Goal: Contribute content: Contribute content

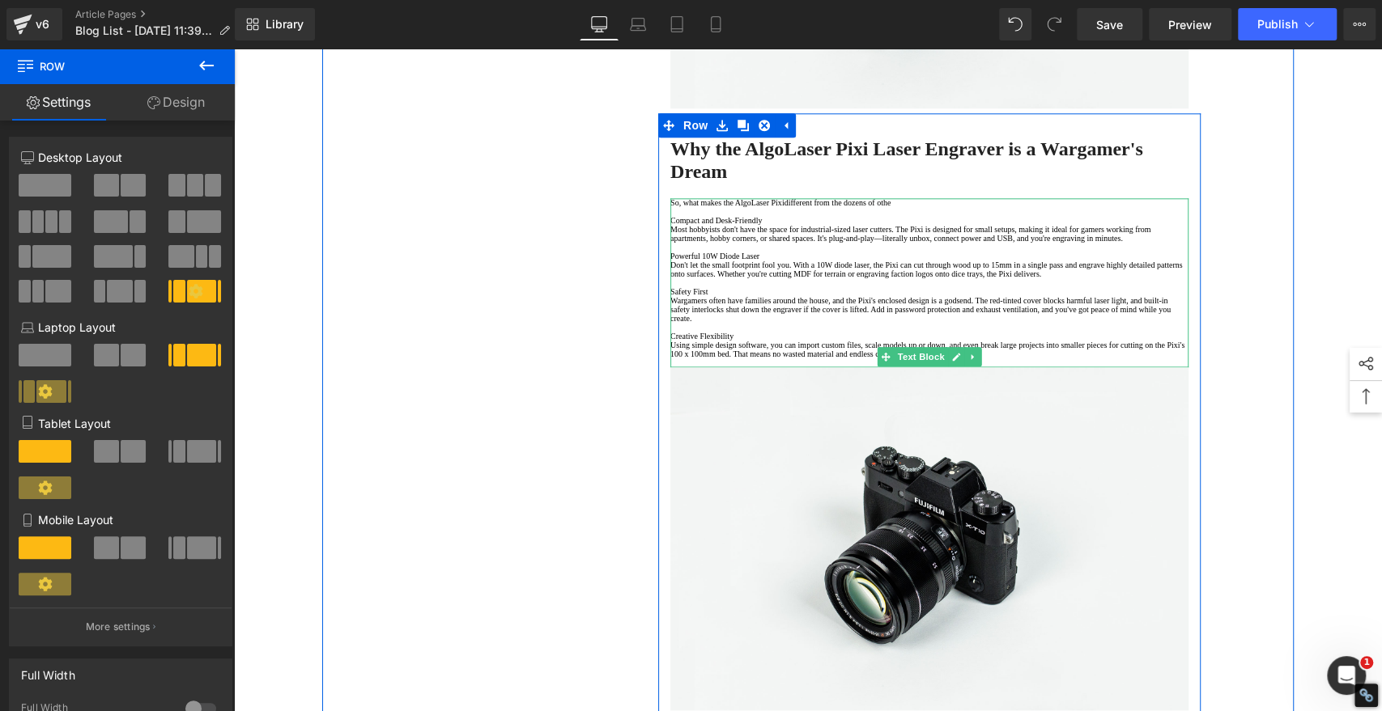
scroll to position [1259, 0]
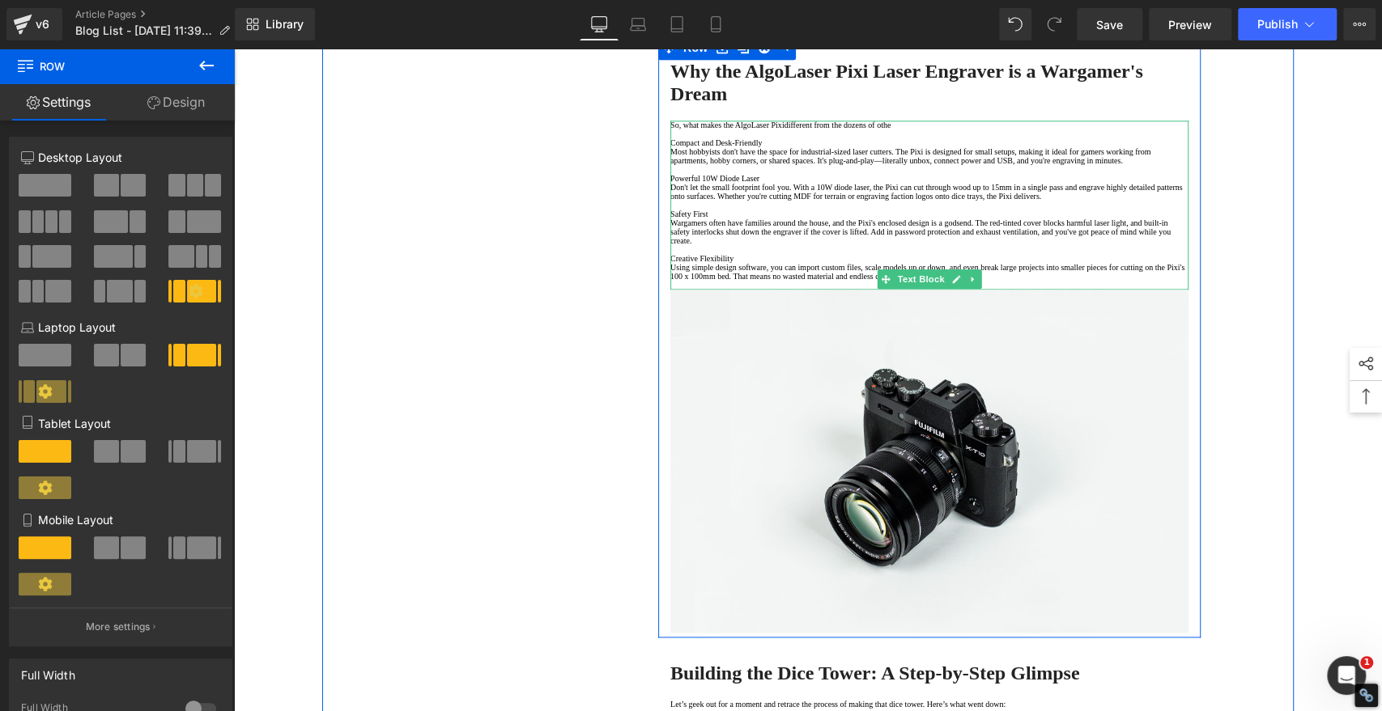
click at [775, 254] on p at bounding box center [929, 249] width 518 height 9
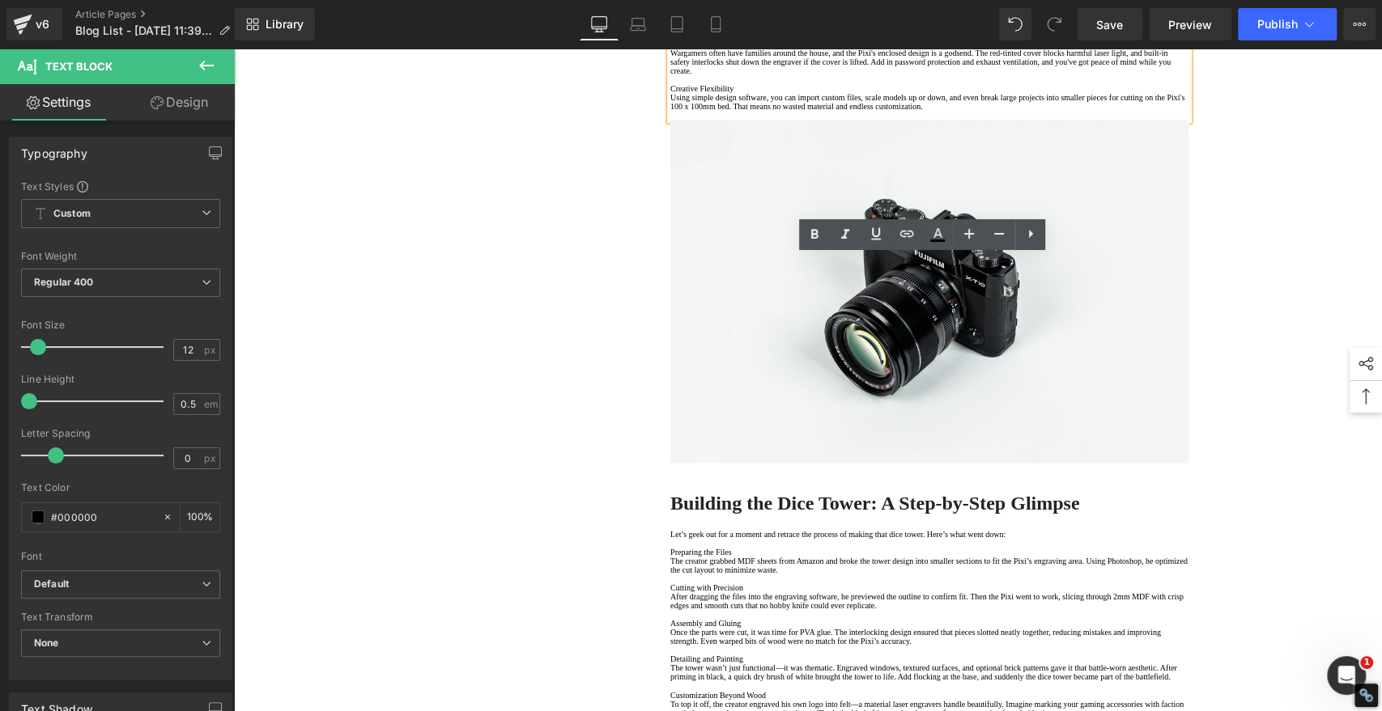
scroll to position [1438, 0]
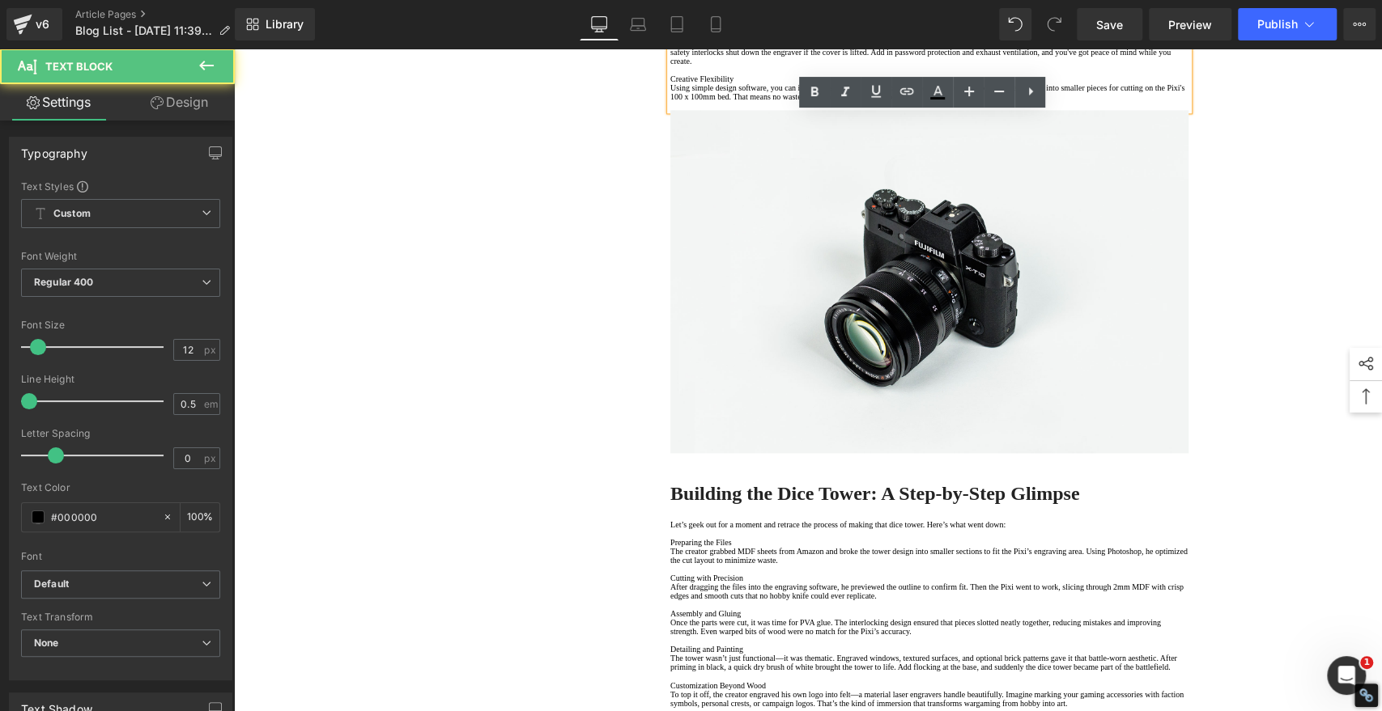
click at [779, 101] on p "Using simple design software, you can import custom files, scale models up or d…" at bounding box center [929, 92] width 518 height 18
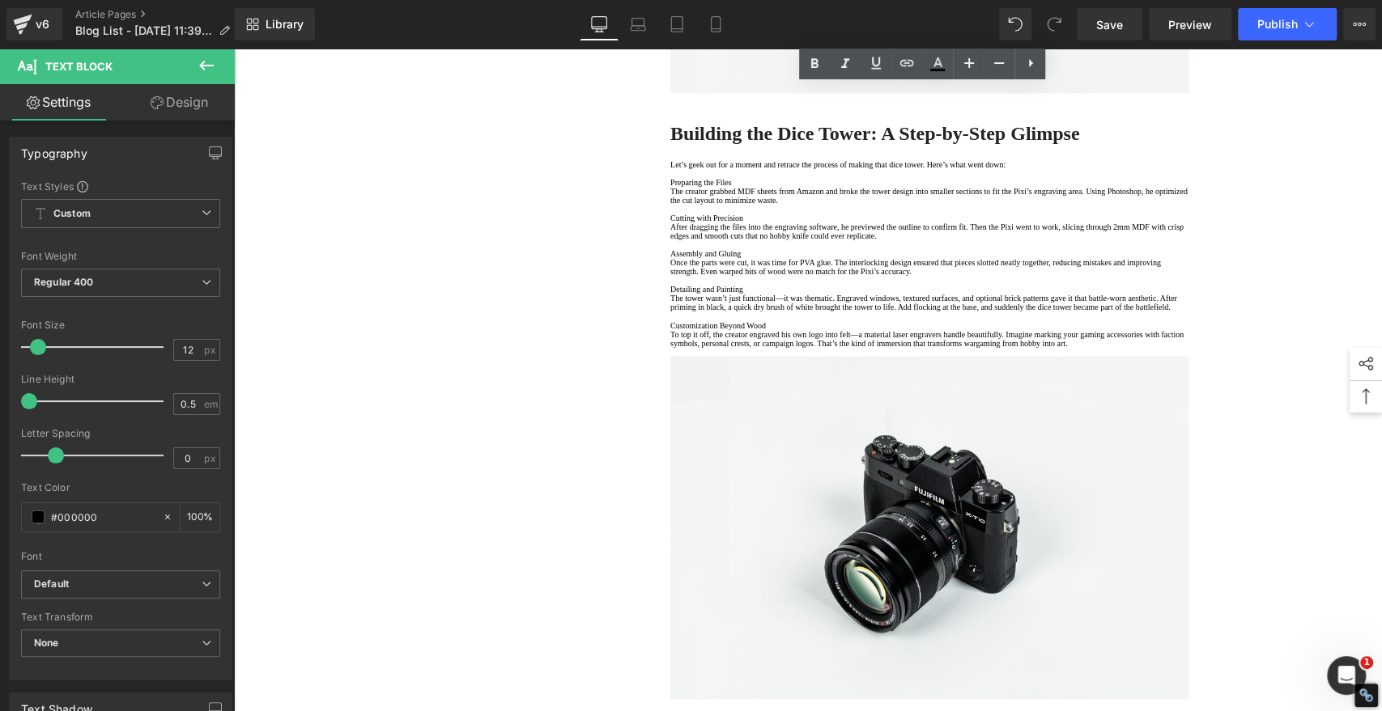
scroll to position [1978, 0]
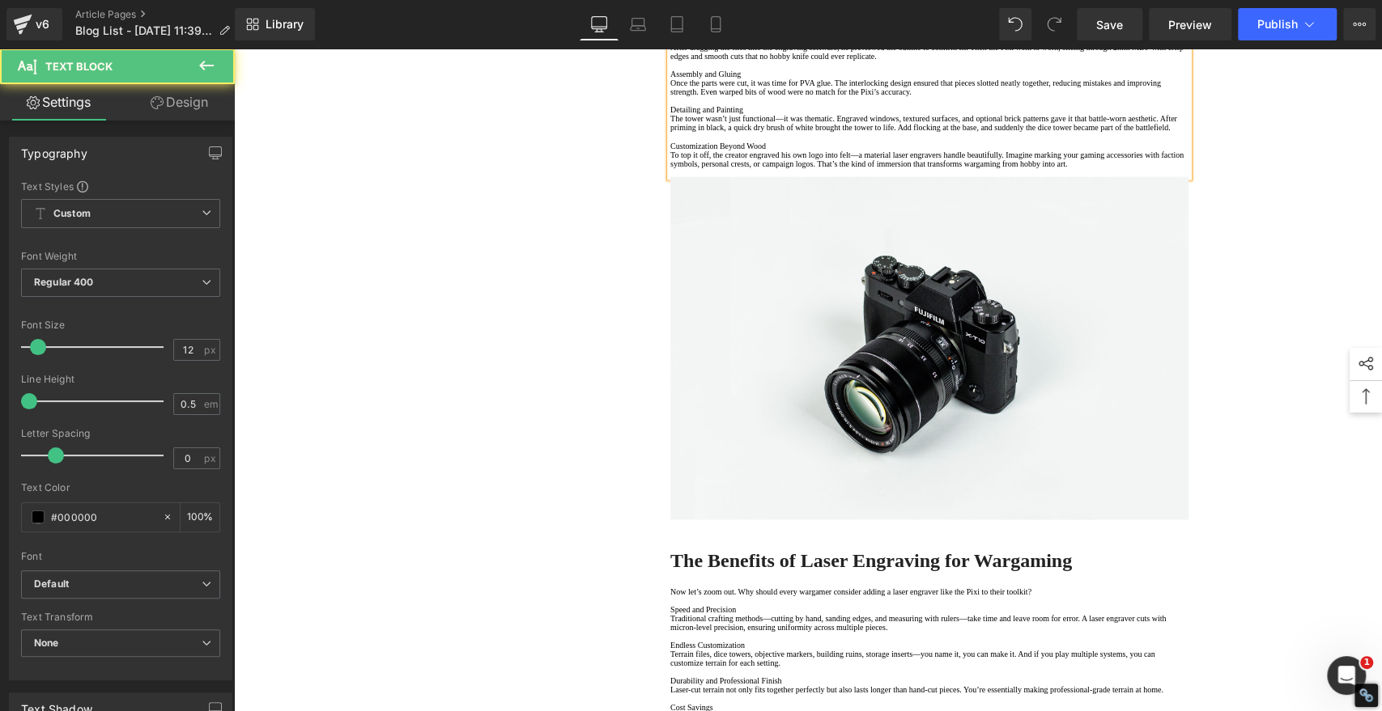
click at [1161, 25] on p "The creator grabbed MDF sheets from Amazon and broke the tower design into smal…" at bounding box center [929, 16] width 518 height 18
click at [842, 79] on p "Assembly and Gluing" at bounding box center [929, 74] width 518 height 9
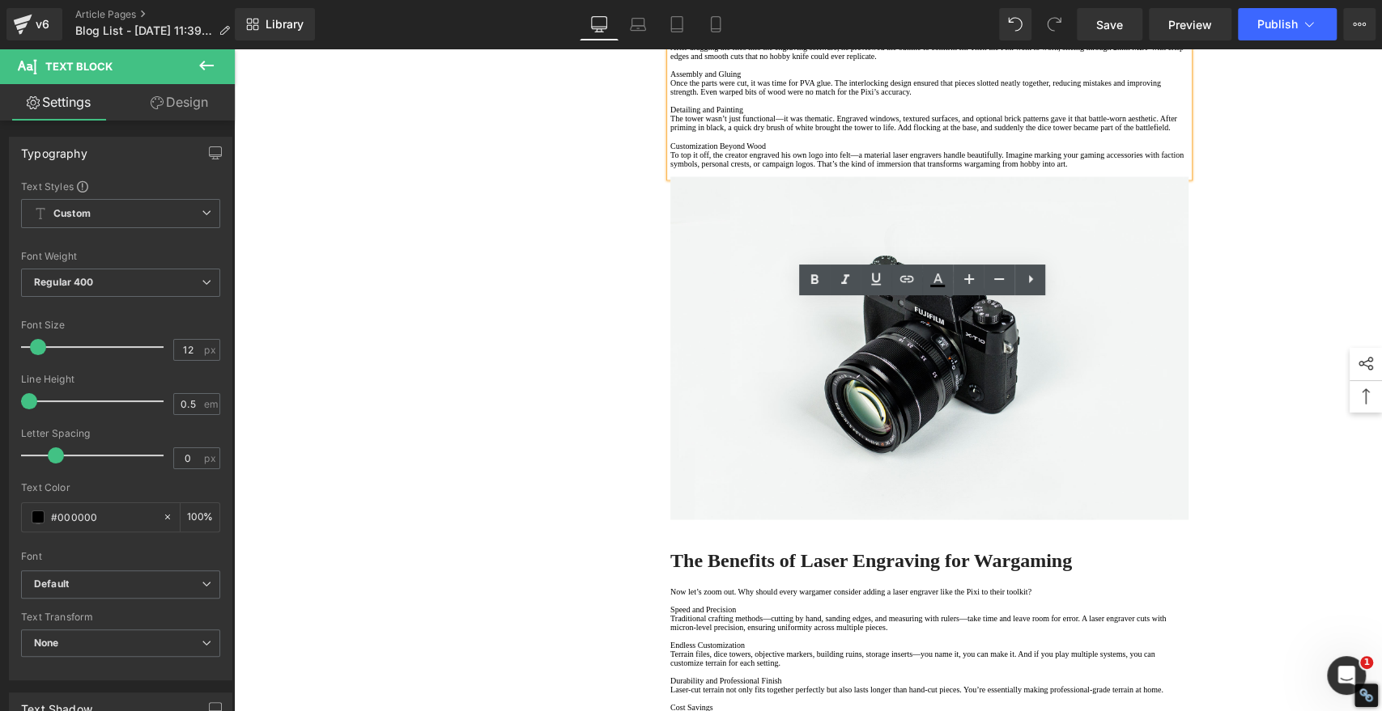
click at [1146, 96] on p "Once the parts were cut, it was time for PVA glue. The interlocking design ensu…" at bounding box center [929, 88] width 518 height 18
click at [742, 132] on p "The tower wasn’t just functional—it was thematic. Engraved windows, textured su…" at bounding box center [929, 123] width 518 height 18
click at [917, 150] on p "Customization Beyond Wood" at bounding box center [929, 145] width 518 height 9
click at [1103, 168] on p "To top it off, the creator engraved his own logo into felt—a material laser eng…" at bounding box center [929, 159] width 518 height 18
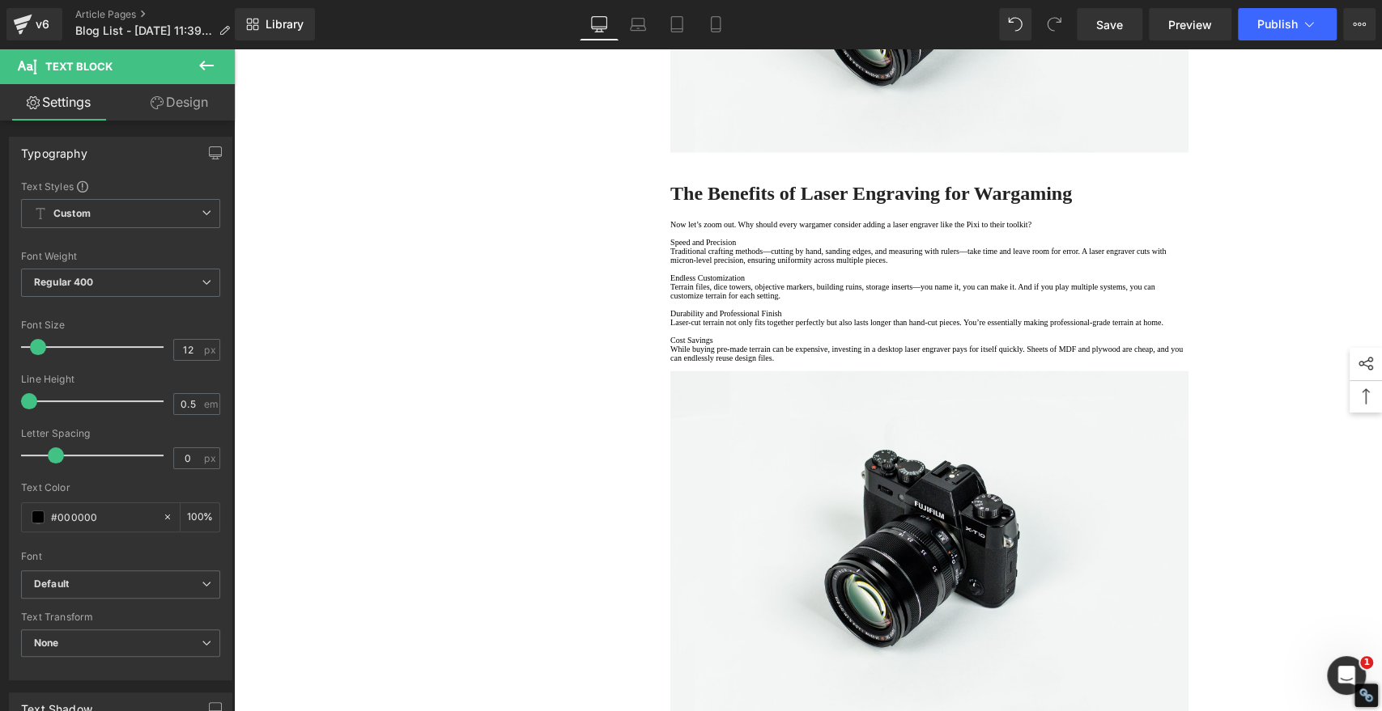
scroll to position [2697, 0]
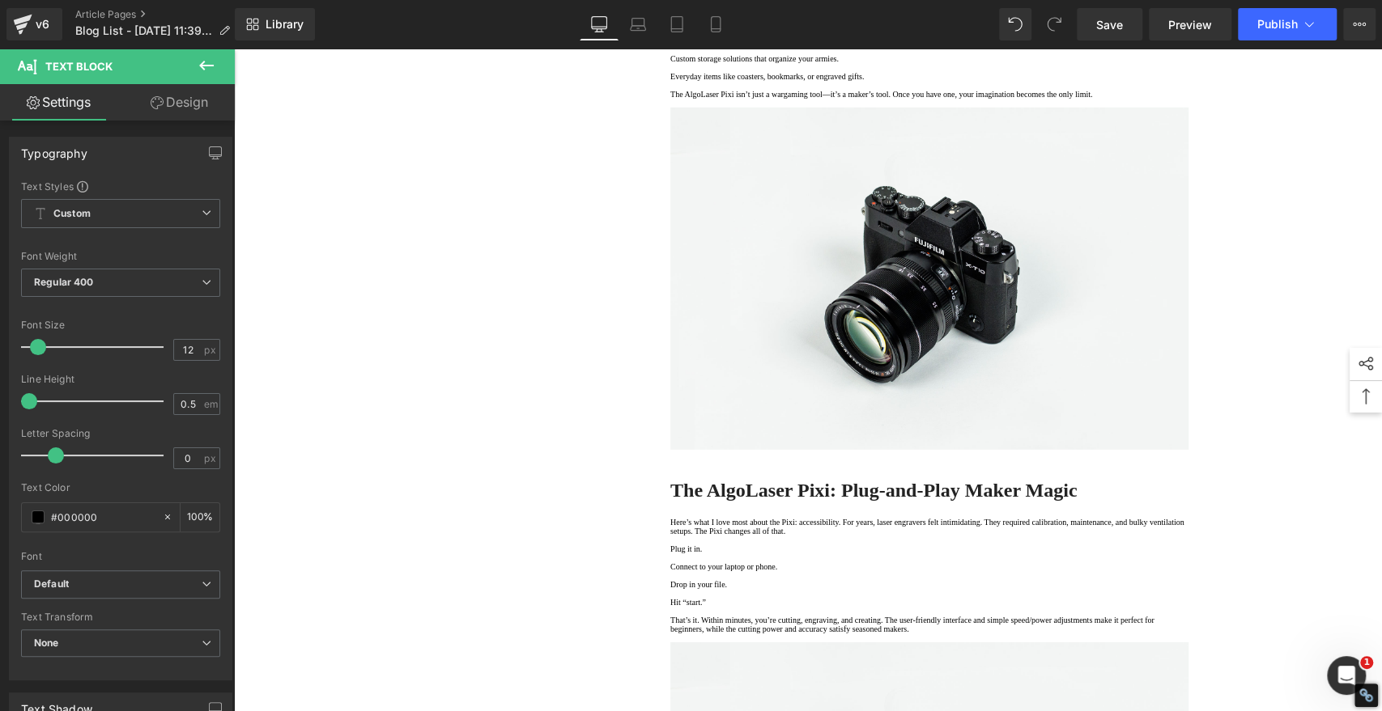
scroll to position [3327, 0]
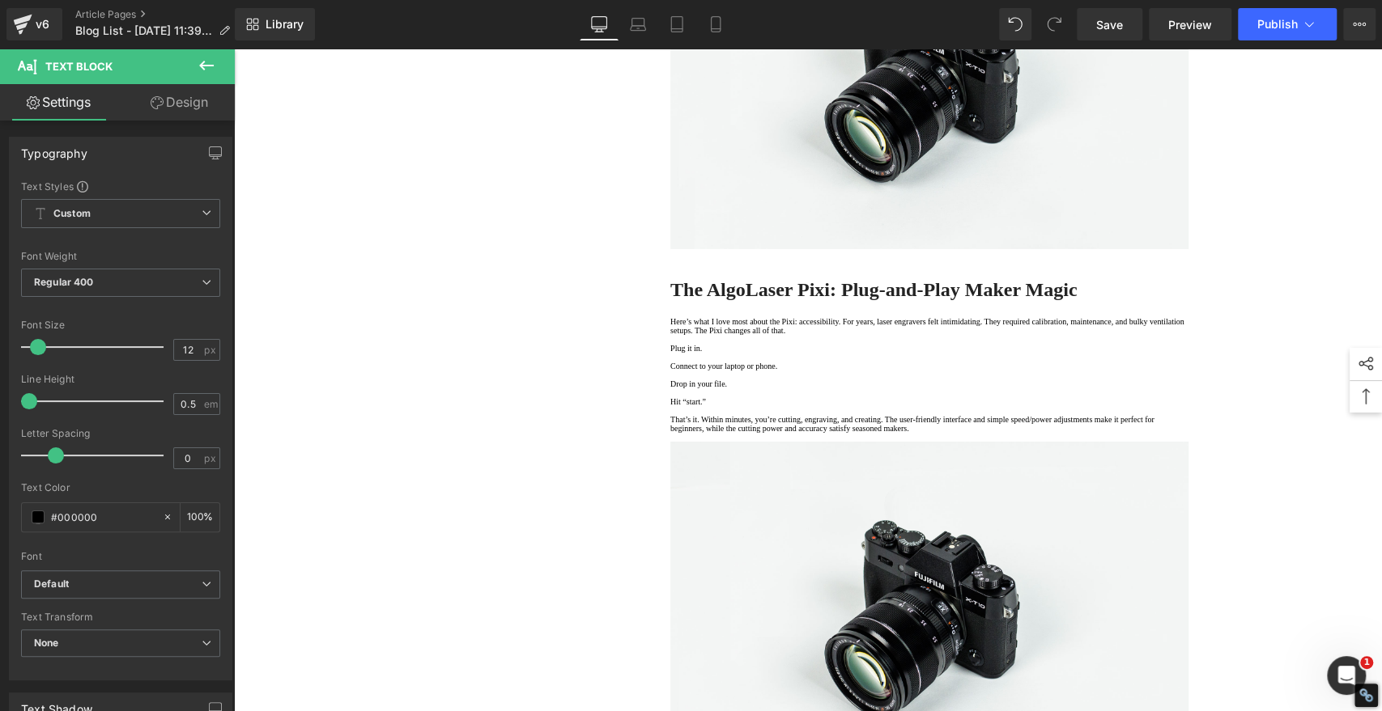
drag, startPoint x: 769, startPoint y: 557, endPoint x: 877, endPoint y: 536, distance: 109.7
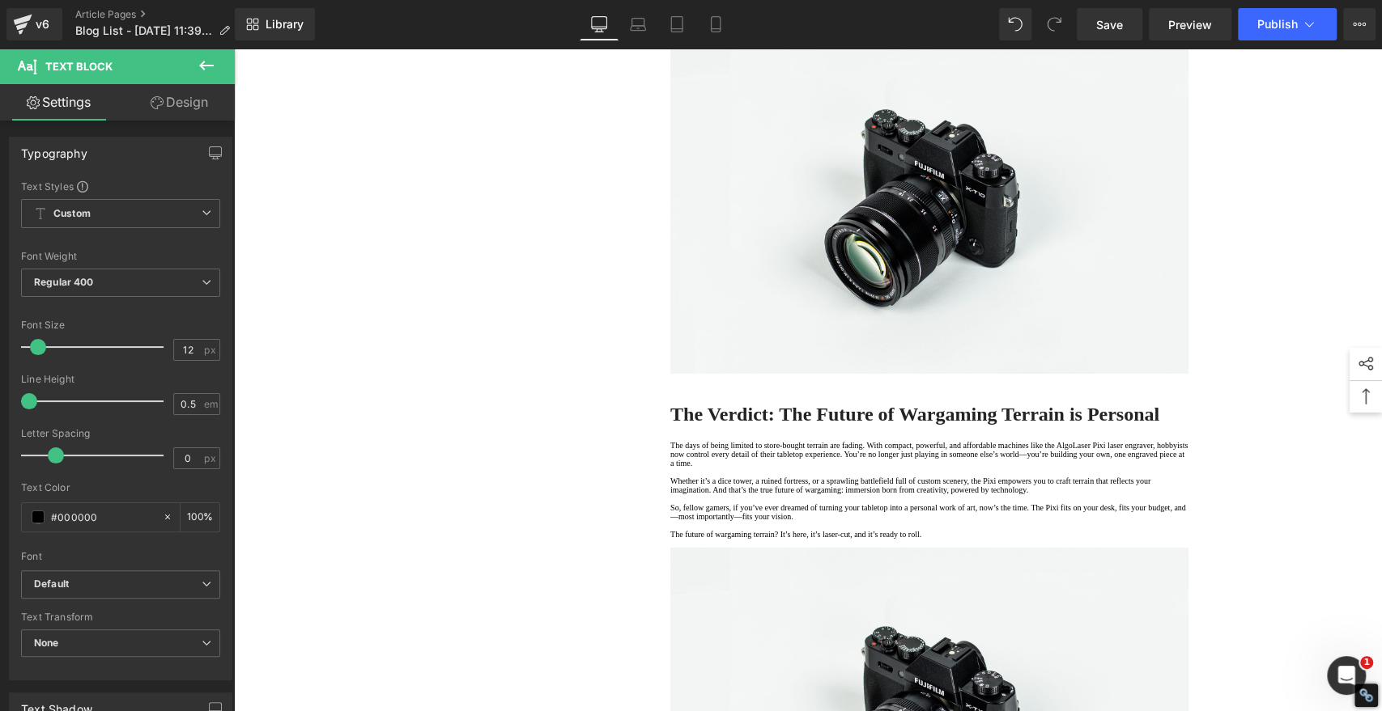
scroll to position [3866, 0]
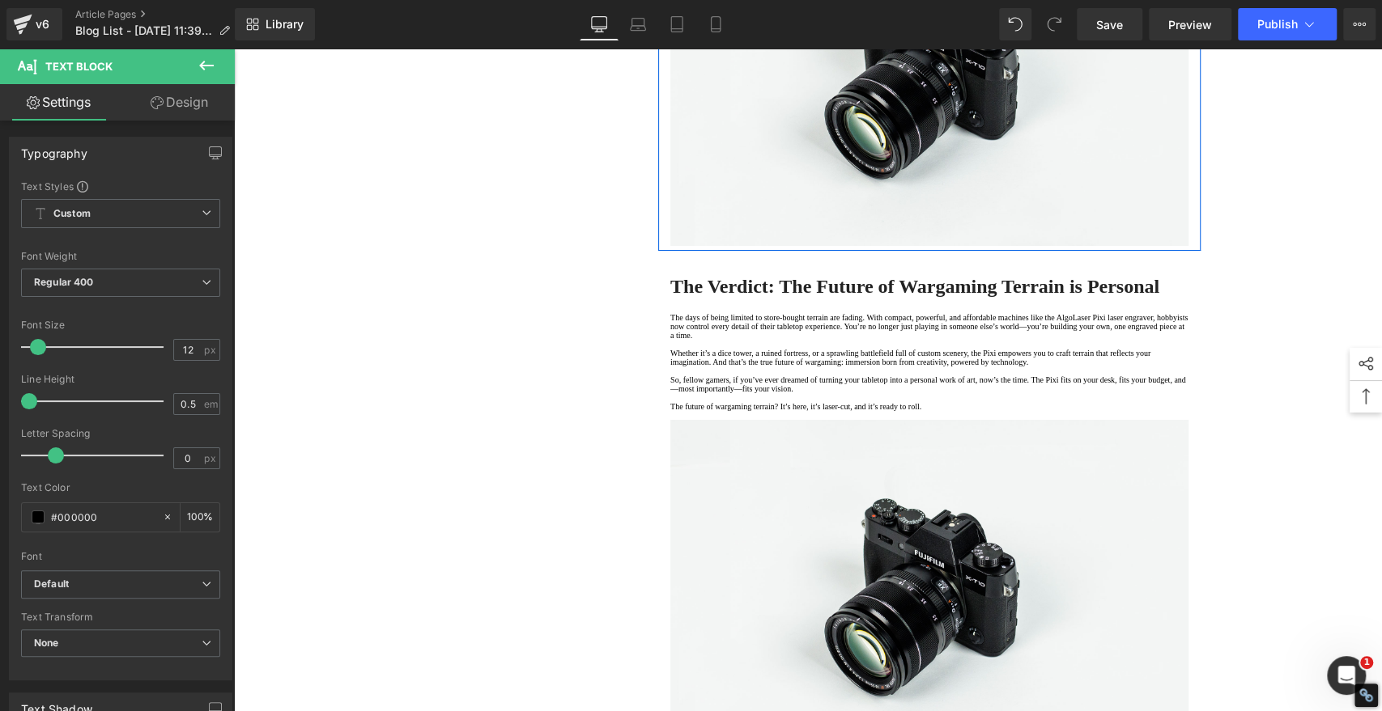
drag, startPoint x: 694, startPoint y: 474, endPoint x: 801, endPoint y: 458, distance: 108.9
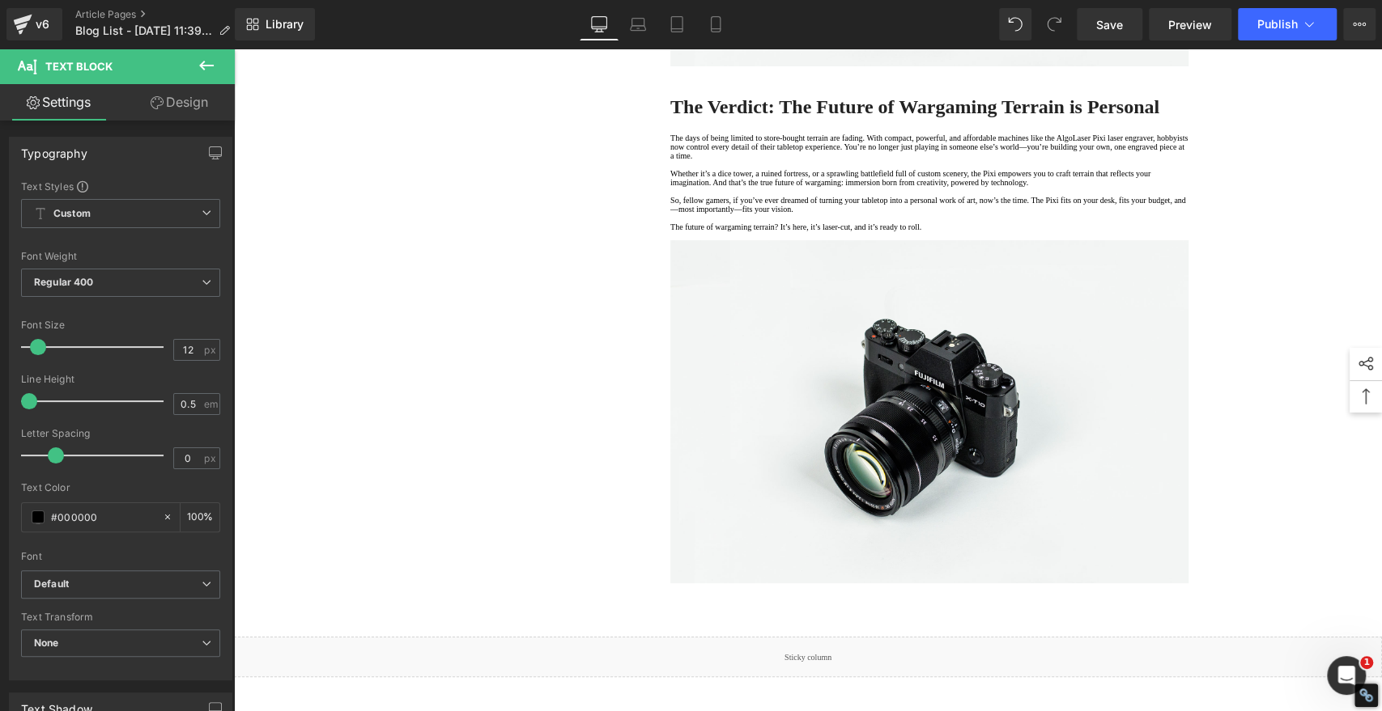
scroll to position [4047, 0]
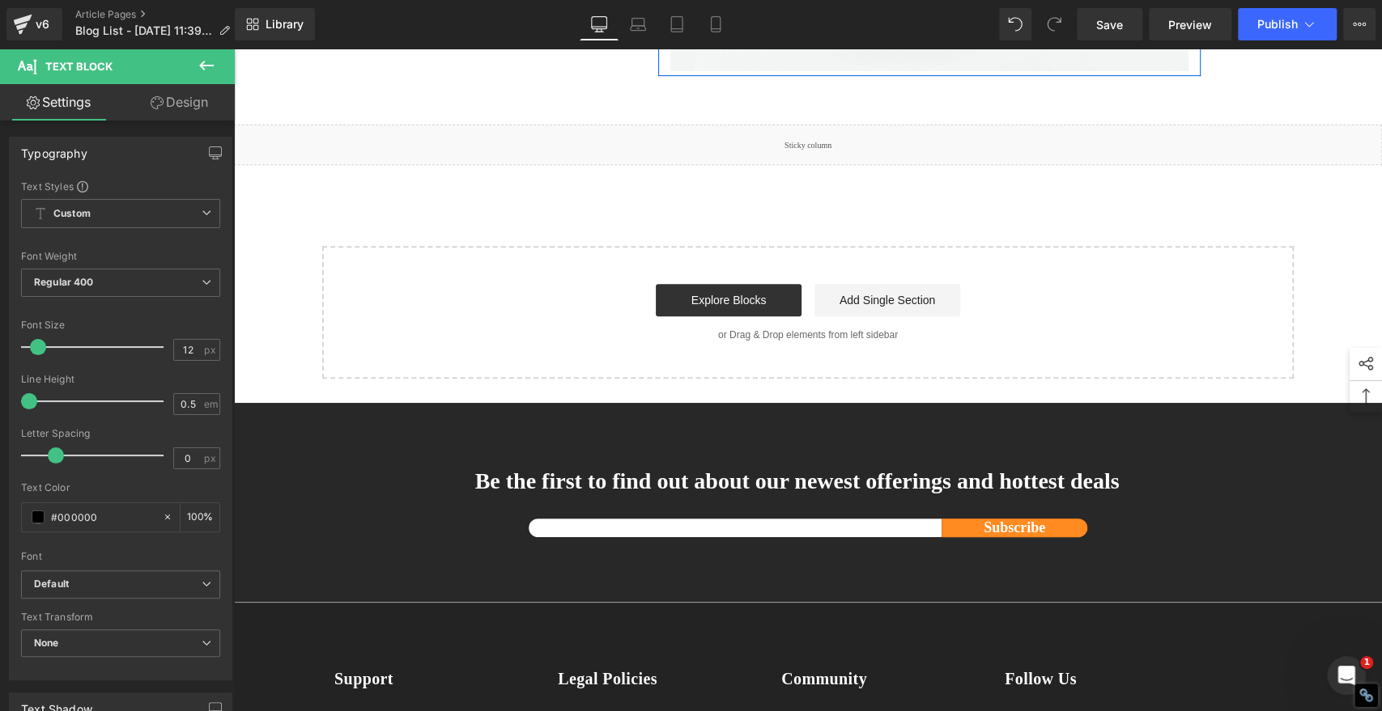
scroll to position [4586, 0]
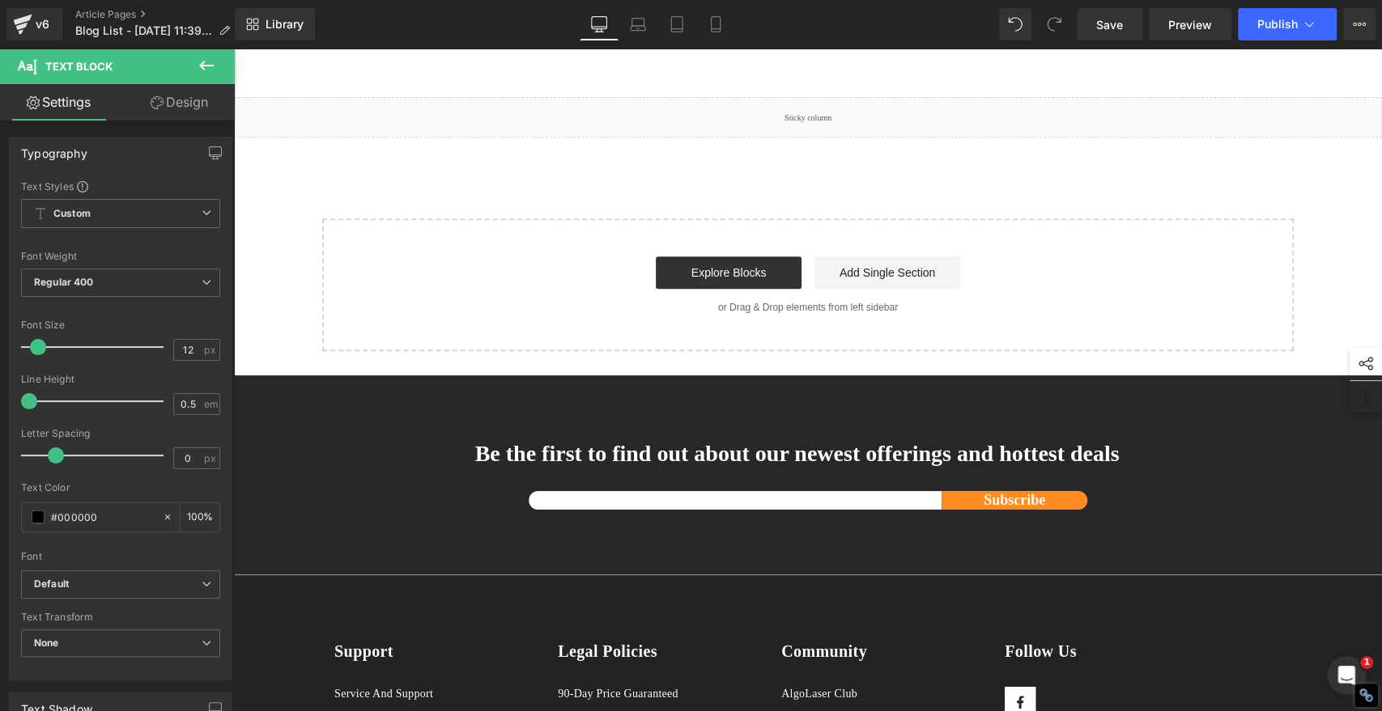
drag, startPoint x: 1123, startPoint y: 417, endPoint x: 1281, endPoint y: 416, distance: 158.6
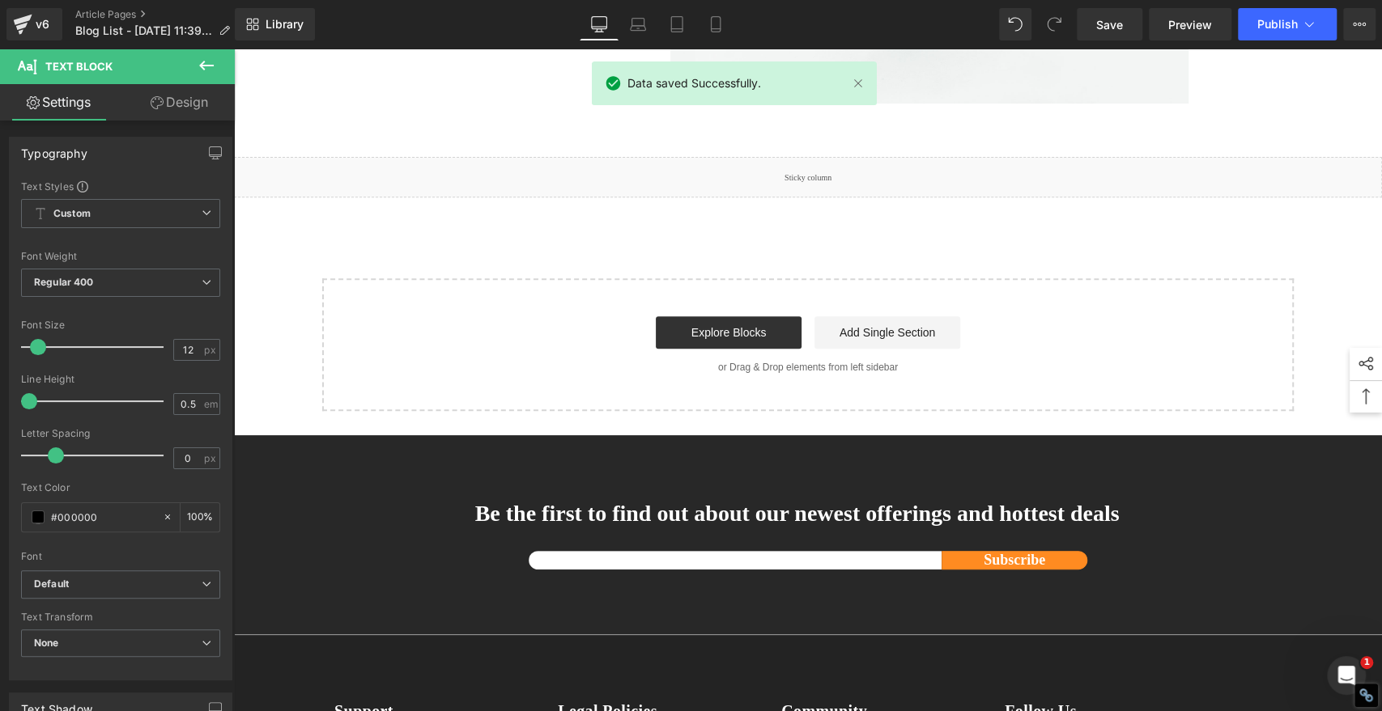
scroll to position [4406, 0]
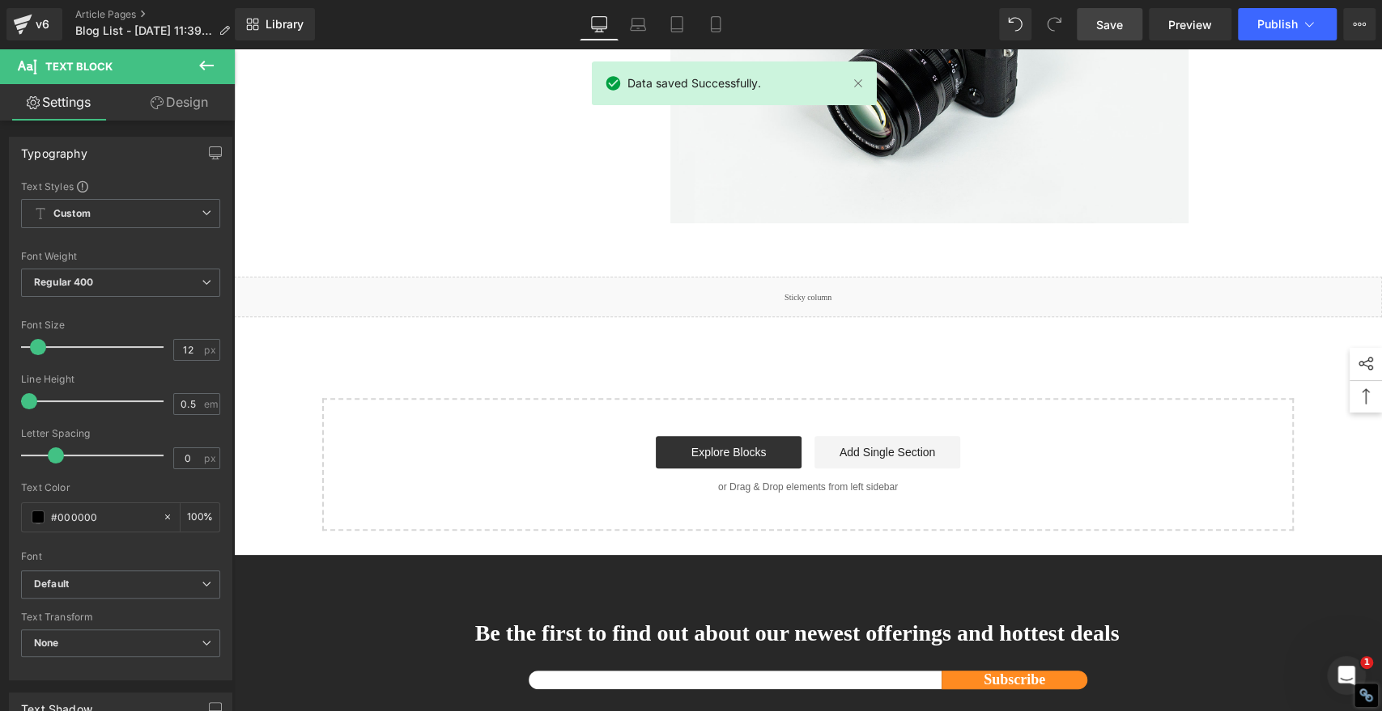
click at [1127, 27] on link "Save" at bounding box center [1109, 24] width 66 height 32
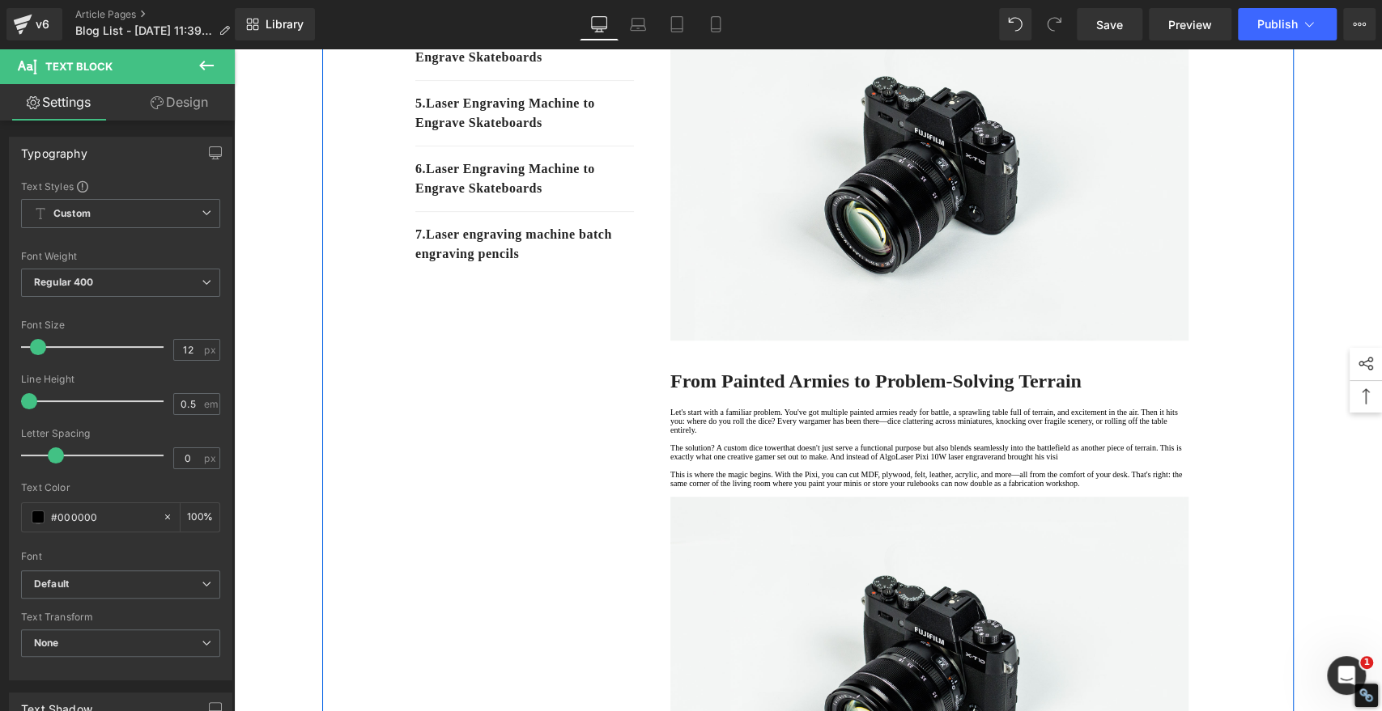
scroll to position [90, 0]
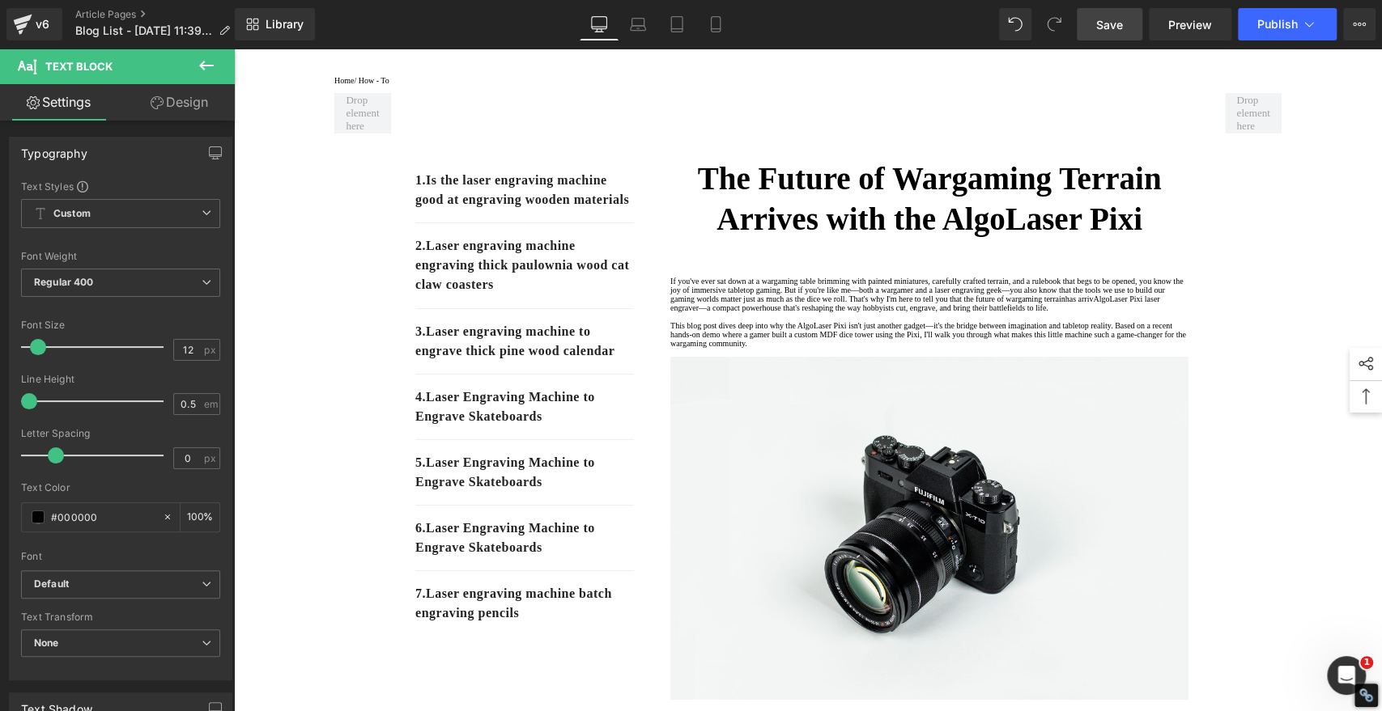
click at [1117, 21] on span "Save" at bounding box center [1109, 24] width 27 height 17
click at [1103, 23] on span "Save" at bounding box center [1109, 24] width 27 height 17
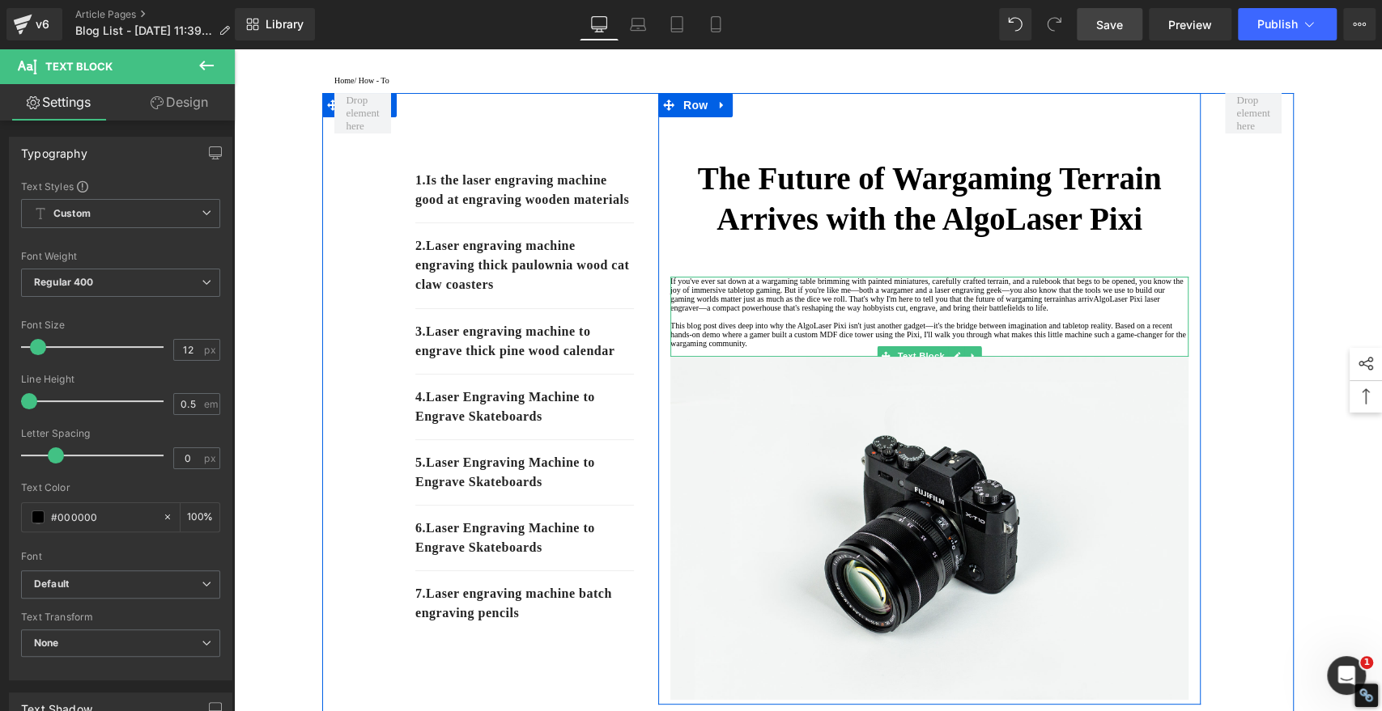
click at [1124, 312] on p "If you've ever sat down at a wargaming table brimming with painted miniatures, …" at bounding box center [929, 295] width 518 height 36
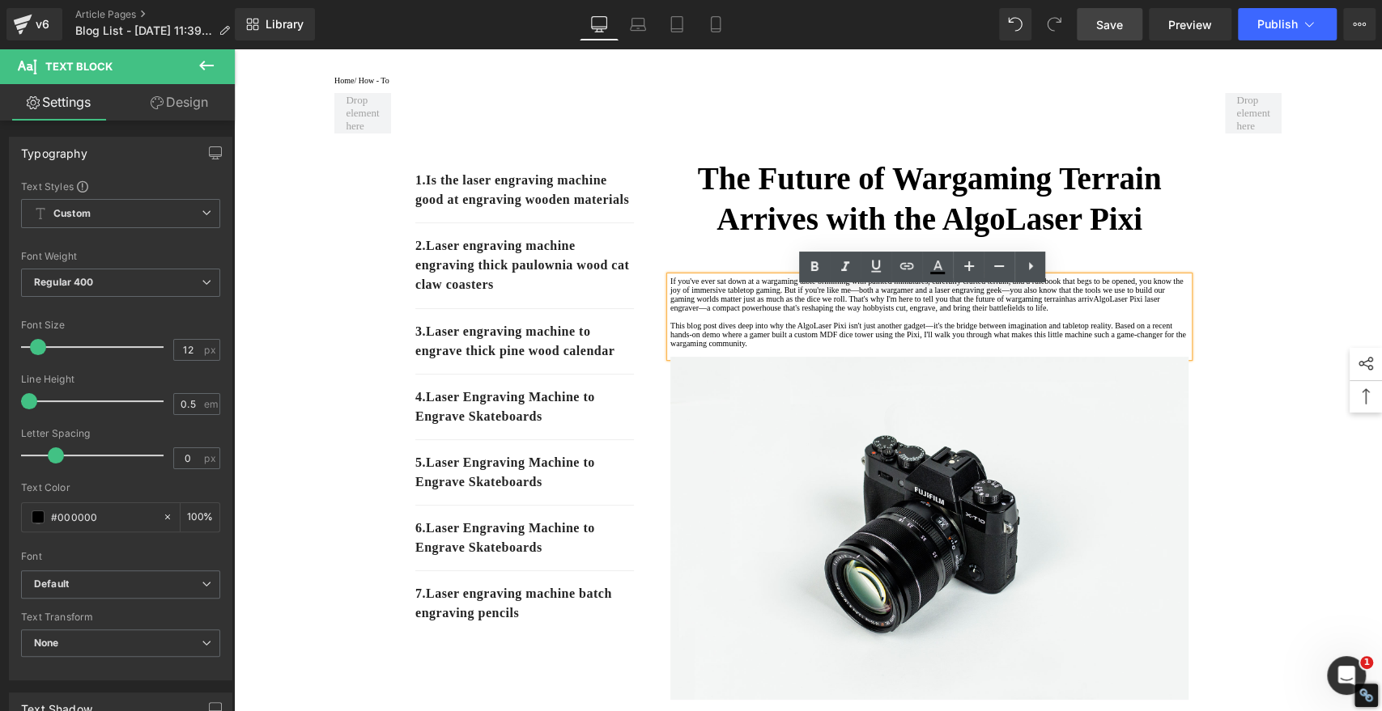
click at [1088, 312] on p "If you've ever sat down at a wargaming table brimming with painted miniatures, …" at bounding box center [929, 295] width 518 height 36
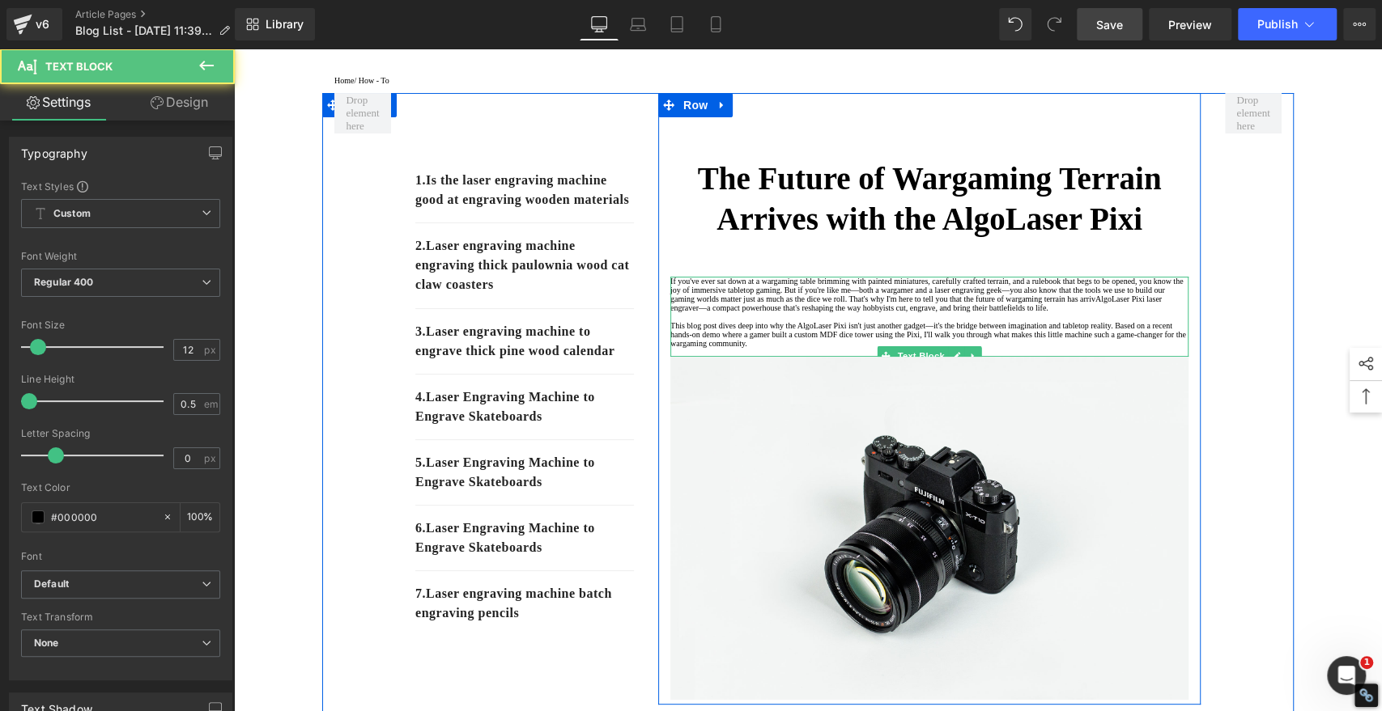
click at [1129, 312] on p "If you've ever sat down at a wargaming table brimming with painted miniatures, …" at bounding box center [929, 295] width 518 height 36
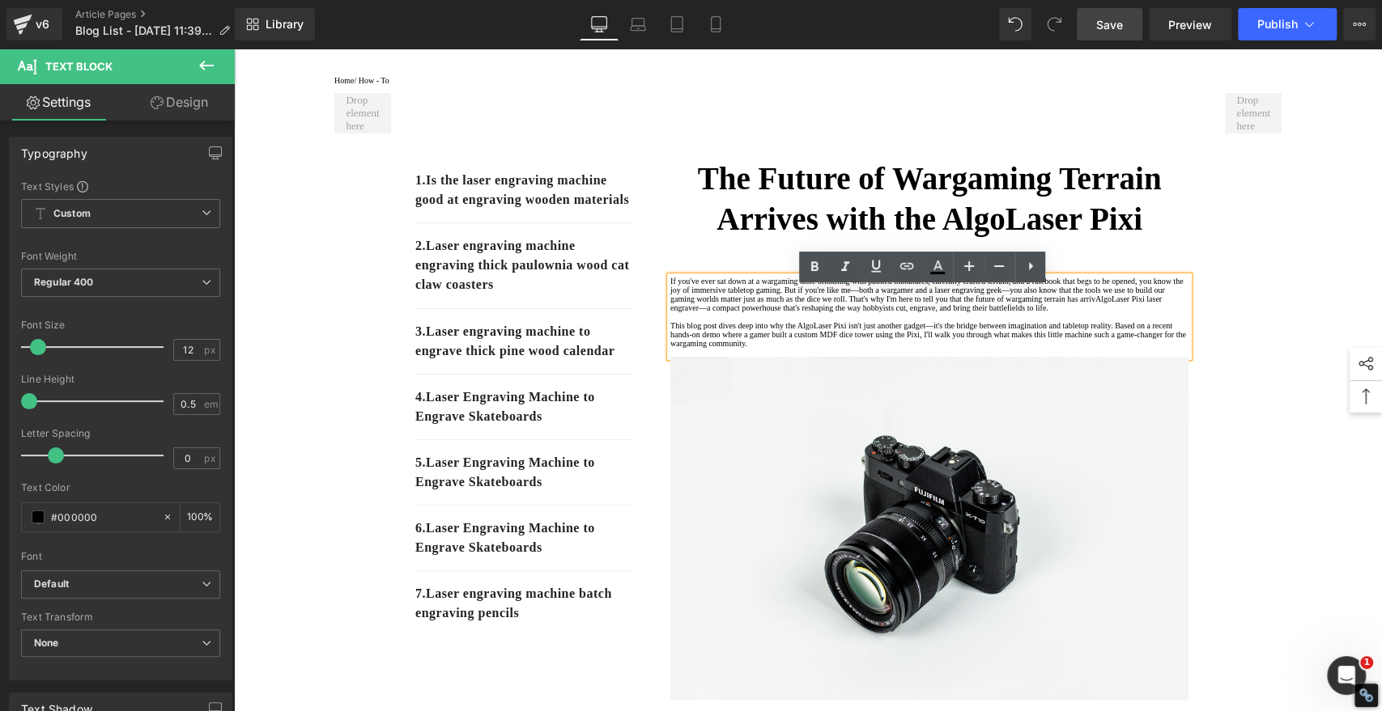
click at [1128, 312] on p "If you've ever sat down at a wargaming table brimming with painted miniatures, …" at bounding box center [929, 295] width 518 height 36
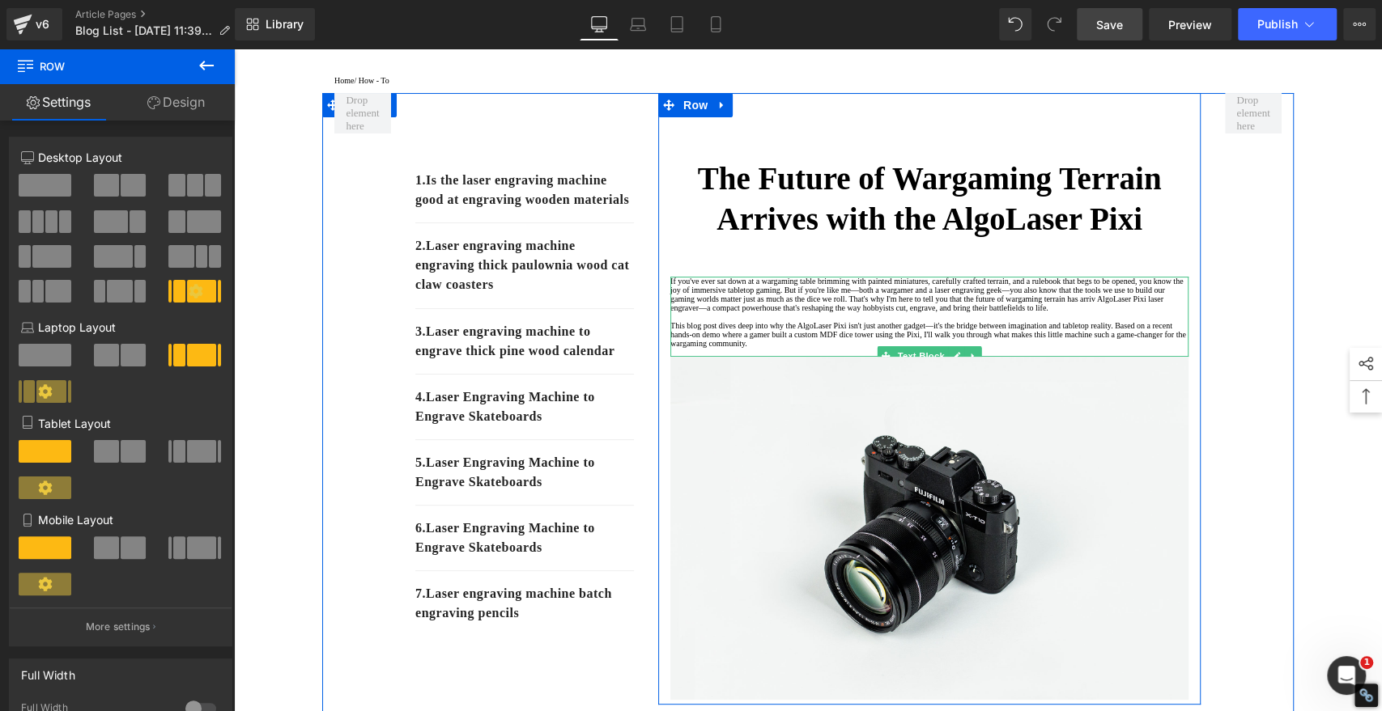
click at [1129, 312] on p "If you've ever sat down at a wargaming table brimming with painted miniatures, …" at bounding box center [929, 295] width 518 height 36
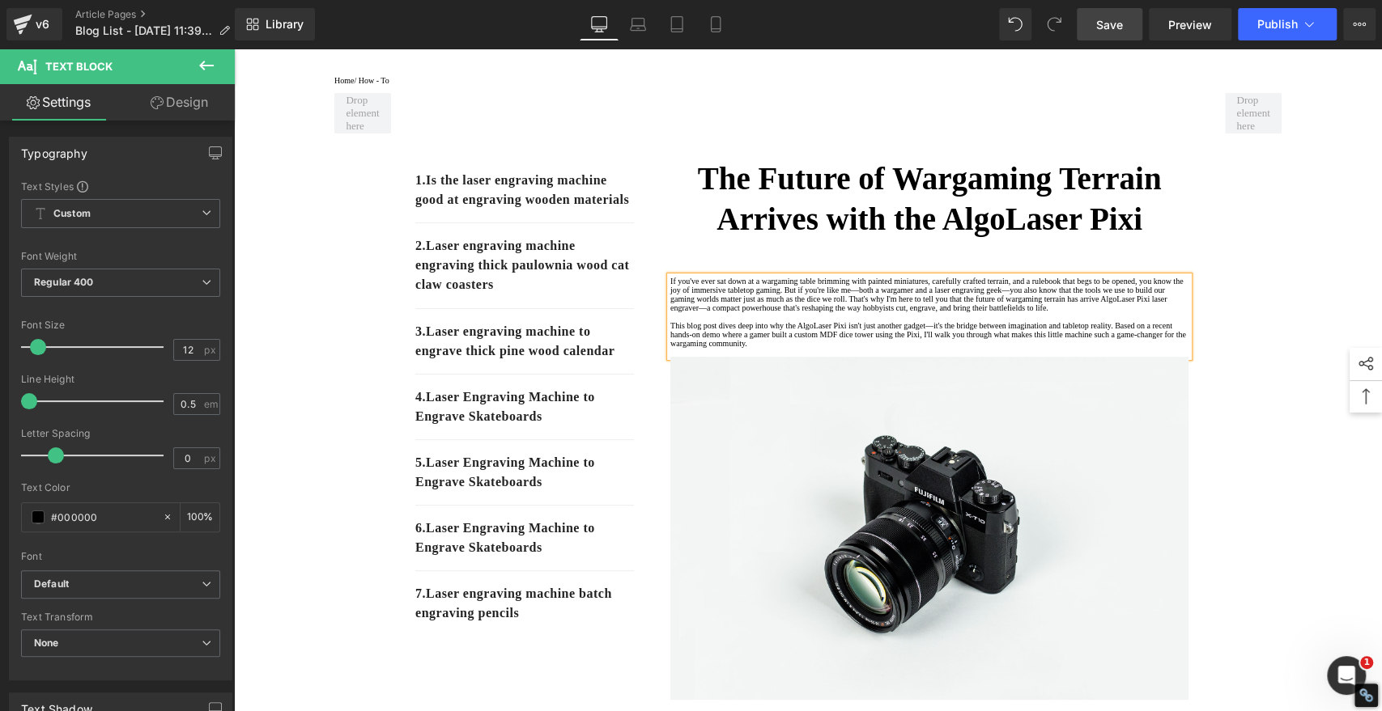
click at [783, 312] on p "If you've ever sat down at a wargaming table brimming with painted miniatures, …" at bounding box center [929, 295] width 518 height 36
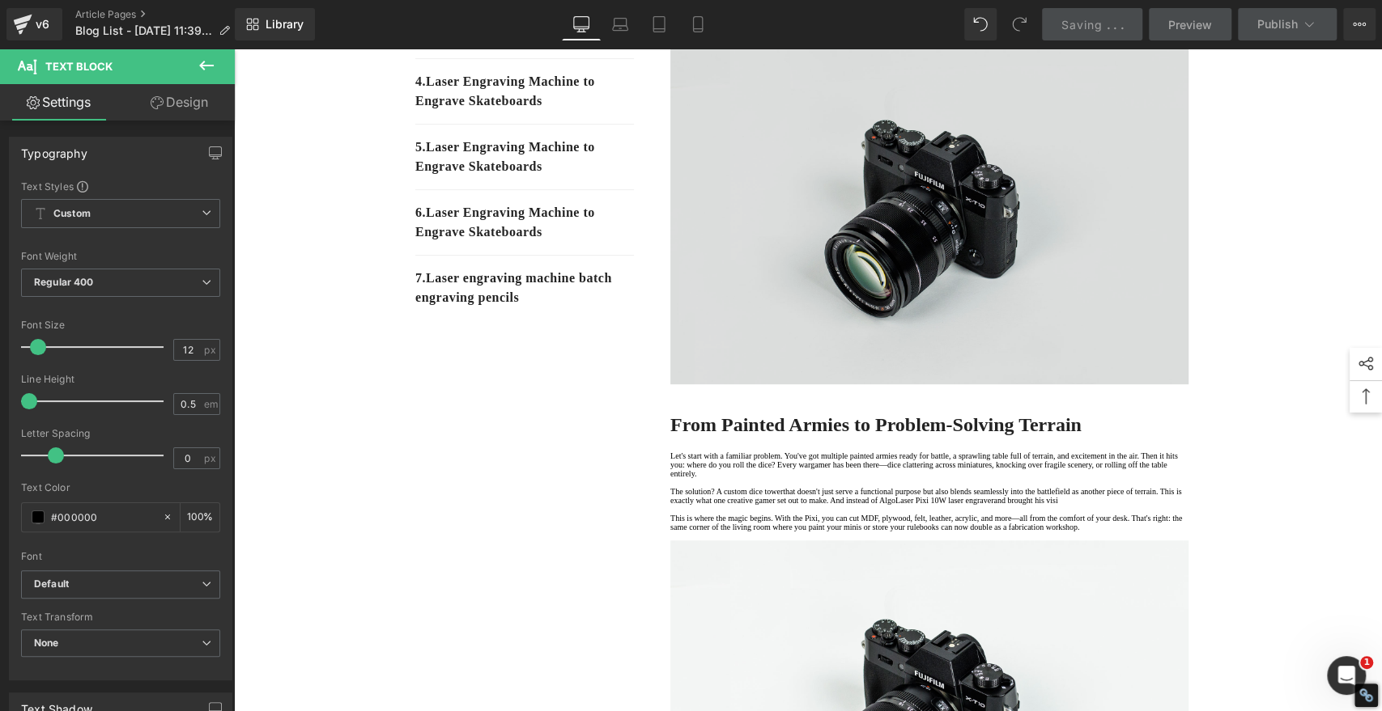
scroll to position [629, 0]
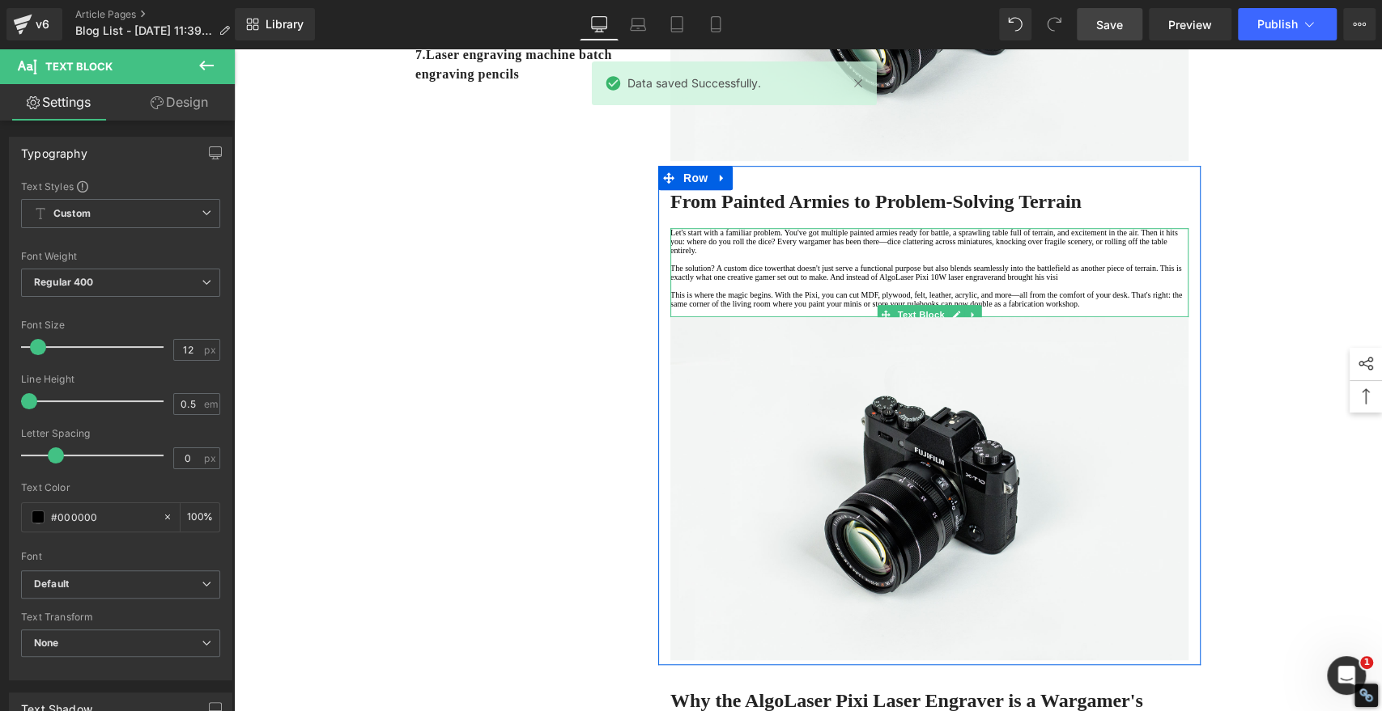
click at [1161, 282] on p "The solution? A custom dice towerthat doesn't just serve a functional purpose b…" at bounding box center [929, 273] width 518 height 18
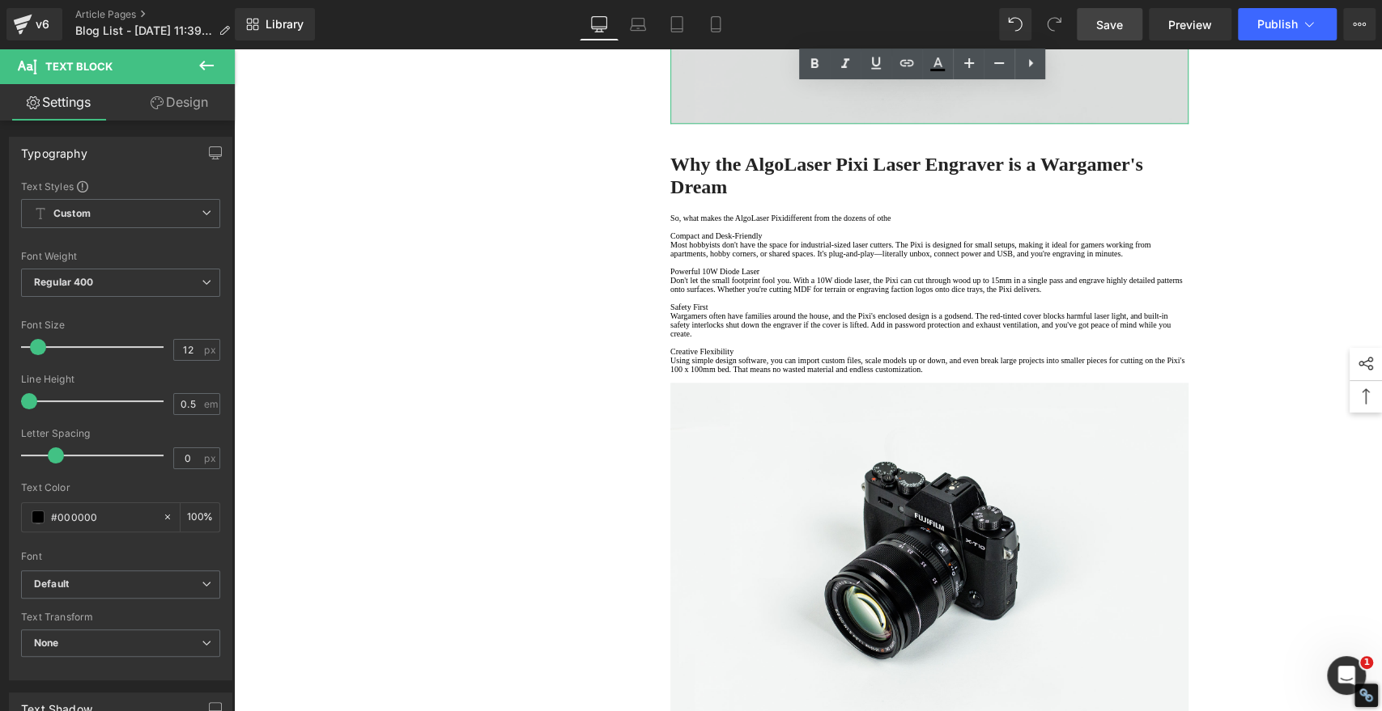
scroll to position [1169, 0]
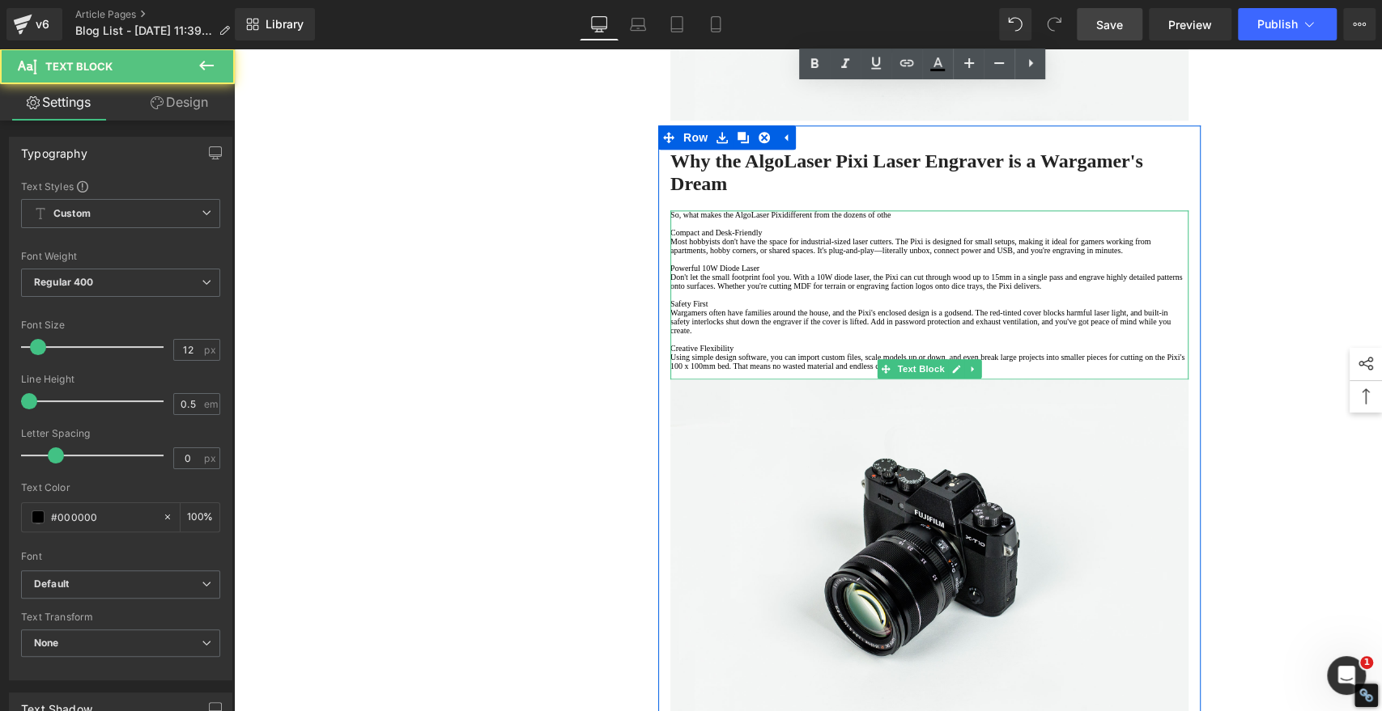
click at [803, 237] on p "Compact and Desk-Friendly" at bounding box center [929, 232] width 518 height 9
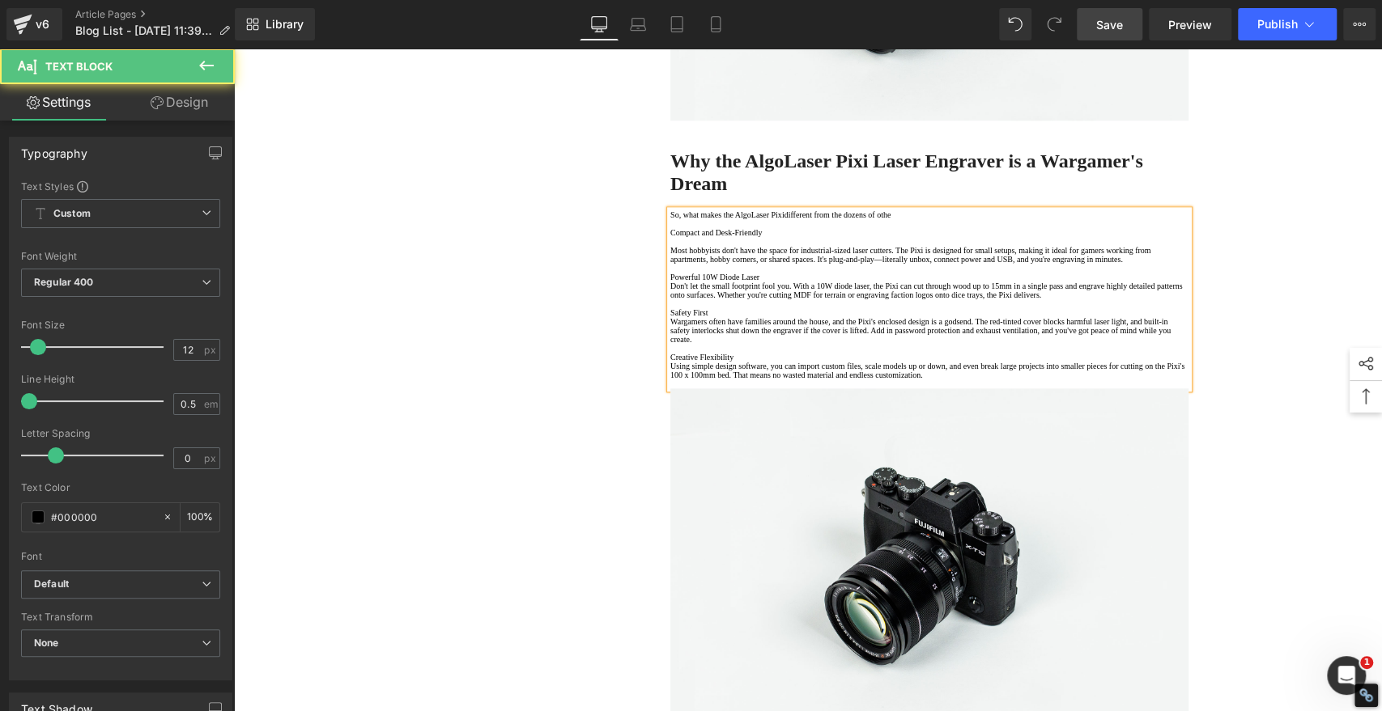
click at [800, 282] on p "Powerful 10W Diode Laser" at bounding box center [929, 277] width 518 height 9
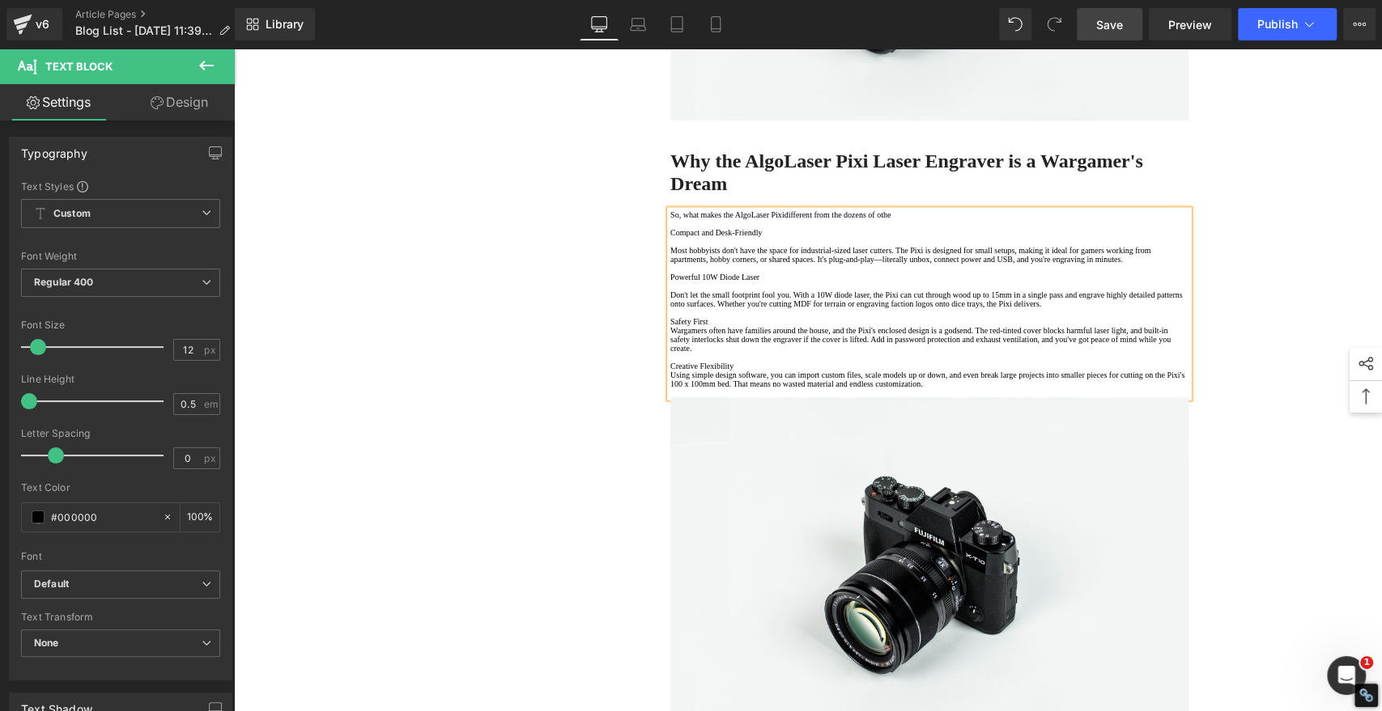
click at [759, 326] on p "Safety First" at bounding box center [929, 321] width 518 height 9
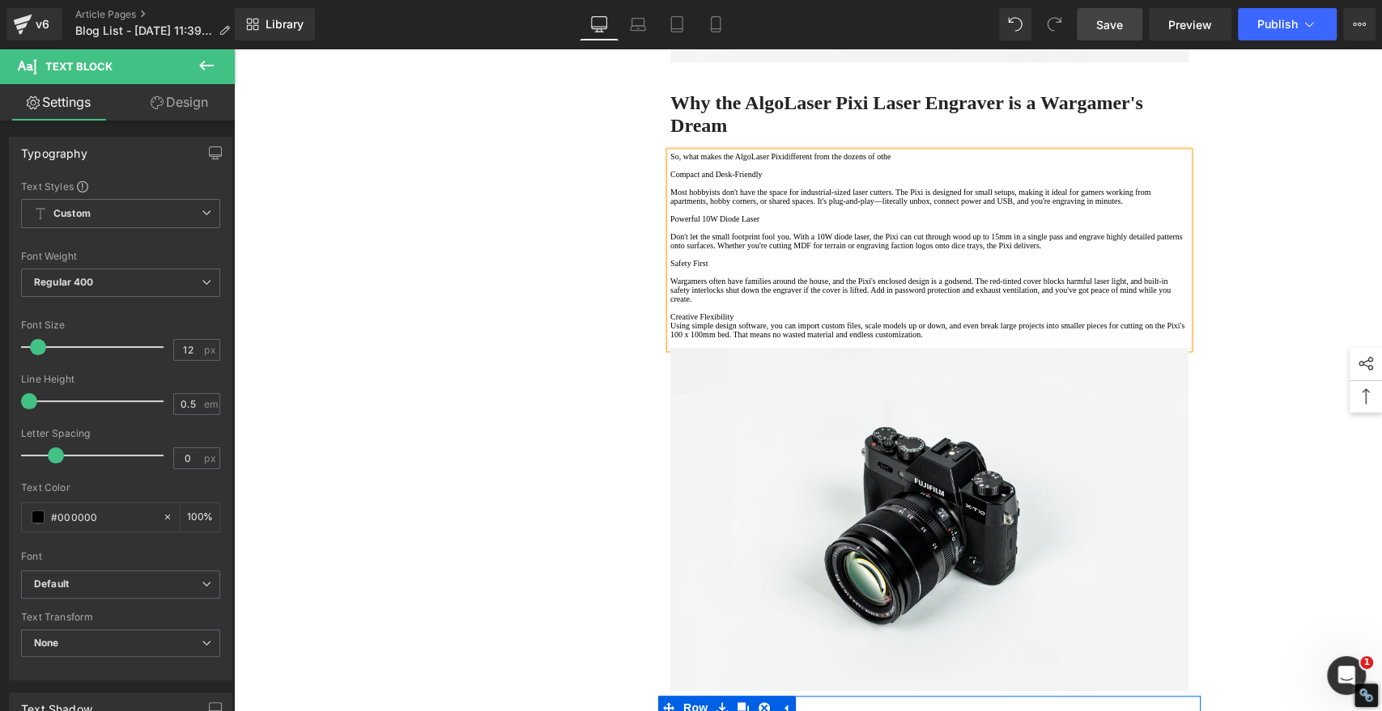
scroll to position [1259, 0]
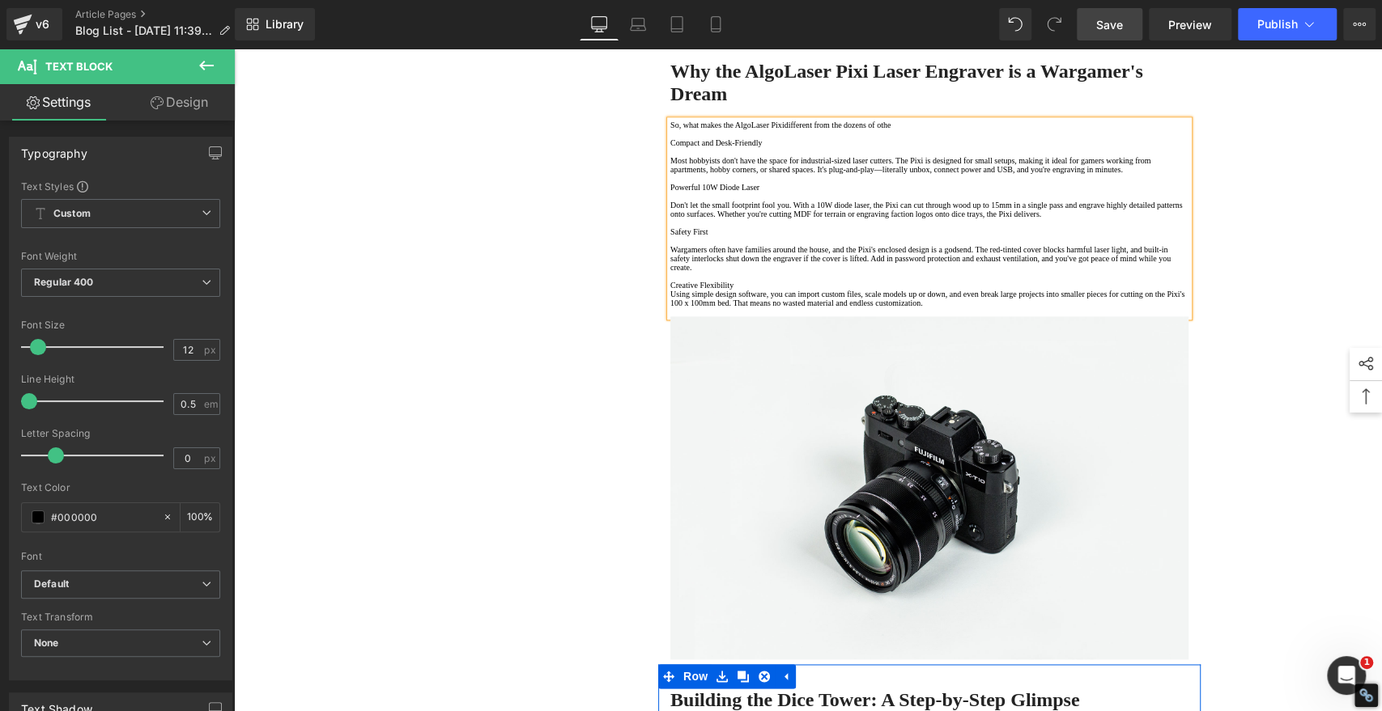
click at [758, 290] on p "Creative Flexibility" at bounding box center [929, 285] width 518 height 9
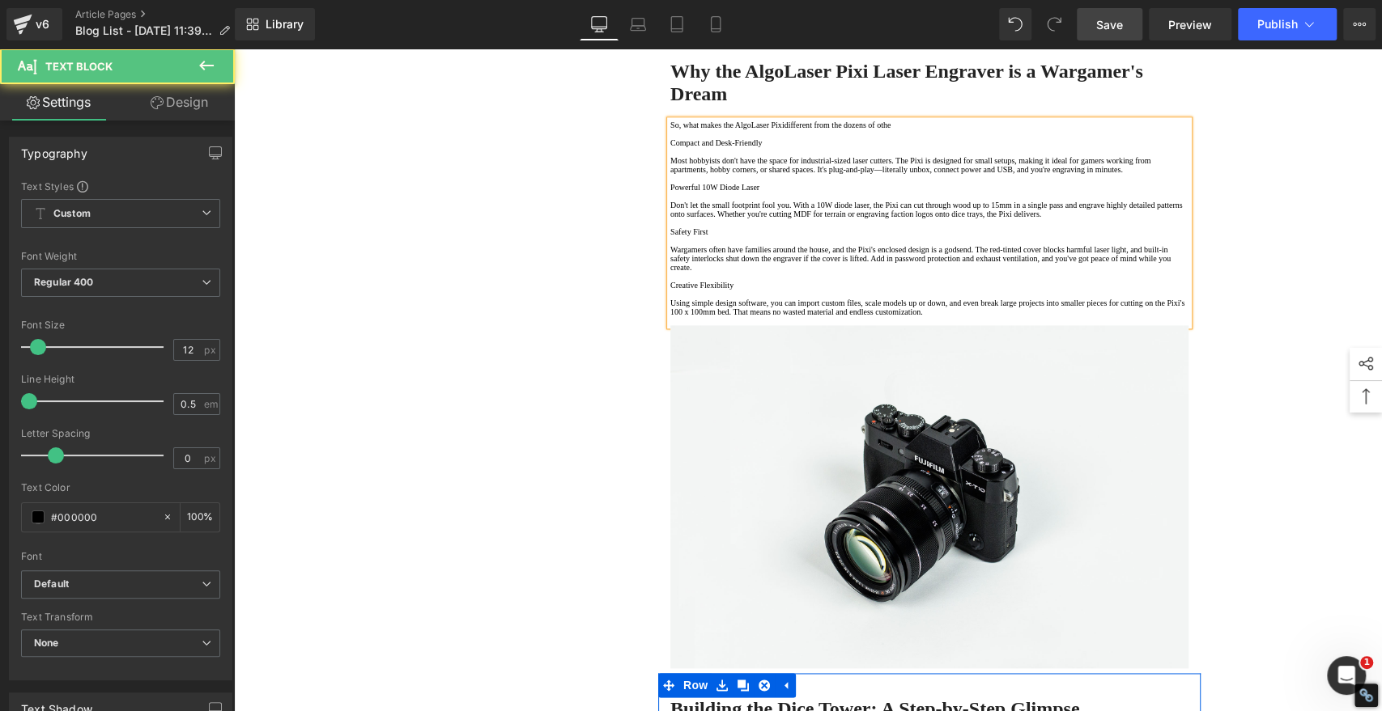
click at [826, 272] on p "Wargamers often have families around the house, and the Pixi's enclosed design …" at bounding box center [929, 258] width 518 height 27
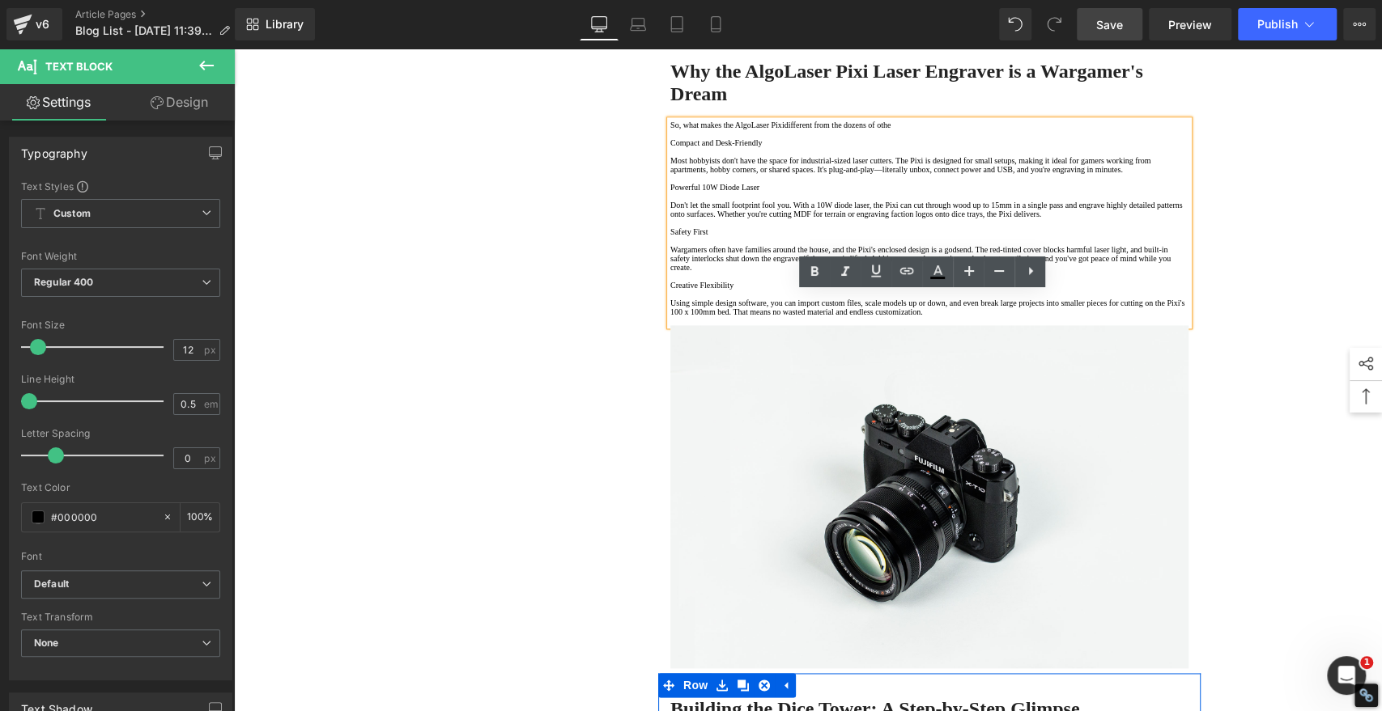
click at [670, 147] on p "Compact and Desk-Friendly" at bounding box center [929, 142] width 518 height 9
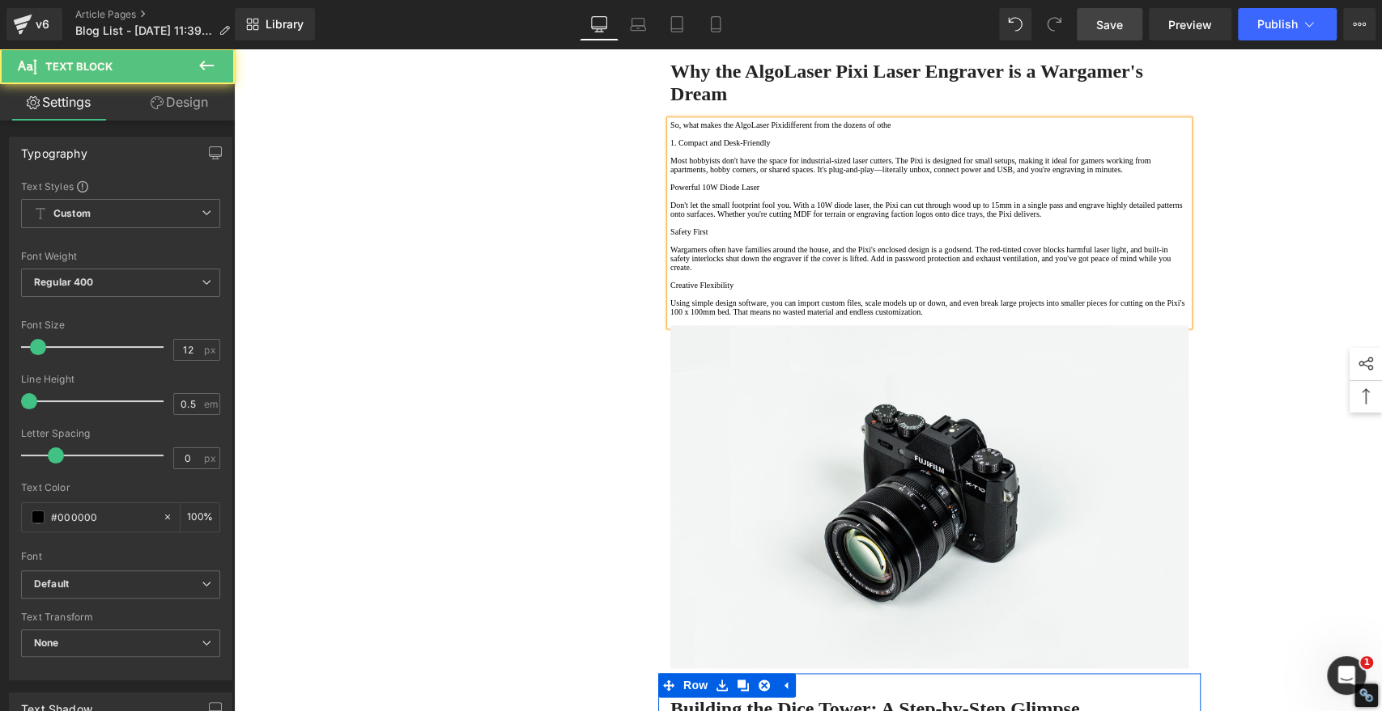
click at [670, 192] on p "Powerful 10W Diode Laser" at bounding box center [929, 187] width 518 height 9
click at [670, 236] on p "Safety First" at bounding box center [929, 231] width 518 height 9
click at [670, 290] on p "Creative Flexibility" at bounding box center [929, 285] width 518 height 9
click at [817, 147] on p "1. Compact and Desk-Friendly" at bounding box center [929, 142] width 518 height 9
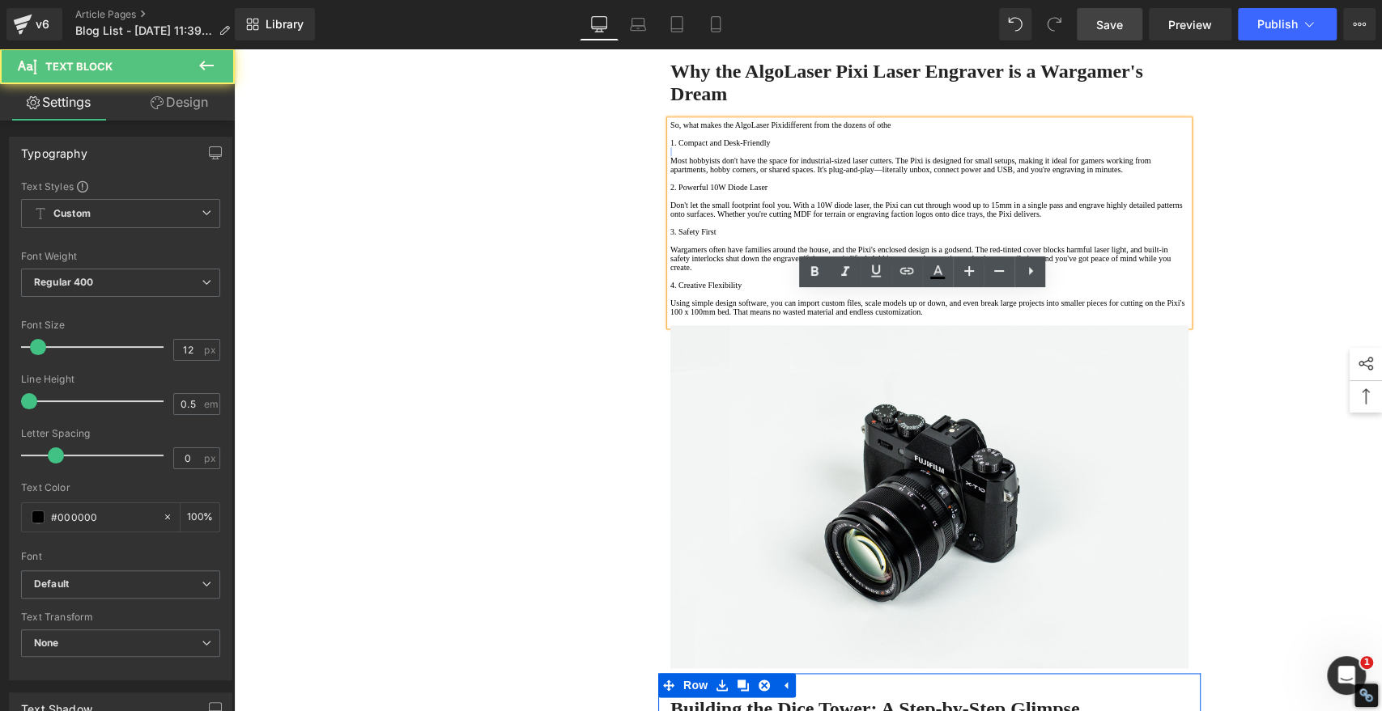
click at [817, 147] on p "1. Compact and Desk-Friendly" at bounding box center [929, 142] width 518 height 9
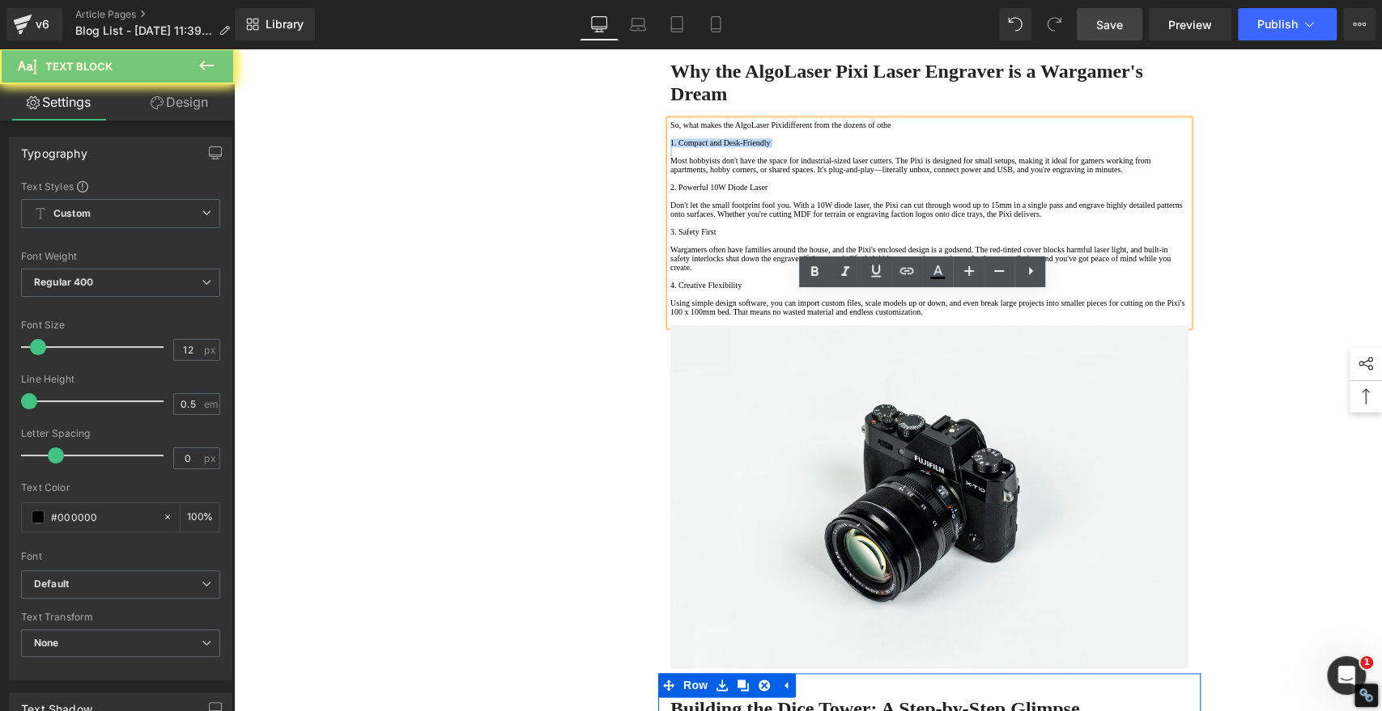
click at [817, 147] on p "1. Compact and Desk-Friendly" at bounding box center [929, 142] width 518 height 9
click at [813, 270] on icon at bounding box center [813, 271] width 19 height 19
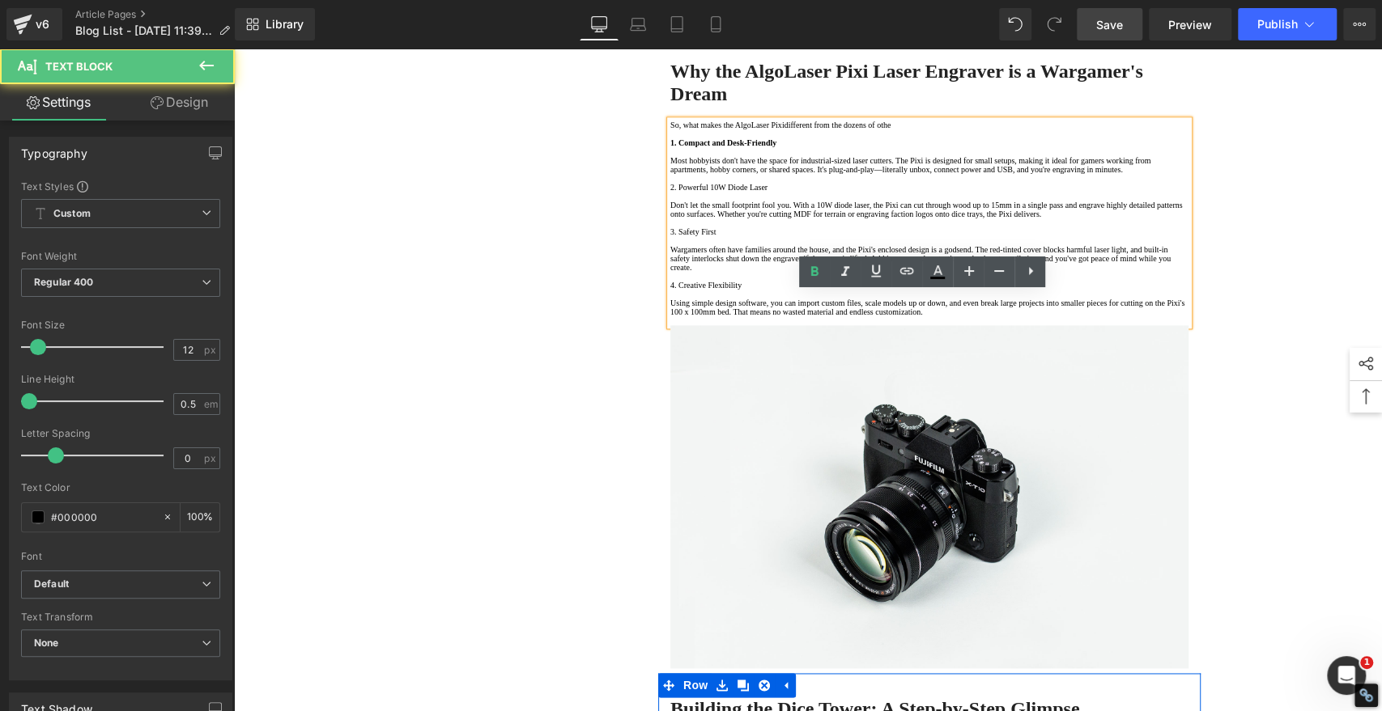
click at [797, 192] on p "2. Powerful 10W Diode Laser" at bounding box center [929, 187] width 518 height 9
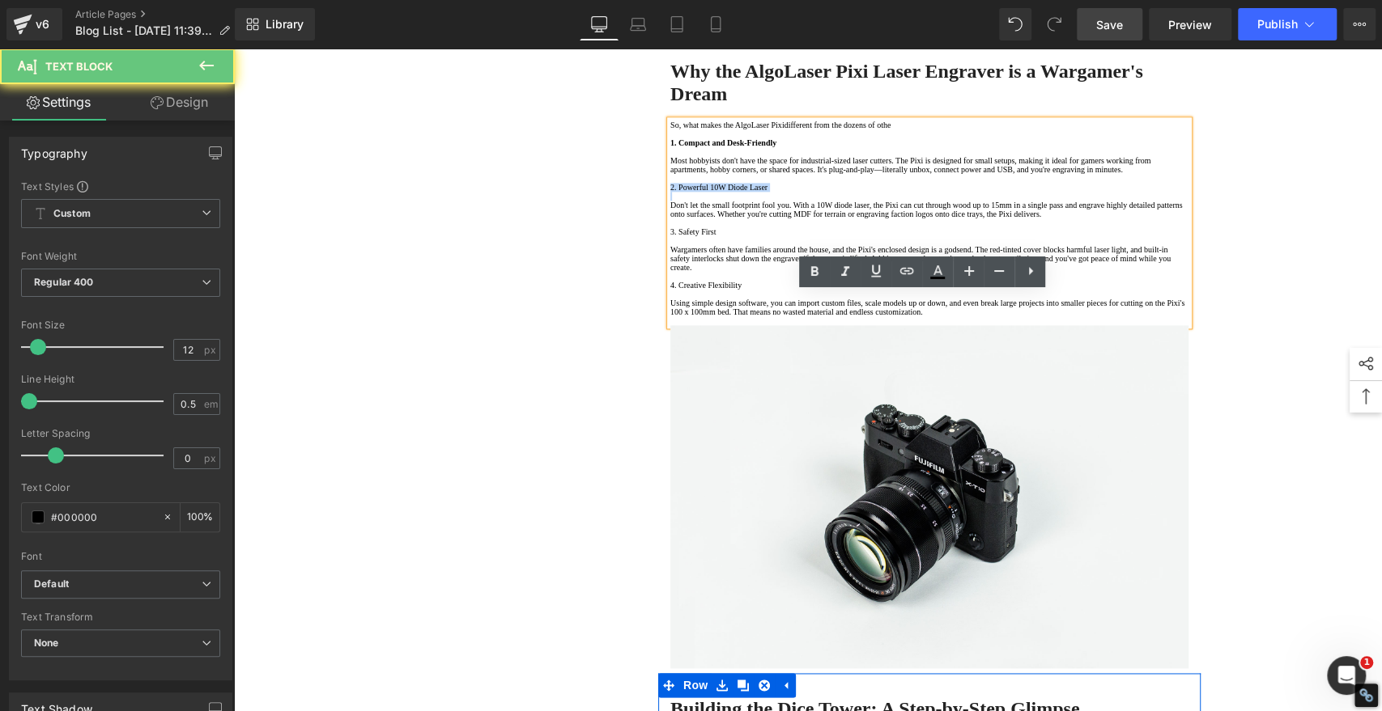
click at [797, 192] on p "2. Powerful 10W Diode Laser" at bounding box center [929, 187] width 518 height 9
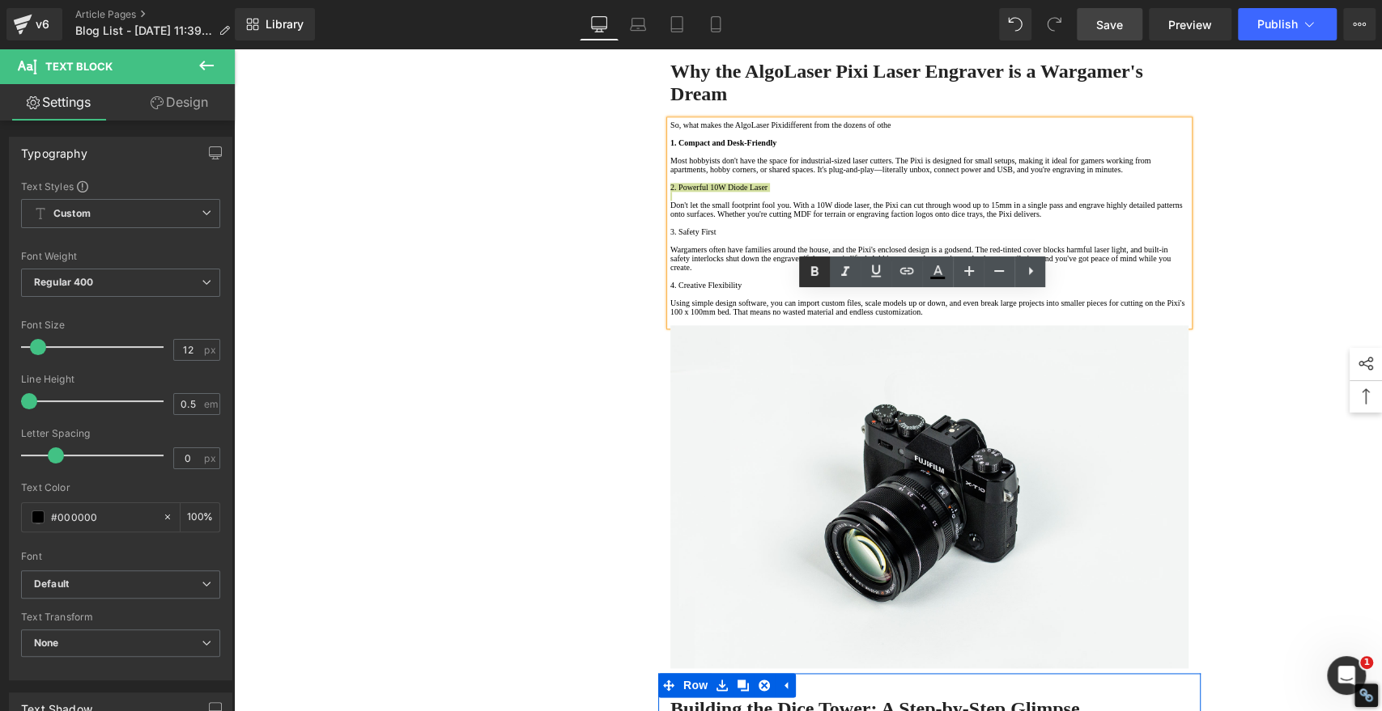
drag, startPoint x: 810, startPoint y: 270, endPoint x: 806, endPoint y: 284, distance: 15.1
click at [810, 270] on icon at bounding box center [813, 271] width 19 height 19
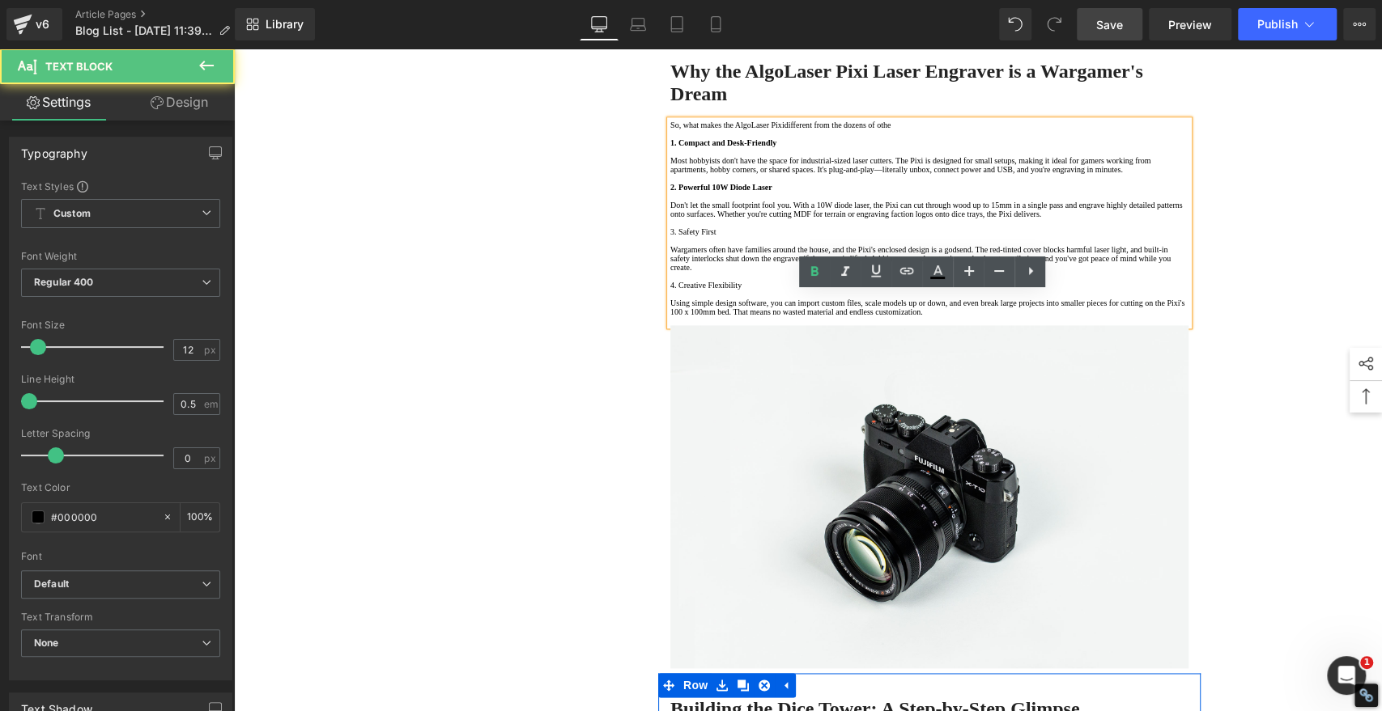
click at [734, 236] on p "3. Safety First" at bounding box center [929, 231] width 518 height 9
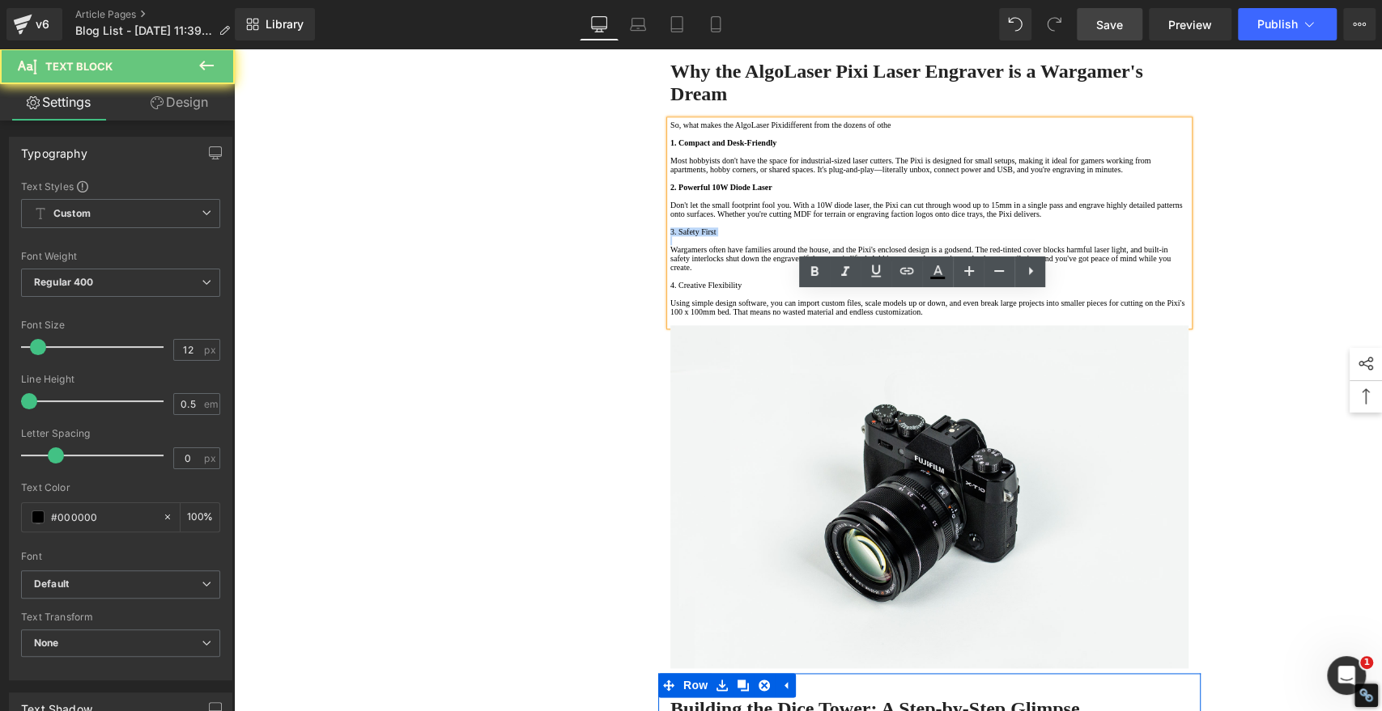
drag, startPoint x: 734, startPoint y: 504, endPoint x: 747, endPoint y: 473, distance: 33.4
click at [736, 236] on p "3. Safety First" at bounding box center [929, 231] width 518 height 9
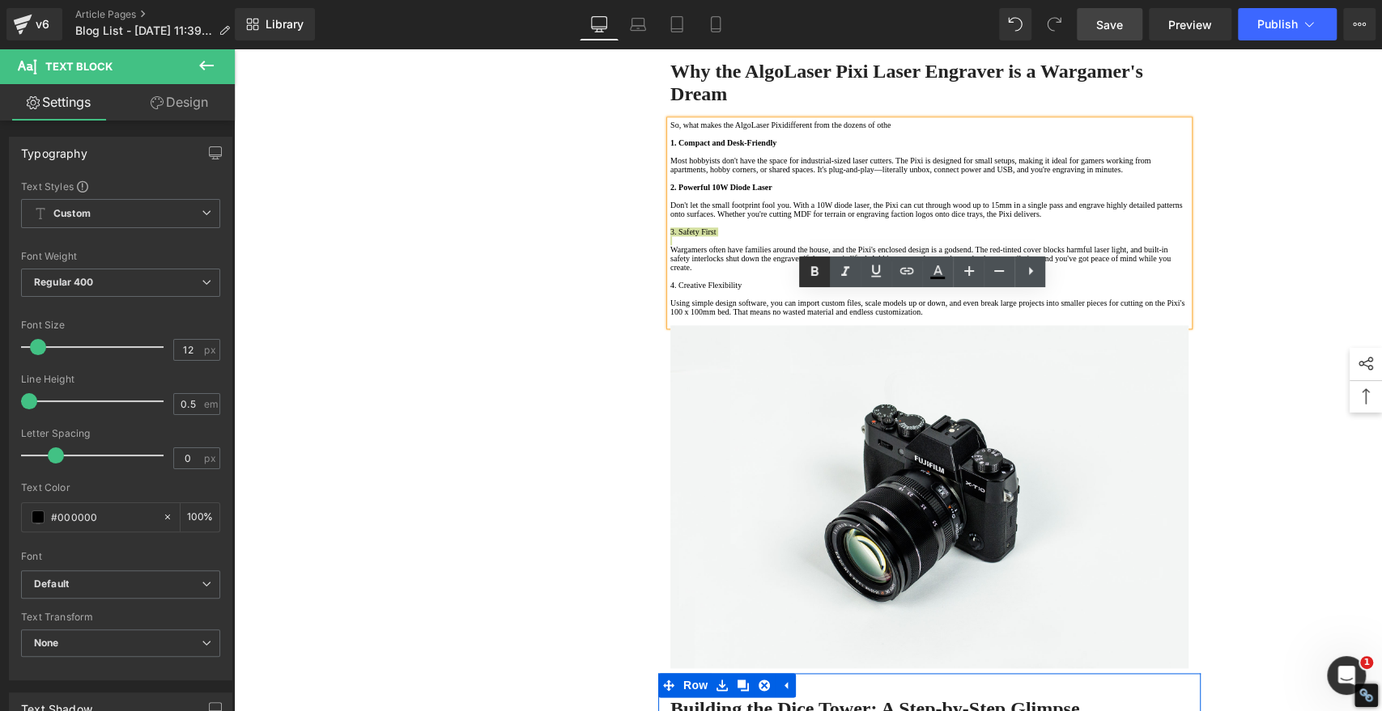
click at [813, 270] on icon at bounding box center [813, 271] width 19 height 19
click at [762, 290] on p "4. Creative Flexibility" at bounding box center [929, 285] width 518 height 9
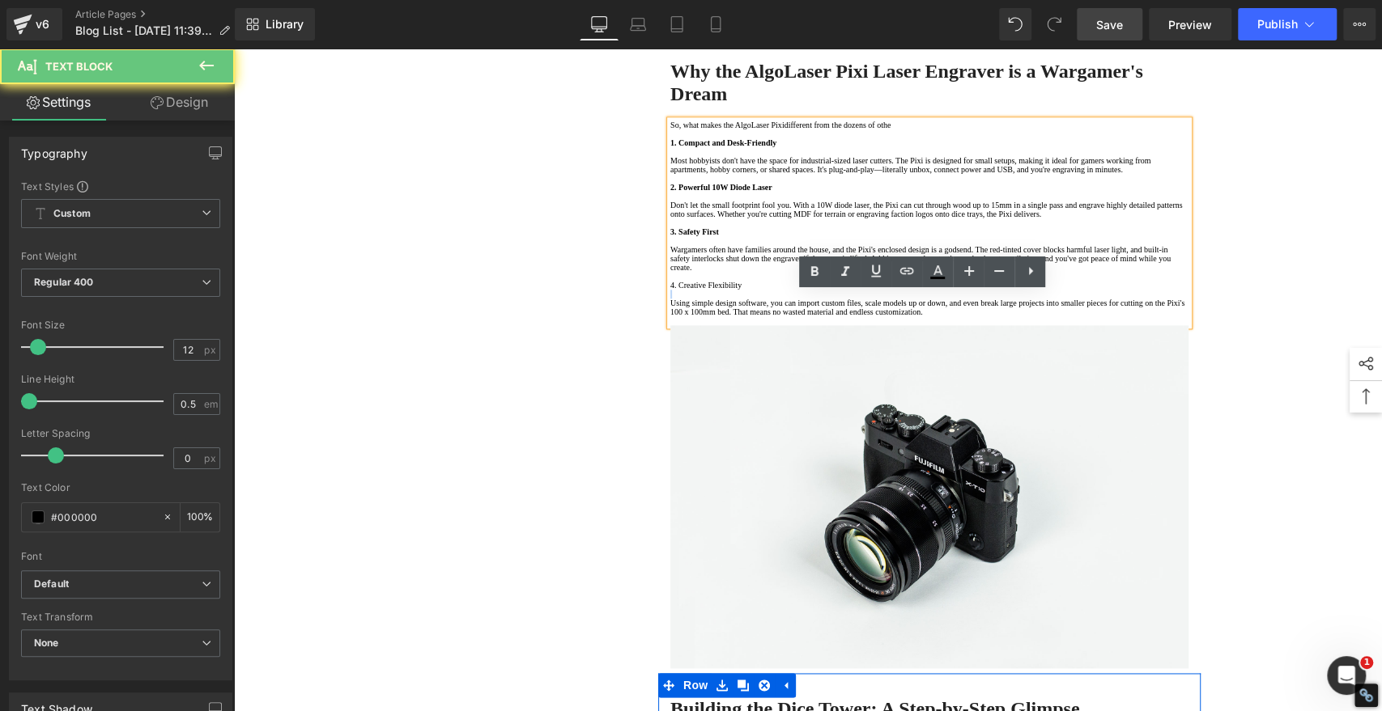
click at [762, 290] on p "4. Creative Flexibility" at bounding box center [929, 285] width 518 height 9
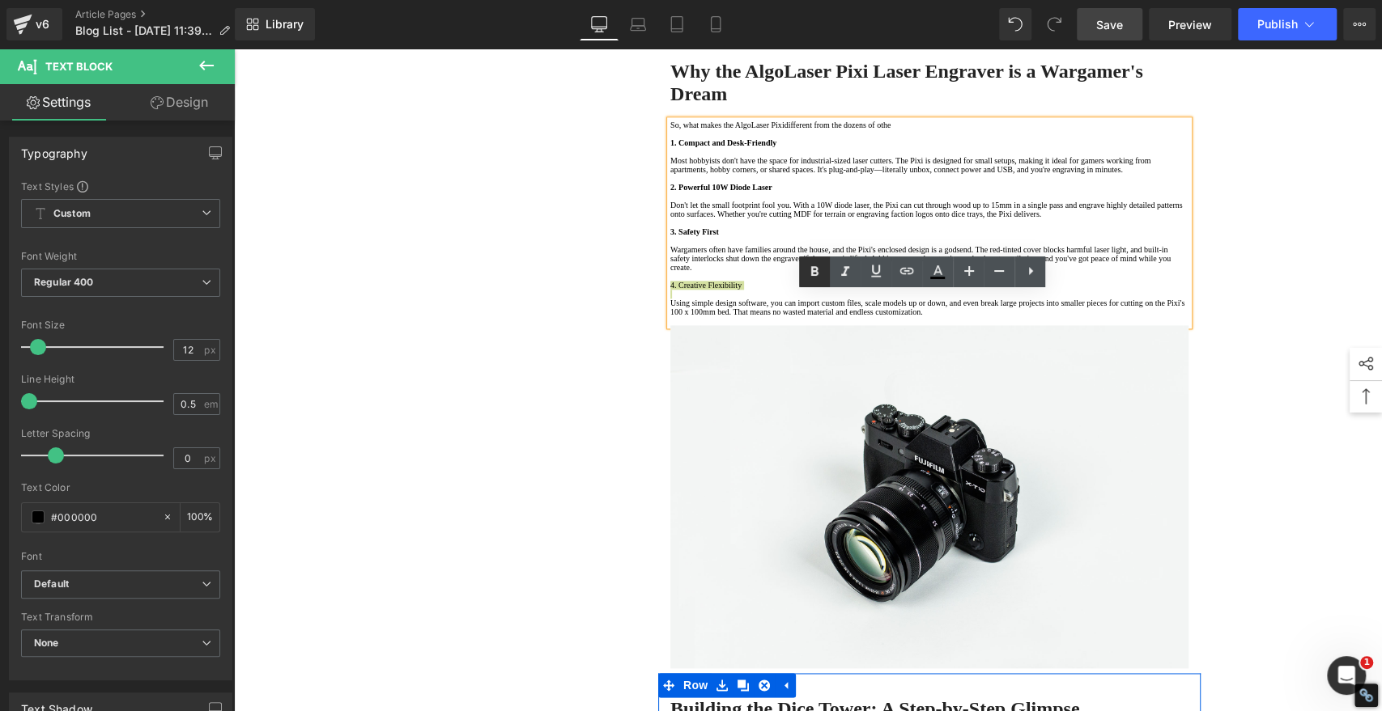
click at [815, 270] on icon at bounding box center [814, 272] width 7 height 10
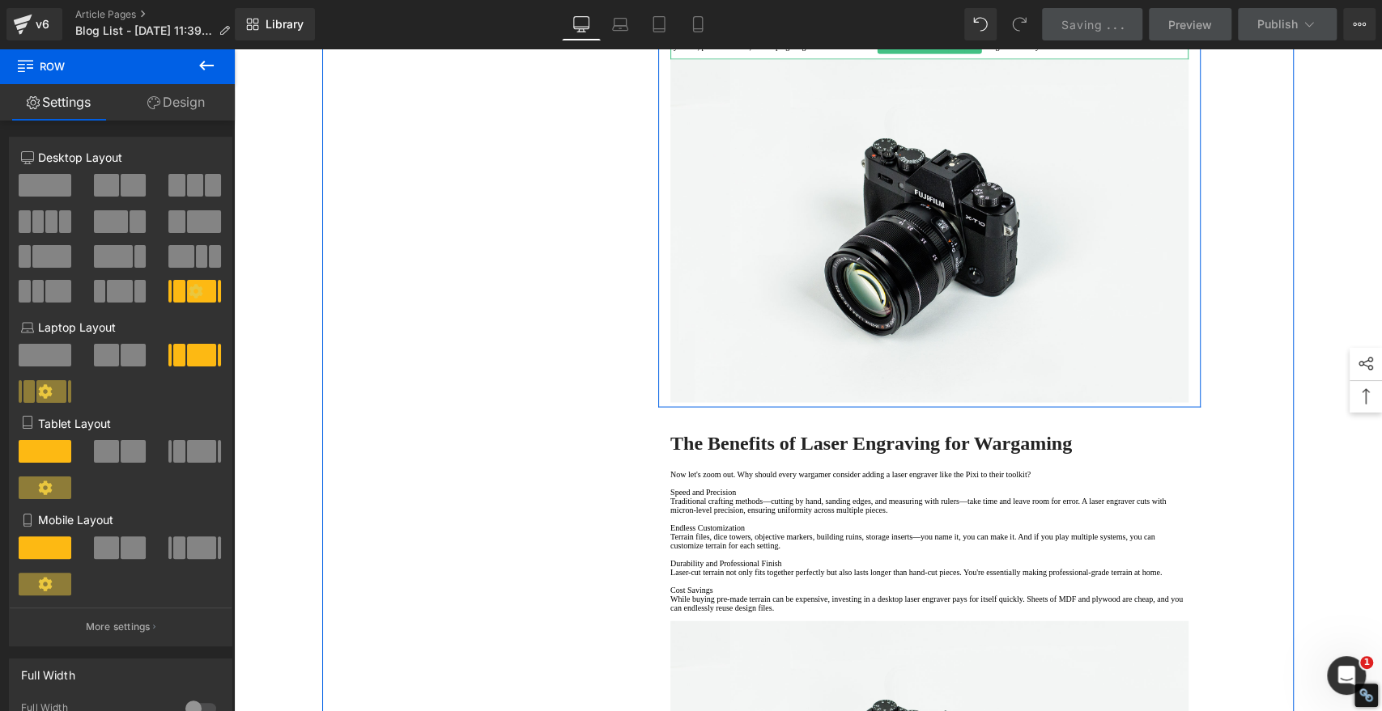
scroll to position [2158, 0]
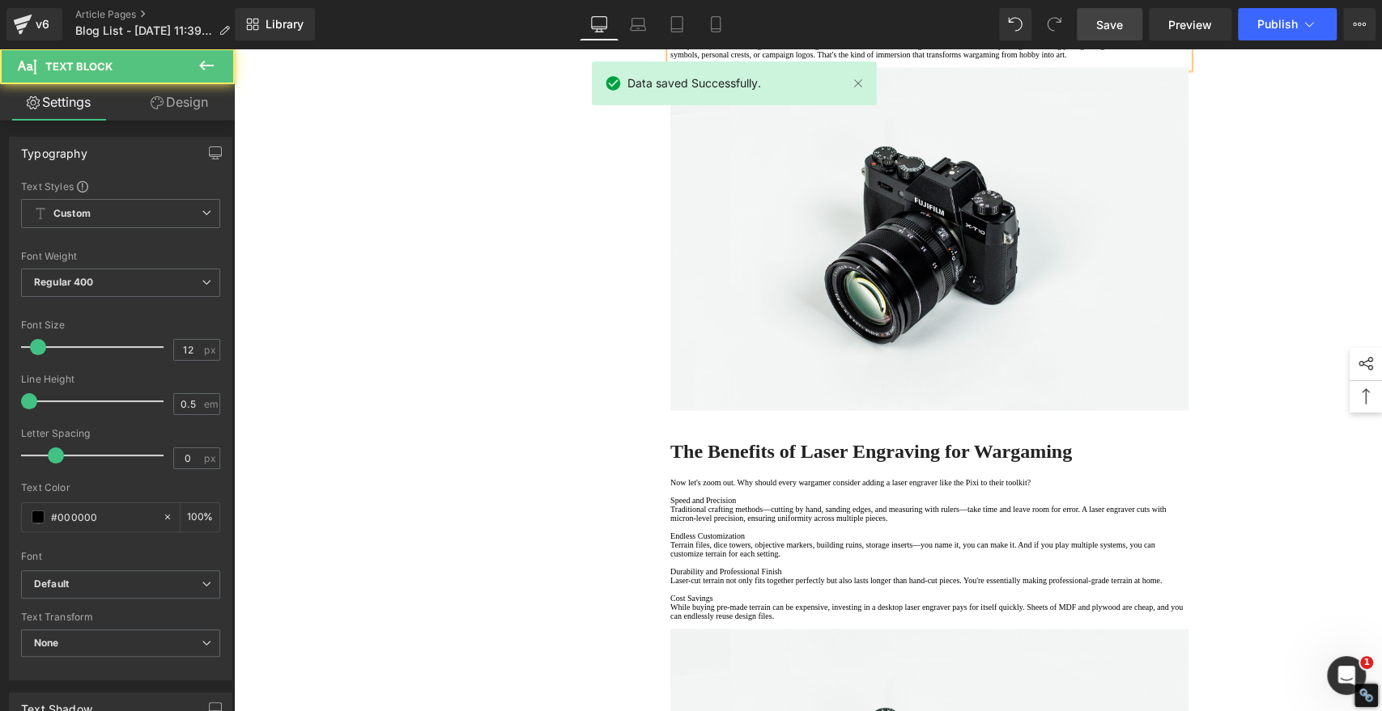
click at [808, 41] on p "Customization Beyond Wood" at bounding box center [929, 36] width 518 height 9
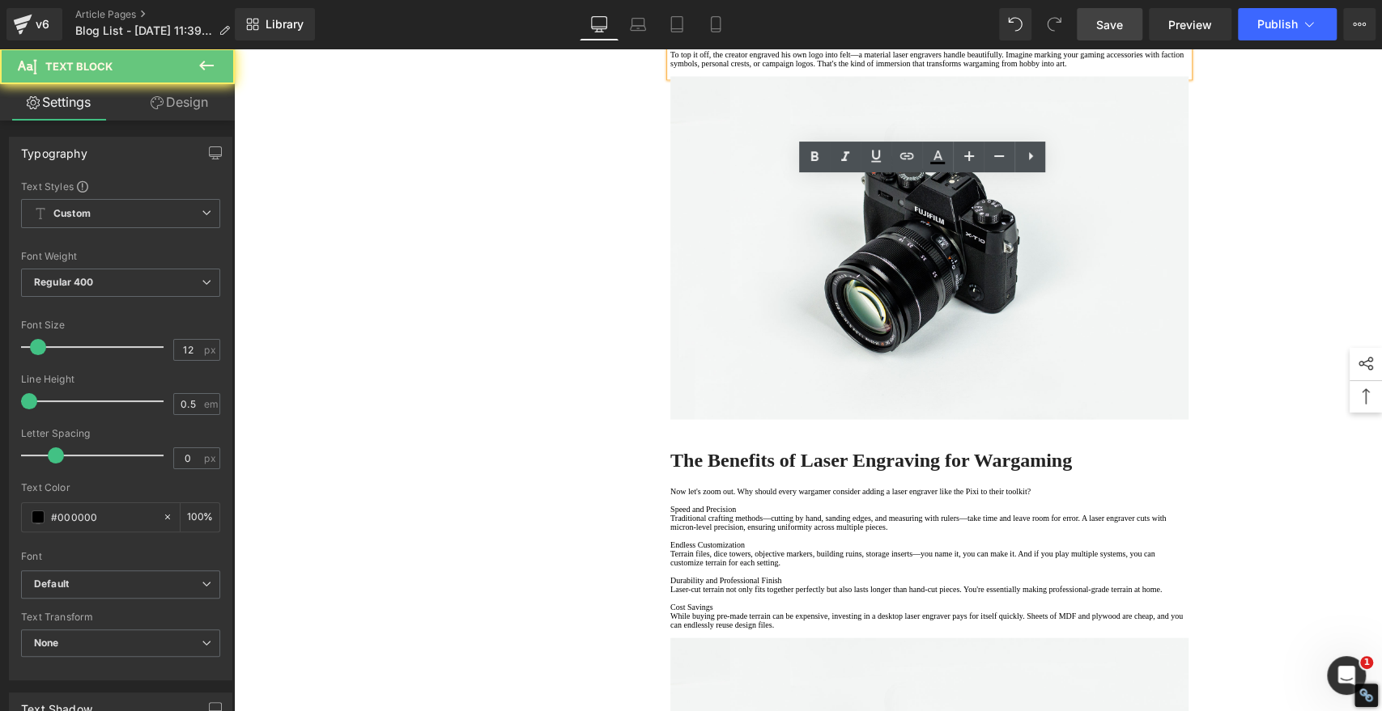
click at [670, 41] on p "Customization Beyond Wood" at bounding box center [929, 36] width 518 height 9
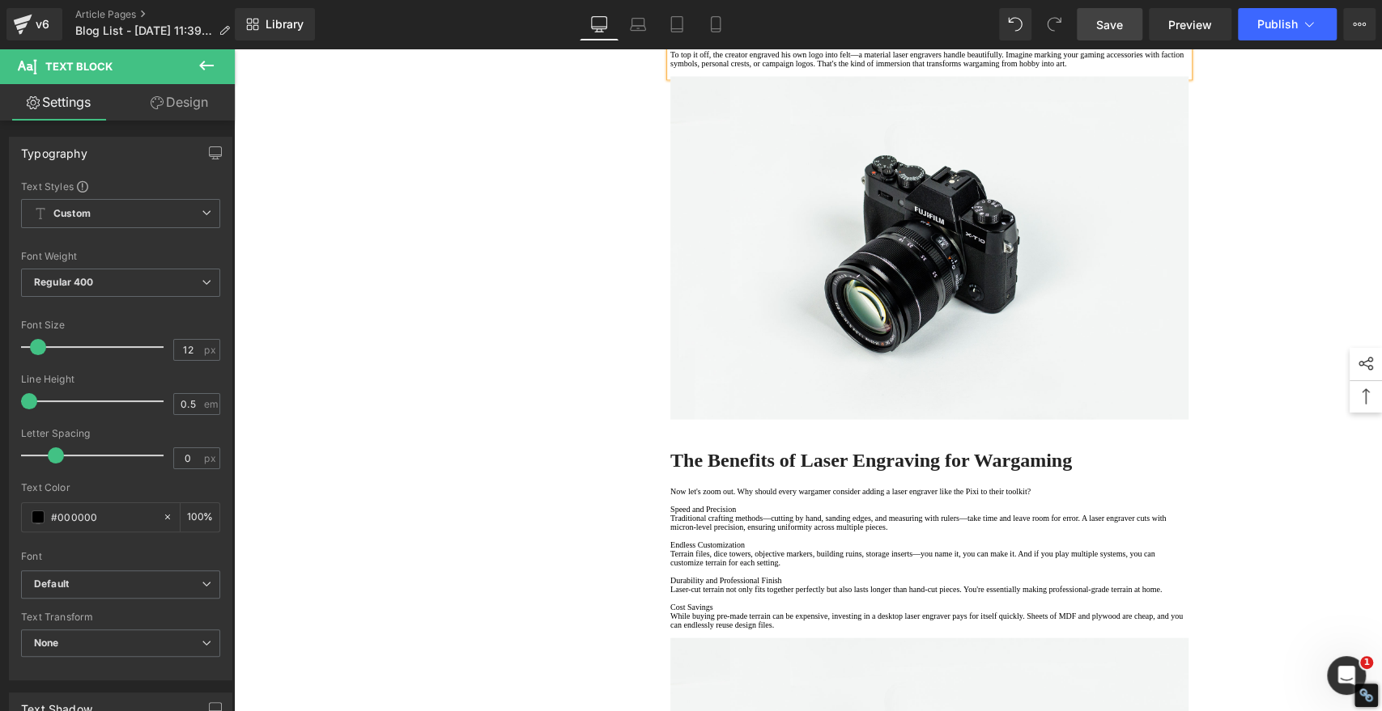
click at [567, 506] on div "1. Is the laser engraving machine good at engraving wooden materials Text Block…" at bounding box center [807, 315] width 971 height 4580
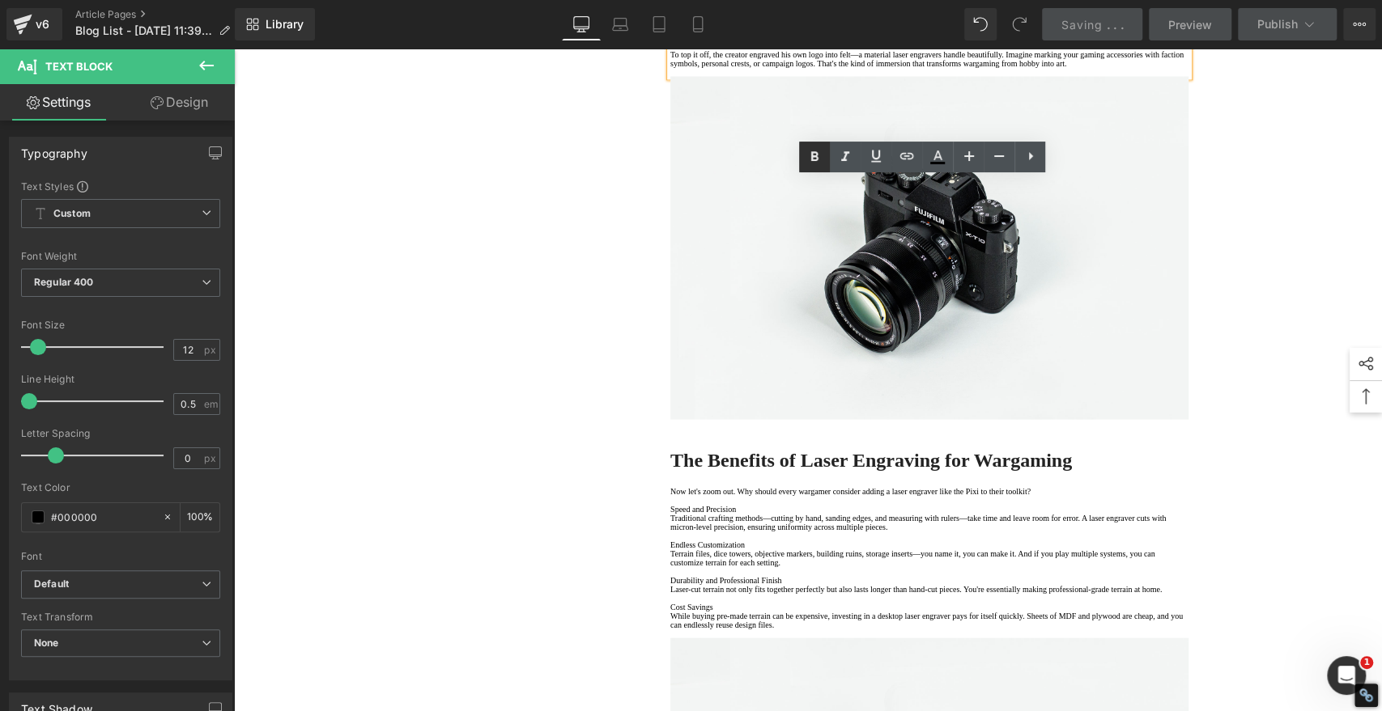
click at [820, 152] on icon at bounding box center [813, 156] width 19 height 19
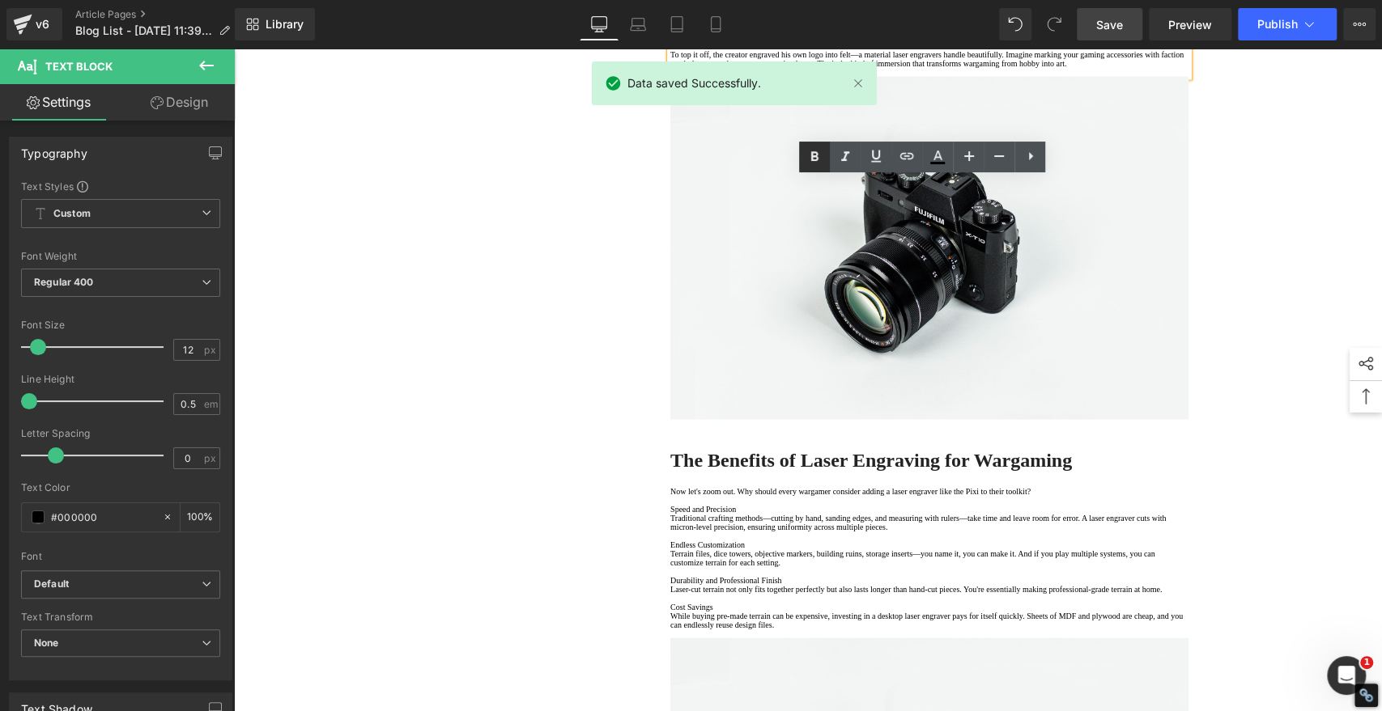
click at [813, 163] on icon at bounding box center [813, 156] width 19 height 19
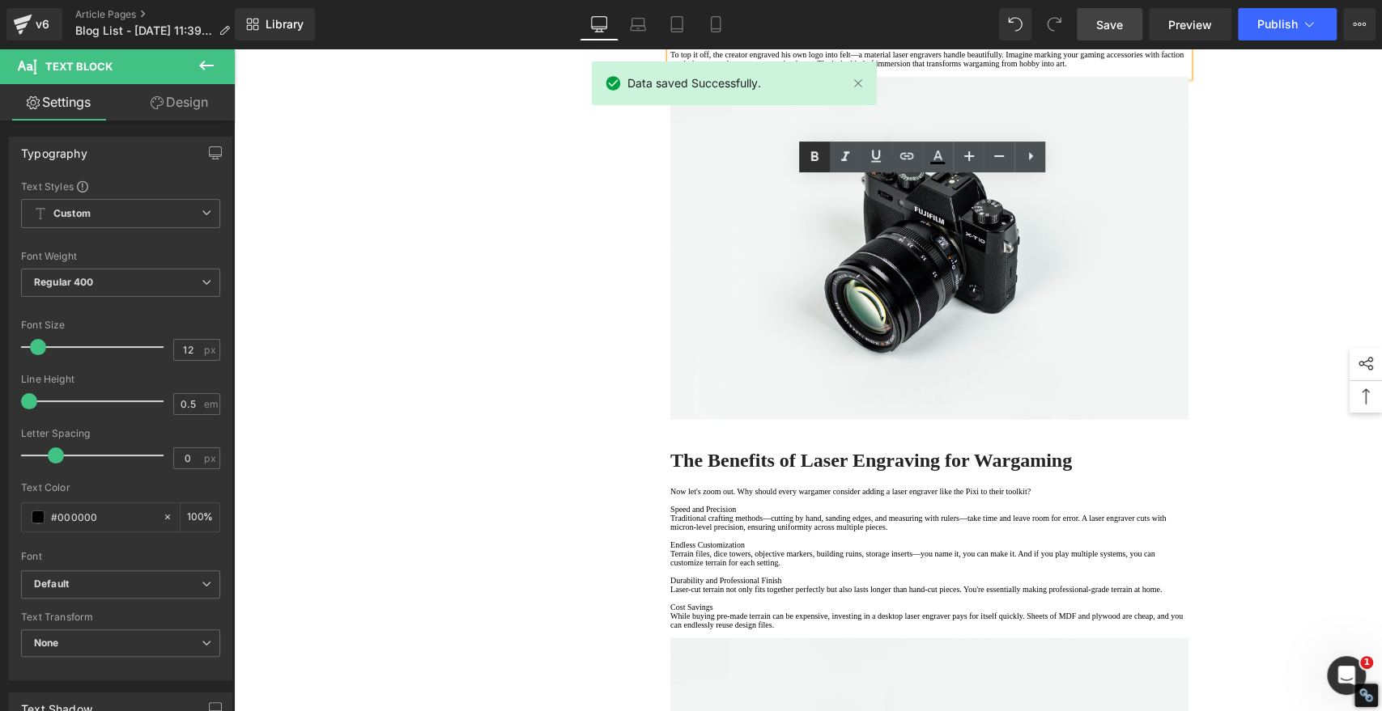
click at [815, 155] on icon at bounding box center [814, 157] width 7 height 10
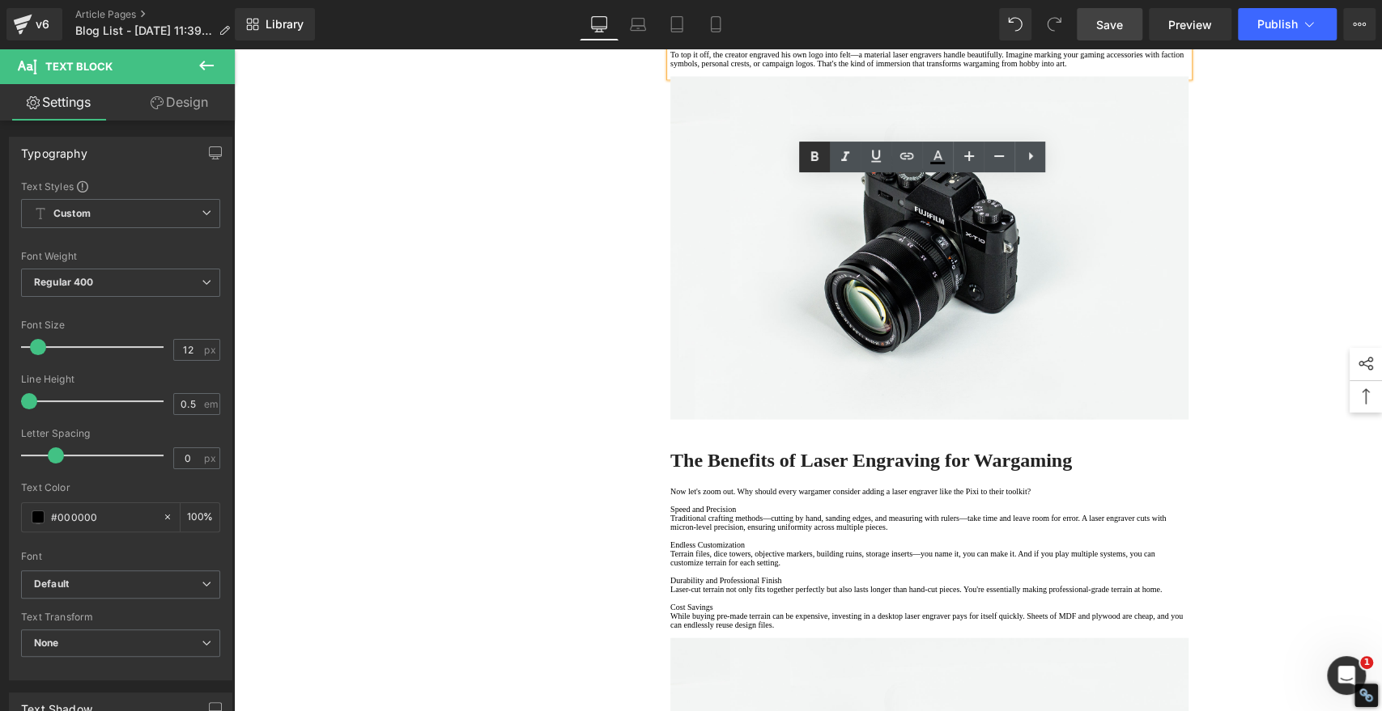
click at [812, 157] on icon at bounding box center [814, 157] width 7 height 10
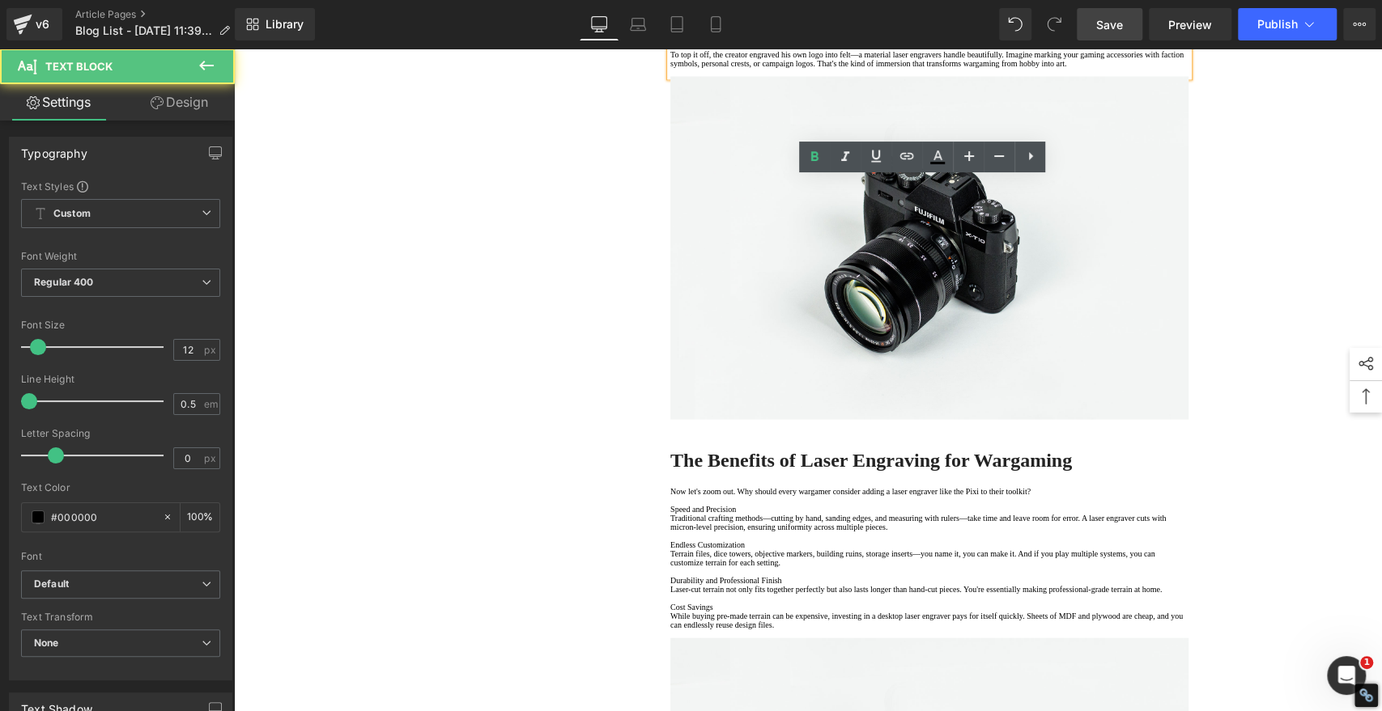
click at [817, 41] on p "5. Customization Beyond Wood" at bounding box center [929, 36] width 518 height 9
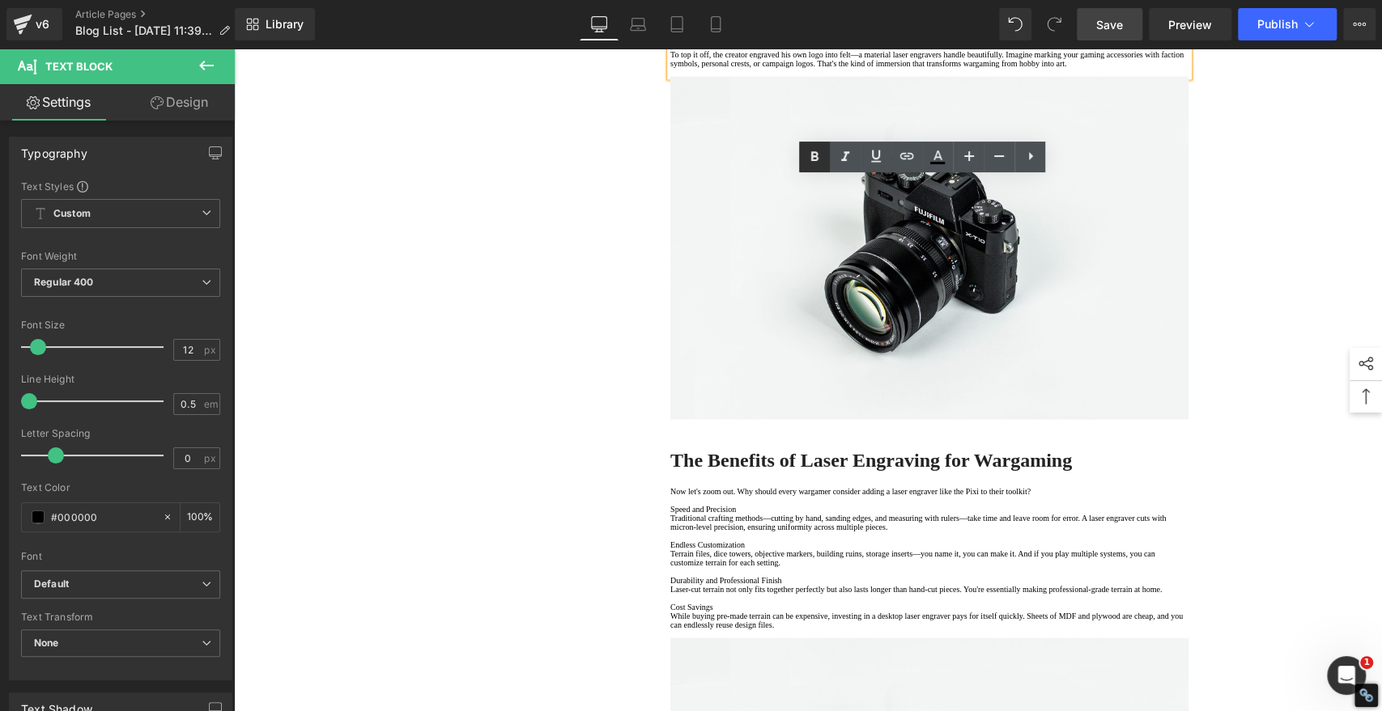
click at [809, 163] on icon at bounding box center [813, 156] width 19 height 19
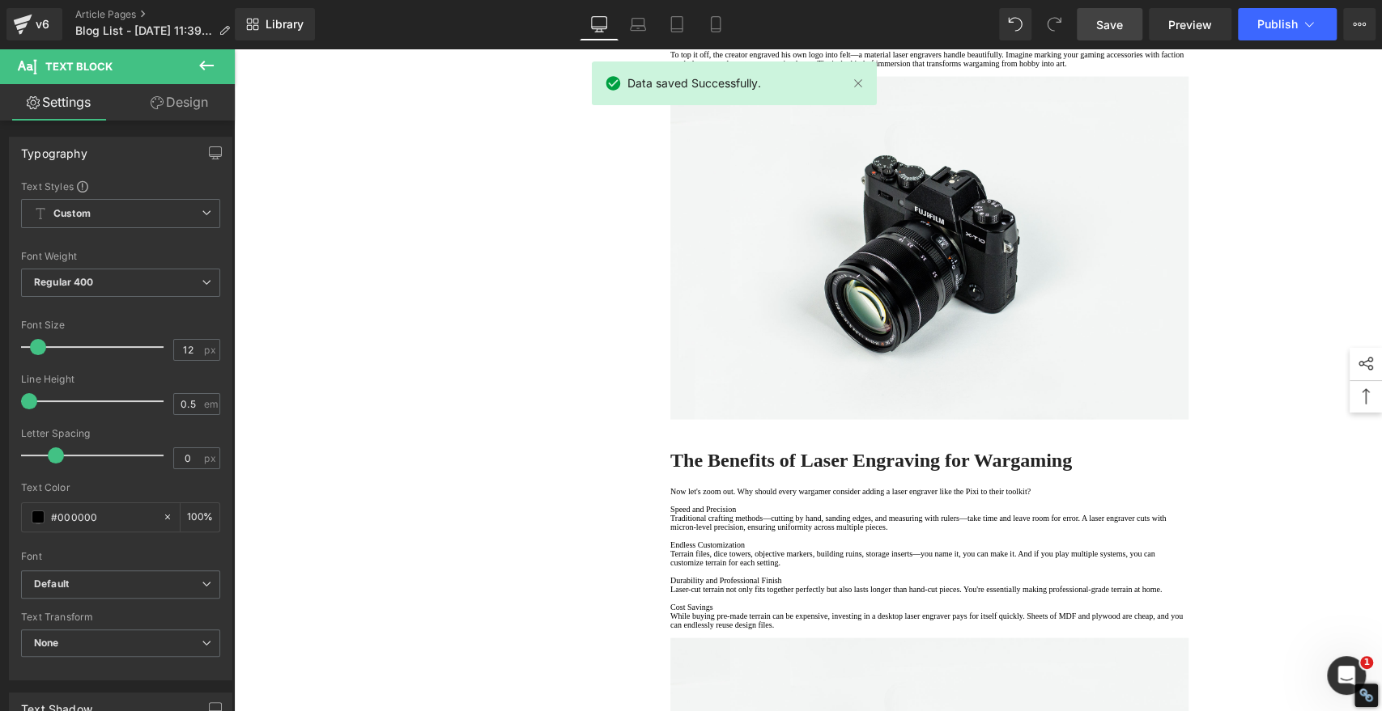
click at [1106, 20] on span "Save" at bounding box center [1109, 24] width 27 height 17
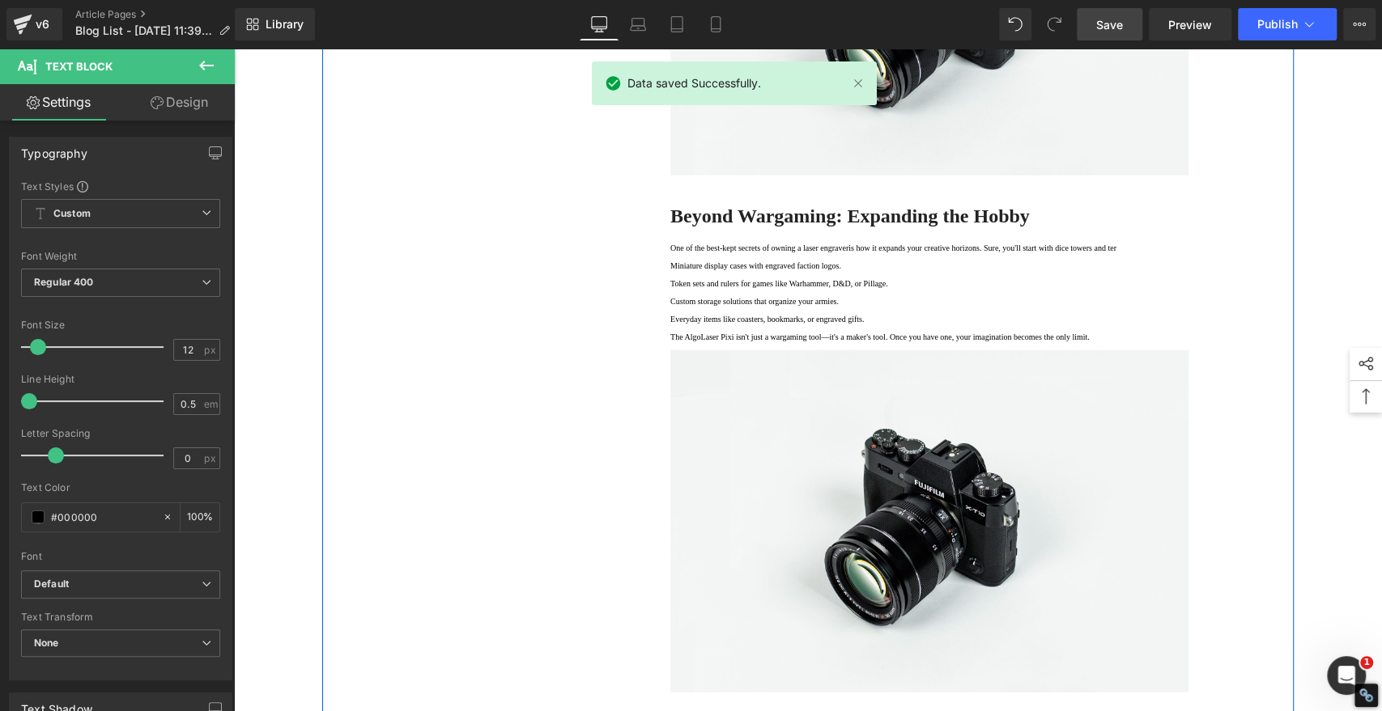
scroll to position [2967, 0]
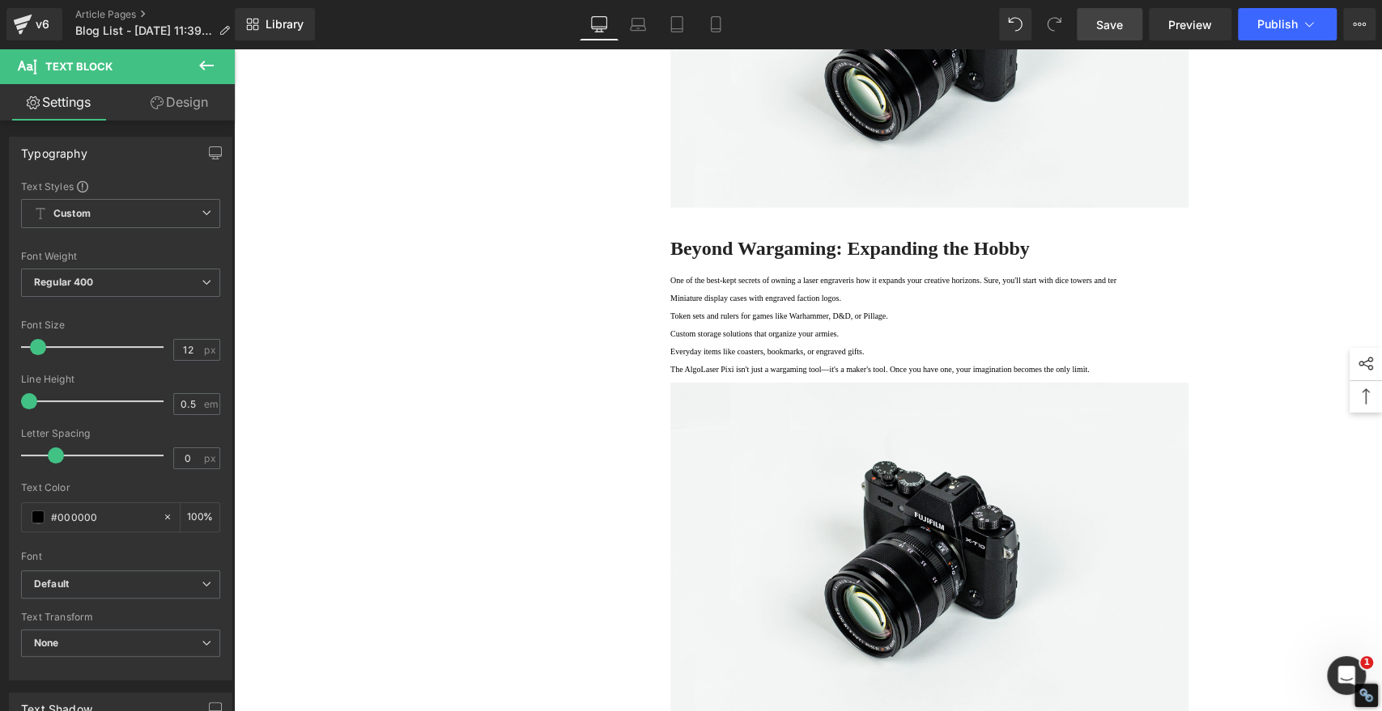
copy p "·"
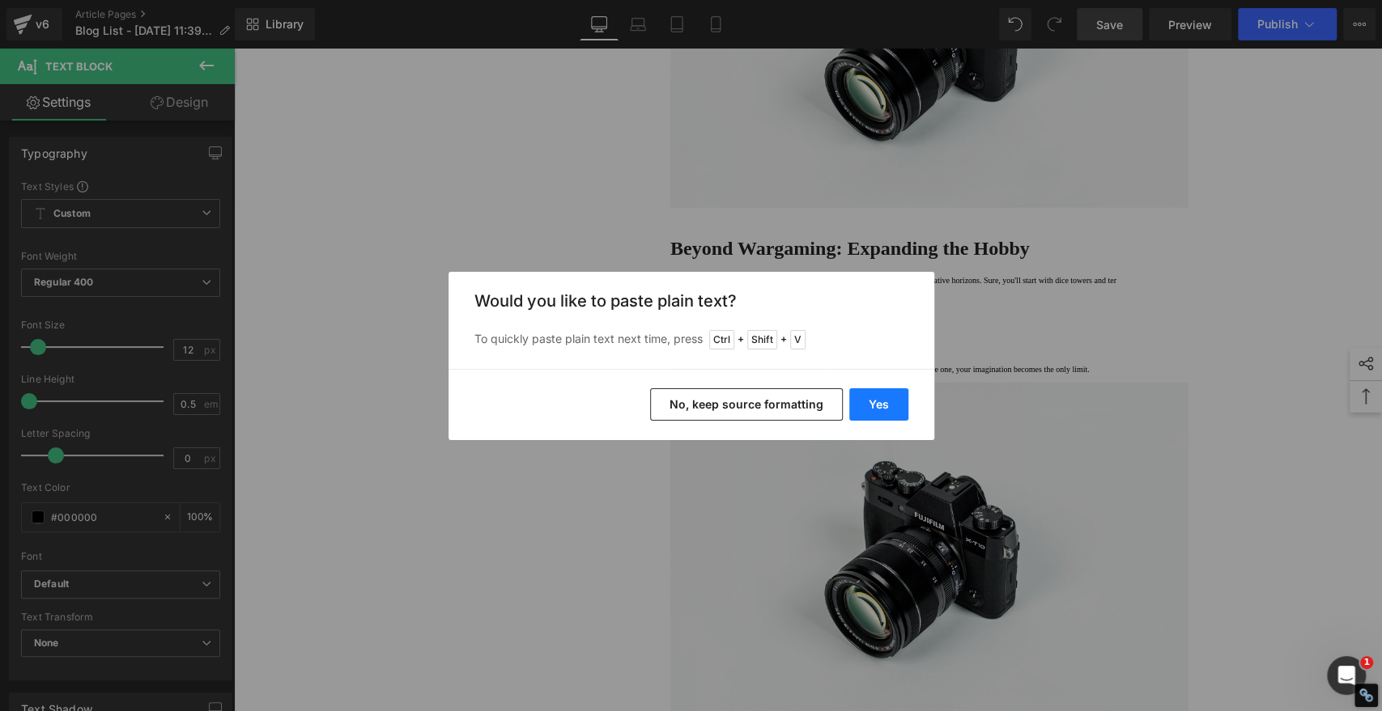
click at [874, 404] on button "Yes" at bounding box center [878, 404] width 59 height 32
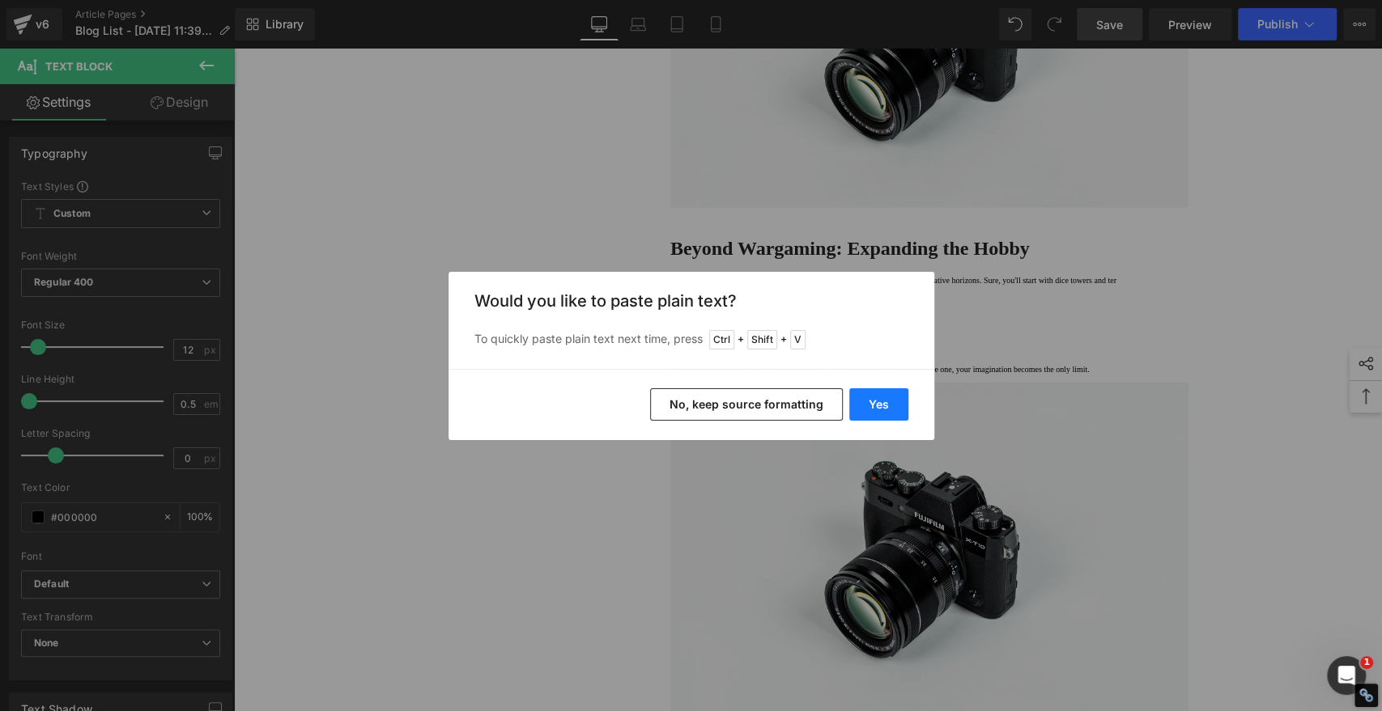
click at [868, 406] on button "Yes" at bounding box center [878, 404] width 59 height 32
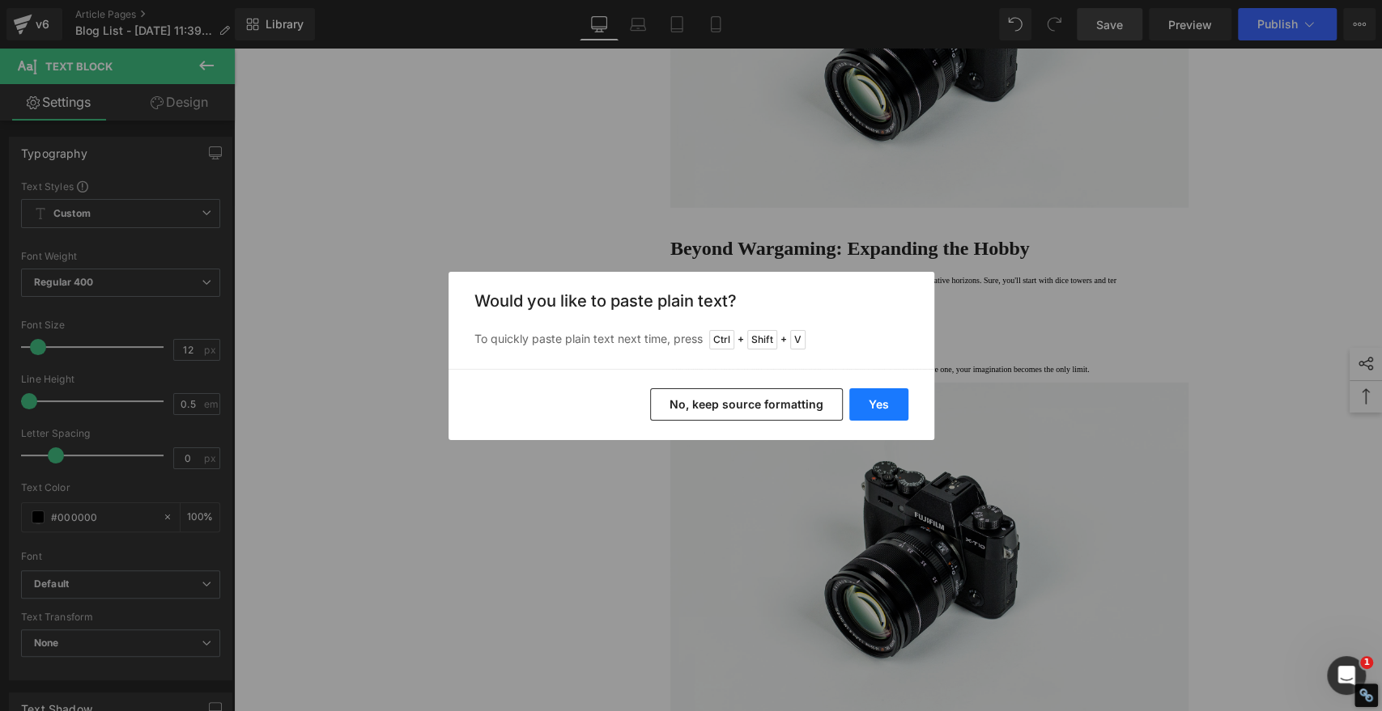
click at [881, 413] on button "Yes" at bounding box center [878, 404] width 59 height 32
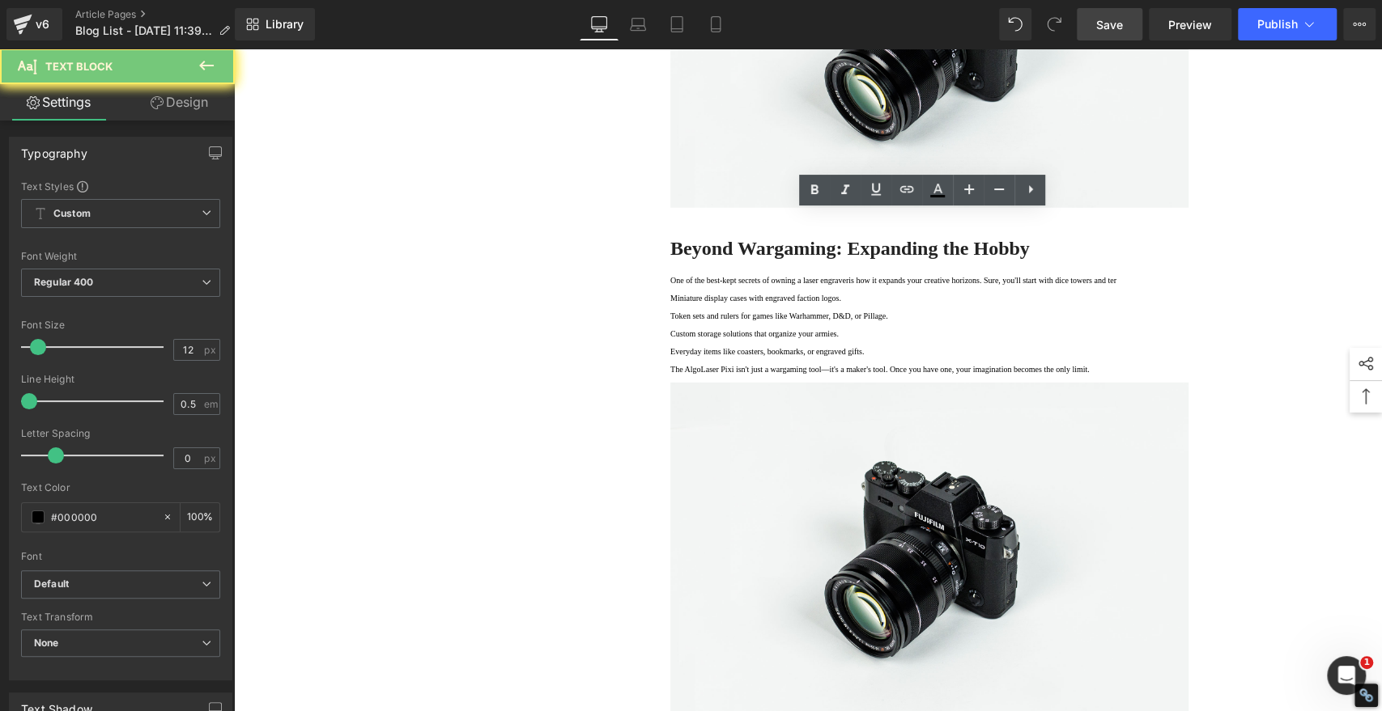
click at [809, 195] on icon at bounding box center [813, 189] width 19 height 19
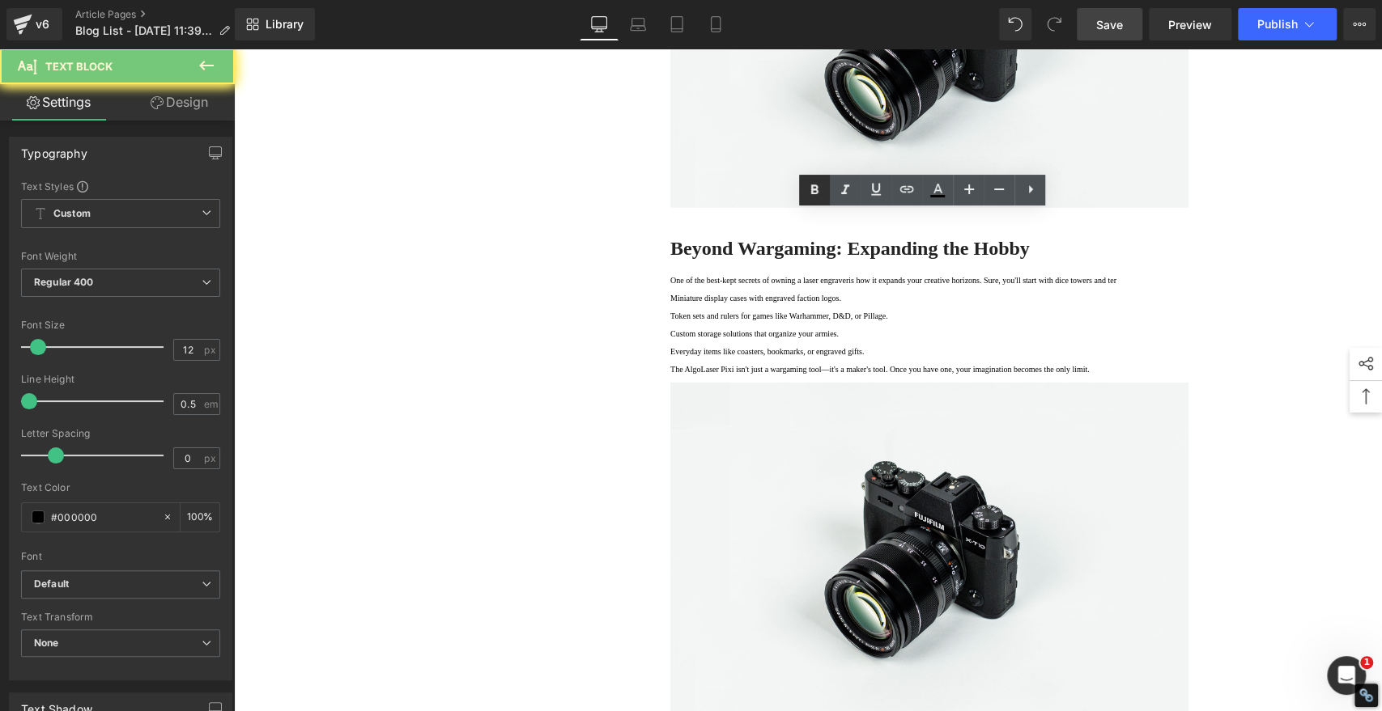
click at [810, 185] on icon at bounding box center [813, 189] width 19 height 19
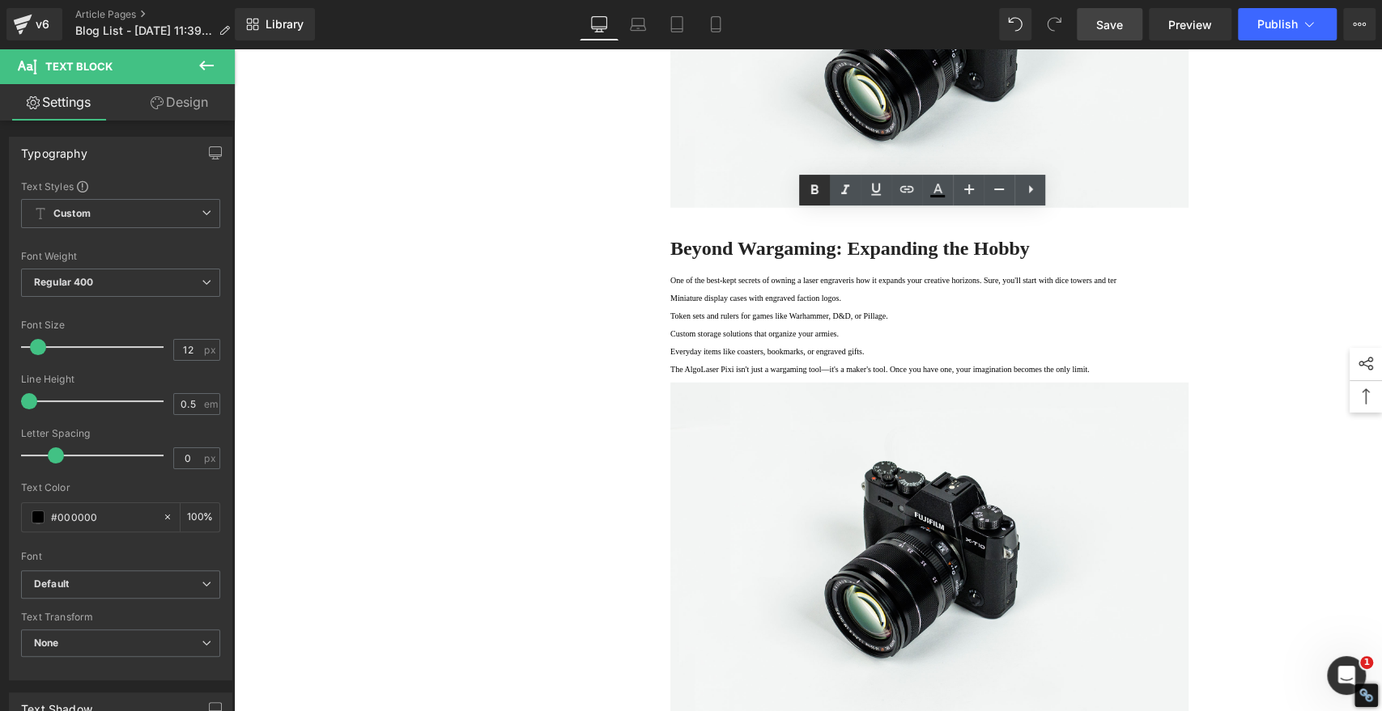
click at [813, 193] on icon at bounding box center [814, 190] width 7 height 10
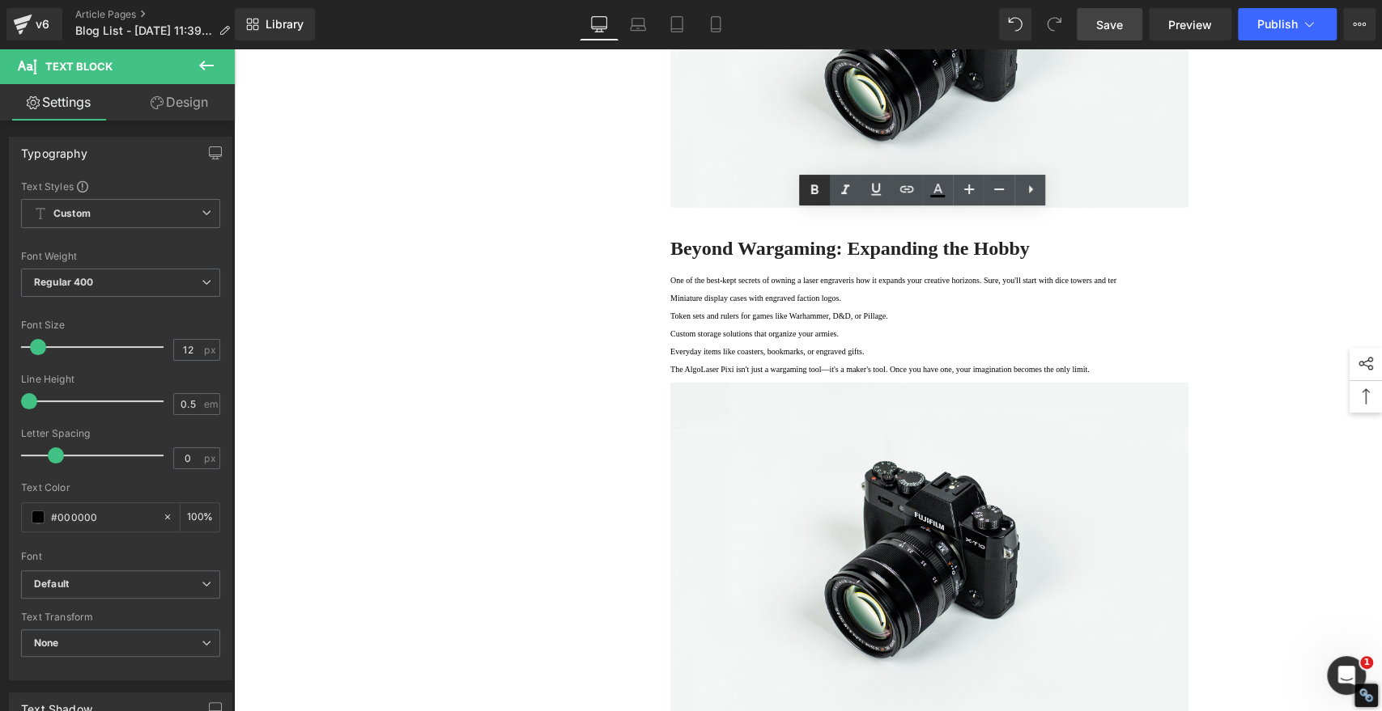
click at [812, 189] on icon at bounding box center [813, 189] width 19 height 19
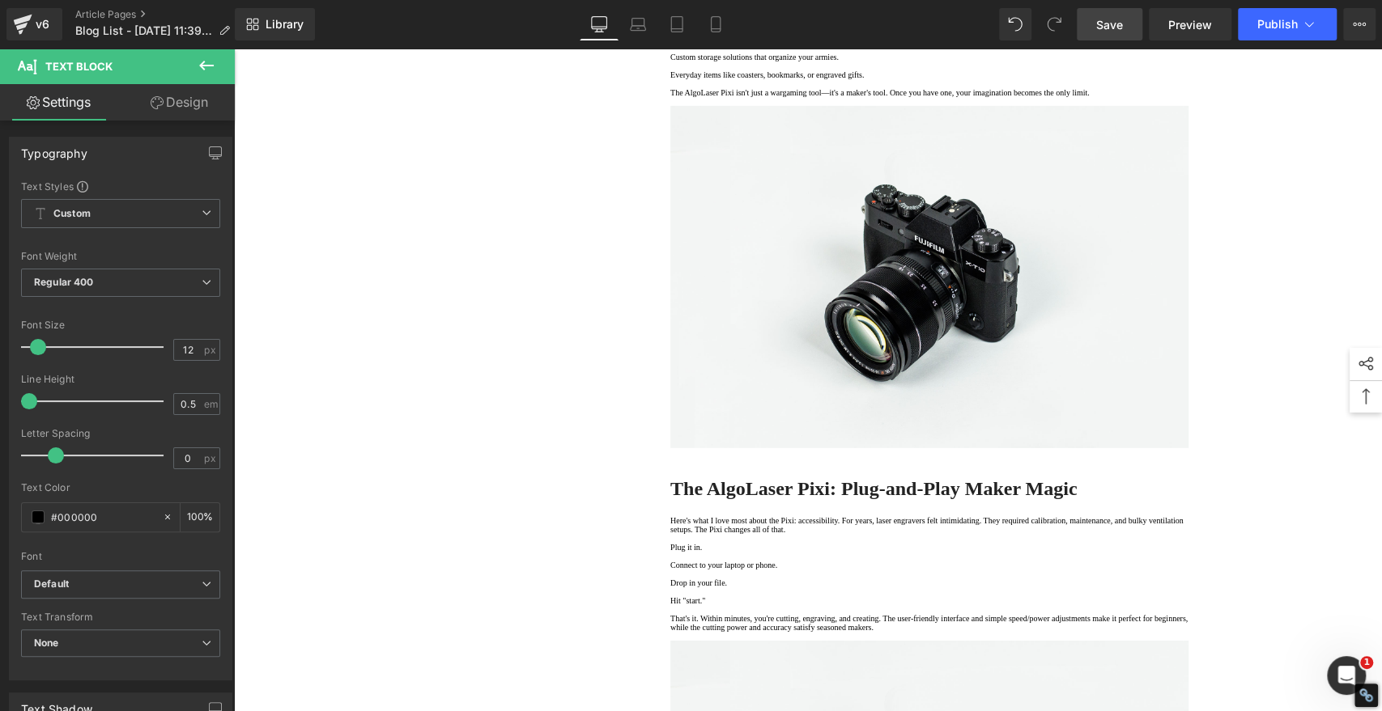
scroll to position [3237, 0]
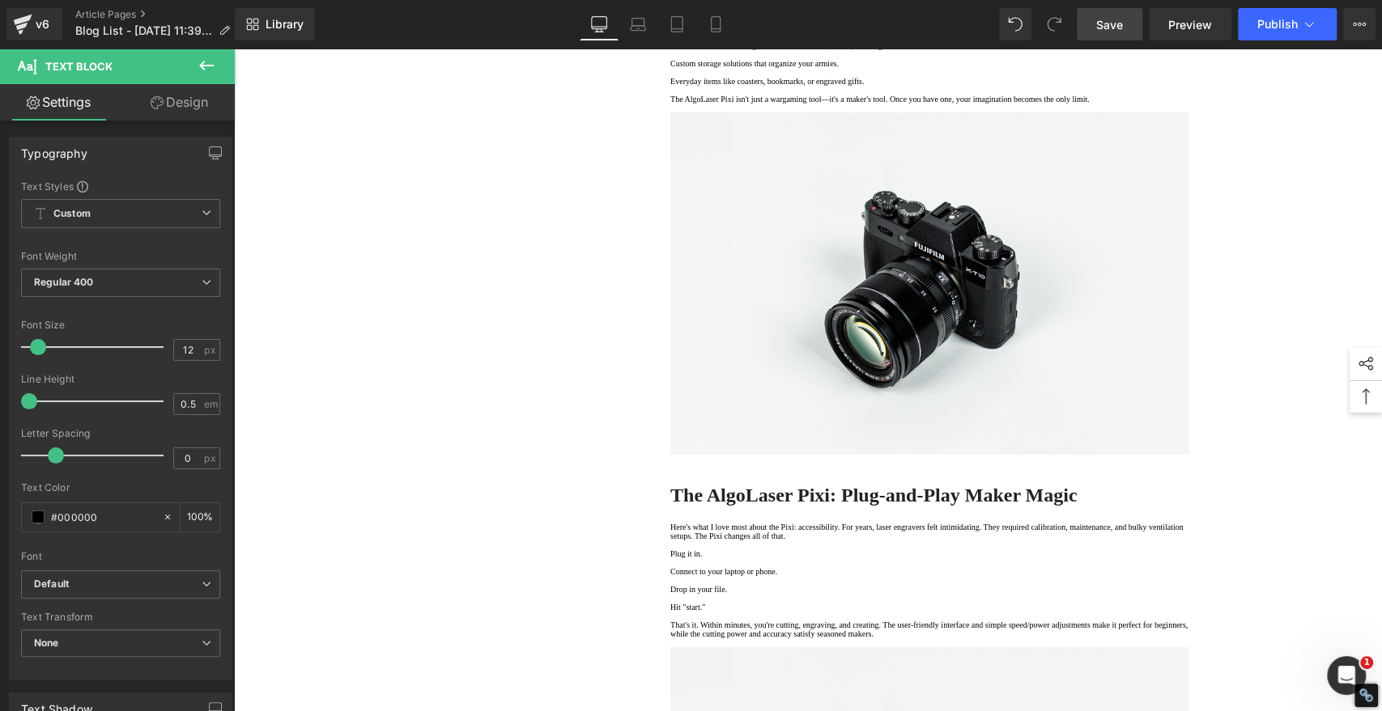
drag, startPoint x: 677, startPoint y: 193, endPoint x: 664, endPoint y: 190, distance: 14.1
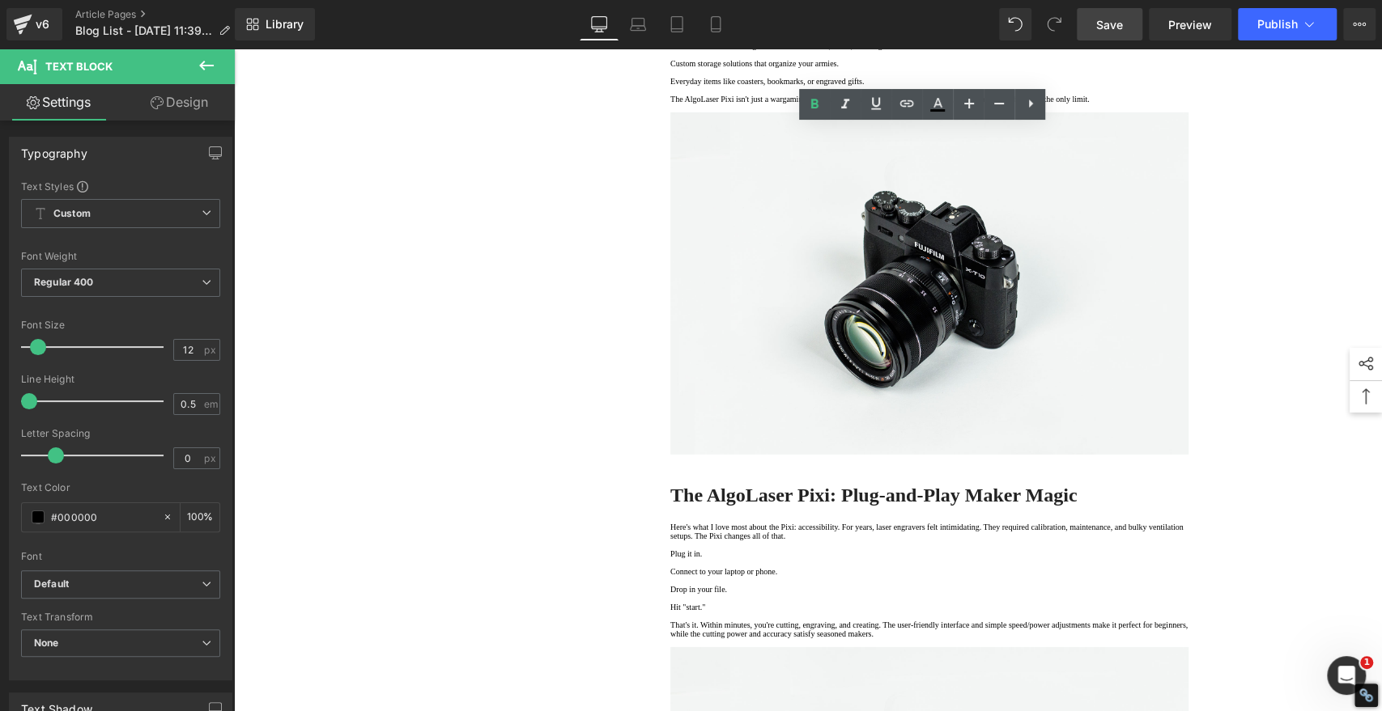
copy strong "·"
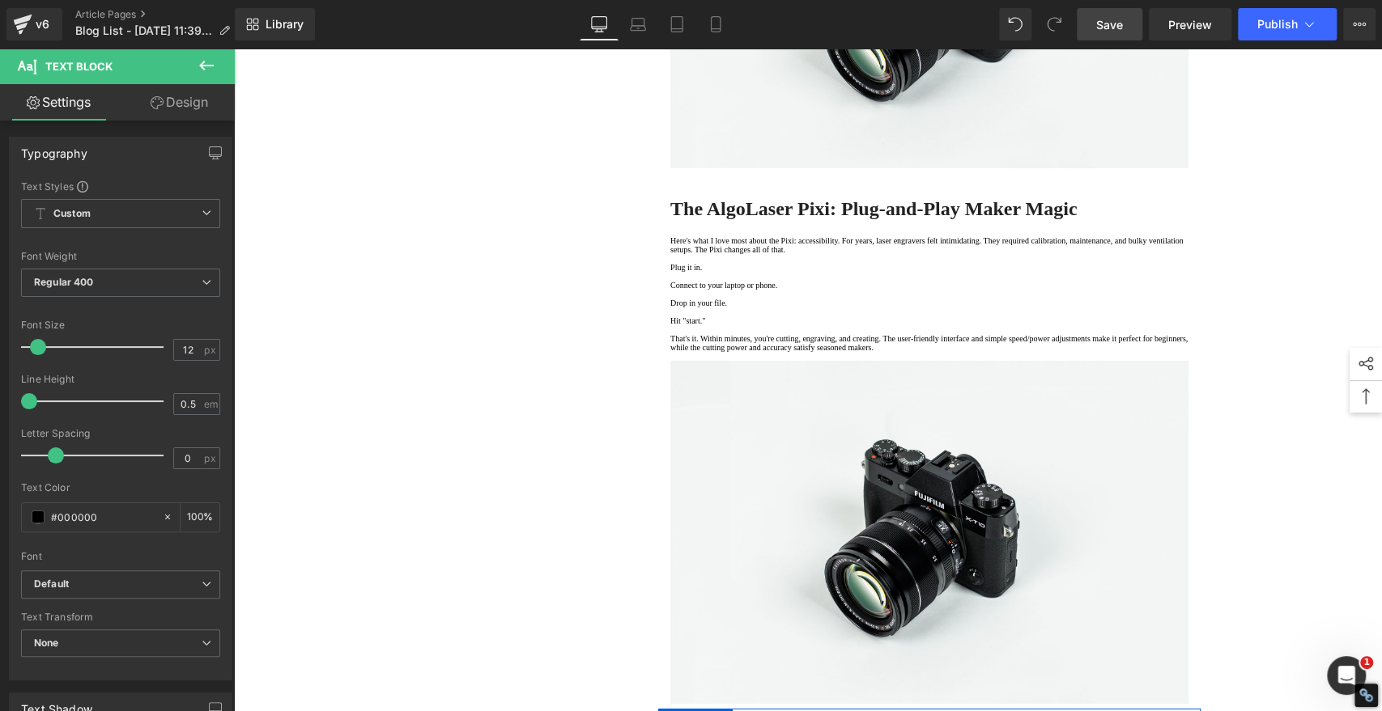
scroll to position [3597, 0]
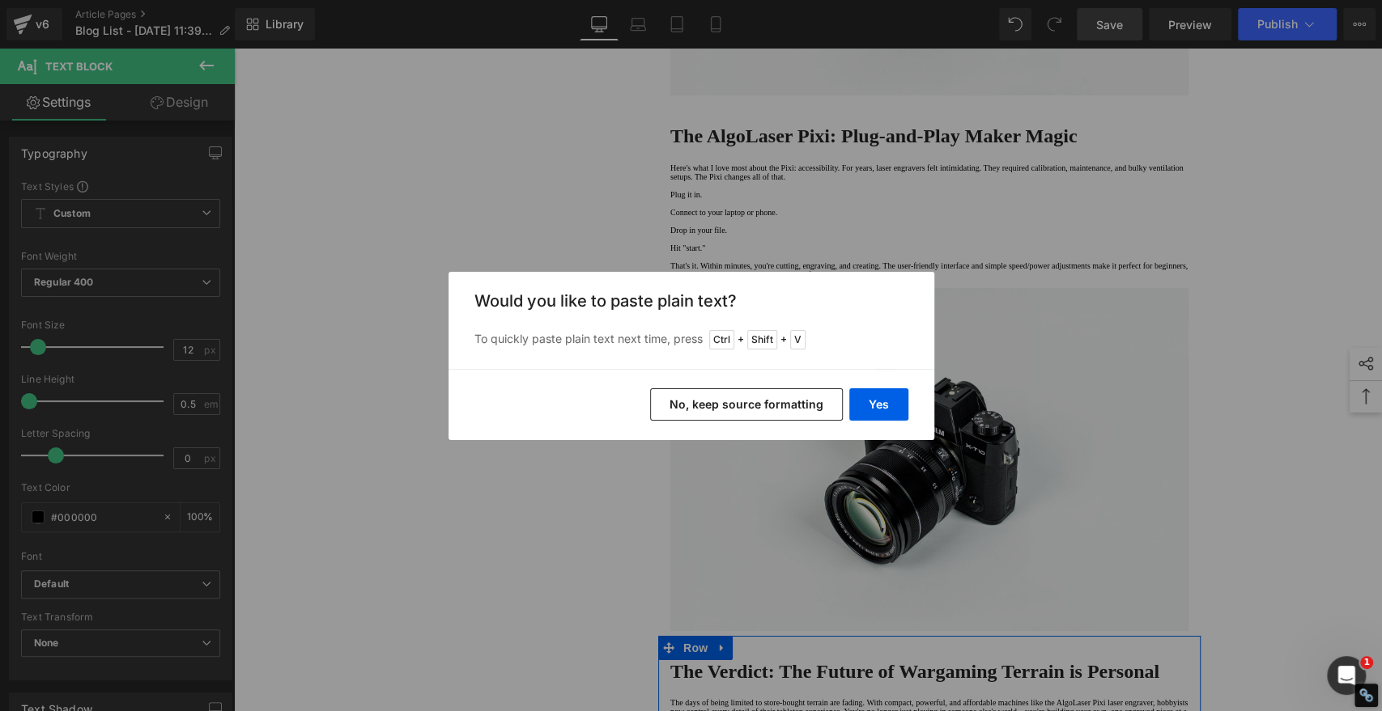
click at [797, 414] on button "No, keep source formatting" at bounding box center [746, 404] width 193 height 32
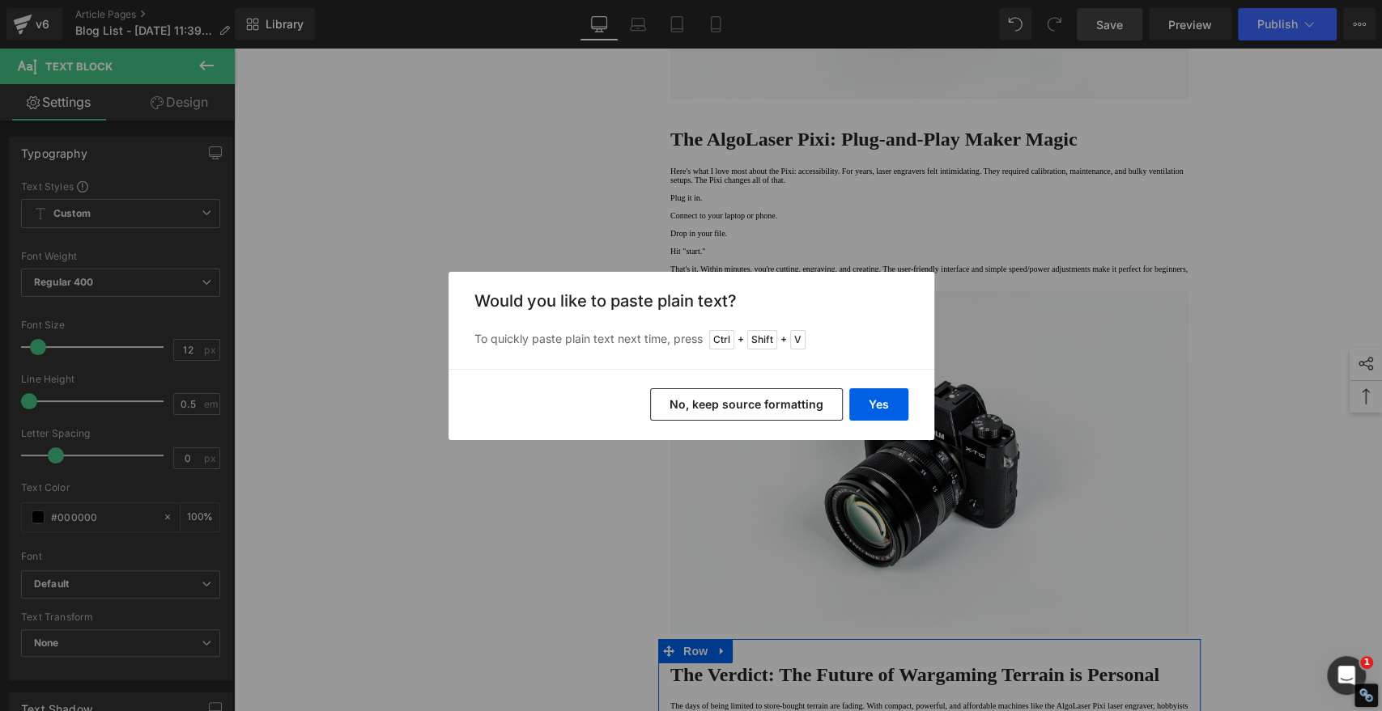
click at [671, 400] on button "No, keep source formatting" at bounding box center [746, 404] width 193 height 32
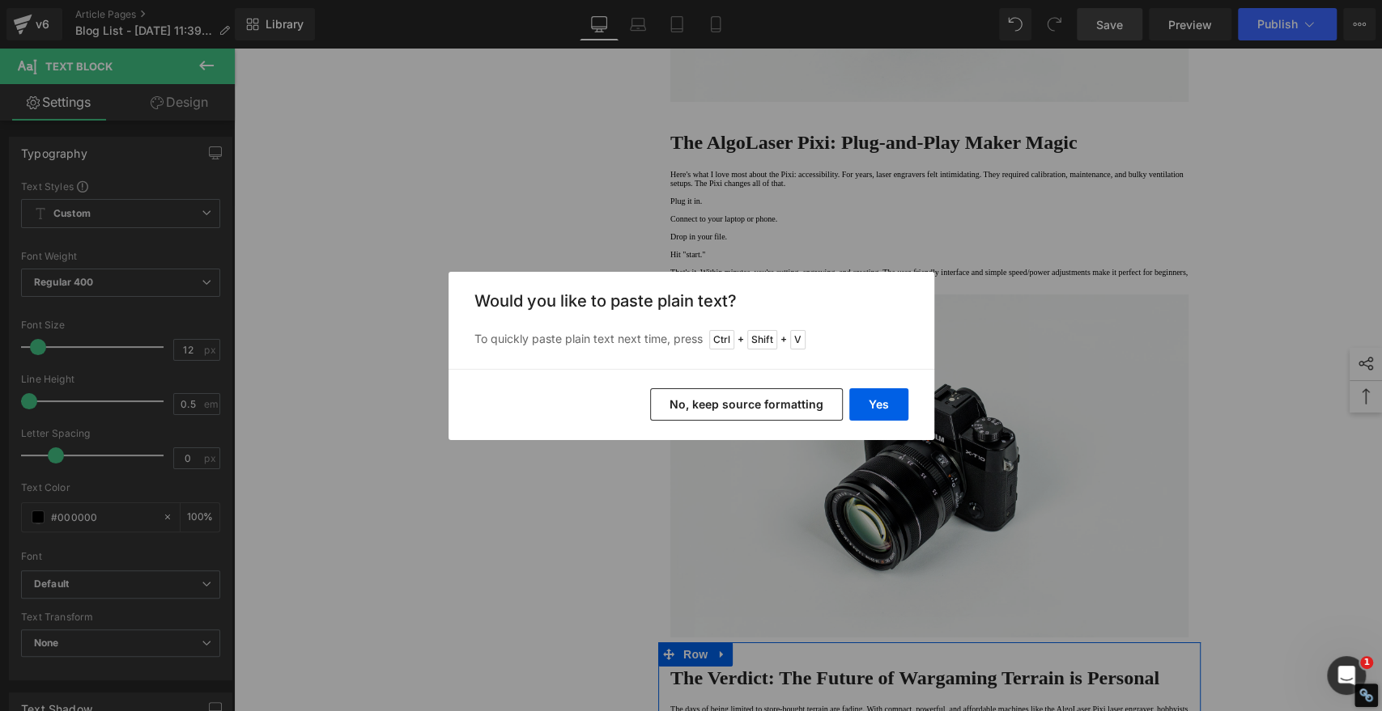
click at [678, 411] on button "No, keep source formatting" at bounding box center [746, 404] width 193 height 32
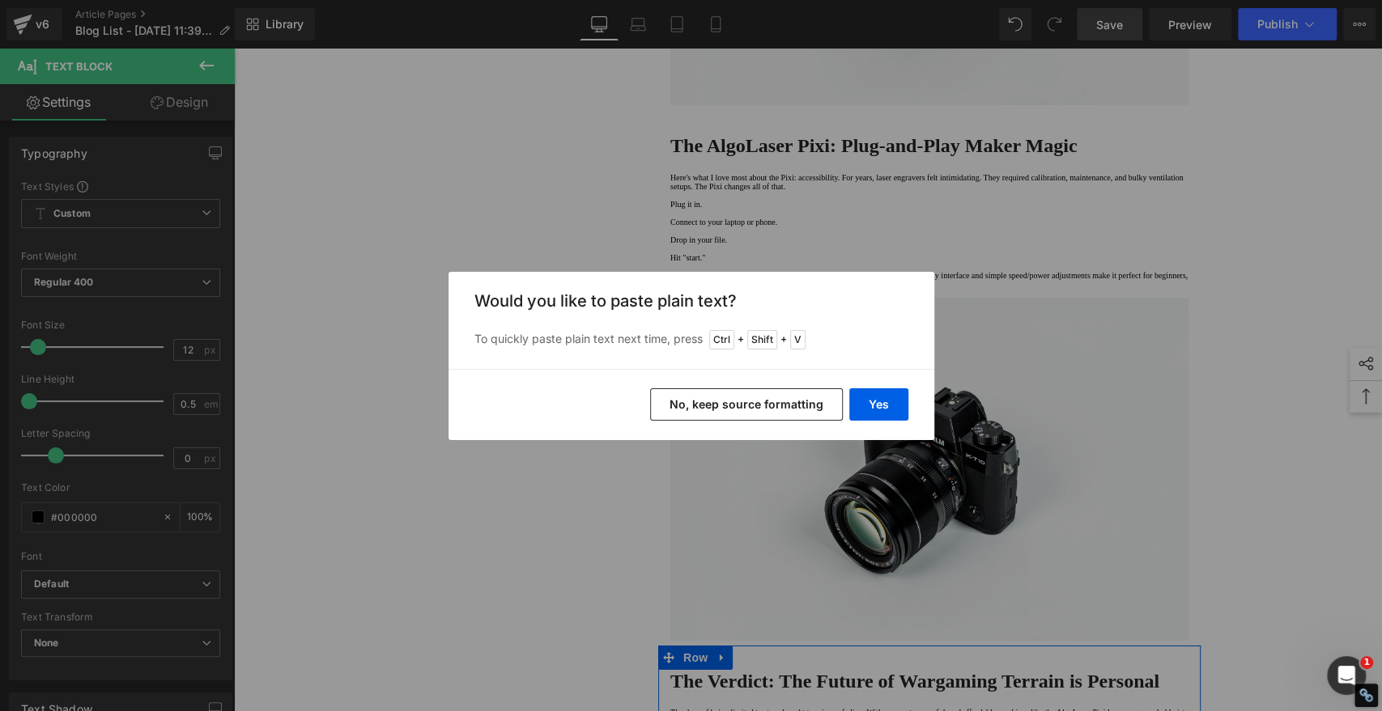
click at [702, 405] on button "No, keep source formatting" at bounding box center [746, 404] width 193 height 32
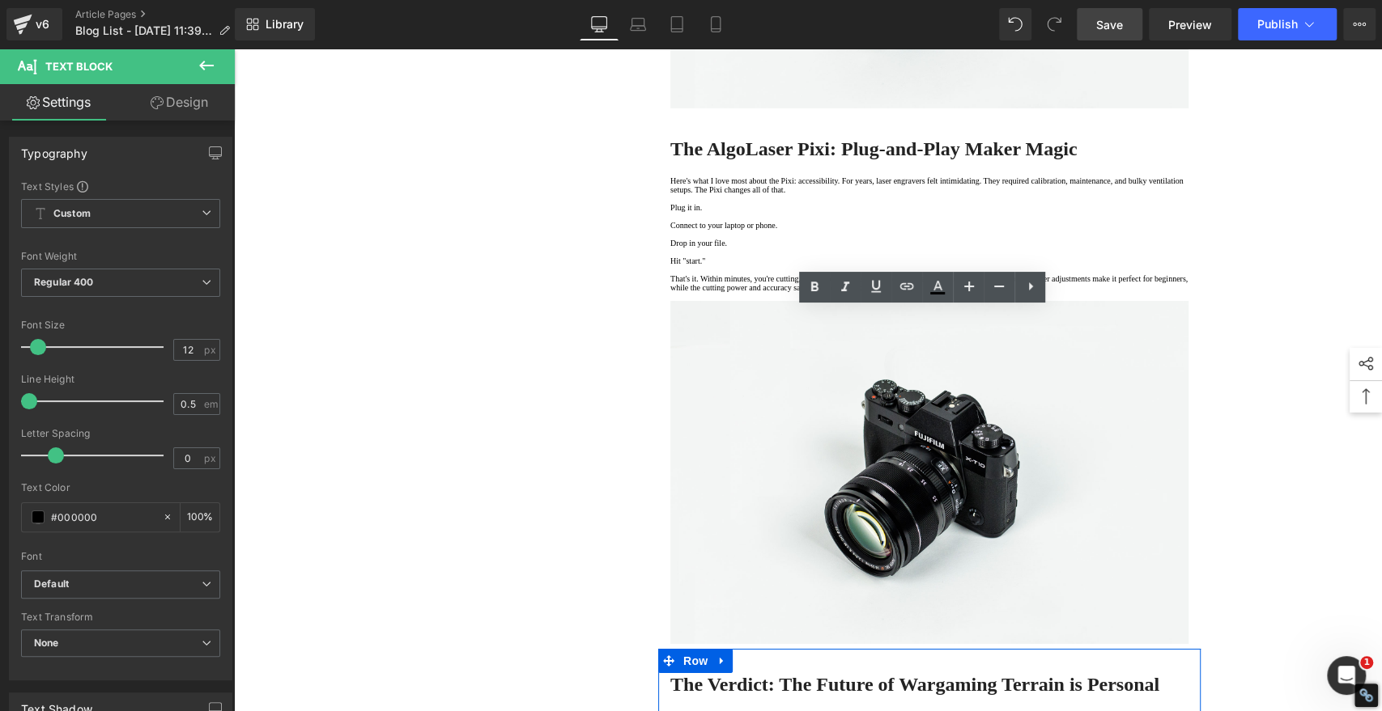
drag, startPoint x: 779, startPoint y: 360, endPoint x: 647, endPoint y: 359, distance: 132.7
click at [816, 289] on icon at bounding box center [813, 287] width 19 height 19
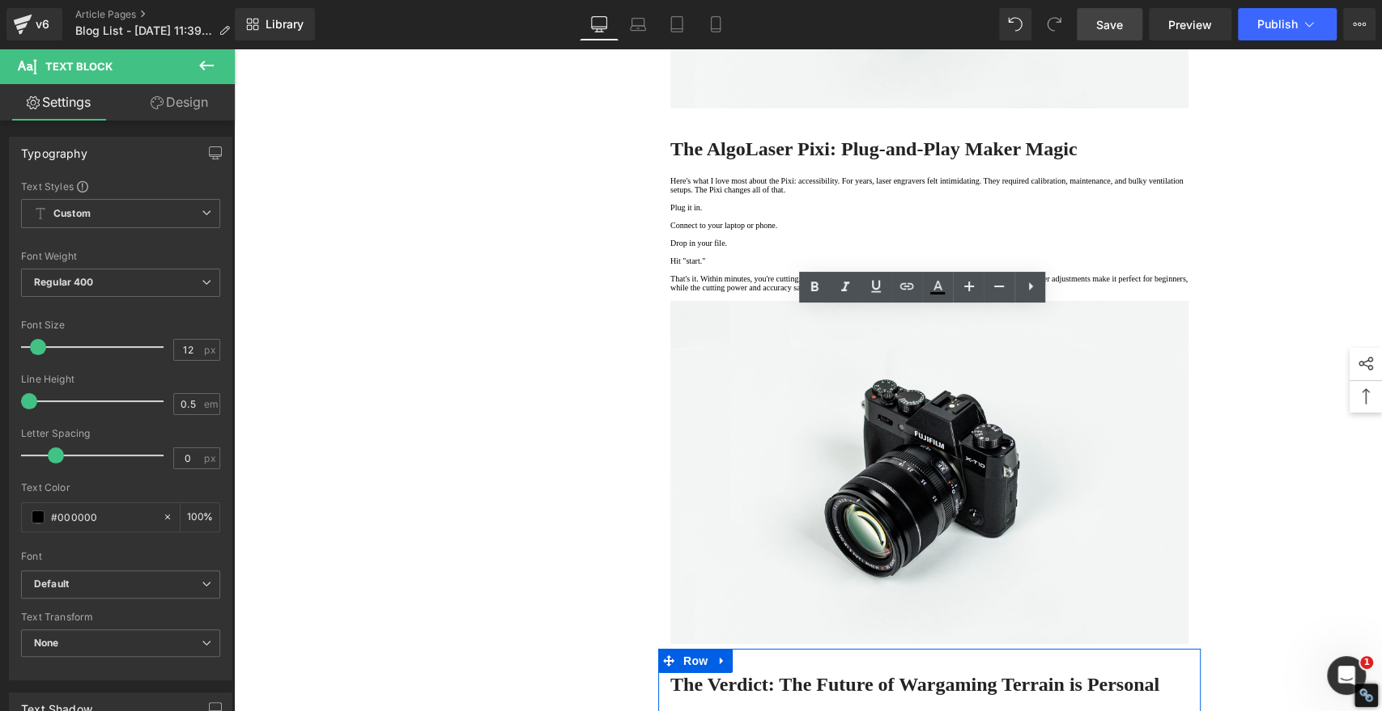
drag, startPoint x: 769, startPoint y: 390, endPoint x: 669, endPoint y: 393, distance: 100.4
click at [809, 287] on icon at bounding box center [813, 287] width 19 height 19
drag, startPoint x: 787, startPoint y: 418, endPoint x: 728, endPoint y: 375, distance: 73.5
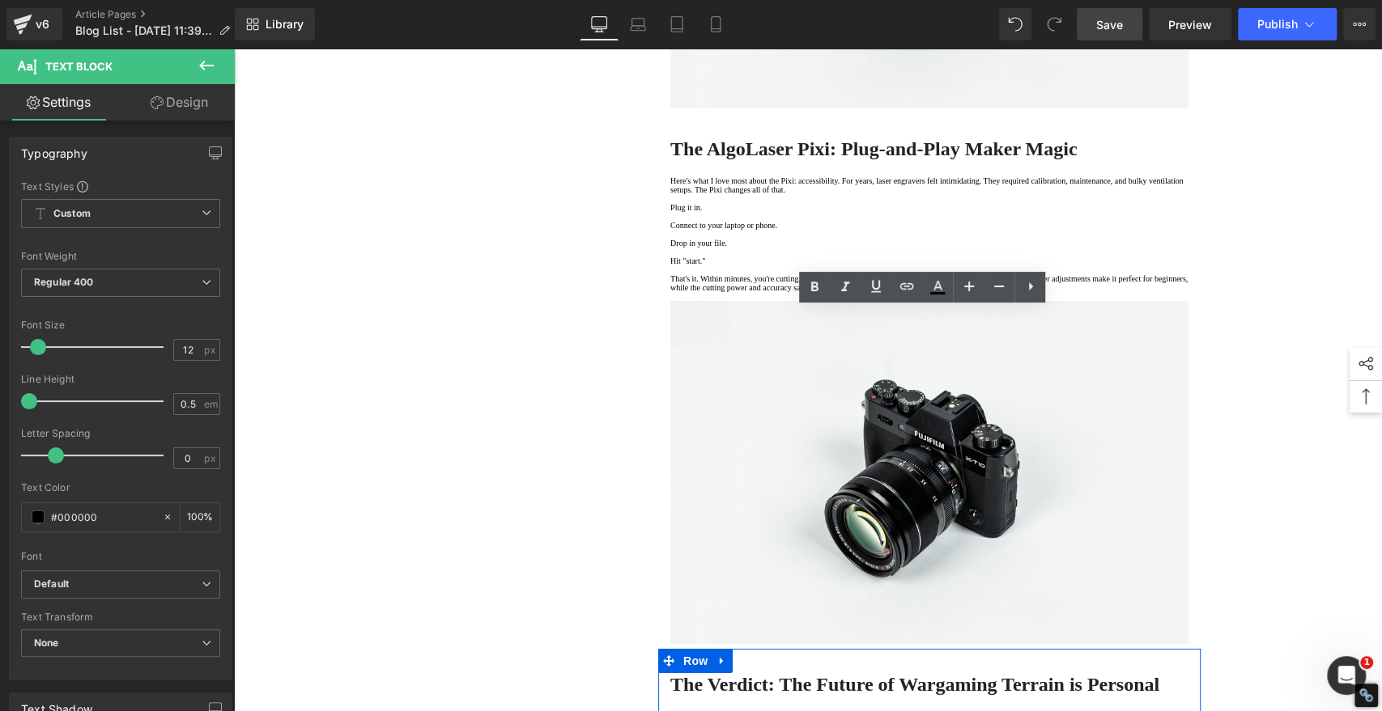
click at [809, 283] on icon at bounding box center [813, 287] width 19 height 19
drag, startPoint x: 743, startPoint y: 448, endPoint x: 676, endPoint y: 448, distance: 67.2
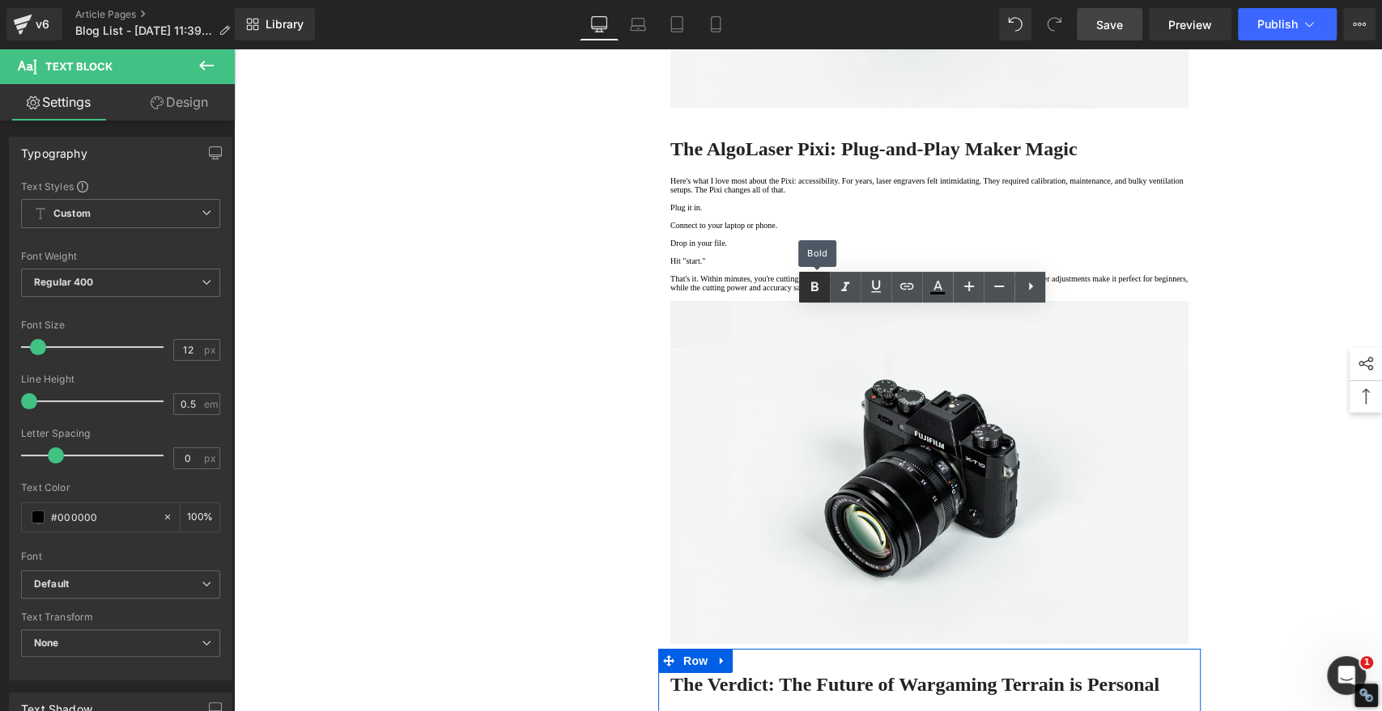
click at [817, 282] on icon at bounding box center [813, 287] width 19 height 19
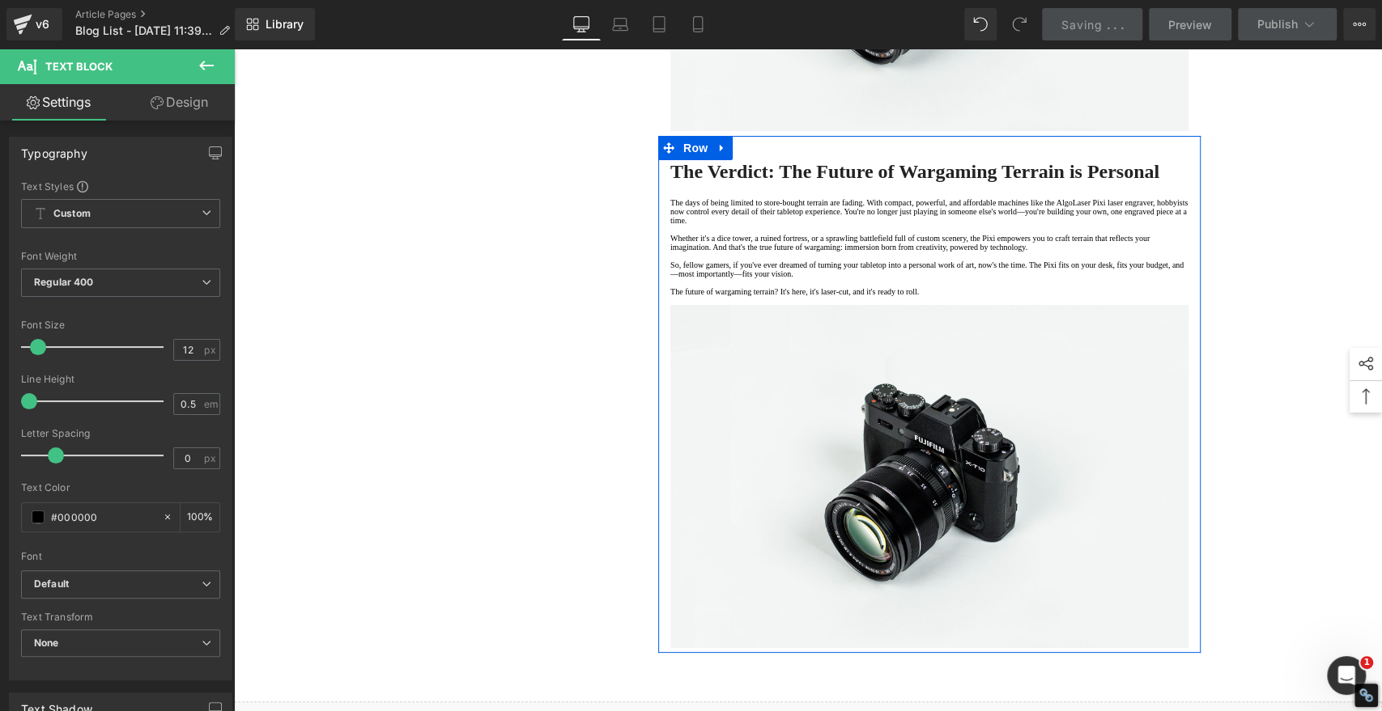
scroll to position [4136, 0]
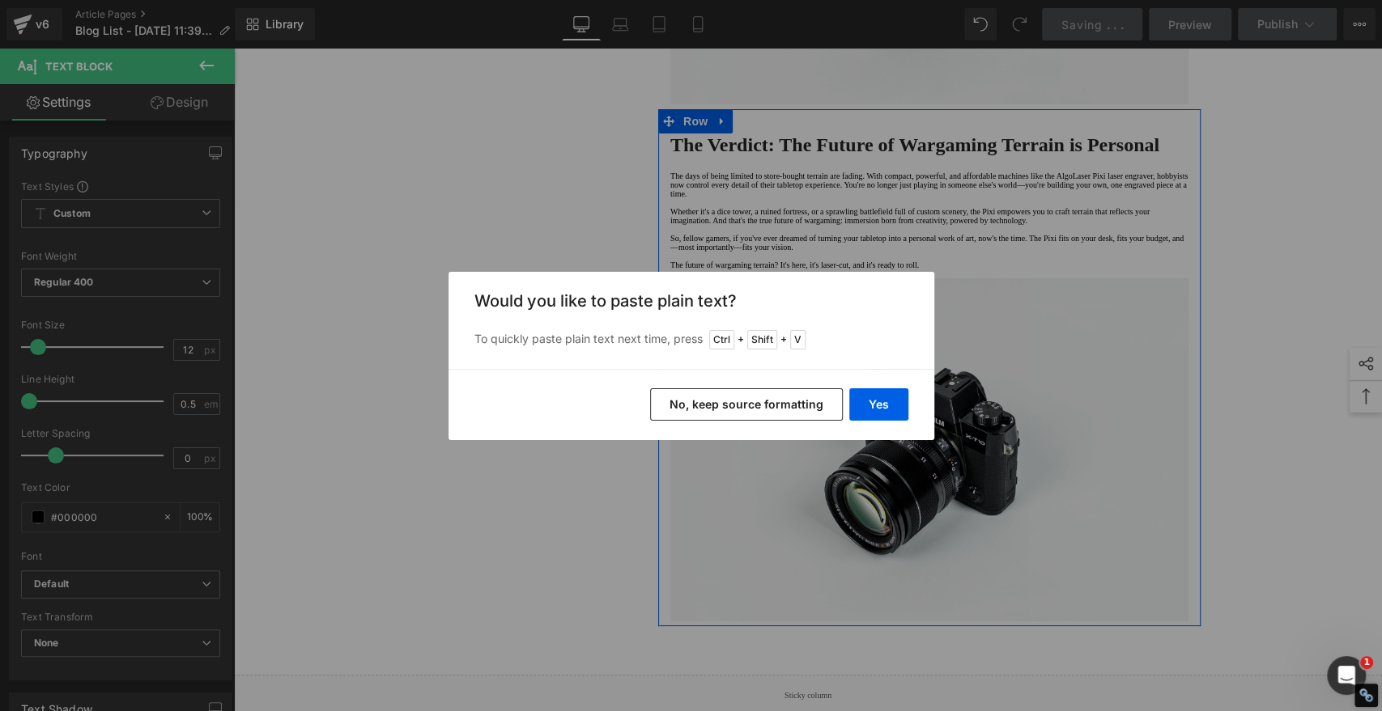
drag, startPoint x: 700, startPoint y: 406, endPoint x: 465, endPoint y: 358, distance: 239.7
click at [700, 406] on button "No, keep source formatting" at bounding box center [746, 404] width 193 height 32
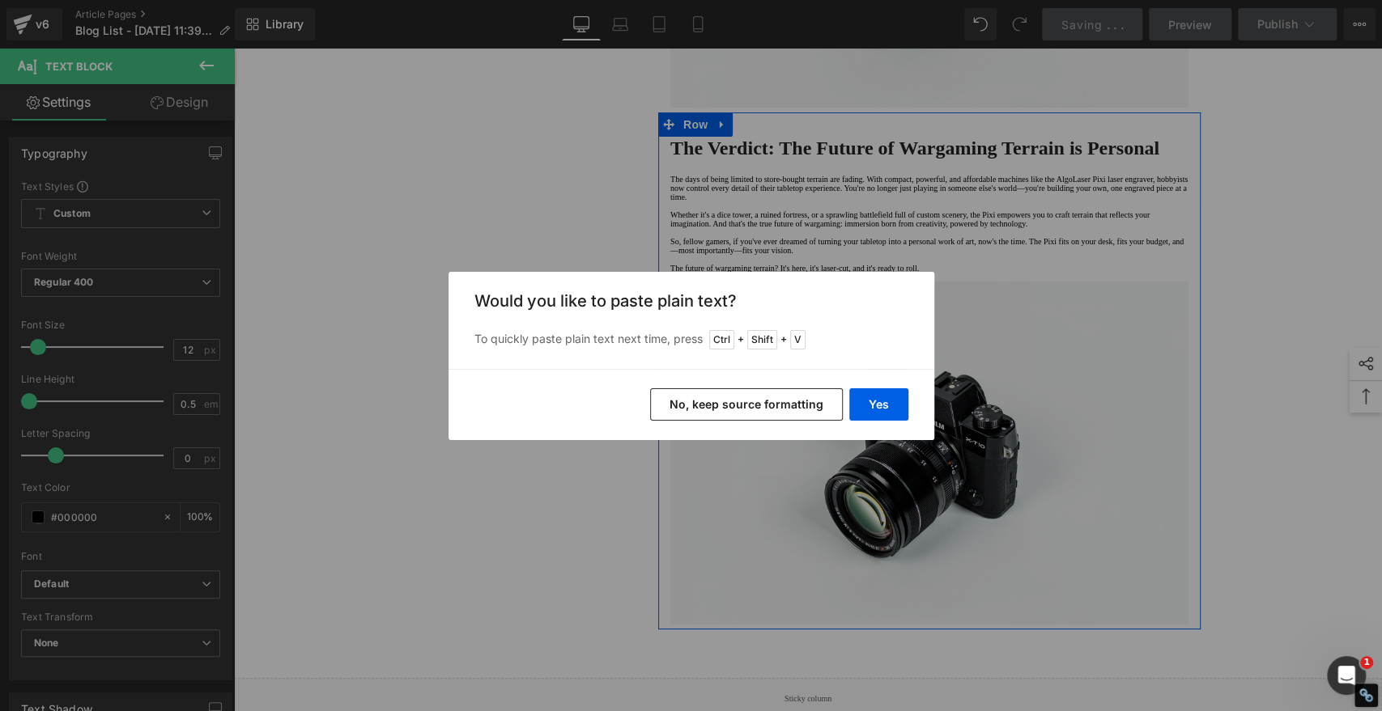
click at [726, 393] on button "No, keep source formatting" at bounding box center [746, 404] width 193 height 32
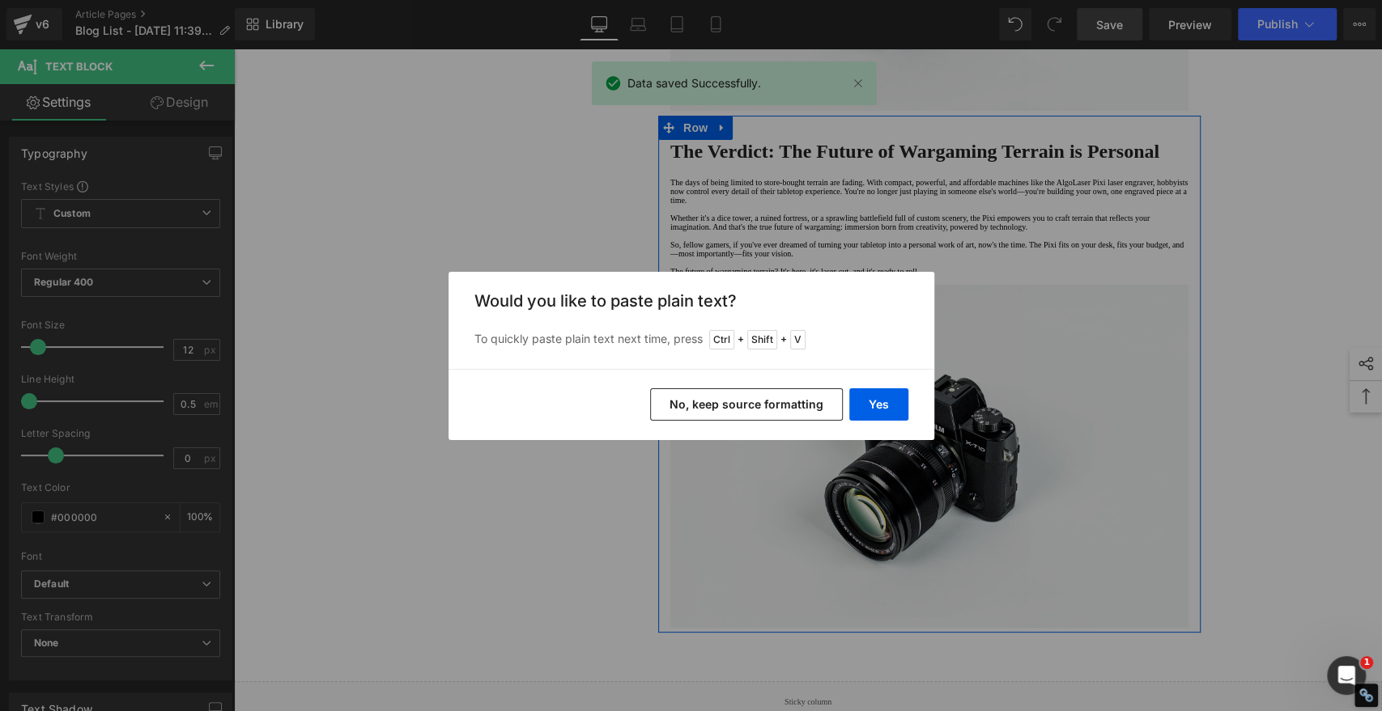
click at [726, 418] on button "No, keep source formatting" at bounding box center [746, 404] width 193 height 32
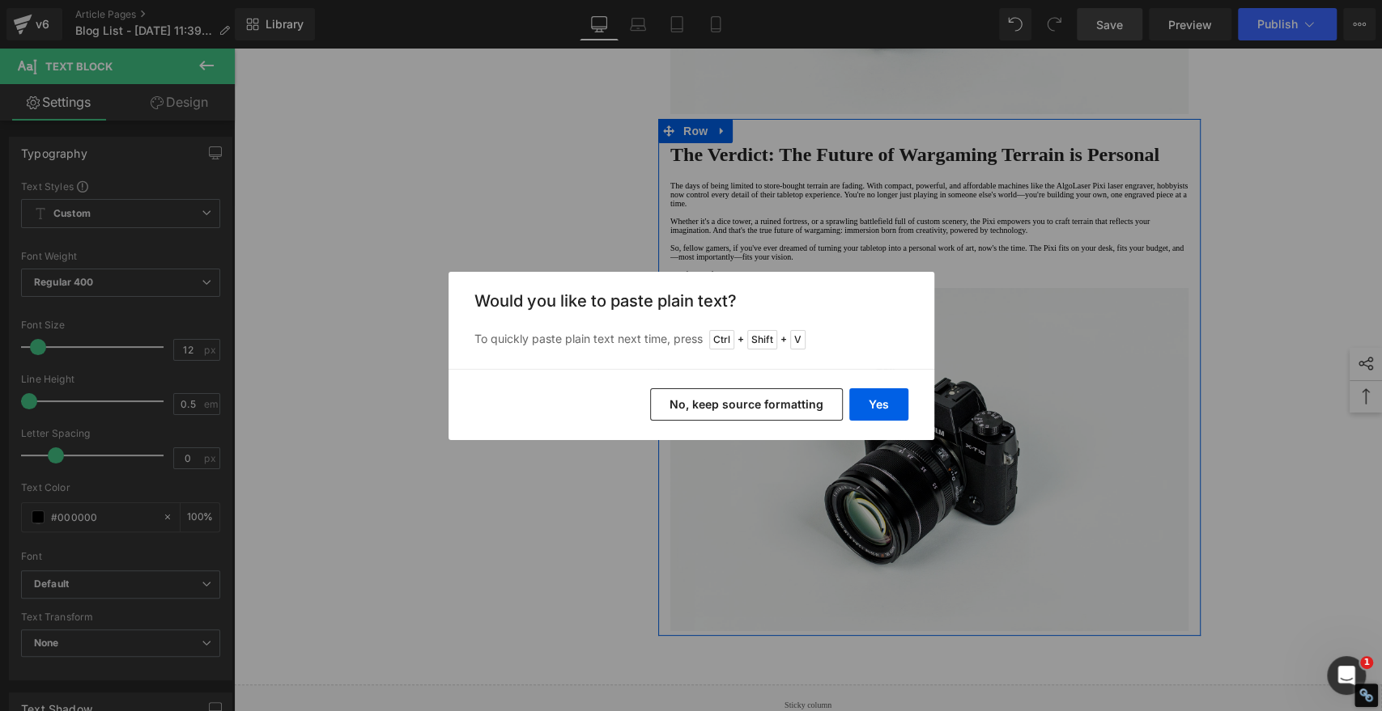
click at [766, 404] on button "No, keep source formatting" at bounding box center [746, 404] width 193 height 32
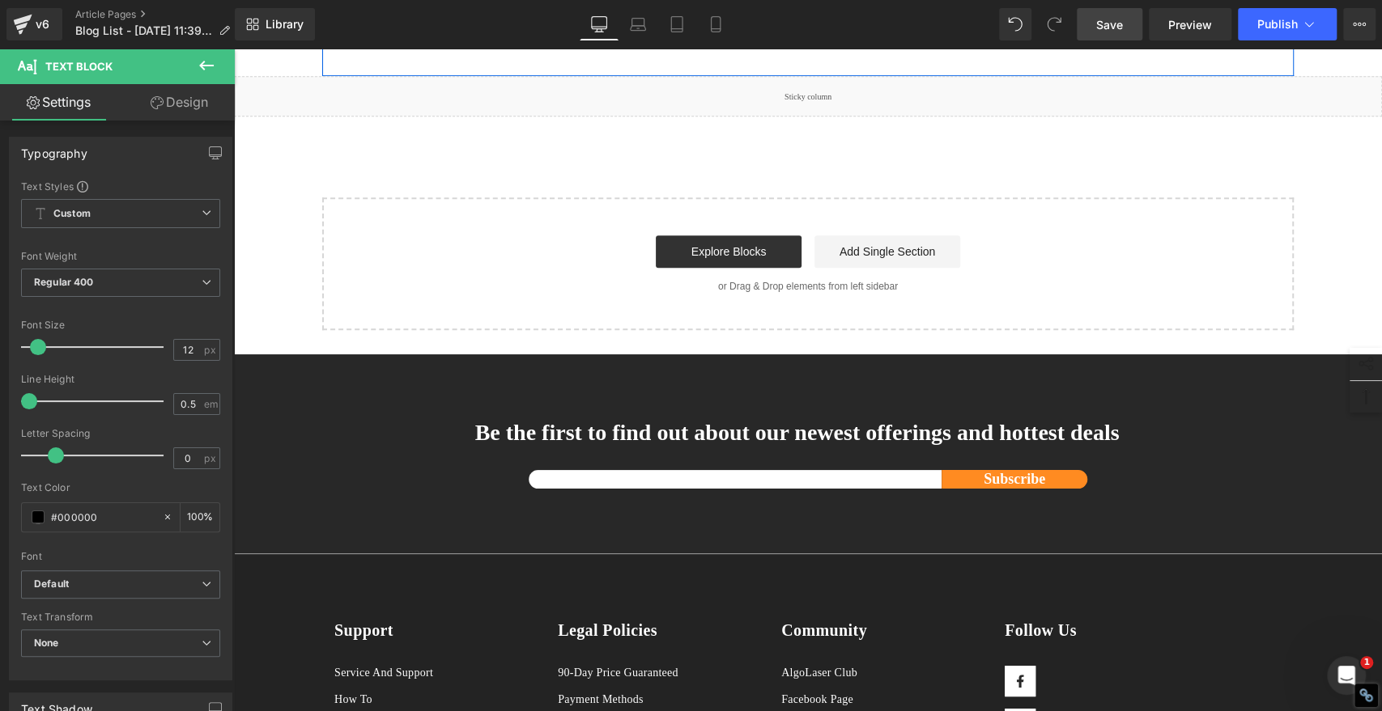
scroll to position [4856, 0]
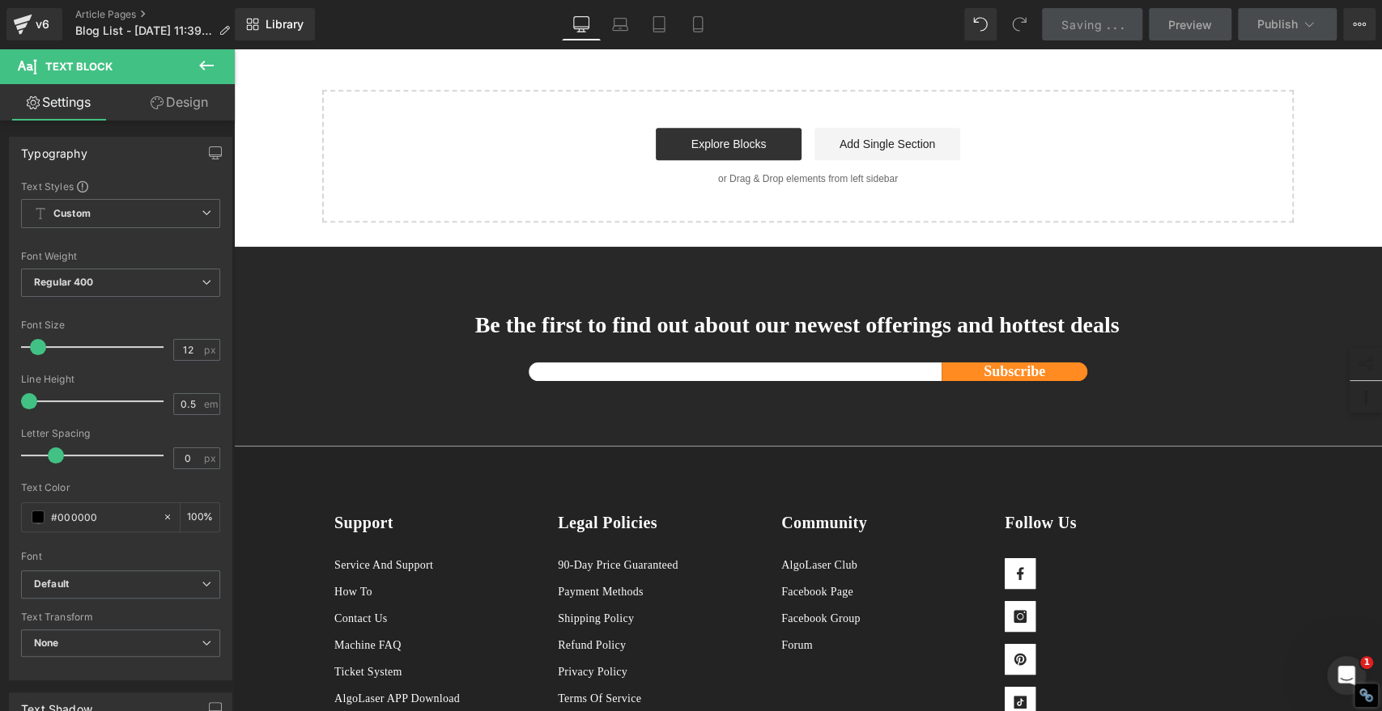
drag, startPoint x: 679, startPoint y: 335, endPoint x: 761, endPoint y: 339, distance: 81.8
drag, startPoint x: 807, startPoint y: 333, endPoint x: 690, endPoint y: 332, distance: 116.6
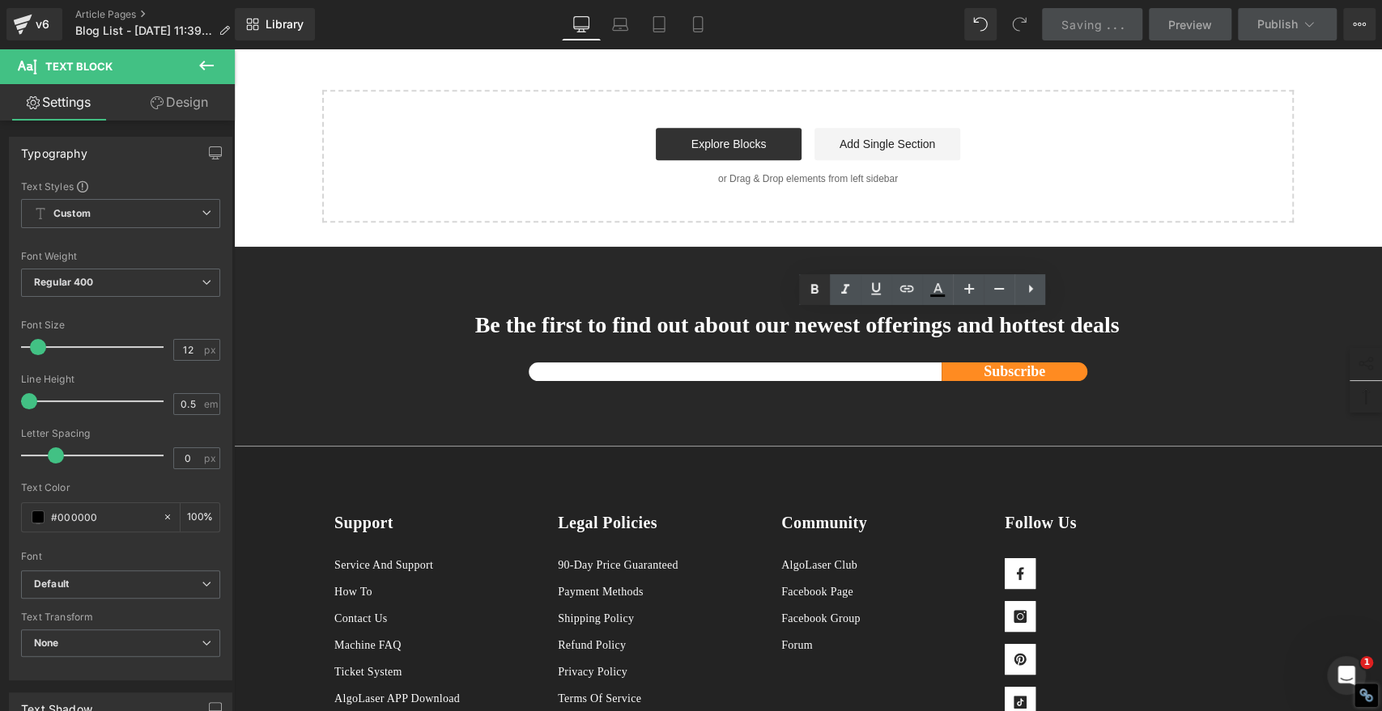
click at [804, 290] on icon at bounding box center [813, 289] width 19 height 19
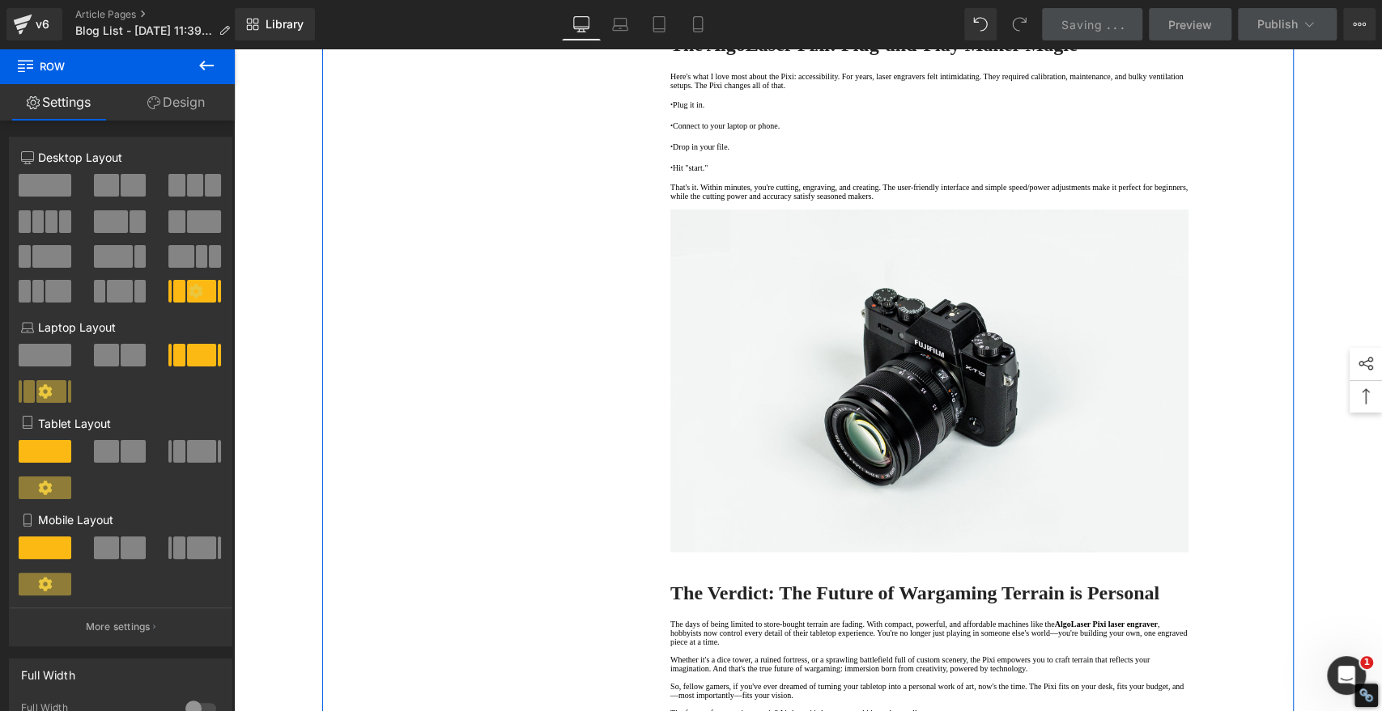
scroll to position [3866, 0]
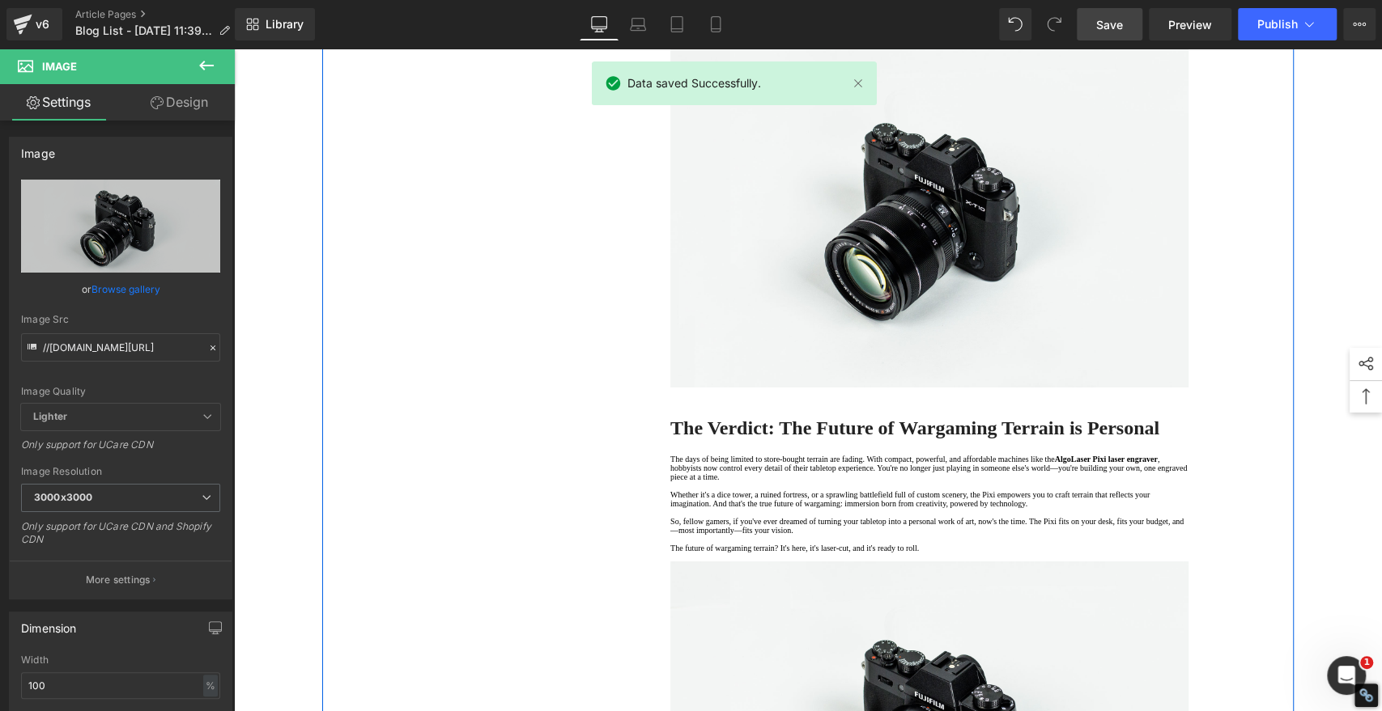
drag, startPoint x: 952, startPoint y: 411, endPoint x: 950, endPoint y: 419, distance: 8.3
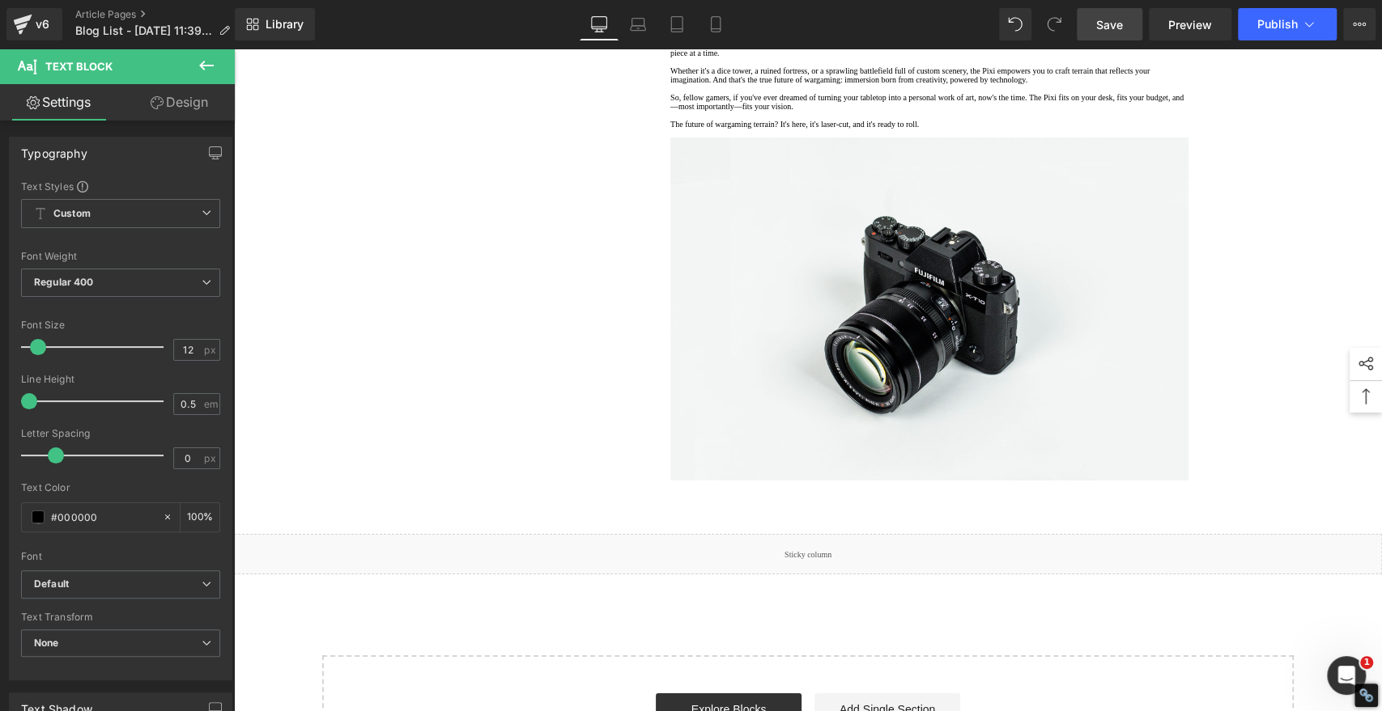
scroll to position [4047, 0]
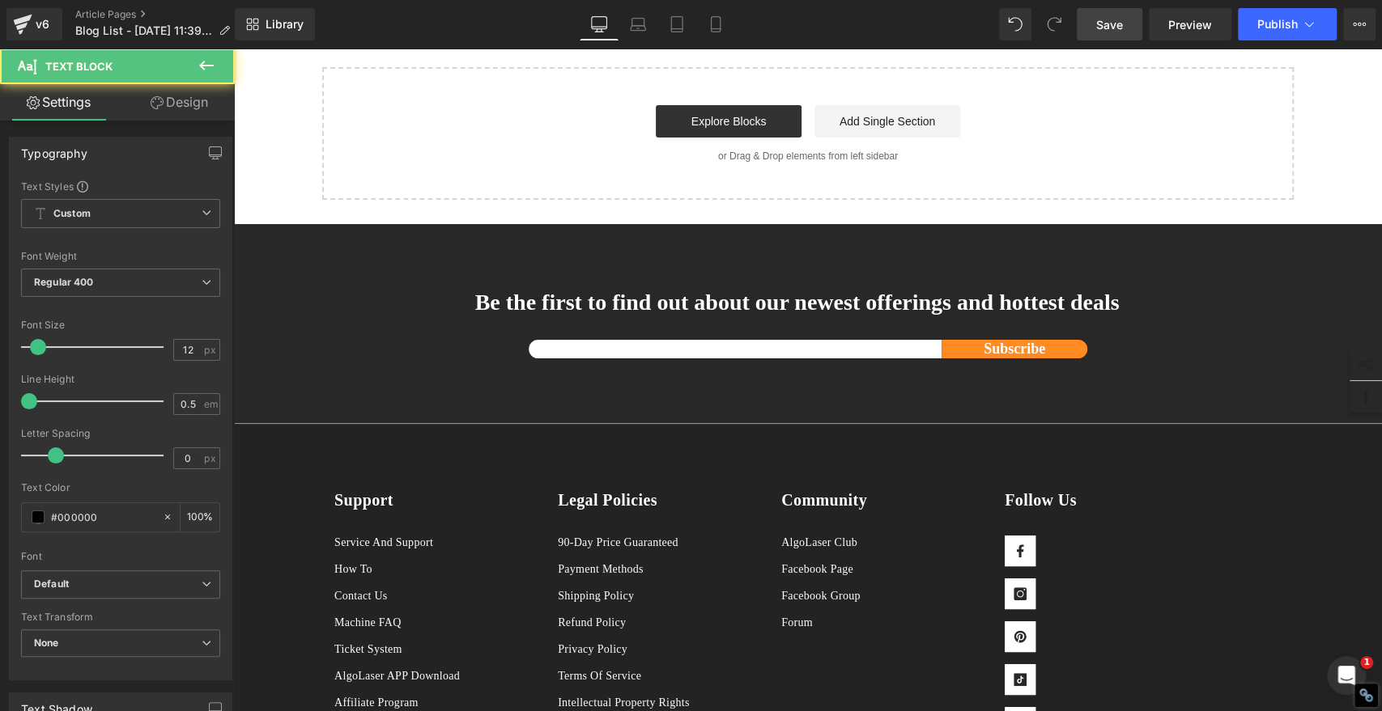
scroll to position [4316, 0]
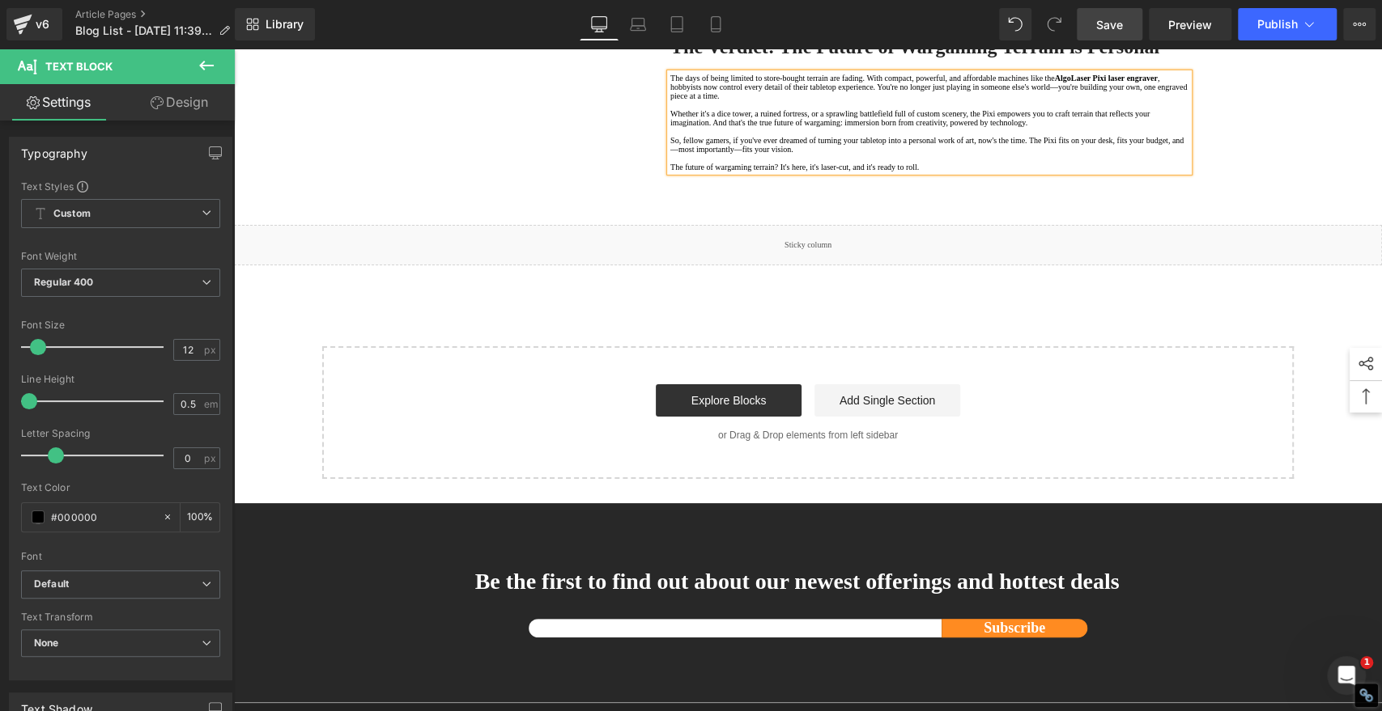
scroll to position [3327, 0]
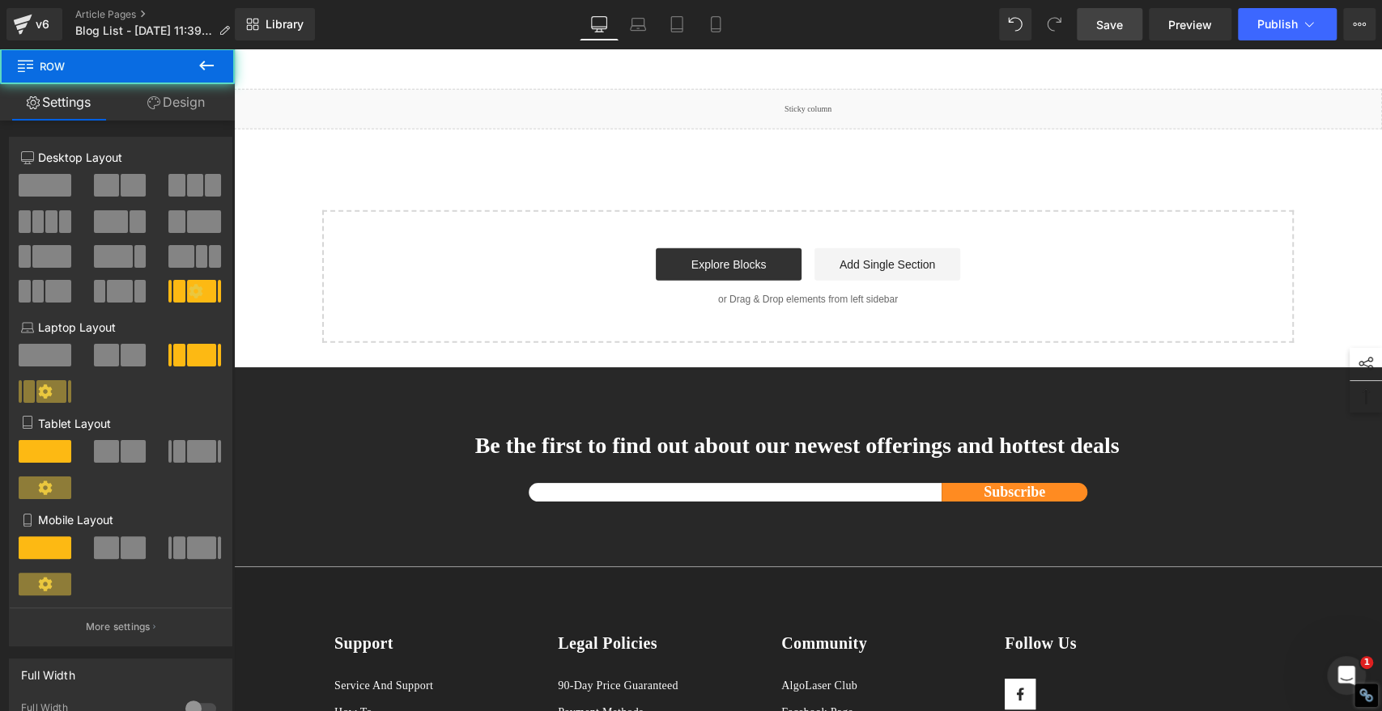
drag, startPoint x: 546, startPoint y: 174, endPoint x: 545, endPoint y: 191, distance: 17.1
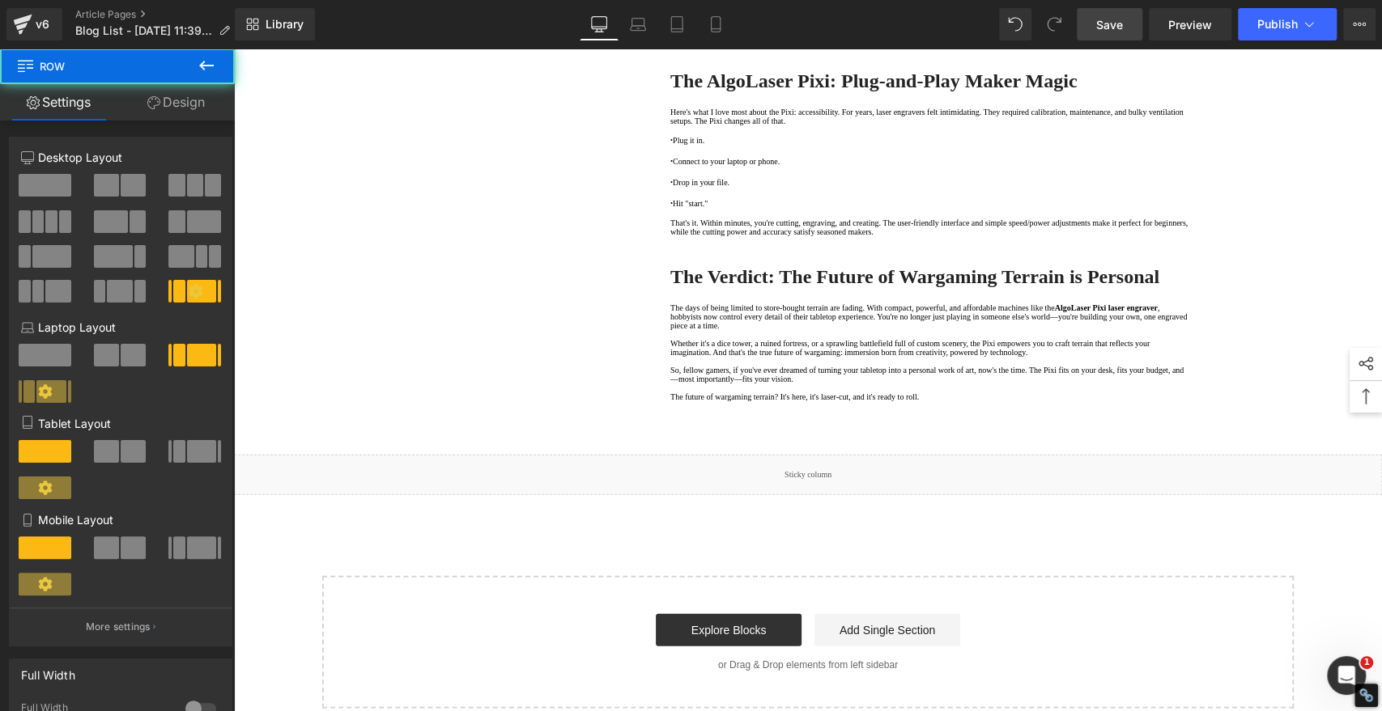
scroll to position [2787, 0]
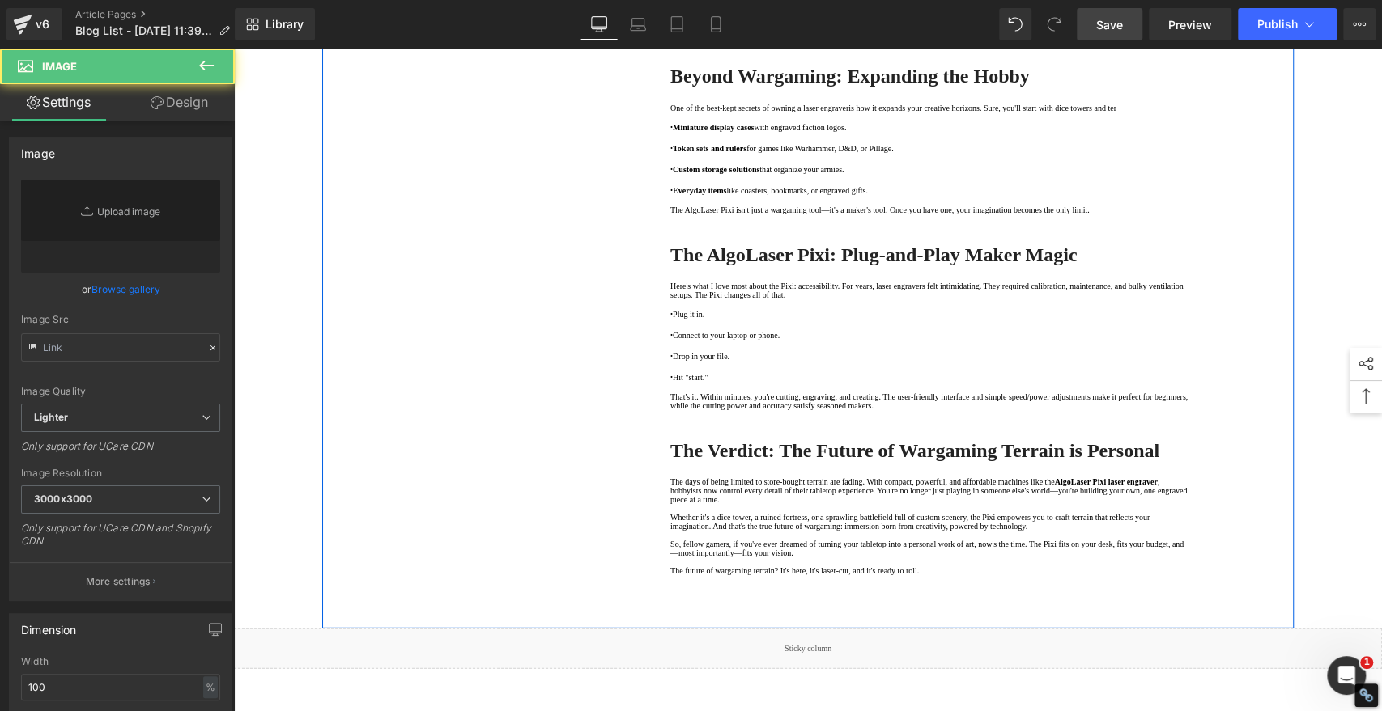
type input "//[DOMAIN_NAME][URL]"
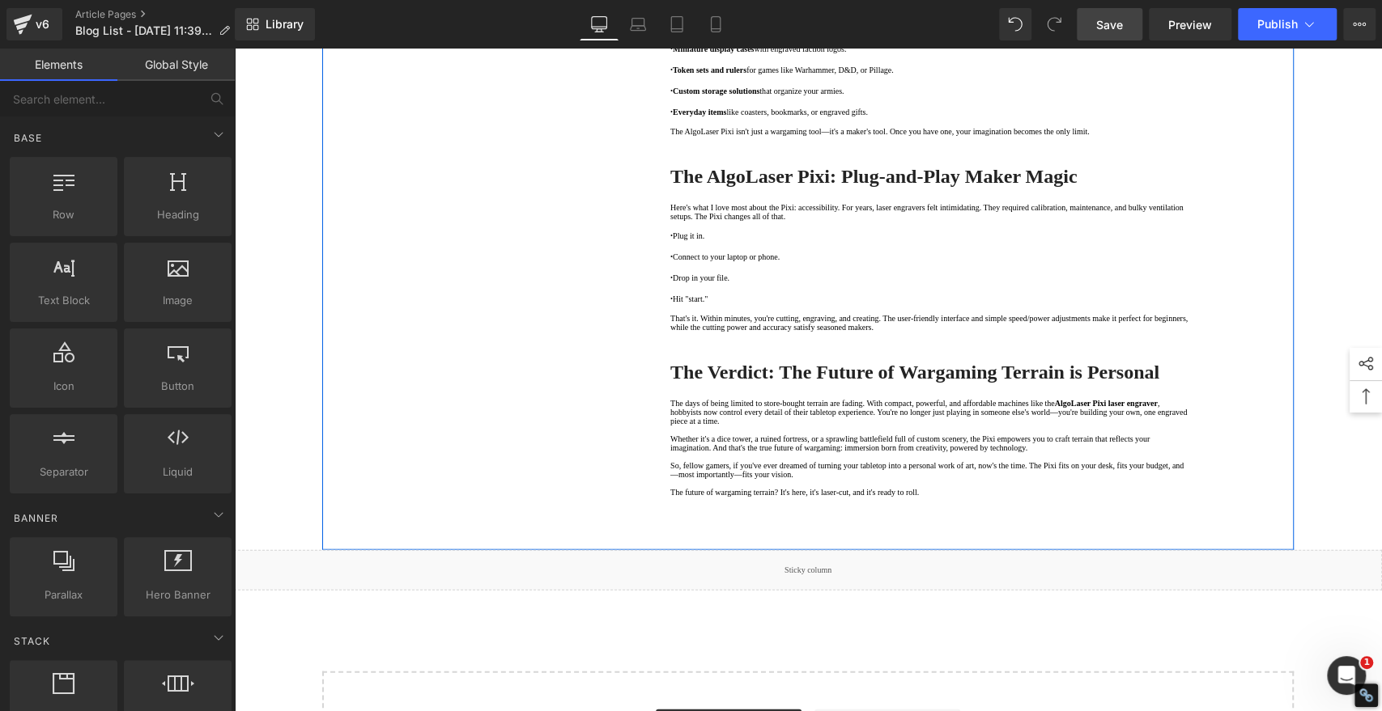
scroll to position [2337, 0]
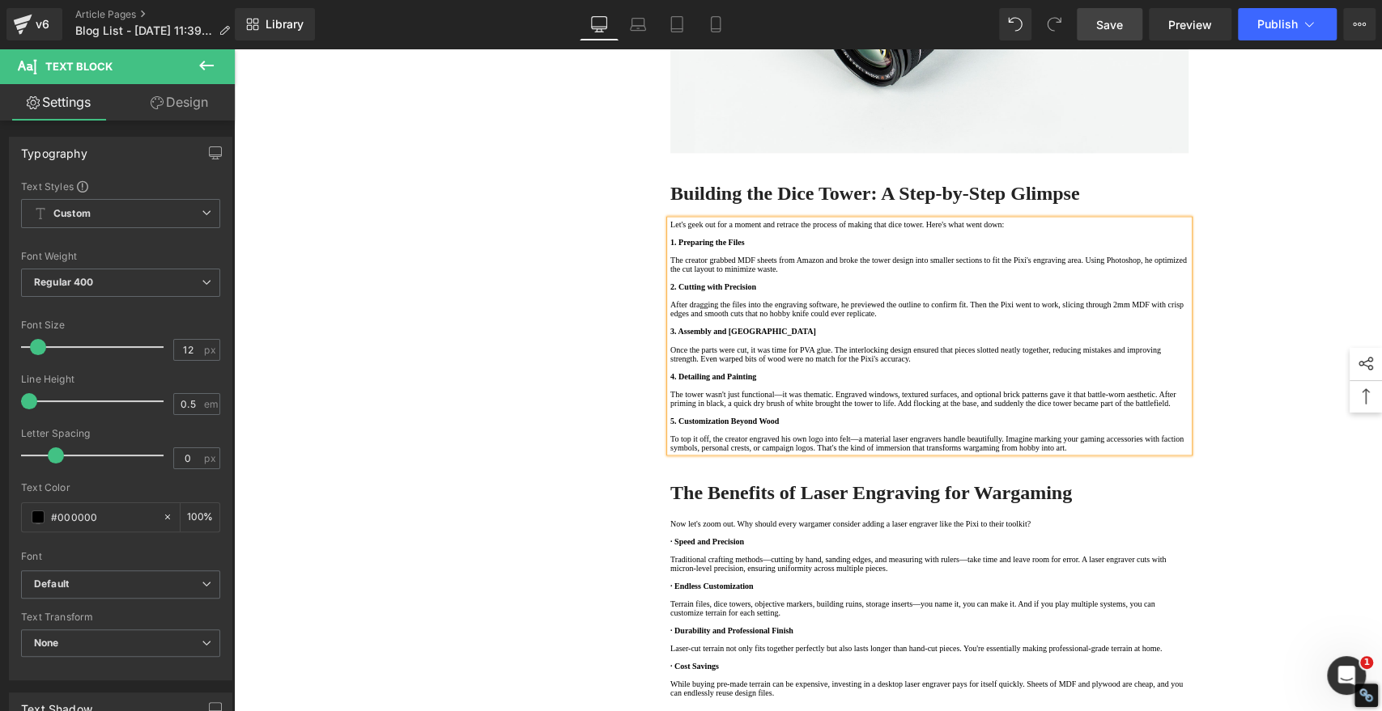
scroll to position [1798, 0]
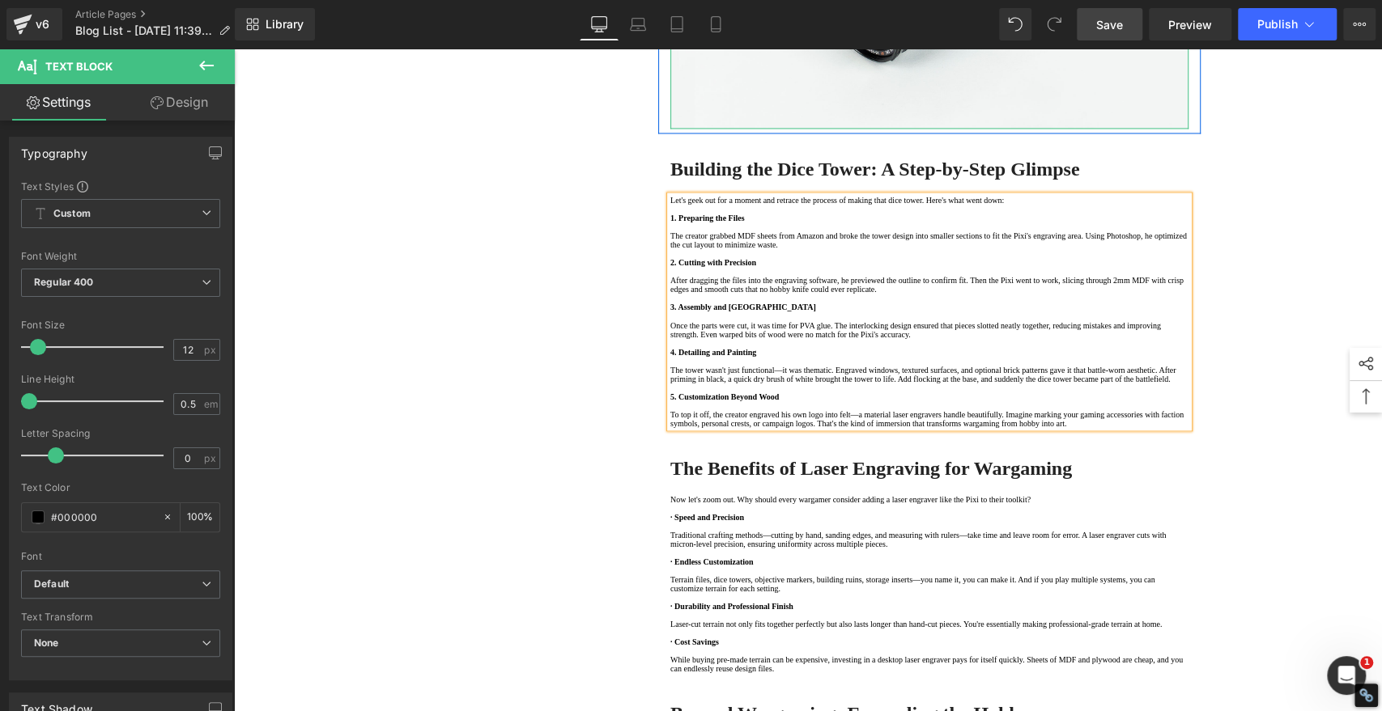
drag, startPoint x: 882, startPoint y: 303, endPoint x: 896, endPoint y: 303, distance: 13.8
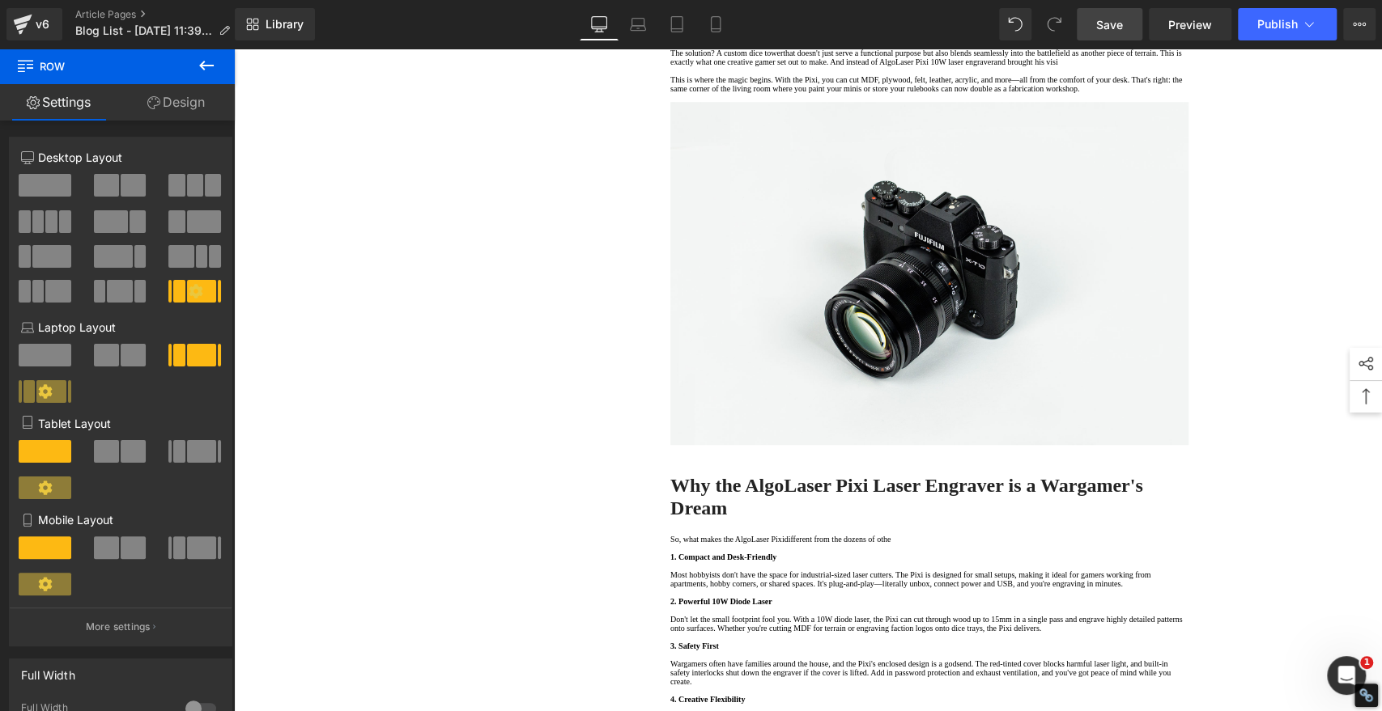
scroll to position [1079, 0]
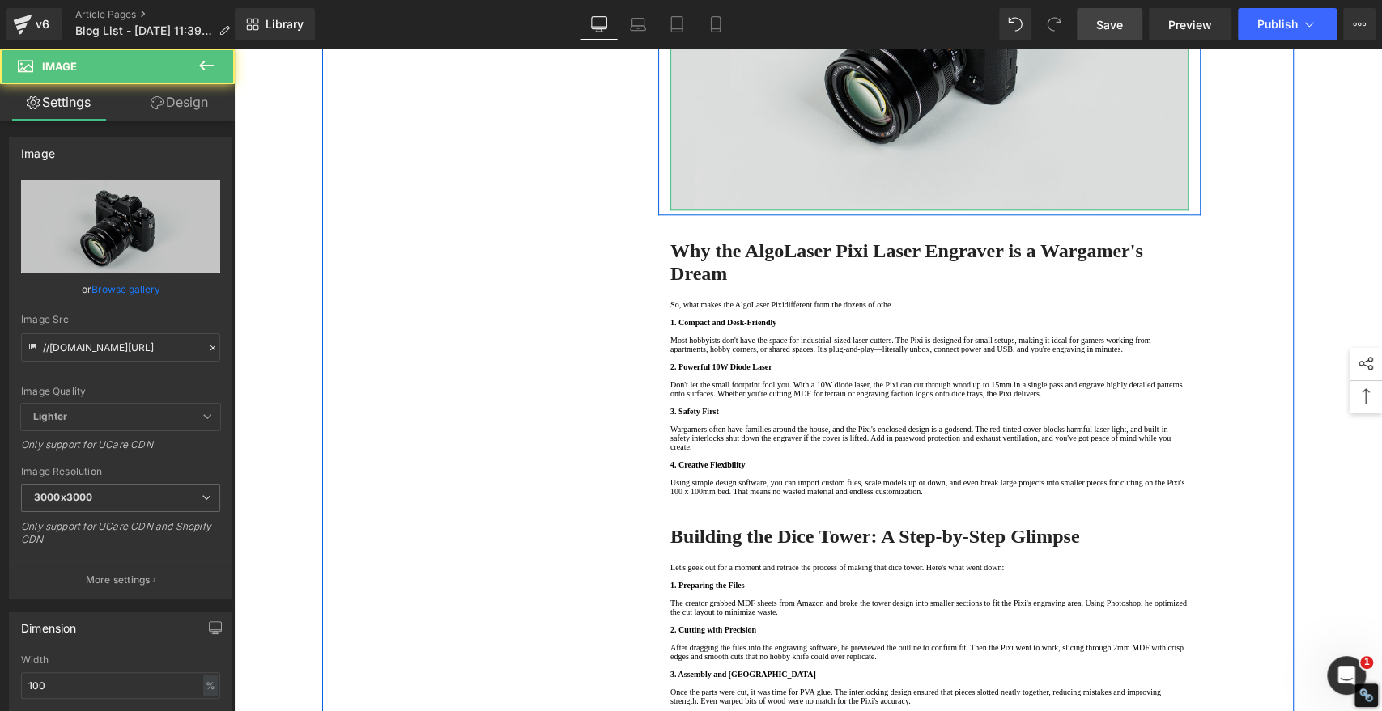
click at [843, 193] on img at bounding box center [929, 38] width 518 height 343
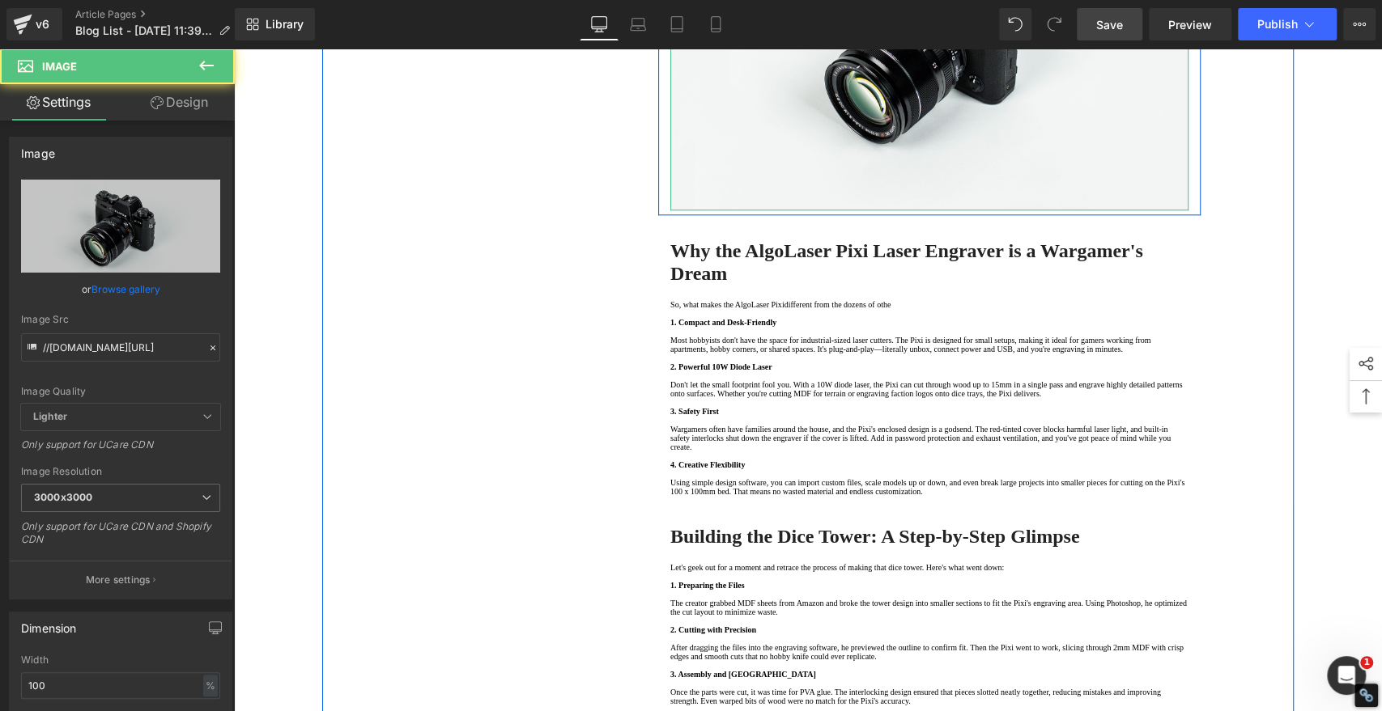
click at [950, 44] on icon at bounding box center [954, 39] width 9 height 10
click at [958, 44] on icon at bounding box center [962, 39] width 9 height 10
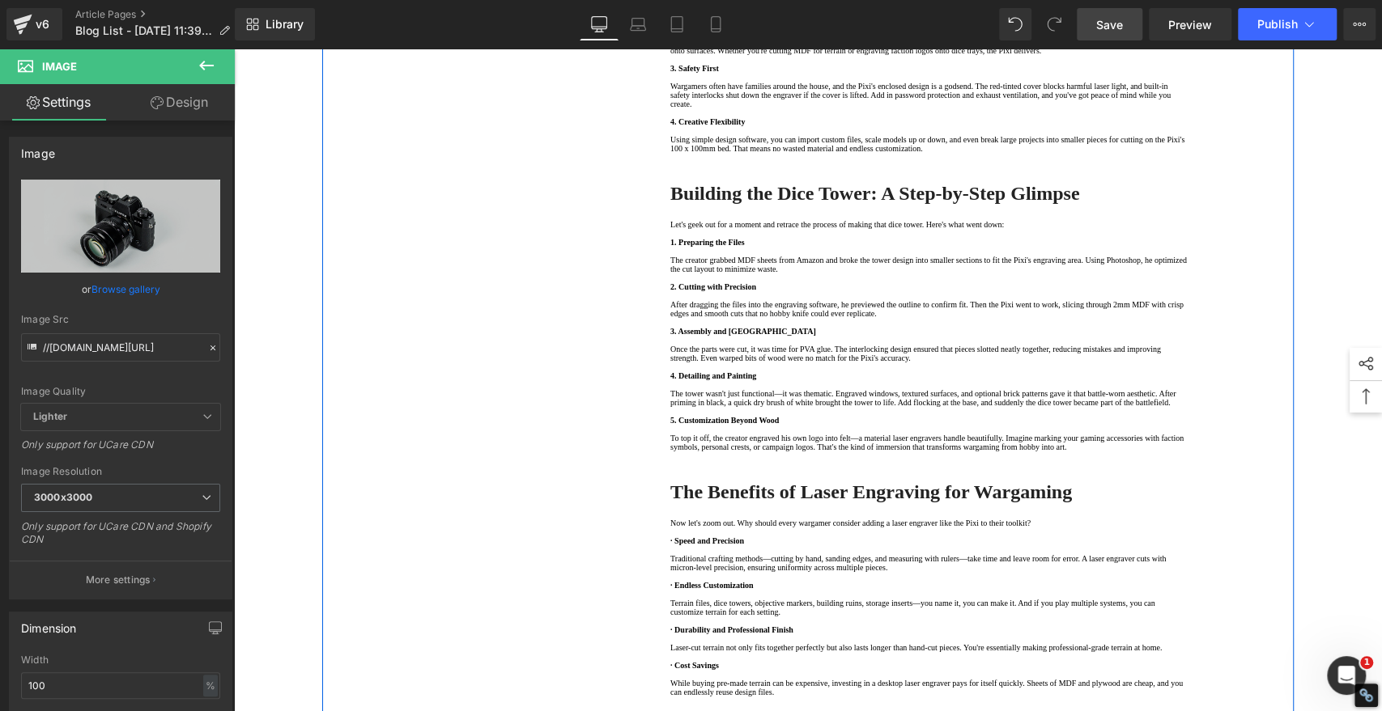
scroll to position [899, 0]
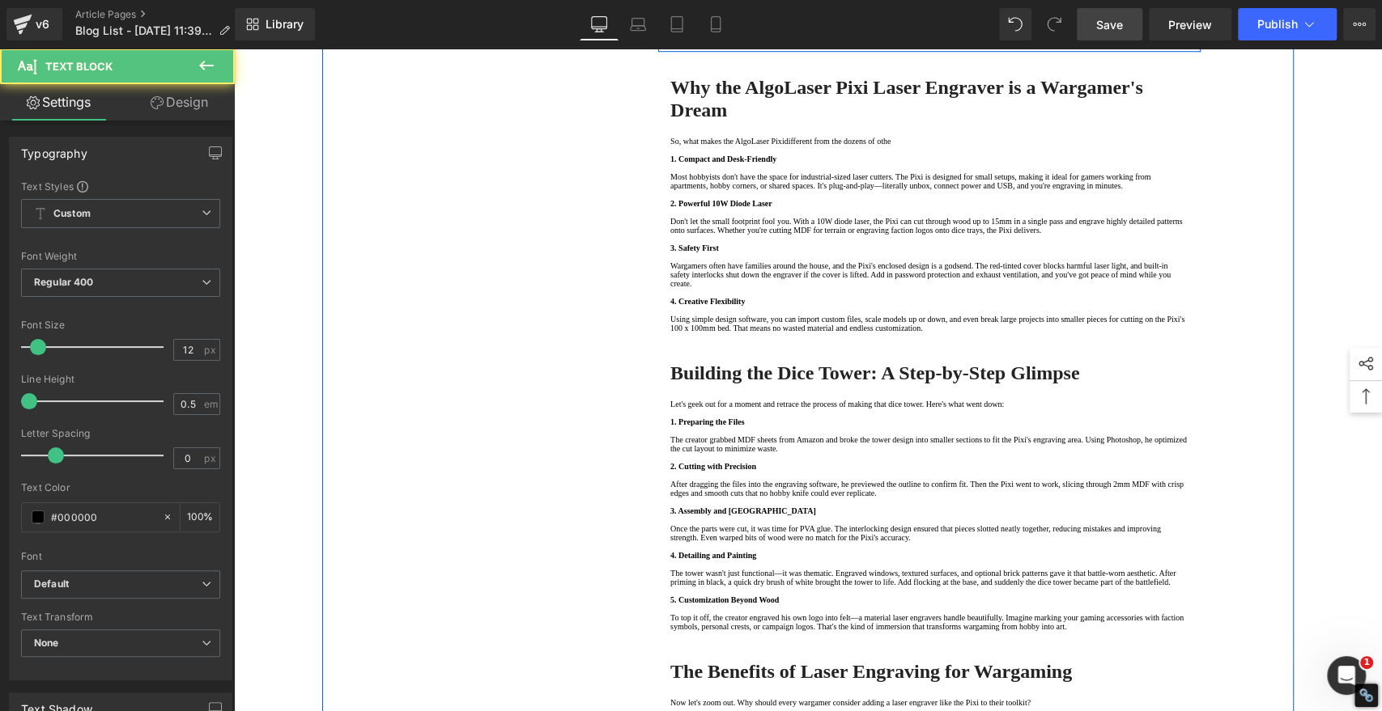
click at [699, 47] on p at bounding box center [929, 42] width 518 height 9
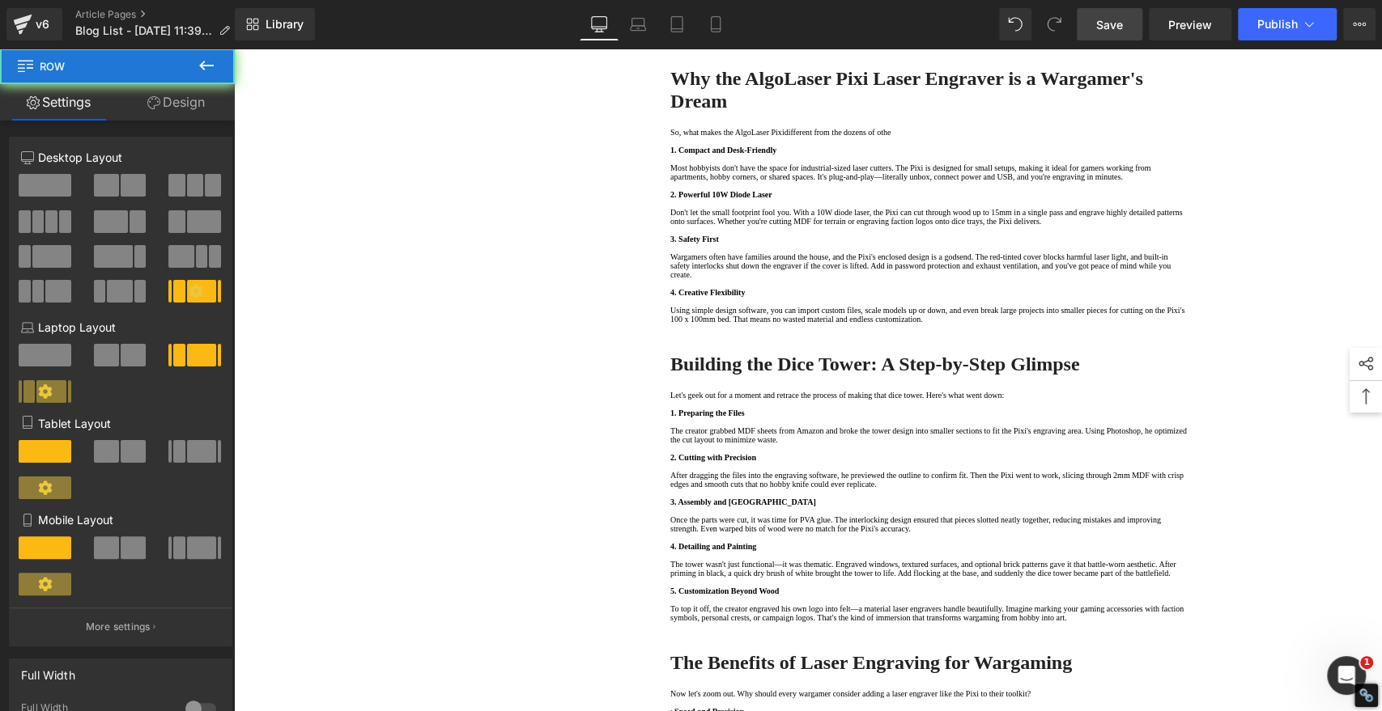
click at [573, 267] on div "1. Is the laser engraving machine good at engraving wooden materials Text Block…" at bounding box center [807, 372] width 971 height 2177
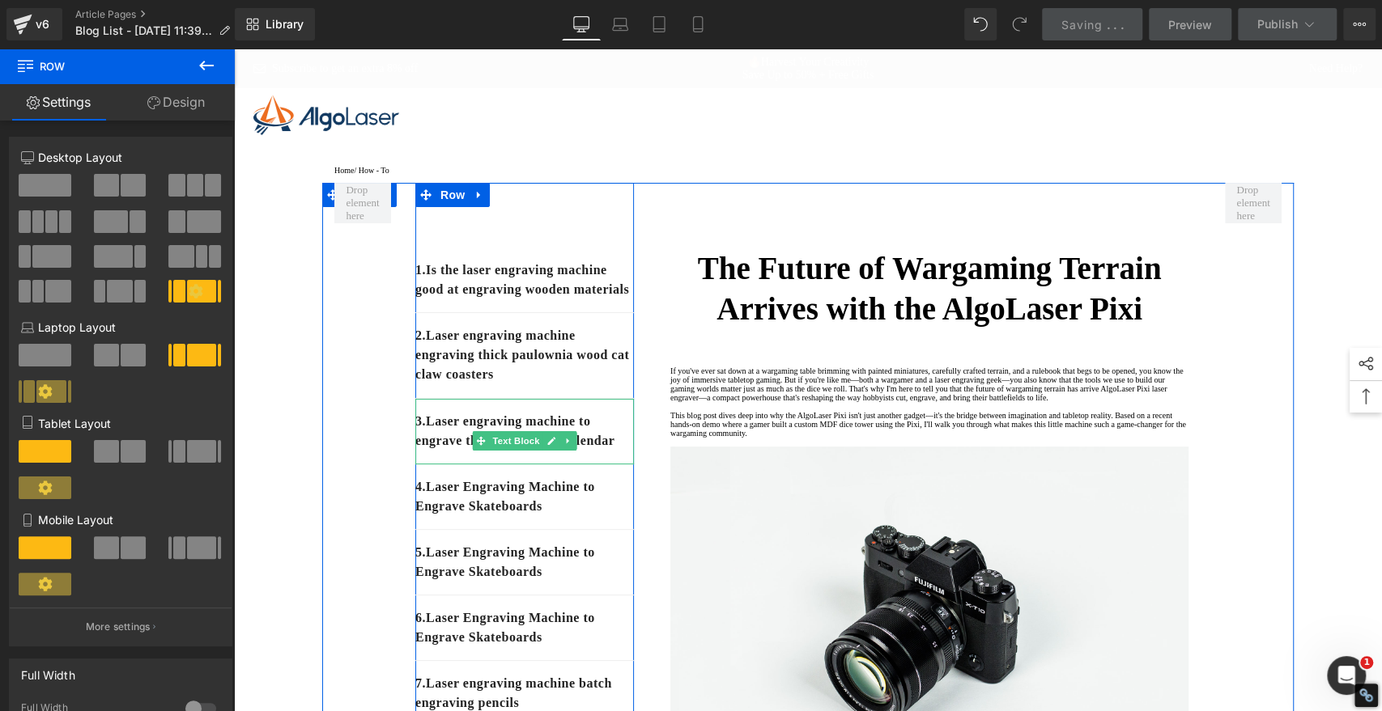
scroll to position [90, 0]
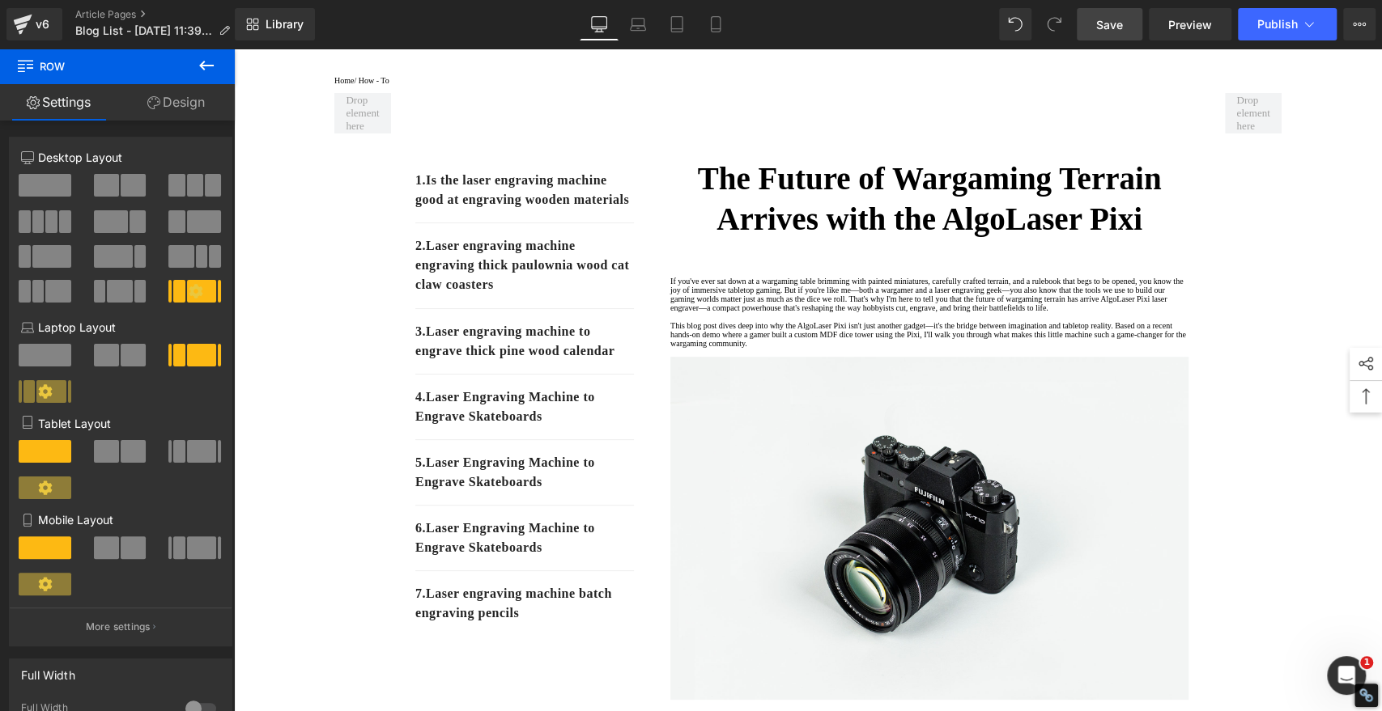
click at [1110, 28] on span "Save" at bounding box center [1109, 24] width 27 height 17
click at [1113, 23] on span "Save" at bounding box center [1109, 24] width 27 height 17
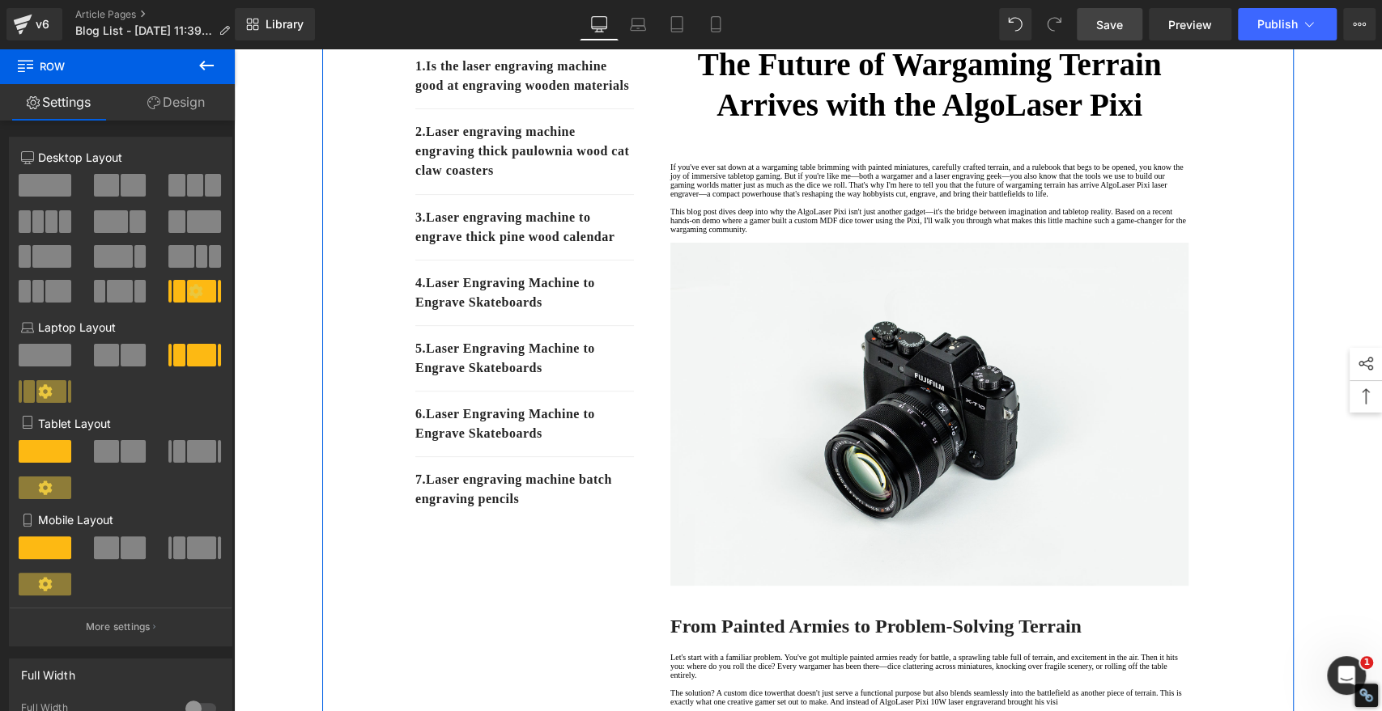
scroll to position [0, 0]
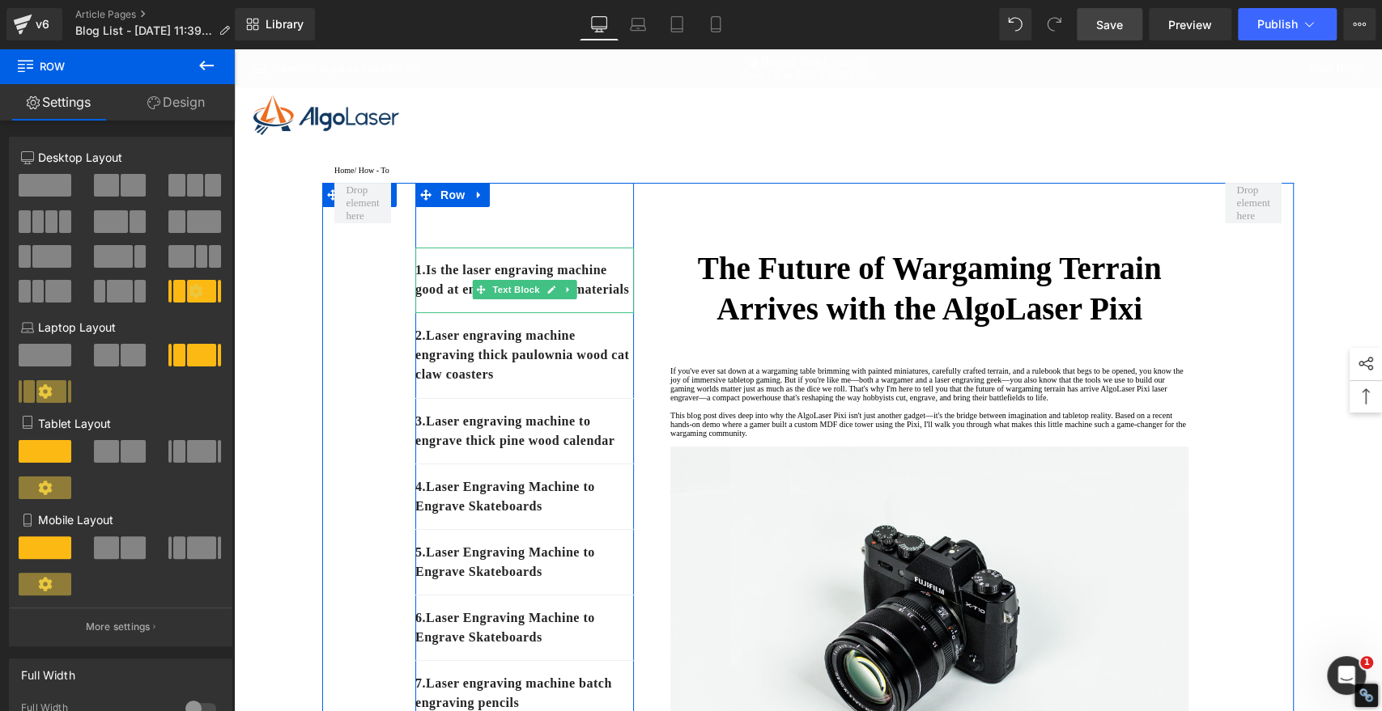
click at [535, 299] on p "1. Is the laser engraving machine good at engraving wooden materials" at bounding box center [524, 280] width 219 height 39
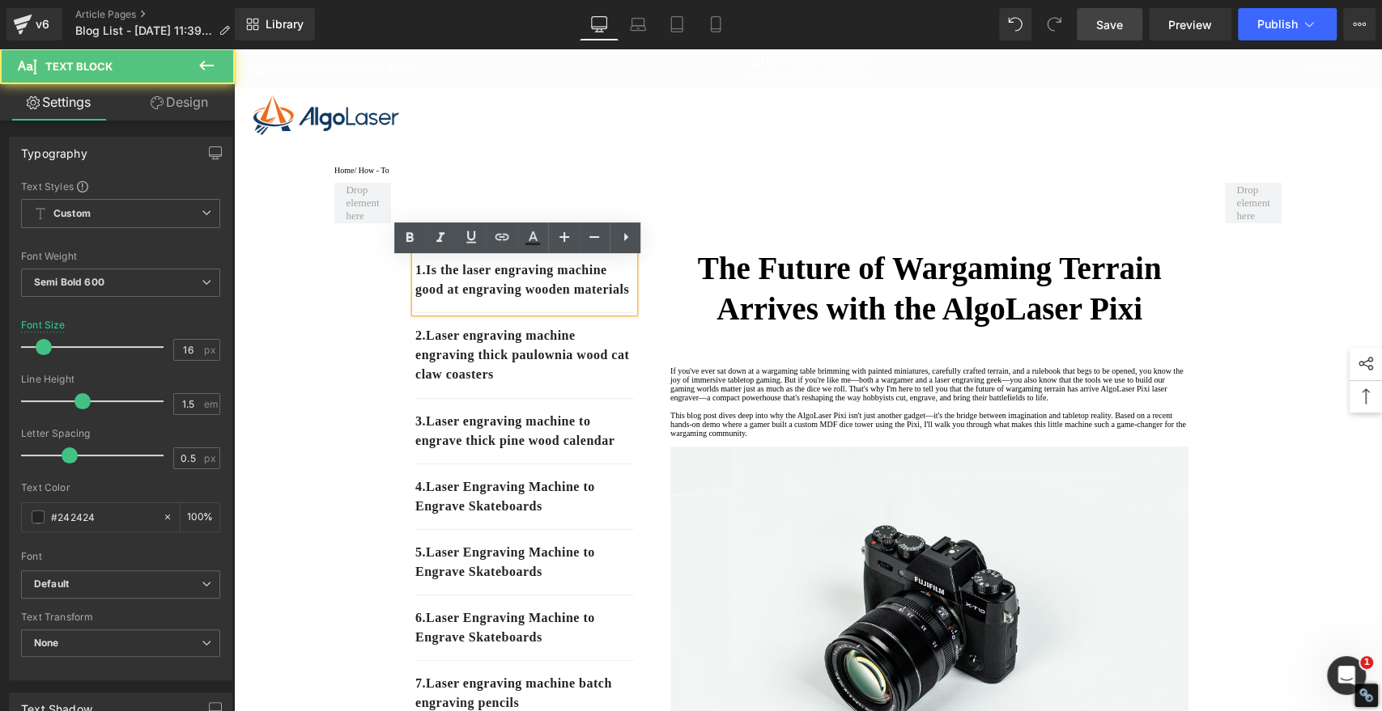
click at [533, 299] on p "1. Is the laser engraving machine good at engraving wooden materials" at bounding box center [524, 280] width 219 height 39
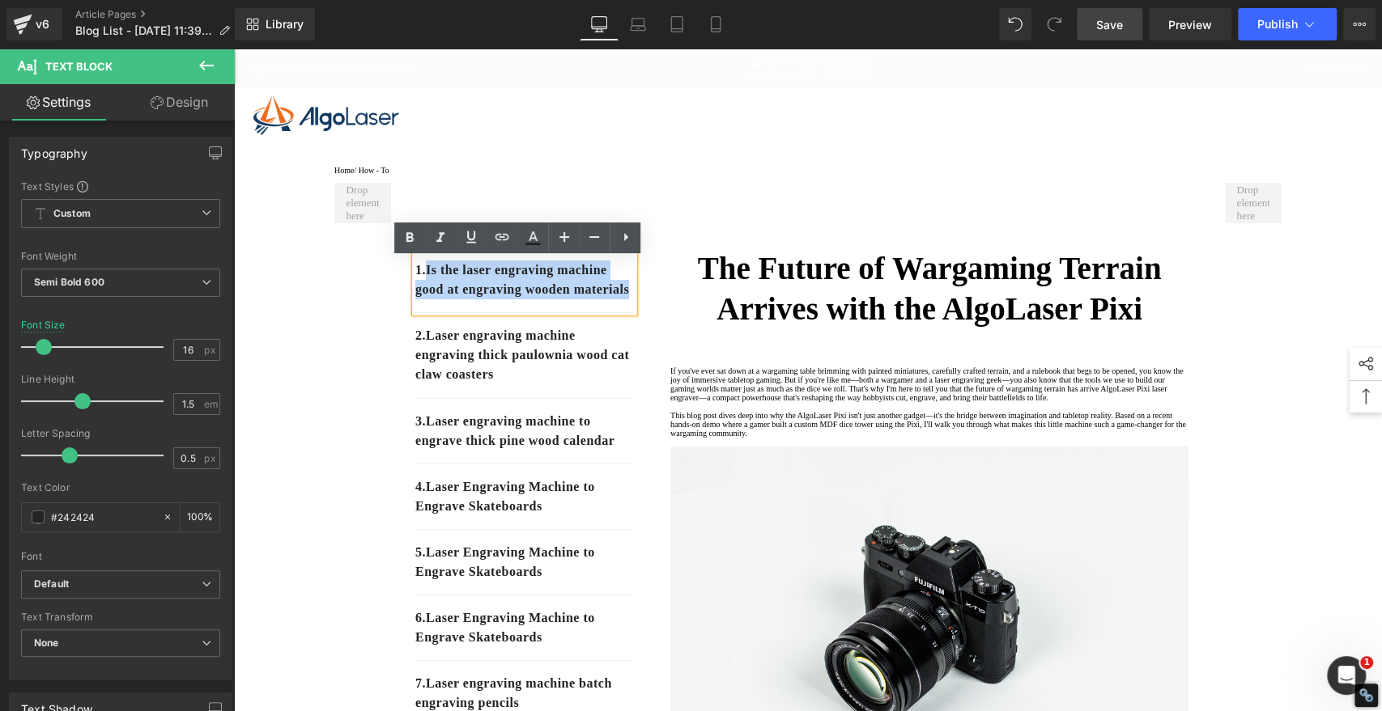
drag, startPoint x: 530, startPoint y: 321, endPoint x: 423, endPoint y: 279, distance: 114.8
click at [423, 279] on p "1. Is the laser engraving machine good at engraving wooden materials" at bounding box center [524, 280] width 219 height 39
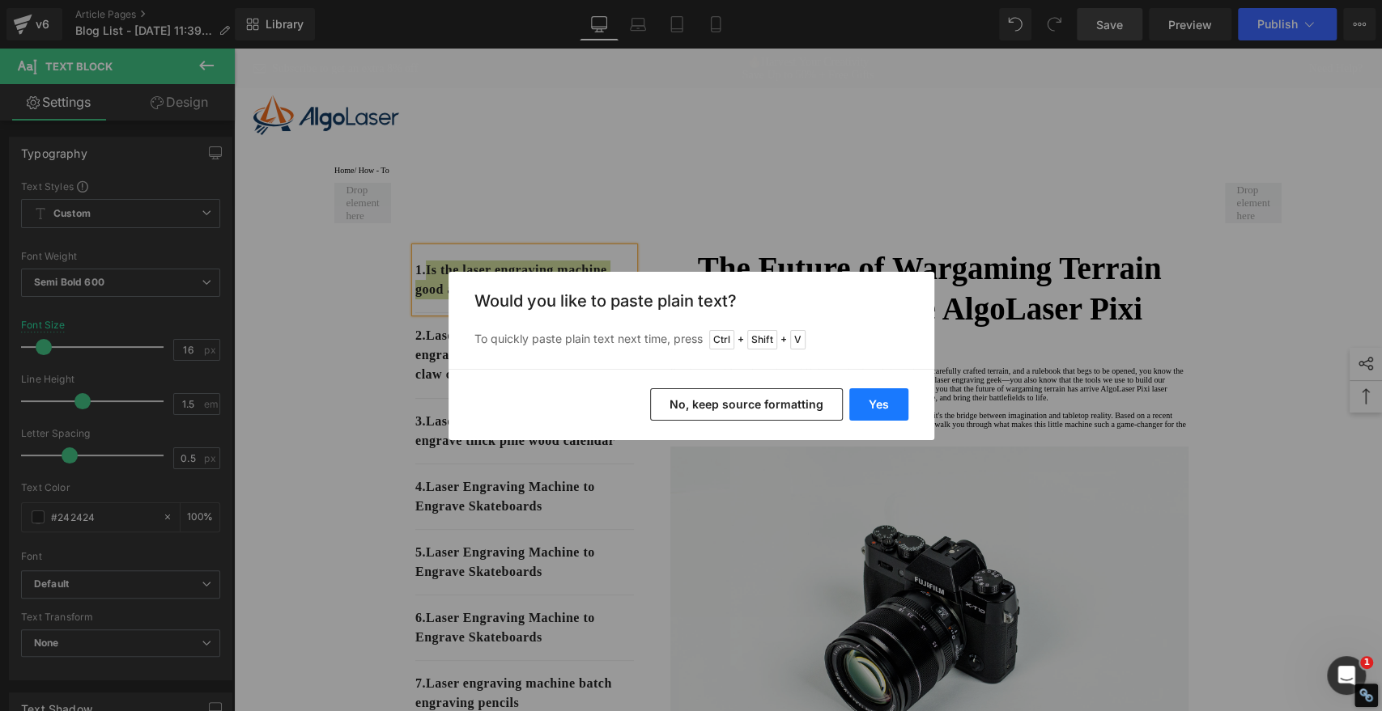
click at [899, 394] on button "Yes" at bounding box center [878, 404] width 59 height 32
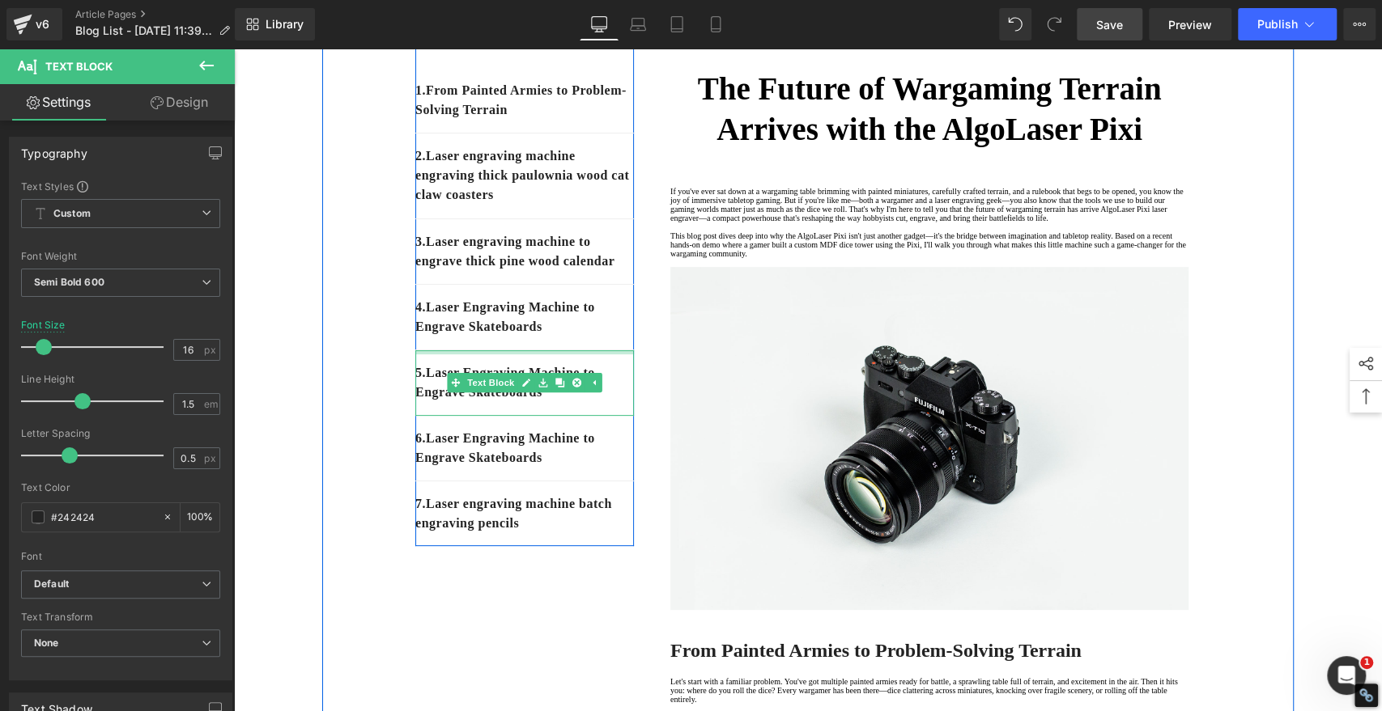
scroll to position [90, 0]
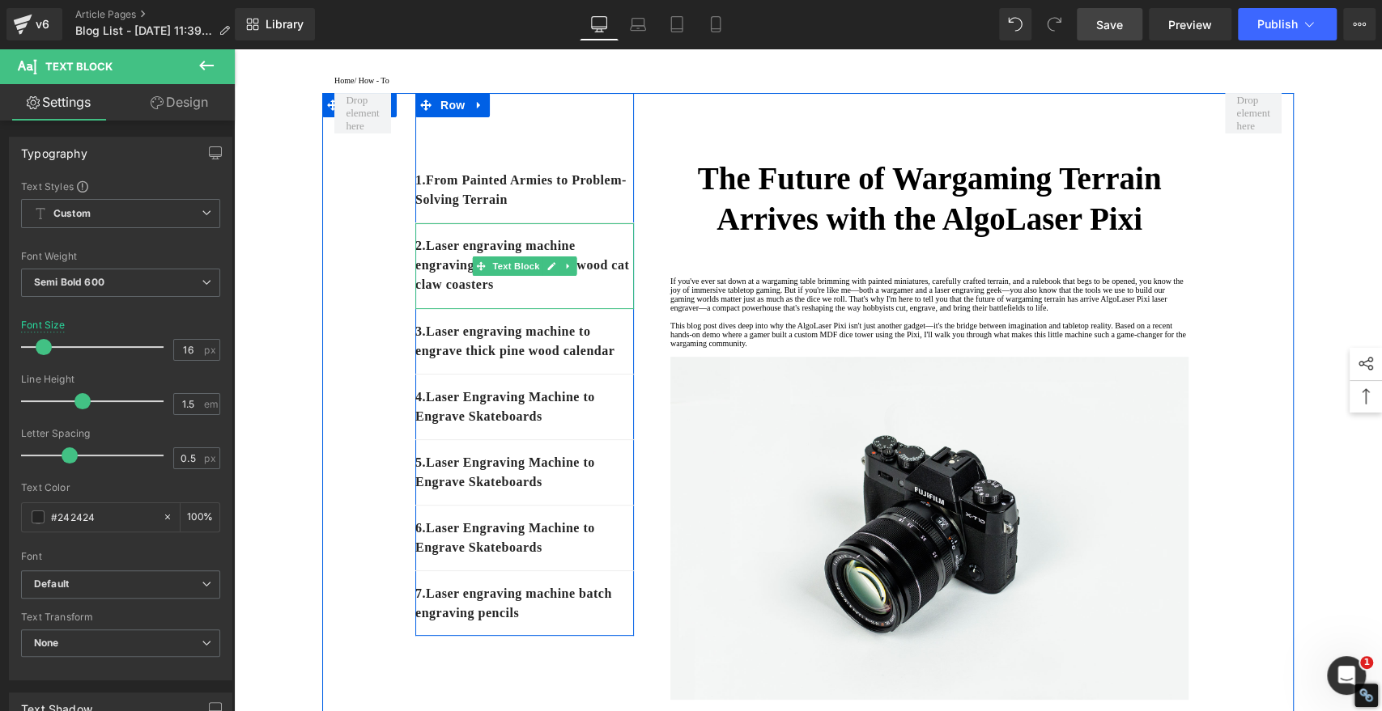
click at [592, 295] on p "2. Laser engraving machine engraving thick paulownia wood cat claw coasters" at bounding box center [524, 265] width 219 height 58
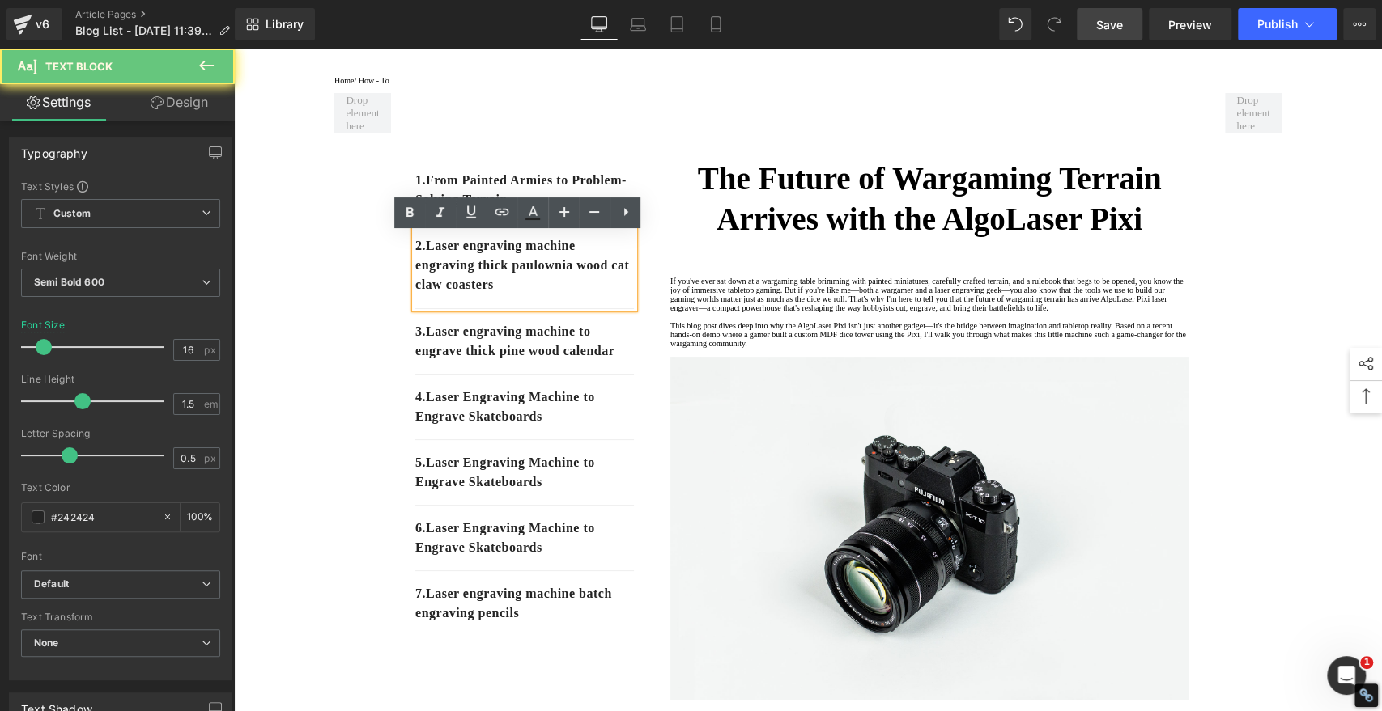
click at [584, 295] on p "2. Laser engraving machine engraving thick paulownia wood cat claw coasters" at bounding box center [524, 265] width 219 height 58
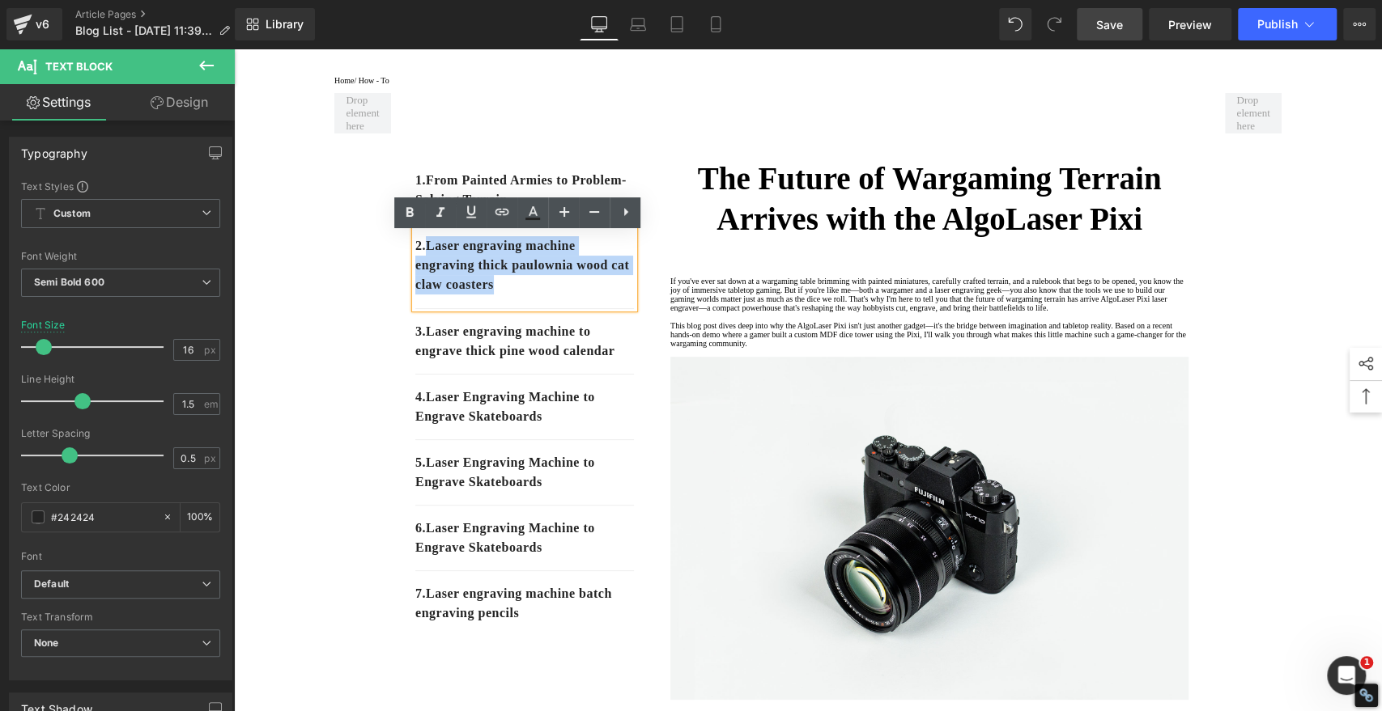
drag, startPoint x: 574, startPoint y: 298, endPoint x: 424, endPoint y: 257, distance: 155.1
click at [424, 257] on p "2. Laser engraving machine engraving thick paulownia wood cat claw coasters" at bounding box center [524, 265] width 219 height 58
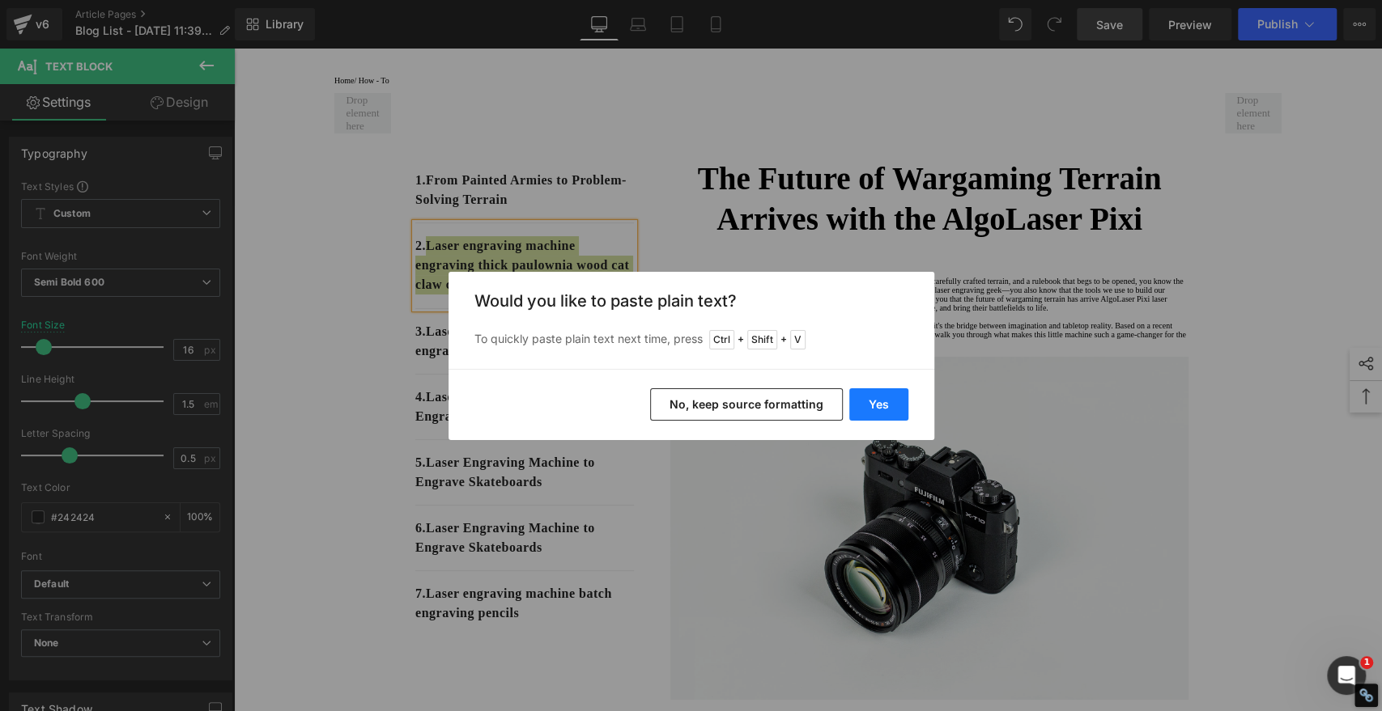
click at [881, 391] on button "Yes" at bounding box center [878, 404] width 59 height 32
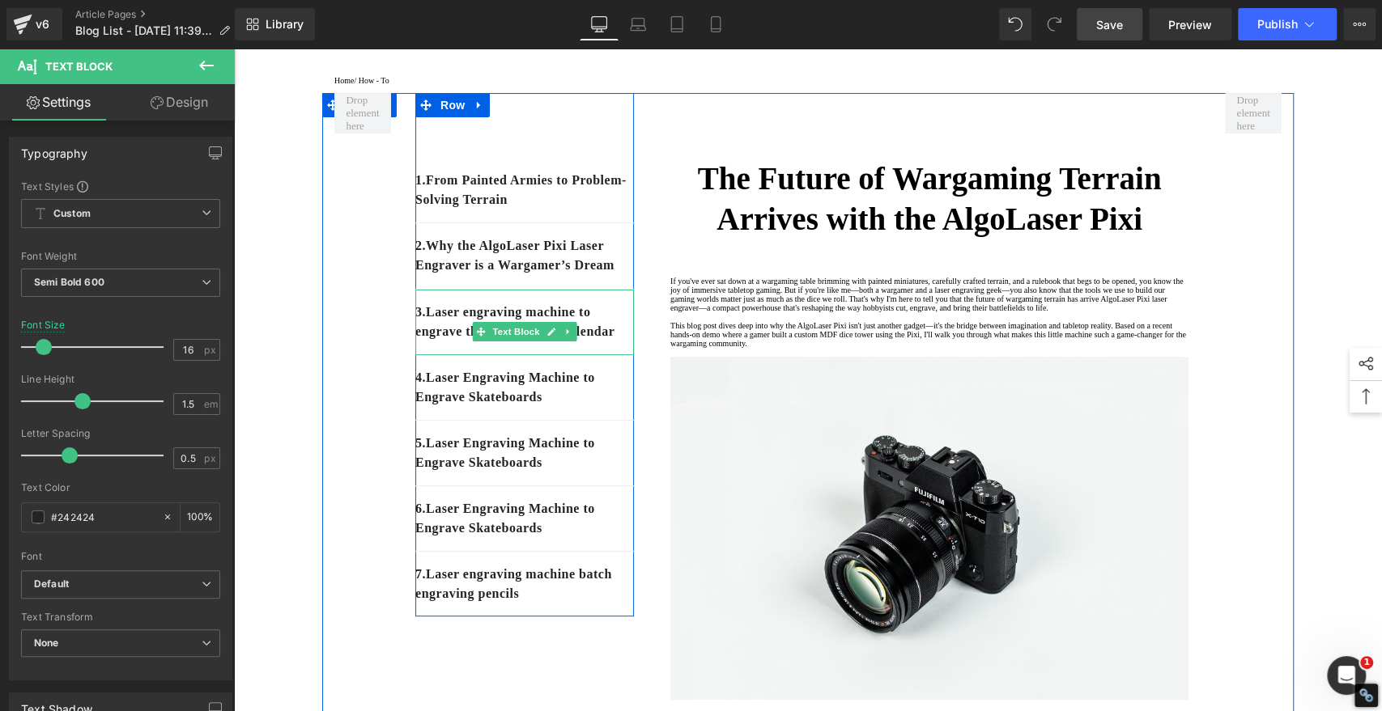
click at [475, 342] on p "3. Laser engraving machine to engrave thick pine wood calendar" at bounding box center [524, 322] width 219 height 39
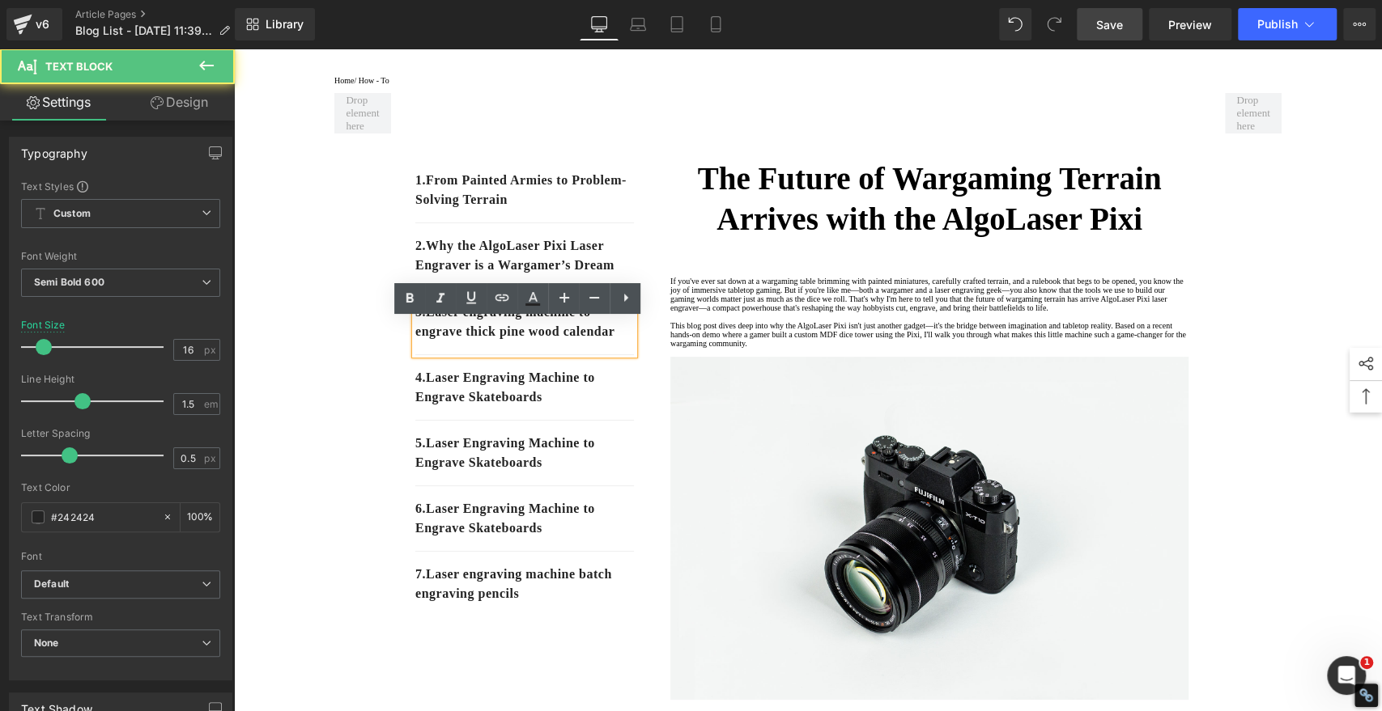
click at [475, 342] on p "3. Laser engraving machine to engrave thick pine wood calendar" at bounding box center [524, 322] width 219 height 39
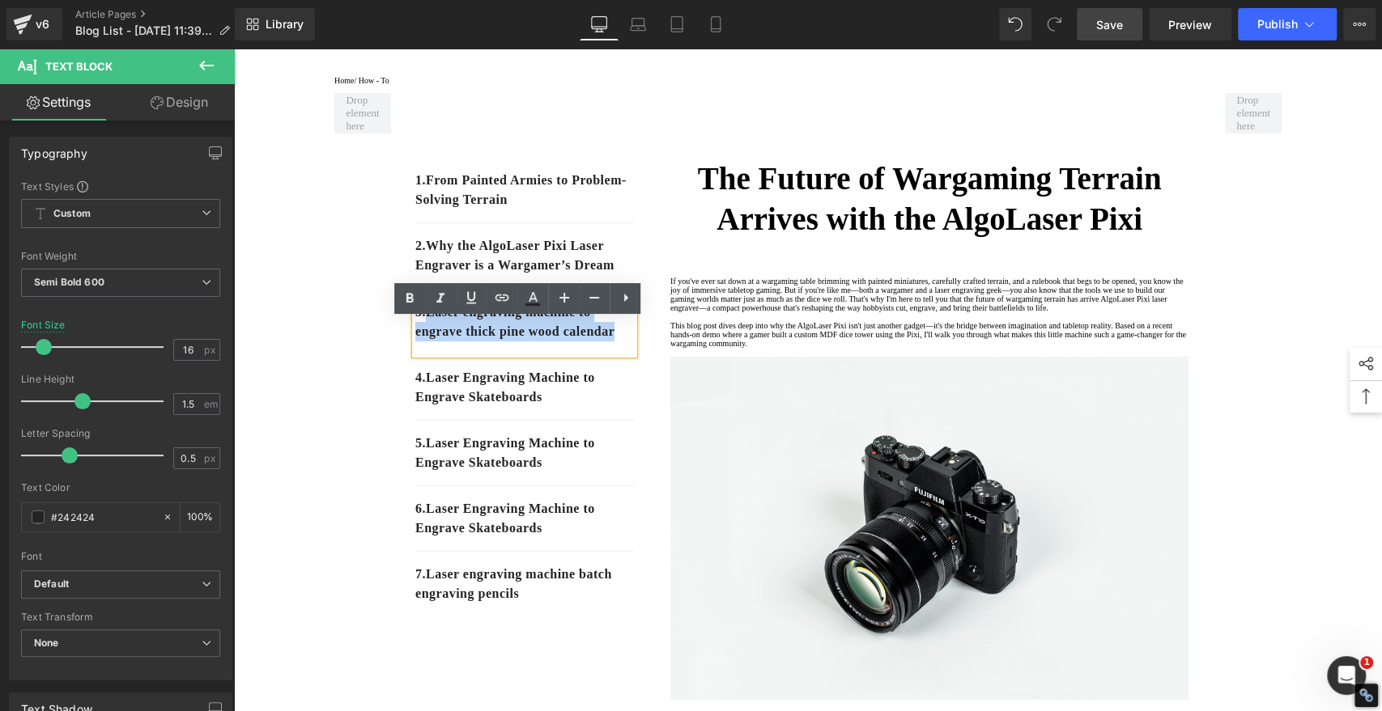
drag, startPoint x: 474, startPoint y: 379, endPoint x: 427, endPoint y: 342, distance: 59.9
click at [427, 342] on p "3. Laser engraving machine to engrave thick pine wood calendar" at bounding box center [524, 322] width 219 height 39
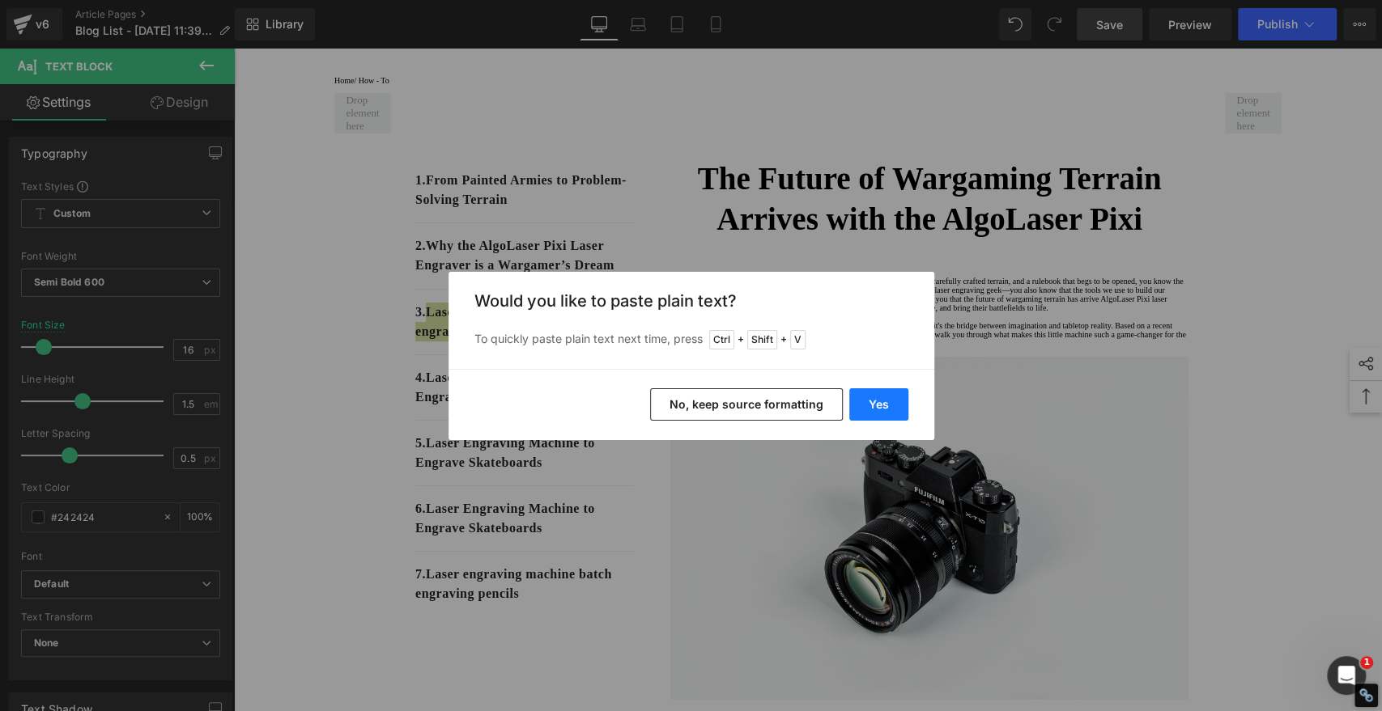
click at [881, 399] on button "Yes" at bounding box center [878, 404] width 59 height 32
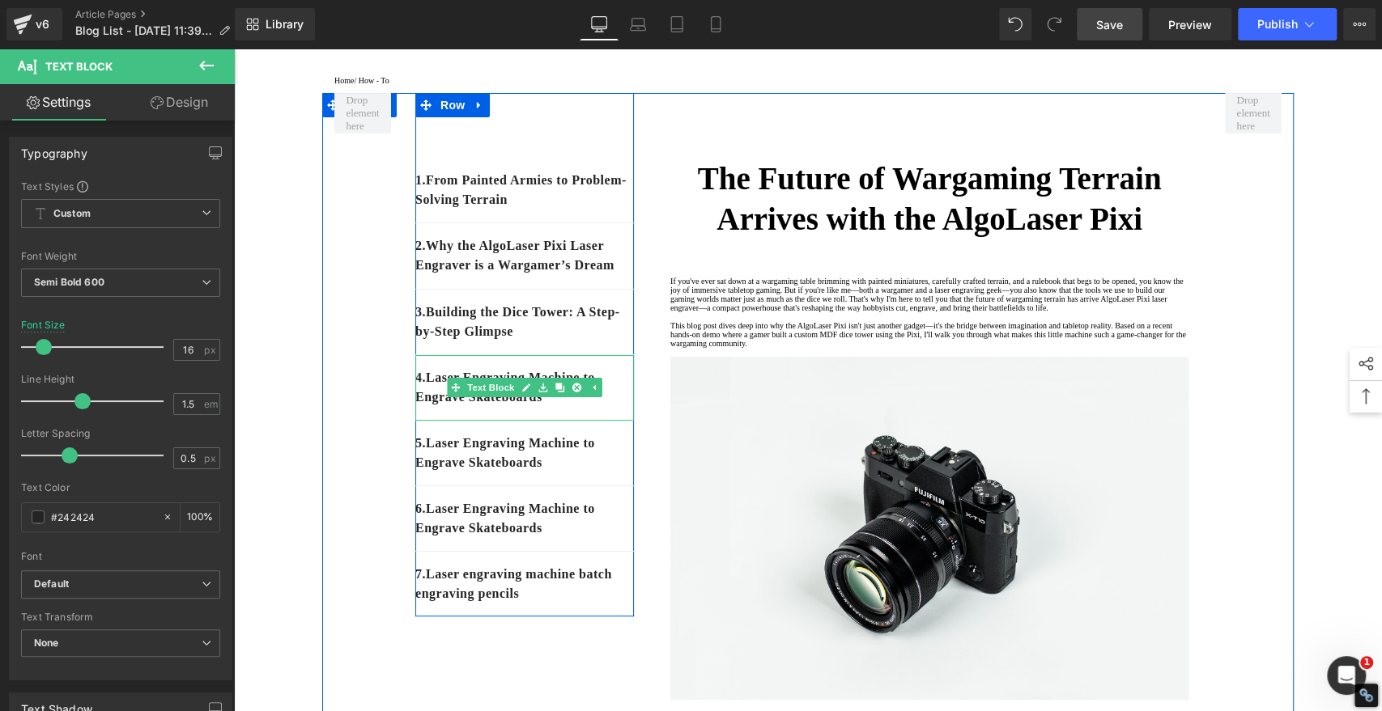
click at [587, 407] on p "4. Laser Engraving Machine to Engrave Skateboards" at bounding box center [524, 387] width 219 height 39
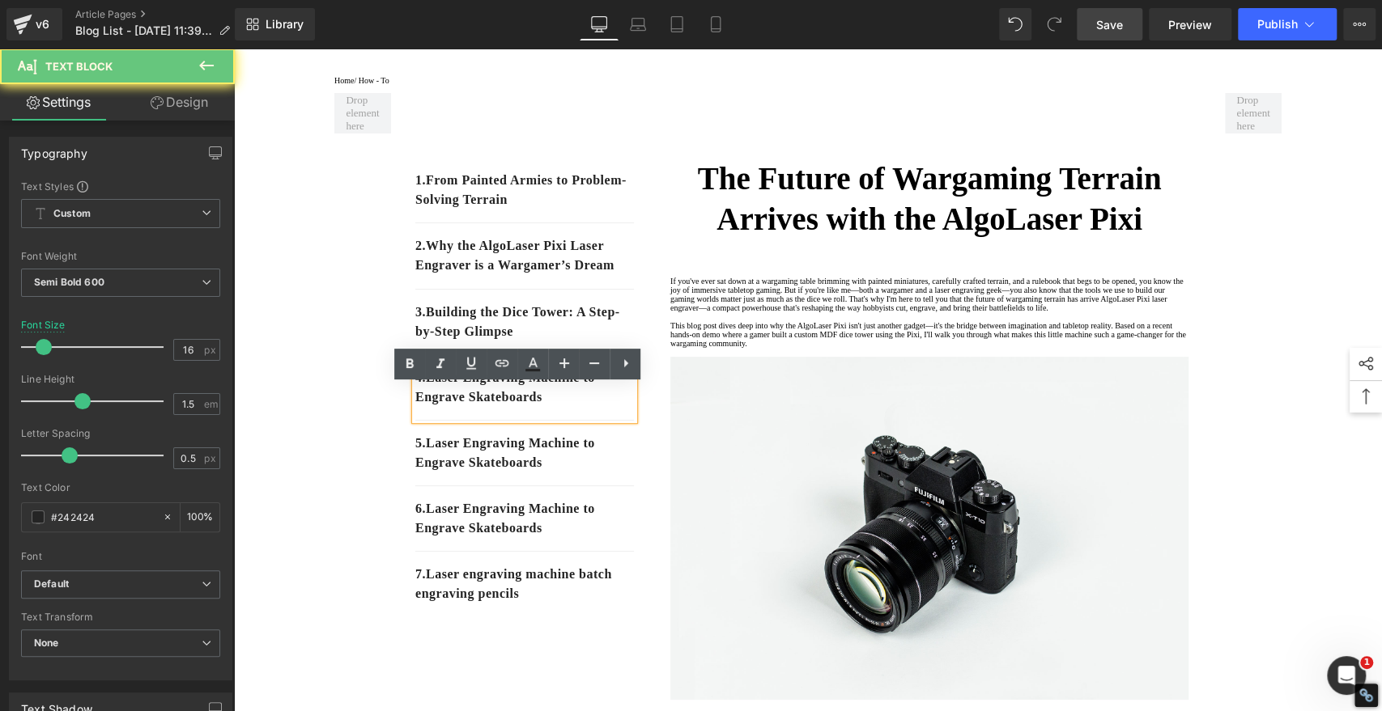
drag, startPoint x: 579, startPoint y: 431, endPoint x: 562, endPoint y: 431, distance: 17.0
click at [579, 407] on p "4. Laser Engraving Machine to Engrave Skateboards" at bounding box center [524, 387] width 219 height 39
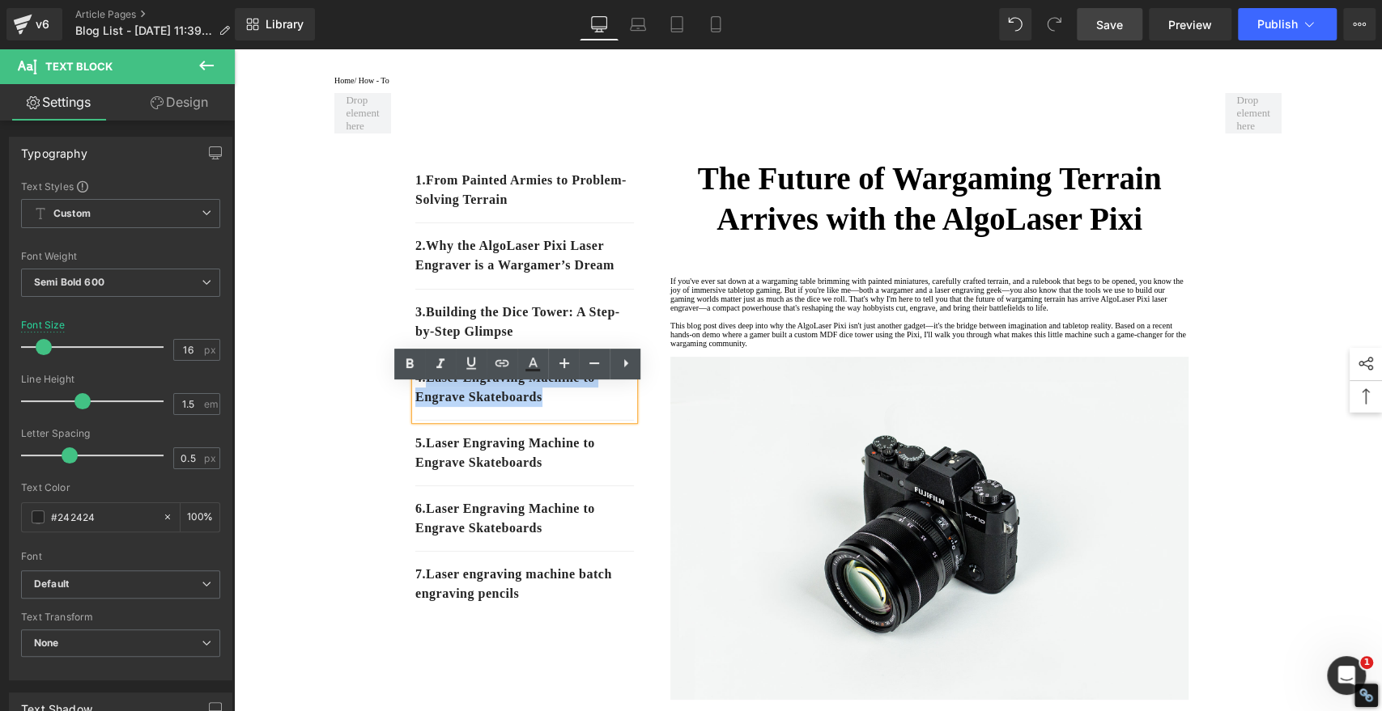
drag, startPoint x: 552, startPoint y: 430, endPoint x: 496, endPoint y: 414, distance: 57.9
click at [425, 407] on p "4. Laser Engraving Machine to Engrave Skateboards" at bounding box center [524, 387] width 219 height 39
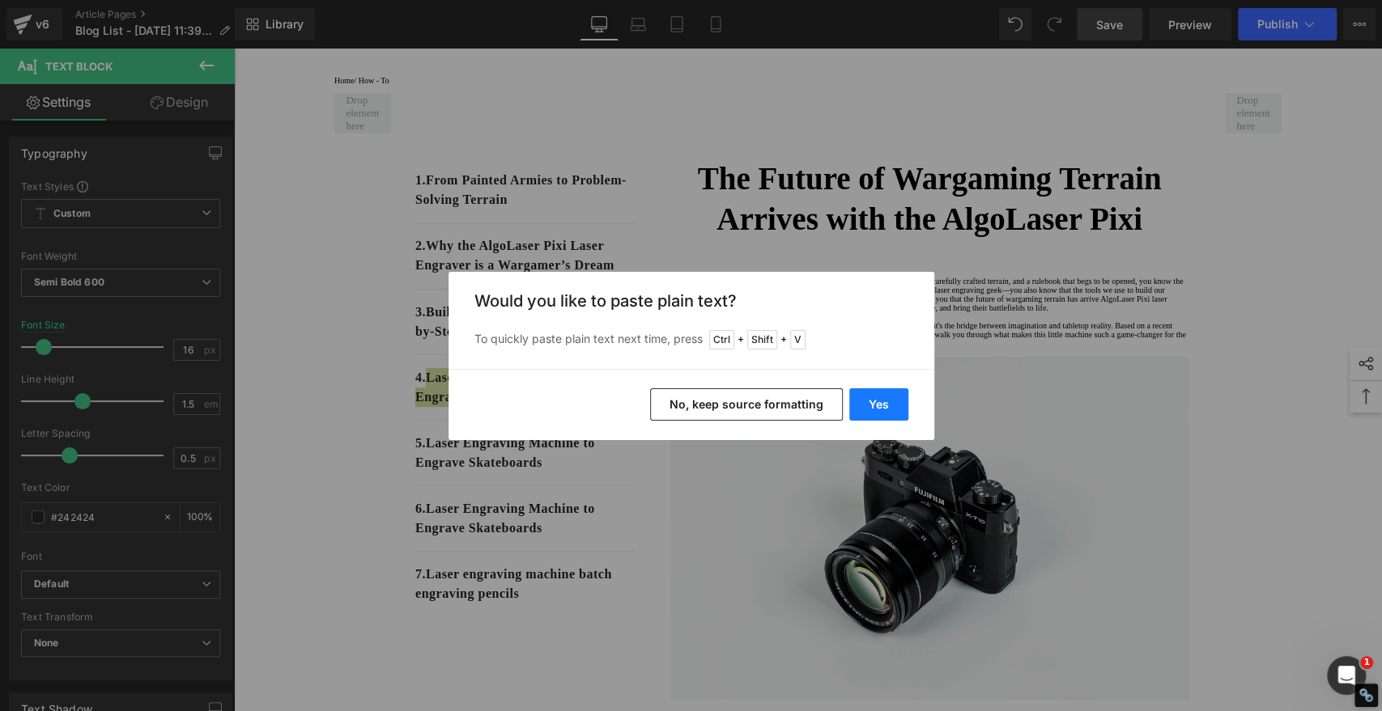
click at [878, 399] on button "Yes" at bounding box center [878, 404] width 59 height 32
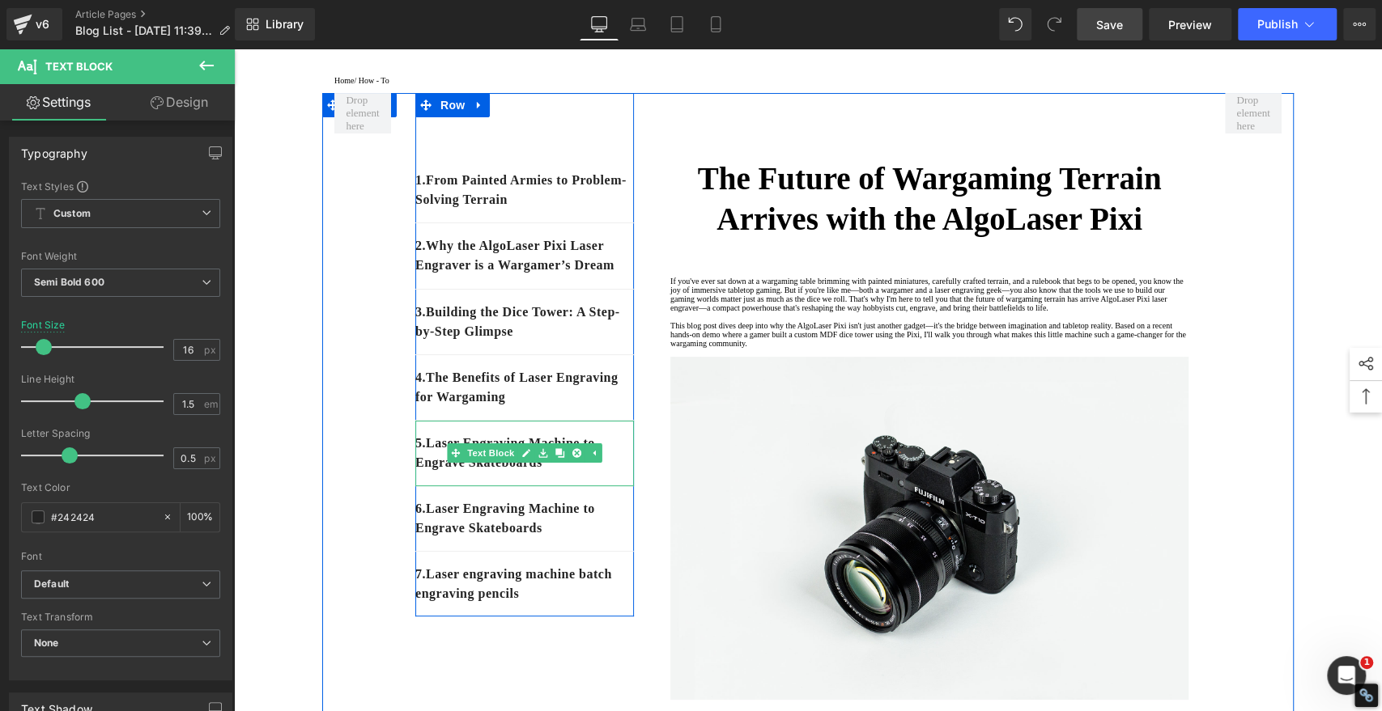
click at [573, 473] on p "5 . Laser Engraving Machine to Engrave Skateboards" at bounding box center [524, 453] width 219 height 39
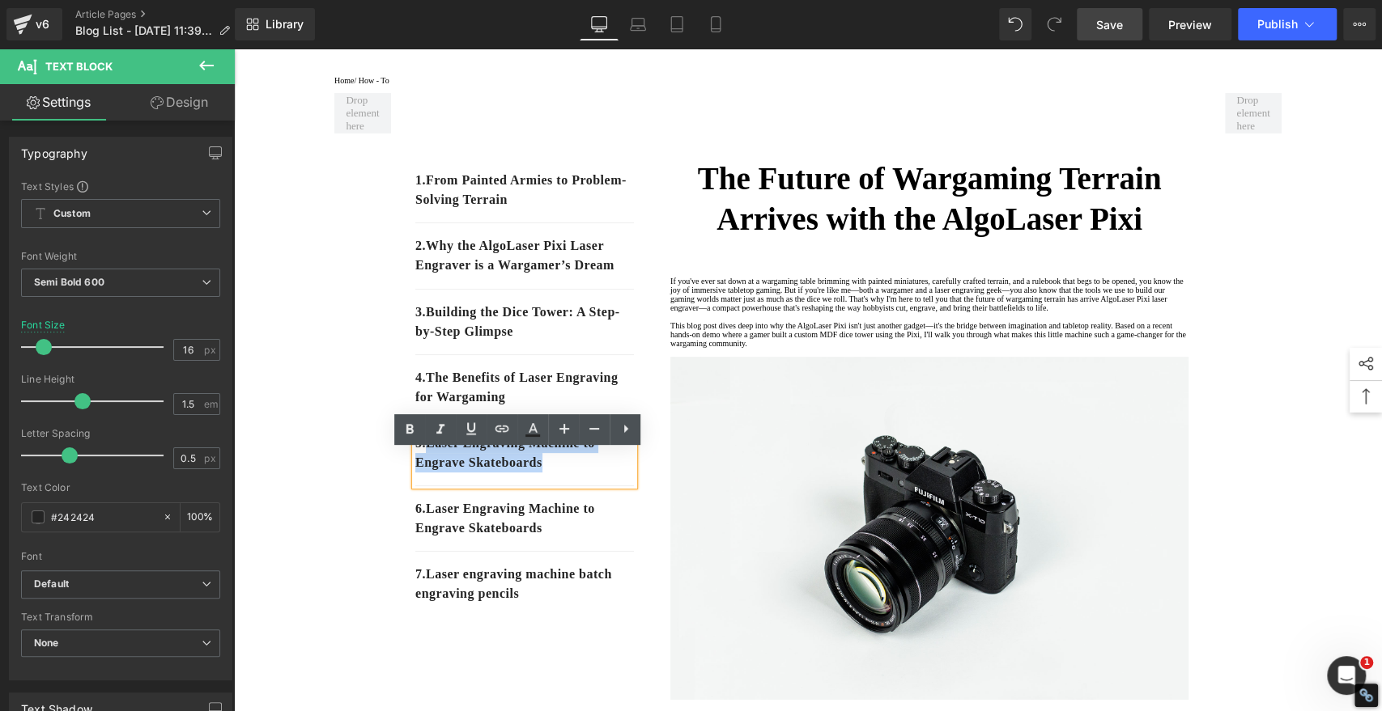
drag, startPoint x: 564, startPoint y: 497, endPoint x: 427, endPoint y: 478, distance: 138.9
click at [427, 473] on p "5 . Laser Engraving Machine to Engrave Skateboards" at bounding box center [524, 453] width 219 height 39
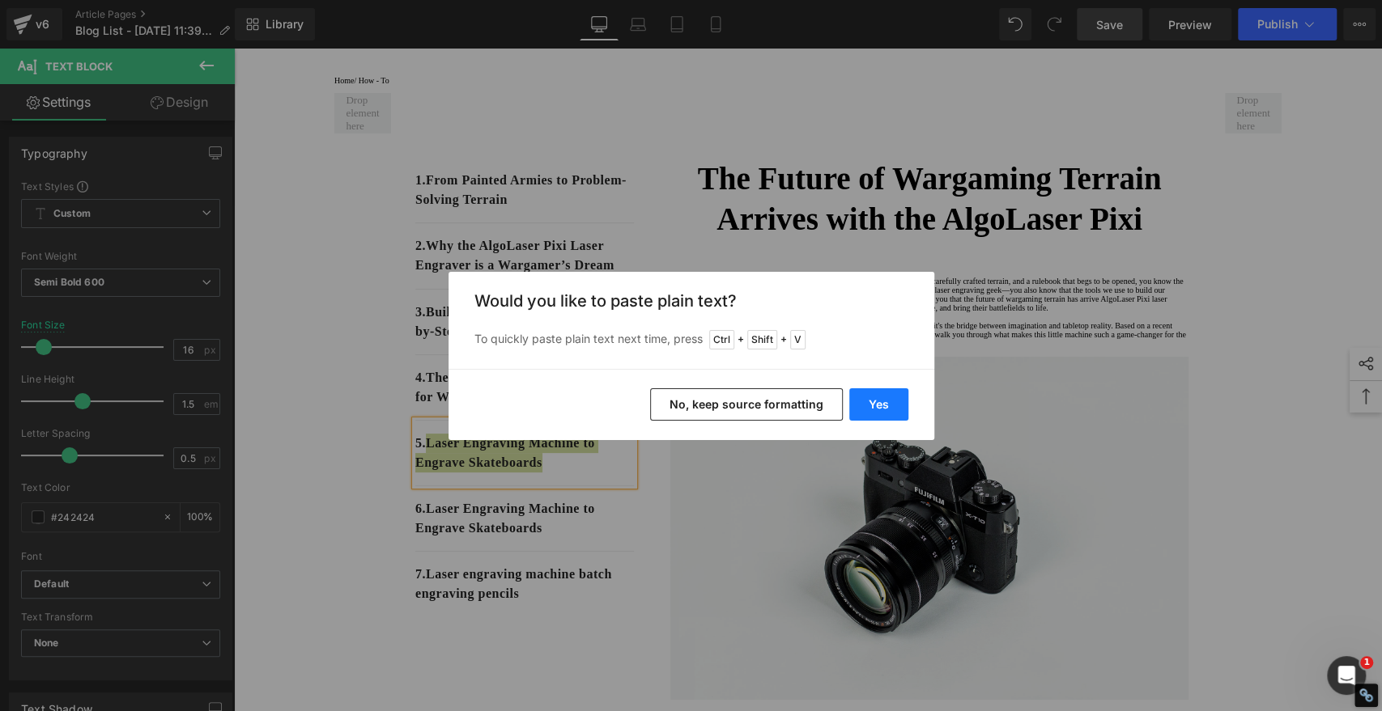
drag, startPoint x: 889, startPoint y: 400, endPoint x: 656, endPoint y: 351, distance: 238.1
click at [890, 400] on button "Yes" at bounding box center [878, 404] width 59 height 32
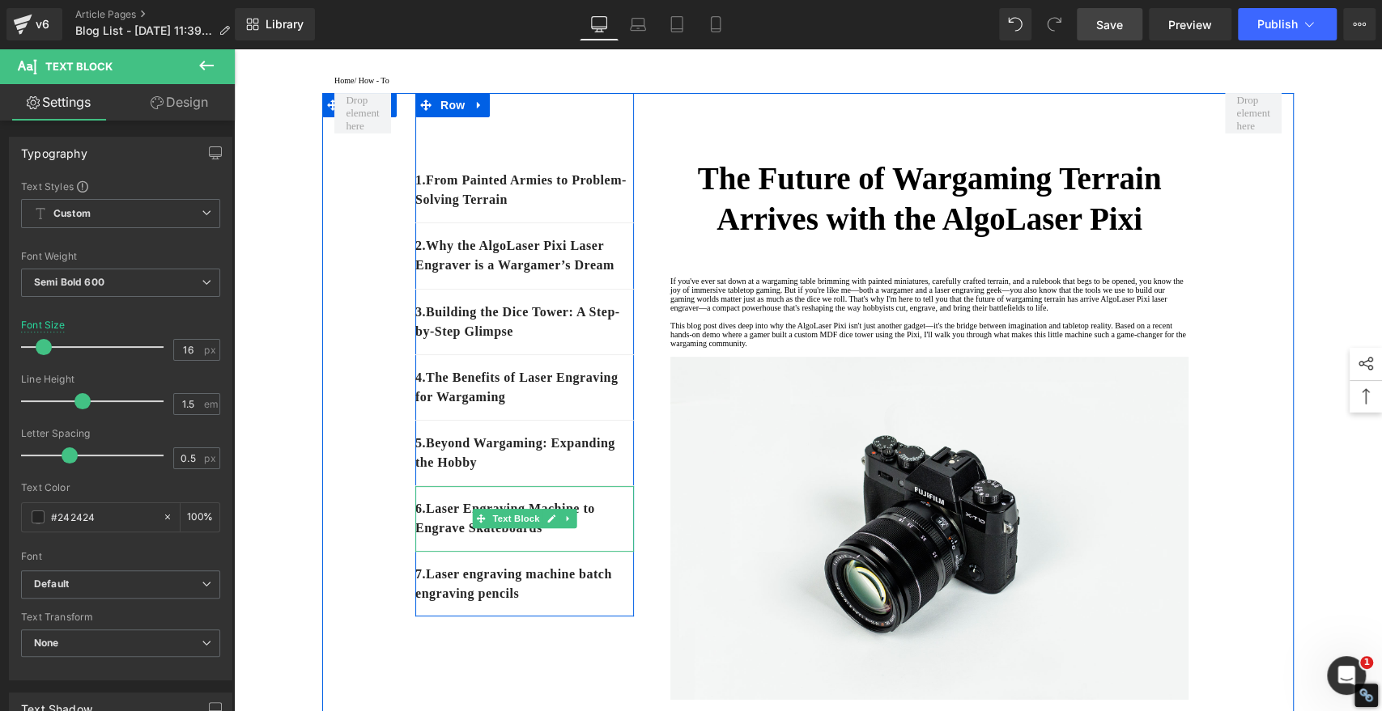
drag, startPoint x: 587, startPoint y: 561, endPoint x: 572, endPoint y: 562, distance: 14.6
click at [587, 538] on p "6 . Laser Engraving Machine to Engrave Skateboards" at bounding box center [524, 518] width 219 height 39
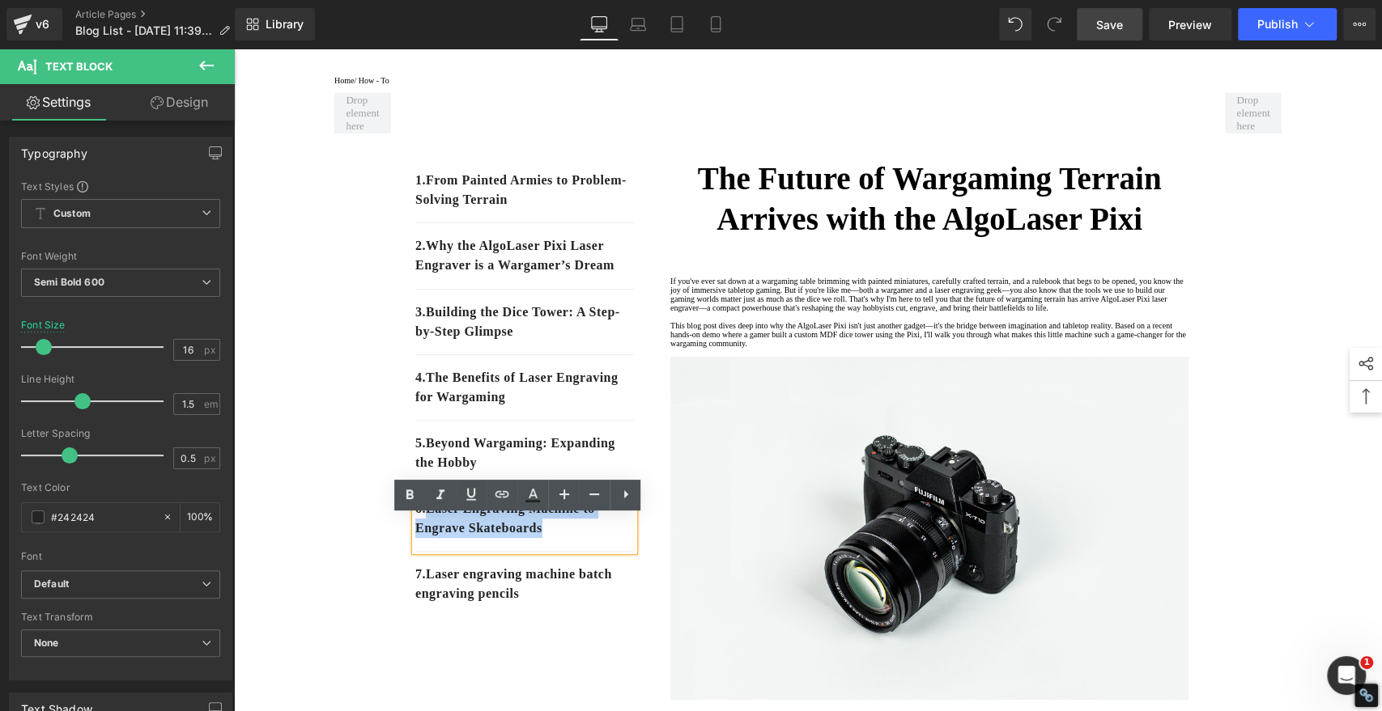
drag, startPoint x: 572, startPoint y: 562, endPoint x: 424, endPoint y: 537, distance: 150.1
click at [424, 537] on p "6 . Laser Engraving Machine to Engrave Skateboards" at bounding box center [524, 518] width 219 height 39
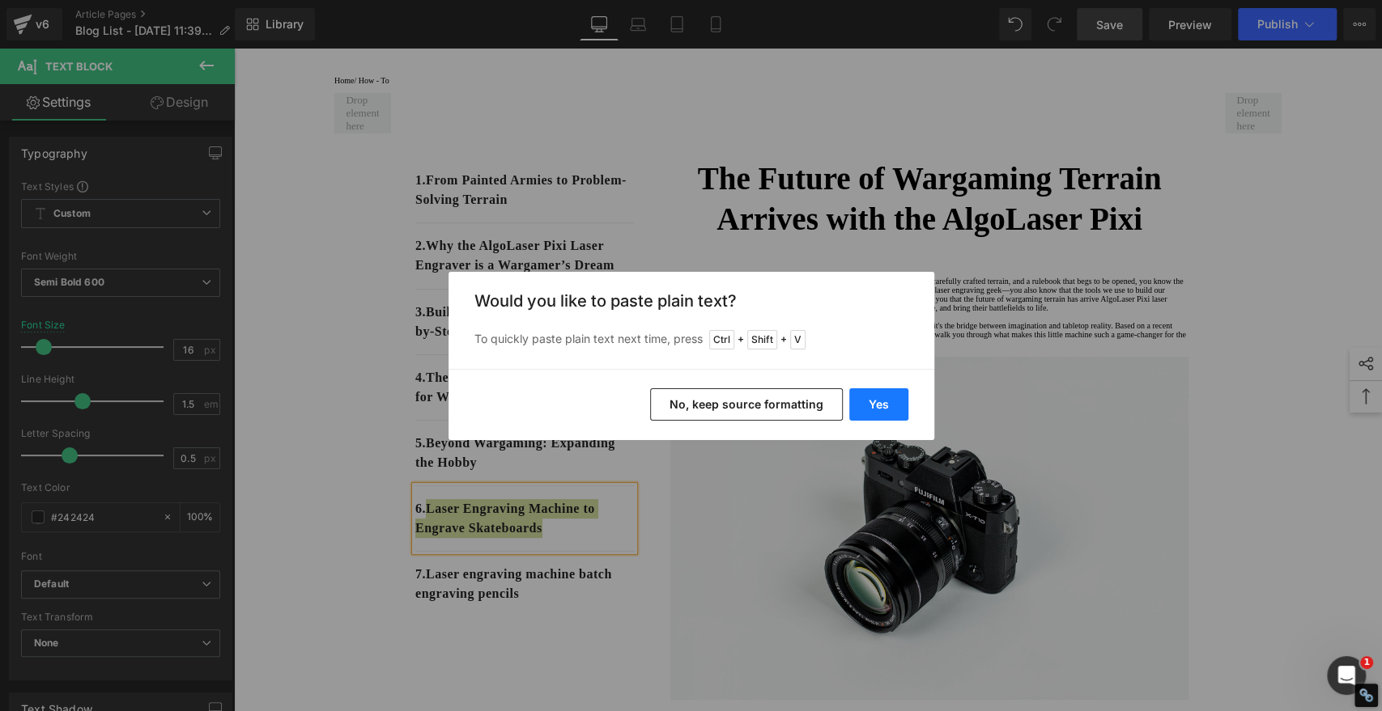
click at [892, 393] on button "Yes" at bounding box center [878, 404] width 59 height 32
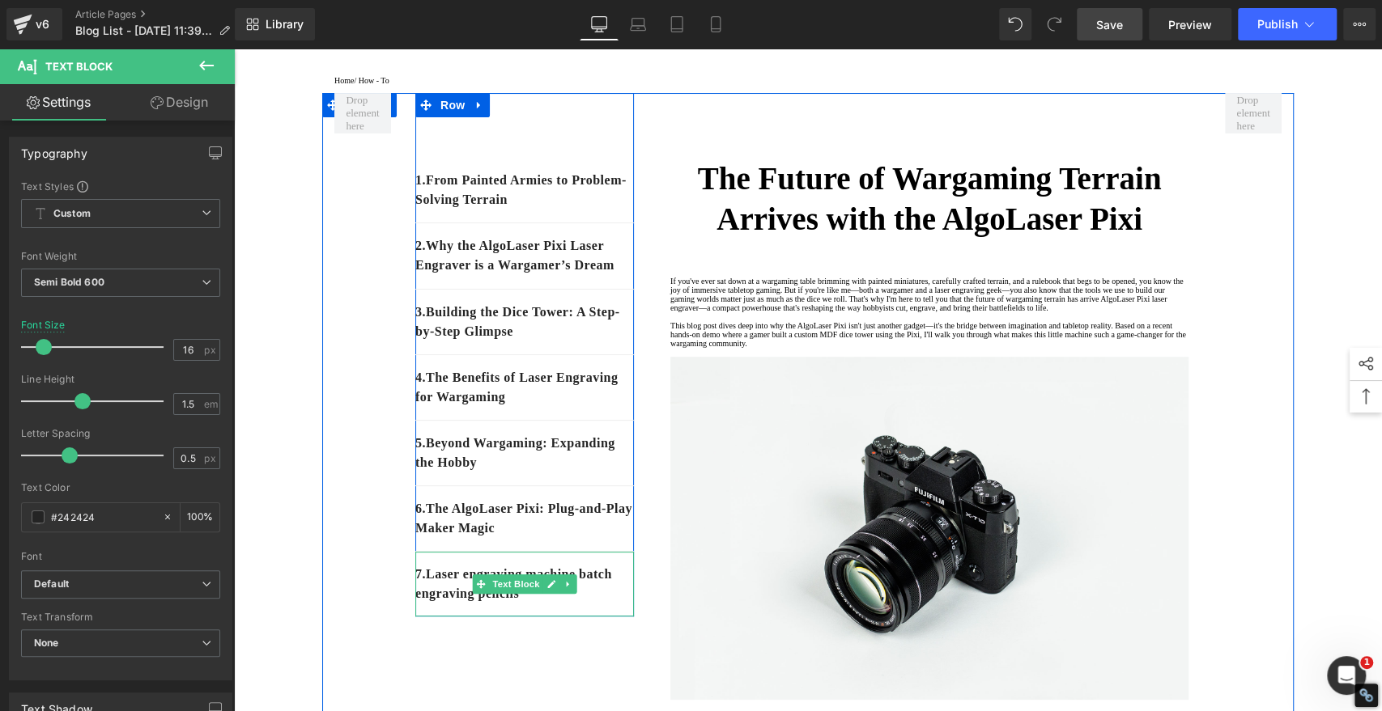
click at [592, 604] on p "7 . Laser engraving machine batch engraving pencils" at bounding box center [524, 584] width 219 height 39
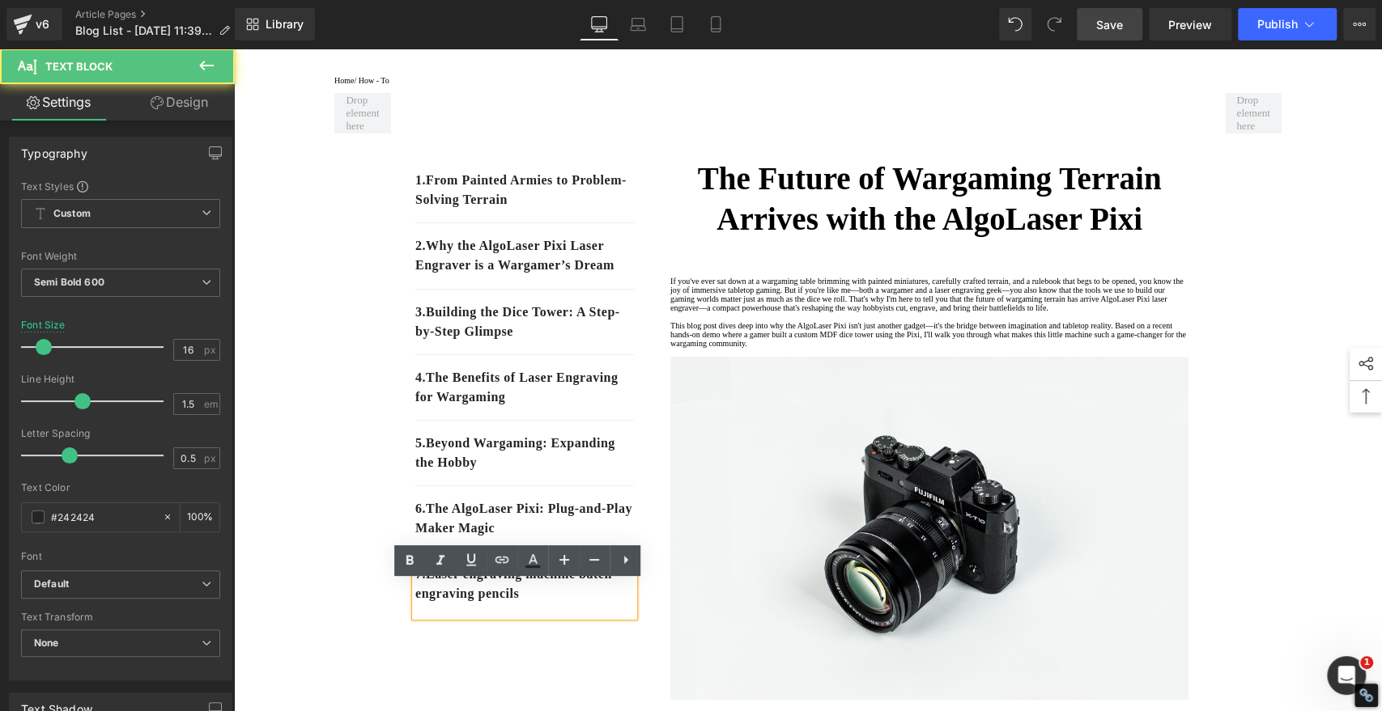
click at [585, 604] on p "7 . Laser engraving machine batch engraving pencils" at bounding box center [524, 584] width 219 height 39
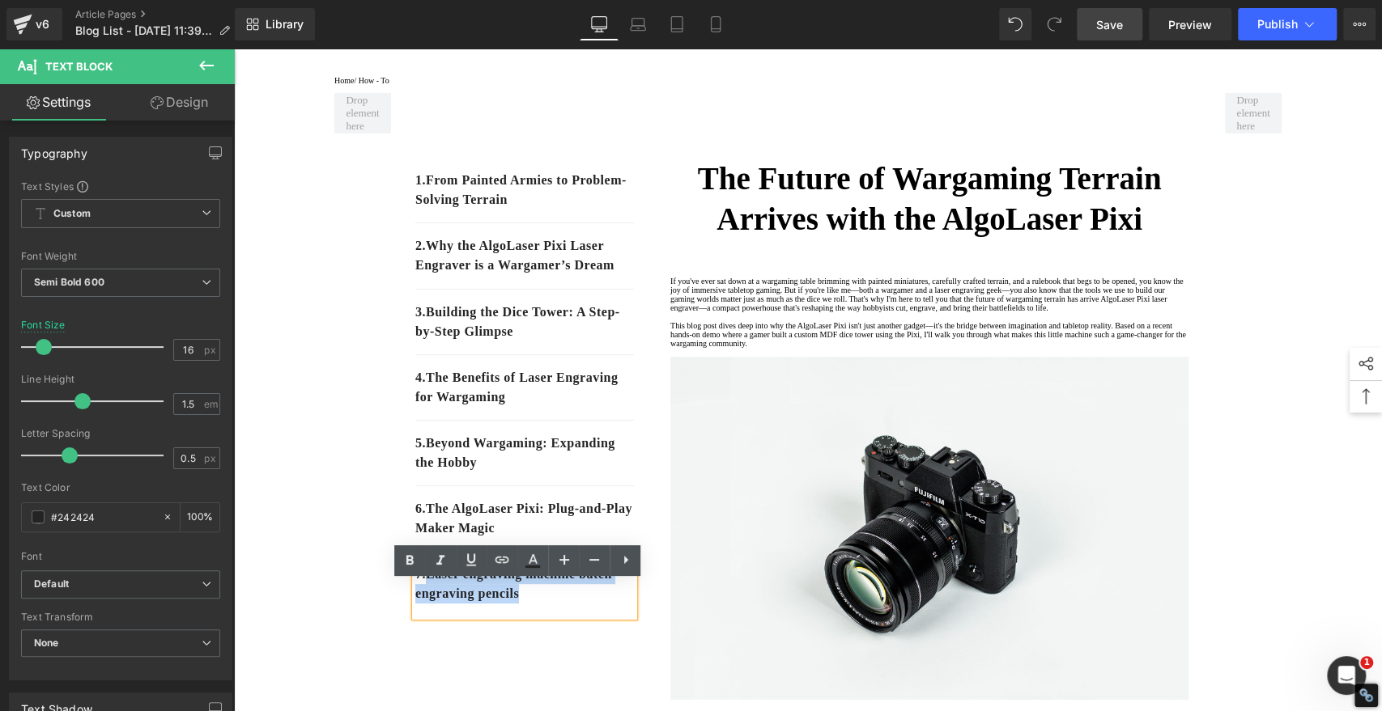
drag, startPoint x: 581, startPoint y: 628, endPoint x: 427, endPoint y: 606, distance: 156.1
click at [427, 604] on p "7 . Laser engraving machine batch engraving pencils" at bounding box center [524, 584] width 219 height 39
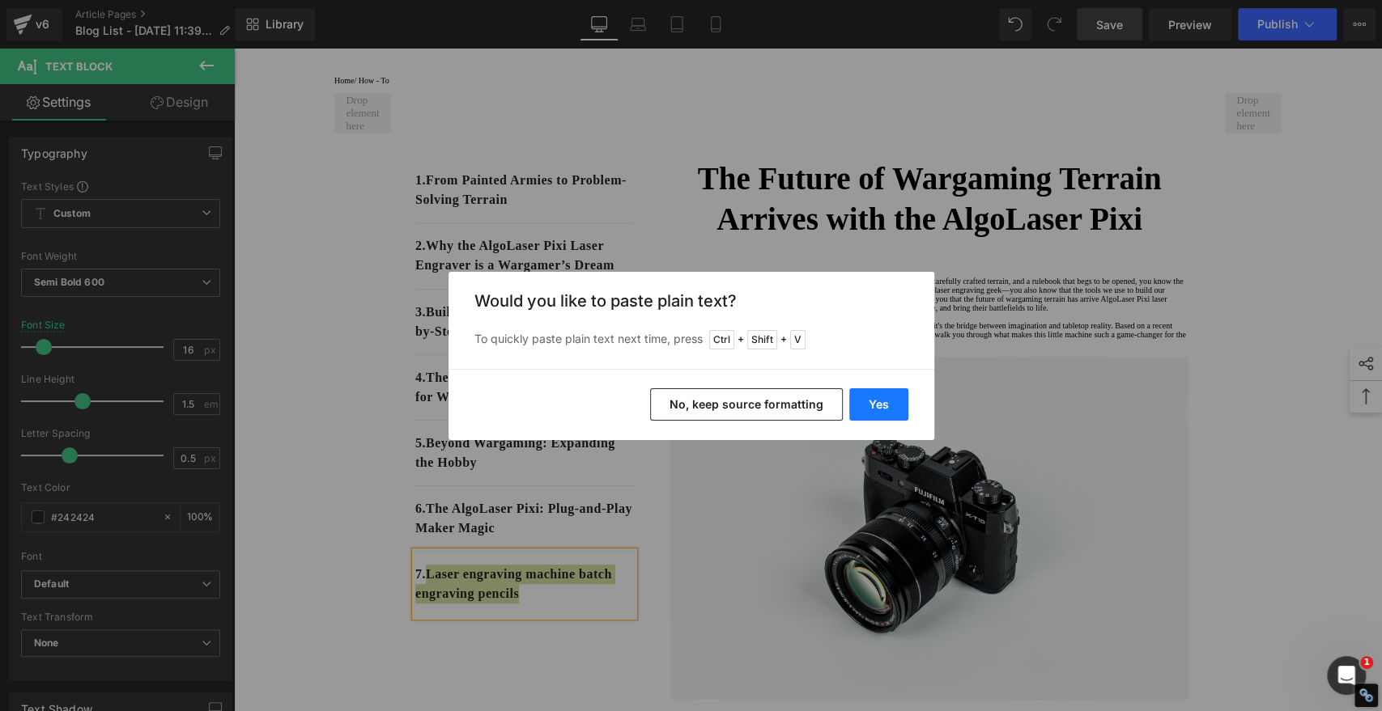
click at [880, 401] on button "Yes" at bounding box center [878, 404] width 59 height 32
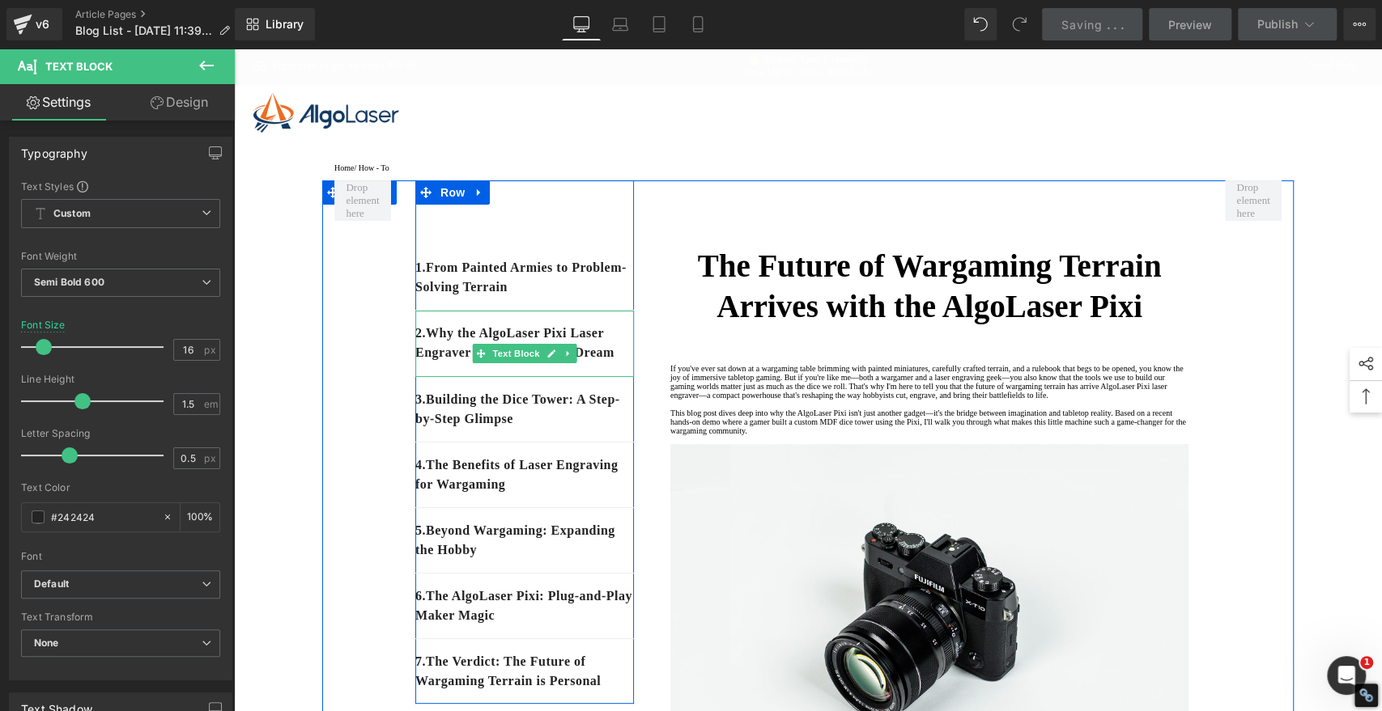
scroll to position [0, 0]
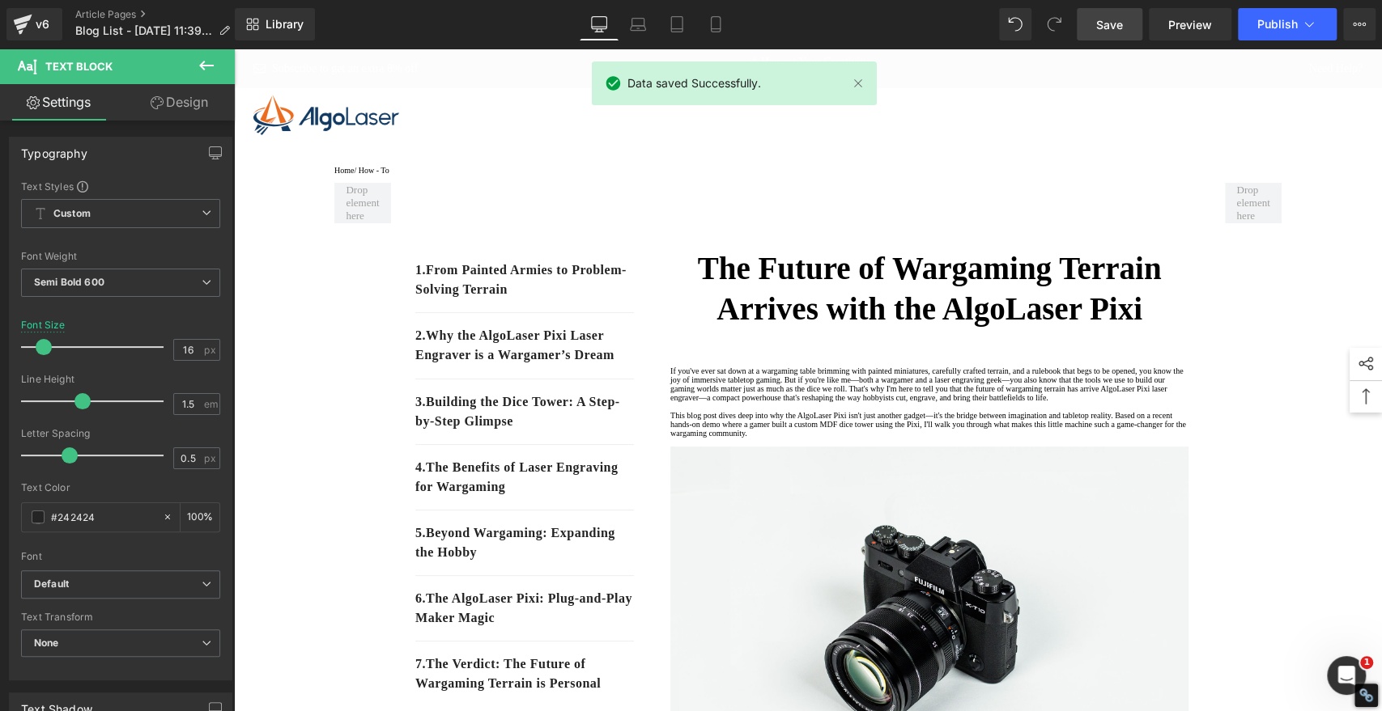
click at [1115, 29] on span "Save" at bounding box center [1109, 24] width 27 height 17
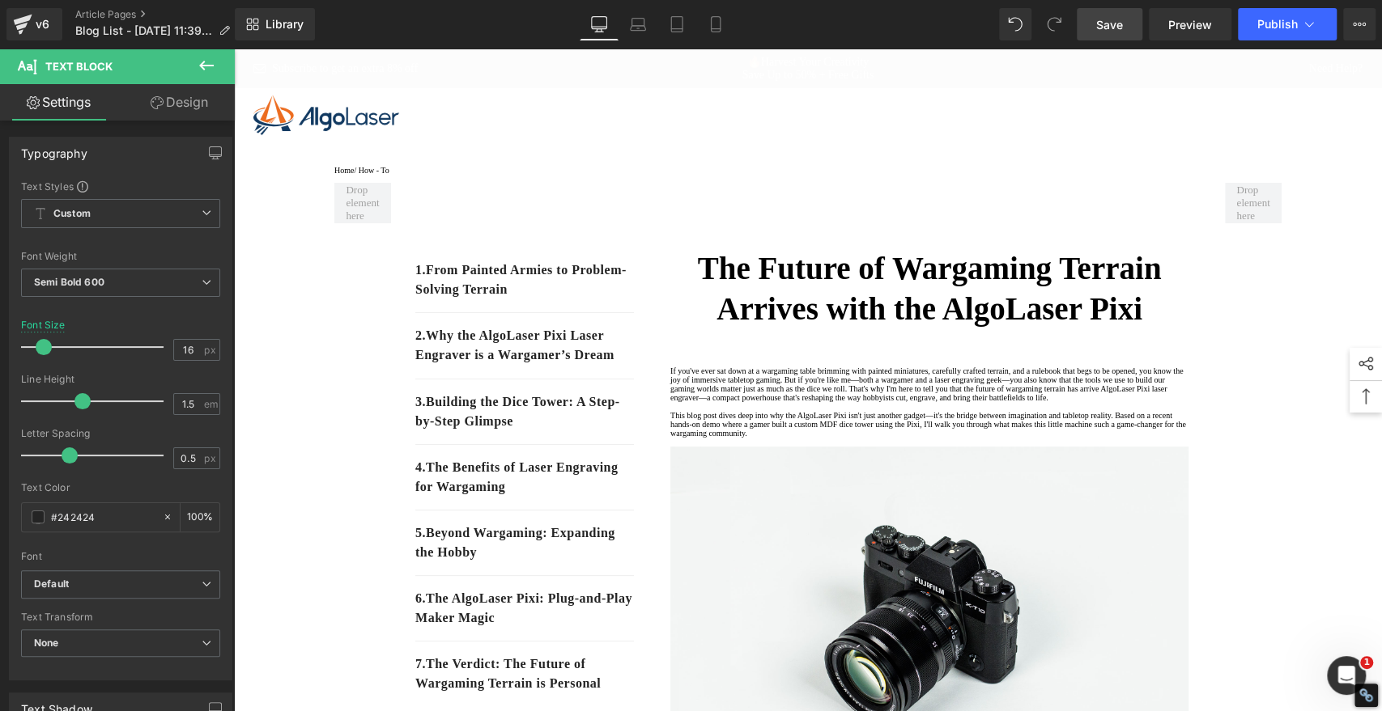
click at [1114, 23] on span "Save" at bounding box center [1109, 24] width 27 height 17
click at [1112, 29] on span "Save" at bounding box center [1109, 24] width 27 height 17
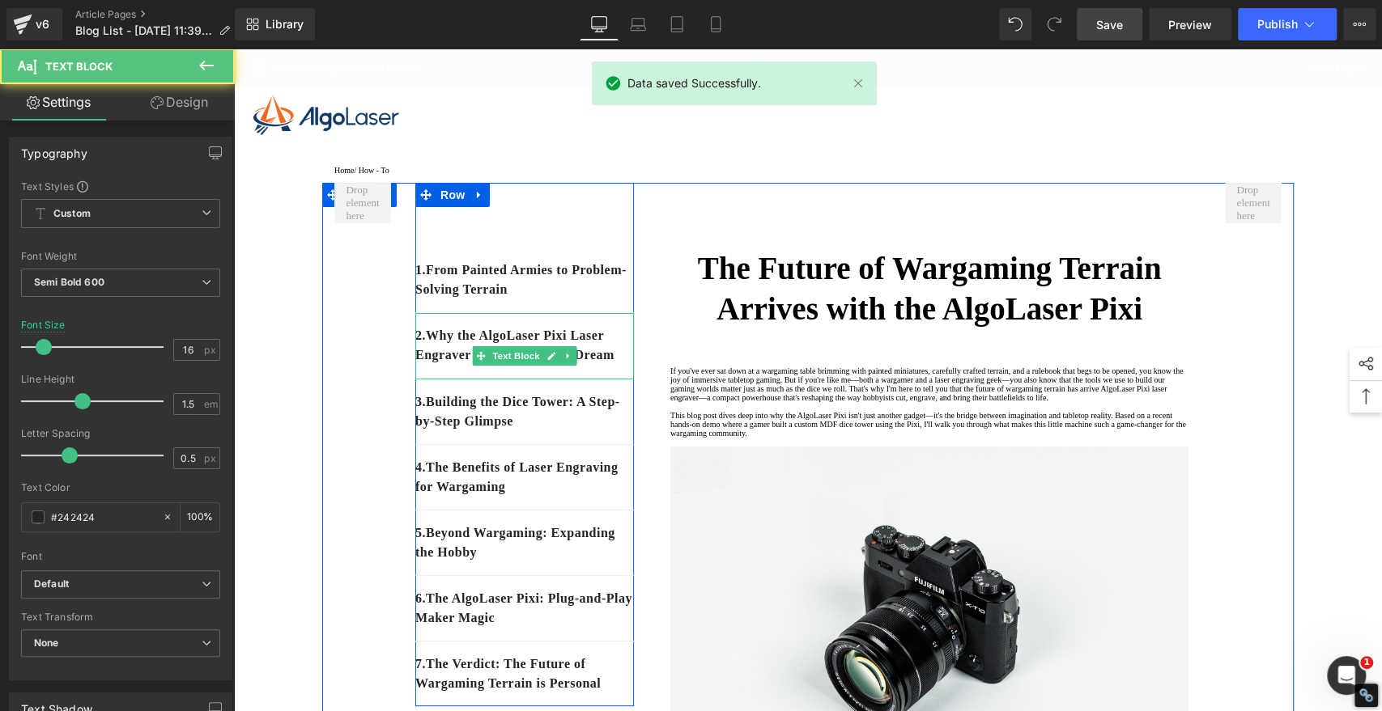
click at [581, 365] on p "2. Why the AlgoLaser Pixi Laser Engraver is a Wargamer’s Dream" at bounding box center [524, 345] width 219 height 39
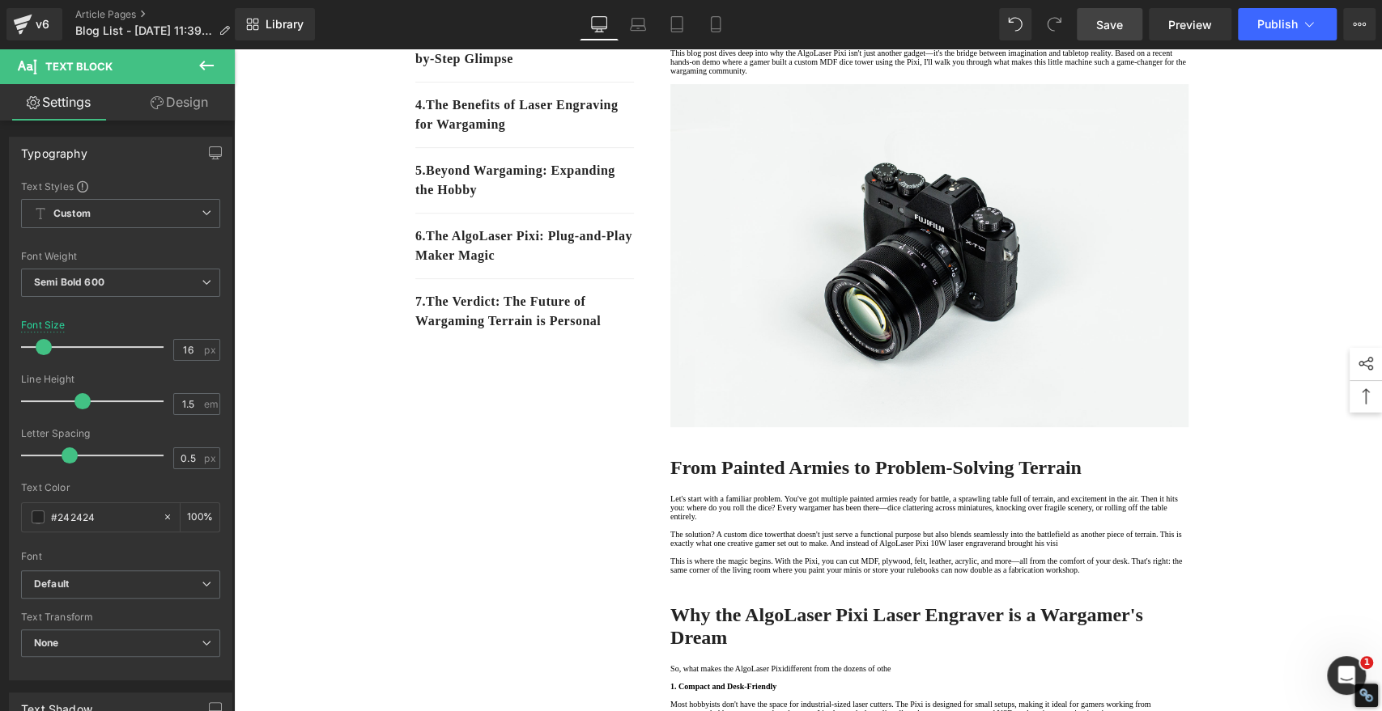
scroll to position [180, 0]
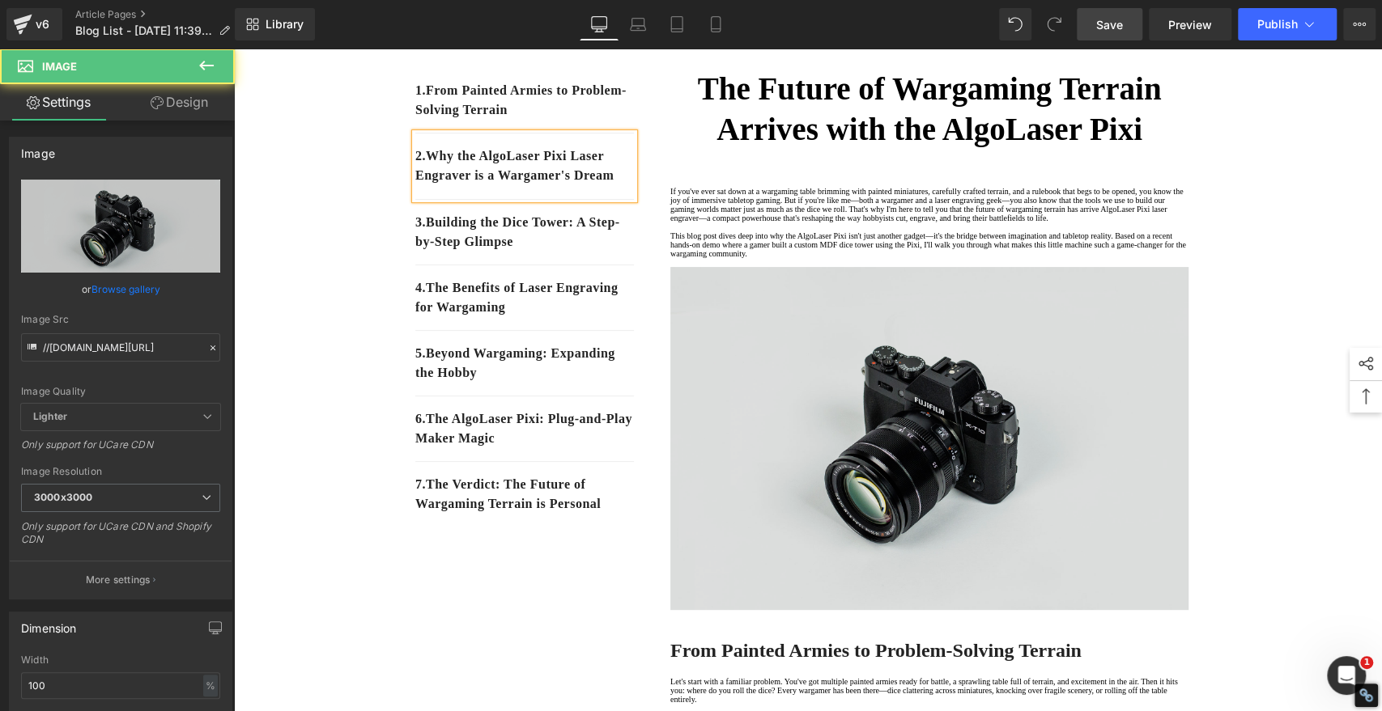
drag, startPoint x: 890, startPoint y: 440, endPoint x: 932, endPoint y: 461, distance: 46.0
click at [890, 440] on img at bounding box center [929, 438] width 518 height 343
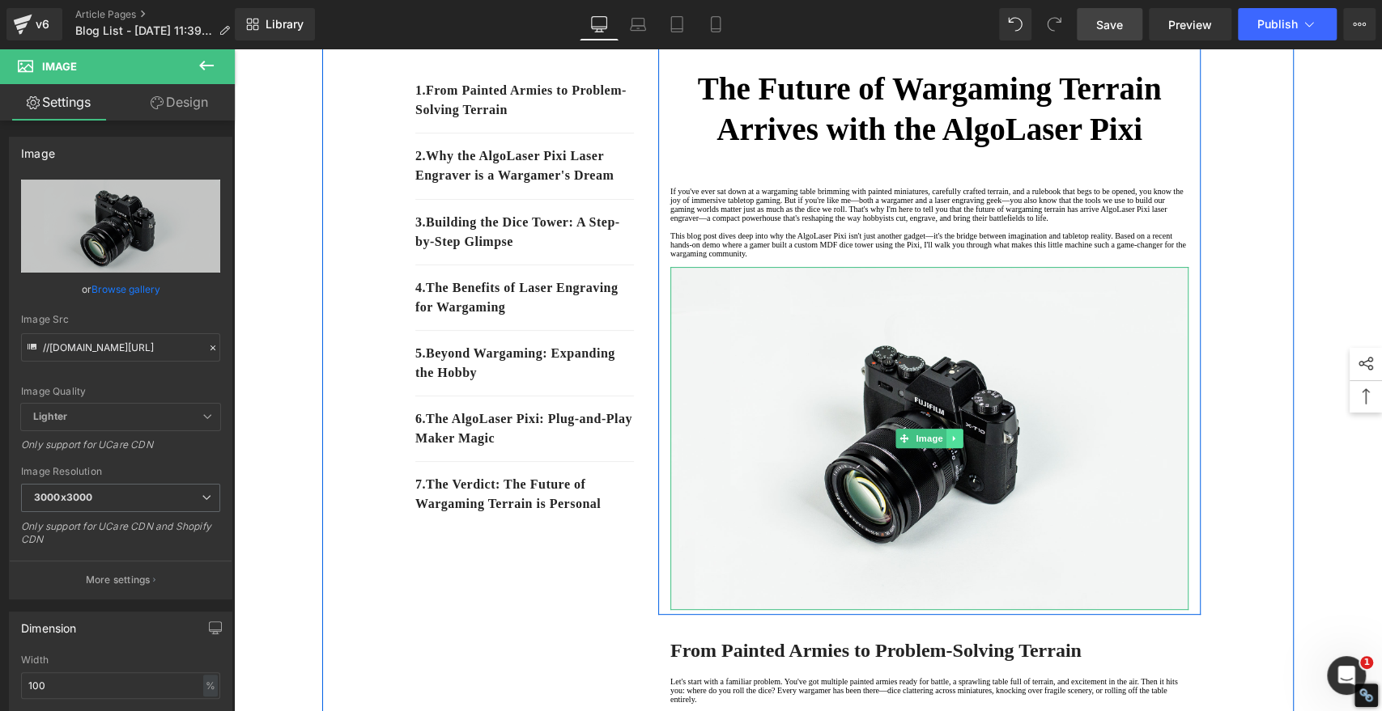
click at [952, 448] on link at bounding box center [954, 438] width 17 height 19
click at [958, 444] on icon at bounding box center [962, 439] width 9 height 10
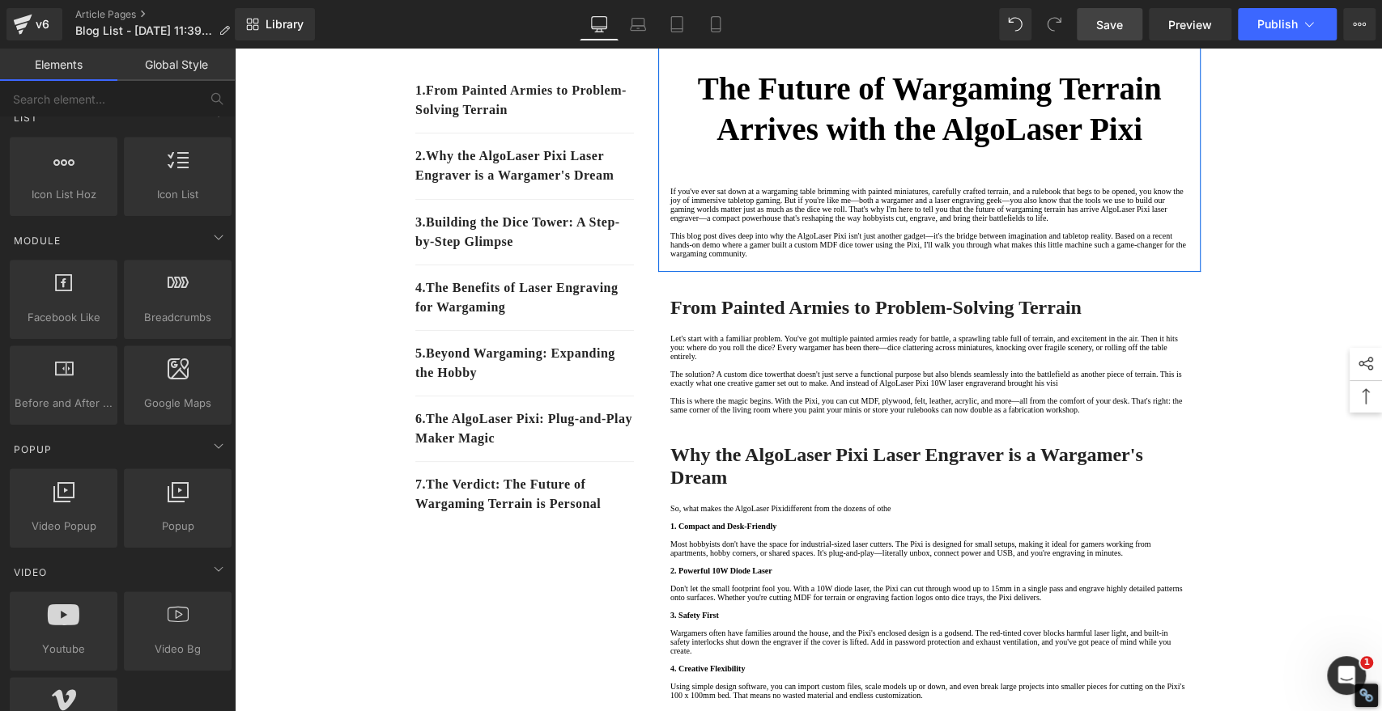
scroll to position [809, 0]
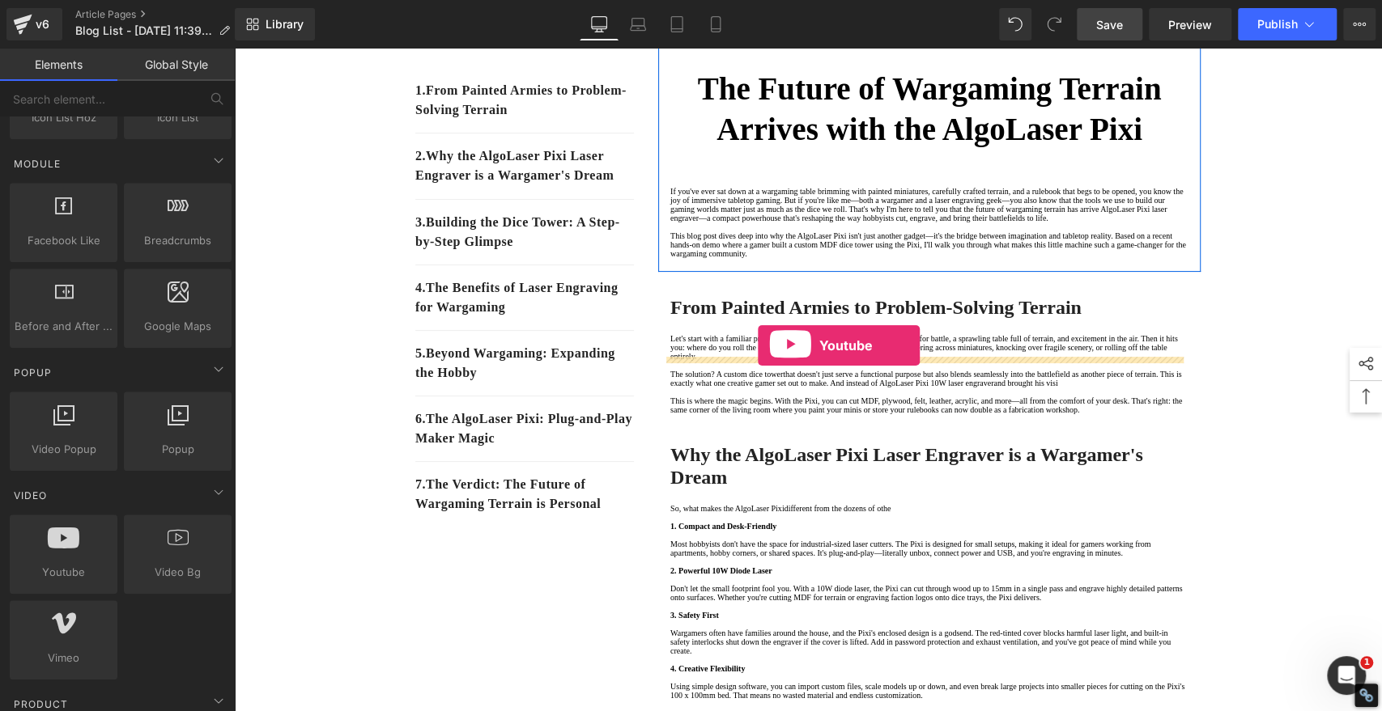
drag, startPoint x: 299, startPoint y: 593, endPoint x: 758, endPoint y: 346, distance: 521.5
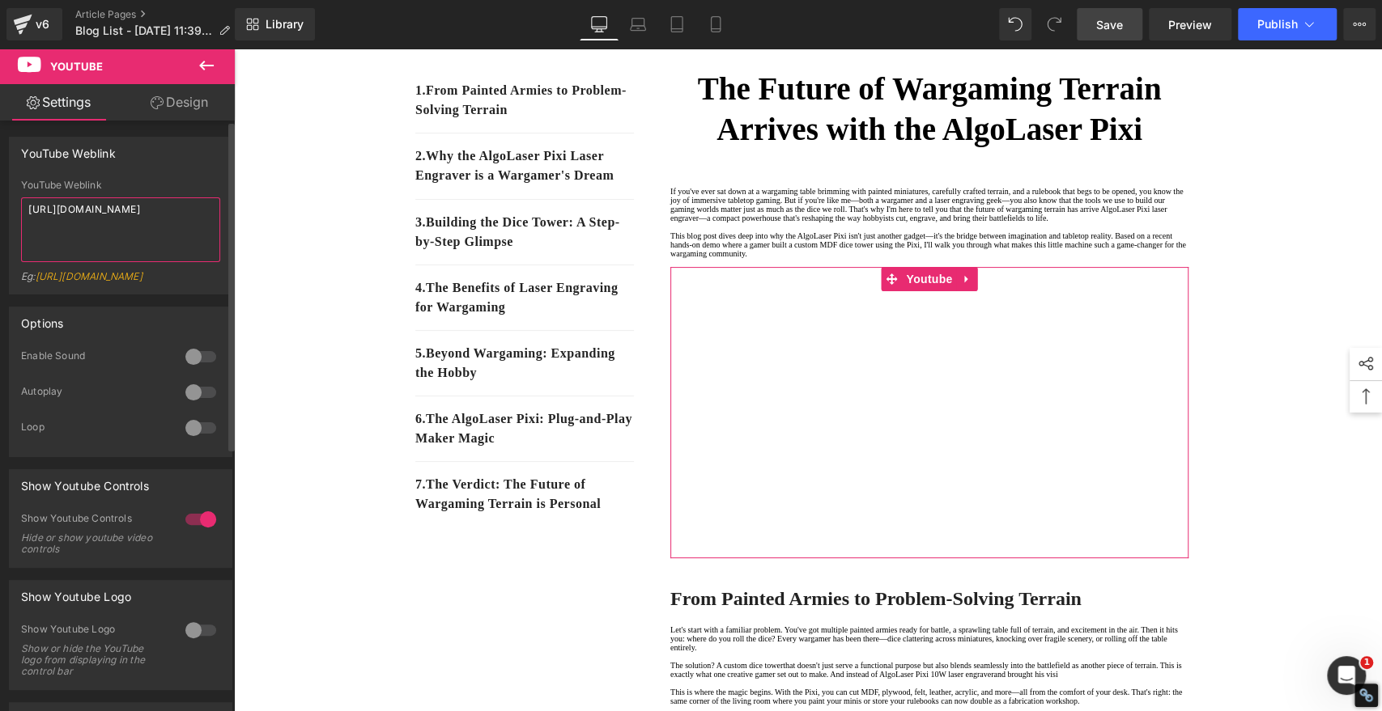
click at [128, 225] on textarea "[URL][DOMAIN_NAME]" at bounding box center [120, 229] width 199 height 65
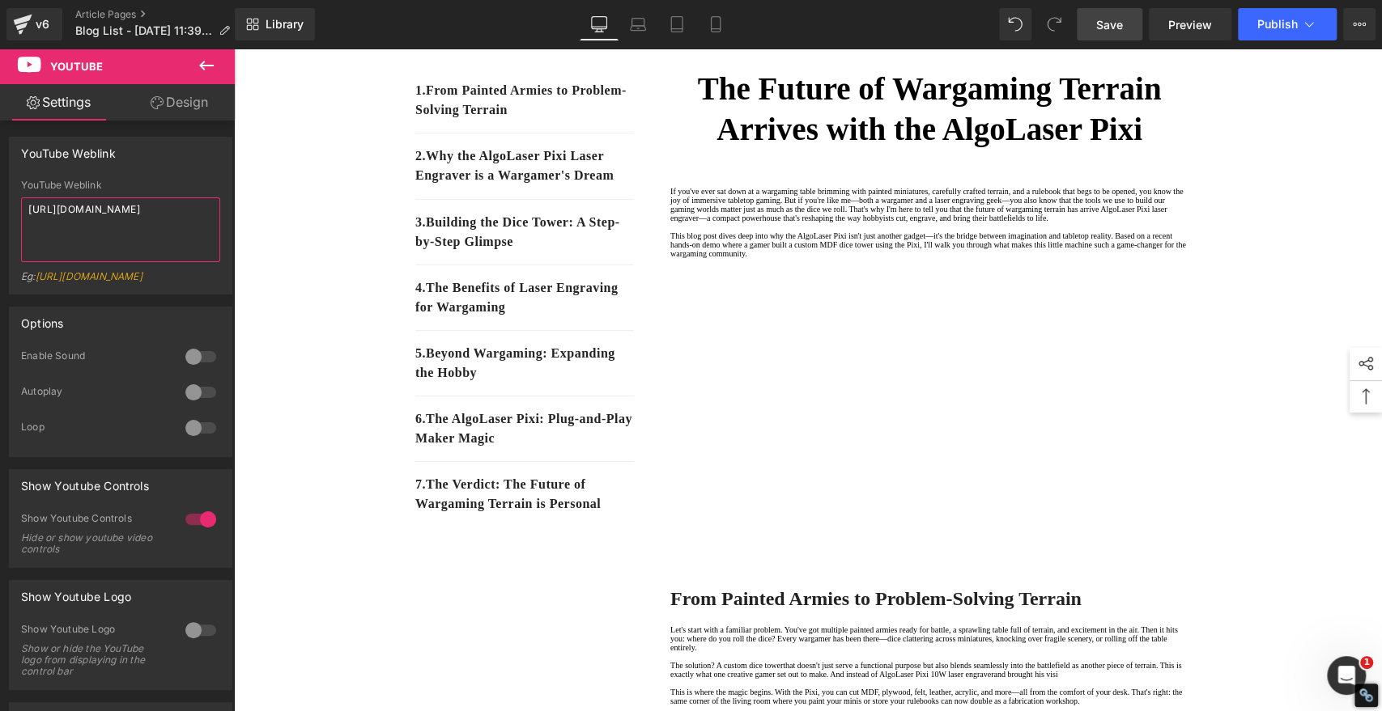
type textarea "[URL][DOMAIN_NAME]"
click at [1101, 31] on span "Save" at bounding box center [1109, 24] width 27 height 17
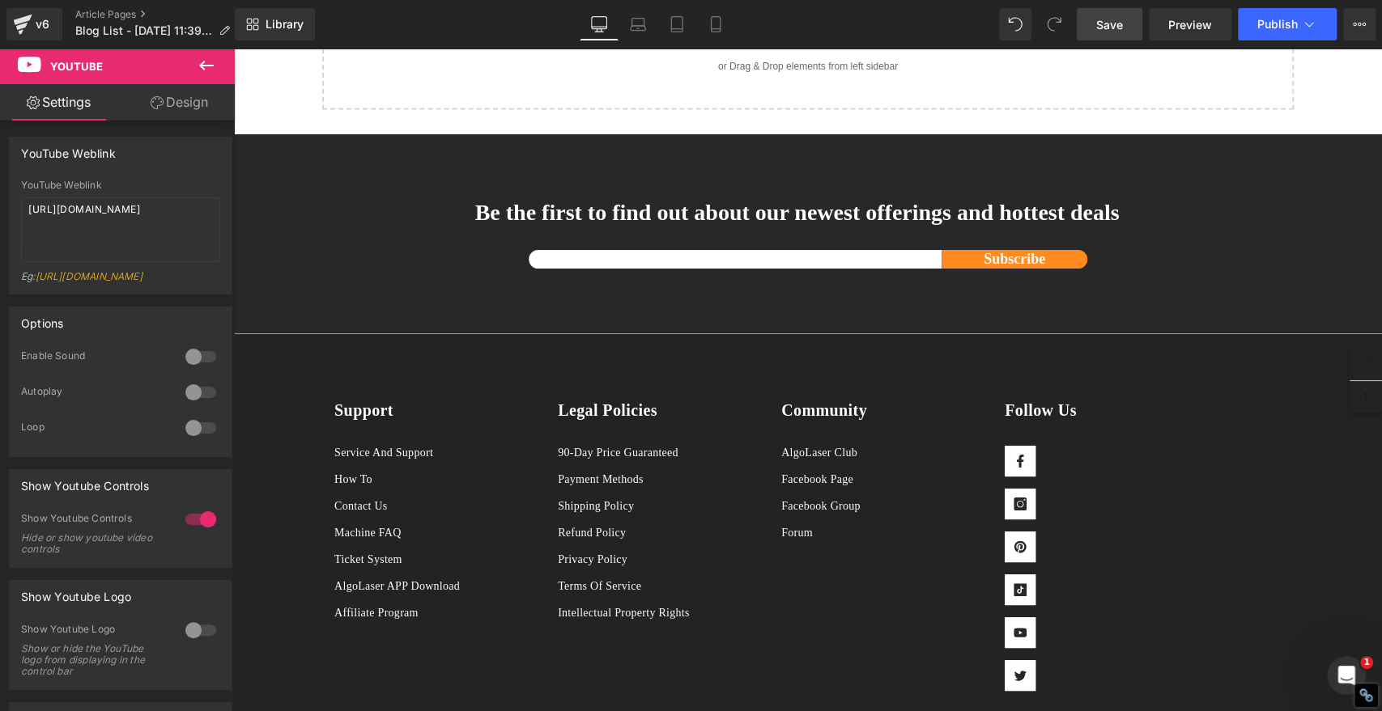
scroll to position [2337, 0]
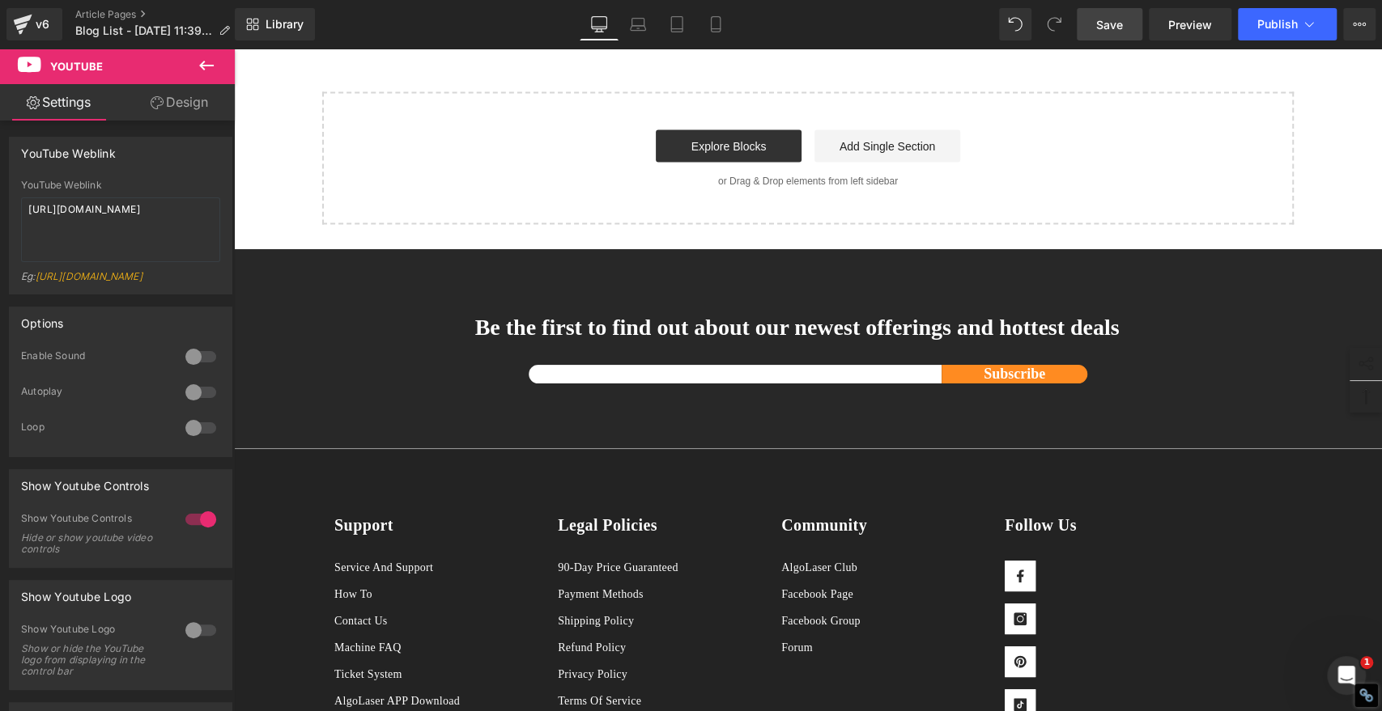
click at [1103, 25] on span "Save" at bounding box center [1109, 24] width 27 height 17
click at [1110, 22] on span "Save" at bounding box center [1109, 24] width 27 height 17
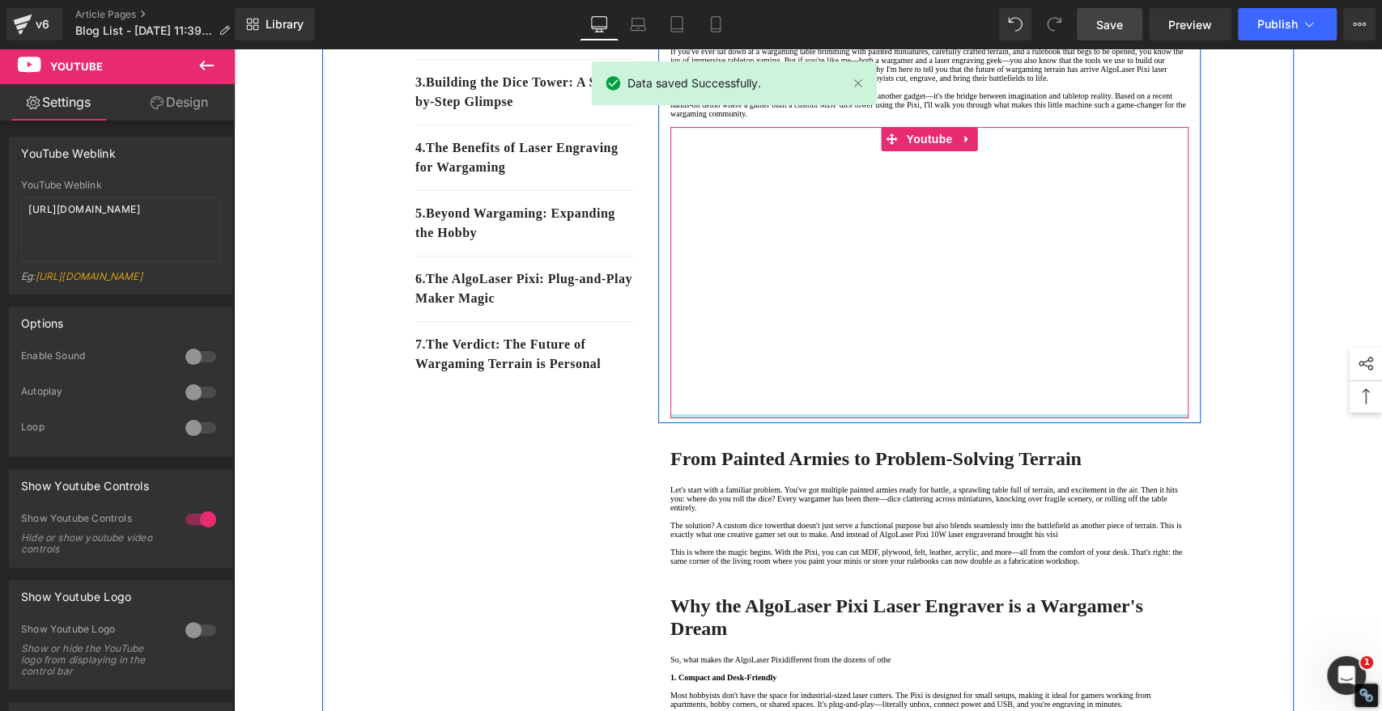
scroll to position [359, 0]
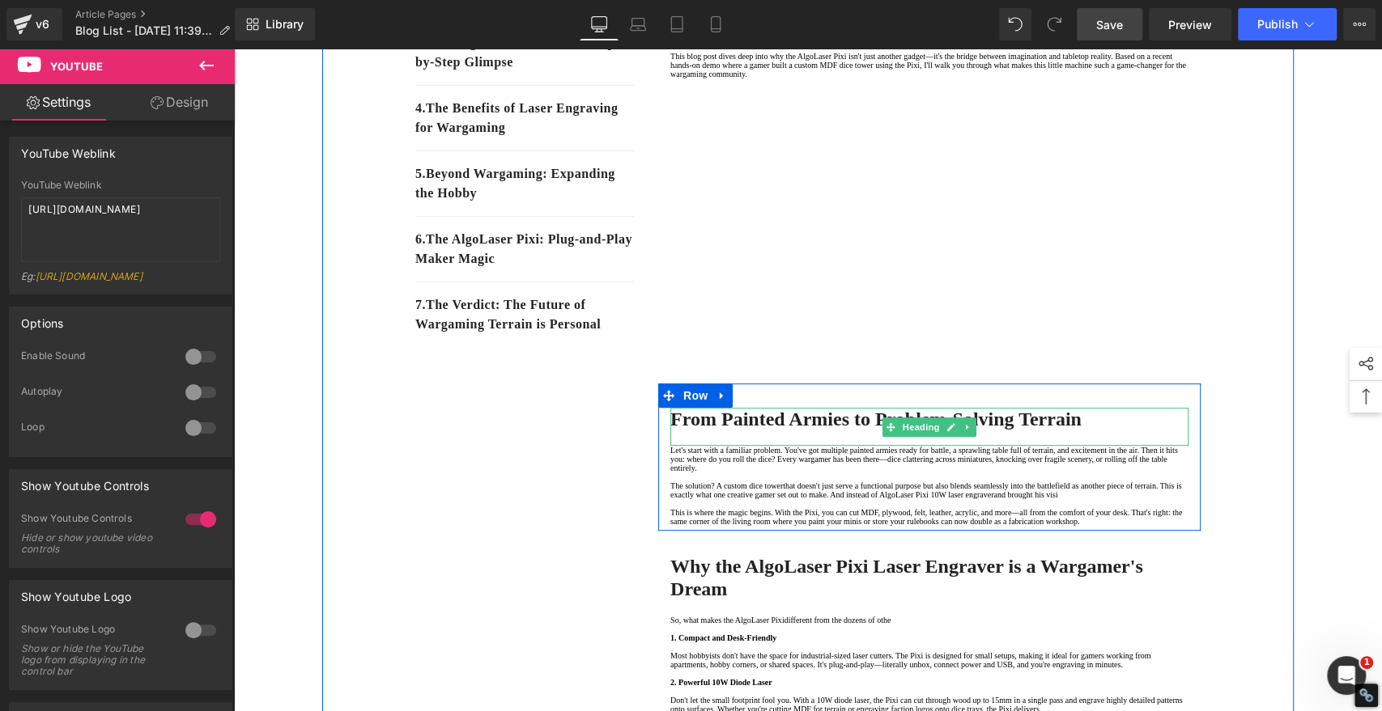
click at [770, 430] on strong "From Painted Armies to Problem-Solving Terrain" at bounding box center [875, 419] width 411 height 21
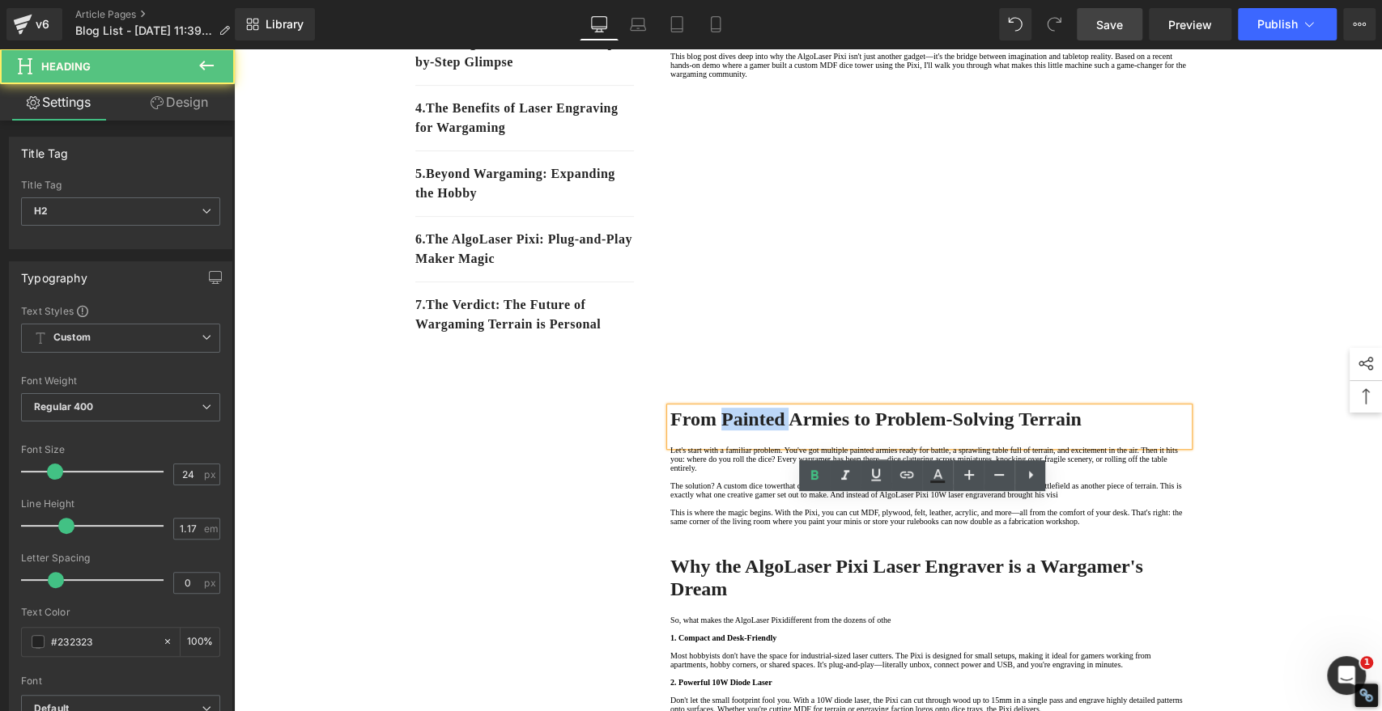
click at [770, 430] on strong "From Painted Armies to Problem-Solving Terrain" at bounding box center [875, 419] width 411 height 21
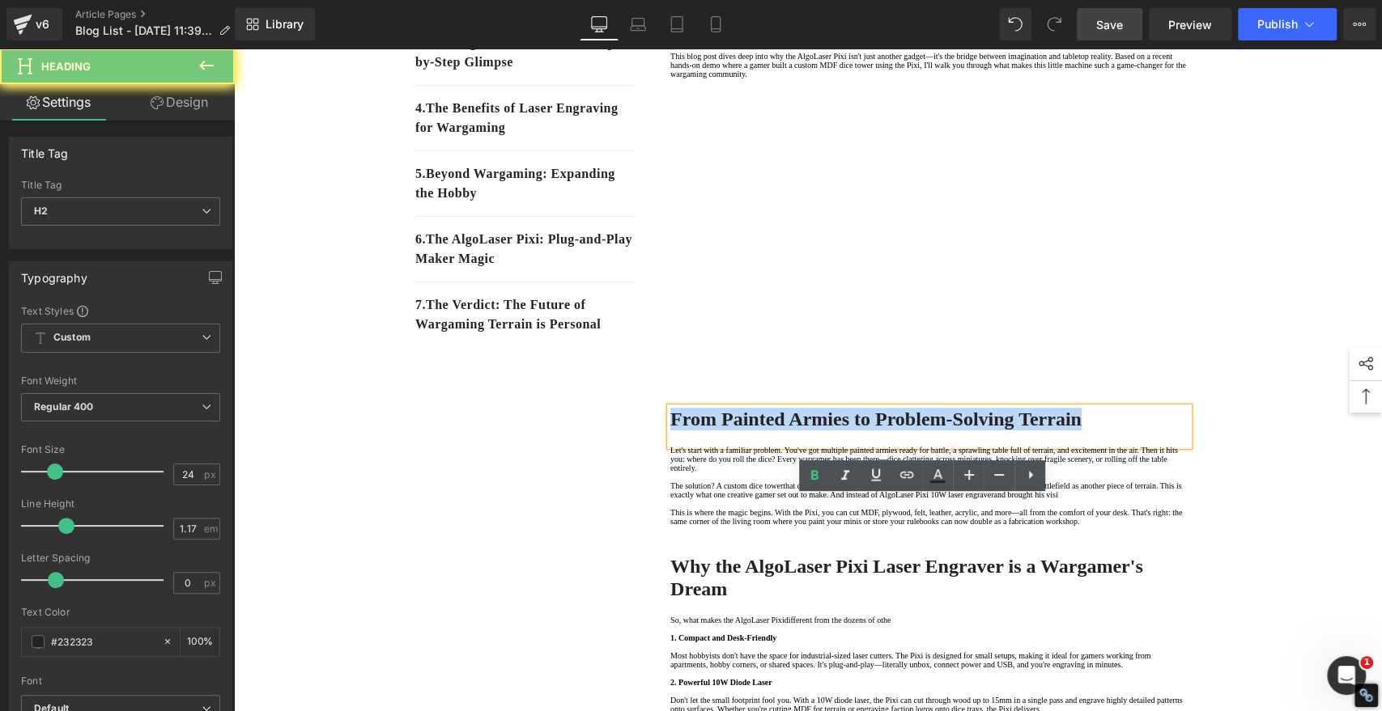
click at [770, 430] on strong "From Painted Armies to Problem-Solving Terrain" at bounding box center [875, 419] width 411 height 21
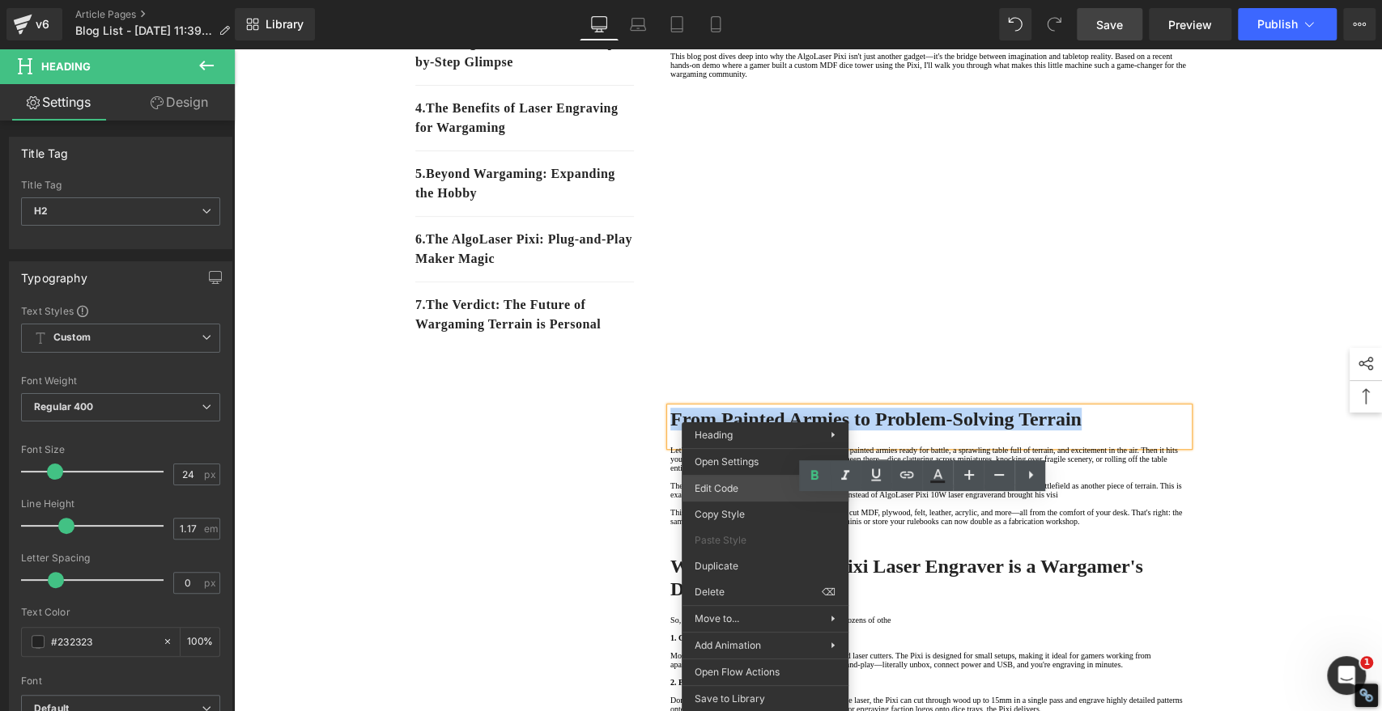
click at [736, 0] on div "Youtube You are previewing how the will restyle your page. You can not edit Ele…" at bounding box center [691, 0] width 1382 height 0
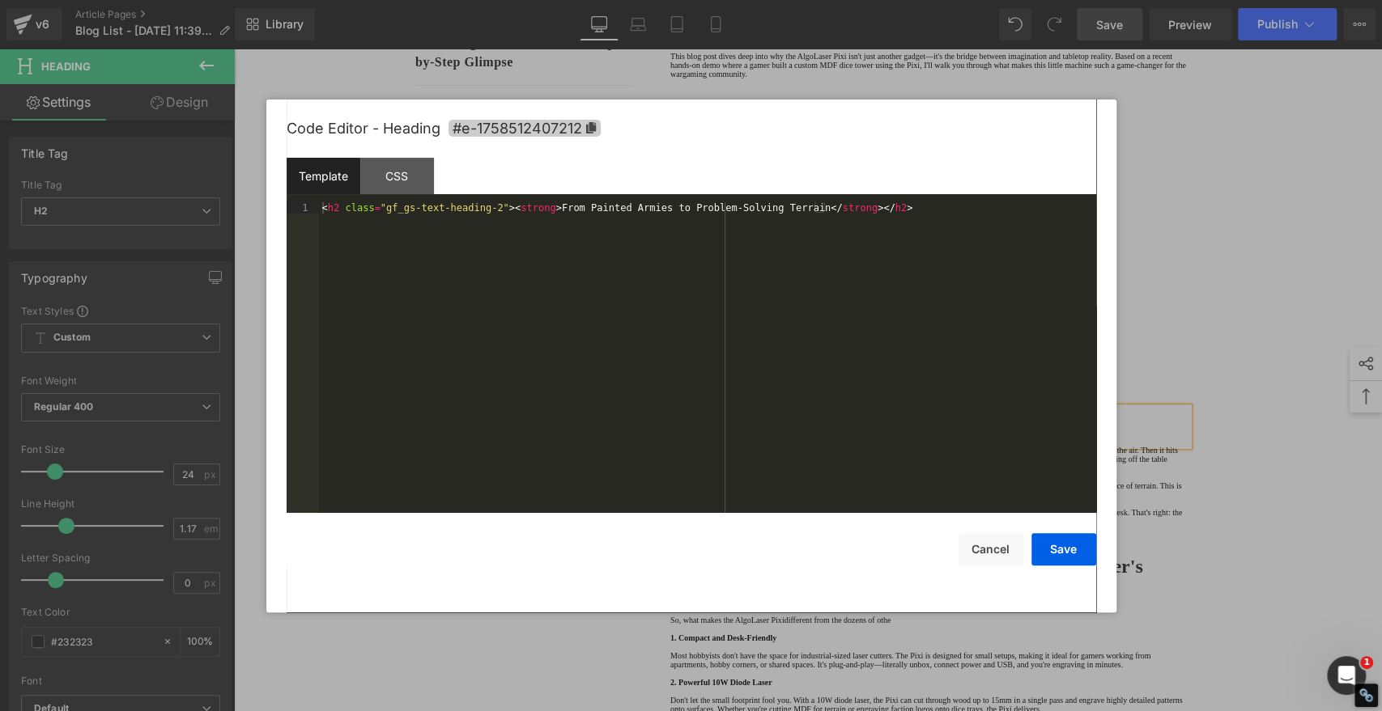
click at [588, 127] on icon at bounding box center [590, 127] width 10 height 11
copy strong "From Painted Armies to Problem-Solving Terrain"
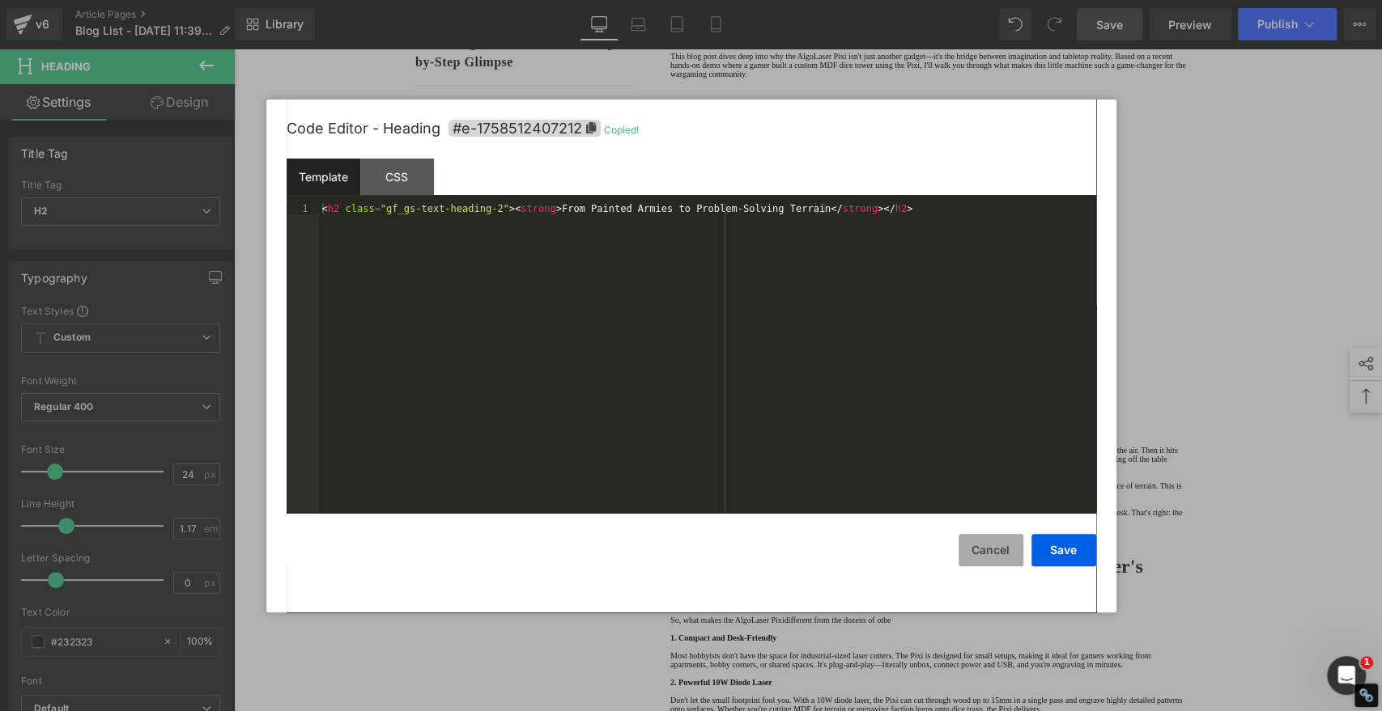
click at [993, 545] on button "Cancel" at bounding box center [990, 550] width 65 height 32
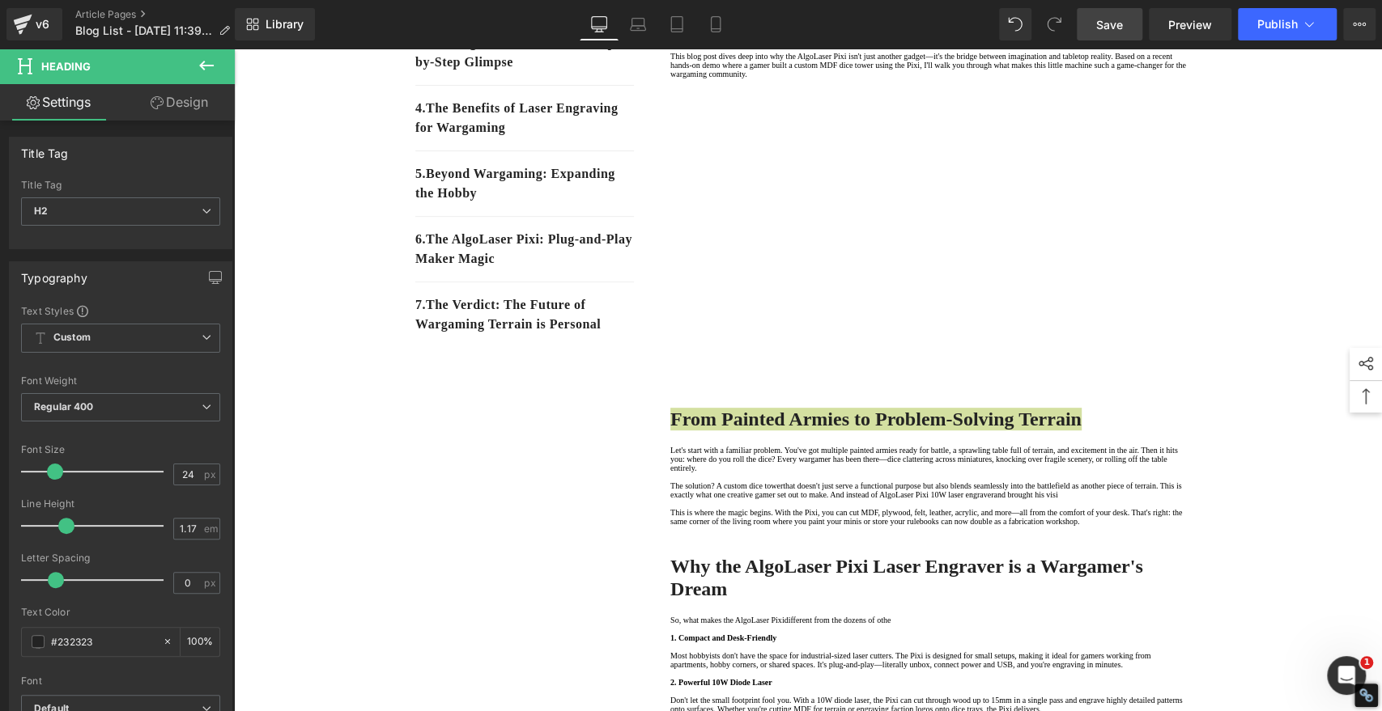
scroll to position [0, 0]
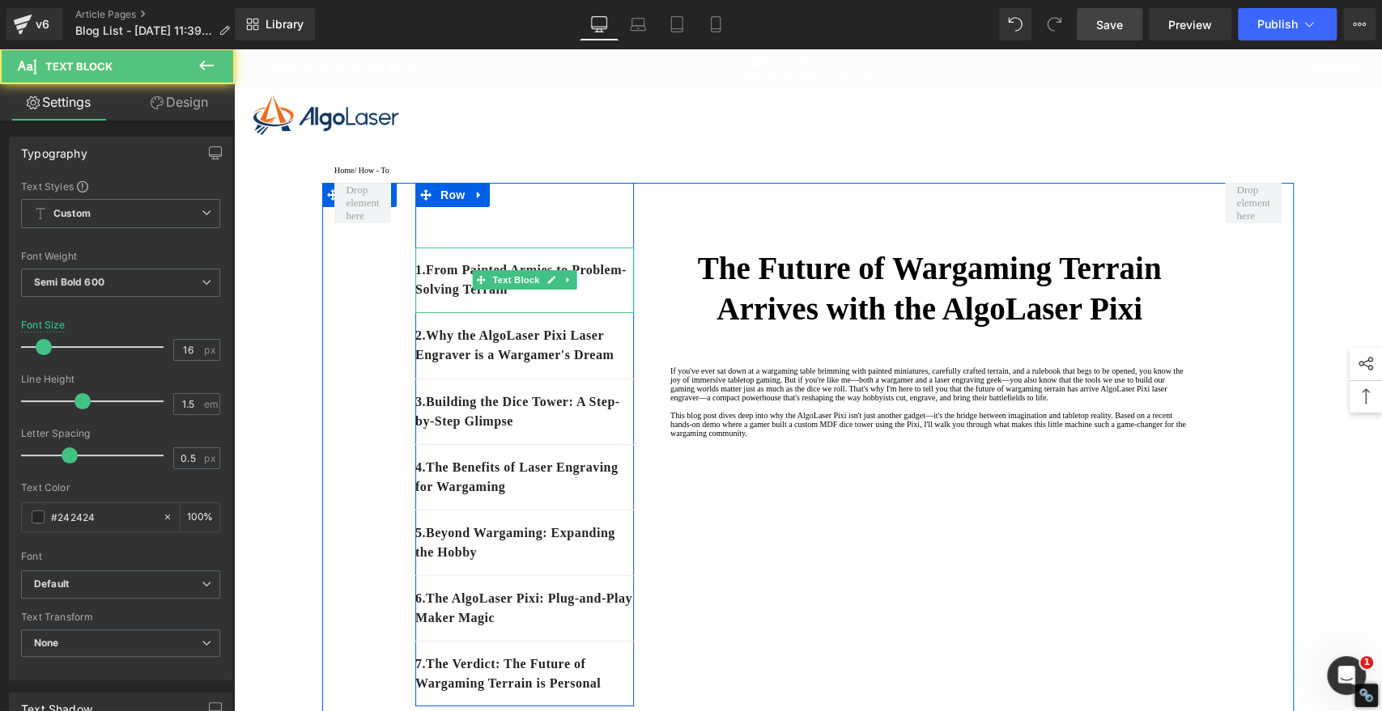
click at [590, 299] on p "1. From Painted Armies to Problem-Solving Terrain" at bounding box center [524, 280] width 219 height 39
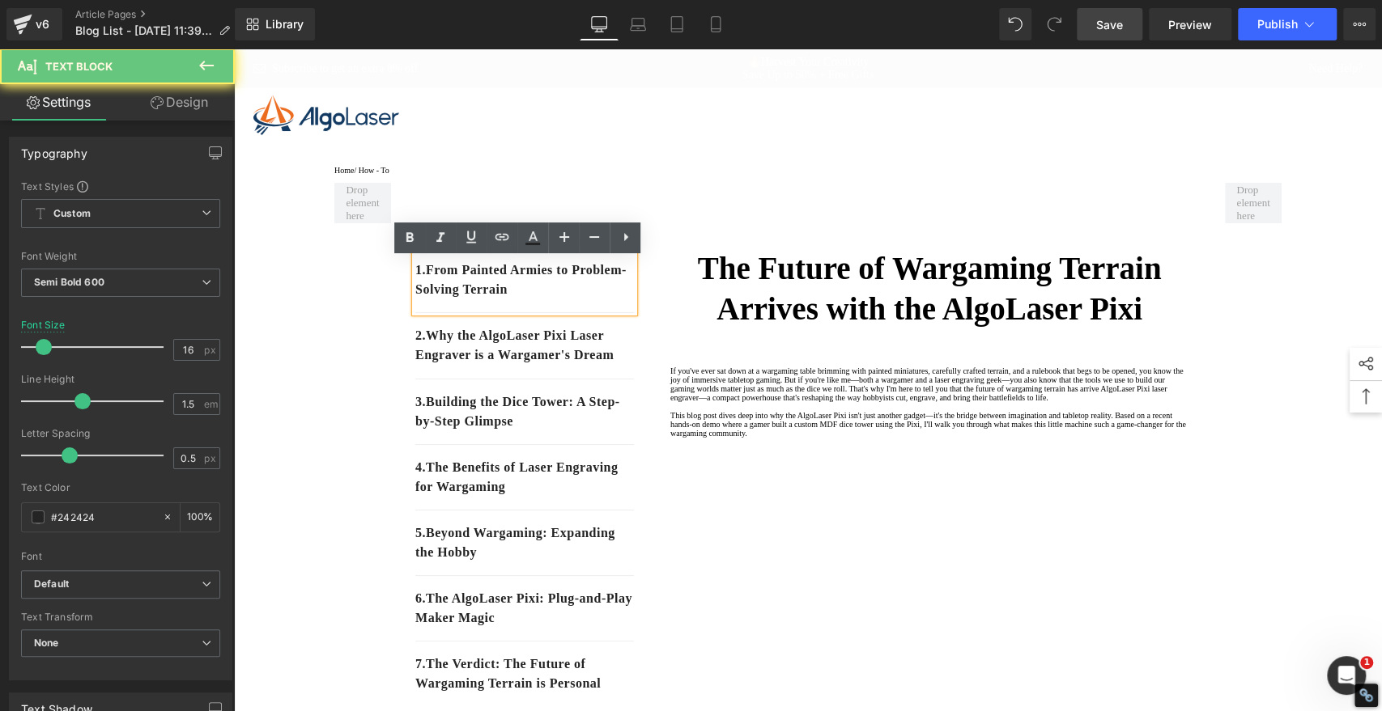
click at [590, 299] on p "1. From Painted Armies to Problem-Solving Terrain" at bounding box center [524, 280] width 219 height 39
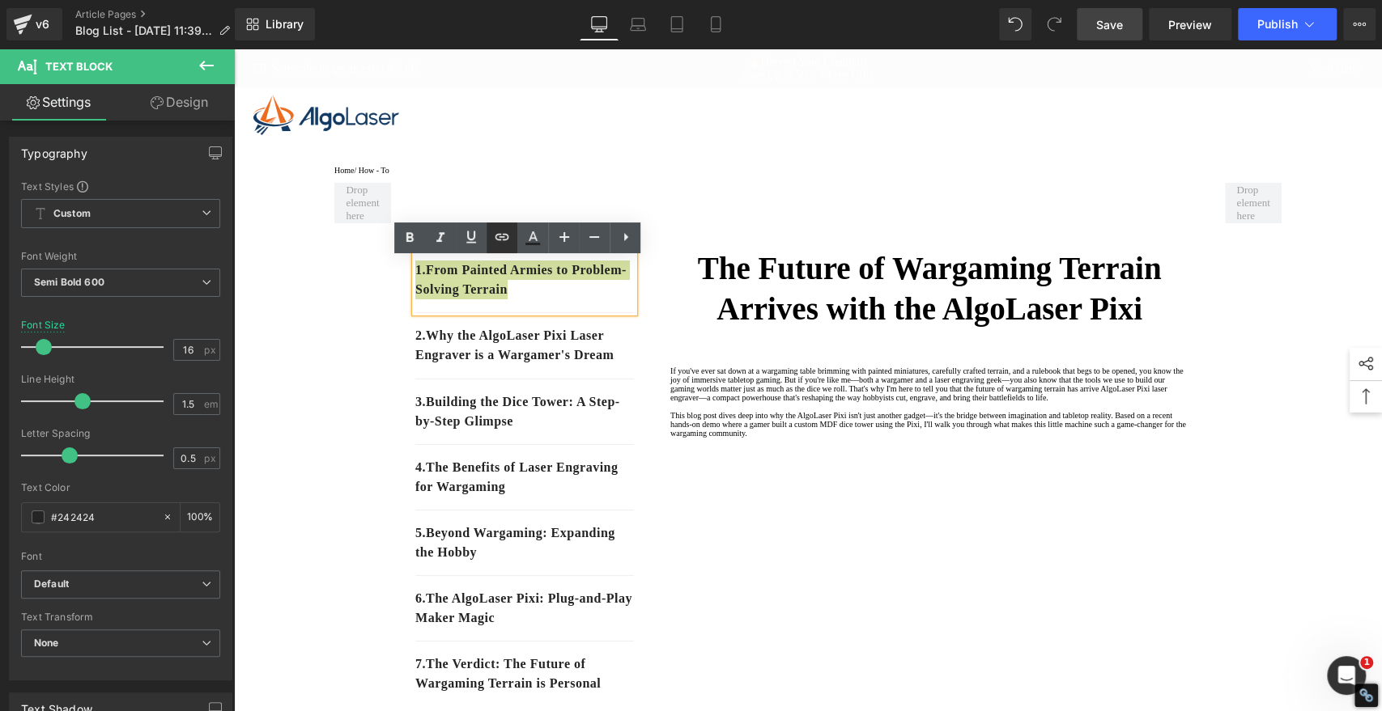
drag, startPoint x: 499, startPoint y: 240, endPoint x: 498, endPoint y: 251, distance: 10.6
click at [499, 240] on icon at bounding box center [502, 236] width 14 height 6
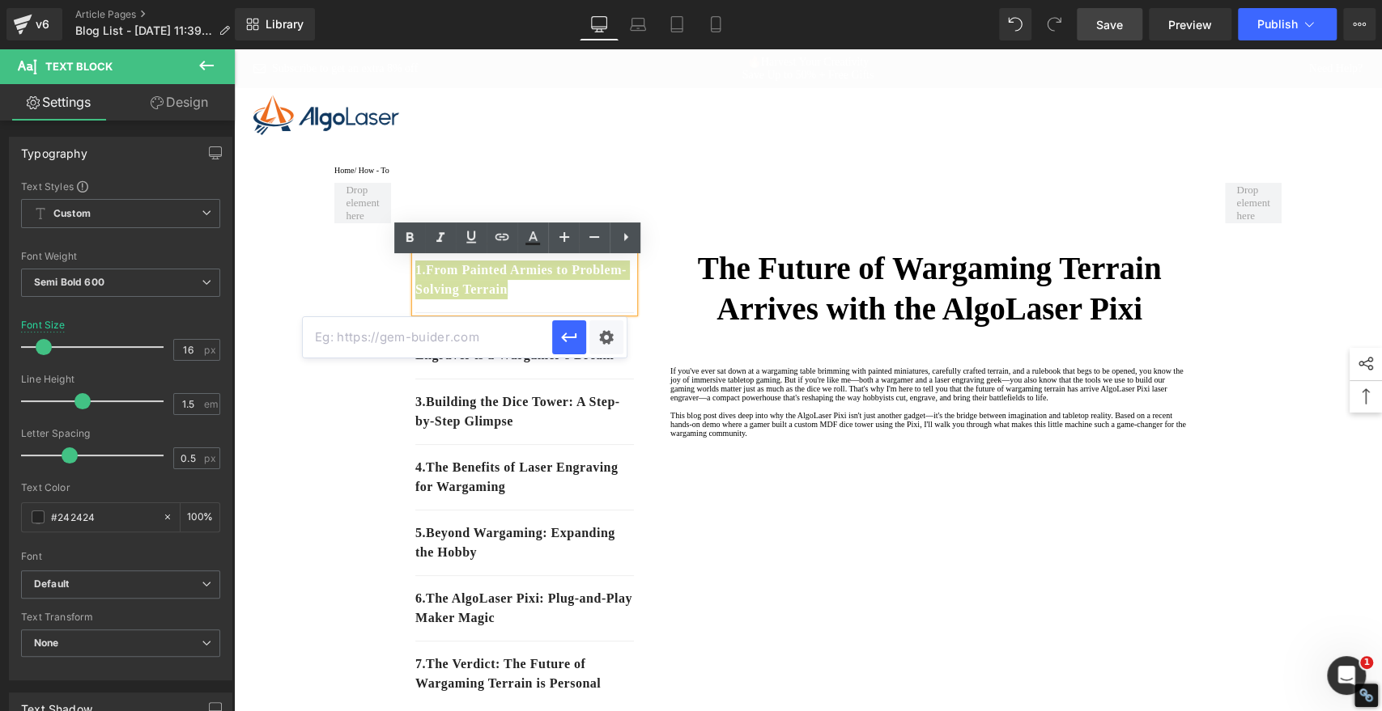
click at [474, 346] on input "text" at bounding box center [427, 337] width 249 height 40
paste input "#e-1758512407212"
type input "#e-1758512407212"
click at [575, 337] on icon "button" at bounding box center [568, 338] width 15 height 10
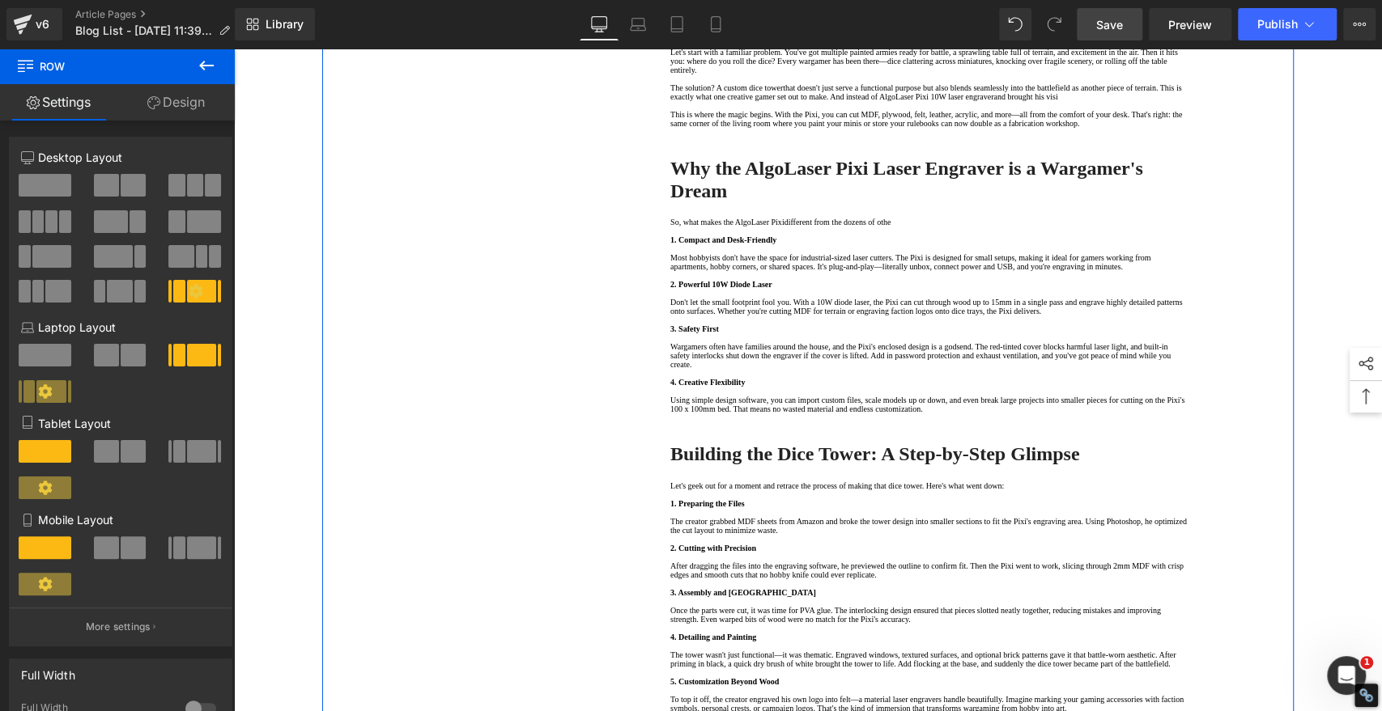
scroll to position [719, 0]
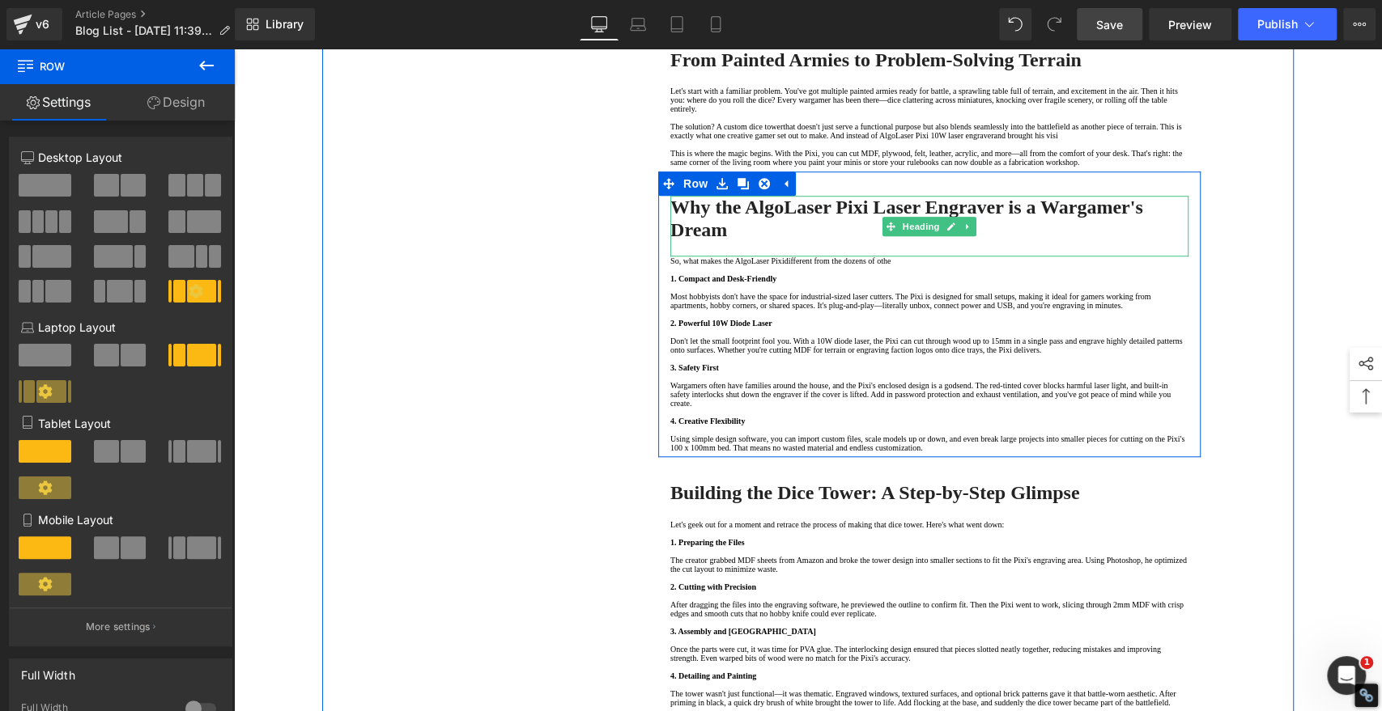
click at [829, 240] on strong "Why the AlgoLaser Pixi Laser Engraver is a Wargamer's Dream" at bounding box center [906, 219] width 473 height 44
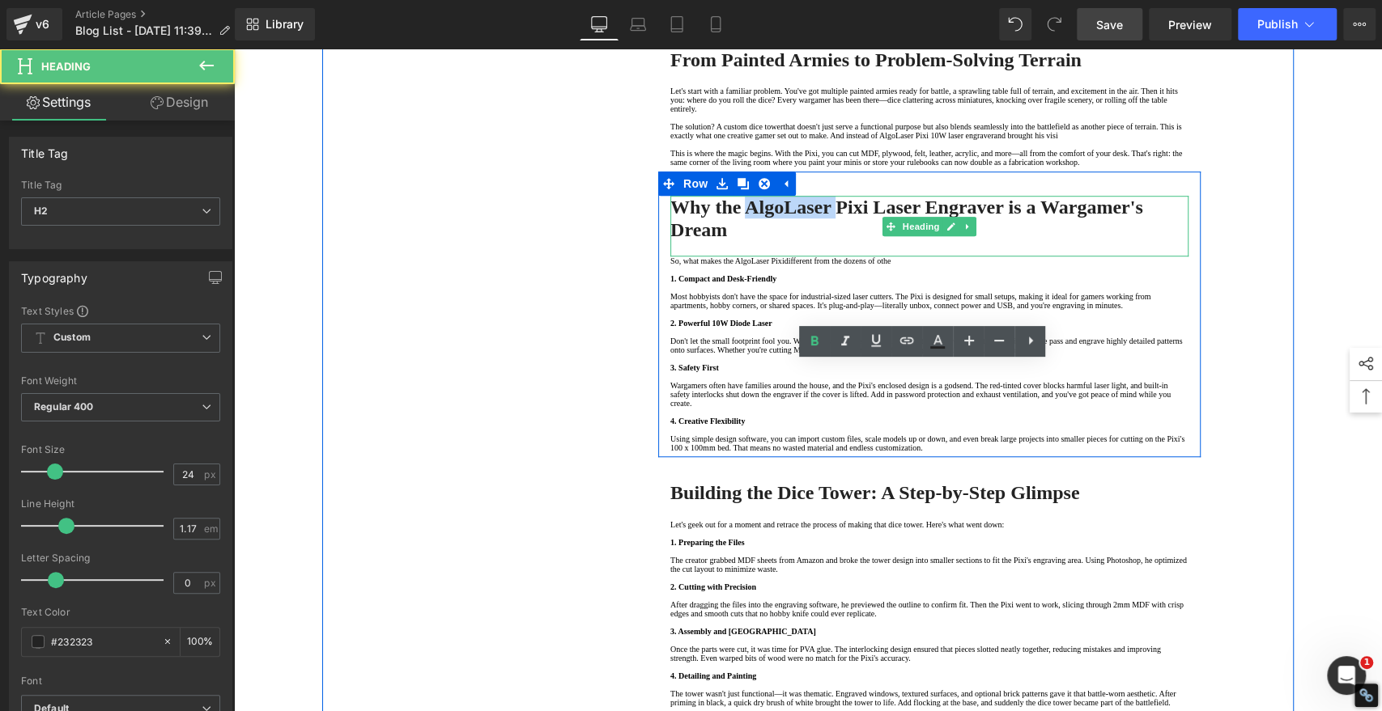
click at [829, 240] on strong "Why the AlgoLaser Pixi Laser Engraver is a Wargamer's Dream" at bounding box center [906, 219] width 473 height 44
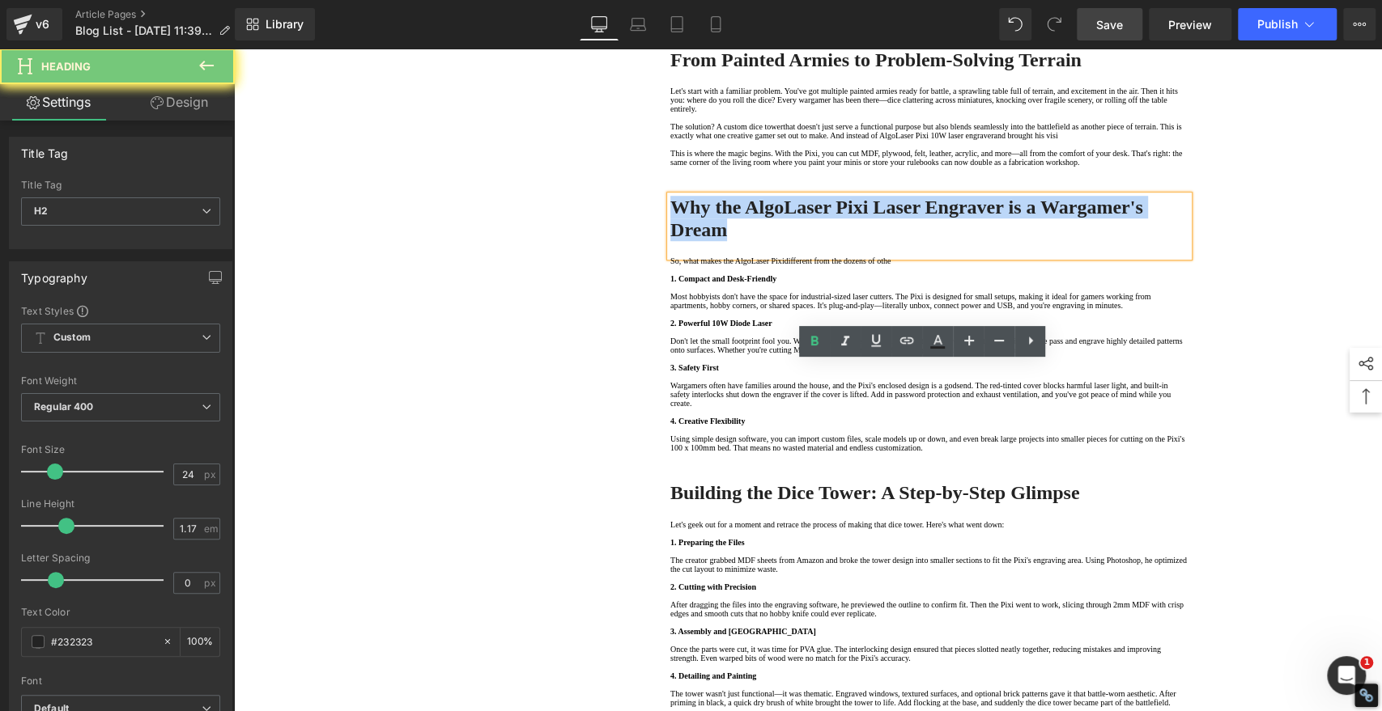
click at [829, 240] on strong "Why the AlgoLaser Pixi Laser Engraver is a Wargamer's Dream" at bounding box center [906, 219] width 473 height 44
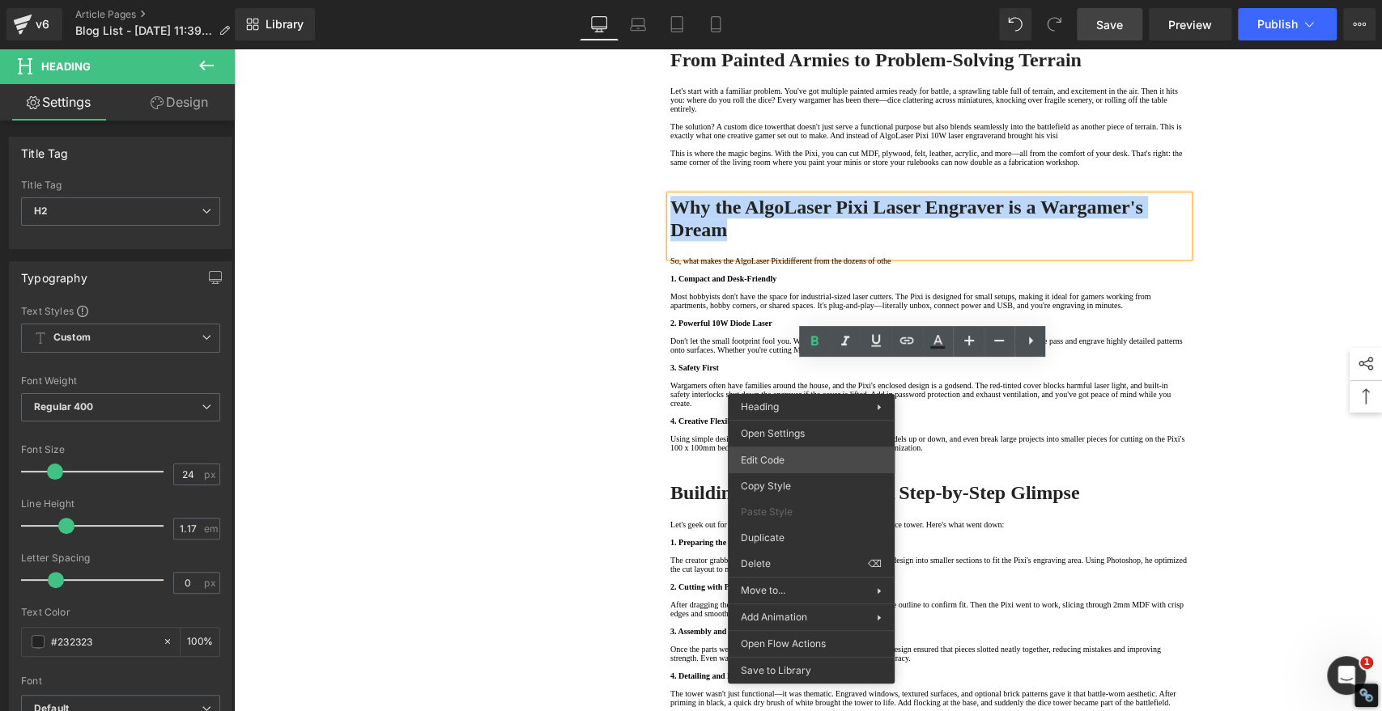
click at [776, 0] on div "Youtube You are previewing how the will restyle your page. You can not edit Ele…" at bounding box center [691, 0] width 1382 height 0
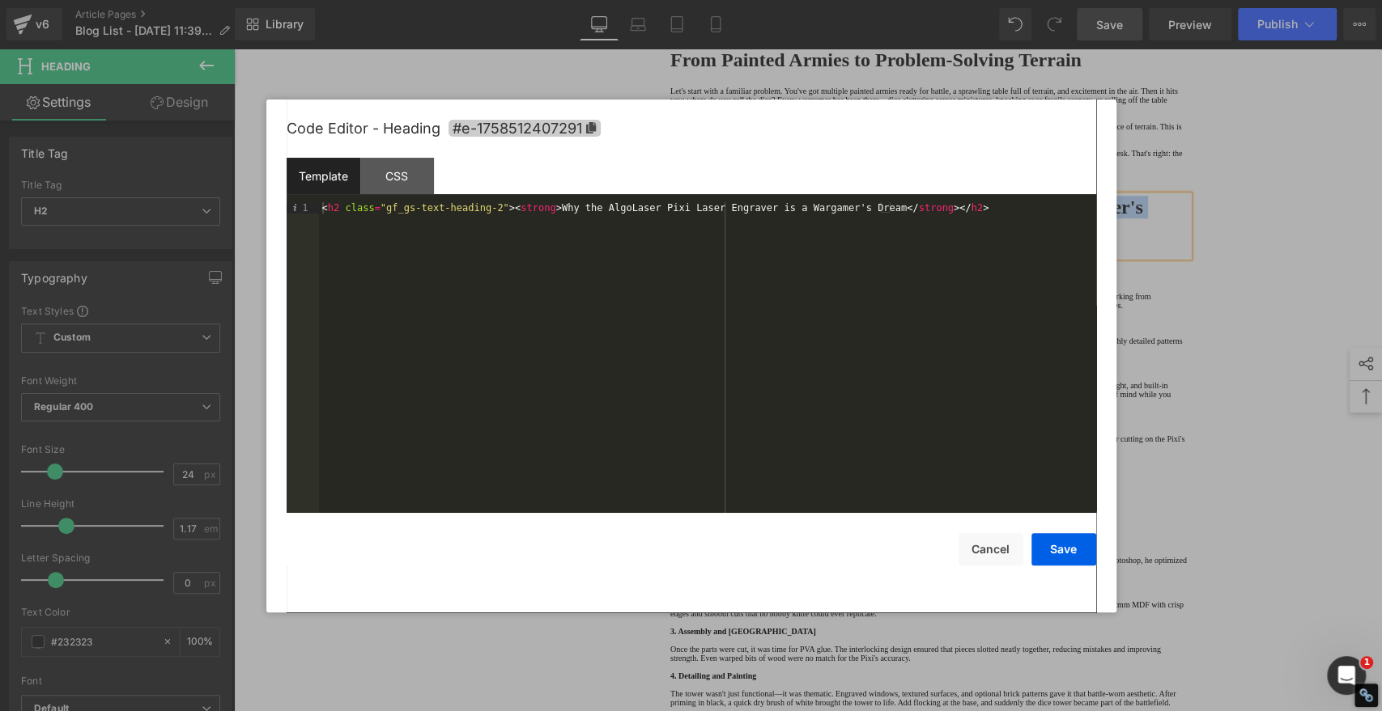
click at [590, 126] on icon at bounding box center [590, 127] width 10 height 11
copy strong "Why the AlgoLaser Pixi Laser Engraver is a Wargamer's Dream"
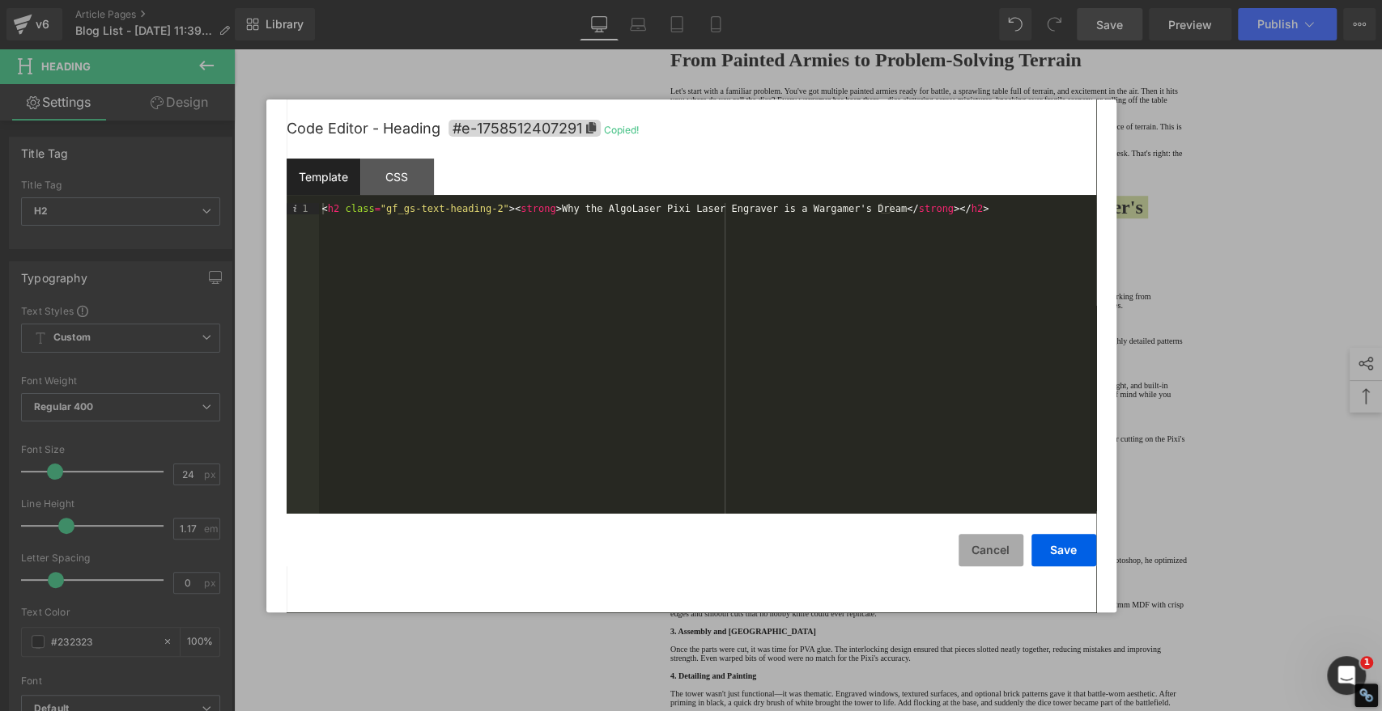
drag, startPoint x: 992, startPoint y: 550, endPoint x: 971, endPoint y: 541, distance: 22.5
click at [993, 550] on button "Cancel" at bounding box center [990, 550] width 65 height 32
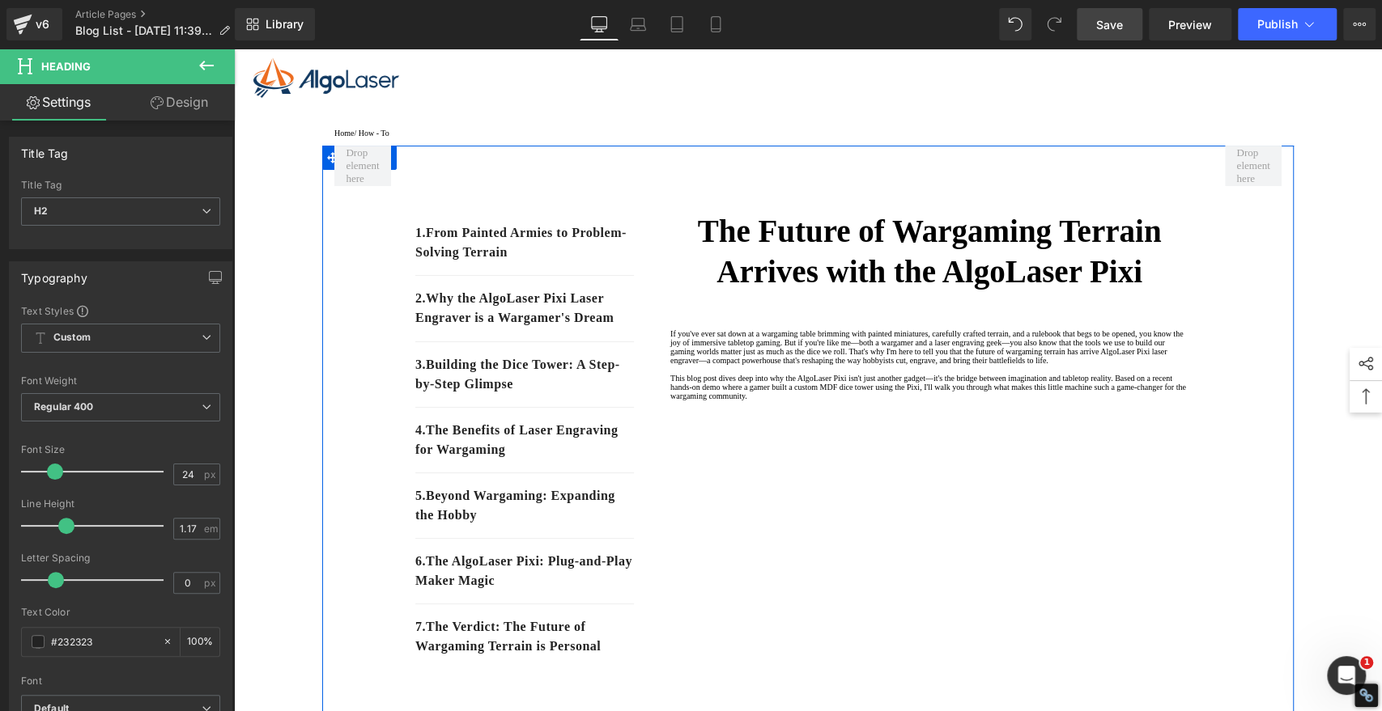
scroll to position [0, 0]
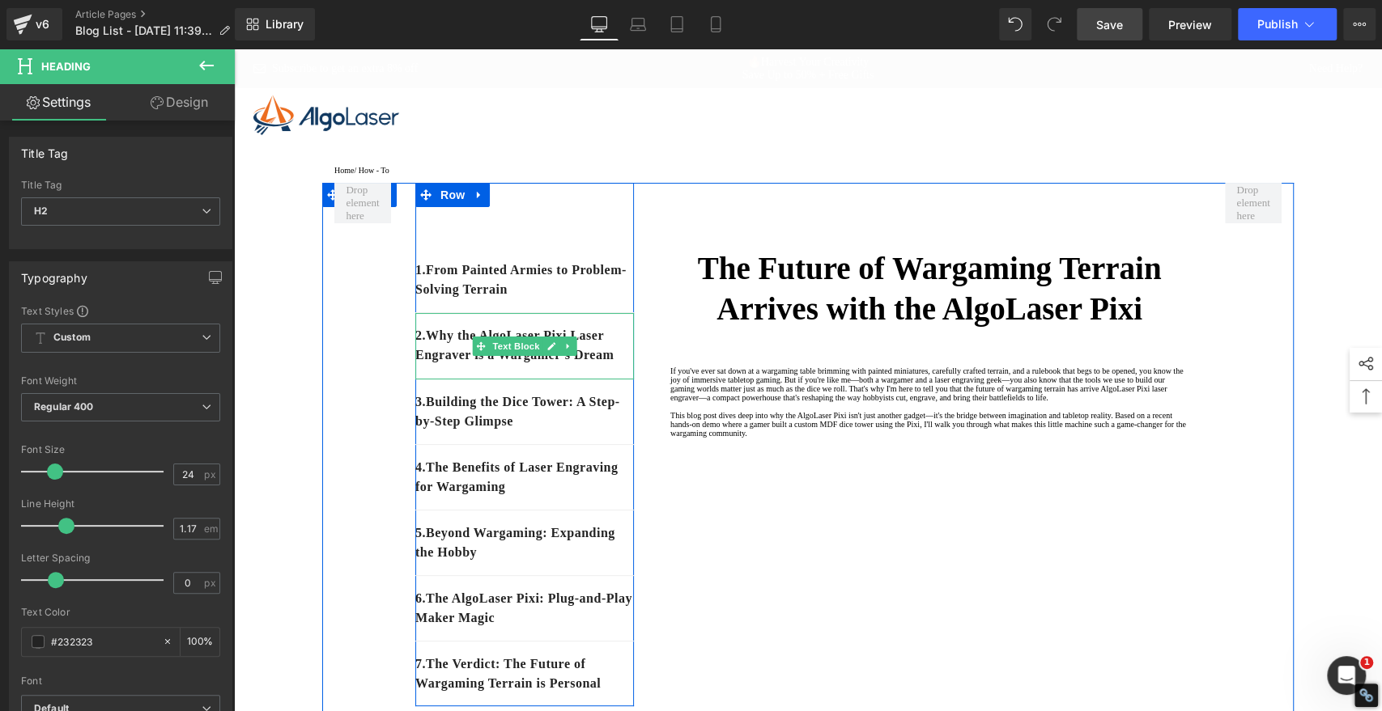
click at [600, 365] on p "2. Why the AlgoLaser Pixi Laser Engraver is a Wargamer's Dream" at bounding box center [524, 345] width 219 height 39
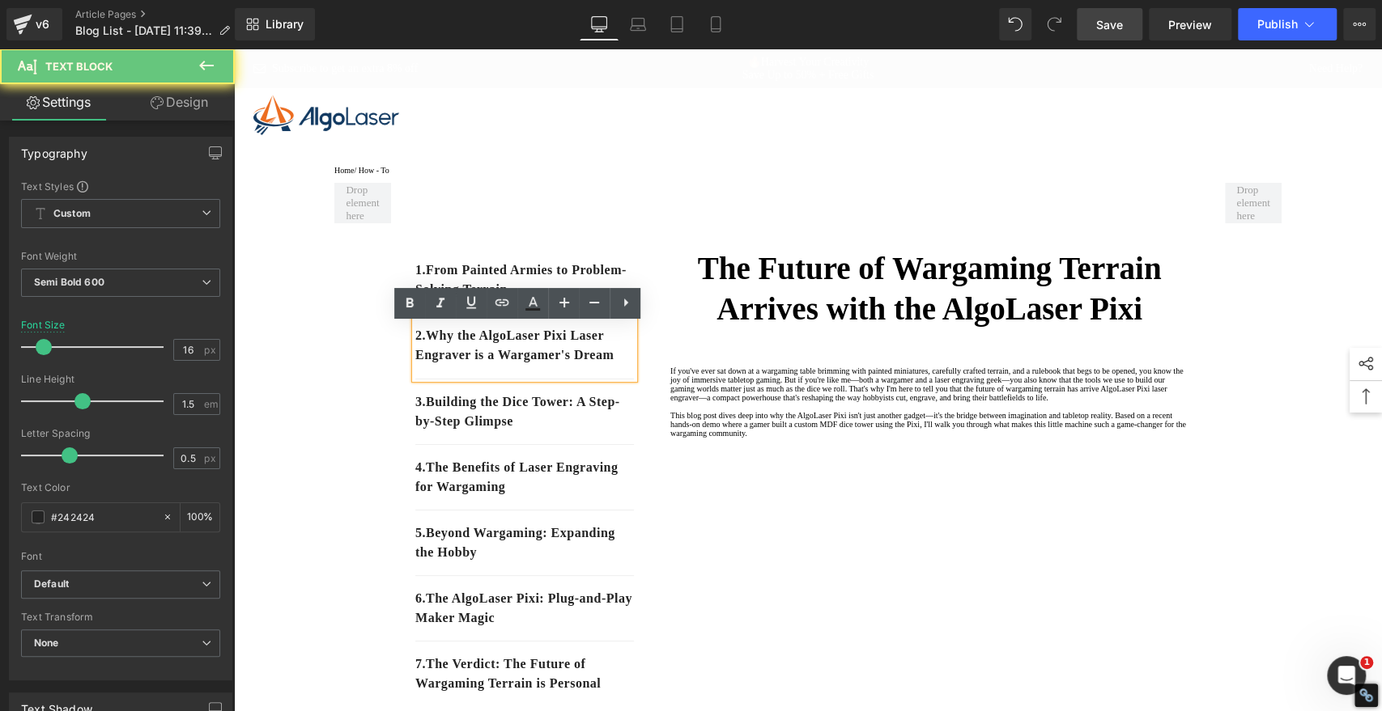
click at [592, 365] on p "2. Why the AlgoLaser Pixi Laser Engraver is a Wargamer's Dream" at bounding box center [524, 345] width 219 height 39
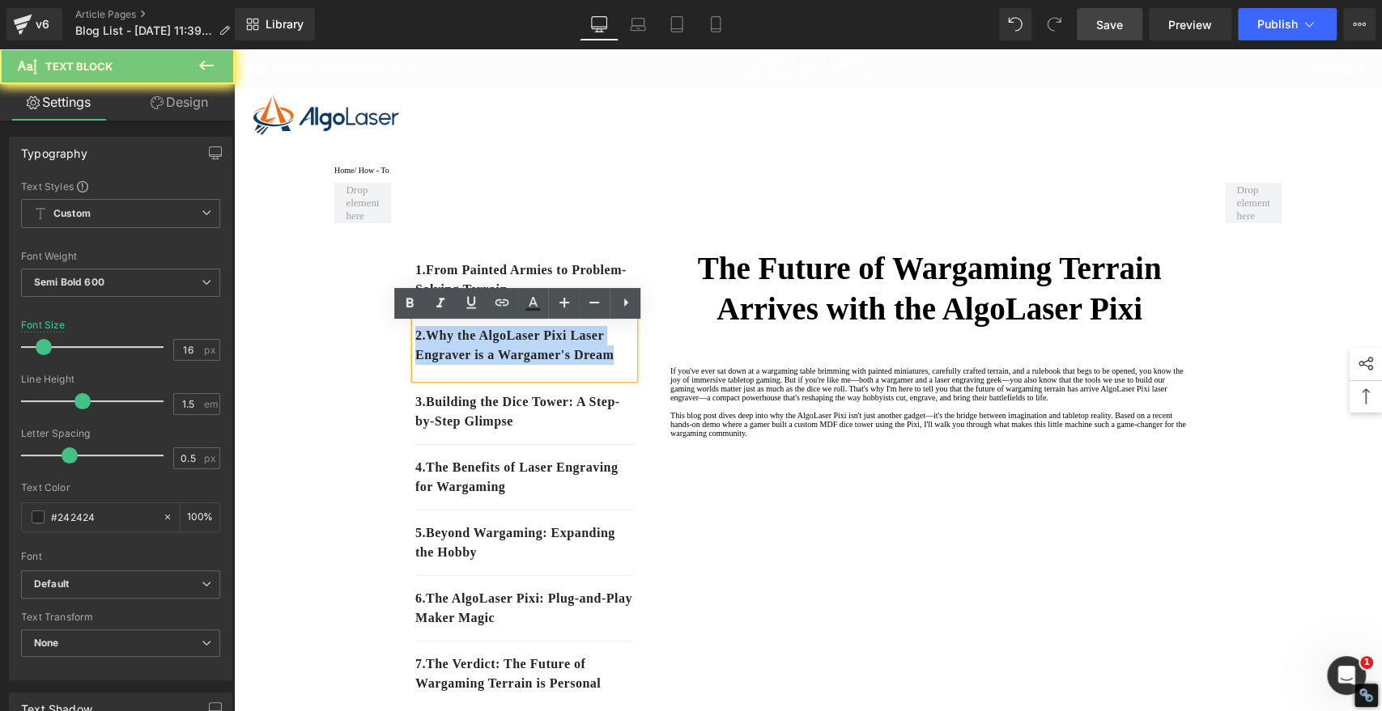
click at [592, 365] on p "2. Why the AlgoLaser Pixi Laser Engraver is a Wargamer's Dream" at bounding box center [524, 345] width 219 height 39
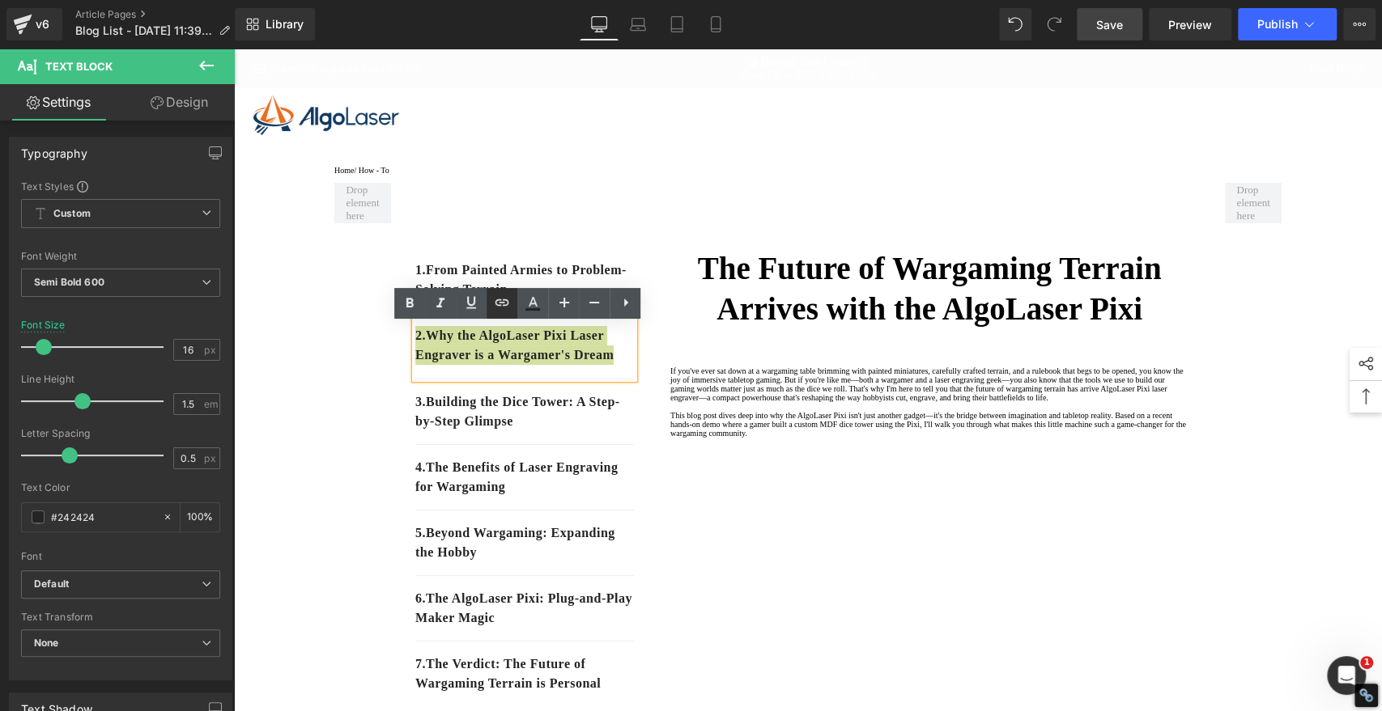
click at [492, 304] on icon at bounding box center [501, 302] width 19 height 19
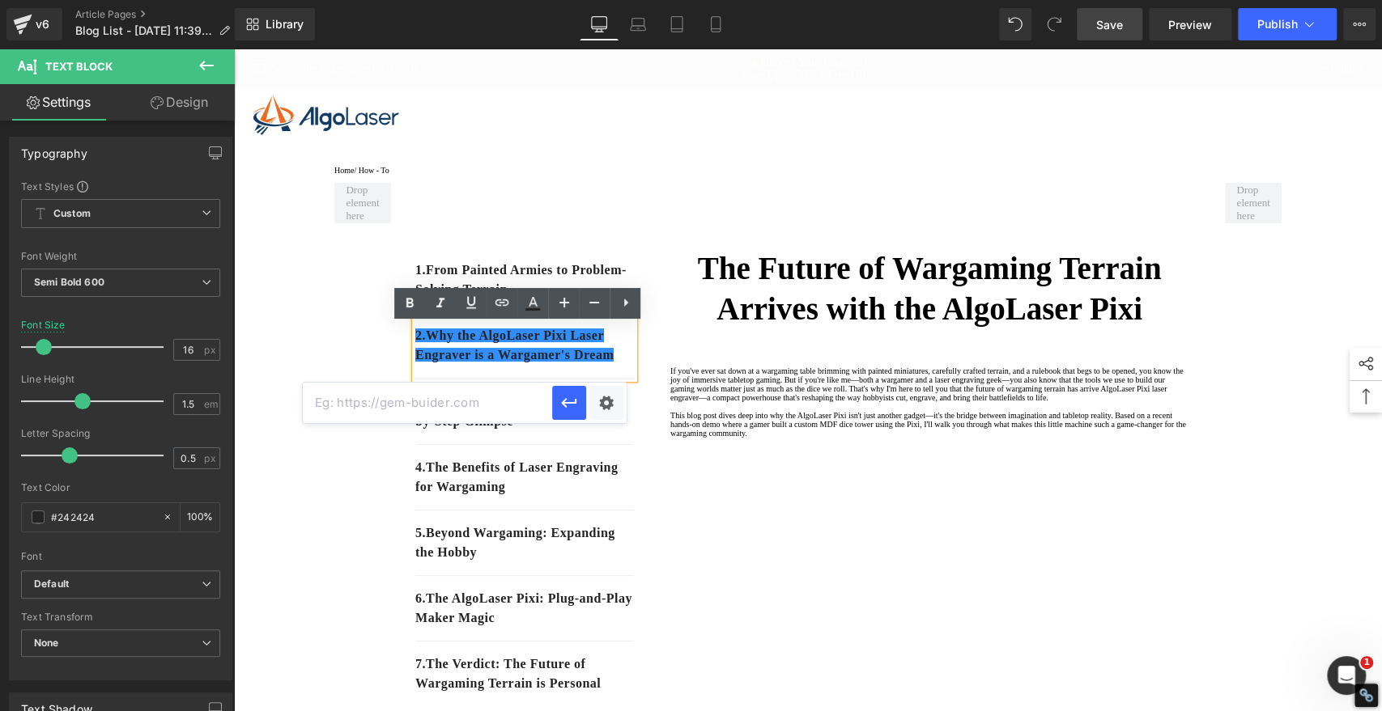
click at [473, 398] on input "text" at bounding box center [427, 403] width 249 height 40
paste input "#e-1758512407291"
type input "#e-1758512407291"
click at [567, 406] on icon "button" at bounding box center [568, 402] width 19 height 19
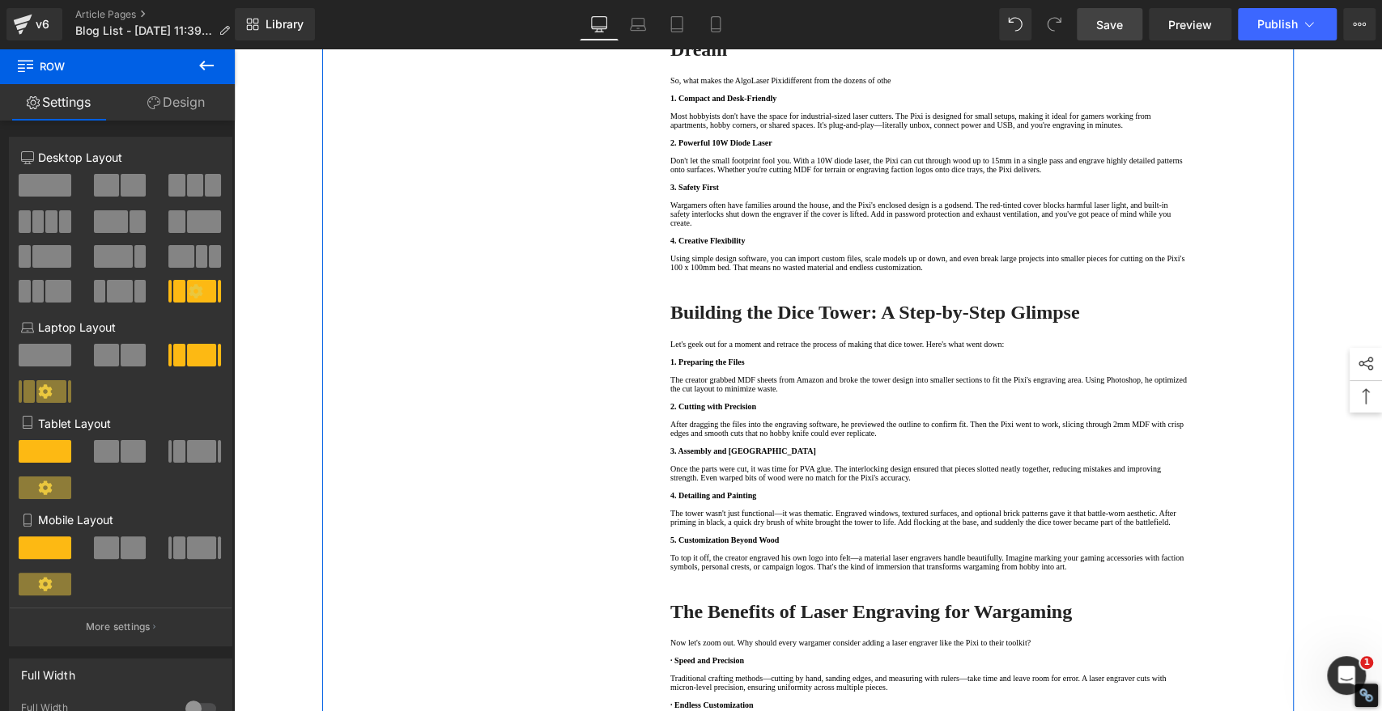
scroll to position [1259, 0]
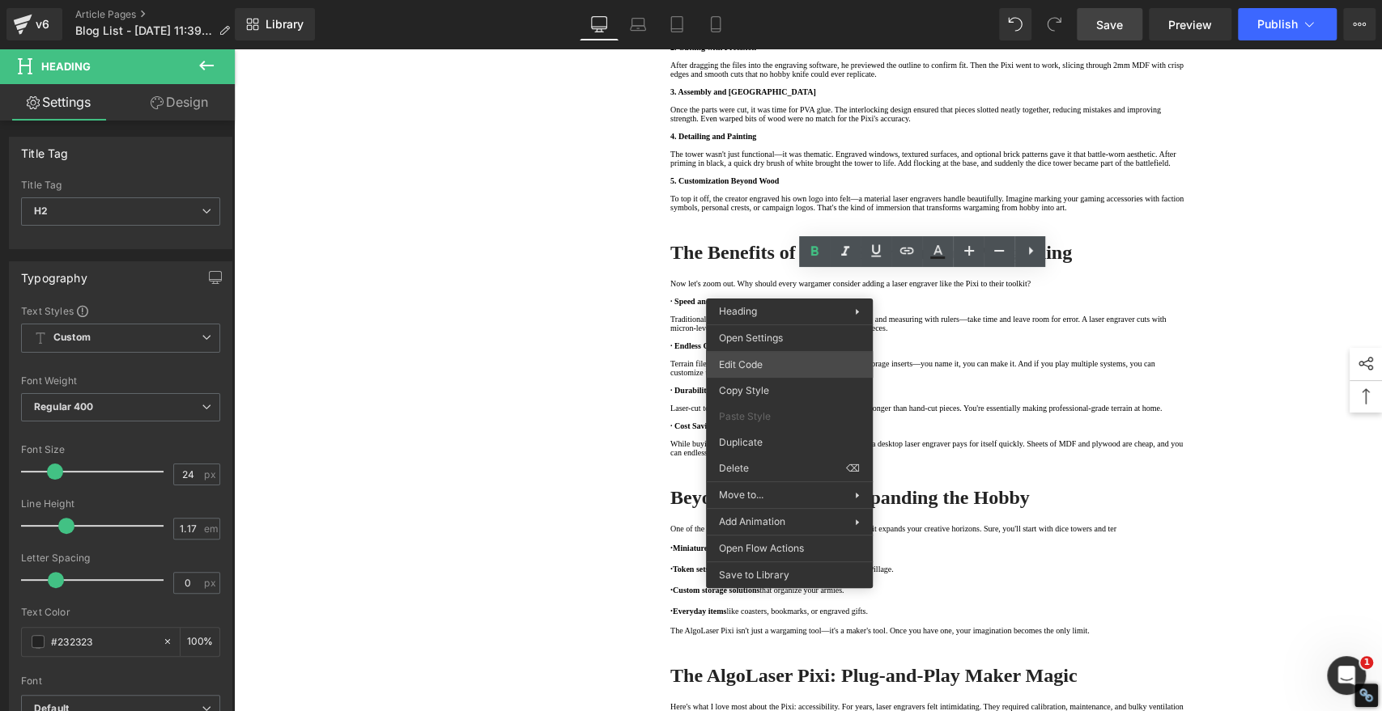
click at [723, 0] on div "Youtube You are previewing how the will restyle your page. You can not edit Ele…" at bounding box center [691, 0] width 1382 height 0
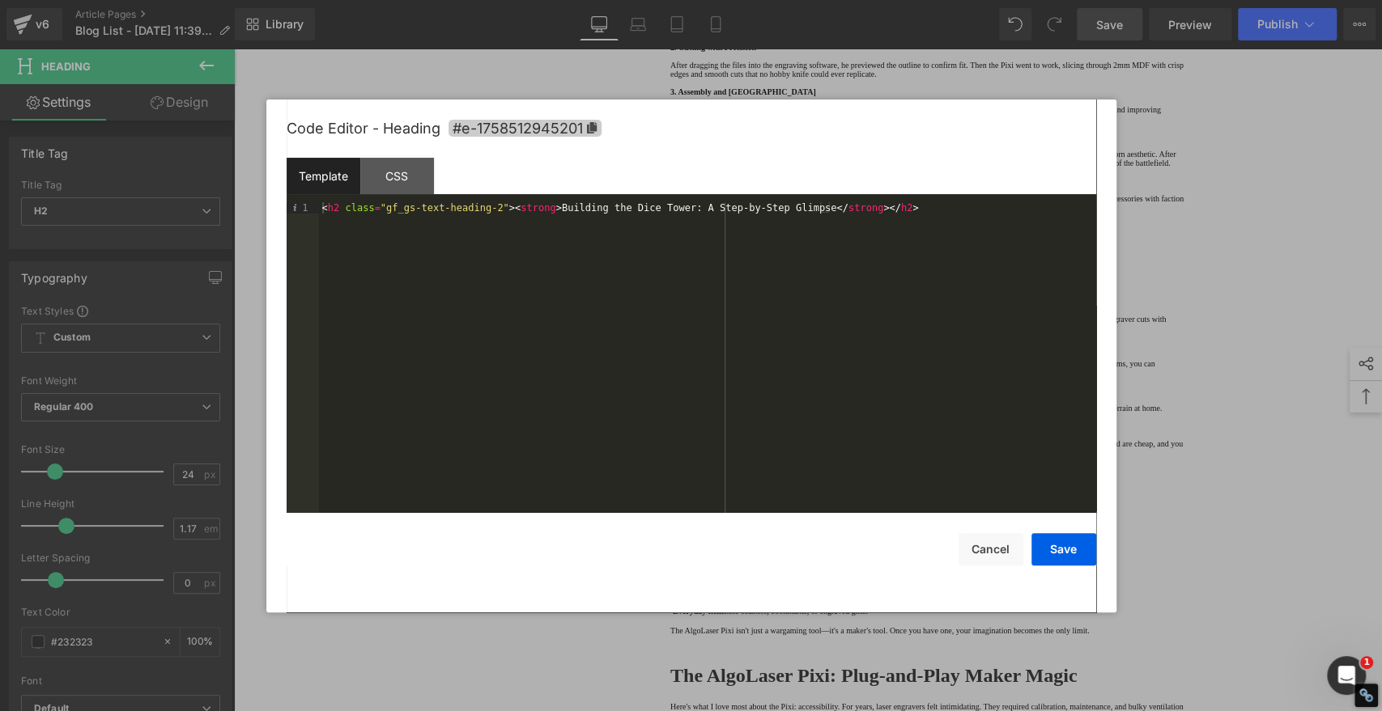
click at [593, 124] on icon at bounding box center [591, 127] width 10 height 11
copy strong "Building the Dice Tower: A Step-by-Step Glimpse"
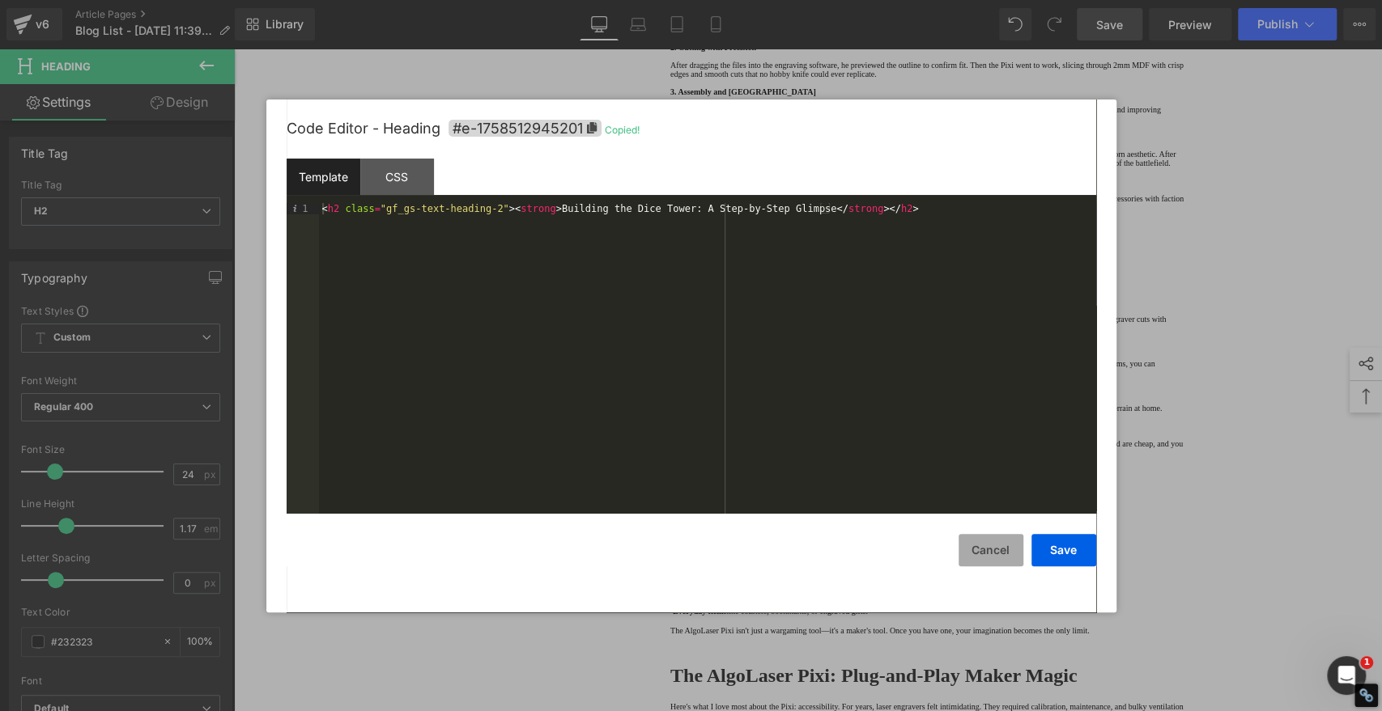
drag, startPoint x: 978, startPoint y: 541, endPoint x: 967, endPoint y: 536, distance: 11.9
click at [978, 541] on button "Cancel" at bounding box center [990, 550] width 65 height 32
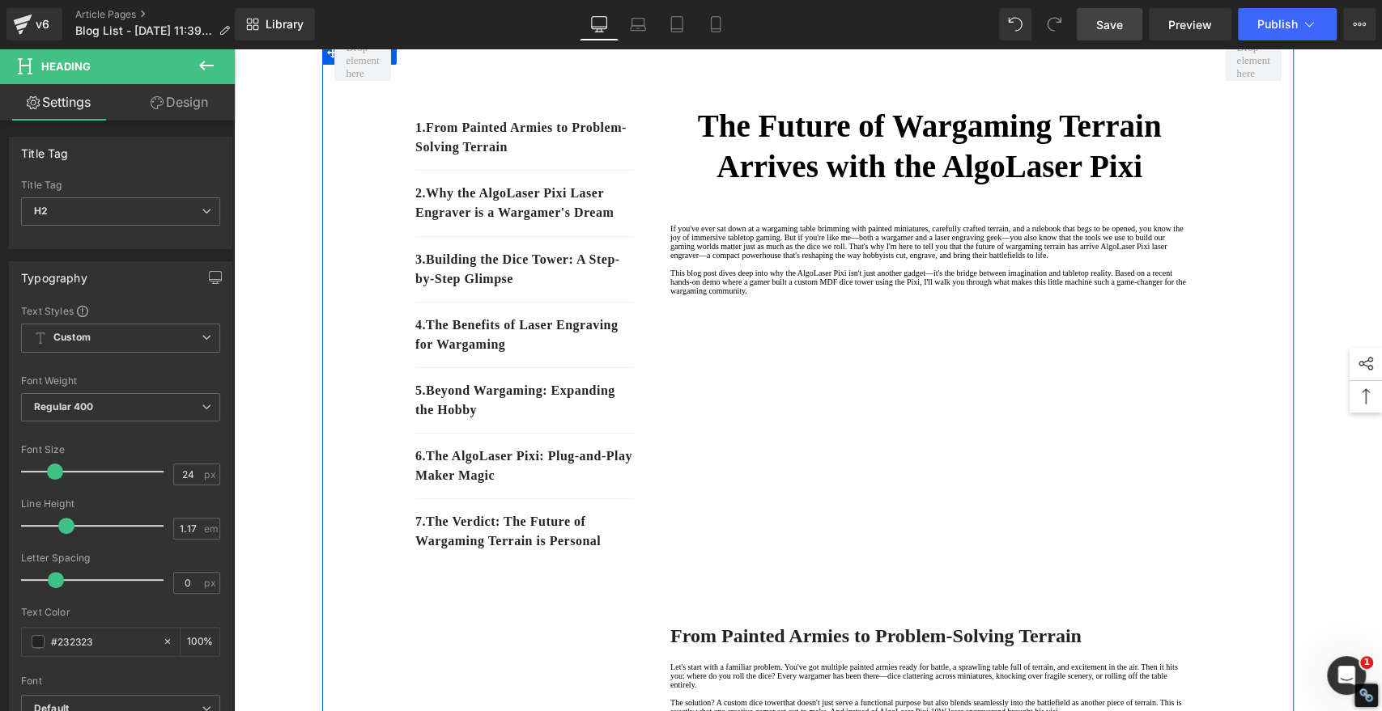
scroll to position [0, 0]
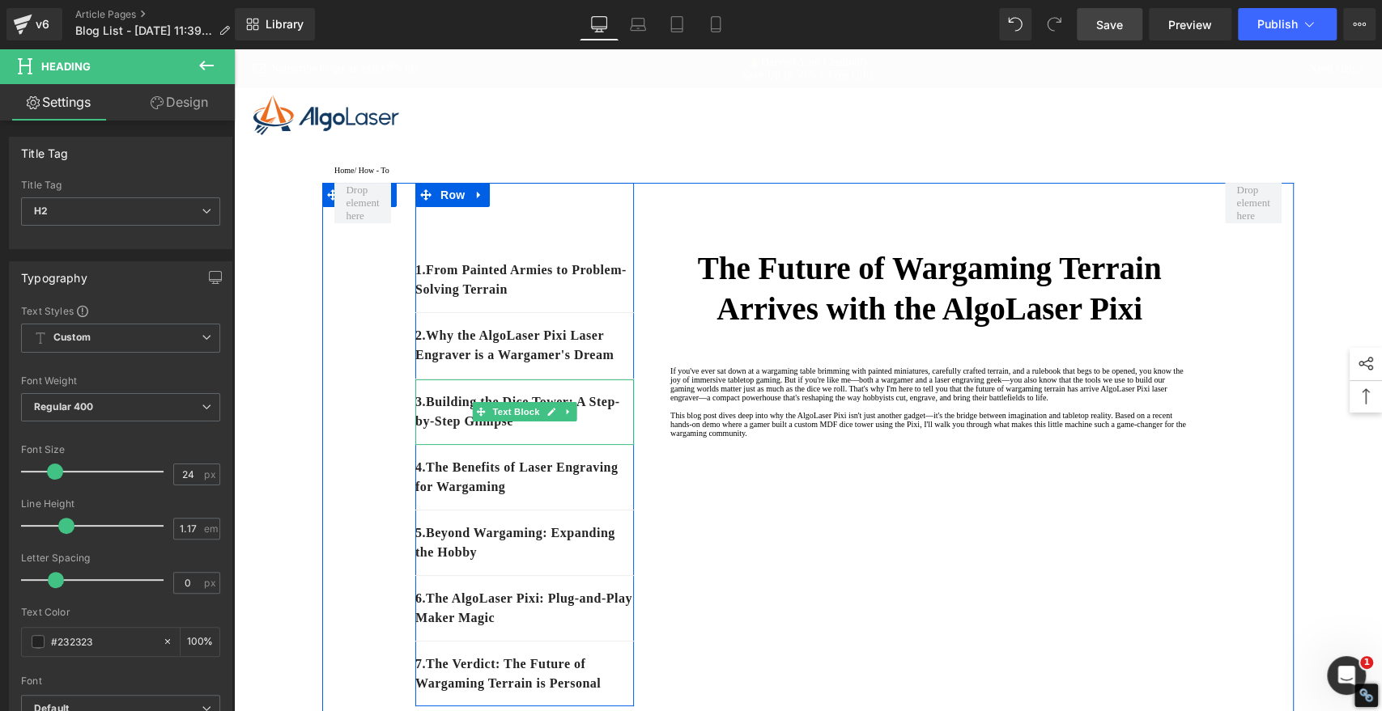
click at [588, 431] on p "3. Building the [GEOGRAPHIC_DATA]: A Step-by-Step Glimpse" at bounding box center [524, 412] width 219 height 39
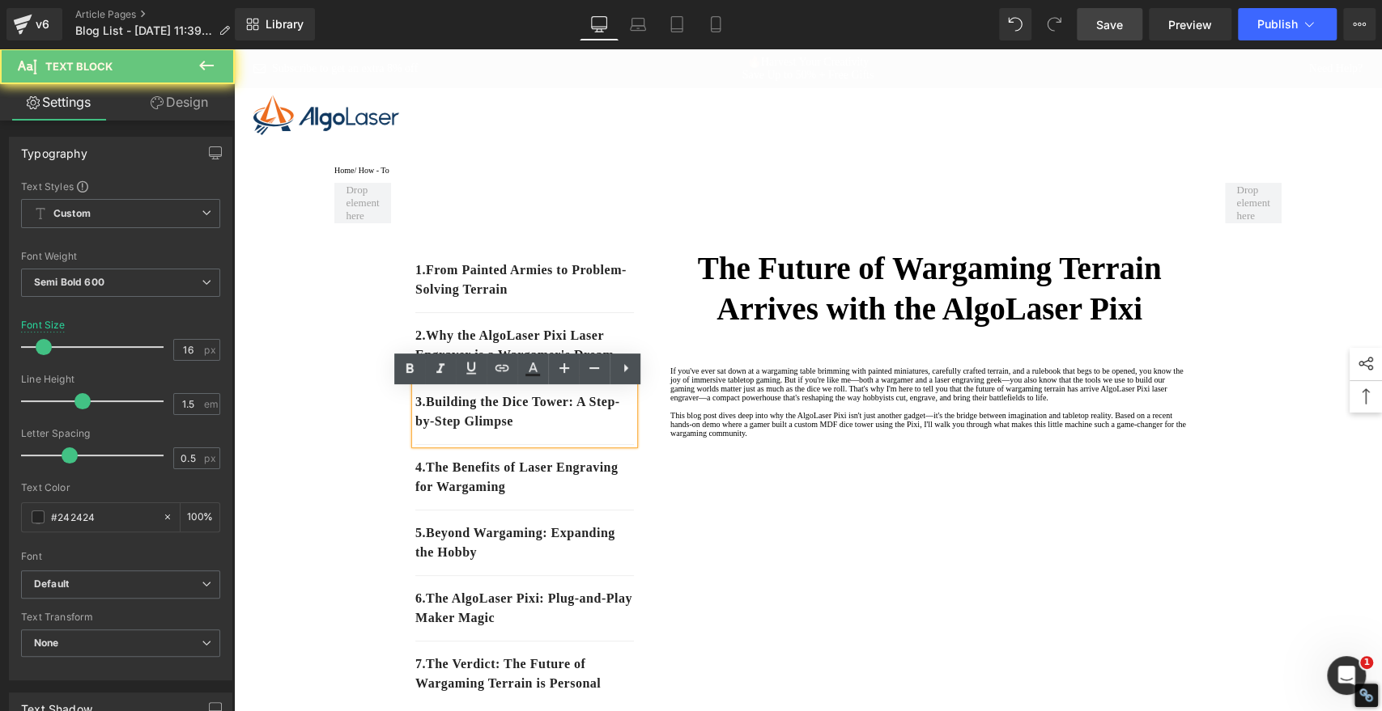
click at [586, 431] on p "3. Building the [GEOGRAPHIC_DATA]: A Step-by-Step Glimpse" at bounding box center [524, 412] width 219 height 39
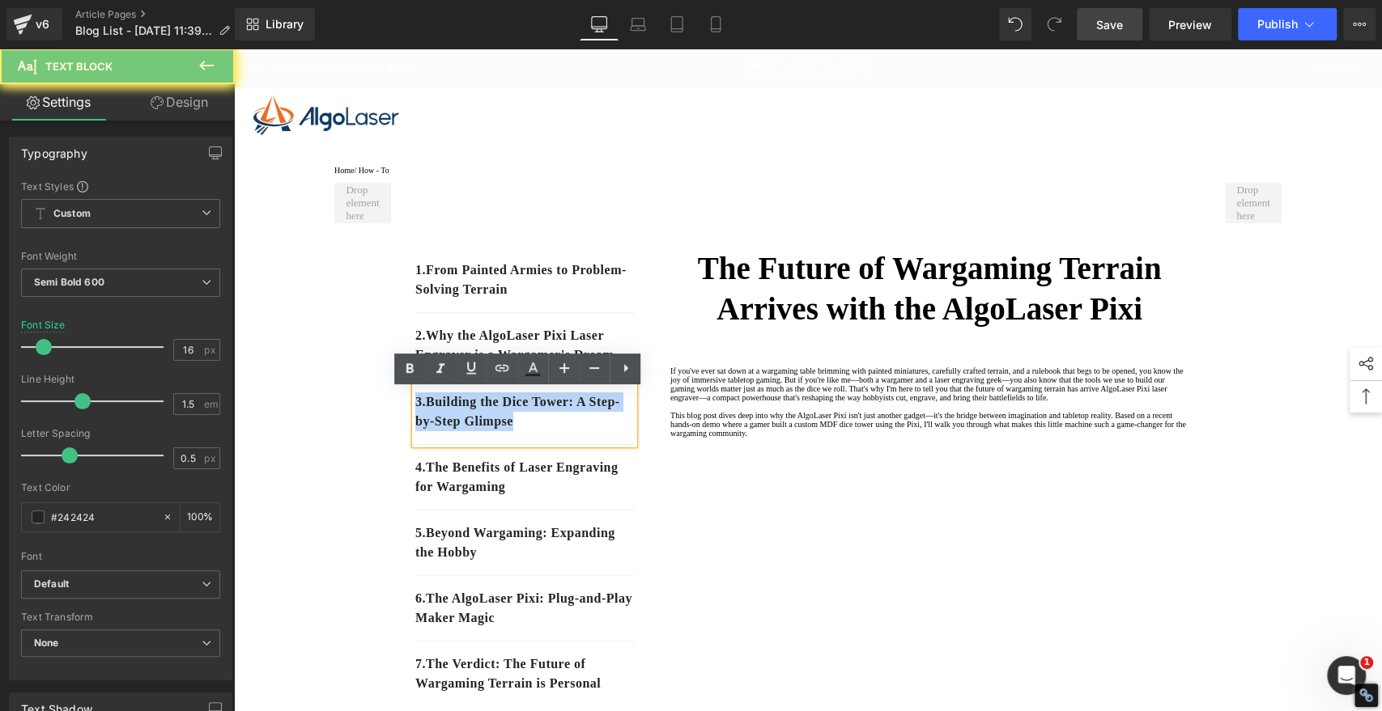
click at [587, 431] on p "3. Building the [GEOGRAPHIC_DATA]: A Step-by-Step Glimpse" at bounding box center [524, 412] width 219 height 39
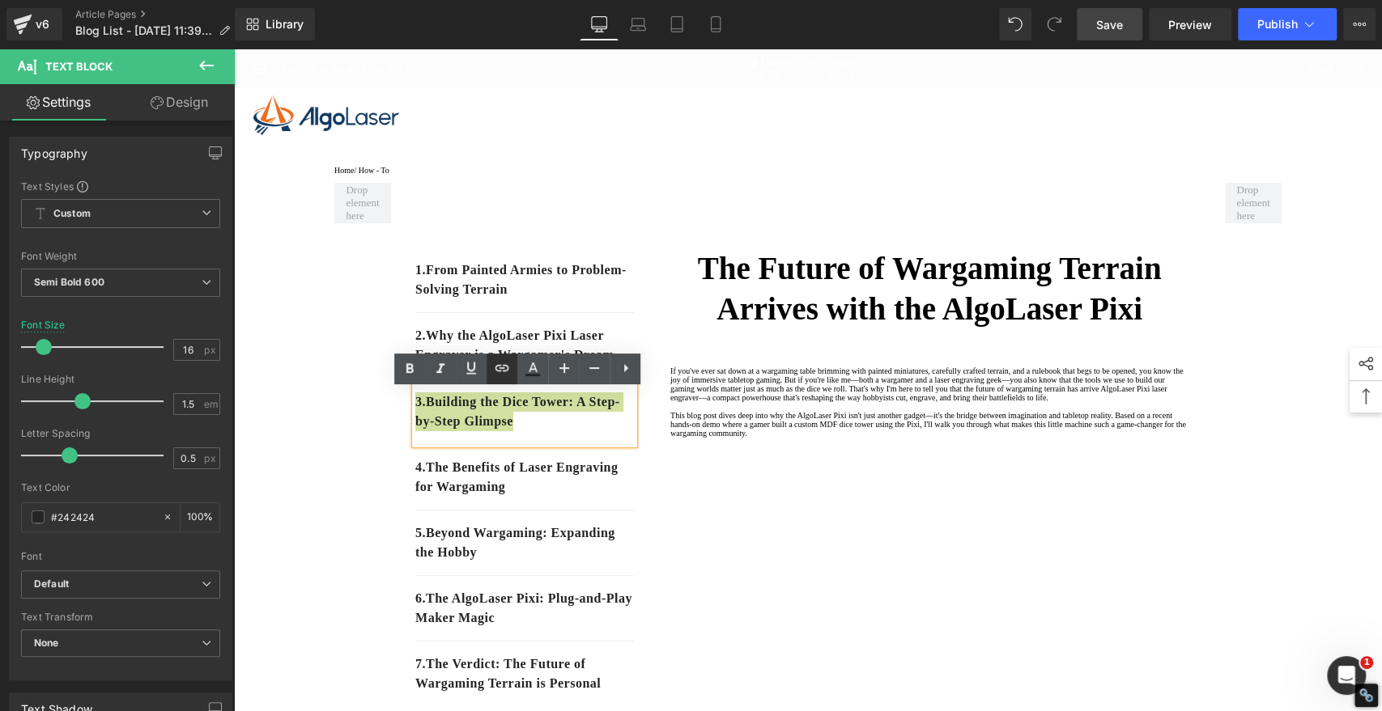
click at [499, 367] on icon at bounding box center [501, 368] width 19 height 19
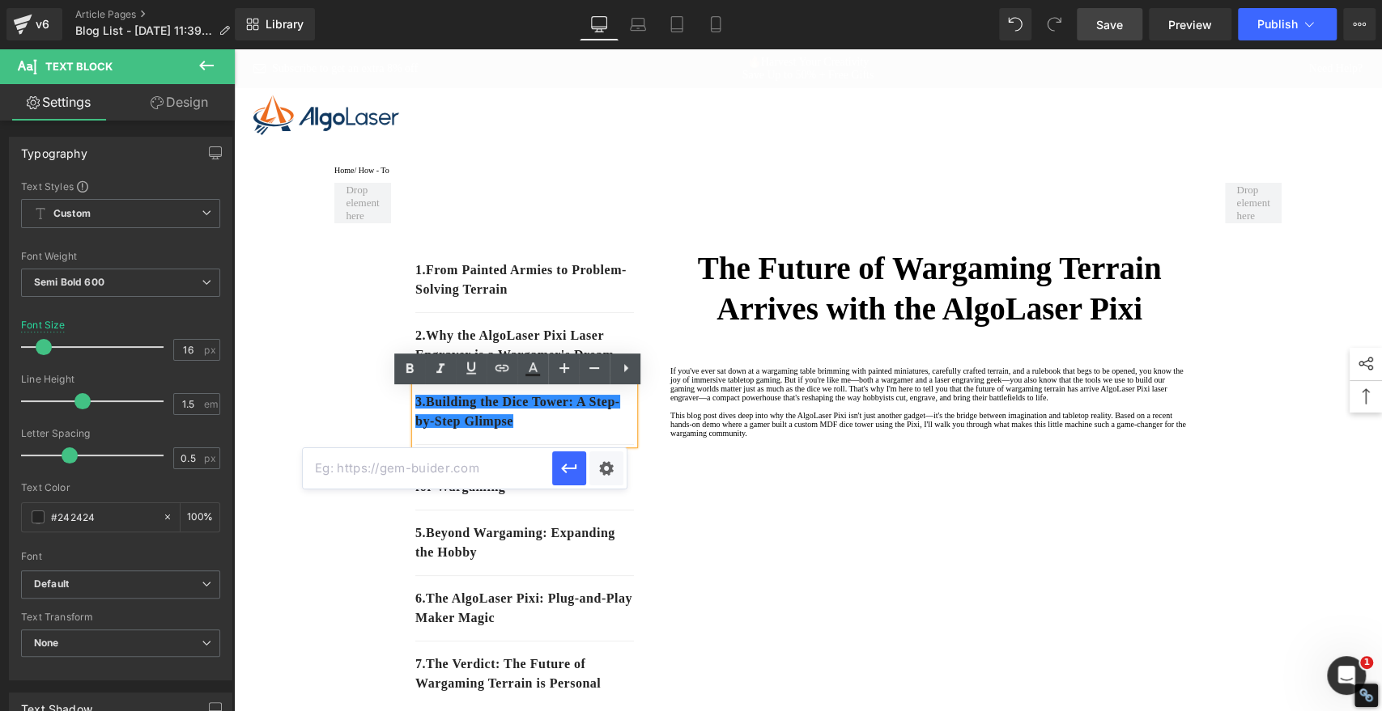
click at [494, 469] on input "text" at bounding box center [427, 468] width 249 height 40
paste input "#e-1758512945201"
type input "#e-1758512945201"
click at [568, 474] on icon "button" at bounding box center [568, 468] width 19 height 19
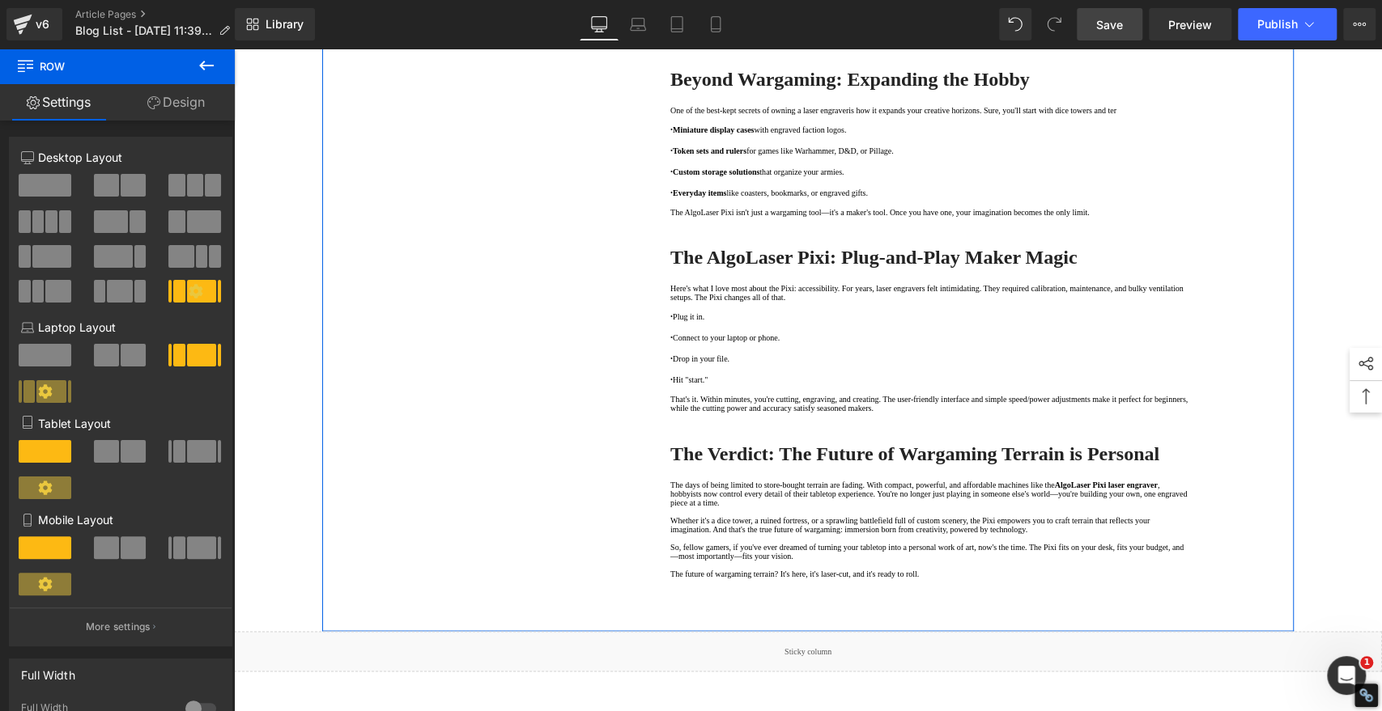
scroll to position [1708, 0]
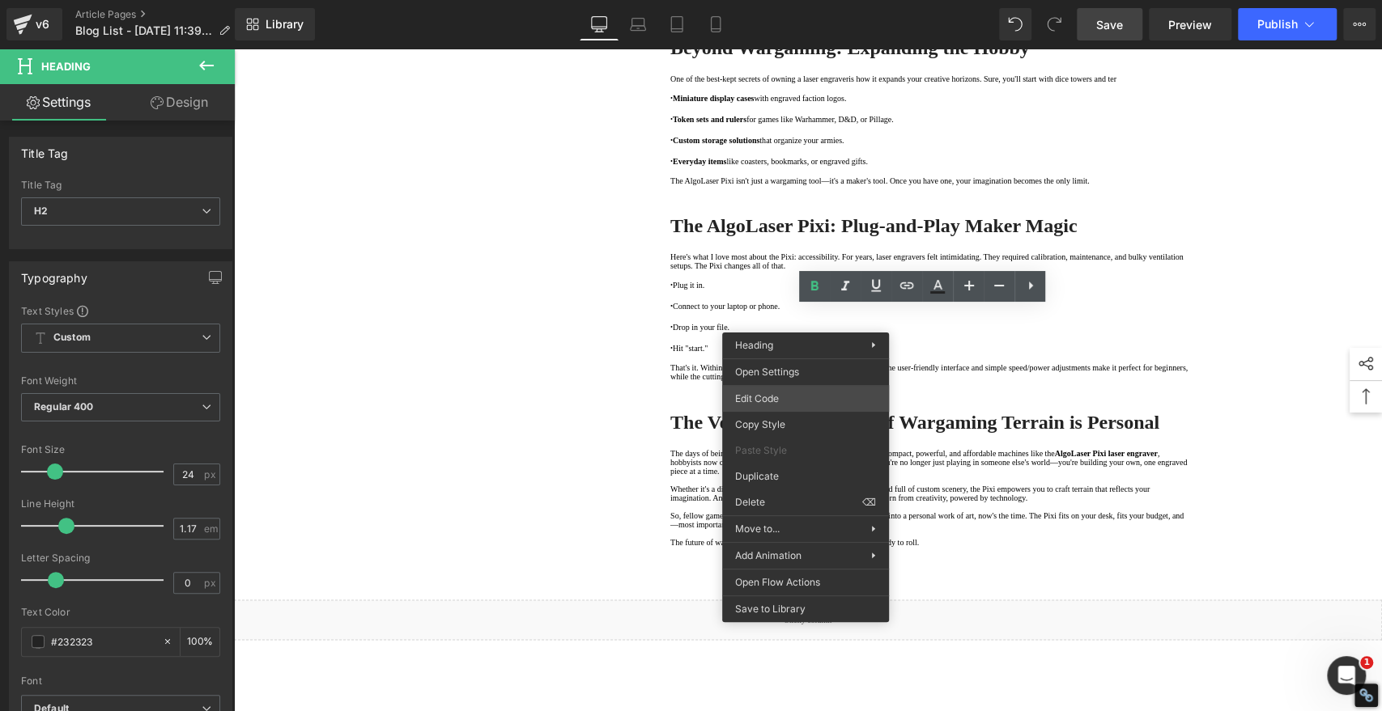
click at [765, 0] on div "Youtube You are previewing how the will restyle your page. You can not edit Ele…" at bounding box center [691, 0] width 1382 height 0
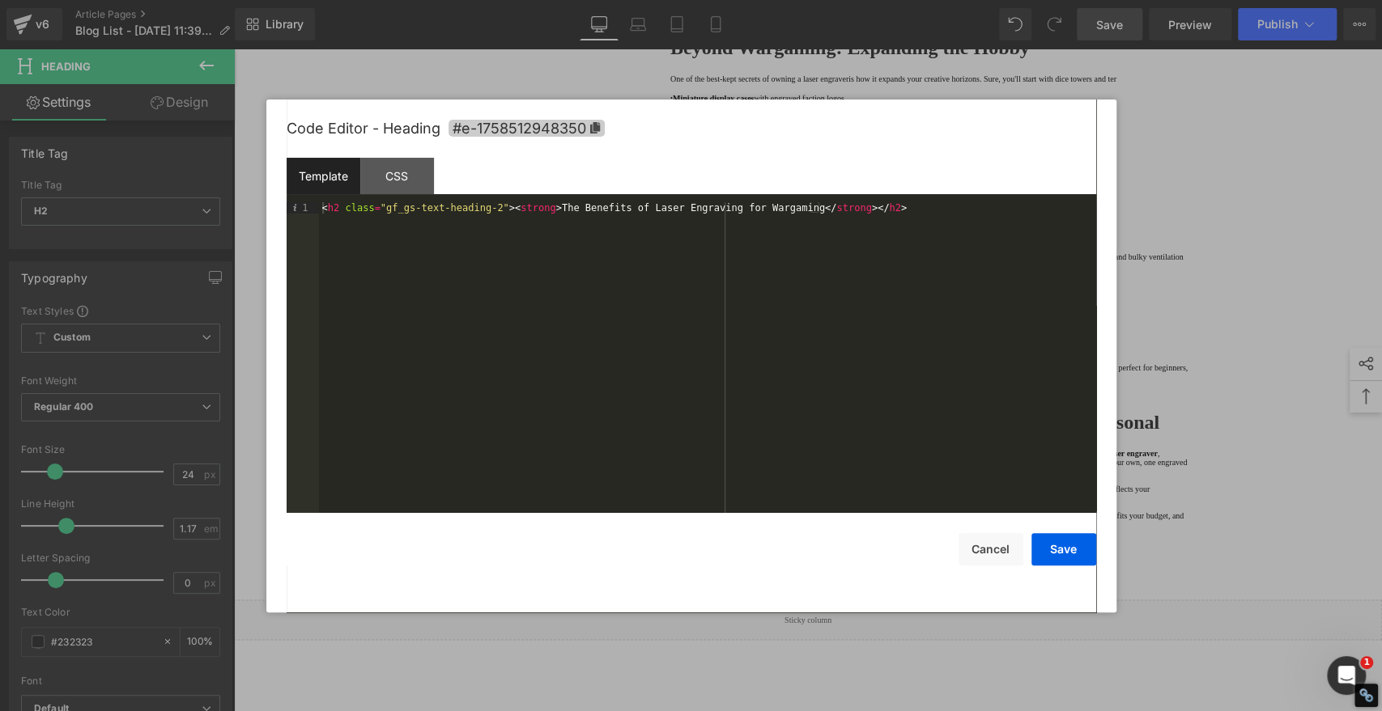
click at [595, 124] on icon at bounding box center [594, 127] width 10 height 11
copy strong "The Benefits of Laser Engraving for Wargaming"
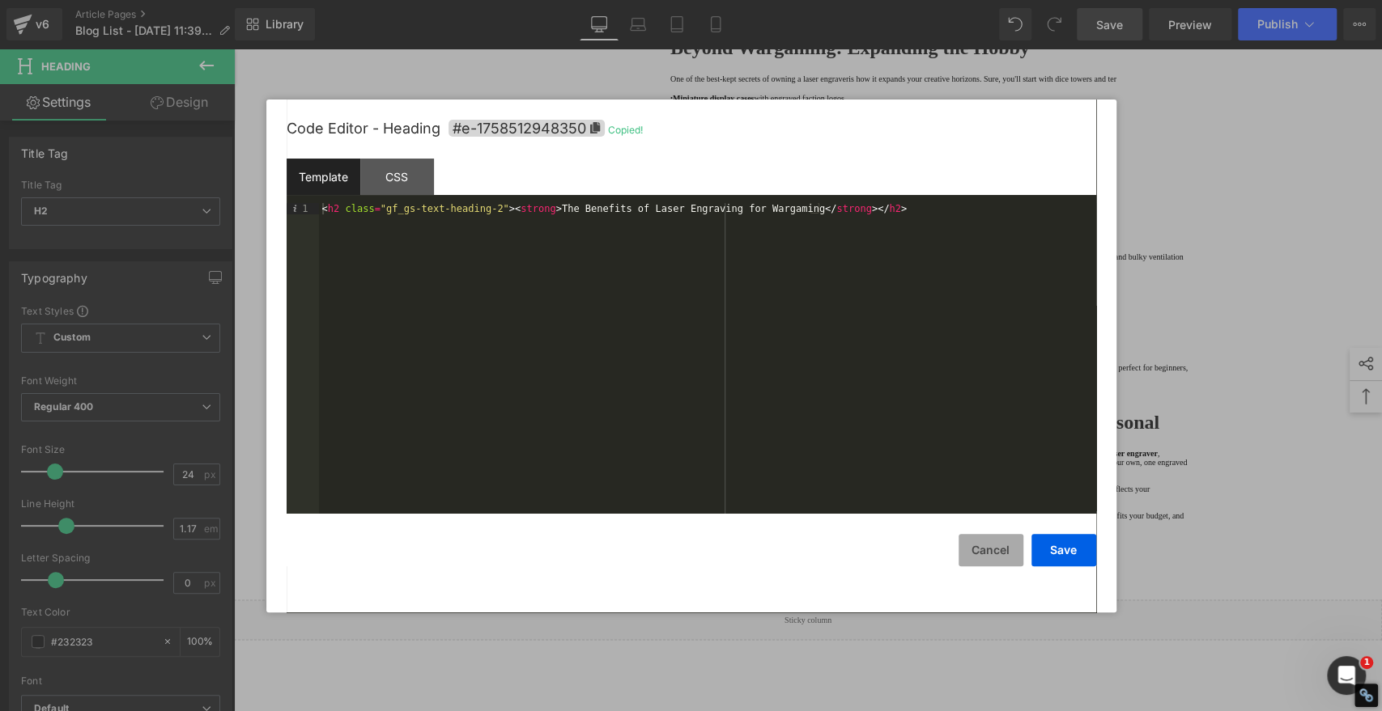
drag, startPoint x: 984, startPoint y: 545, endPoint x: 974, endPoint y: 541, distance: 10.9
click at [983, 546] on button "Cancel" at bounding box center [990, 550] width 65 height 32
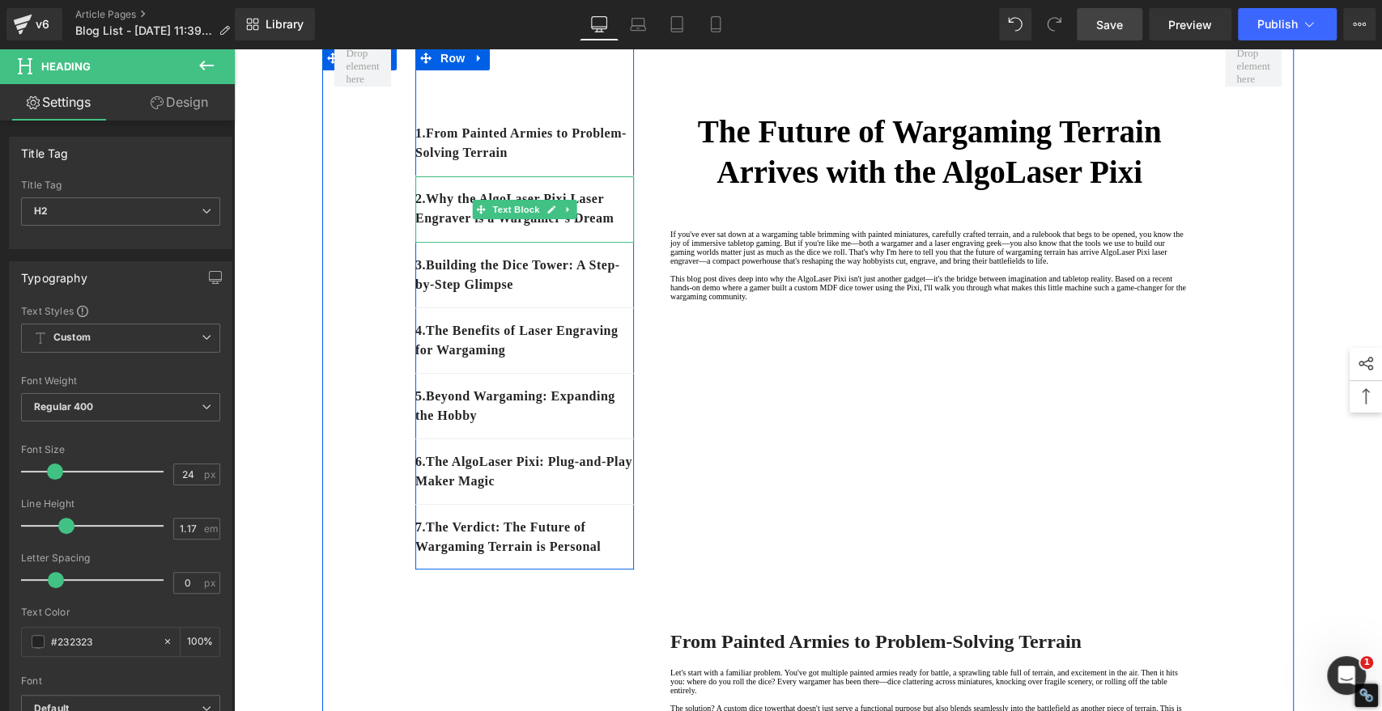
scroll to position [180, 0]
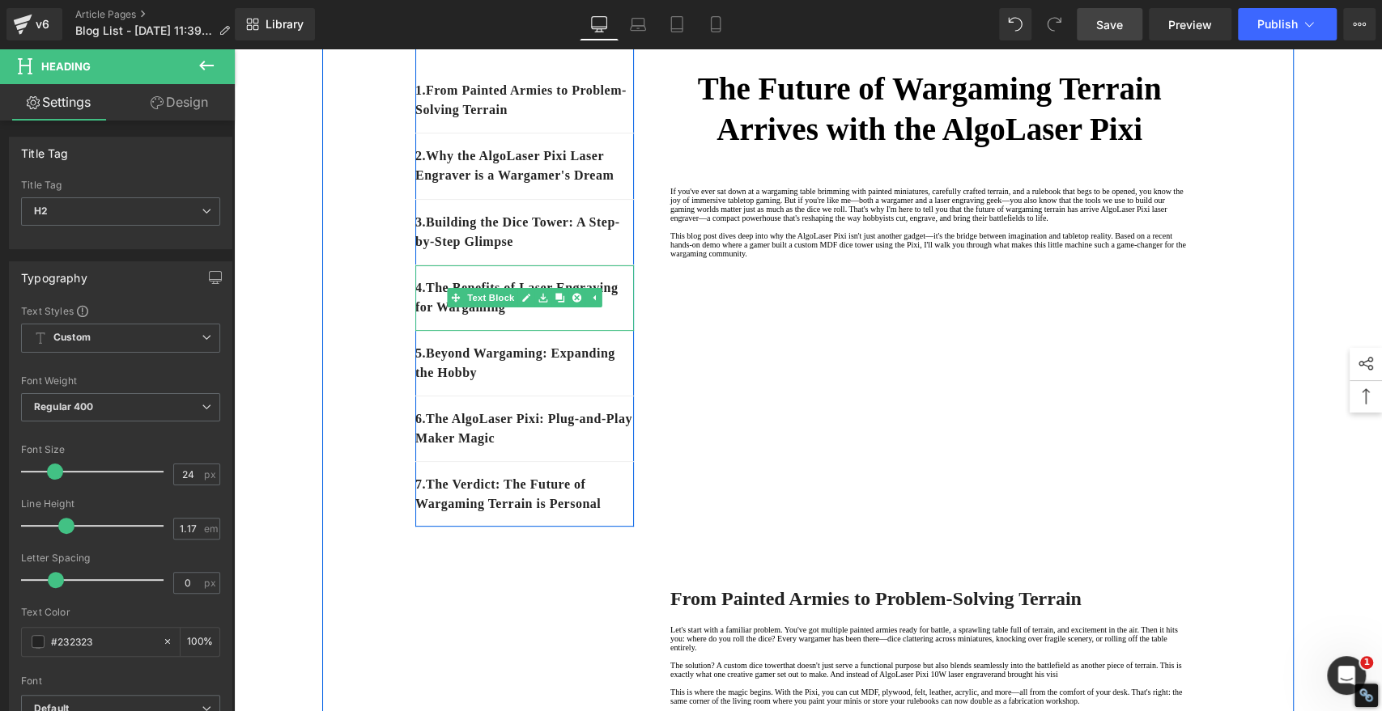
click at [594, 317] on p "4. The Benefits of Laser Engraving for Wargaming" at bounding box center [524, 297] width 219 height 39
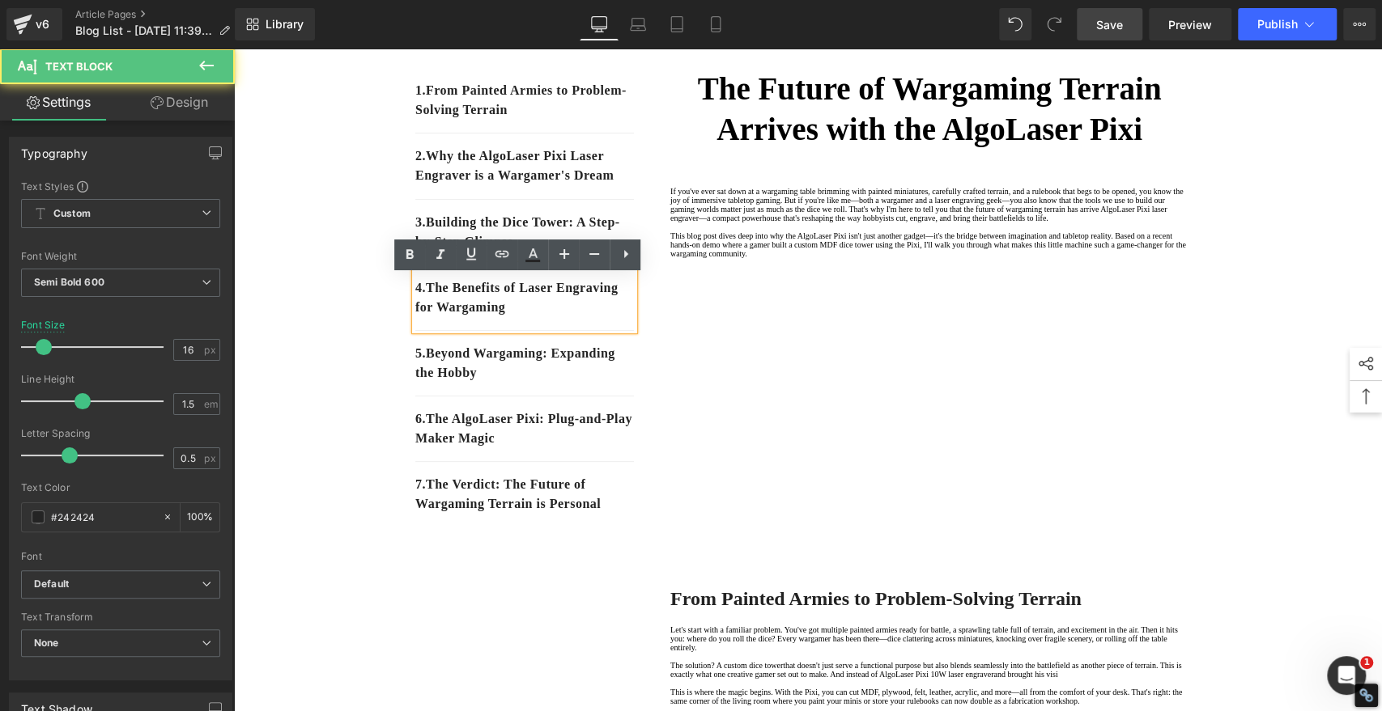
click at [594, 317] on p "4. The Benefits of Laser Engraving for Wargaming" at bounding box center [524, 297] width 219 height 39
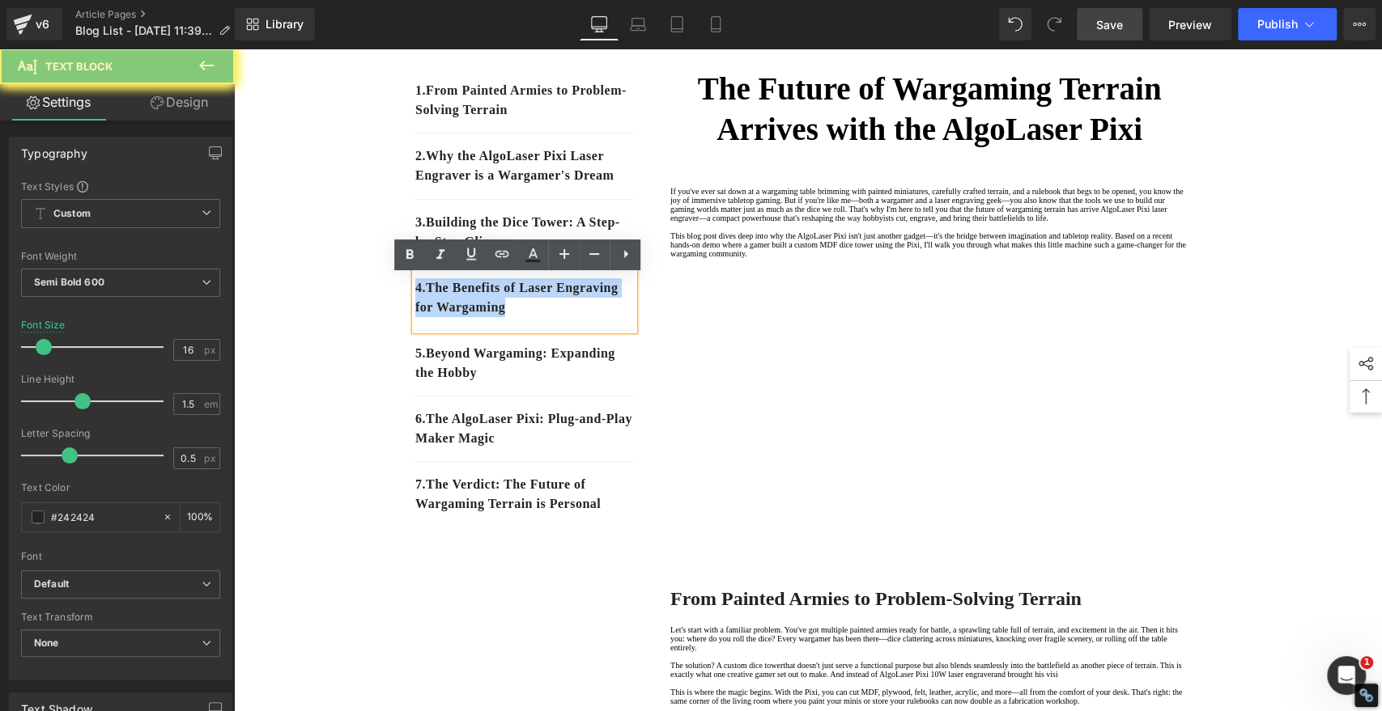
click at [594, 317] on p "4. The Benefits of Laser Engraving for Wargaming" at bounding box center [524, 297] width 219 height 39
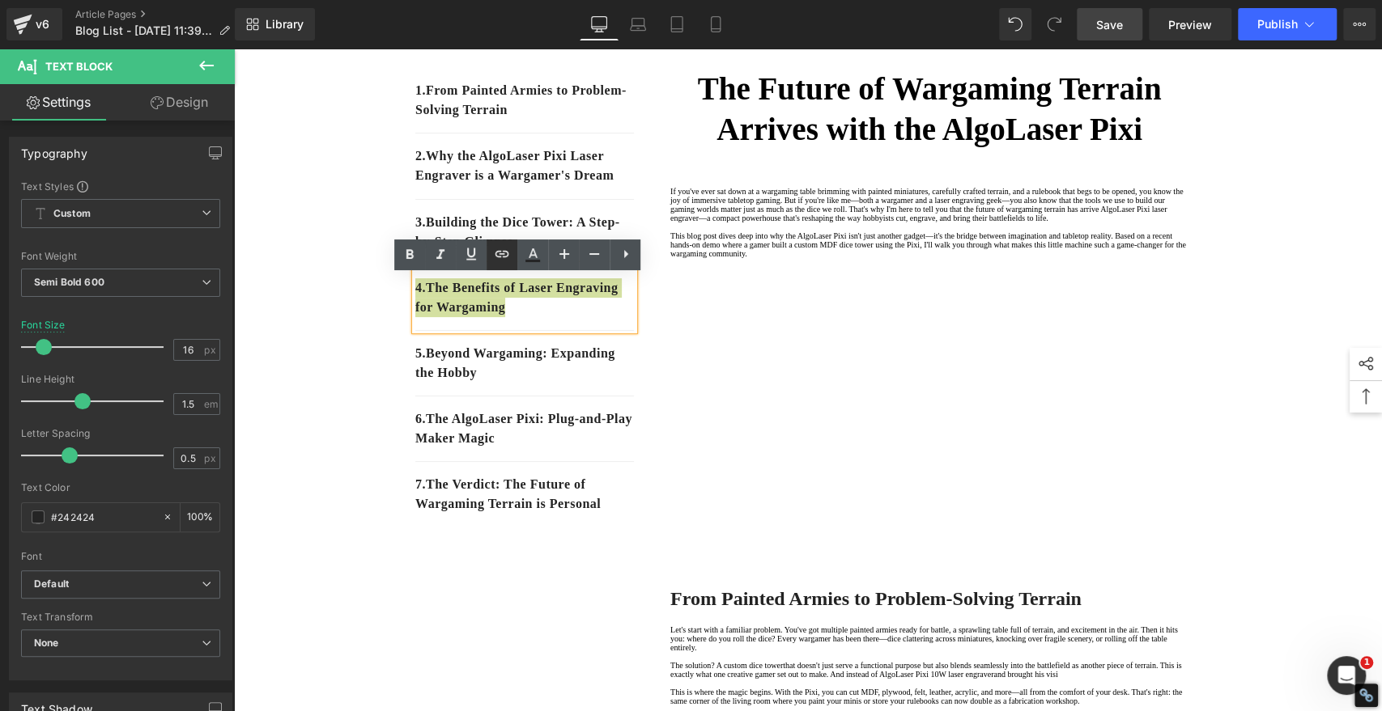
click at [502, 255] on icon at bounding box center [501, 253] width 19 height 19
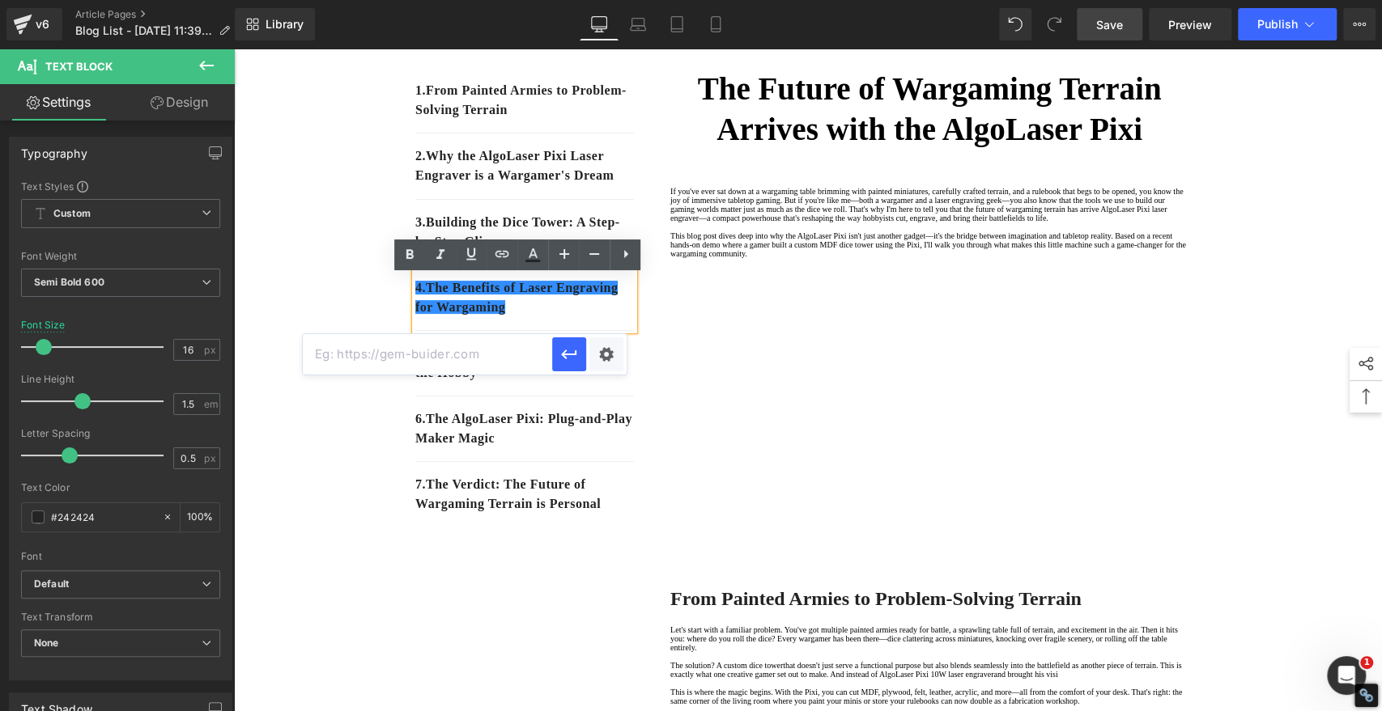
click at [471, 358] on input "text" at bounding box center [427, 354] width 249 height 40
paste input "#e-1758512948350"
type input "#e-1758512948350"
click at [567, 354] on icon "button" at bounding box center [568, 355] width 15 height 10
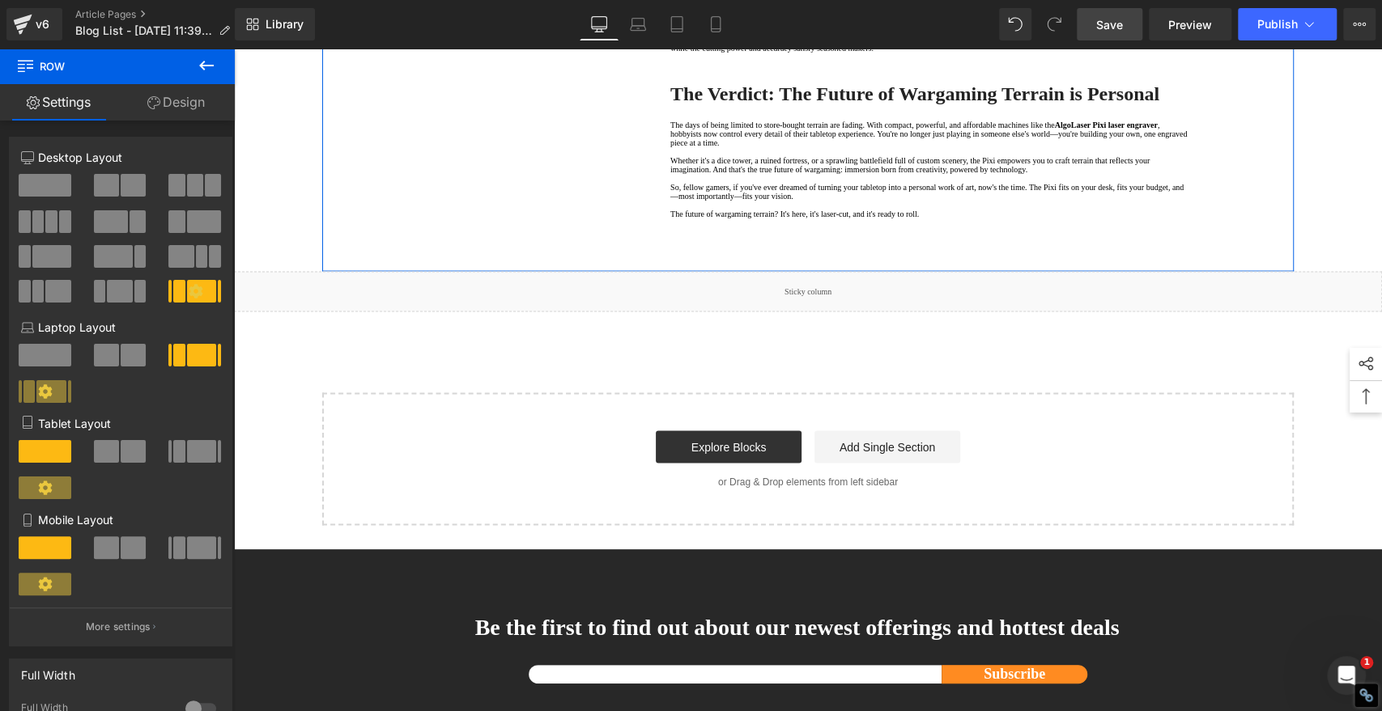
scroll to position [2068, 0]
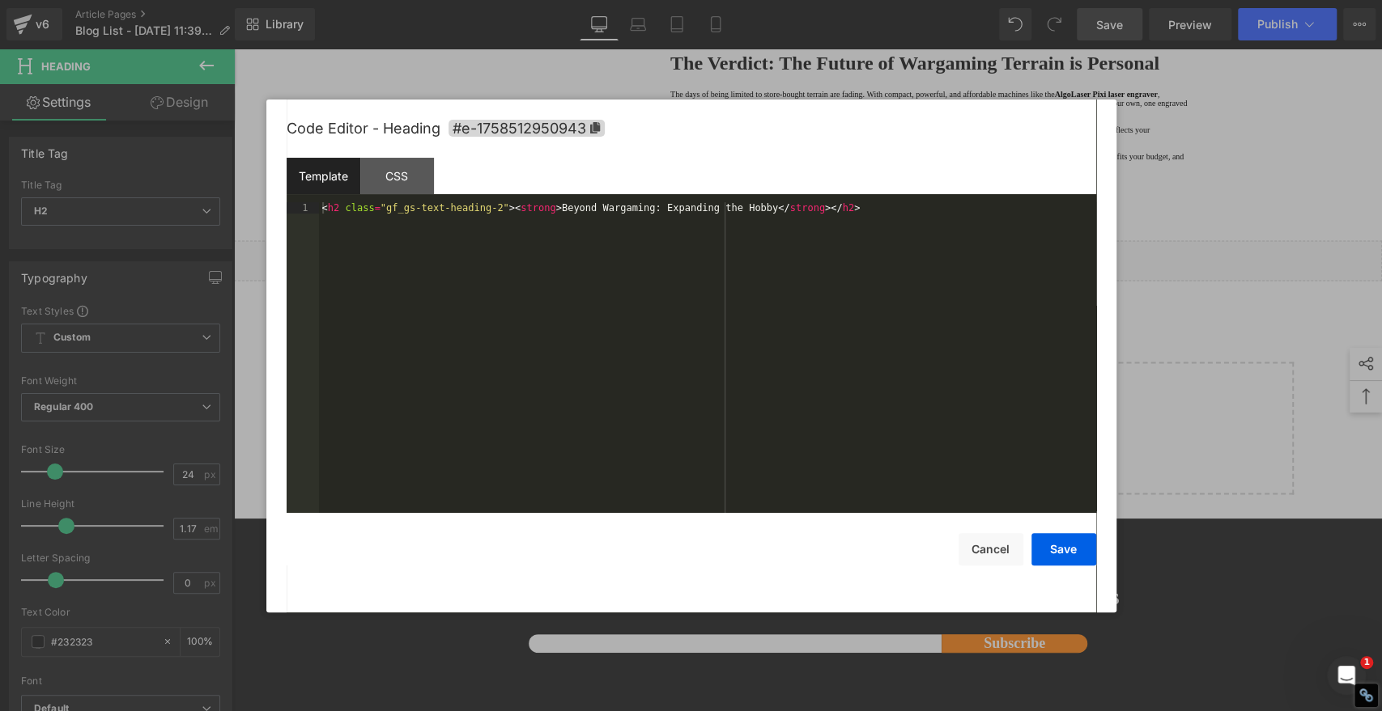
click at [711, 0] on div "Youtube You are previewing how the will restyle your page. You can not edit Ele…" at bounding box center [691, 0] width 1382 height 0
click at [596, 125] on icon at bounding box center [594, 127] width 10 height 11
copy strong "Beyond Wargaming: Expanding the Hobby"
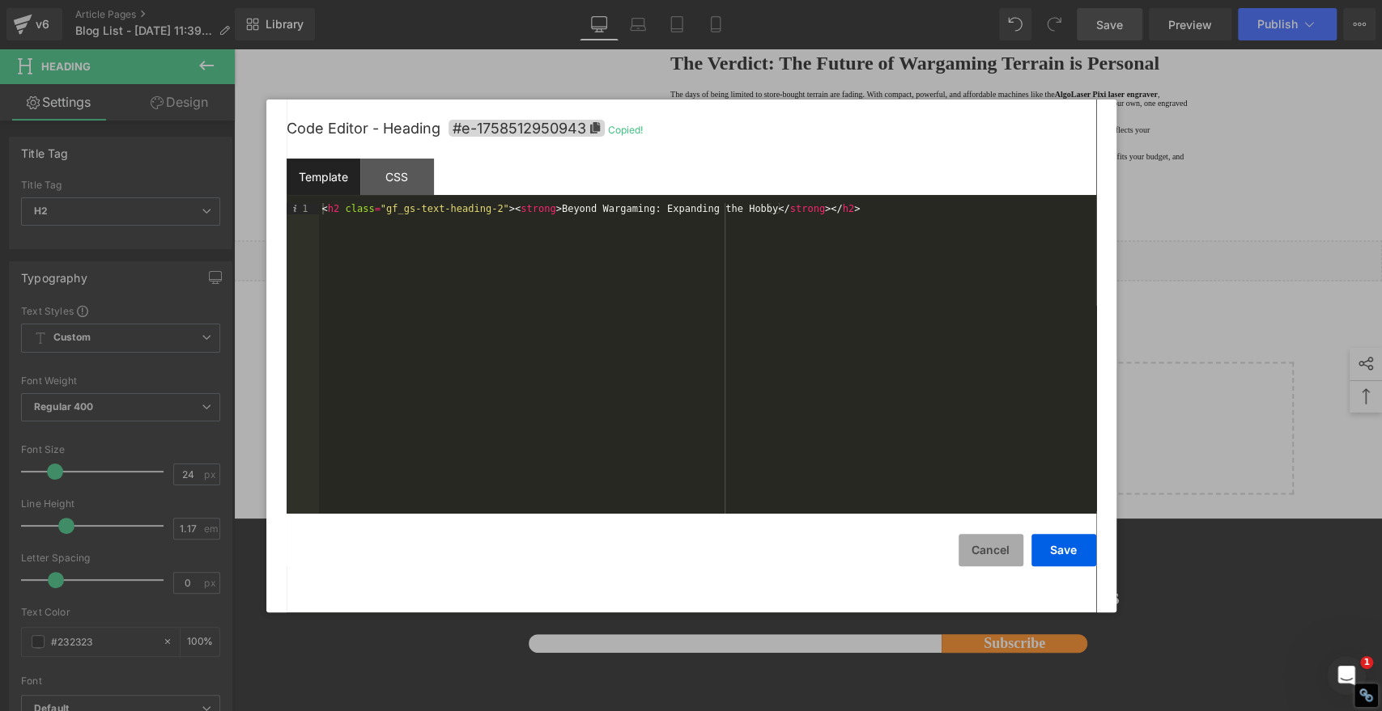
click at [980, 550] on button "Cancel" at bounding box center [990, 550] width 65 height 32
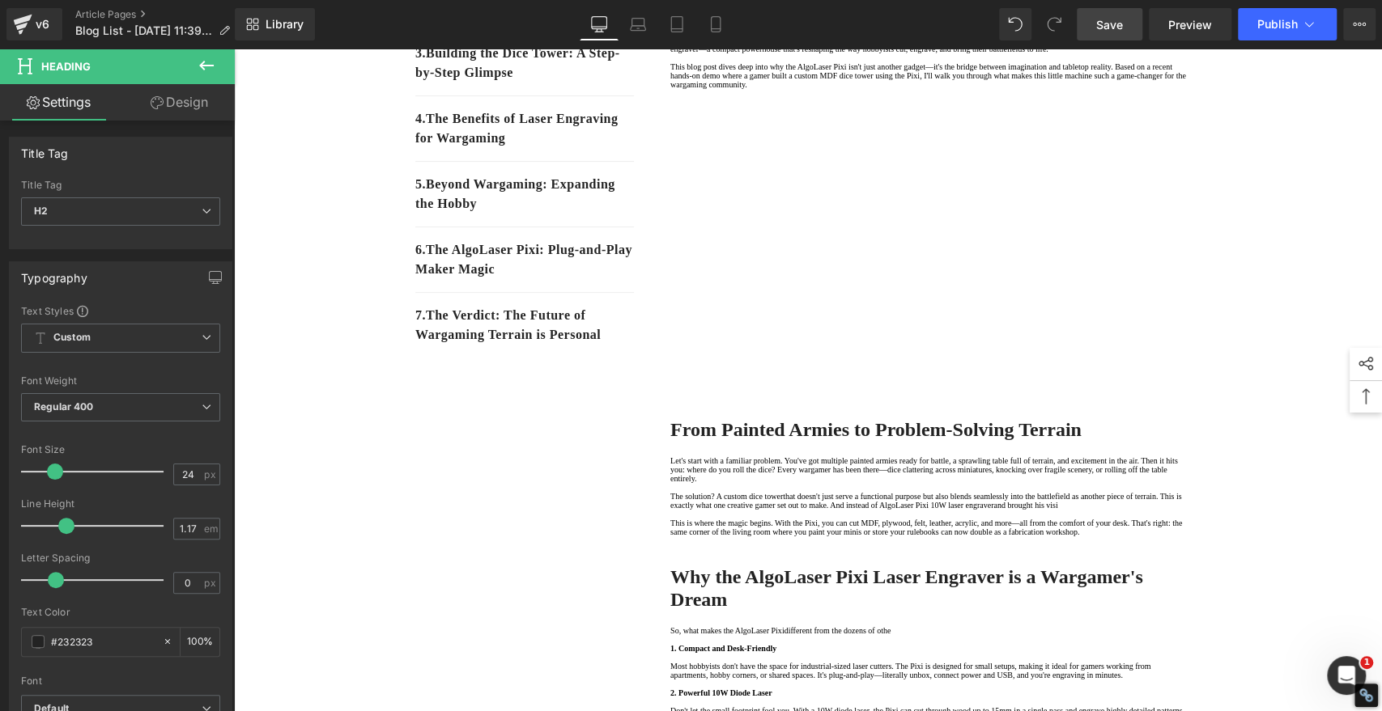
scroll to position [205, 0]
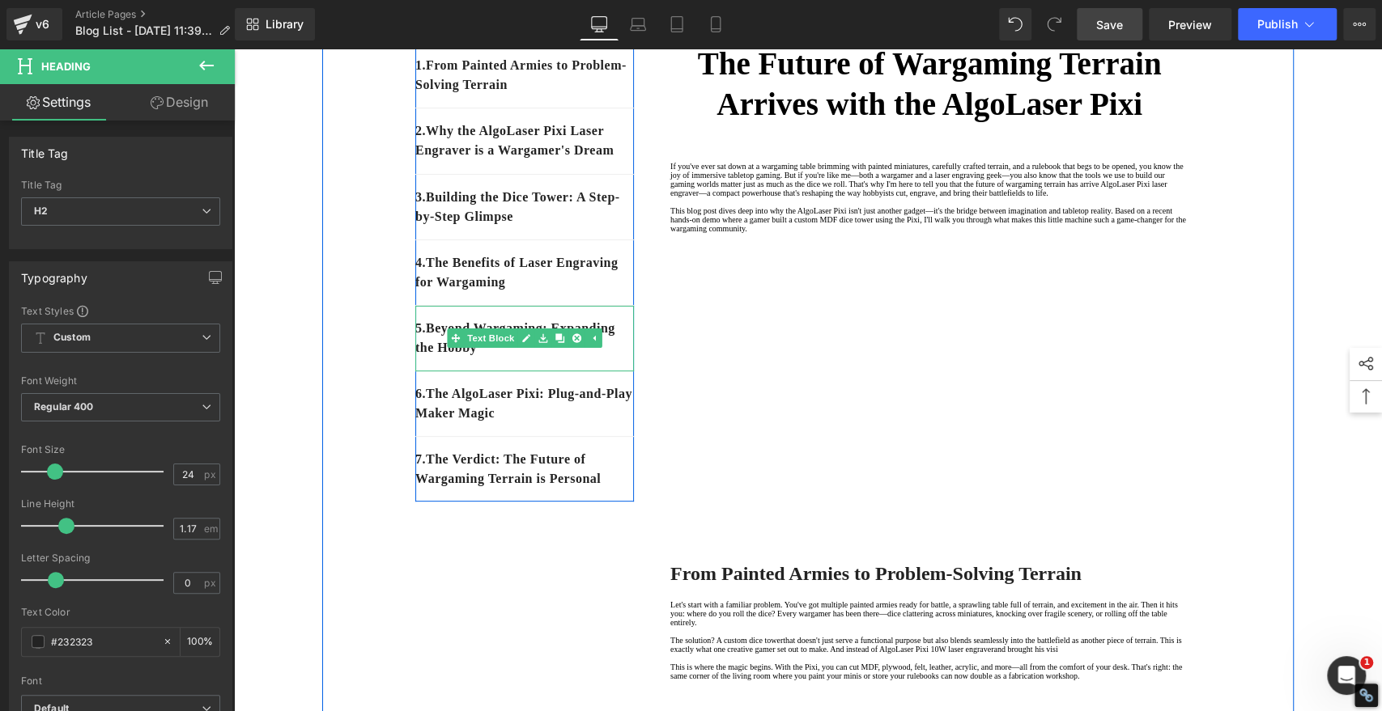
click at [571, 358] on p "5 . Beyond Wargaming: Expanding the Hobby" at bounding box center [524, 338] width 219 height 39
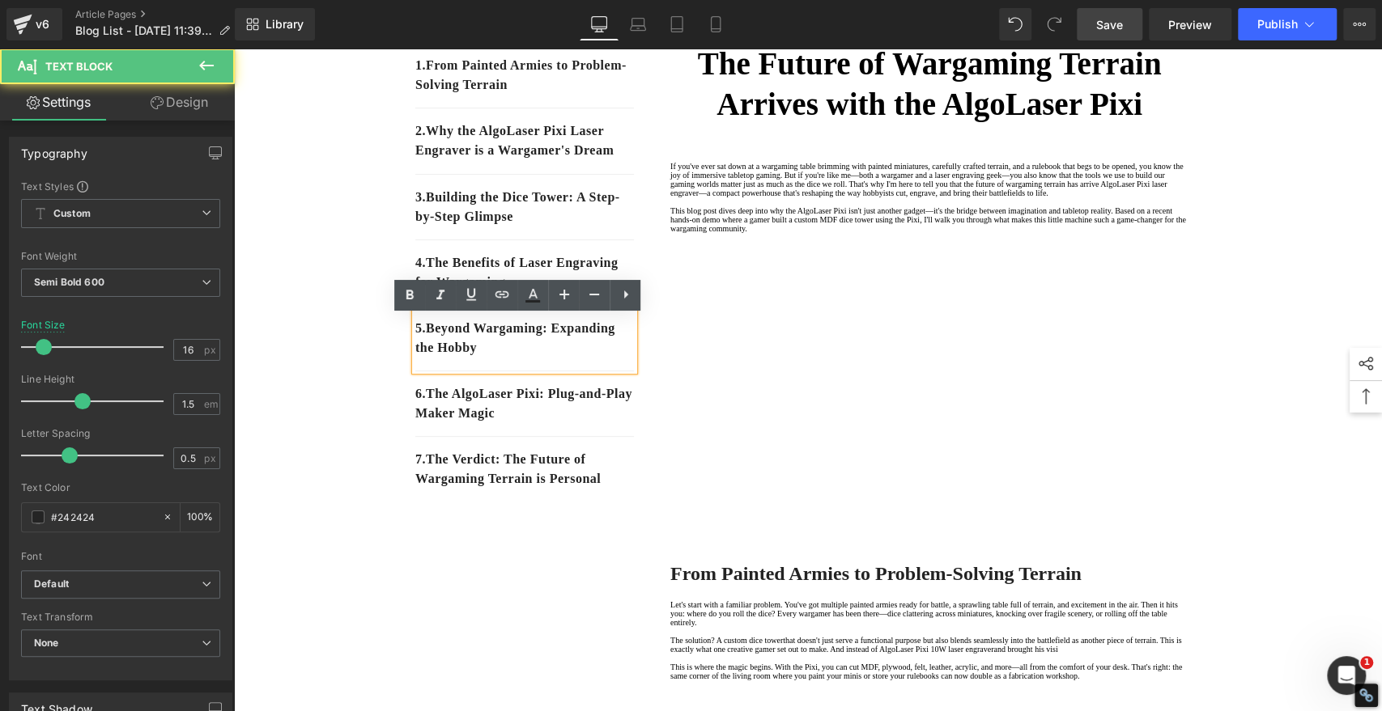
click at [567, 358] on p "5 . Beyond Wargaming: Expanding the Hobby" at bounding box center [524, 338] width 219 height 39
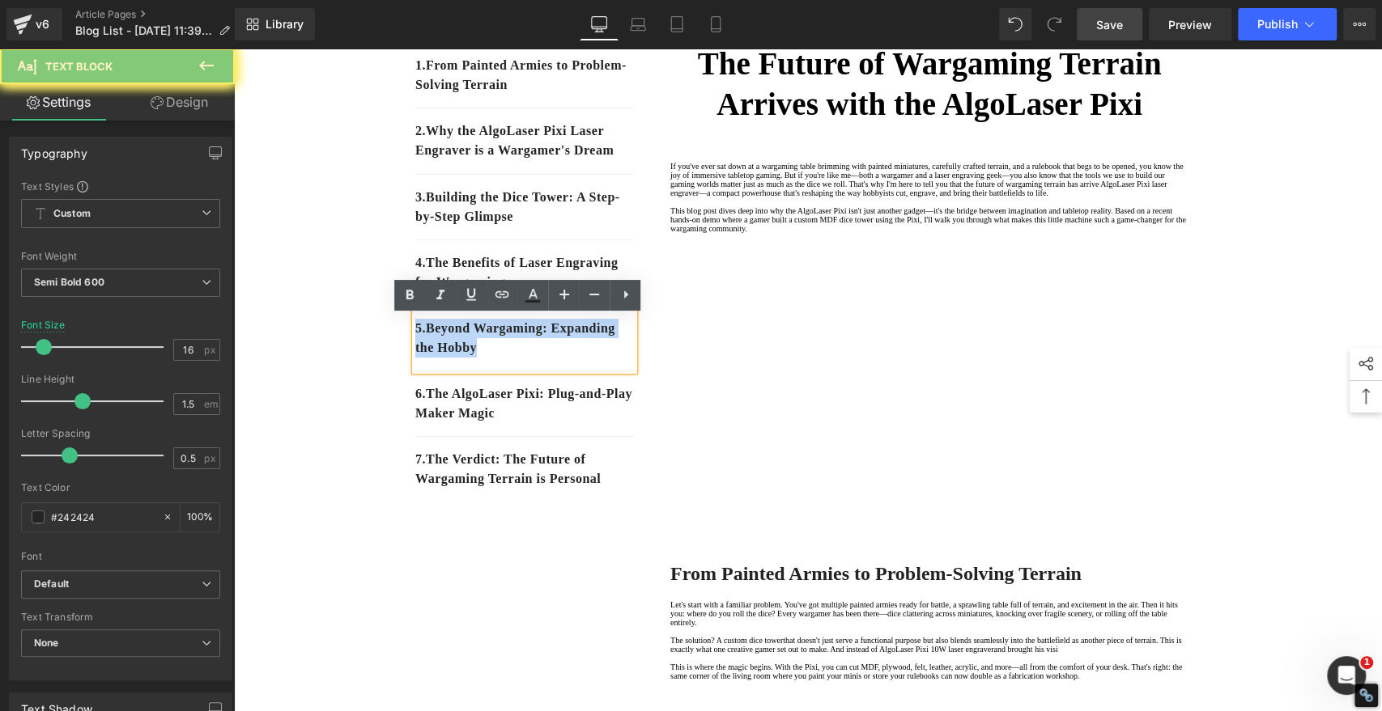
click at [567, 358] on p "5 . Beyond Wargaming: Expanding the Hobby" at bounding box center [524, 338] width 219 height 39
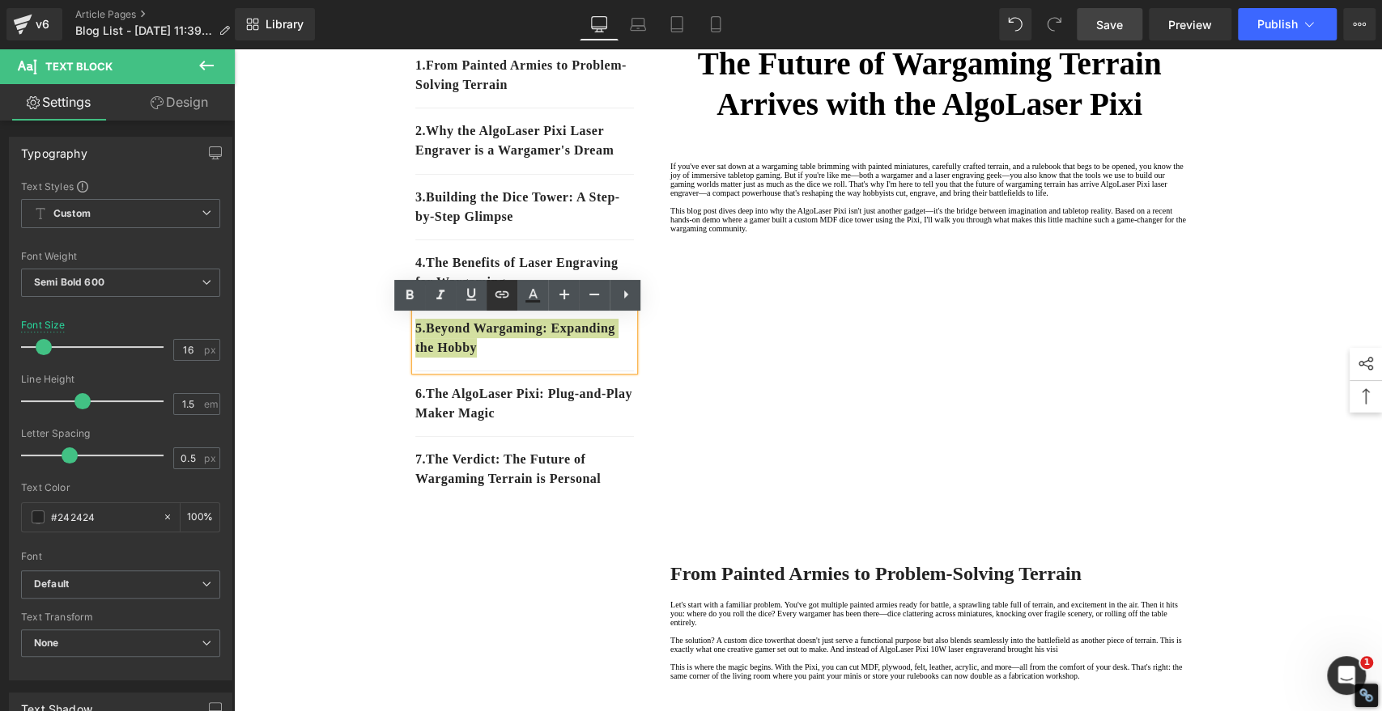
click at [504, 290] on icon at bounding box center [501, 294] width 19 height 19
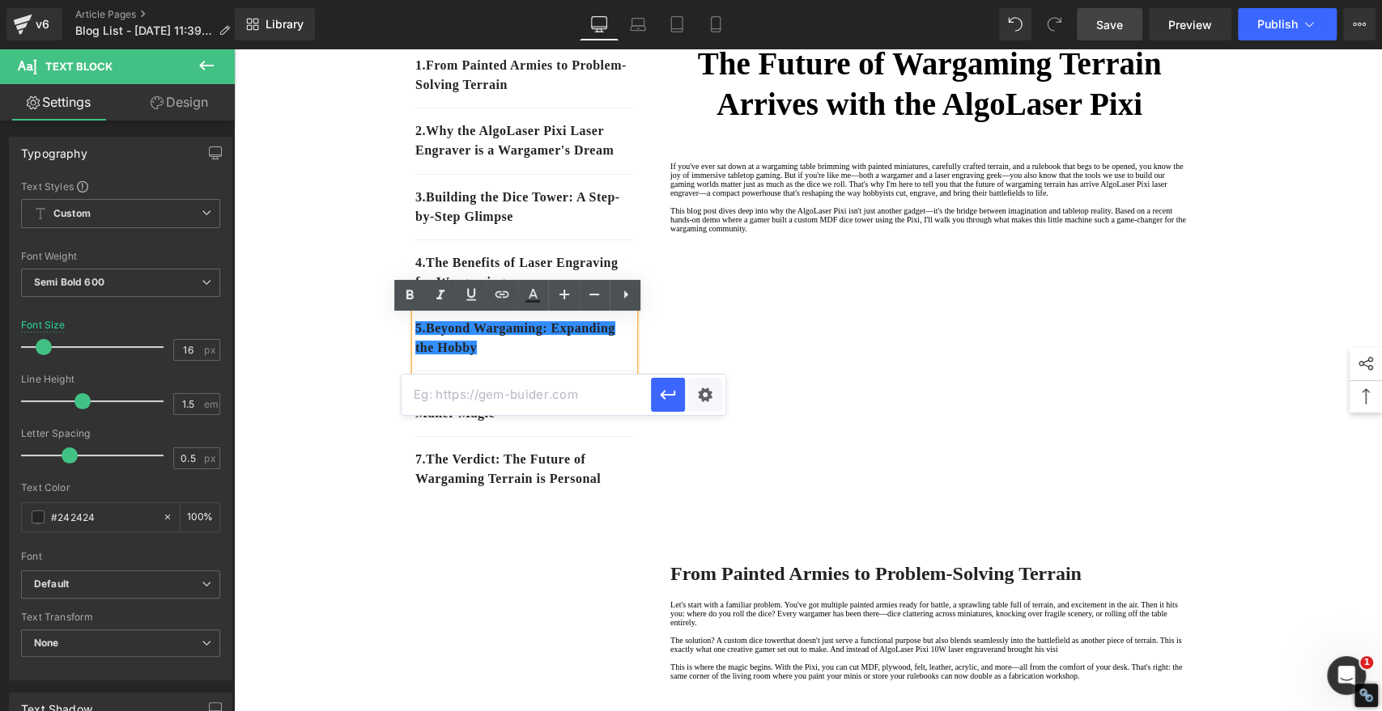
click at [500, 385] on input "text" at bounding box center [525, 395] width 249 height 40
paste input "#e-1758512950943"
click at [666, 396] on icon "button" at bounding box center [667, 394] width 19 height 19
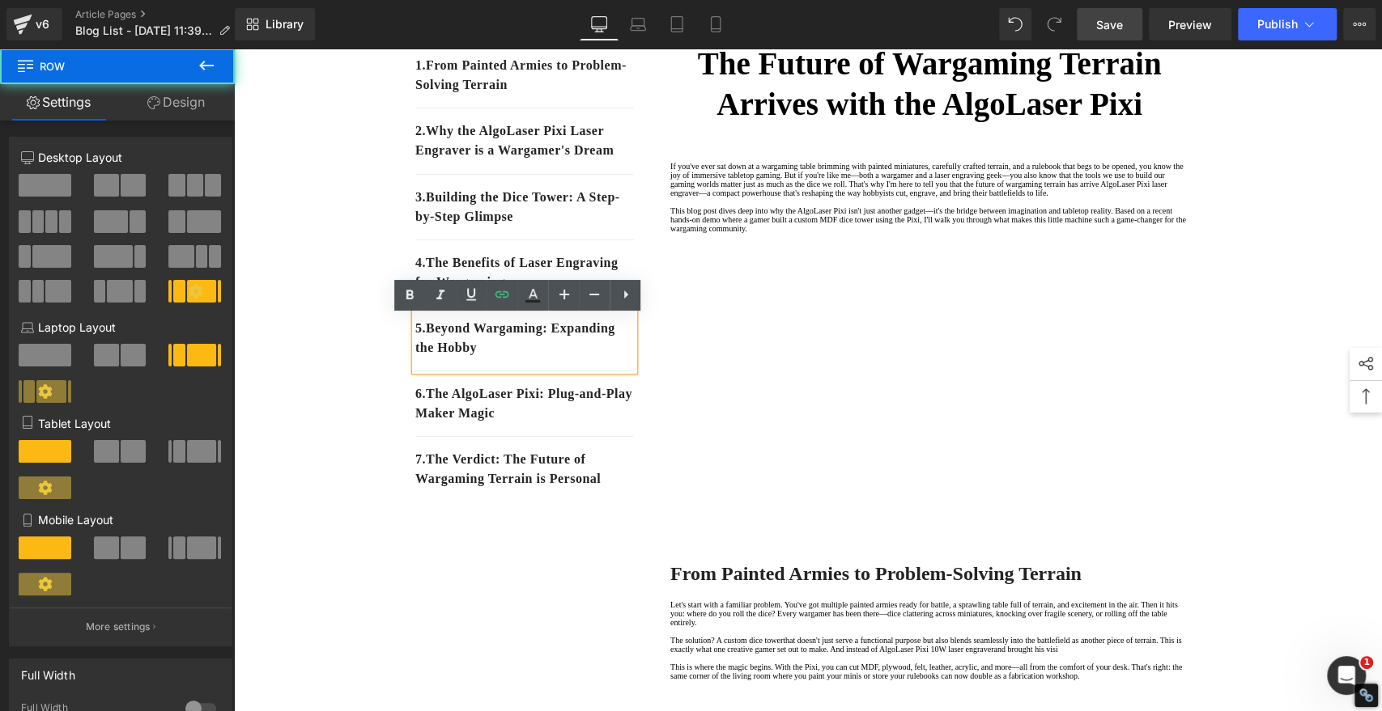
drag, startPoint x: 346, startPoint y: 327, endPoint x: 354, endPoint y: 323, distance: 8.3
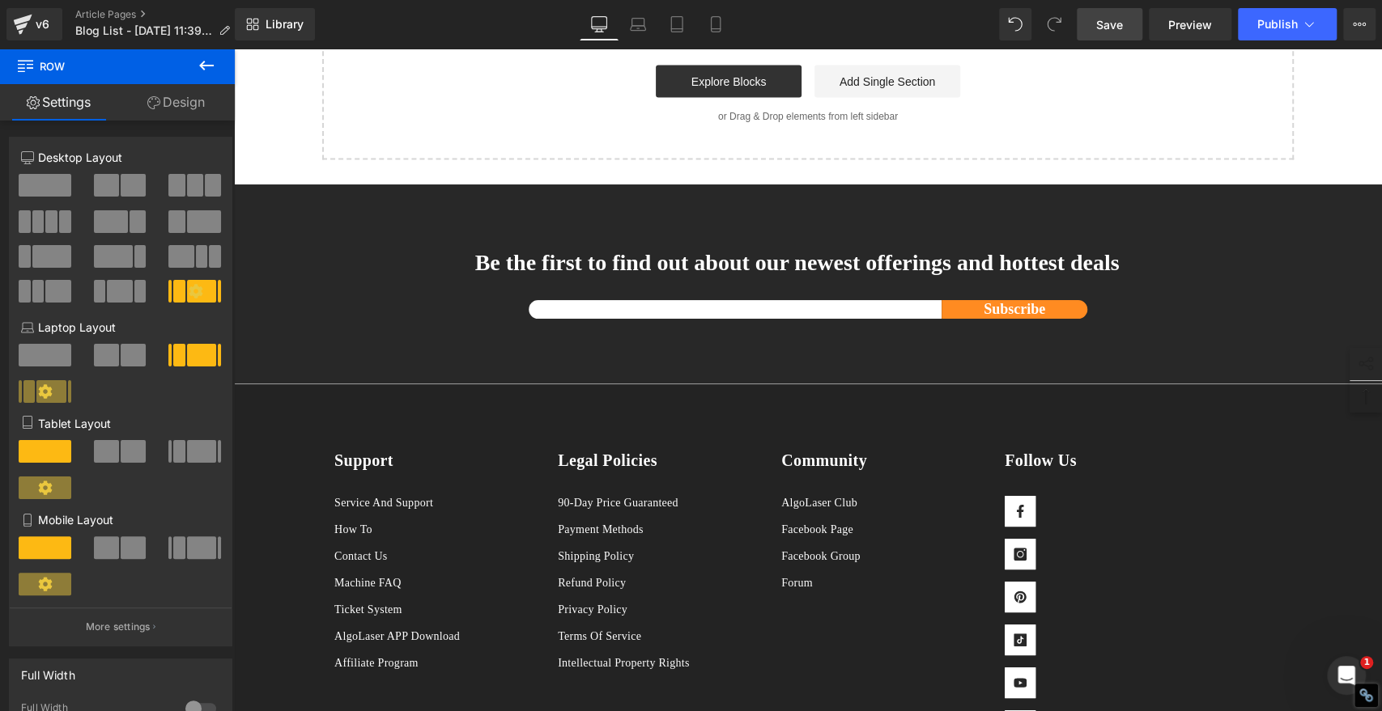
scroll to position [2273, 0]
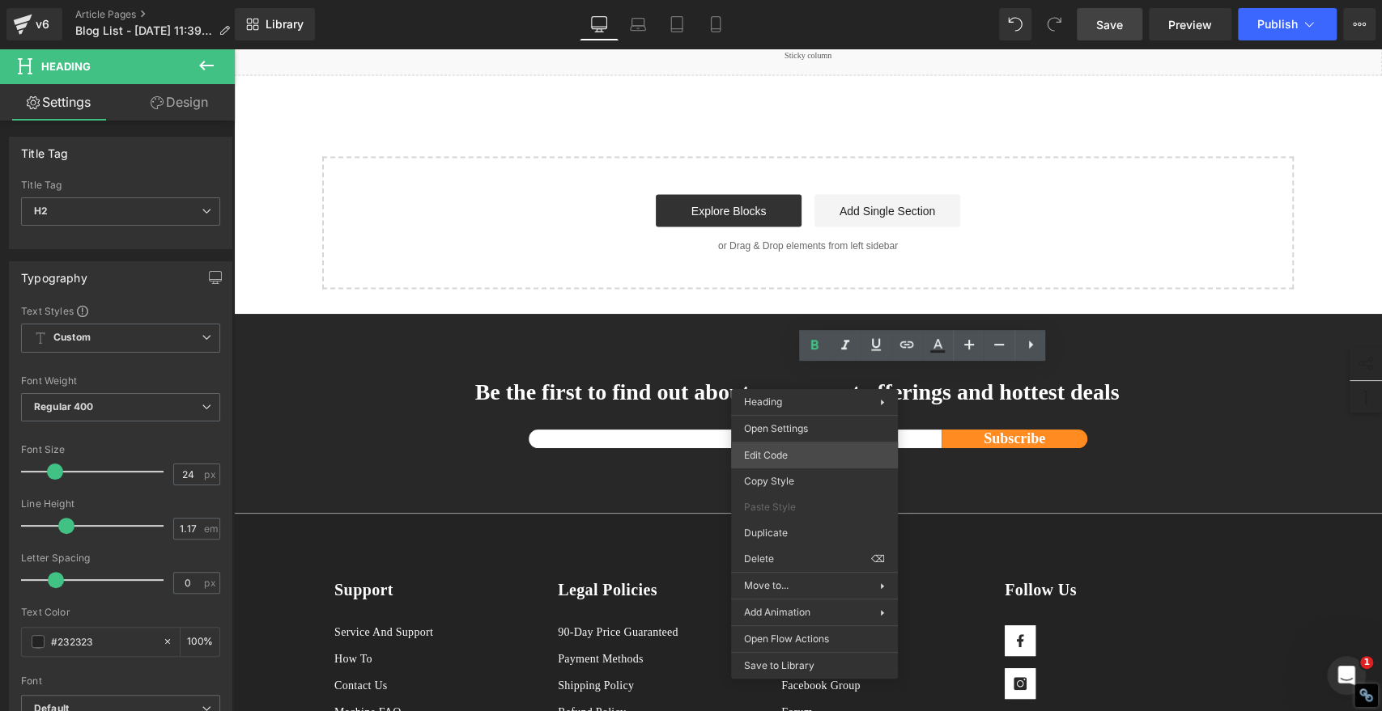
click at [762, 0] on div "Youtube You are previewing how the will restyle your page. You can not edit Ele…" at bounding box center [691, 0] width 1382 height 0
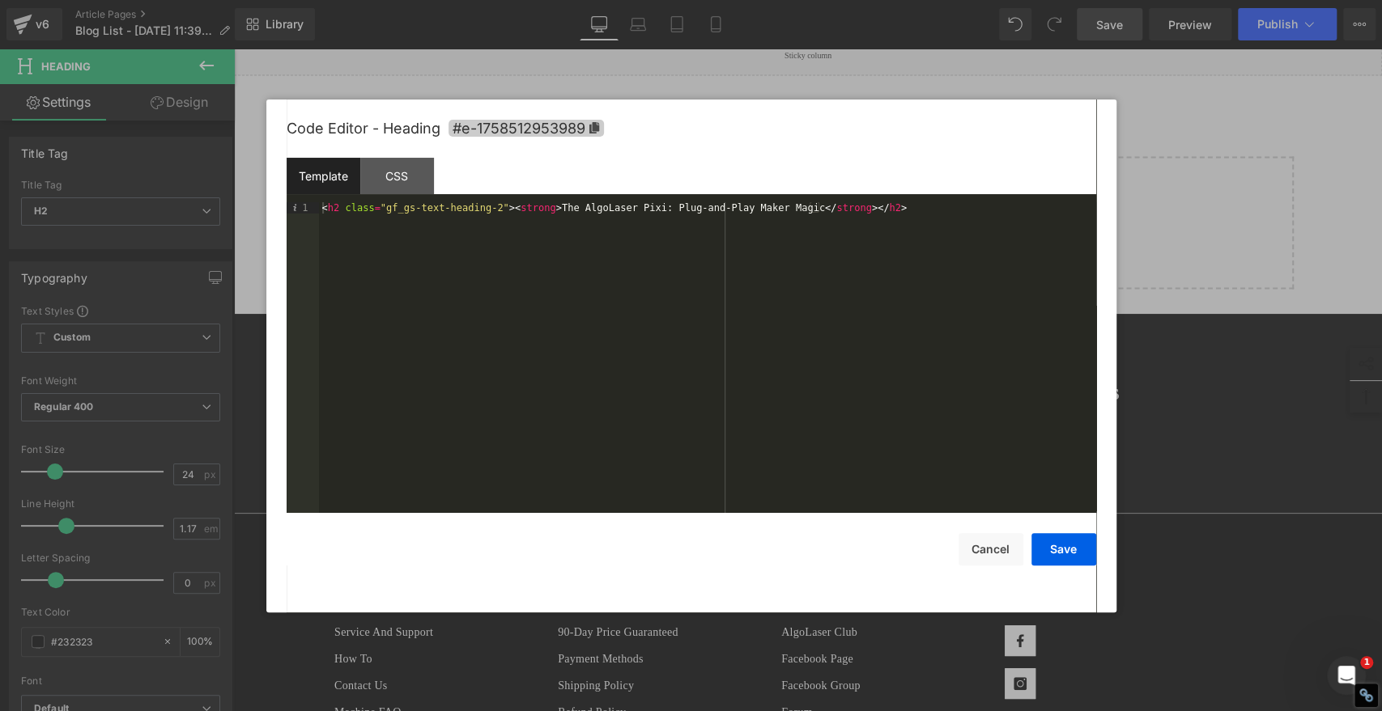
click at [596, 130] on icon at bounding box center [593, 127] width 10 height 11
copy strong "The AlgoLaser Pixi: Plug-and-Play Maker Magic"
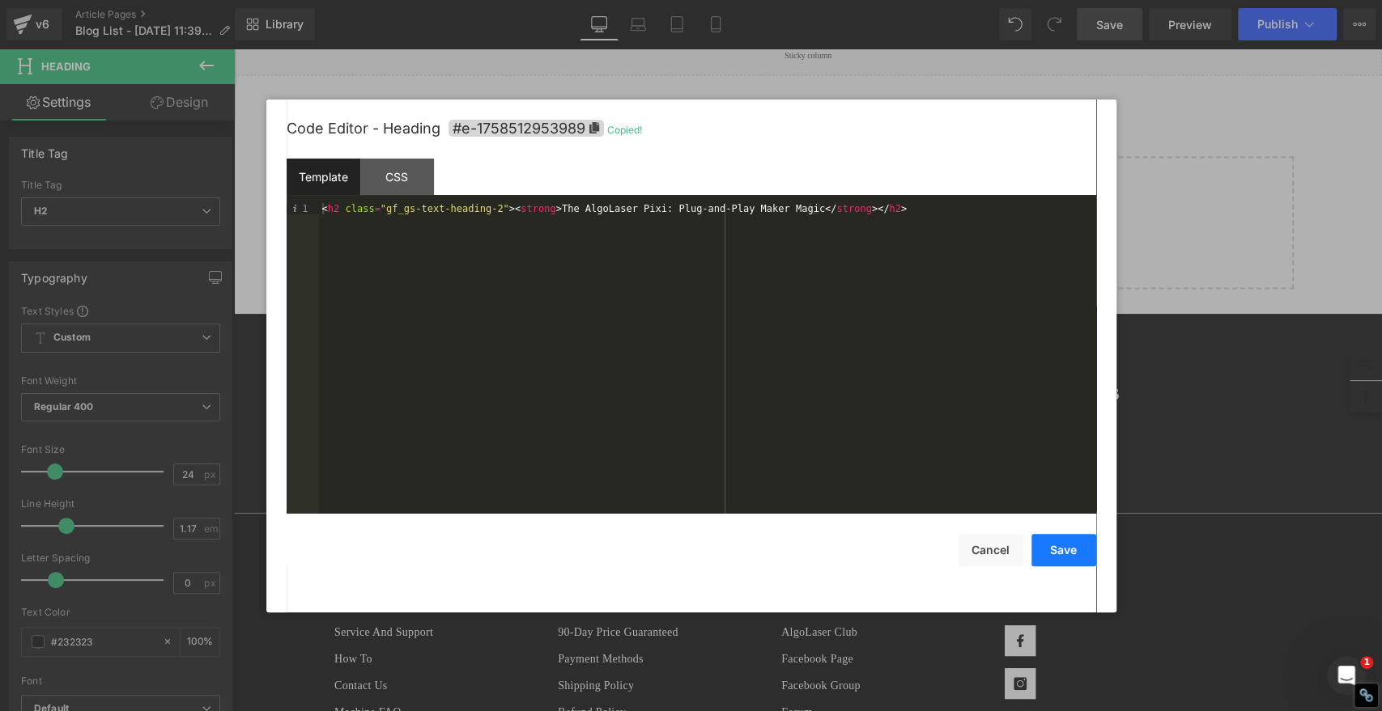
drag, startPoint x: 993, startPoint y: 555, endPoint x: 1041, endPoint y: 537, distance: 51.3
click at [993, 555] on button "Cancel" at bounding box center [990, 550] width 65 height 32
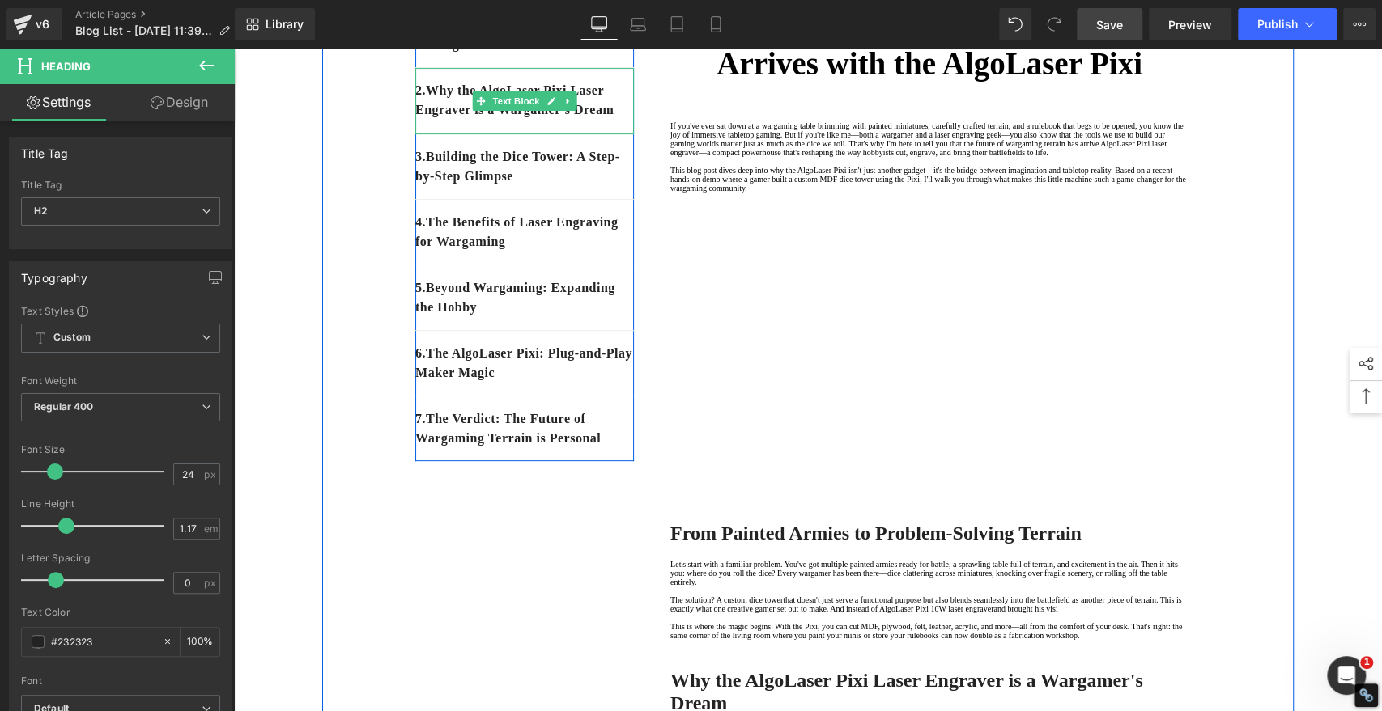
scroll to position [270, 0]
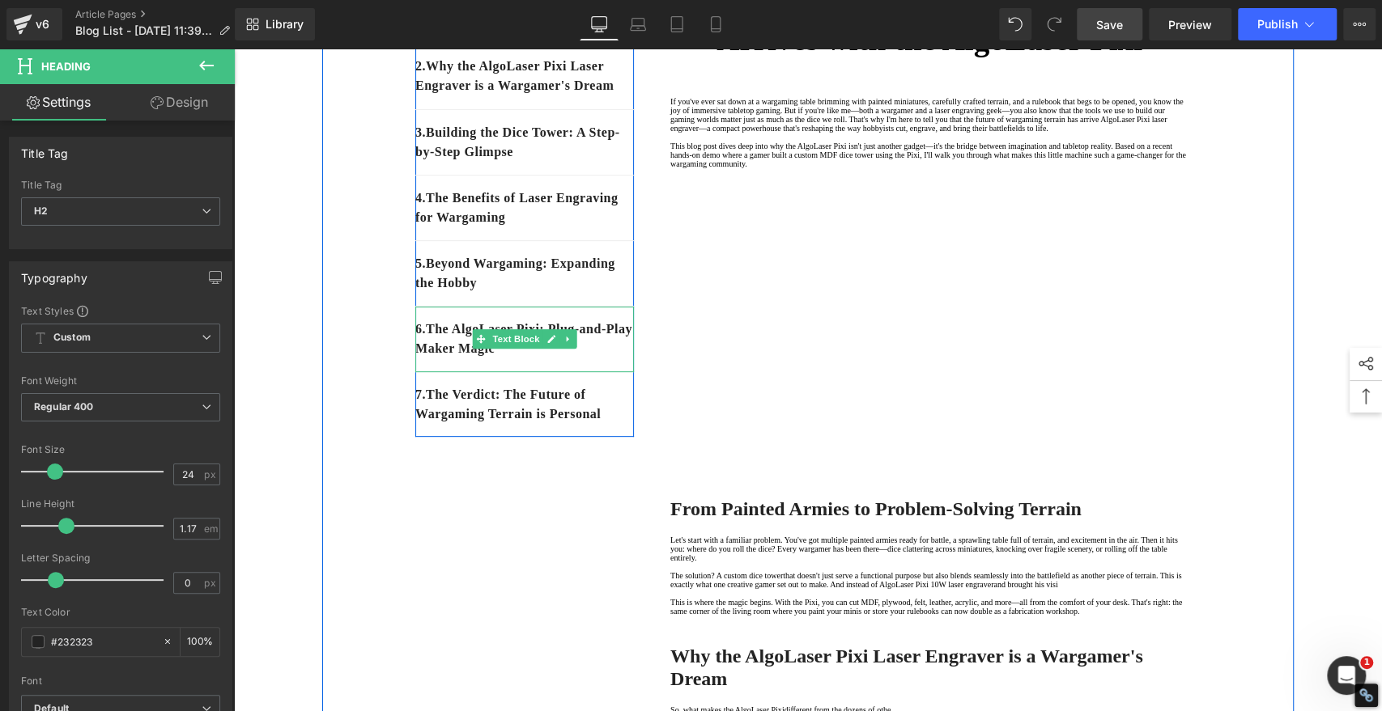
click at [567, 359] on p "6 . The AlgoLaser Pixi: Plug-and-Play Maker Magic" at bounding box center [524, 339] width 219 height 39
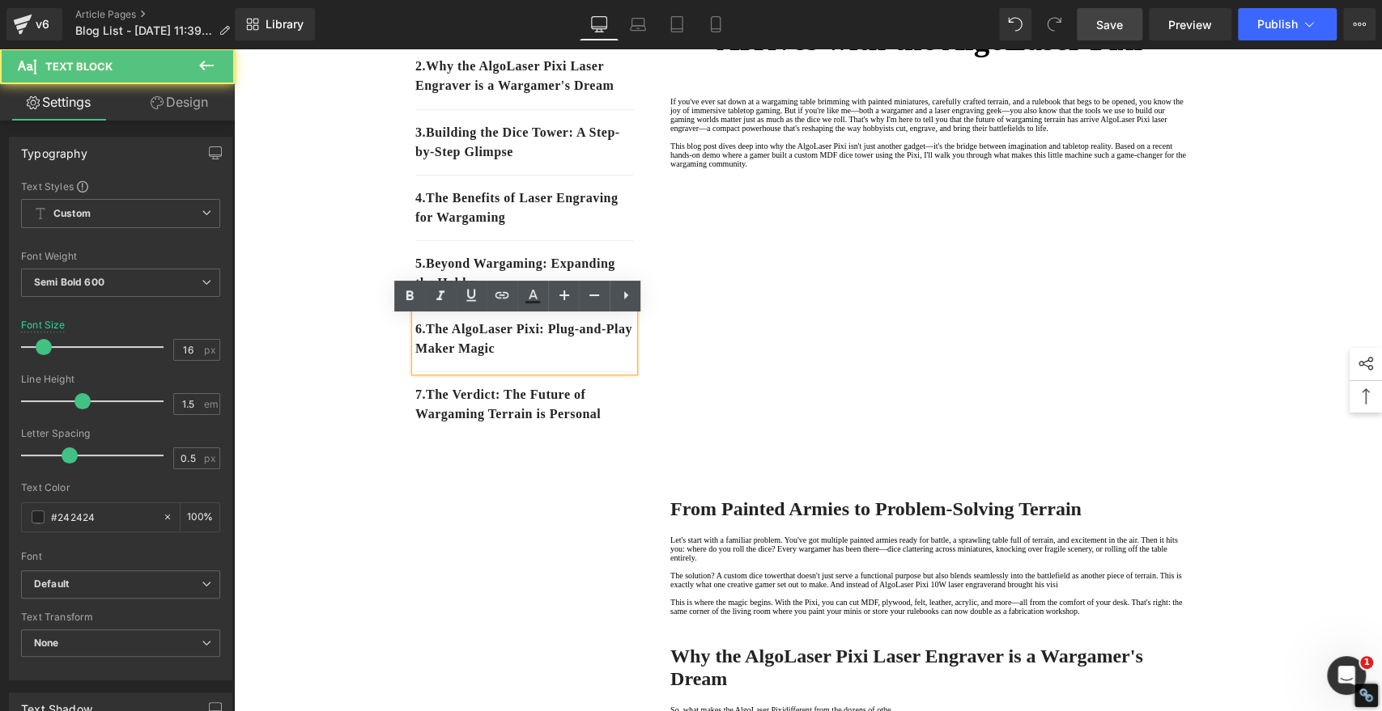
click at [567, 359] on p "6 . The AlgoLaser Pixi: Plug-and-Play Maker Magic" at bounding box center [524, 339] width 219 height 39
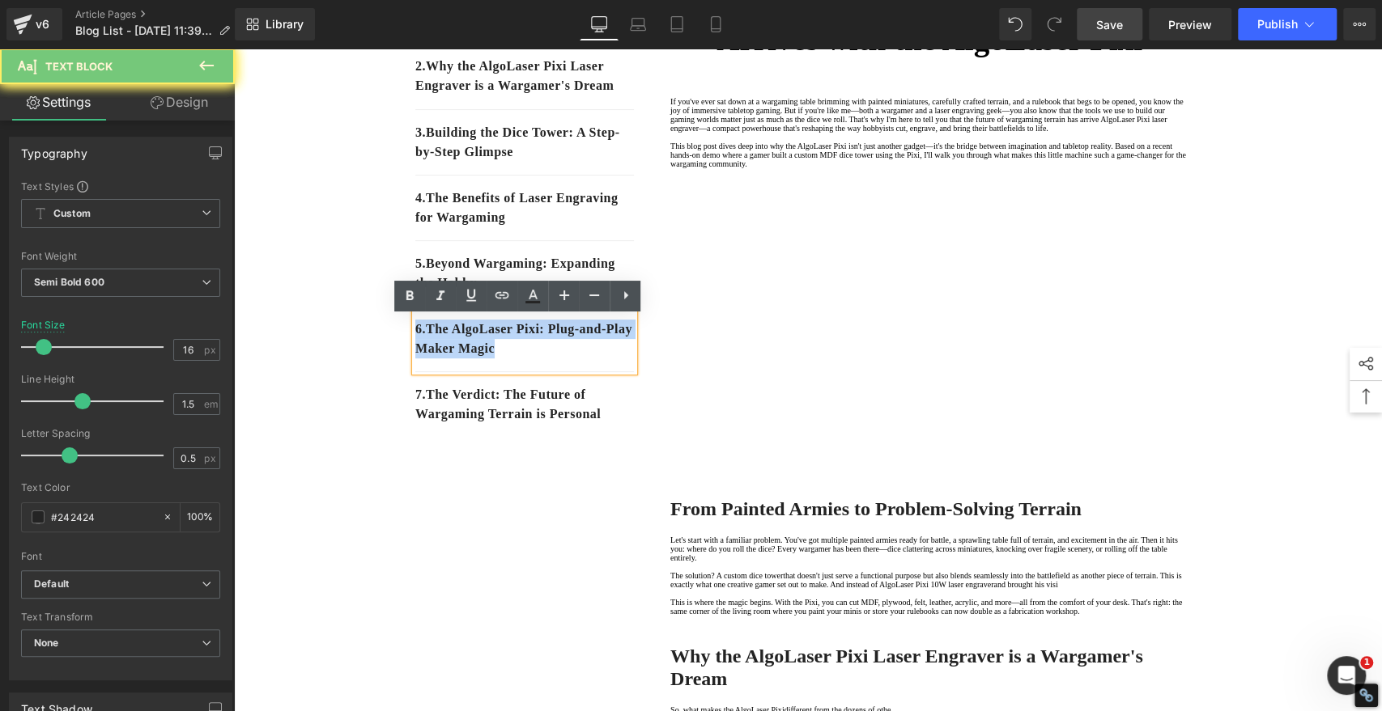
click at [567, 359] on p "6 . The AlgoLaser Pixi: Plug-and-Play Maker Magic" at bounding box center [524, 339] width 219 height 39
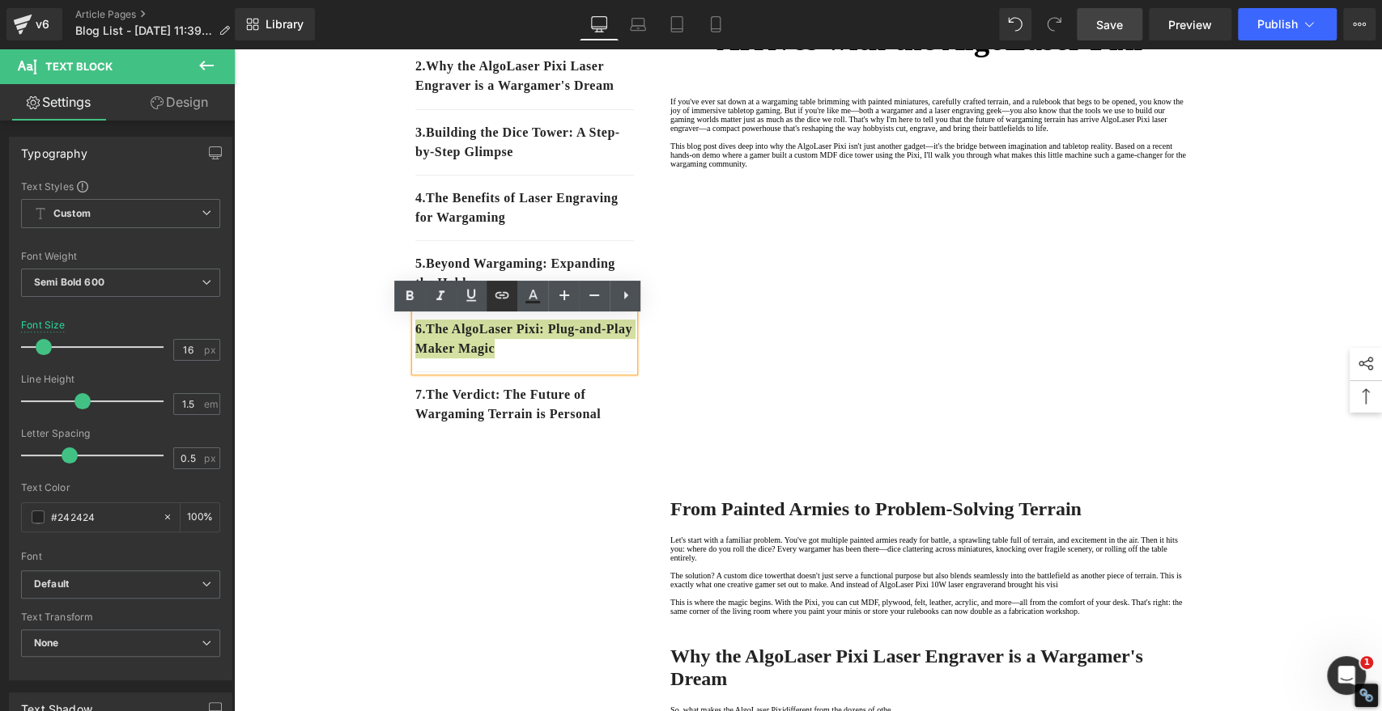
click at [499, 297] on icon at bounding box center [502, 295] width 14 height 6
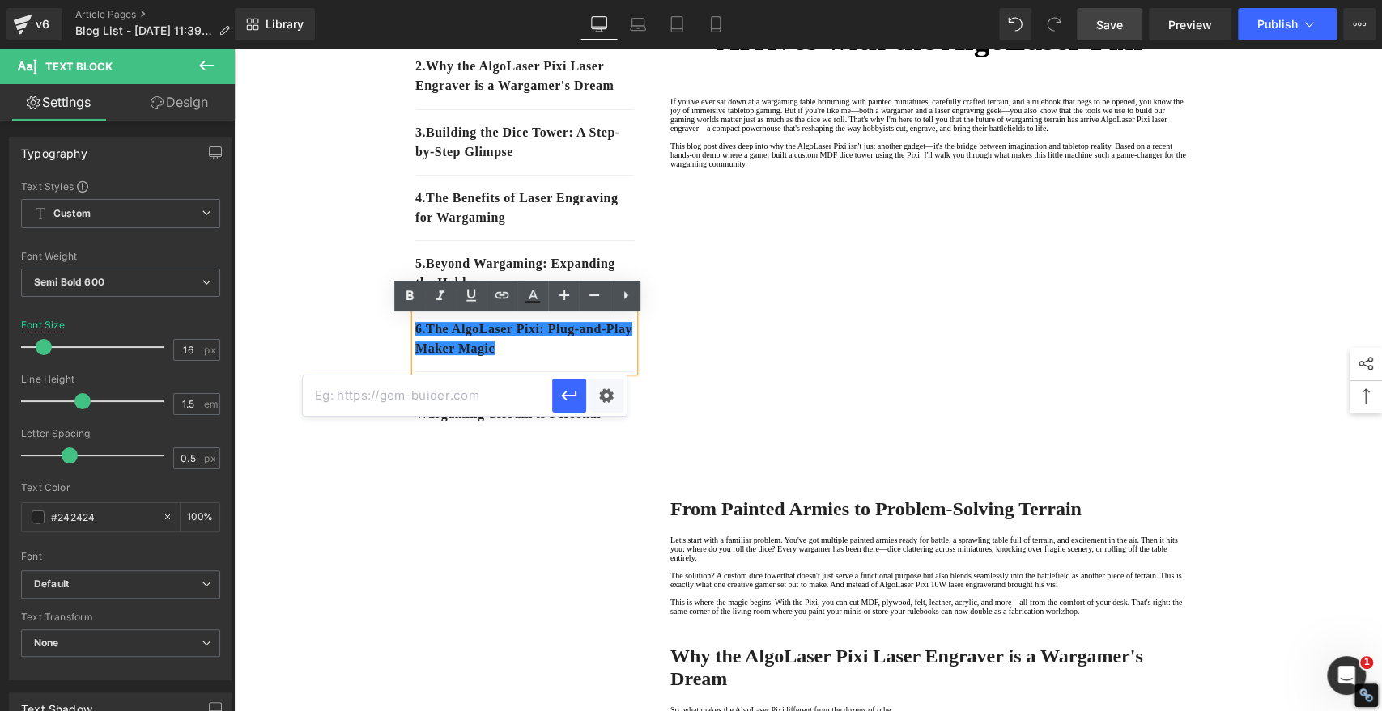
click at [486, 391] on input "text" at bounding box center [427, 396] width 249 height 40
paste input "#e-1758512953989"
click at [574, 393] on icon "button" at bounding box center [568, 395] width 19 height 19
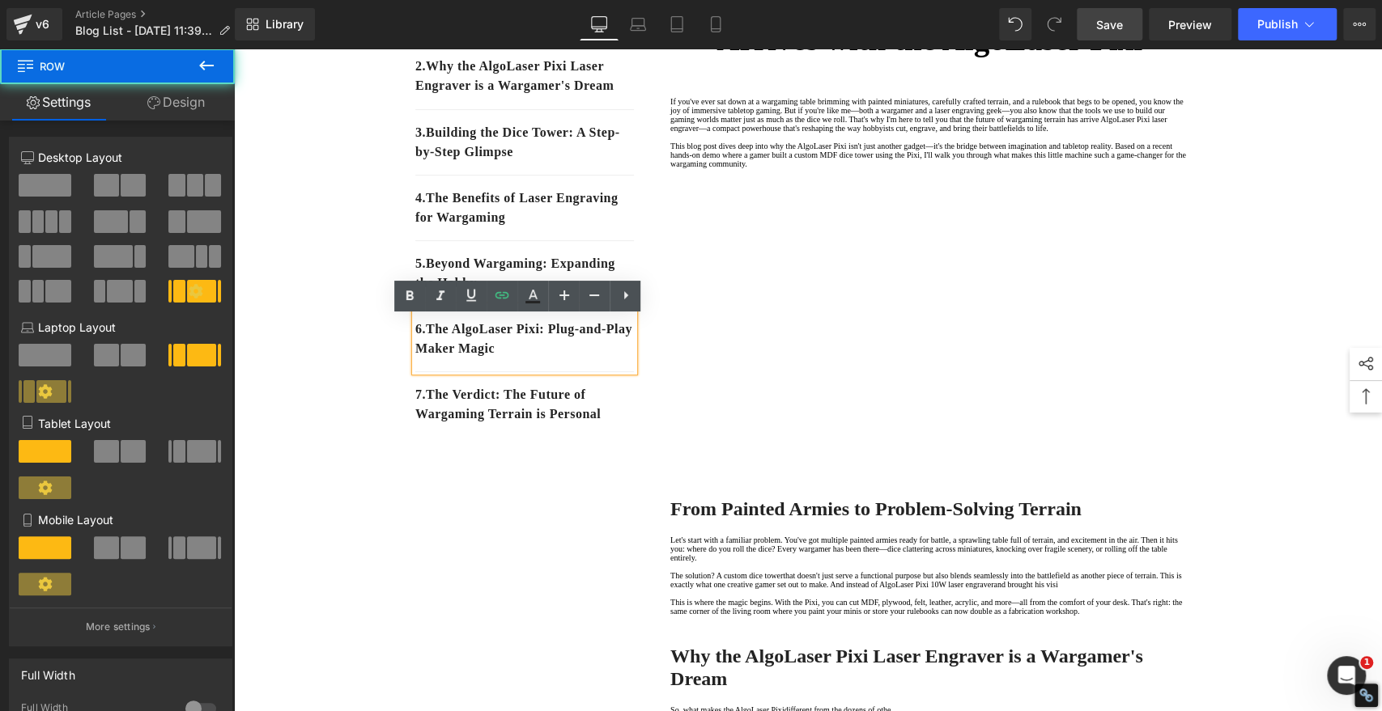
drag, startPoint x: 490, startPoint y: 530, endPoint x: 462, endPoint y: 414, distance: 119.1
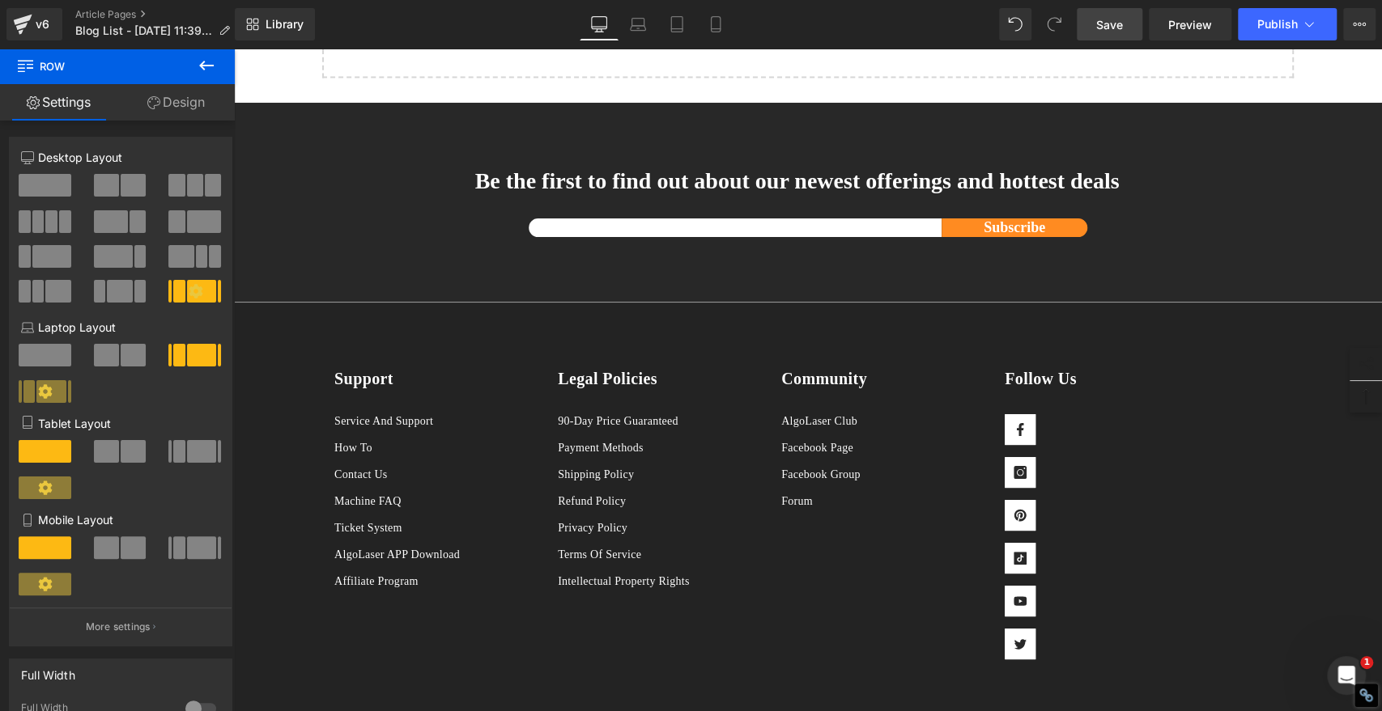
scroll to position [2532, 0]
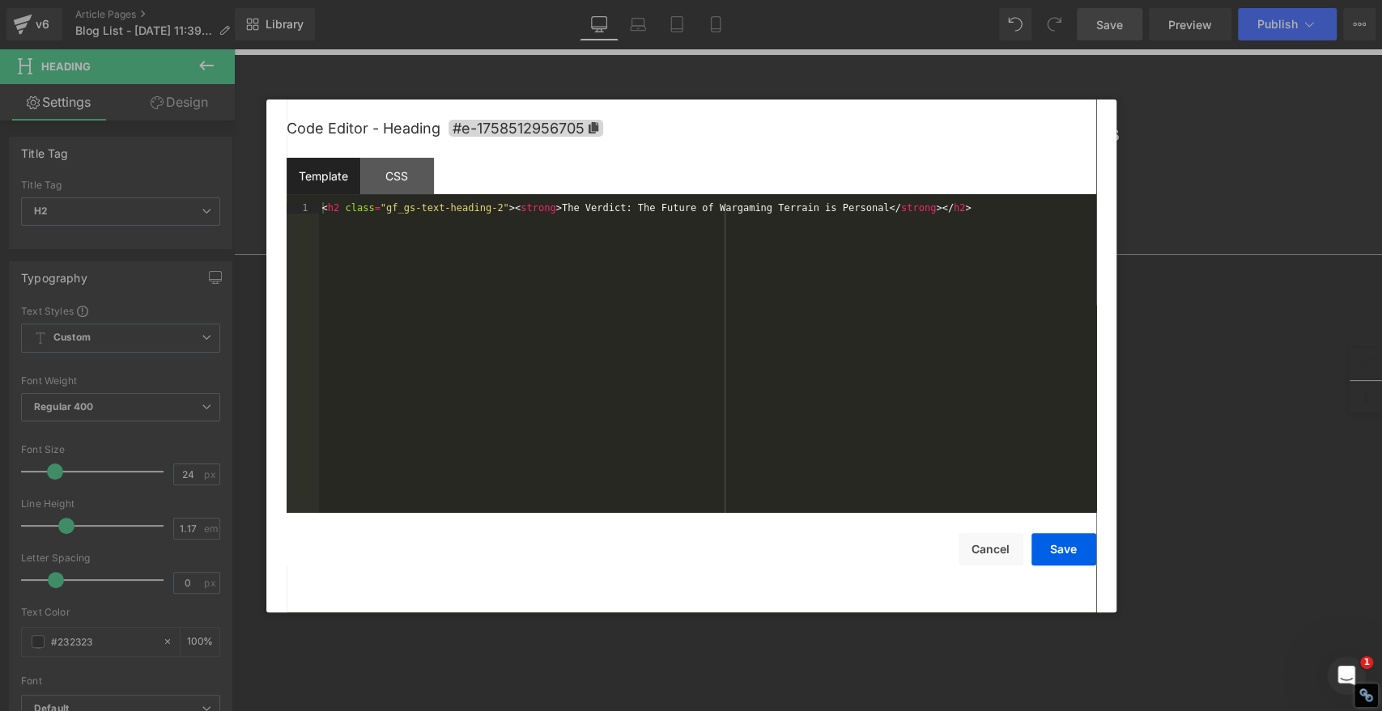
click at [731, 0] on div "Youtube You are previewing how the will restyle your page. You can not edit Ele…" at bounding box center [691, 0] width 1382 height 0
click at [594, 128] on icon at bounding box center [593, 127] width 10 height 11
copy strong "The Verdict: The Future of Wargaming Terrain is Personal"
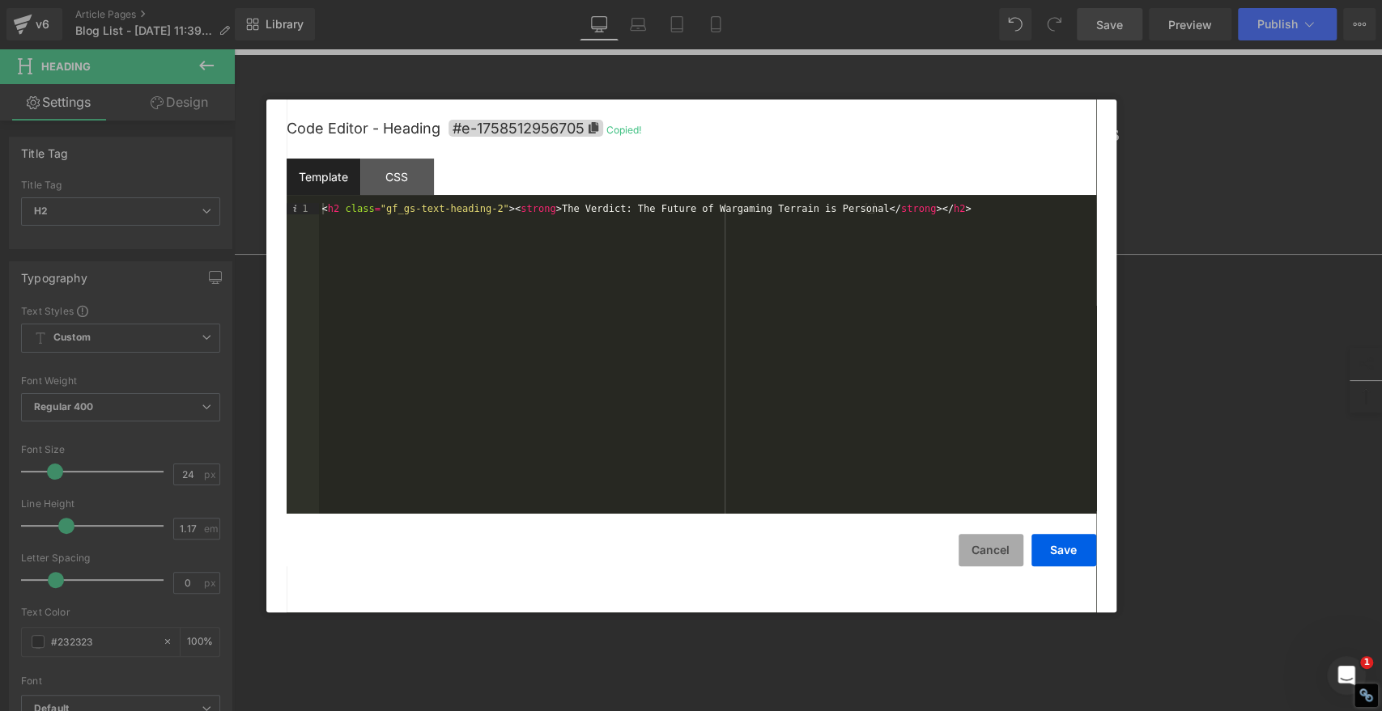
click at [1000, 537] on button "Cancel" at bounding box center [990, 550] width 65 height 32
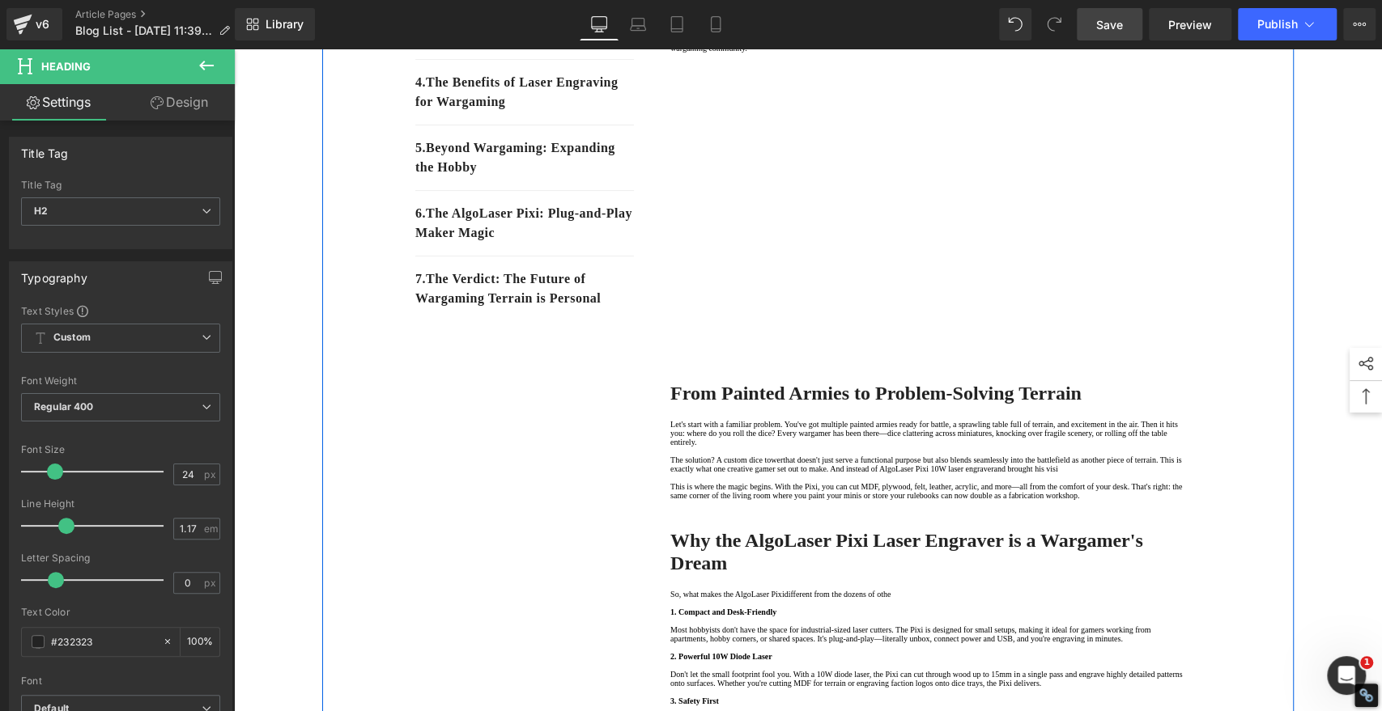
scroll to position [359, 0]
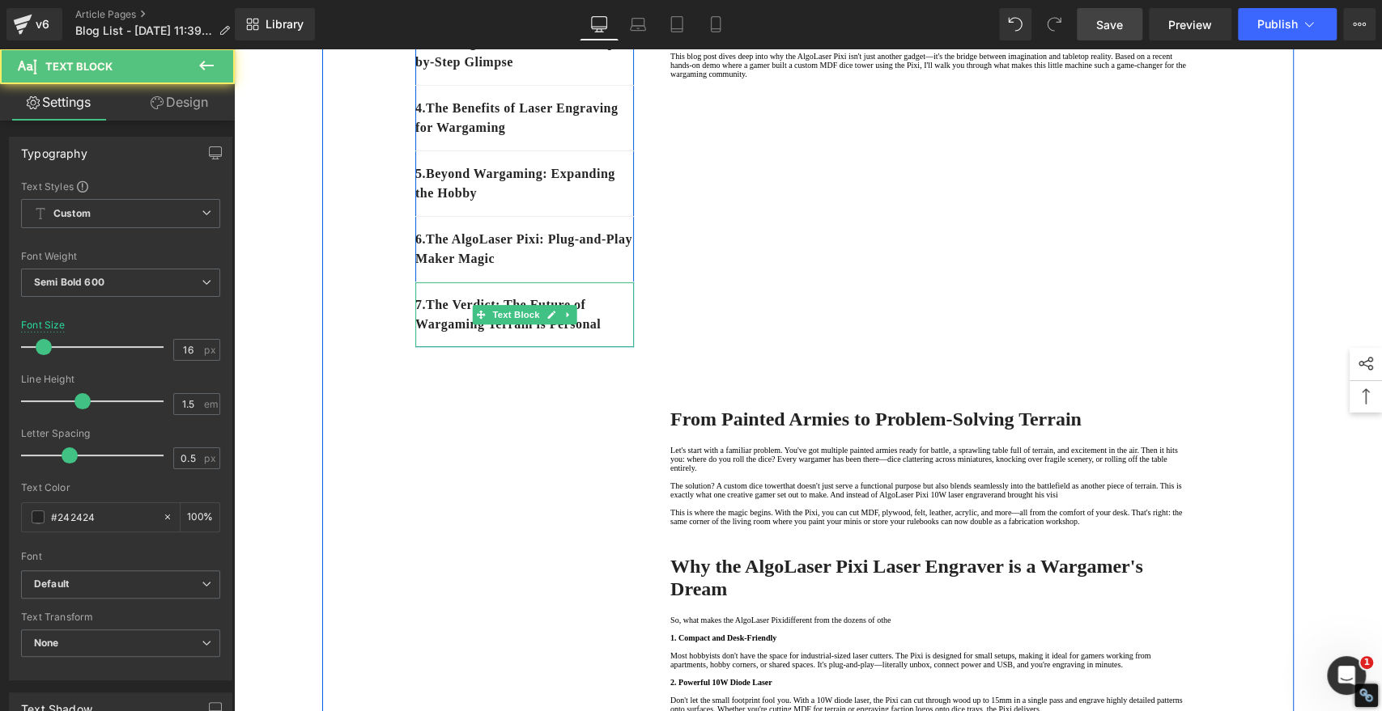
click at [596, 334] on p "7 . The Verdict: The Future of Wargaming Terrain is Personal" at bounding box center [524, 314] width 219 height 39
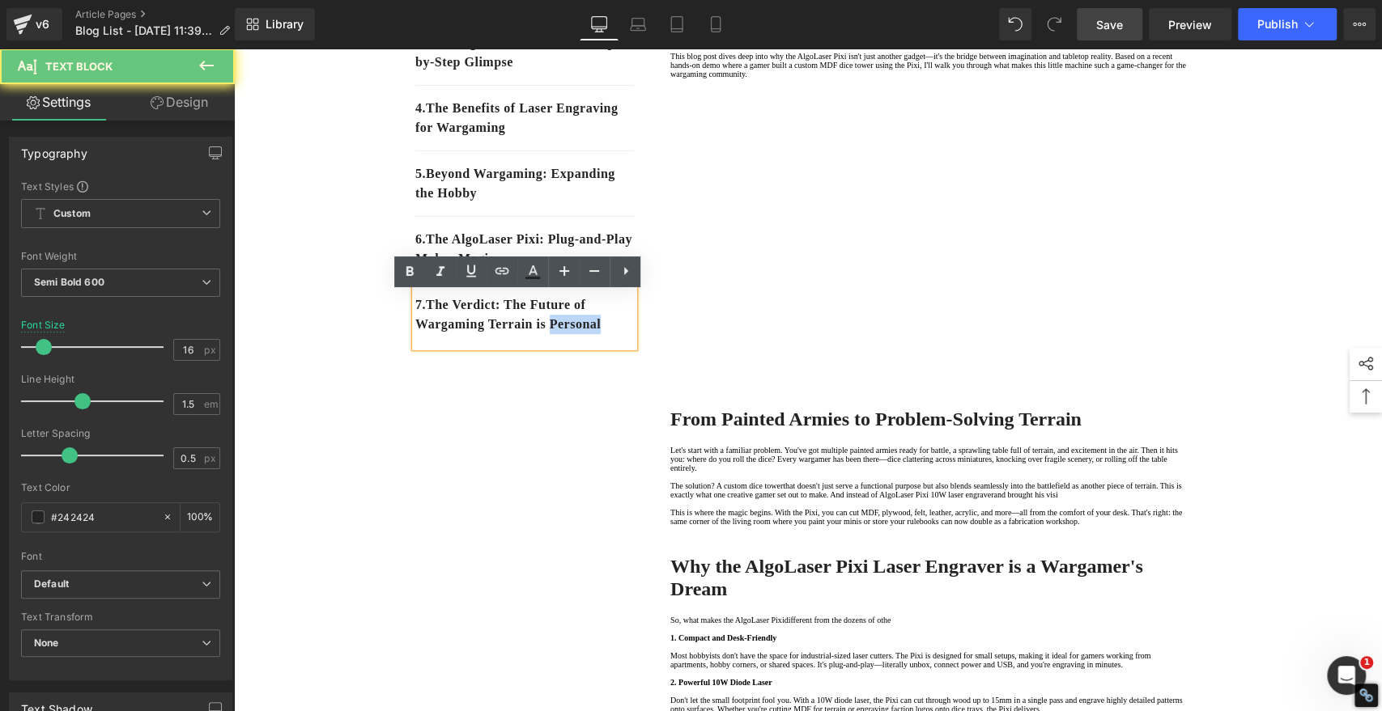
click at [596, 334] on p "7 . The Verdict: The Future of Wargaming Terrain is Personal" at bounding box center [524, 314] width 219 height 39
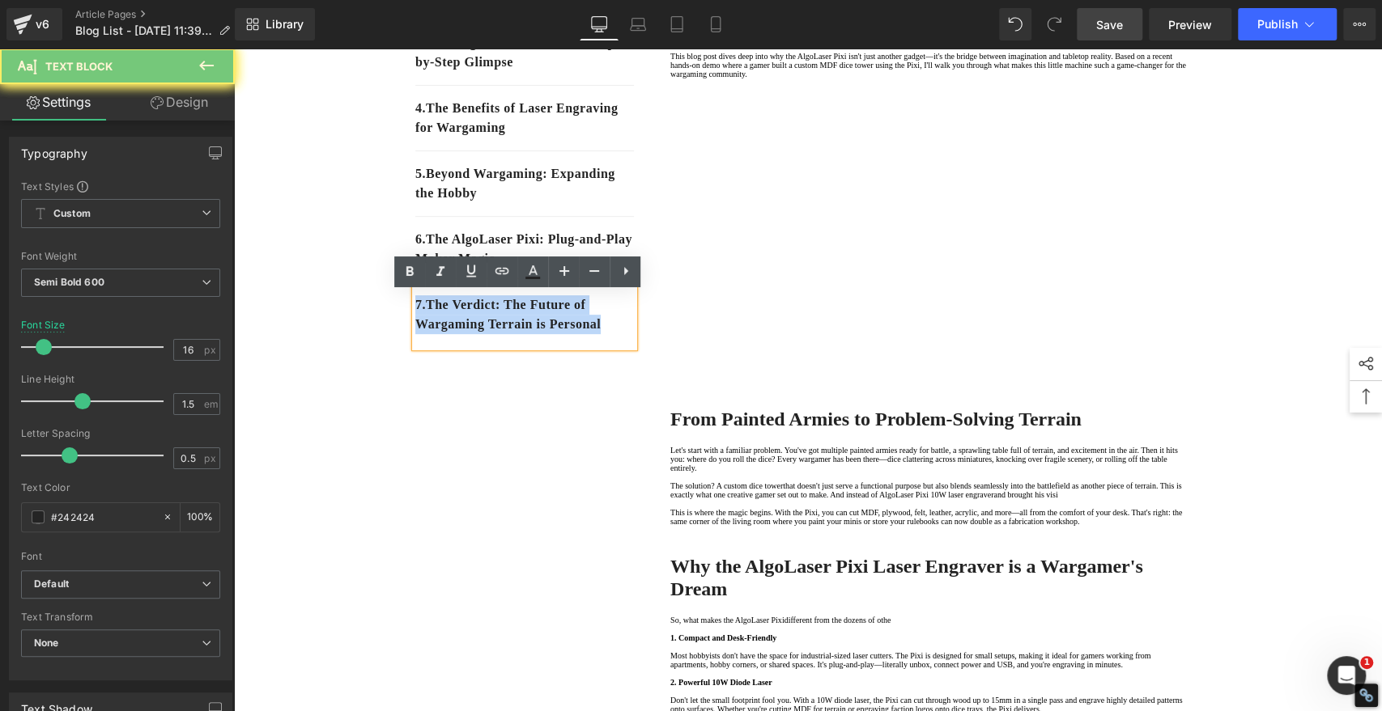
click at [596, 334] on p "7 . The Verdict: The Future of Wargaming Terrain is Personal" at bounding box center [524, 314] width 219 height 39
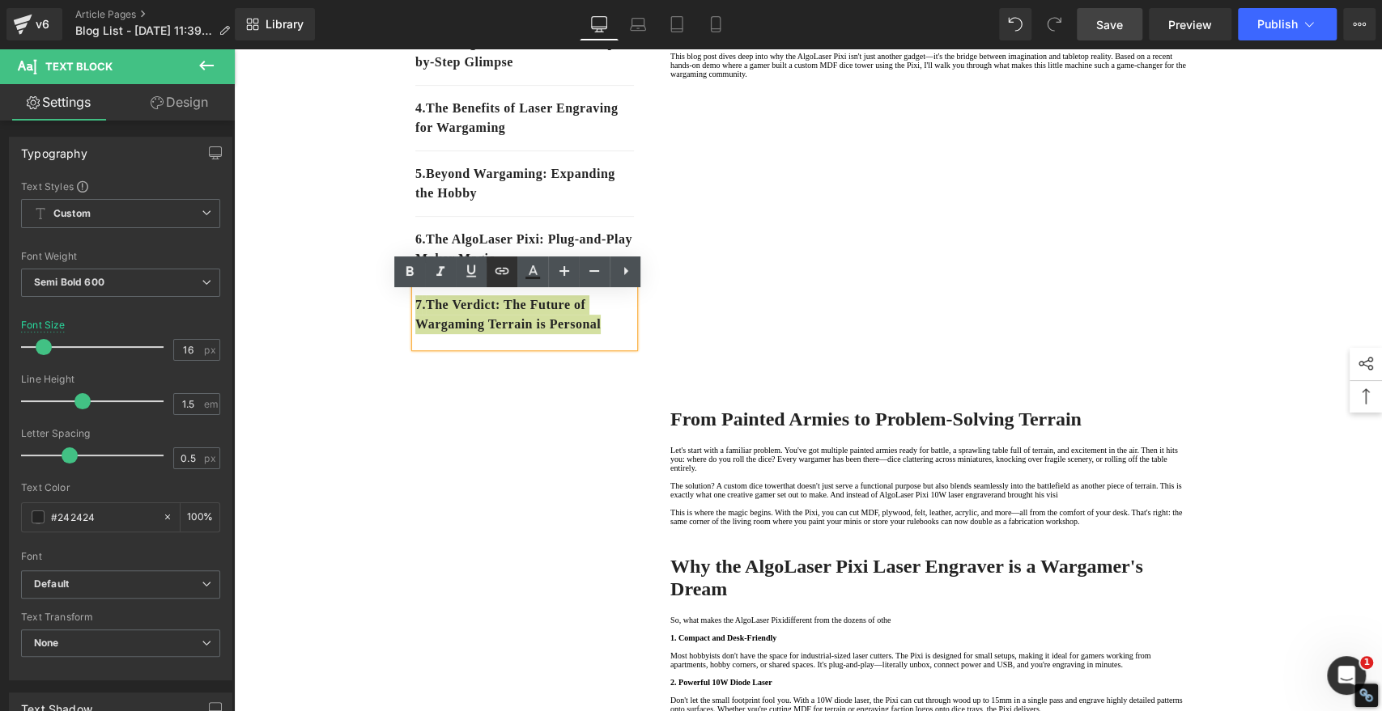
drag, startPoint x: 506, startPoint y: 274, endPoint x: 505, endPoint y: 283, distance: 8.9
click at [506, 274] on icon at bounding box center [501, 270] width 19 height 19
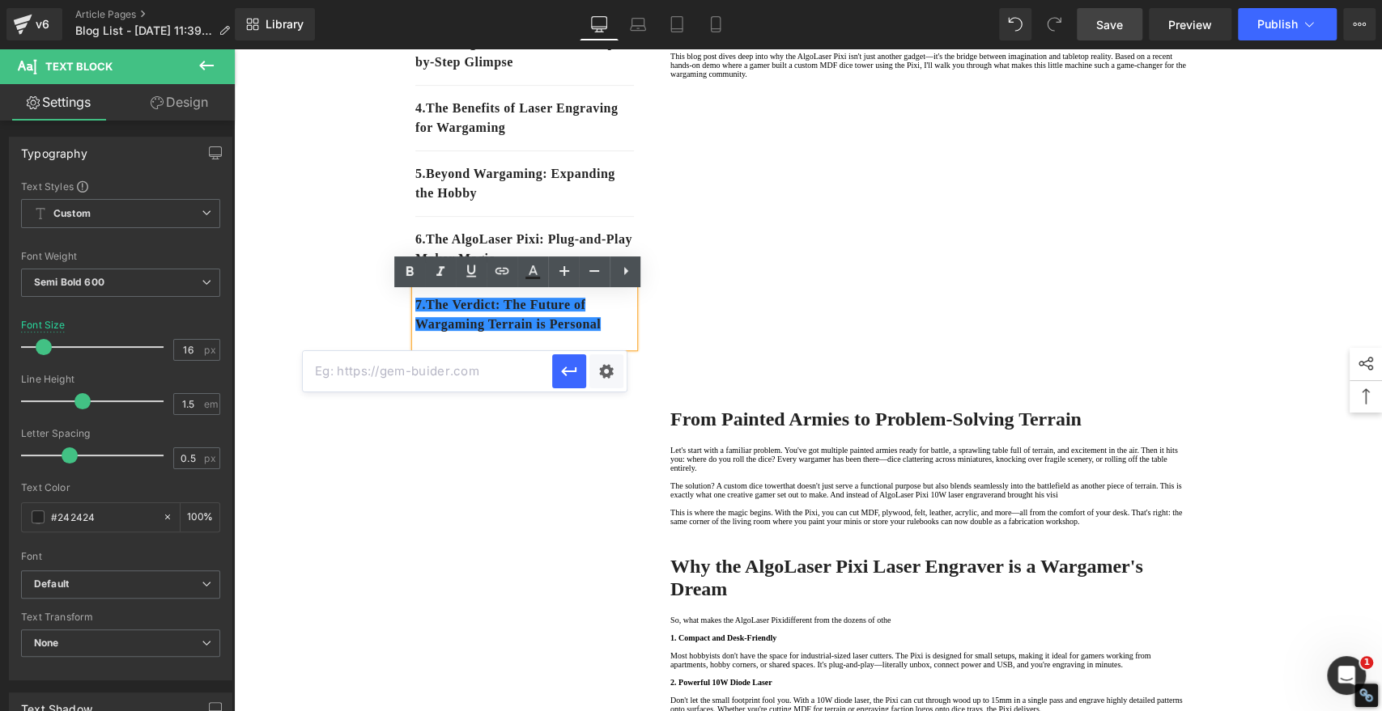
click at [490, 367] on input "text" at bounding box center [427, 371] width 249 height 40
paste input "#e-1758512956705"
type input "#e-1758512956705"
click at [567, 367] on icon "button" at bounding box center [568, 371] width 19 height 19
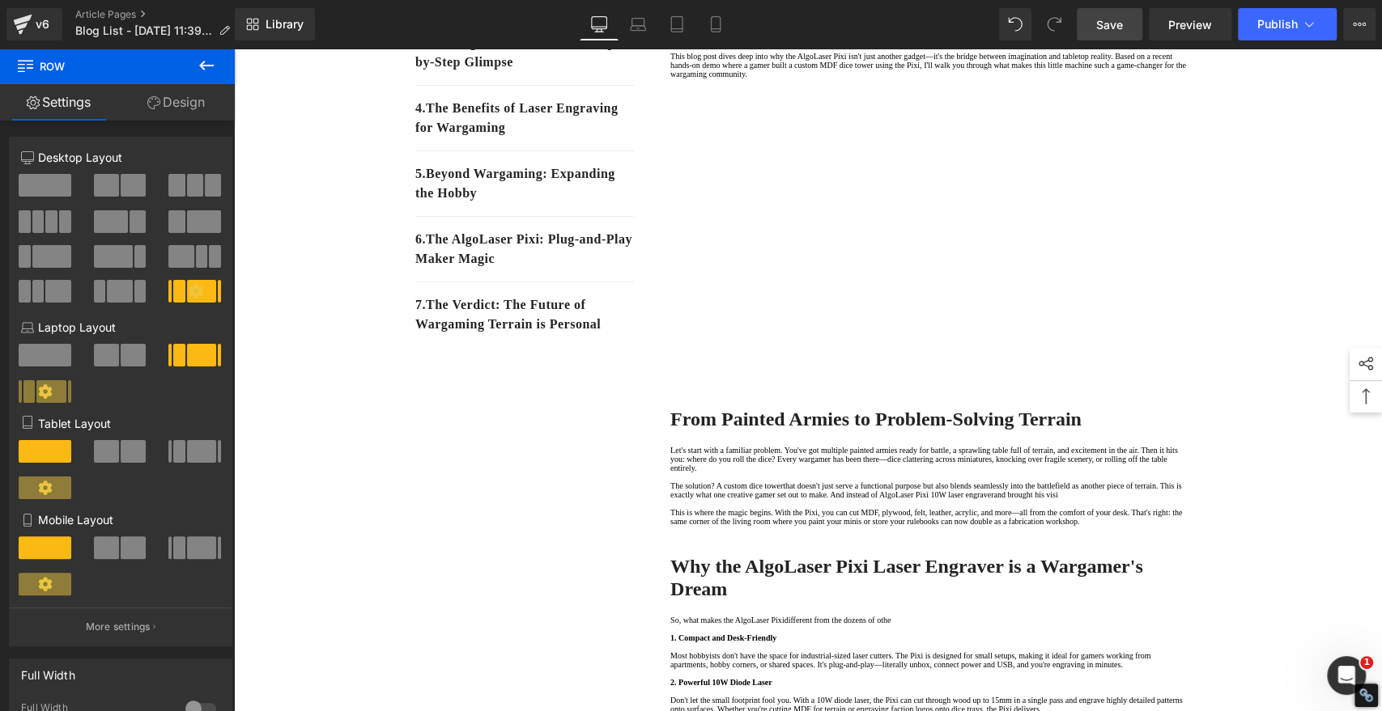
click at [1101, 16] on span "Save" at bounding box center [1109, 24] width 27 height 17
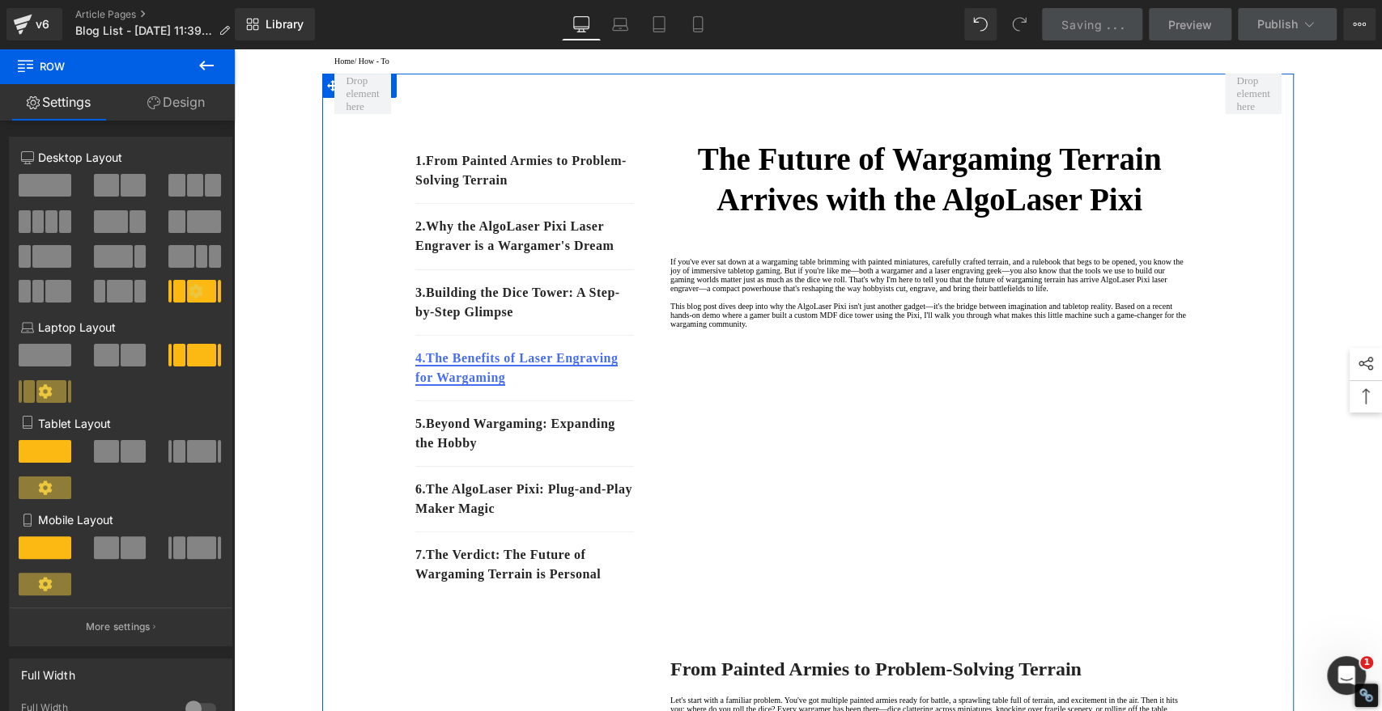
scroll to position [0, 0]
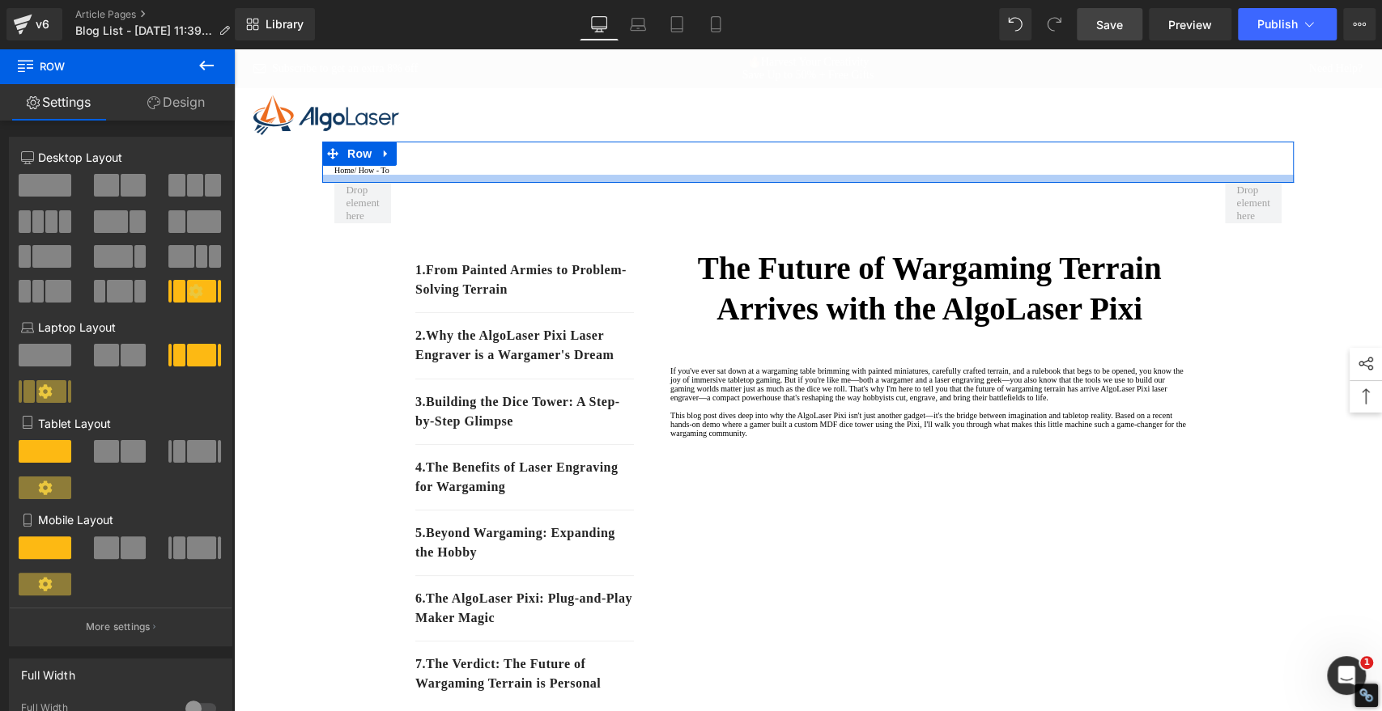
click at [234, 49] on div at bounding box center [234, 49] width 0 height 0
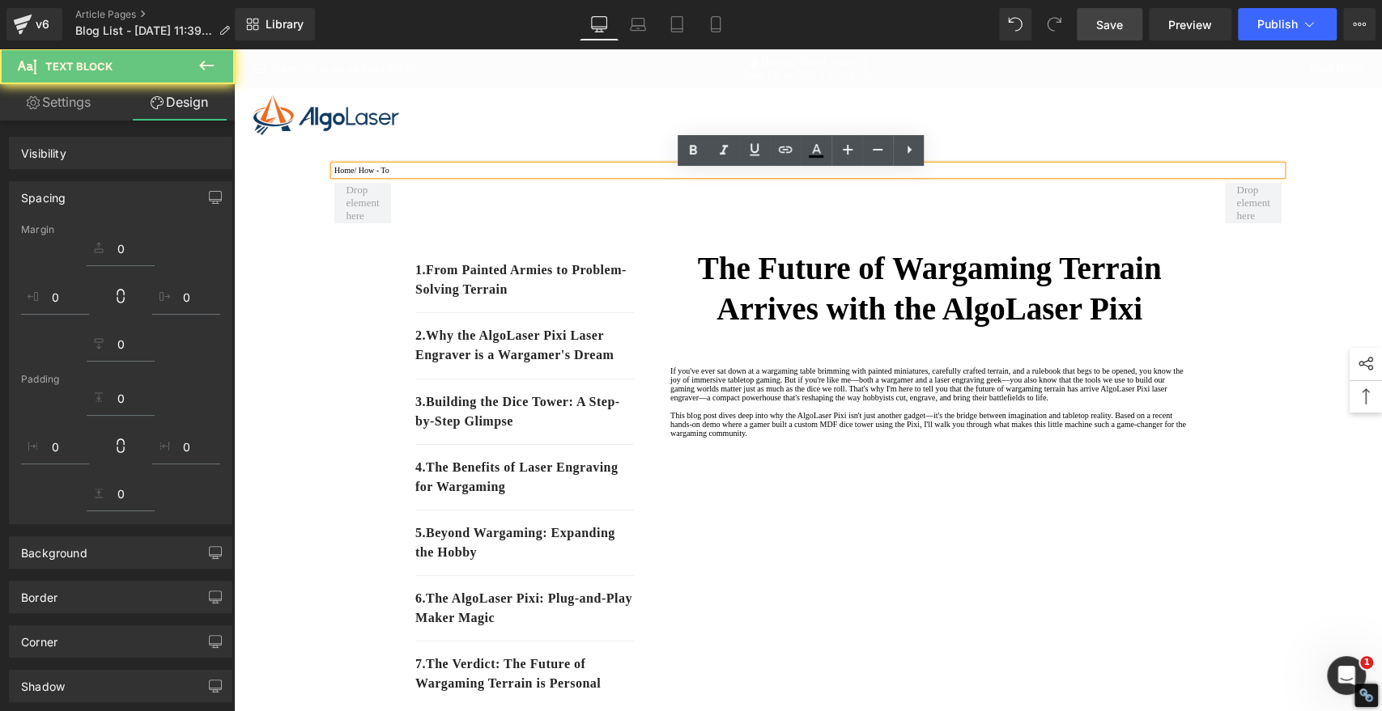
click at [404, 175] on p "Home / How - To" at bounding box center [807, 170] width 947 height 9
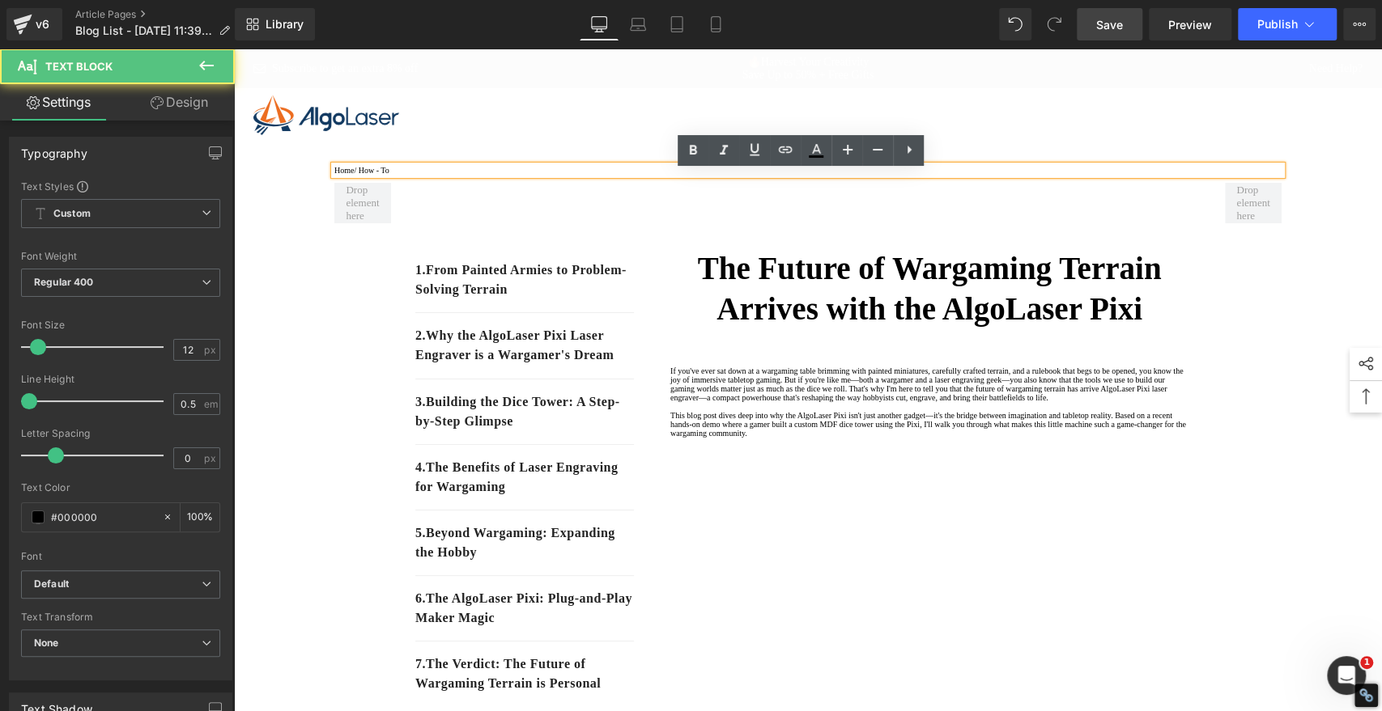
click at [401, 175] on p "Home / How - To" at bounding box center [807, 170] width 947 height 9
drag, startPoint x: 401, startPoint y: 180, endPoint x: 364, endPoint y: 178, distance: 37.3
click at [364, 175] on p "Home / How - To" at bounding box center [807, 170] width 947 height 9
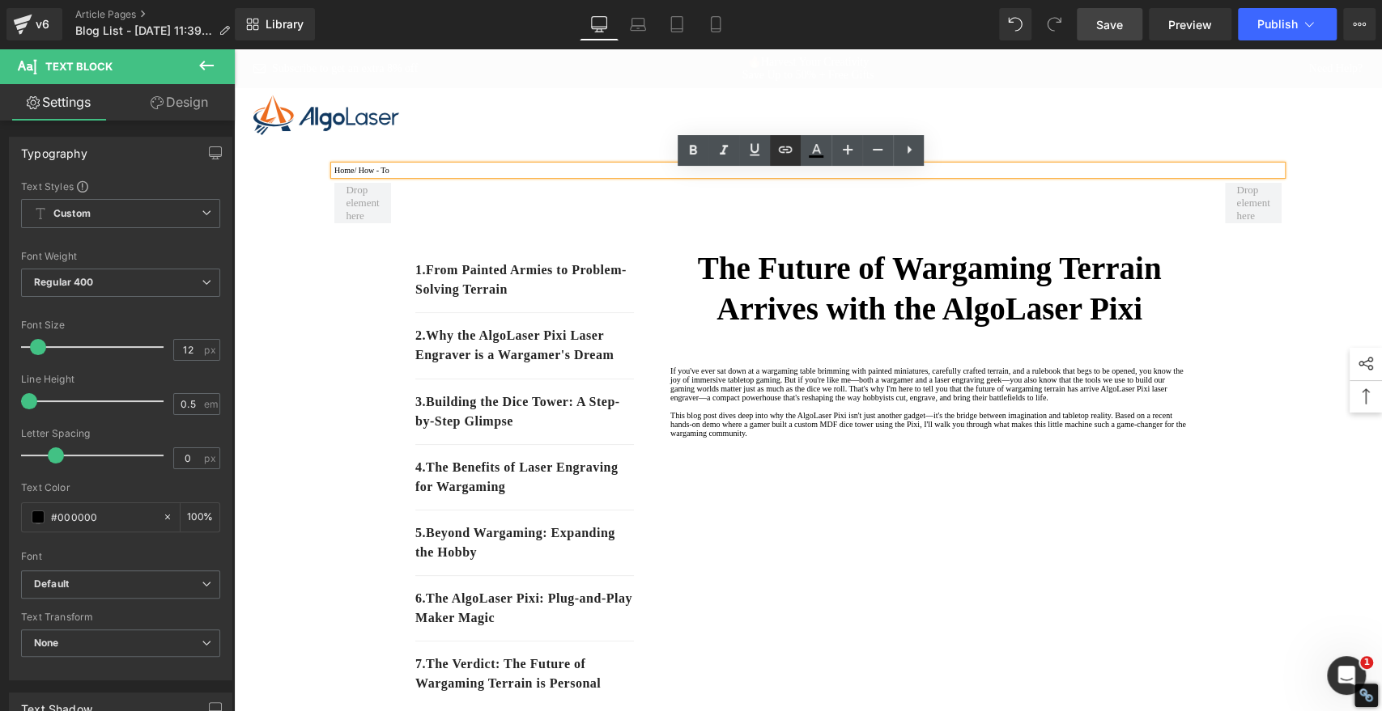
click at [791, 147] on icon at bounding box center [784, 149] width 19 height 19
click at [530, 205] on input "text" at bounding box center [444, 213] width 249 height 40
paste input "[URL][DOMAIN_NAME]"
type input "[URL][DOMAIN_NAME]"
click at [582, 218] on icon "button" at bounding box center [586, 213] width 19 height 19
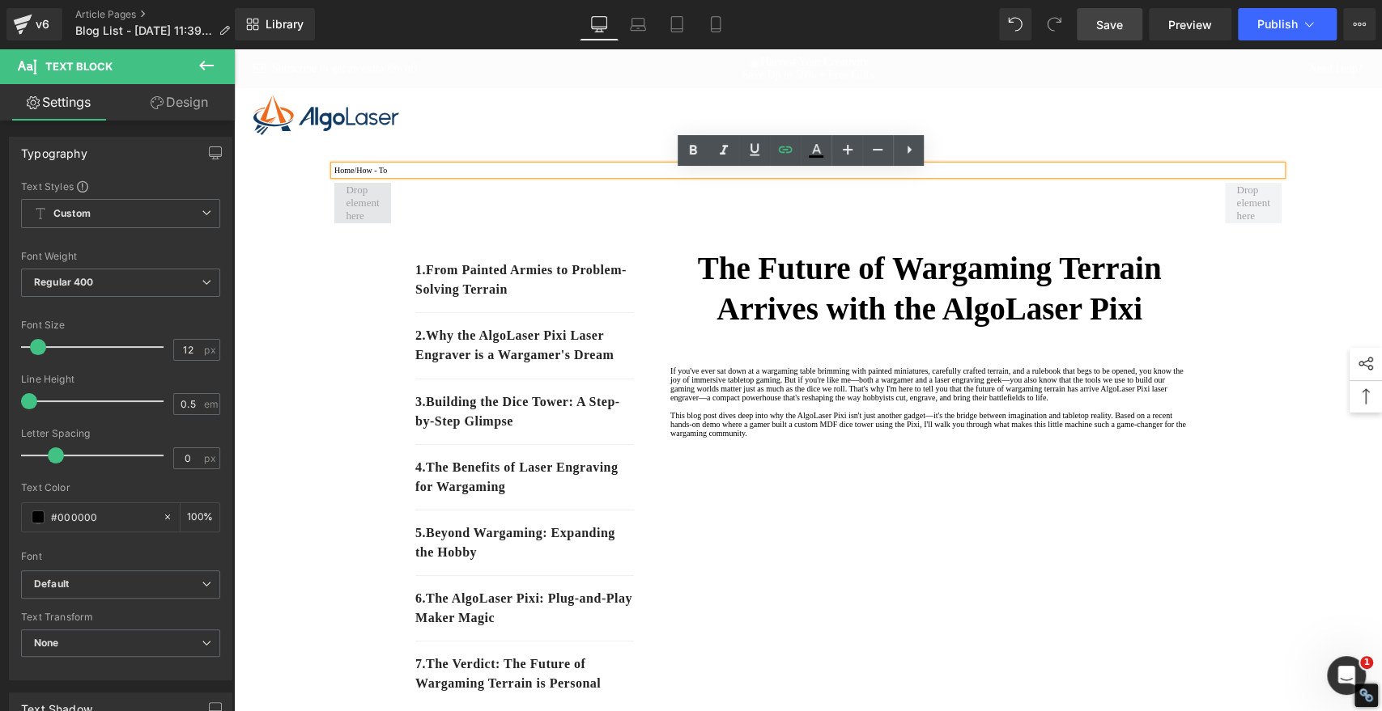
drag, startPoint x: 261, startPoint y: 278, endPoint x: 378, endPoint y: 208, distance: 136.9
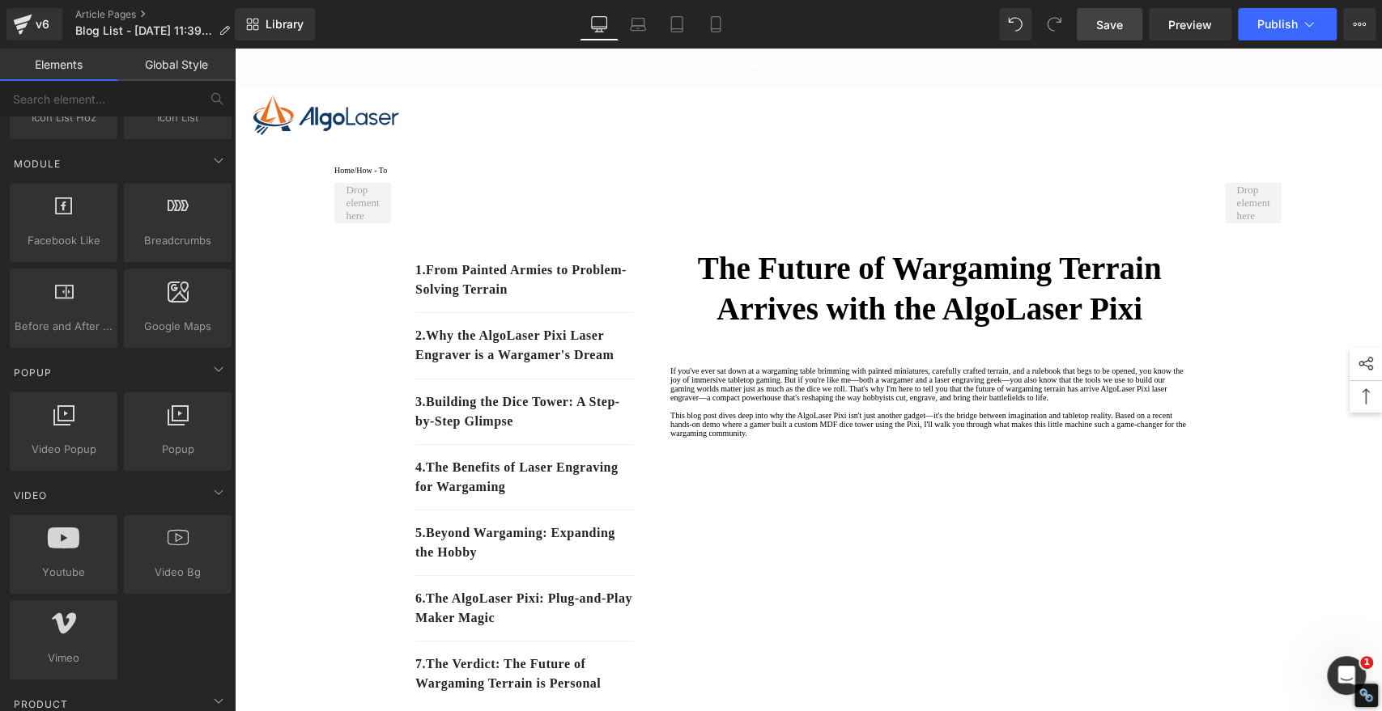
click at [1108, 23] on span "Save" at bounding box center [1109, 24] width 27 height 17
click at [1117, 24] on span "Save" at bounding box center [1109, 24] width 27 height 17
click at [1105, 21] on span "Save" at bounding box center [1109, 24] width 27 height 17
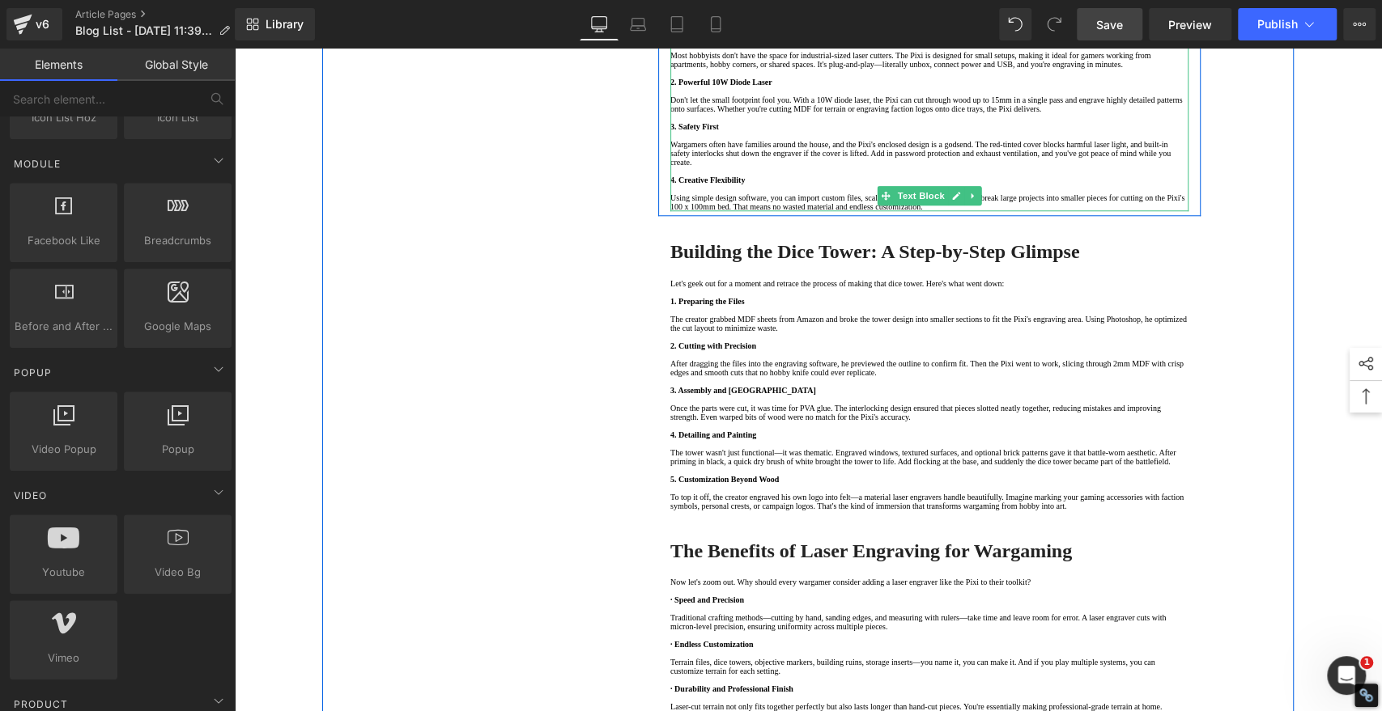
scroll to position [989, 0]
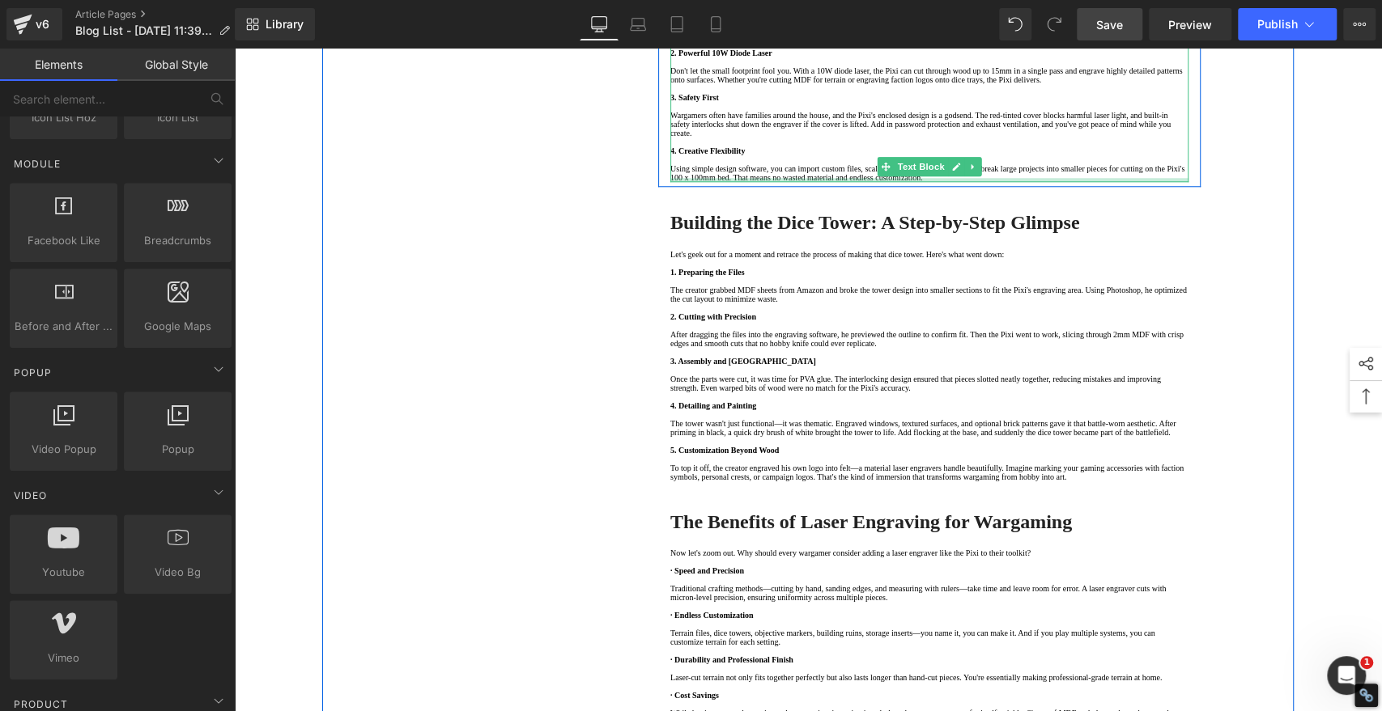
click at [750, 182] on div at bounding box center [929, 180] width 518 height 4
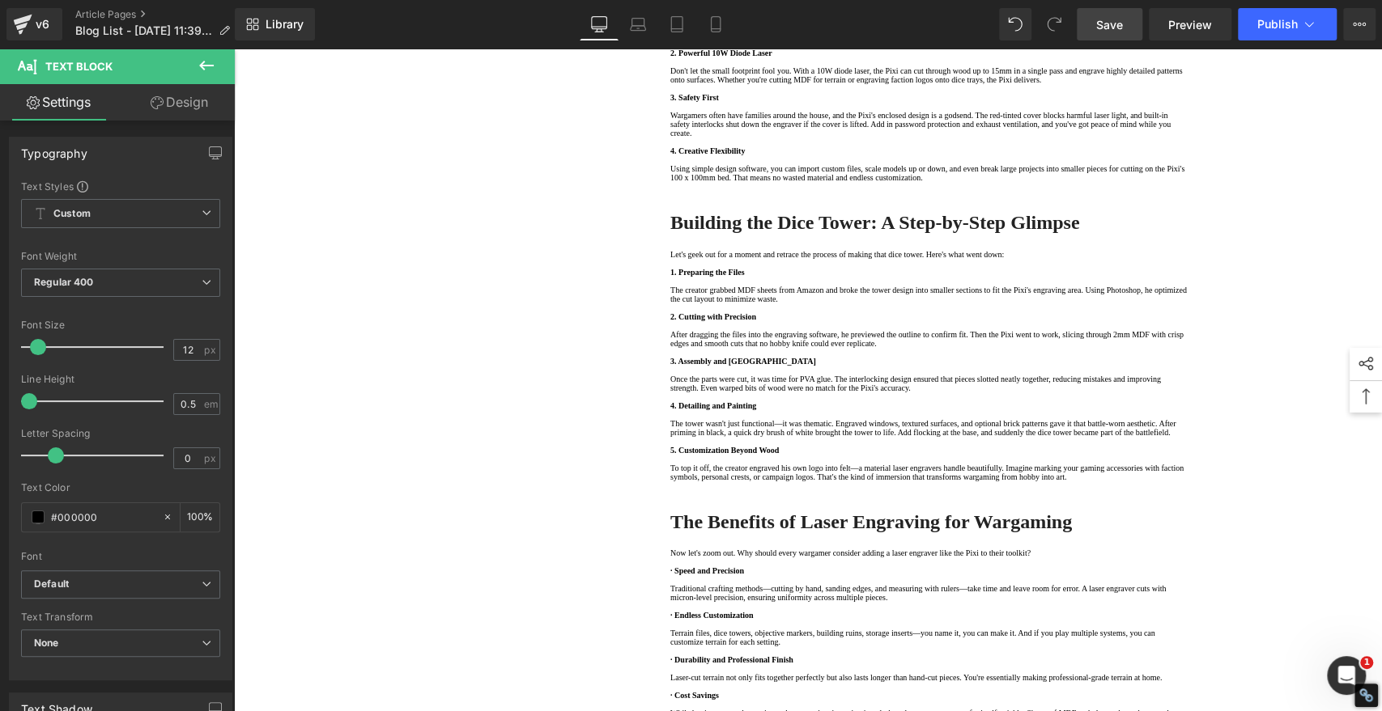
click at [197, 65] on icon at bounding box center [206, 65] width 19 height 19
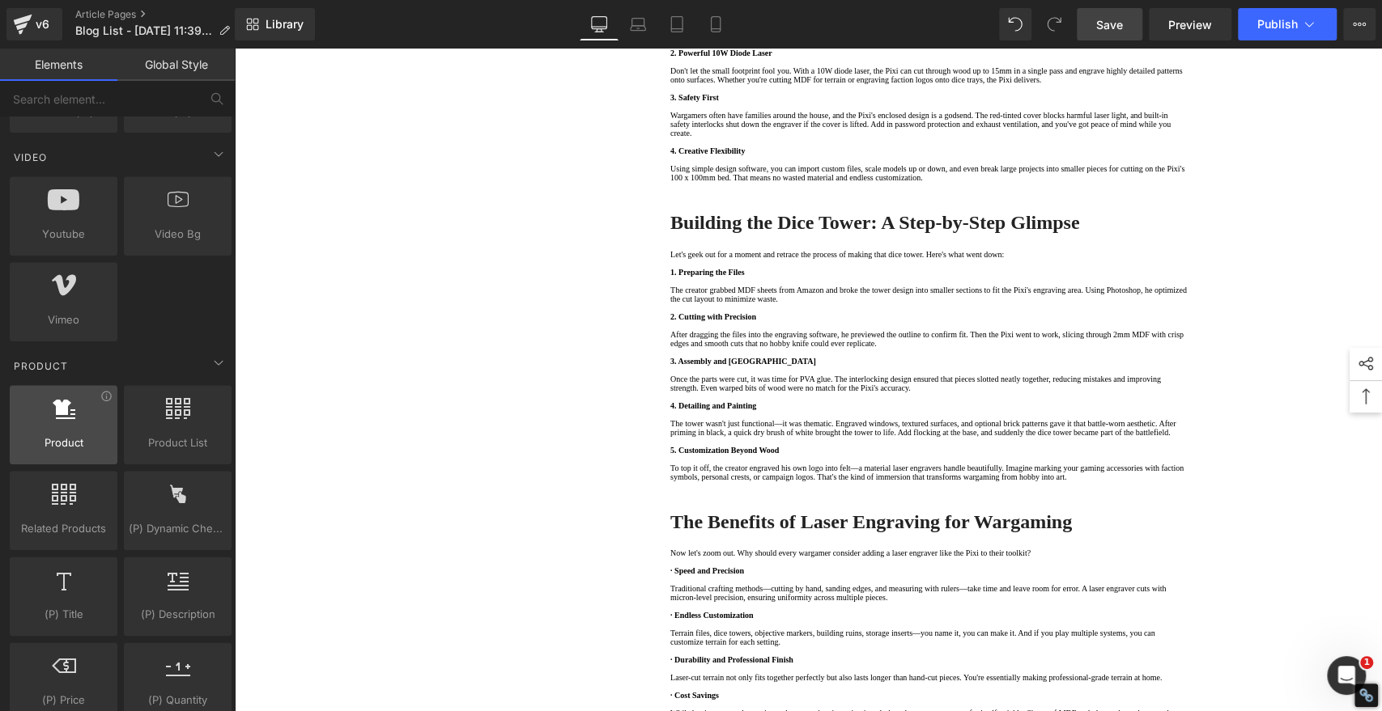
scroll to position [1169, 0]
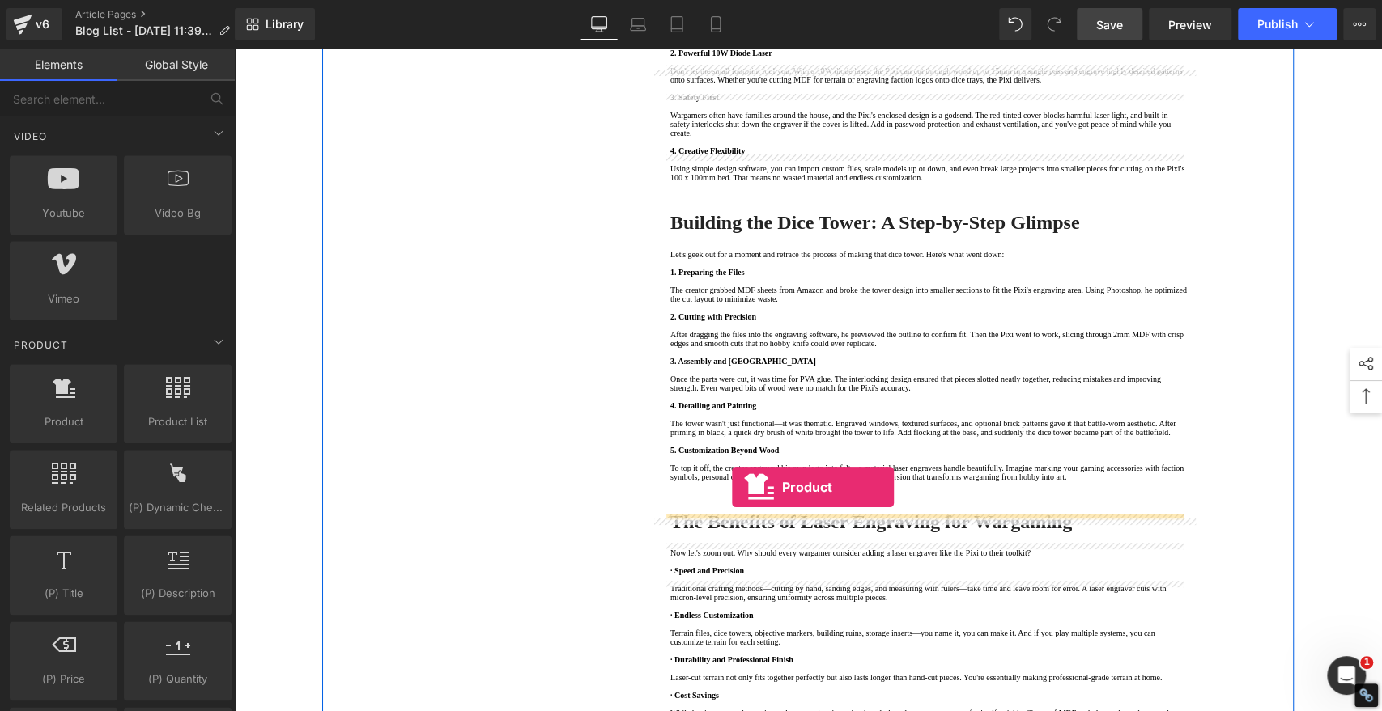
drag, startPoint x: 308, startPoint y: 451, endPoint x: 732, endPoint y: 487, distance: 425.6
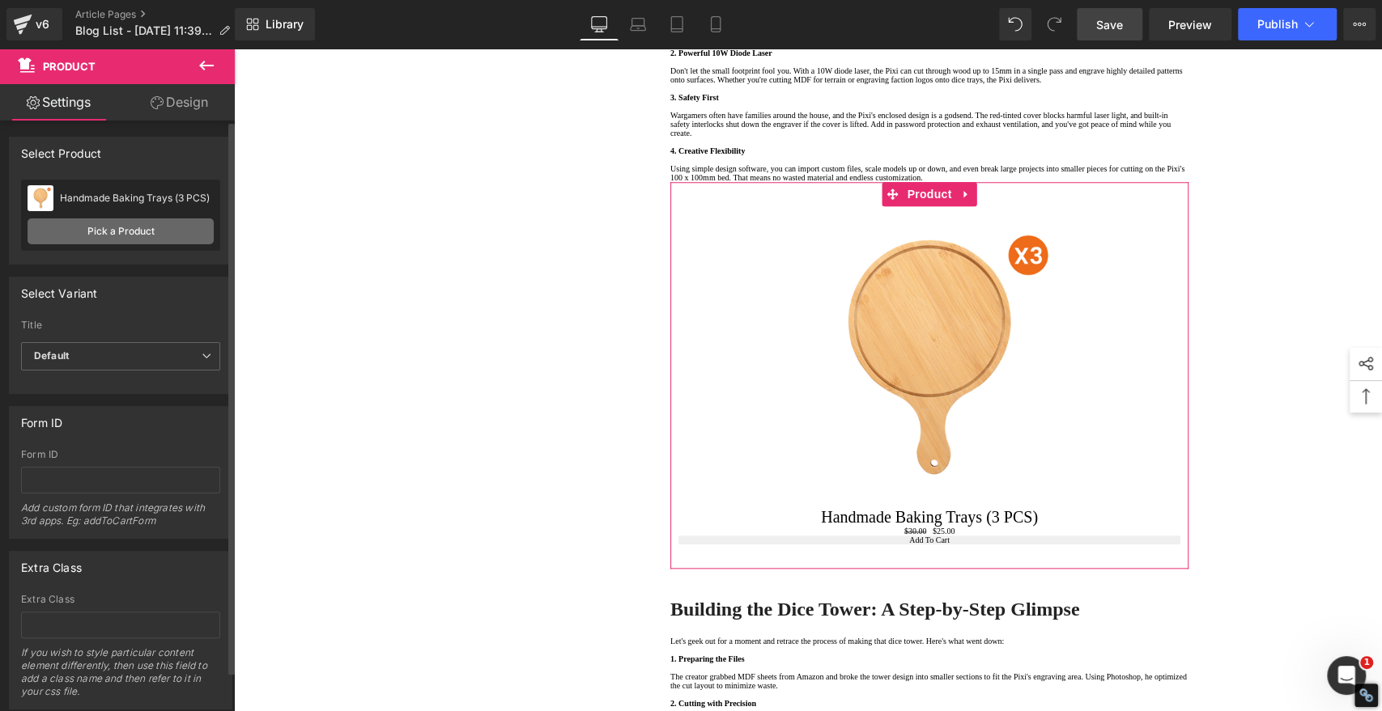
click at [133, 225] on link "Pick a Product" at bounding box center [121, 232] width 186 height 26
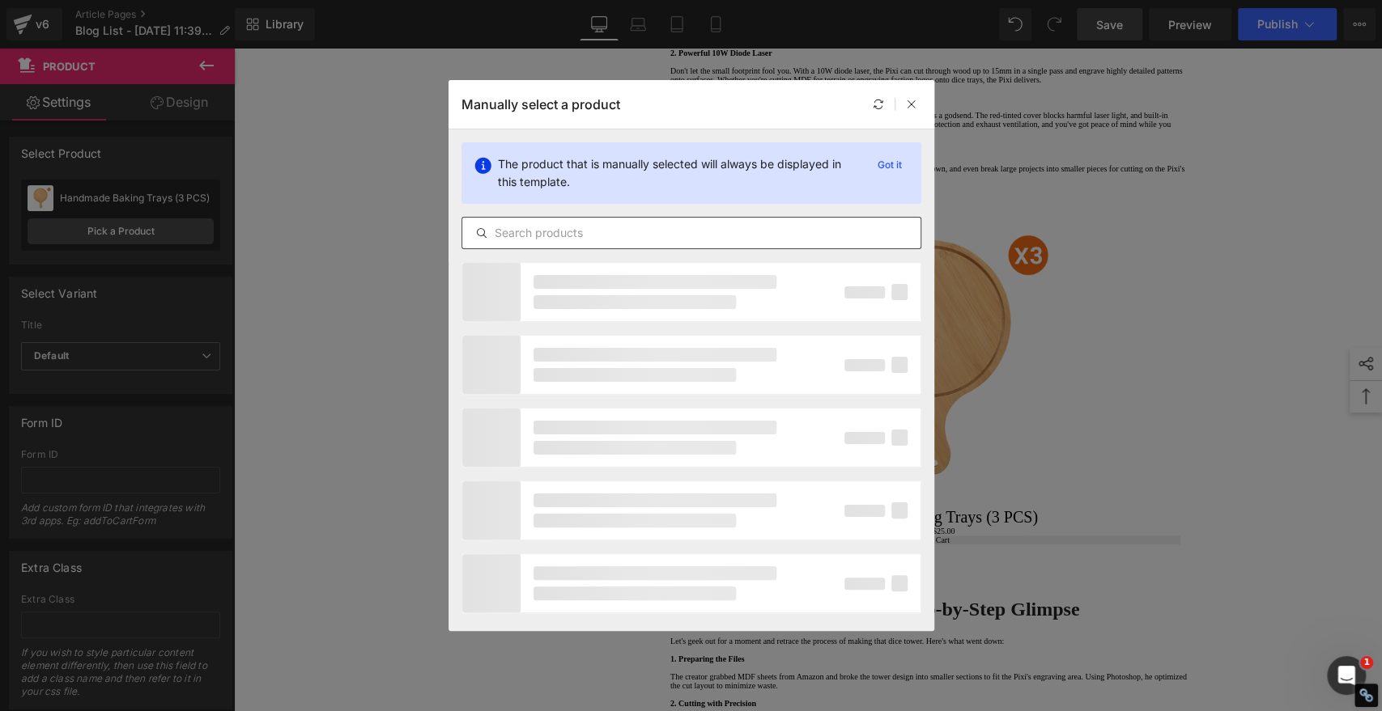
click at [625, 226] on input "text" at bounding box center [691, 232] width 458 height 19
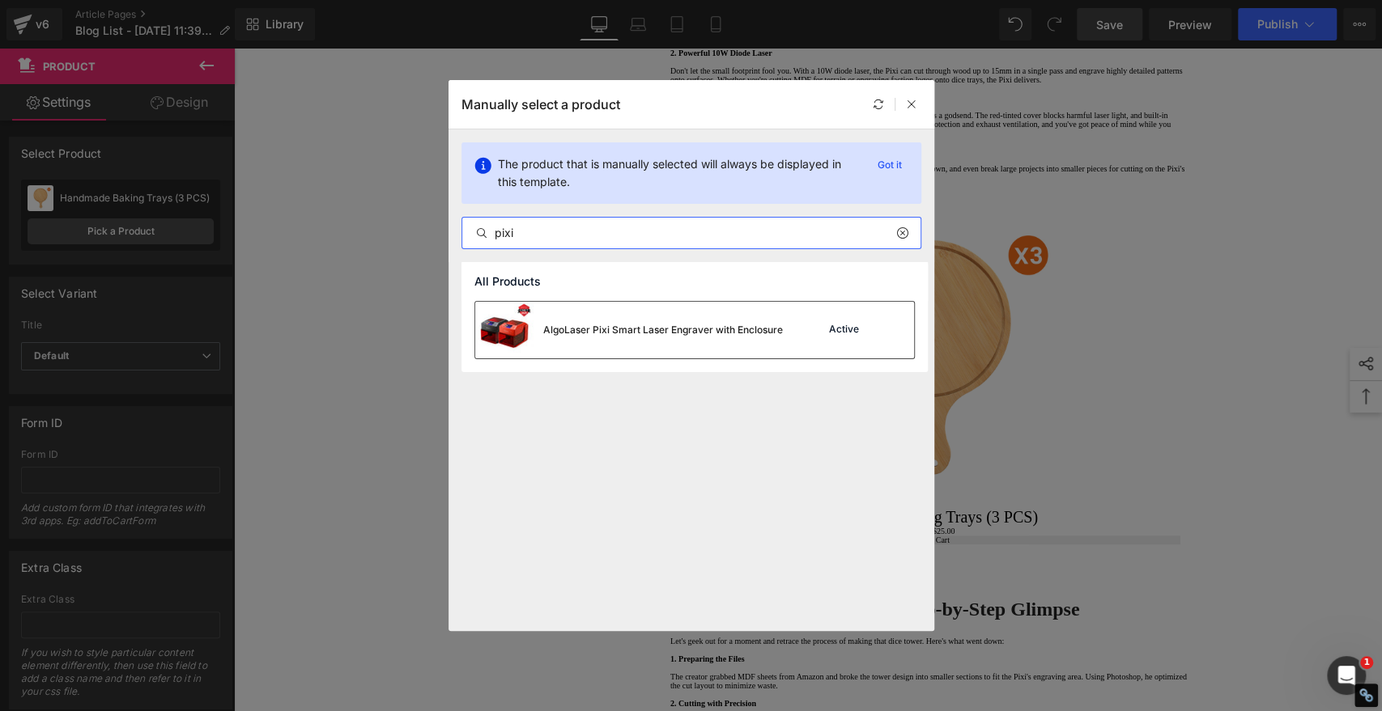
type input "pixi"
click at [623, 335] on div "AlgoLaser Pixi Smart Laser Engraver with Enclosure" at bounding box center [663, 330] width 240 height 15
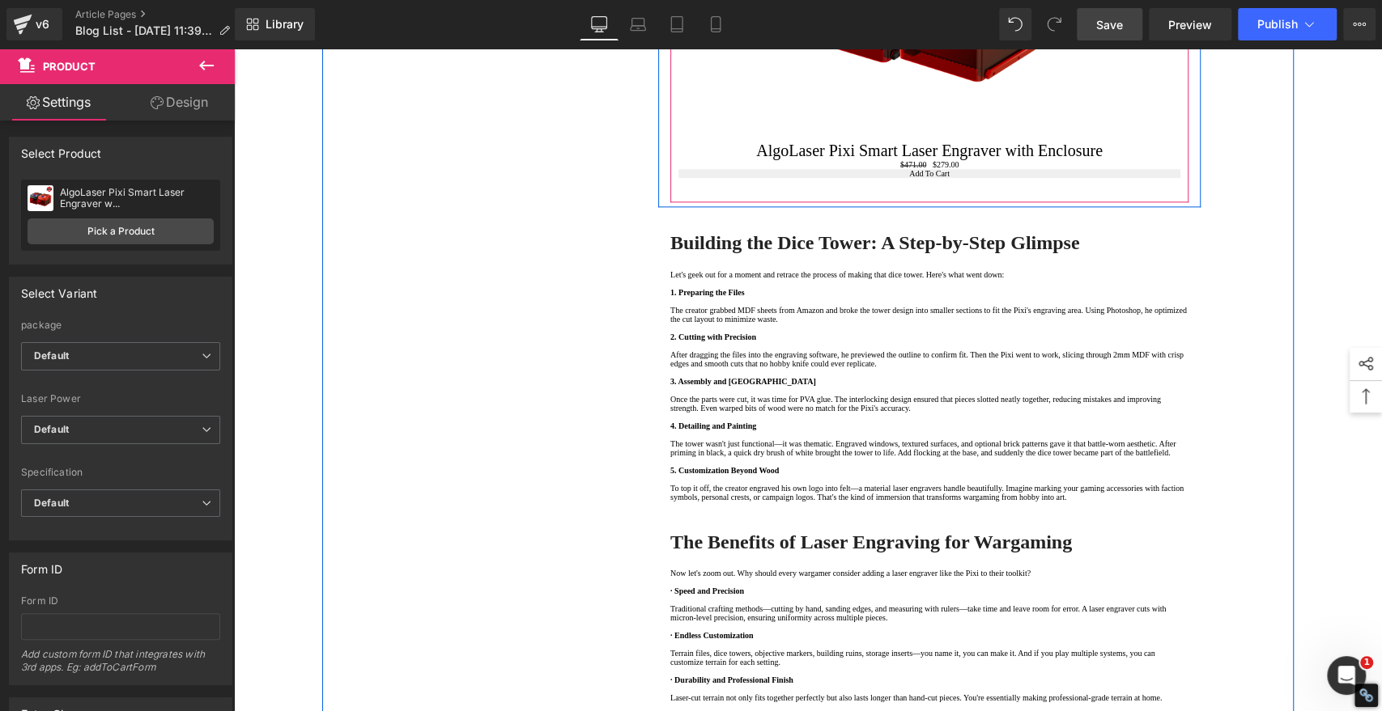
scroll to position [1259, 0]
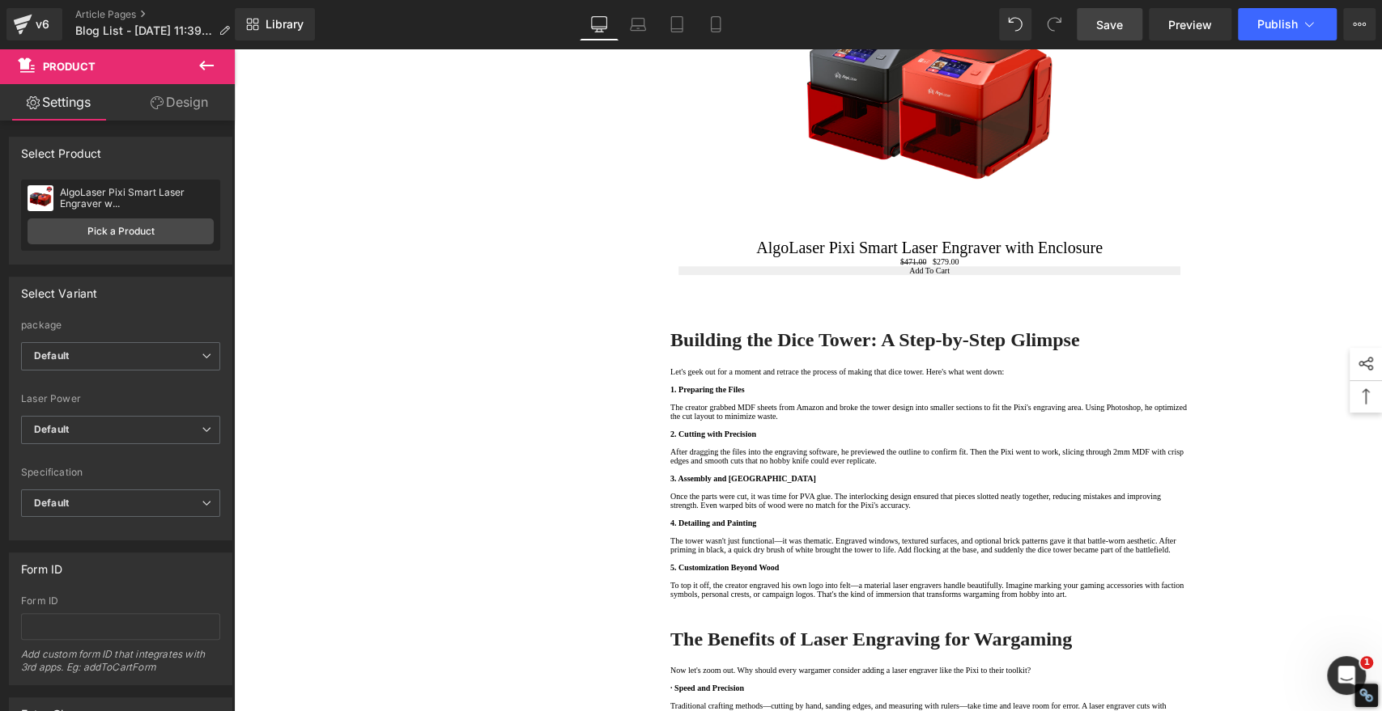
click at [1110, 21] on span "Save" at bounding box center [1109, 24] width 27 height 17
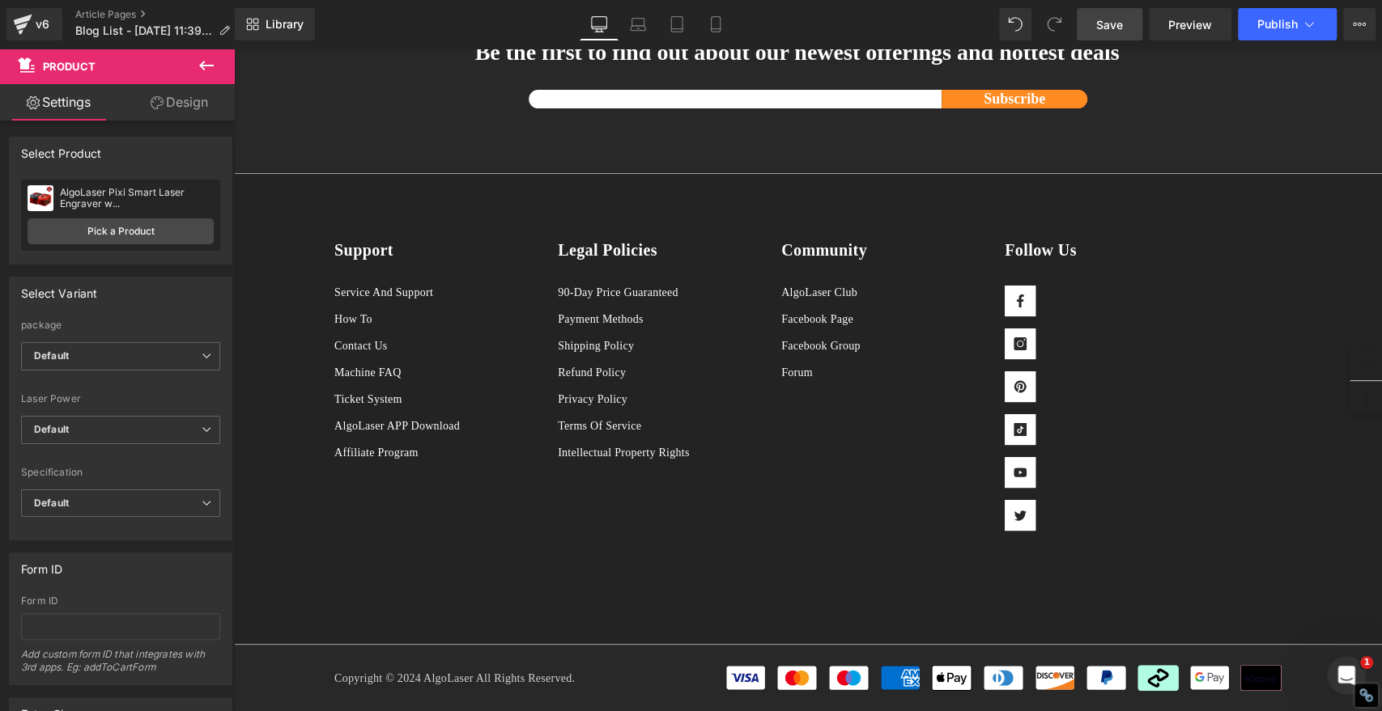
scroll to position [3057, 0]
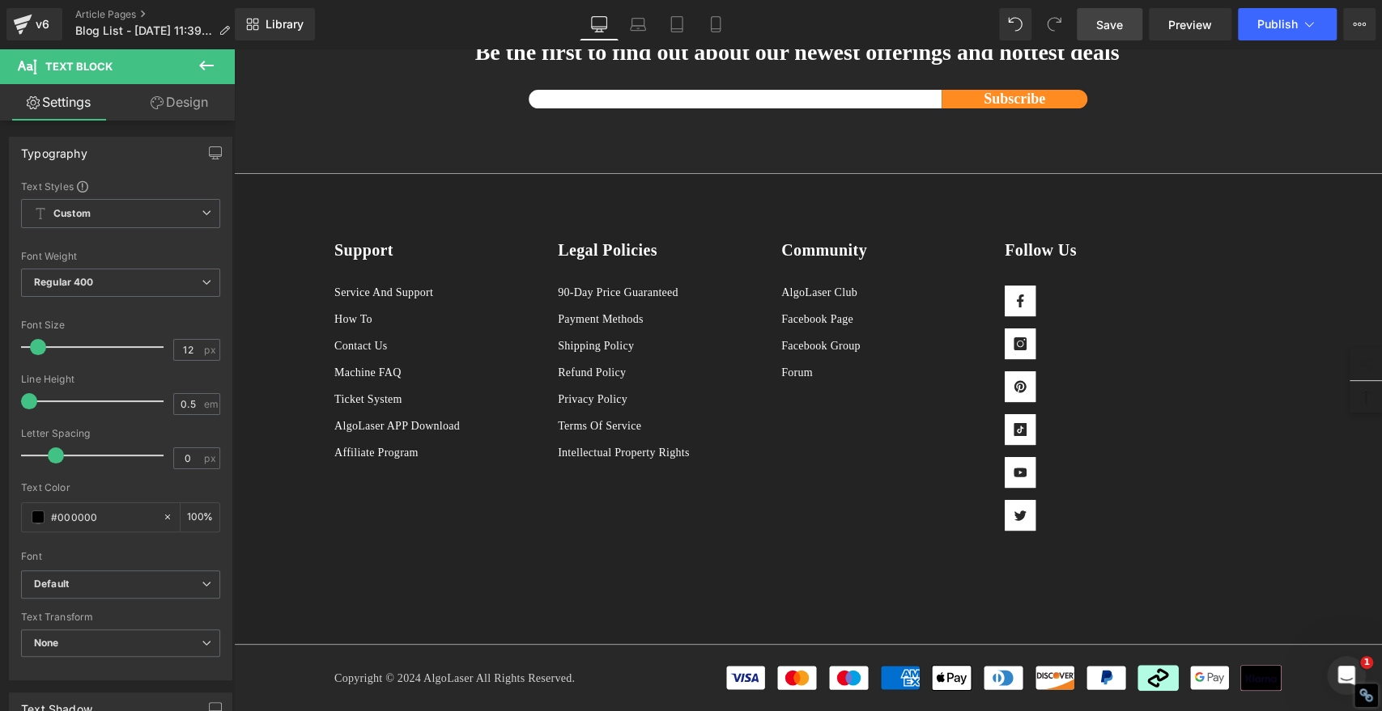
drag, startPoint x: 817, startPoint y: 329, endPoint x: 682, endPoint y: 329, distance: 134.3
click at [882, 276] on icon at bounding box center [875, 280] width 19 height 19
drag, startPoint x: 901, startPoint y: 283, endPoint x: 612, endPoint y: 274, distance: 289.1
click at [901, 283] on icon at bounding box center [907, 281] width 14 height 6
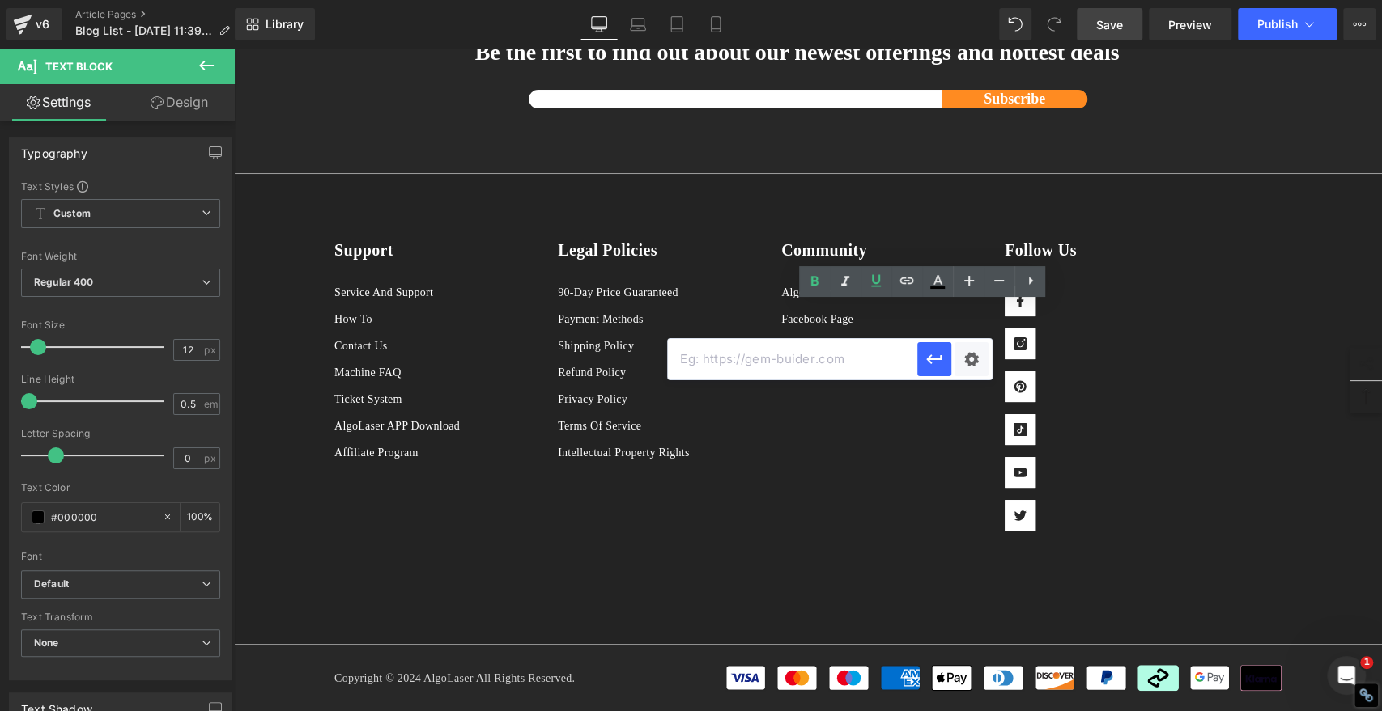
drag, startPoint x: 784, startPoint y: 352, endPoint x: 796, endPoint y: 353, distance: 12.2
click at [784, 352] on input "text" at bounding box center [792, 359] width 249 height 40
paste input "[URL][DOMAIN_NAME]"
type input "[URL][DOMAIN_NAME]"
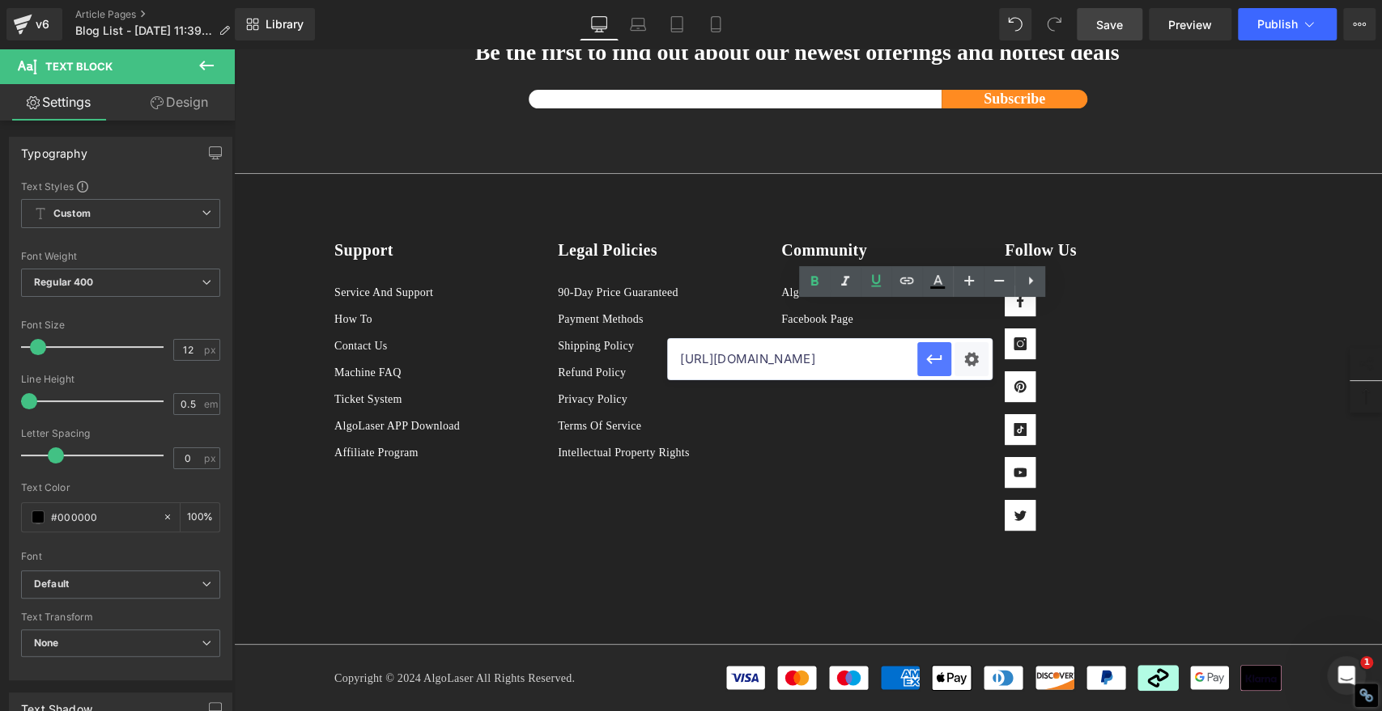
click at [932, 359] on icon "button" at bounding box center [933, 359] width 15 height 10
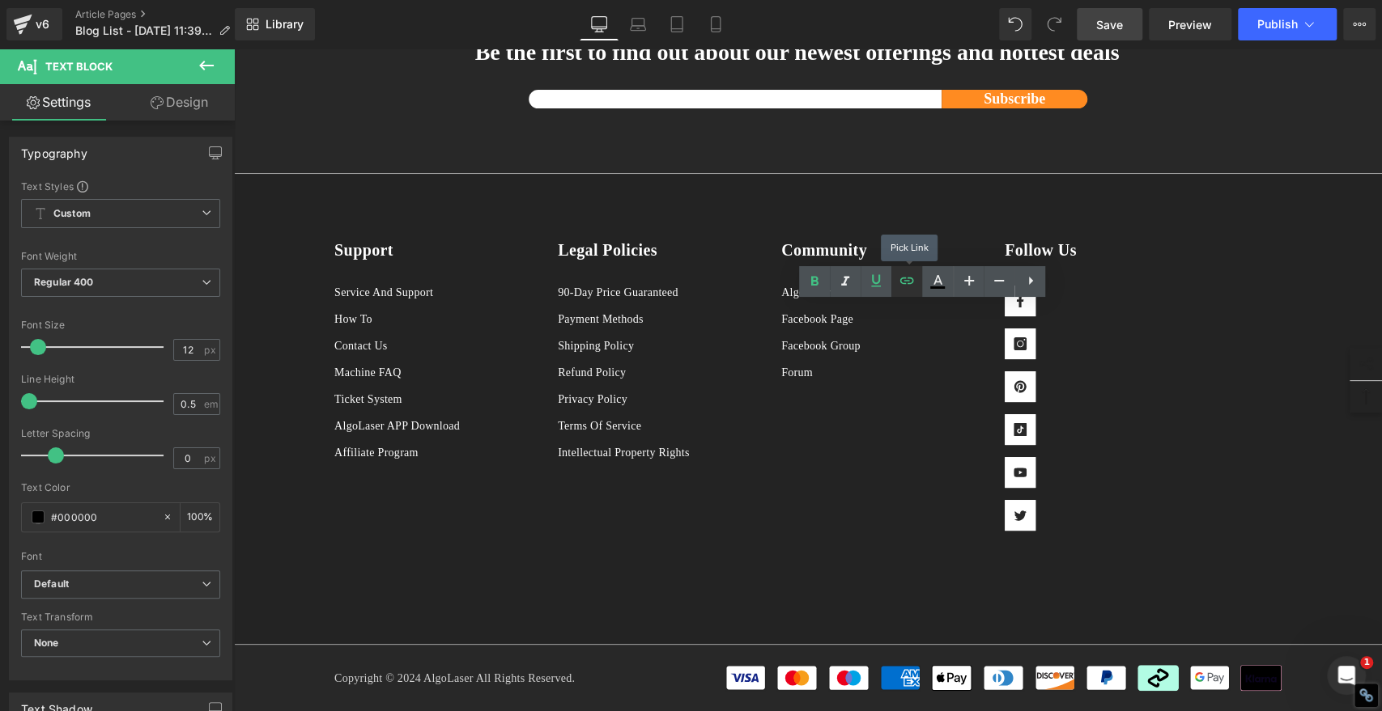
click at [909, 284] on icon at bounding box center [906, 280] width 19 height 19
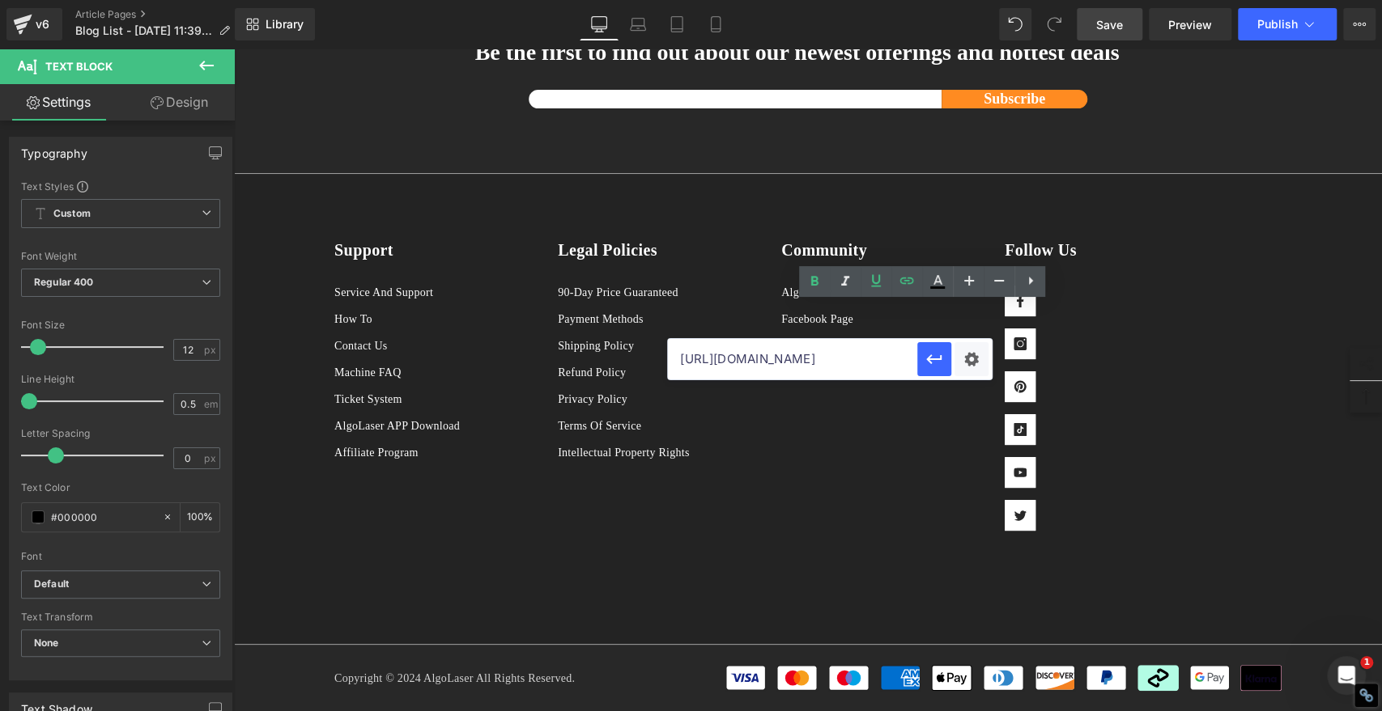
click at [794, 359] on input "[URL][DOMAIN_NAME]" at bounding box center [792, 359] width 249 height 40
click at [932, 282] on icon at bounding box center [936, 281] width 19 height 19
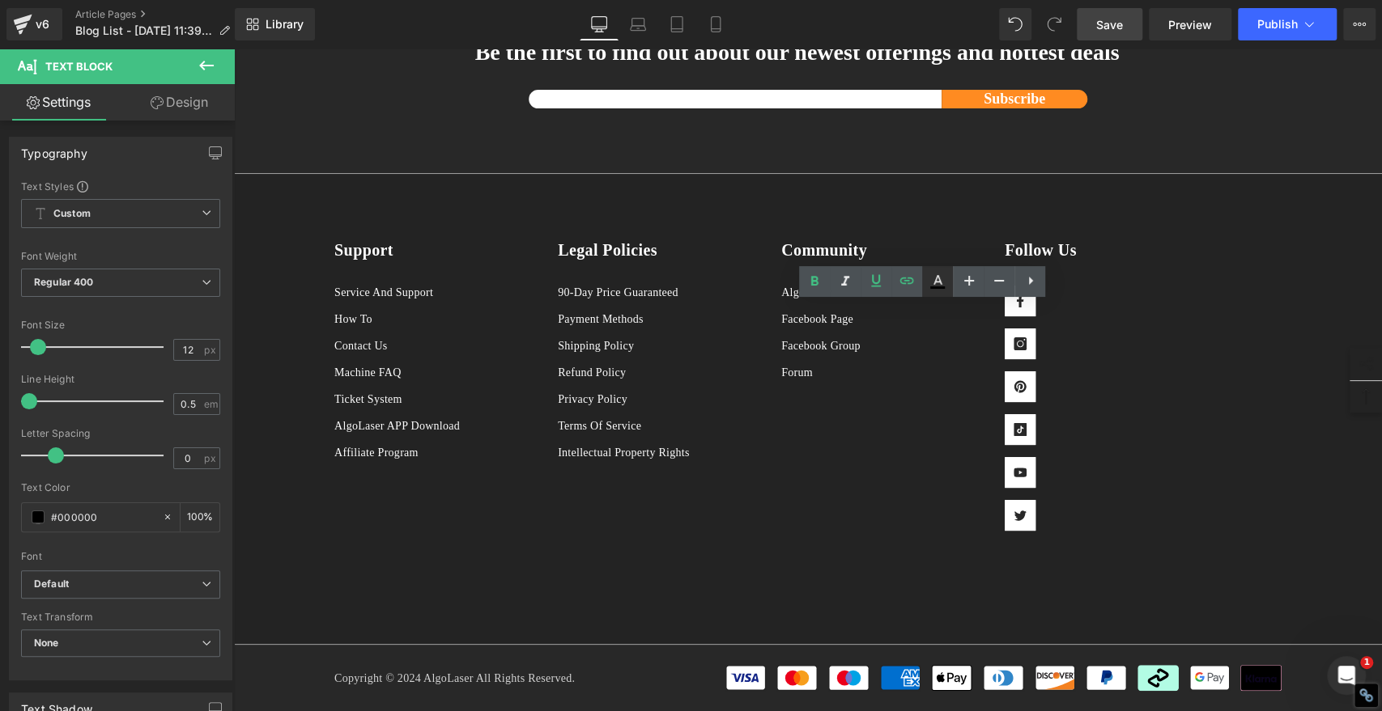
click at [934, 282] on icon at bounding box center [937, 280] width 9 height 10
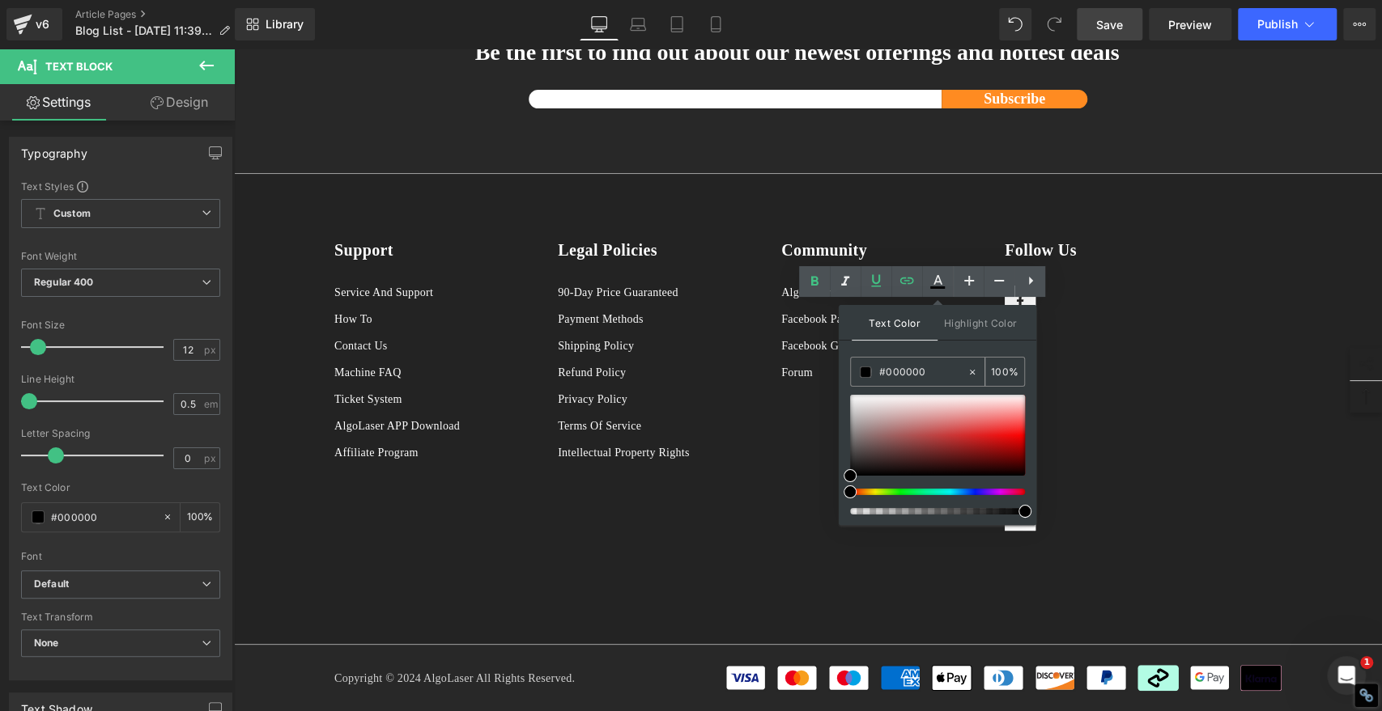
click at [927, 369] on input "#000000" at bounding box center [922, 372] width 87 height 18
paste input "2061ee"
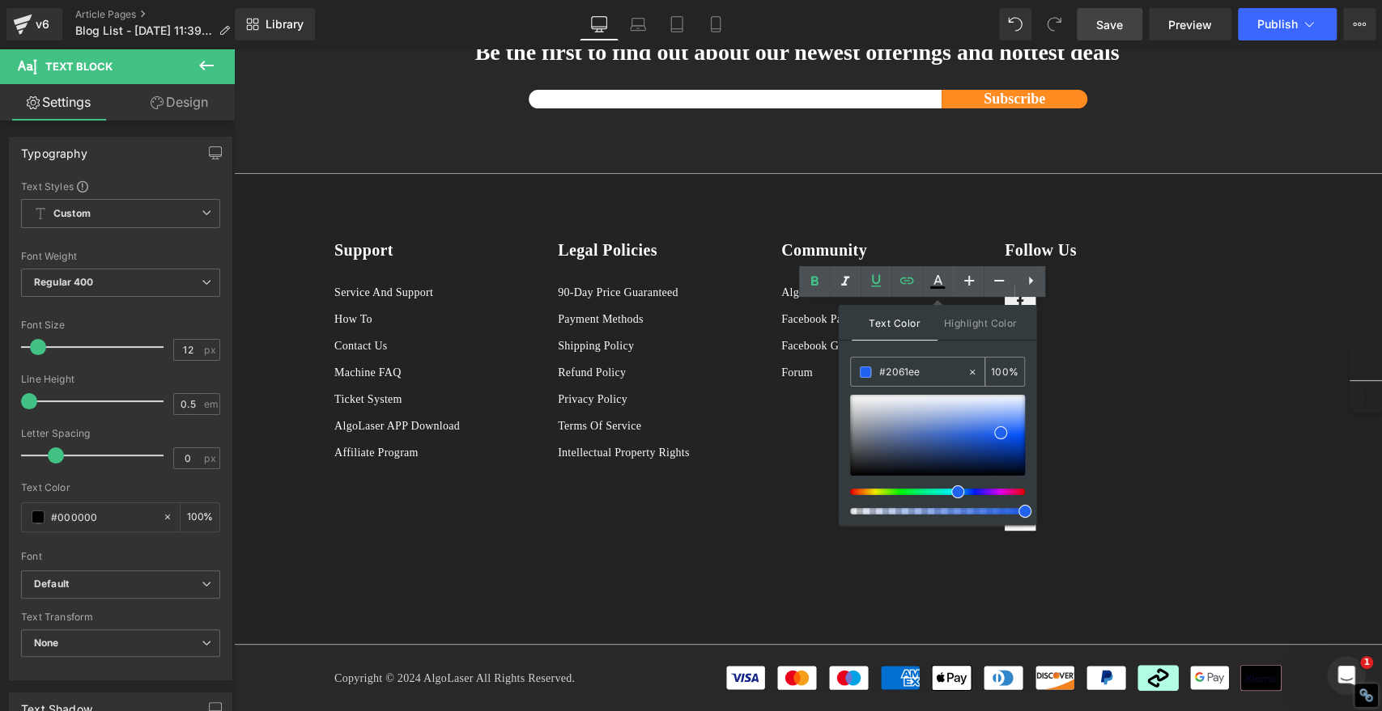
click at [866, 371] on span at bounding box center [865, 372] width 11 height 11
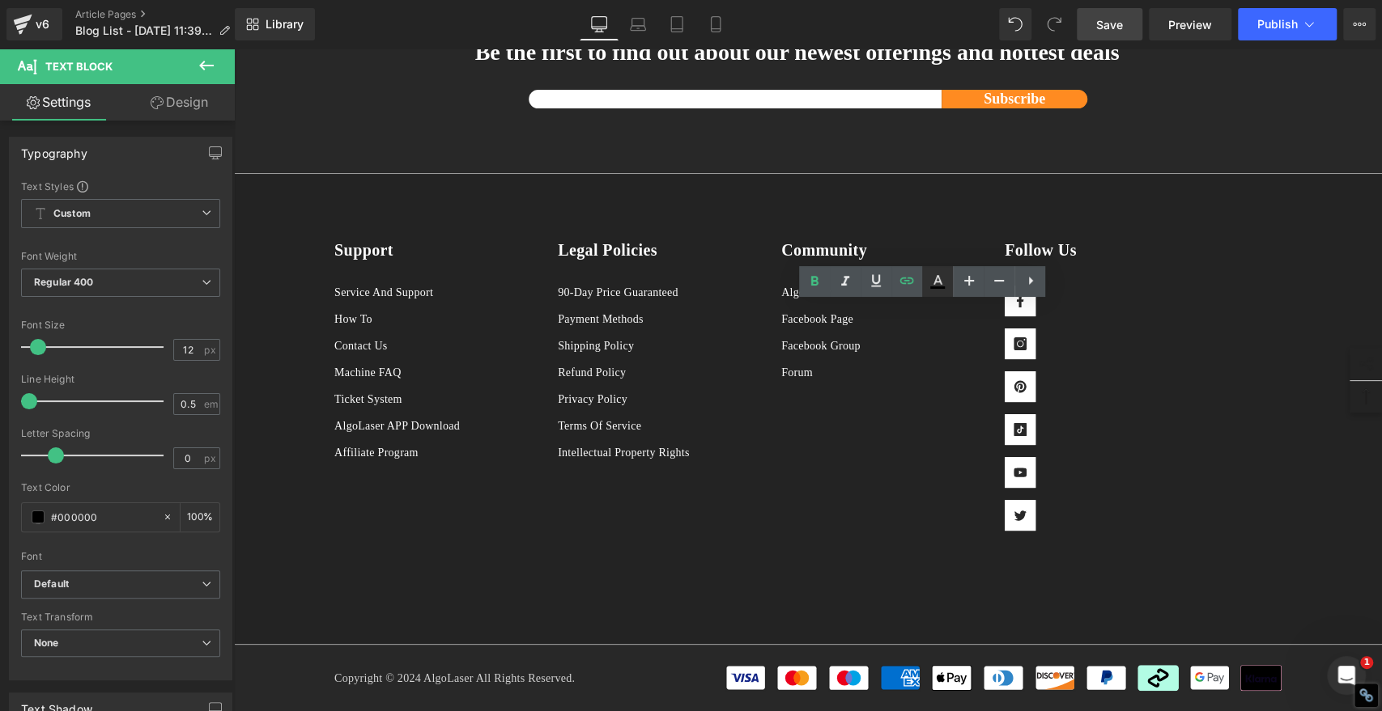
click at [940, 288] on icon at bounding box center [937, 288] width 15 height 2
type input "#000000"
type input "100"
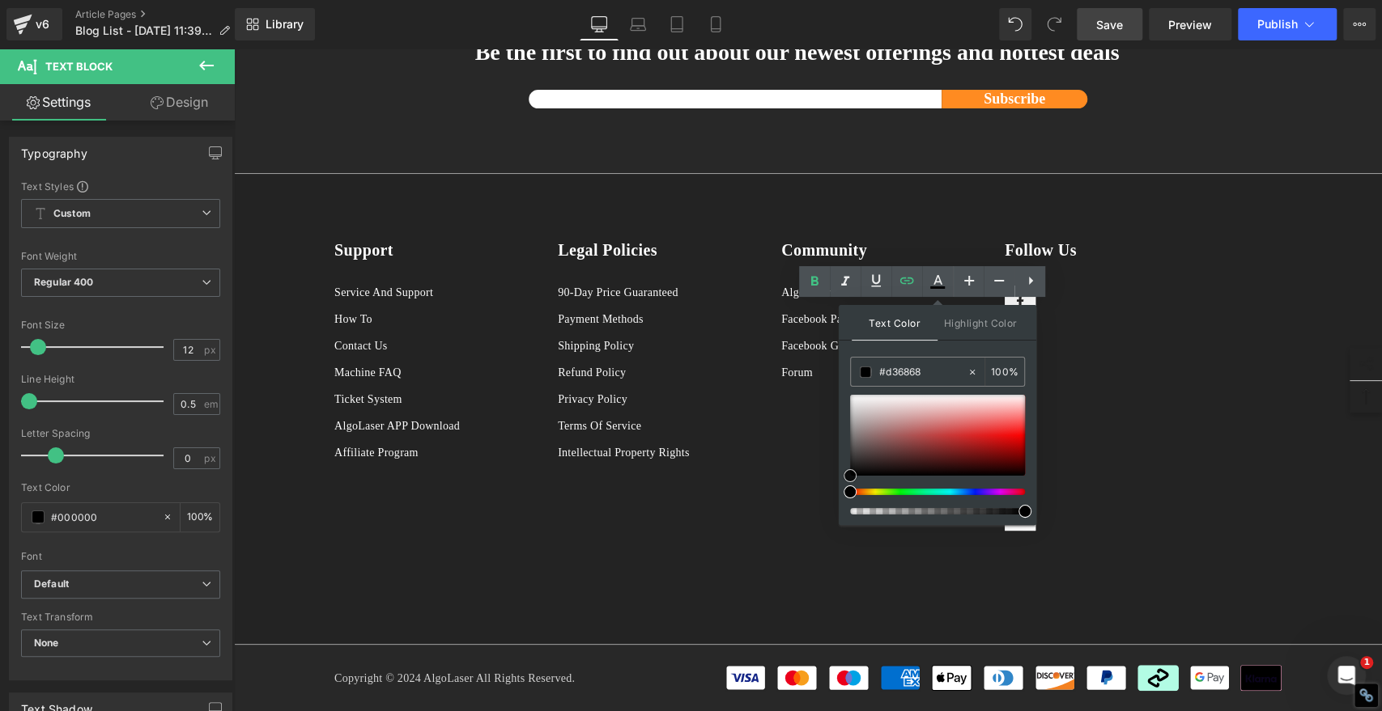
drag, startPoint x: 946, startPoint y: 426, endPoint x: 931, endPoint y: 387, distance: 41.8
click at [946, 426] on div at bounding box center [937, 435] width 175 height 81
click at [925, 369] on input "#d36868" at bounding box center [922, 372] width 87 height 18
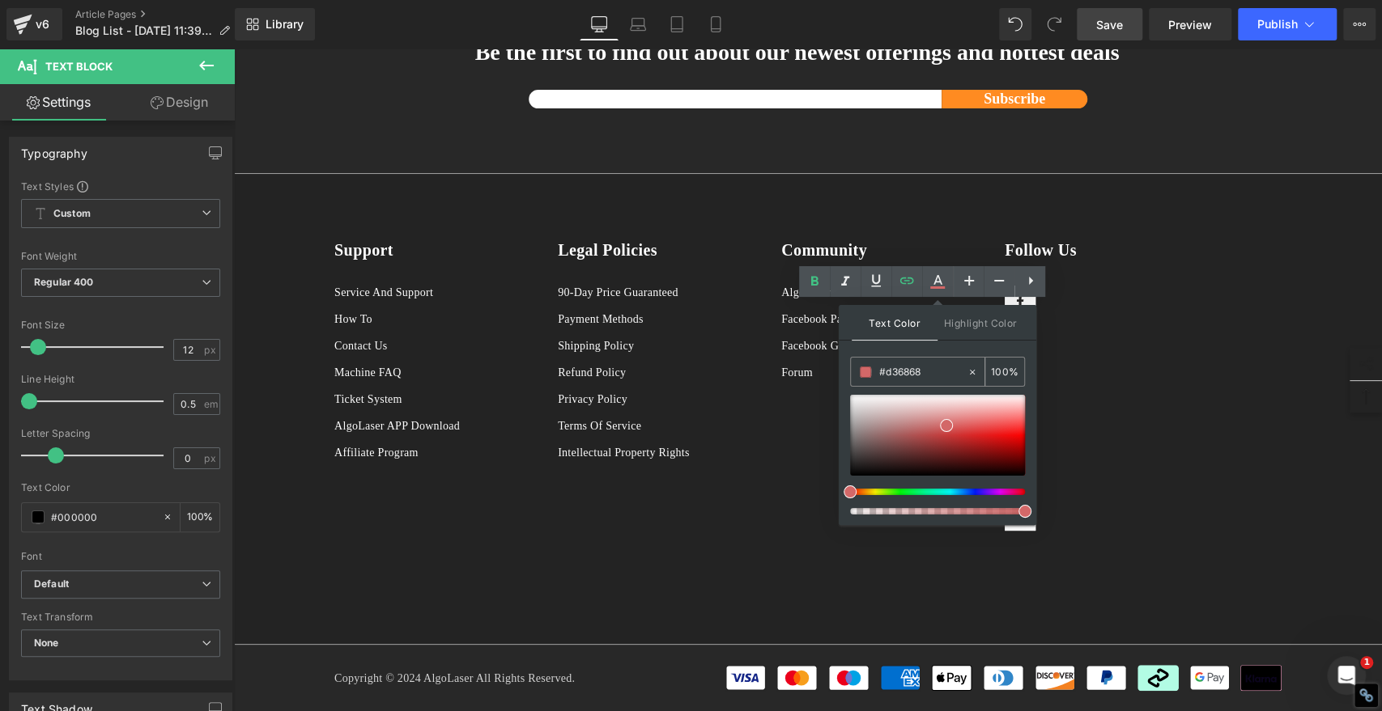
paste input "2061ee"
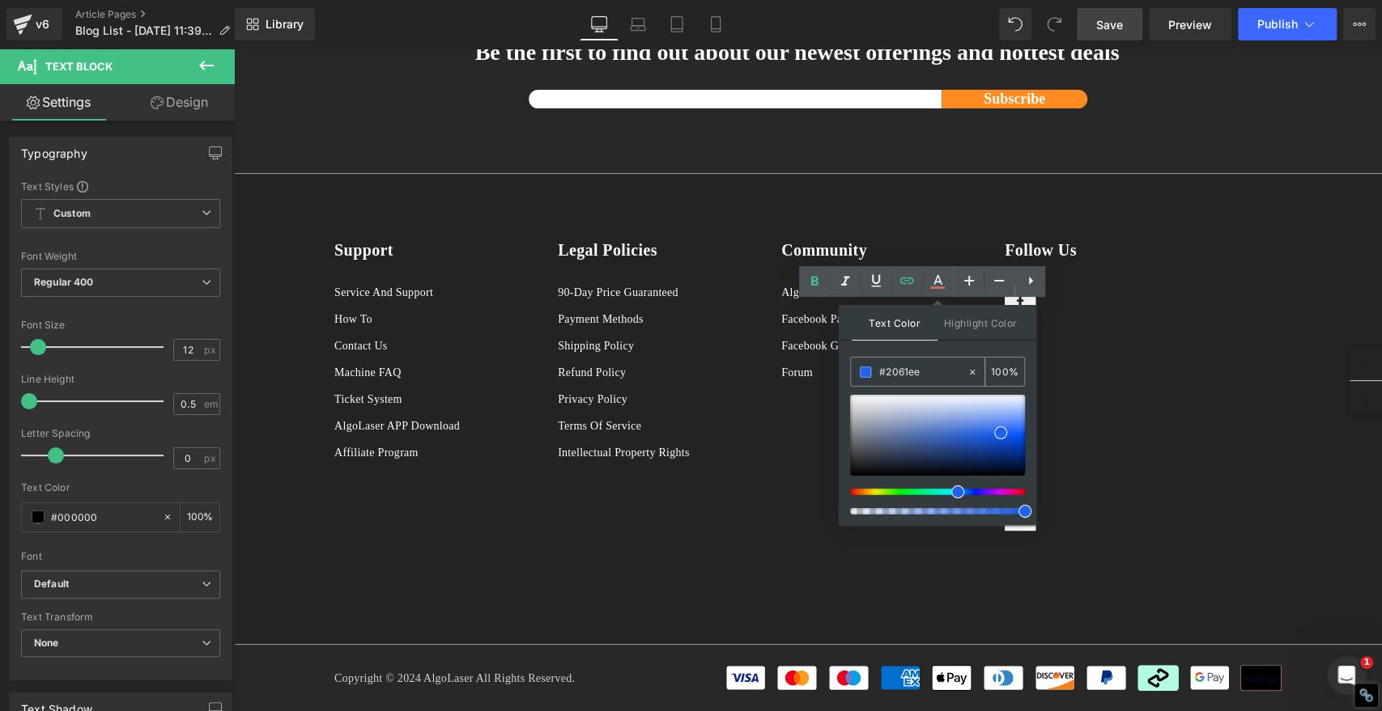
type input "#2061ee"
click at [865, 369] on span at bounding box center [865, 372] width 11 height 11
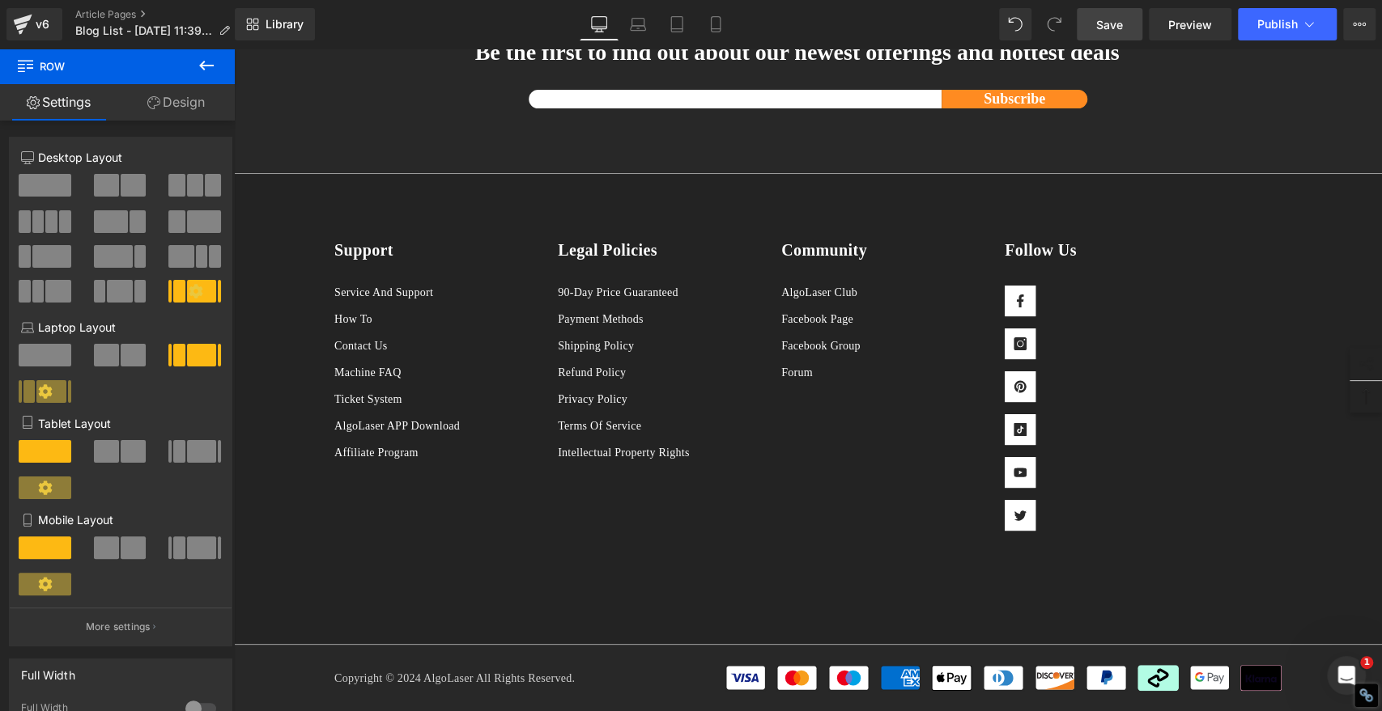
click at [1111, 26] on span "Save" at bounding box center [1109, 24] width 27 height 17
click at [1102, 24] on span "Save" at bounding box center [1109, 24] width 27 height 17
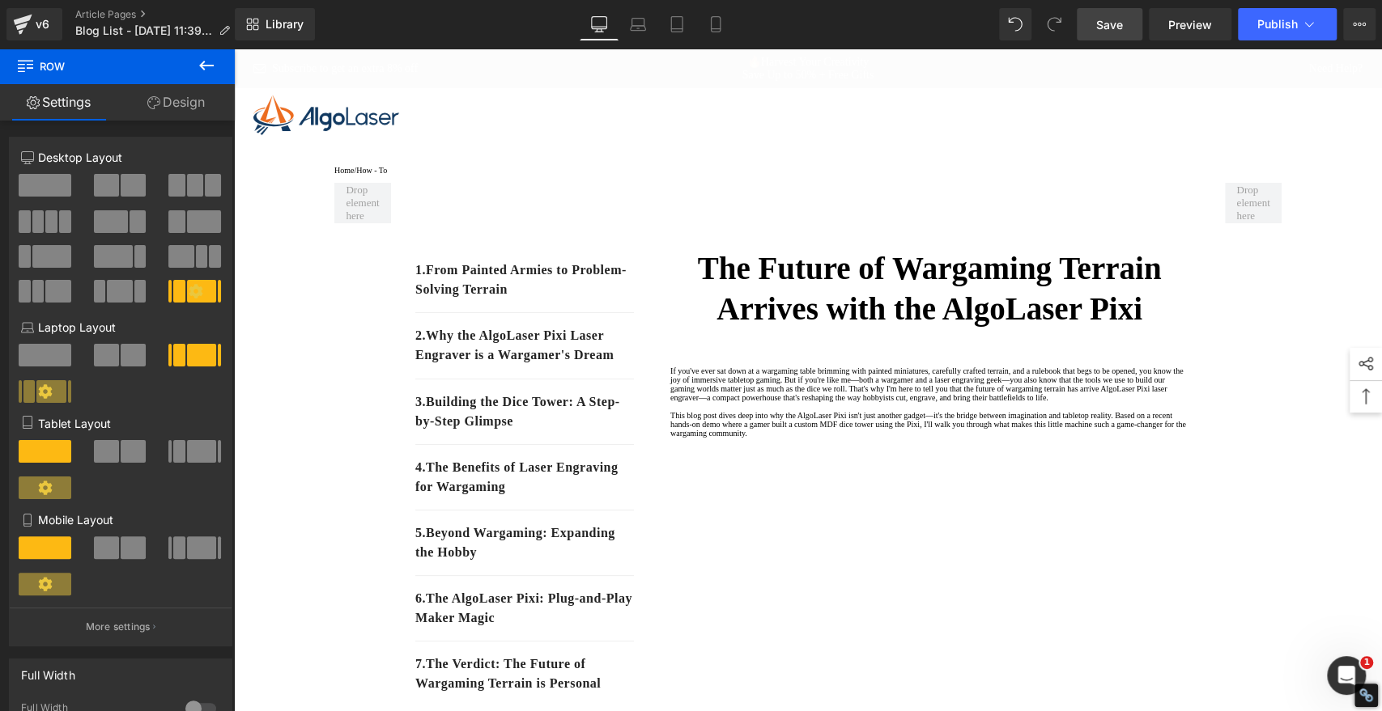
click at [1095, 29] on link "Save" at bounding box center [1109, 24] width 66 height 32
click at [1275, 23] on span "Publish" at bounding box center [1277, 24] width 40 height 13
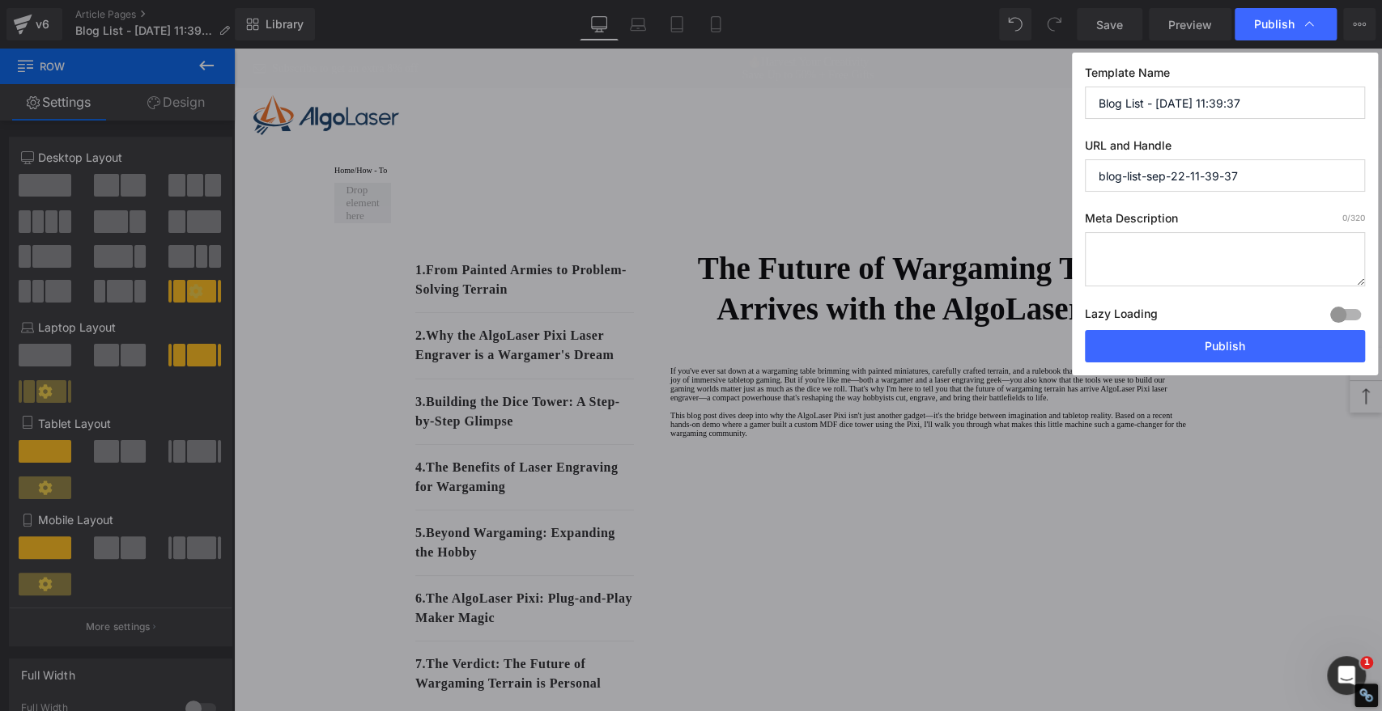
click at [1157, 251] on textarea at bounding box center [1224, 259] width 280 height 54
paste textarea "Discover how the AlgoLaser Pixi laser engraver is transforming wargaming terrai…"
type textarea "Discover how the AlgoLaser Pixi laser engraver is transforming wargaming terrai…"
drag, startPoint x: 972, startPoint y: 272, endPoint x: 738, endPoint y: 223, distance: 238.9
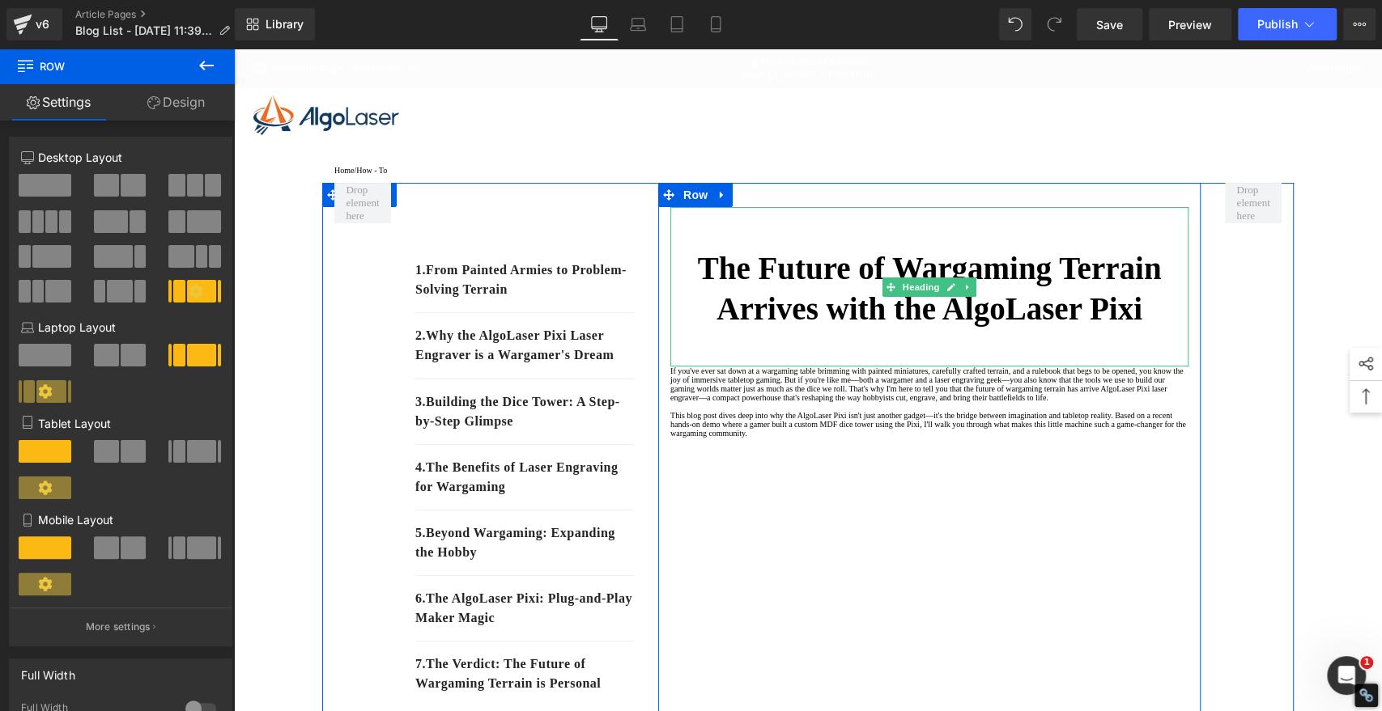
click at [1158, 322] on h1 "The Future of Wargaming Terrain Arrives with the AlgoLaser Pixi" at bounding box center [929, 289] width 518 height 82
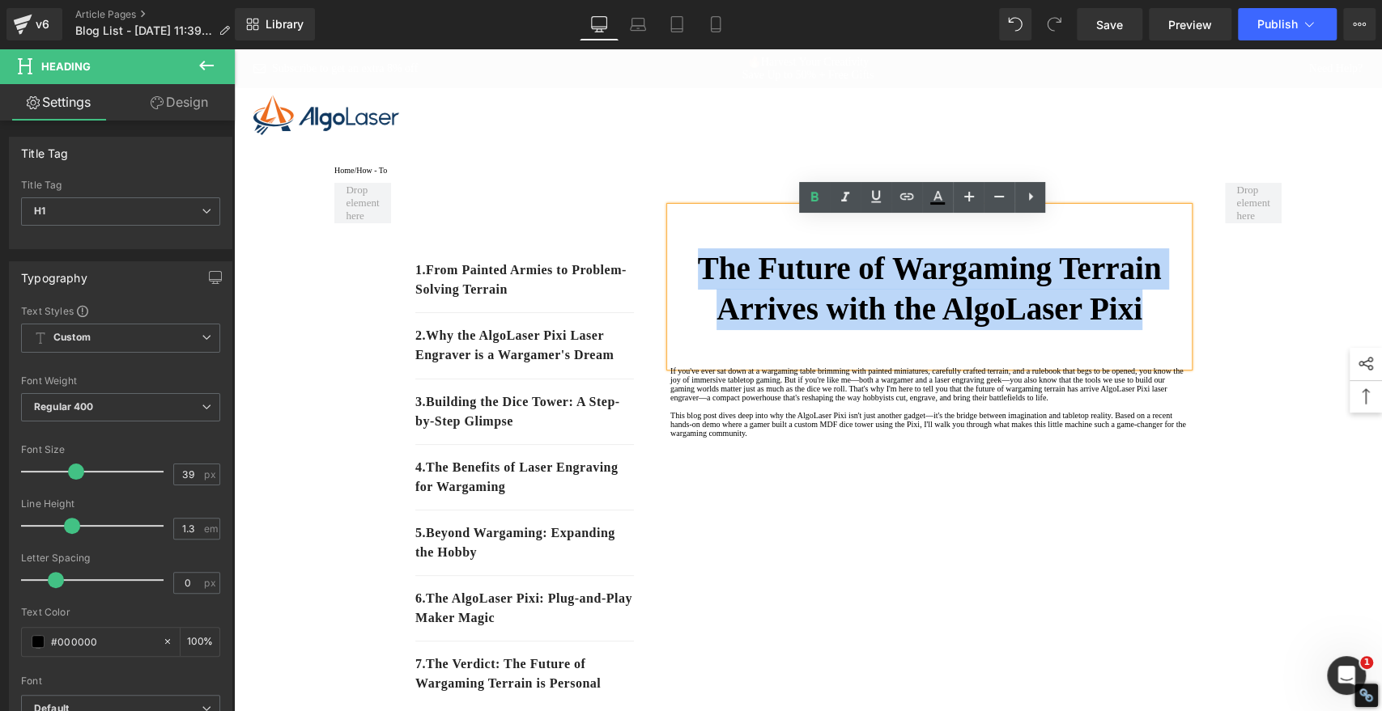
drag, startPoint x: 1158, startPoint y: 322, endPoint x: 666, endPoint y: 278, distance: 494.0
click at [670, 278] on h1 "The Future of Wargaming Terrain Arrives with the AlgoLaser Pixi" at bounding box center [929, 289] width 518 height 82
copy strong "The Future of Wargaming Terrain Arrives with the AlgoLaser Pixi"
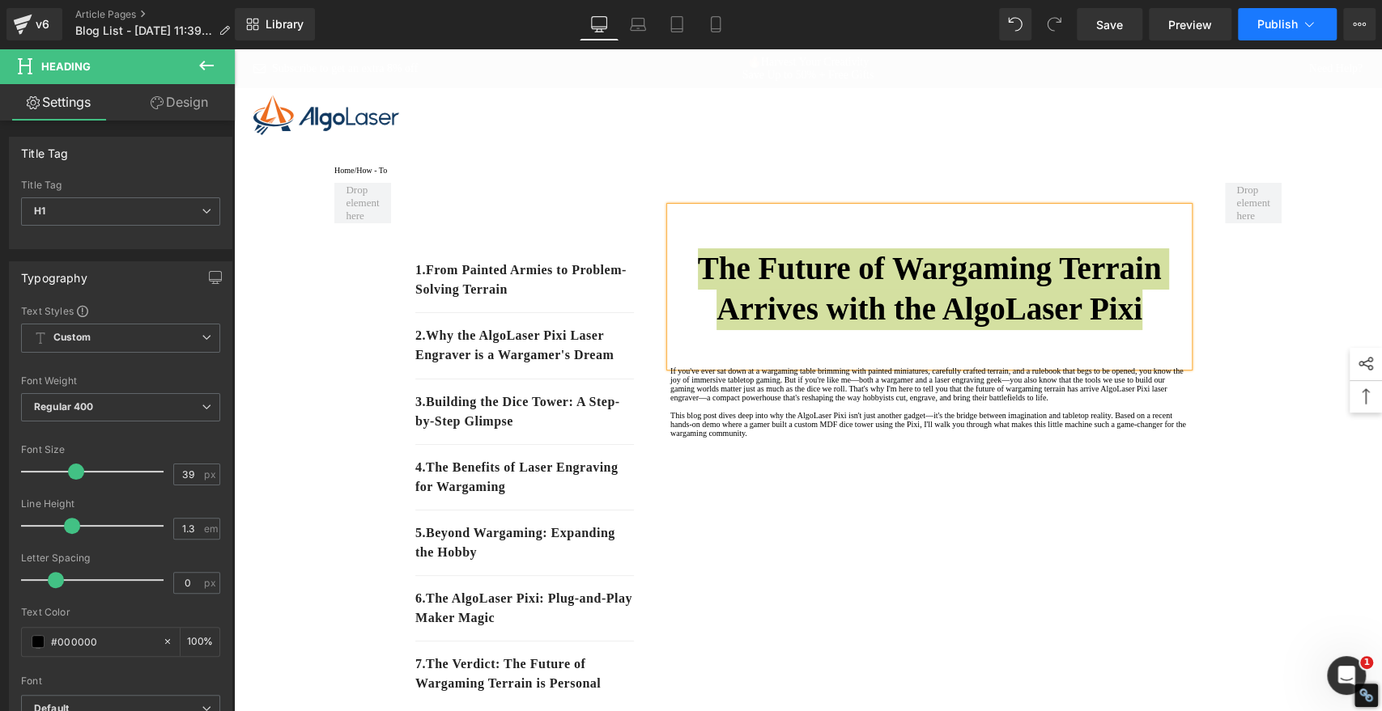
click at [1264, 23] on span "Publish" at bounding box center [1277, 24] width 40 height 13
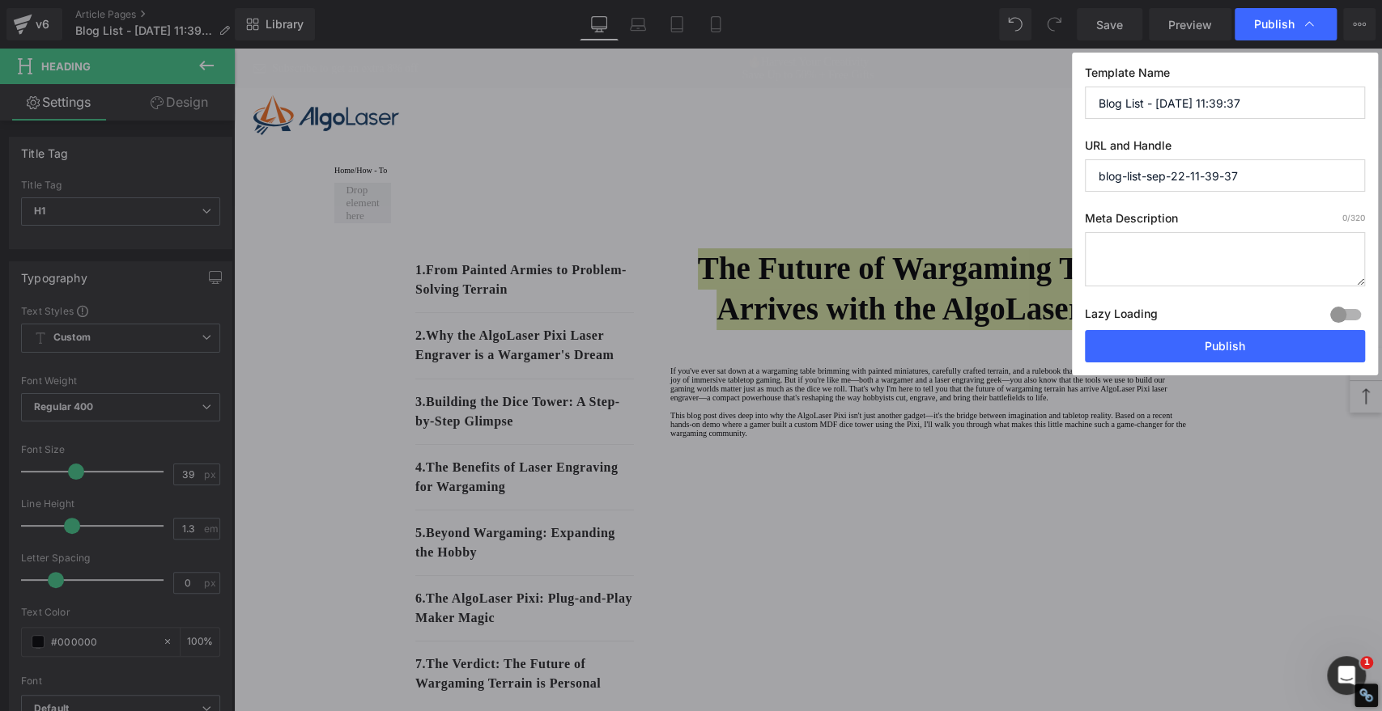
click at [1185, 108] on input "Blog List - [DATE] 11:39:37" at bounding box center [1224, 103] width 280 height 32
paste input "The Future of Wargaming Terrain Arrives with the AlgoLaser Pixi"
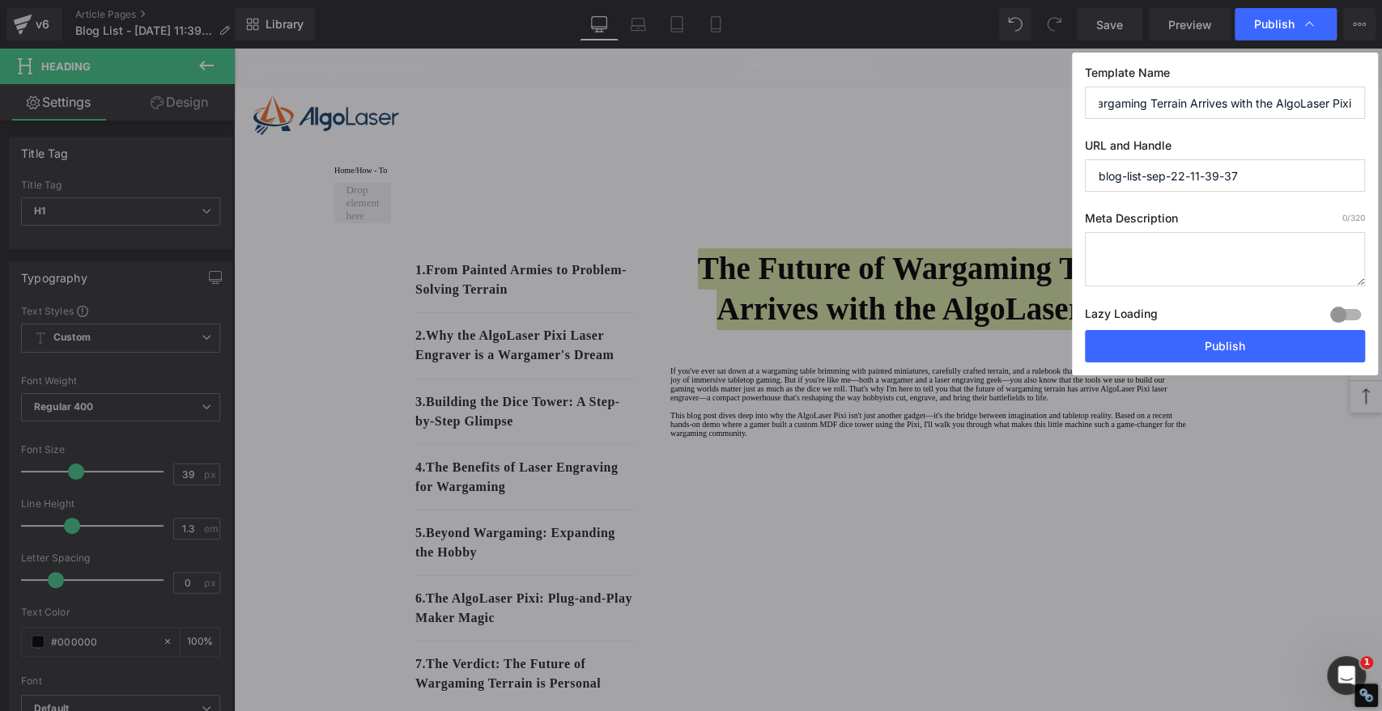
type input "The Future of Wargaming Terrain Arrives with the AlgoLaser Pixi"
click at [1248, 168] on input "blog-list-sep-22-11-39-37" at bounding box center [1224, 175] width 280 height 32
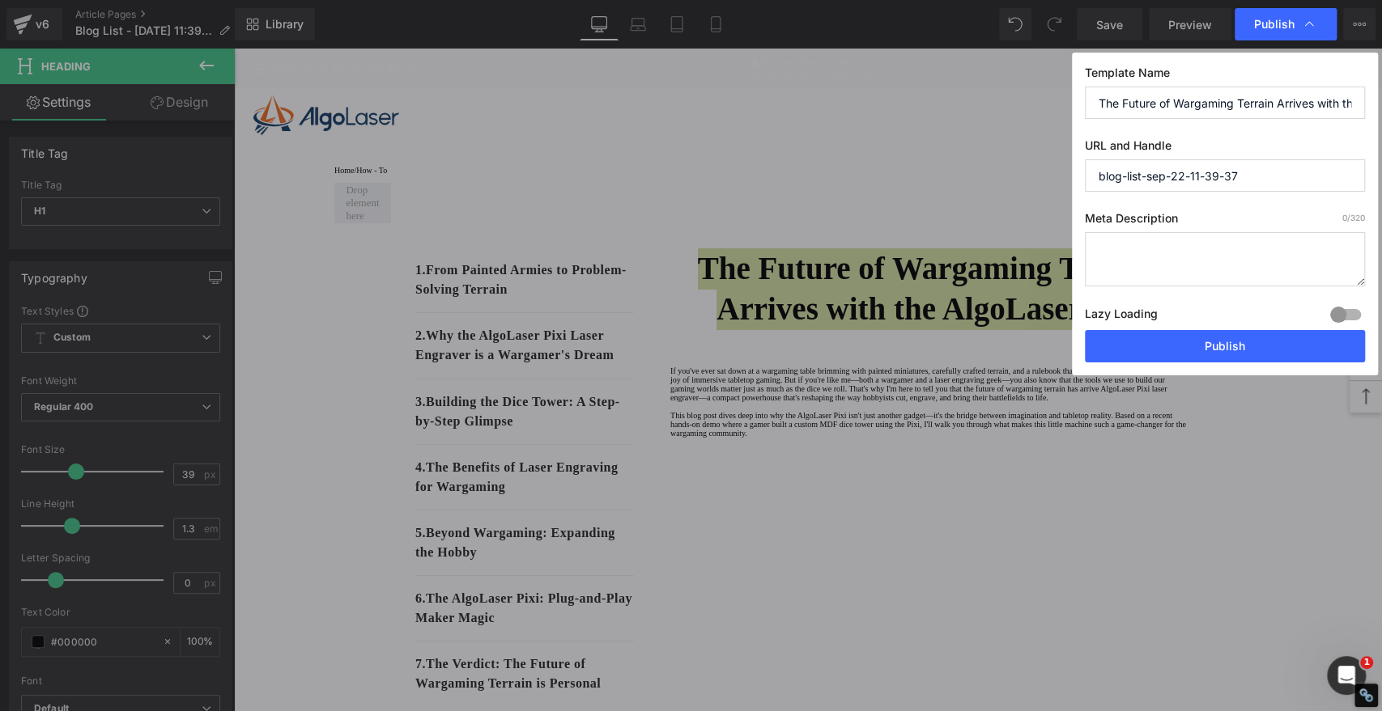
paste input "The Future of Wargaming Terrain Arrives with the AlgoLaser Pixi"
drag, startPoint x: 1254, startPoint y: 169, endPoint x: 717, endPoint y: 193, distance: 537.9
click at [717, 193] on div "Publish Template Name The Future of Wargaming Terrain Arrives with the AlgoLase…" at bounding box center [691, 355] width 1382 height 711
click at [1124, 179] on input "the-future-of-wargaming-terrain-arrives-with-the-[DEMOGRAPHIC_DATA]-pixi" at bounding box center [1224, 175] width 280 height 32
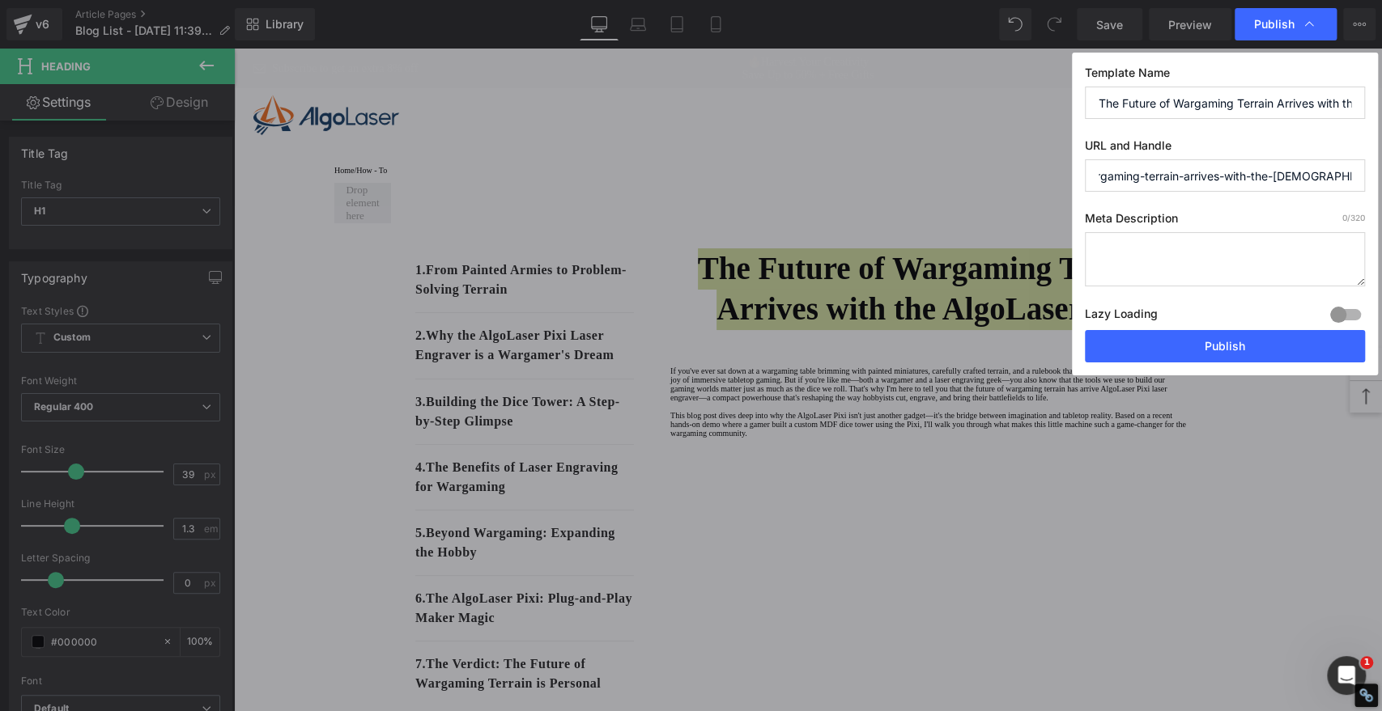
drag, startPoint x: 1154, startPoint y: 173, endPoint x: 1380, endPoint y: 178, distance: 225.9
click at [1380, 178] on div "Publish Template Name The Future of Wargaming Terrain Arrives with the AlgoLase…" at bounding box center [691, 355] width 1382 height 711
type input "the-future-of-wargaming-terrain-arrives-with-the-[DEMOGRAPHIC_DATA]-pixi"
click at [1235, 350] on button "Publish" at bounding box center [1224, 346] width 280 height 32
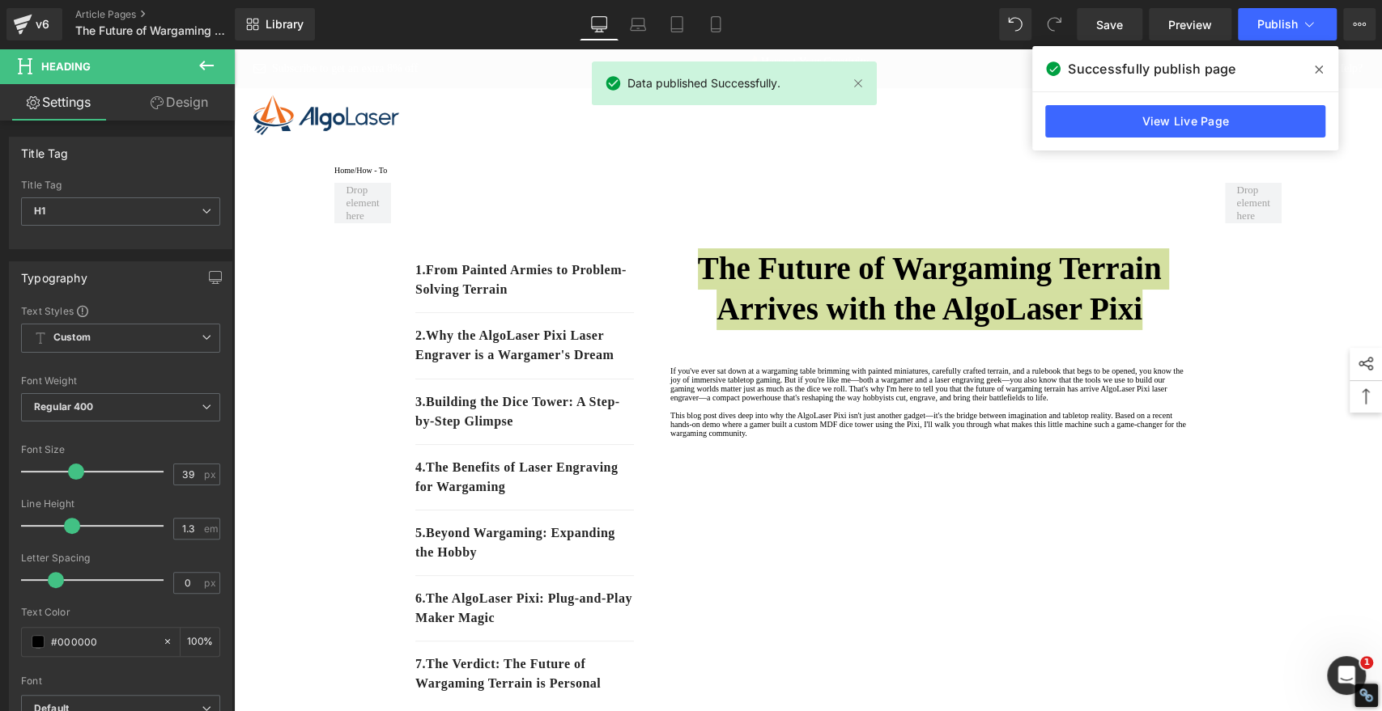
click at [1321, 63] on icon at bounding box center [1318, 69] width 8 height 13
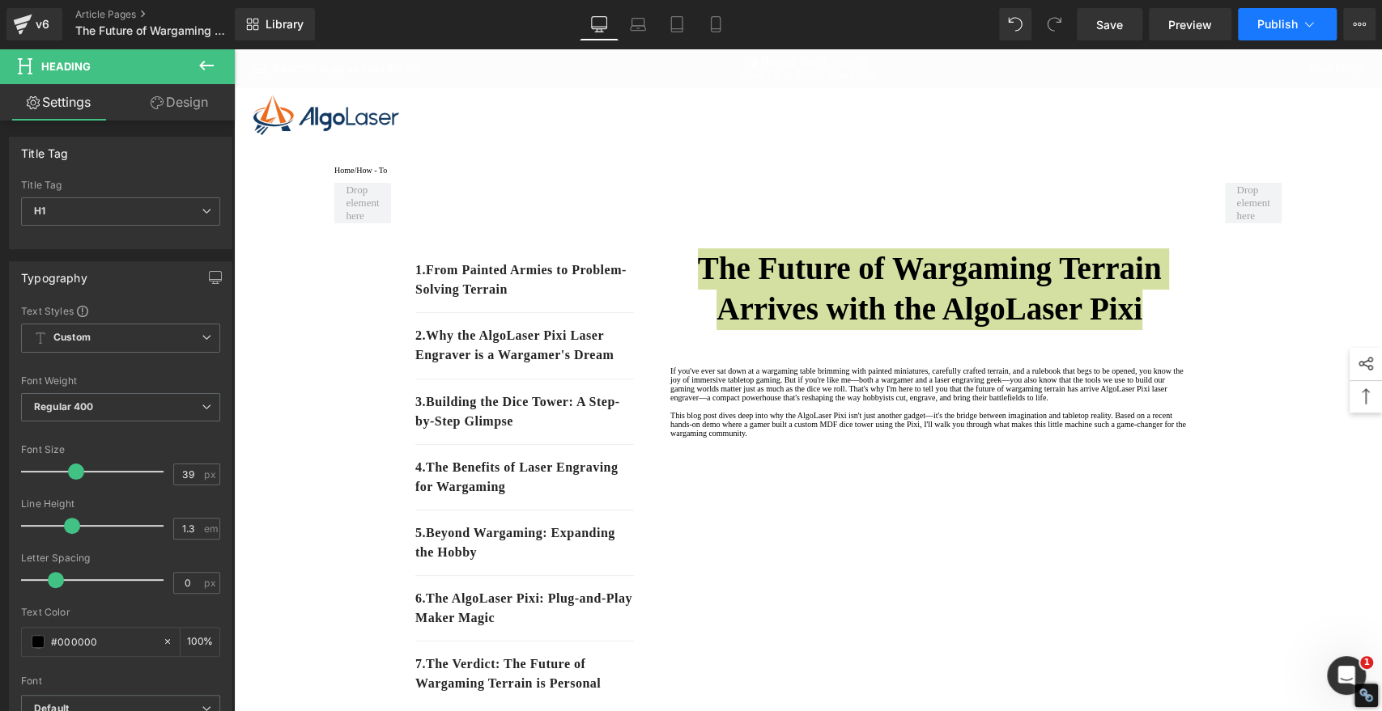
drag, startPoint x: 1032, startPoint y: 2, endPoint x: 1266, endPoint y: 32, distance: 235.8
click at [1266, 32] on button "Publish" at bounding box center [1286, 24] width 99 height 32
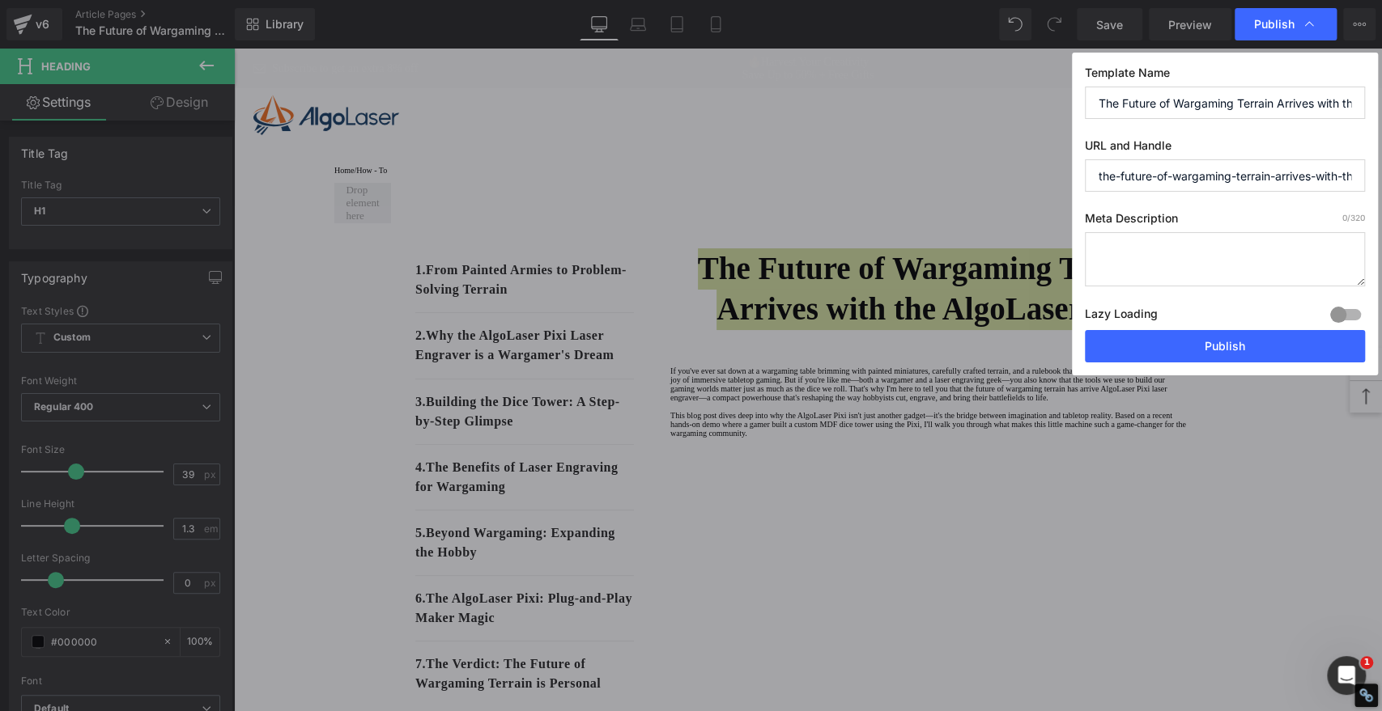
click at [1130, 257] on textarea at bounding box center [1224, 259] width 280 height 54
paste textarea "Discover how the AlgoLaser Pixi laser engraver is transforming wargaming terrai…"
type textarea "Discover how the AlgoLaser Pixi laser engraver is transforming wargaming terrai…"
drag, startPoint x: 1152, startPoint y: 173, endPoint x: 1049, endPoint y: 173, distance: 102.8
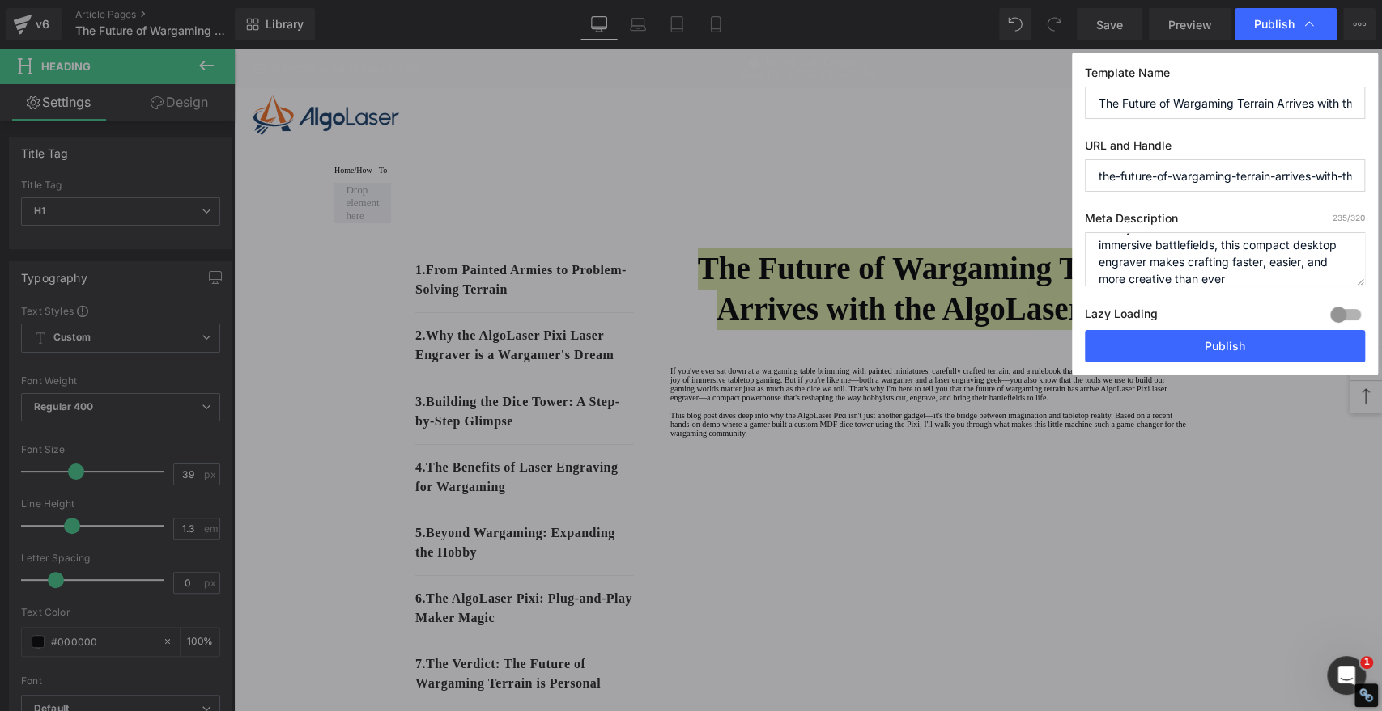
click at [1049, 173] on div "Publish Template Name The Future of Wargaming Terrain Arrives with the AlgoLase…" at bounding box center [691, 355] width 1382 height 711
click at [1165, 180] on input "the-future-of-wargaming-terrain-arrives-with-the-[DEMOGRAPHIC_DATA]-pixi" at bounding box center [1224, 175] width 280 height 32
drag, startPoint x: 1168, startPoint y: 176, endPoint x: 1380, endPoint y: 175, distance: 212.0
click at [1380, 175] on div "Publish Template Name The Future of Wargaming Terrain Arrives with the AlgoLase…" at bounding box center [691, 355] width 1382 height 711
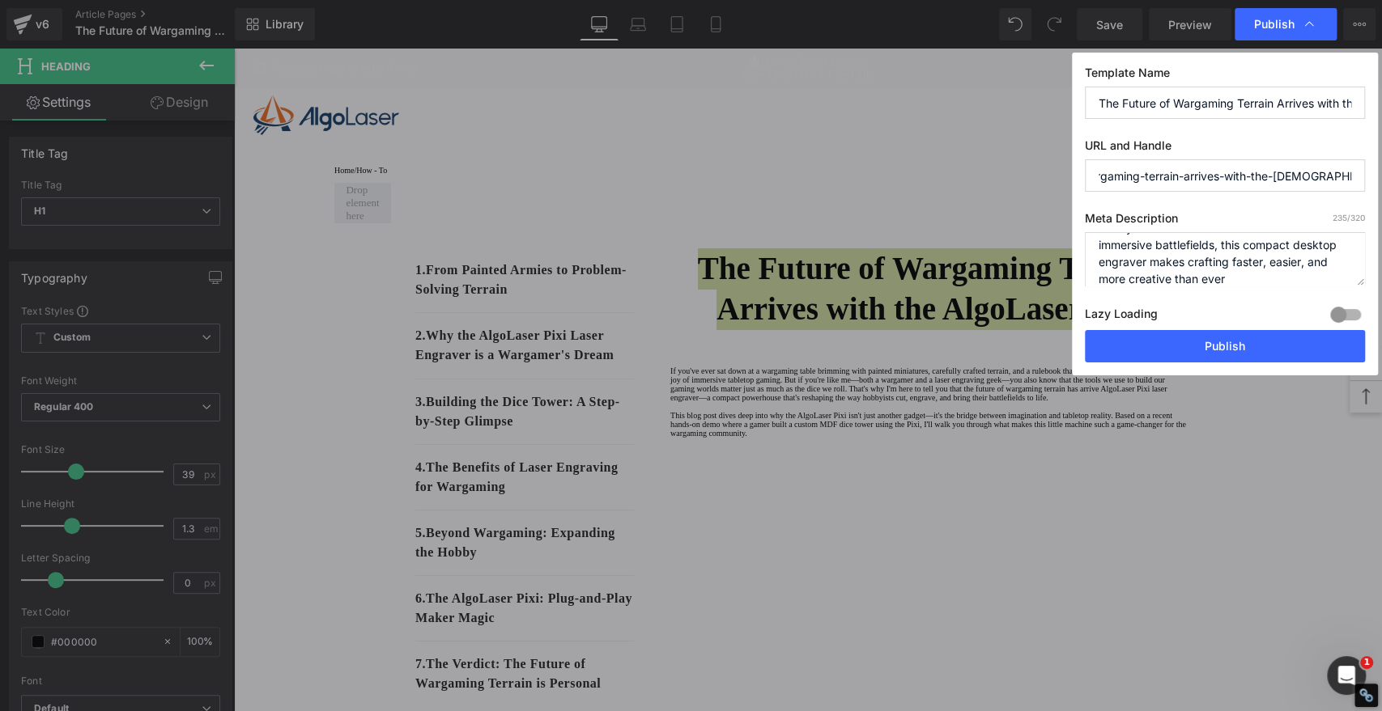
click at [1274, 104] on input "The Future of Wargaming Terrain Arrives with the AlgoLaser Pixi" at bounding box center [1224, 103] width 280 height 32
drag, startPoint x: 1237, startPoint y: 108, endPoint x: 1008, endPoint y: 100, distance: 228.3
click at [1001, 102] on div "Publish Template Name The Future of Wargaming Terrain Arrives with the AlgoLase…" at bounding box center [691, 355] width 1382 height 711
click at [1169, 99] on input "The Future of Wargaming Terrain Arrives with the AlgoLaser Pixi" at bounding box center [1224, 103] width 280 height 32
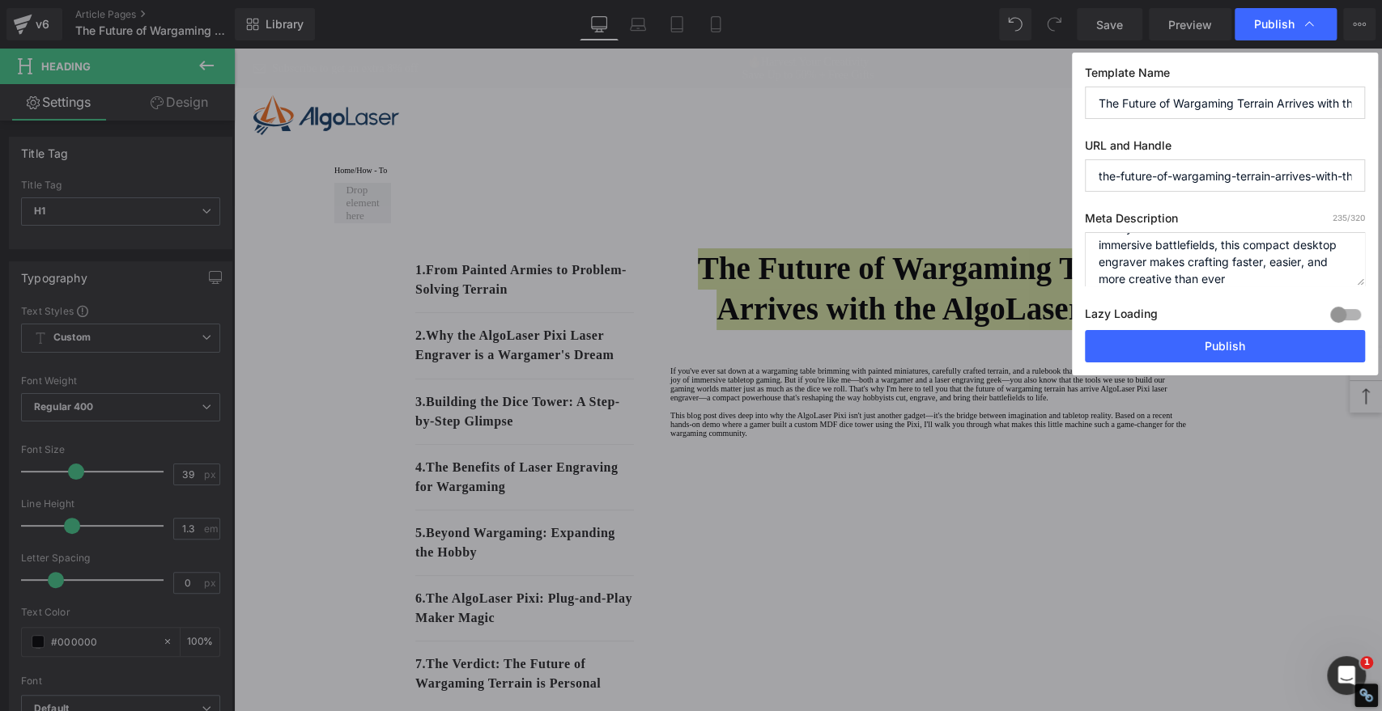
scroll to position [0, 91]
drag, startPoint x: 1164, startPoint y: 98, endPoint x: 1380, endPoint y: 99, distance: 216.1
click at [1380, 99] on div "Publish Template Name The Future of Wargaming Terrain Arrives with the AlgoLase…" at bounding box center [691, 355] width 1382 height 711
click at [1216, 342] on button "Publish" at bounding box center [1224, 346] width 280 height 32
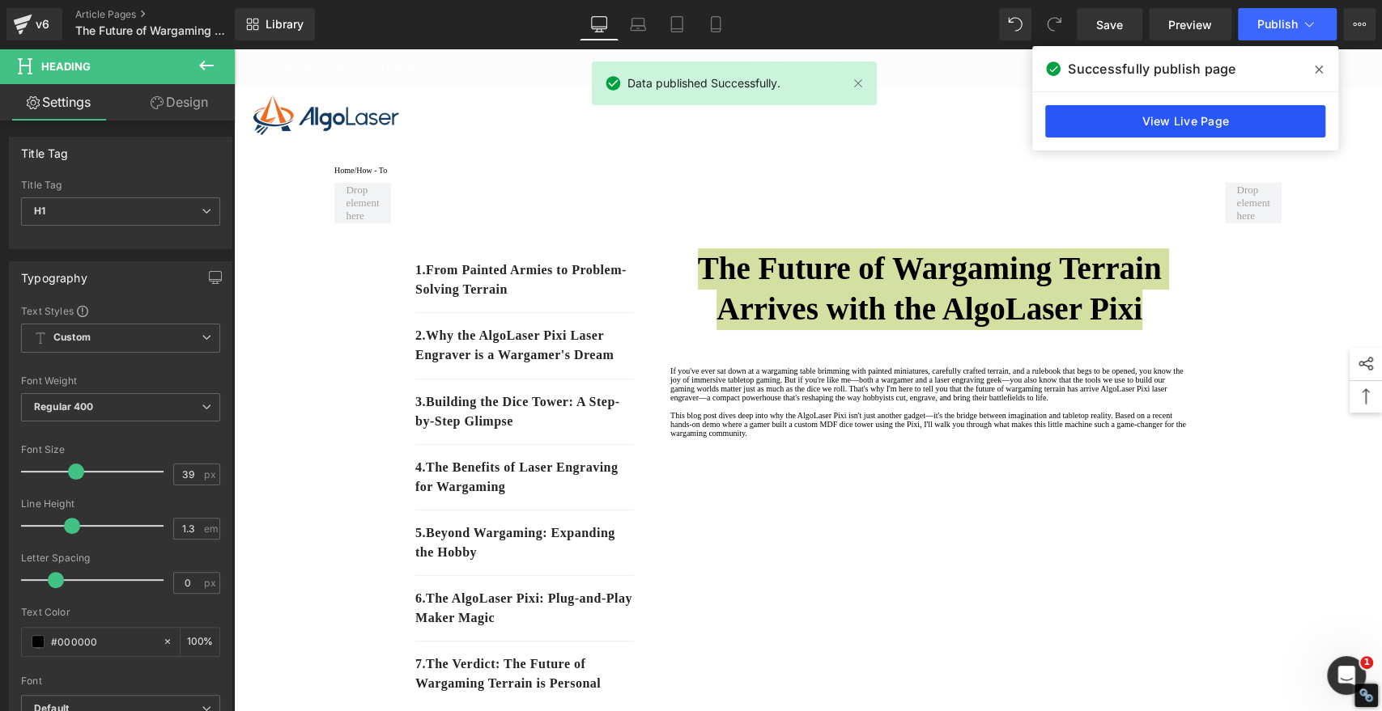
click at [1191, 112] on link "View Live Page" at bounding box center [1185, 121] width 280 height 32
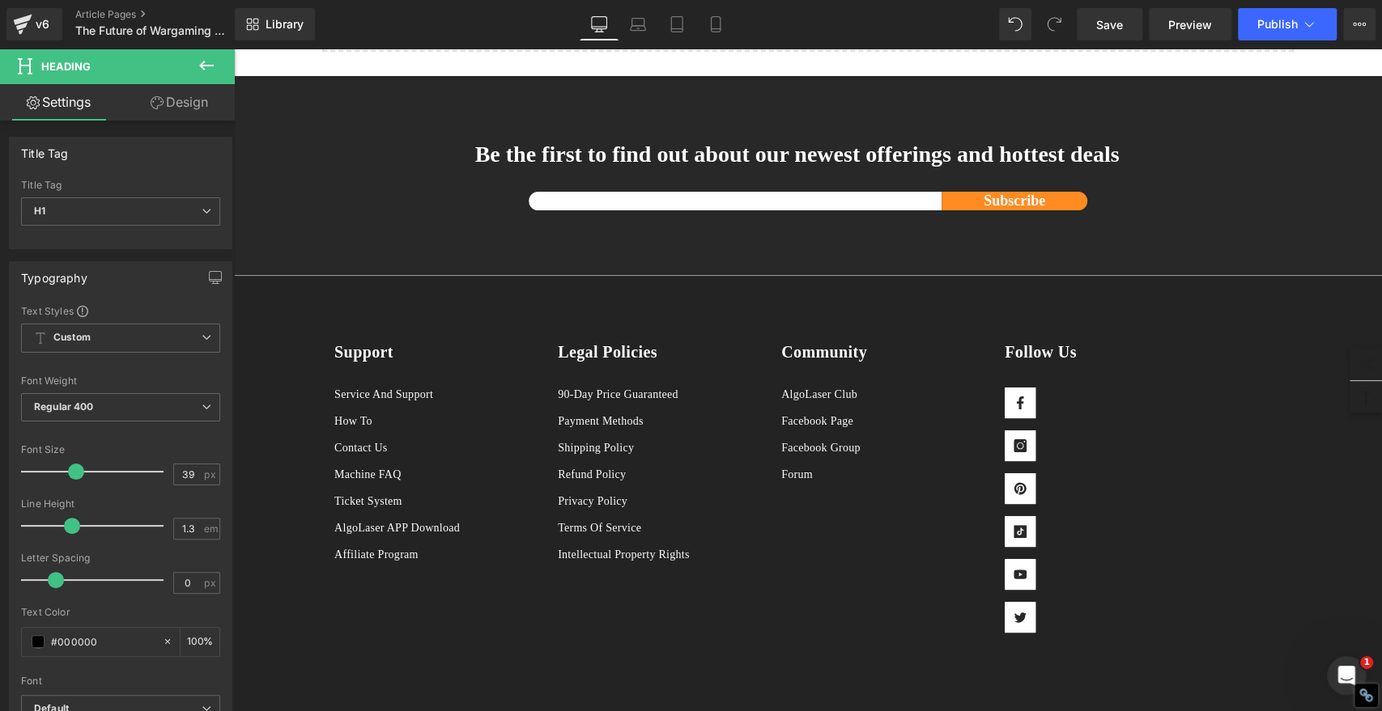
scroll to position [2697, 0]
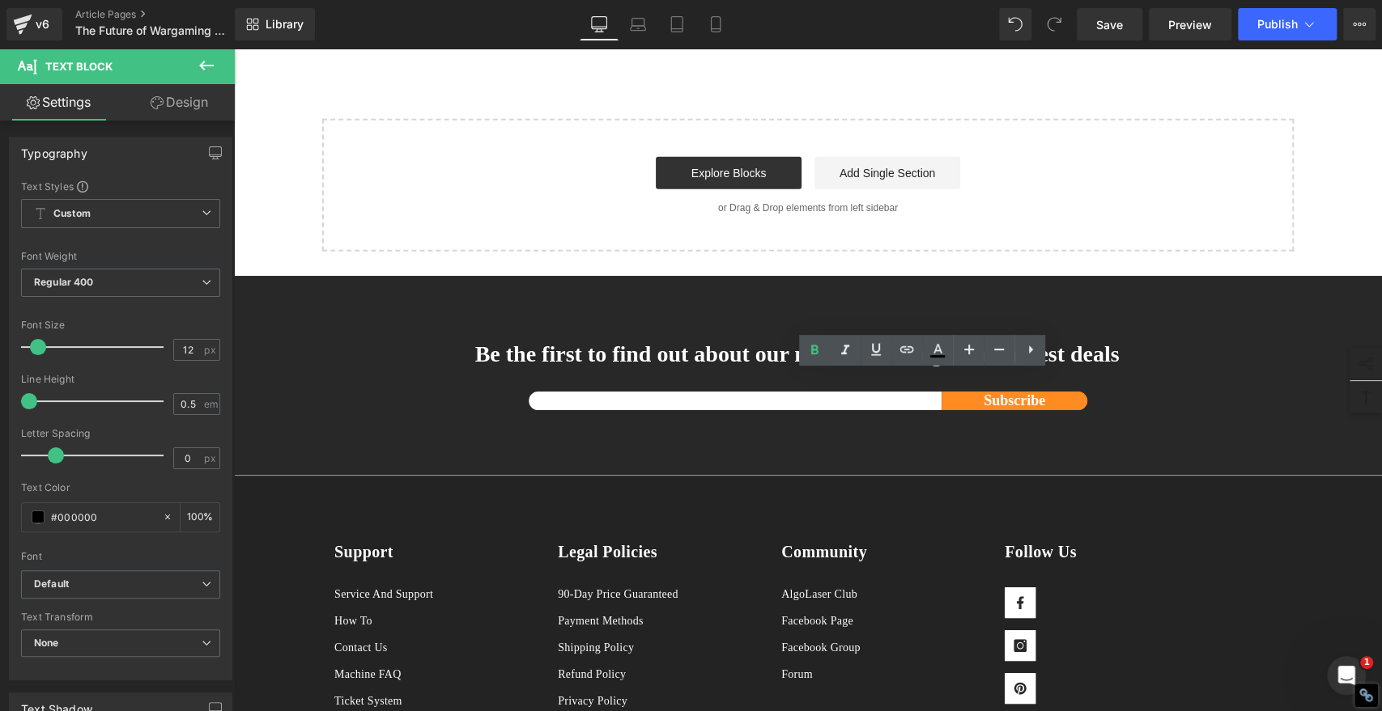
drag, startPoint x: 674, startPoint y: 422, endPoint x: 656, endPoint y: 421, distance: 17.8
drag, startPoint x: 816, startPoint y: 347, endPoint x: 807, endPoint y: 356, distance: 12.6
click at [816, 347] on icon at bounding box center [814, 350] width 7 height 10
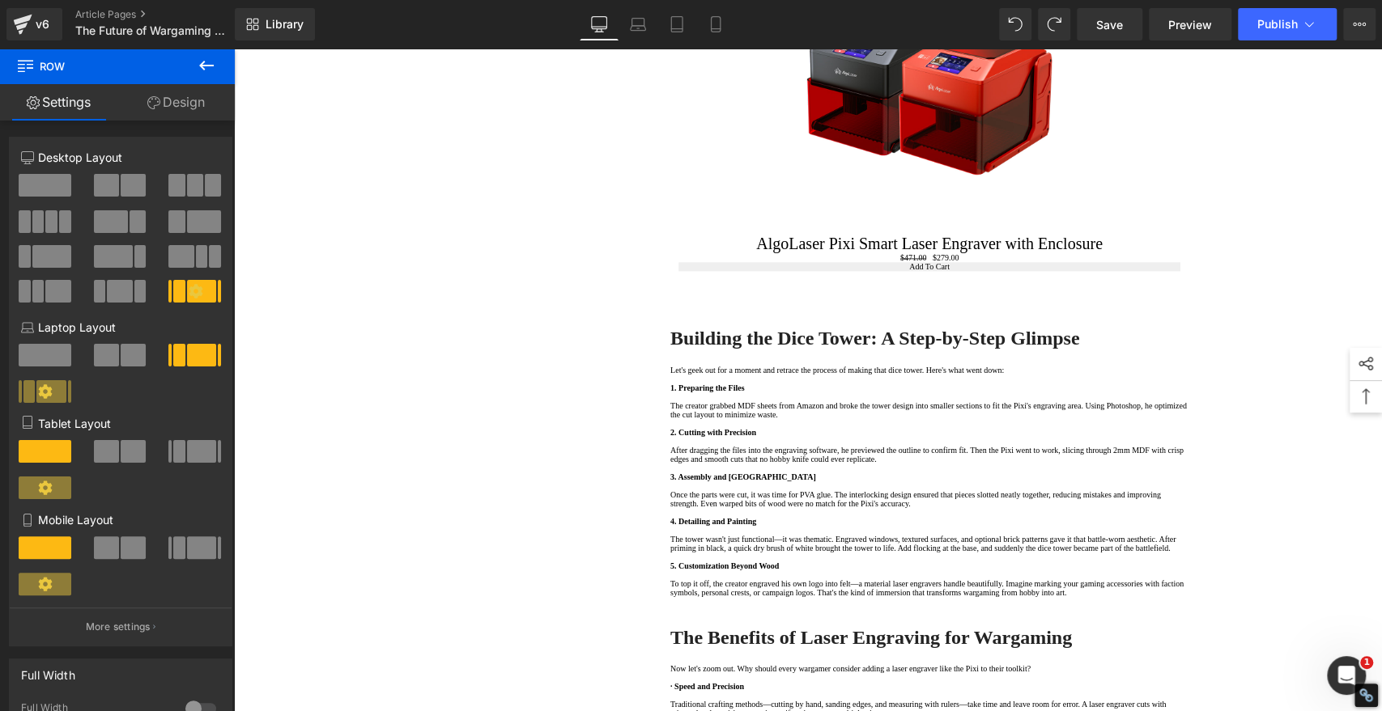
scroll to position [1079, 0]
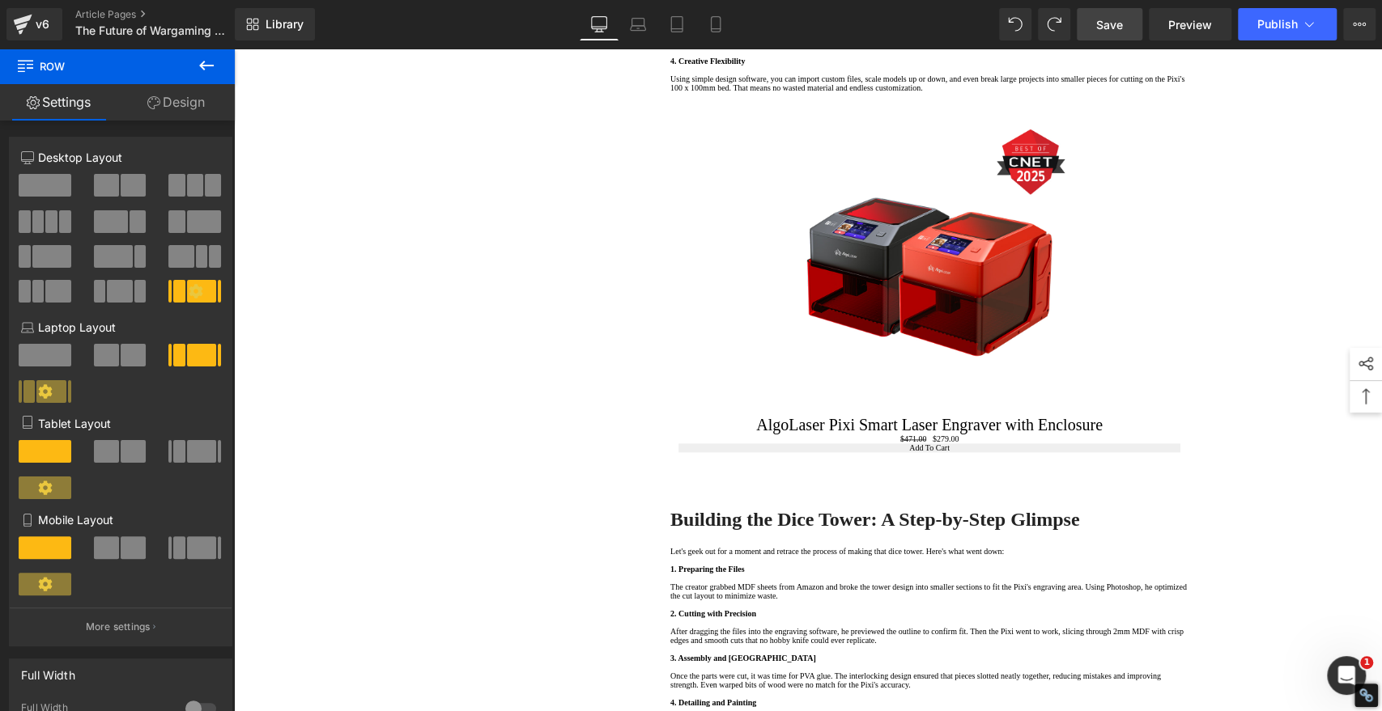
click at [1106, 19] on span "Save" at bounding box center [1109, 24] width 27 height 17
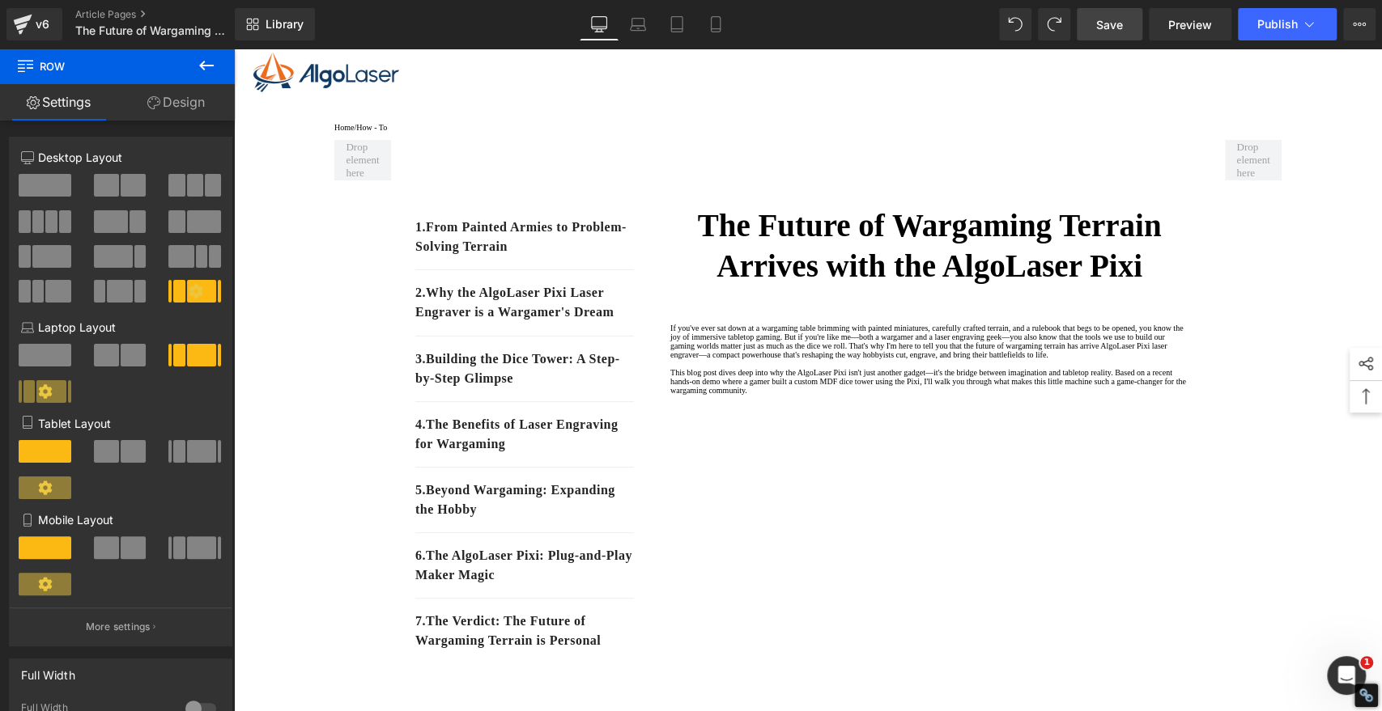
scroll to position [0, 0]
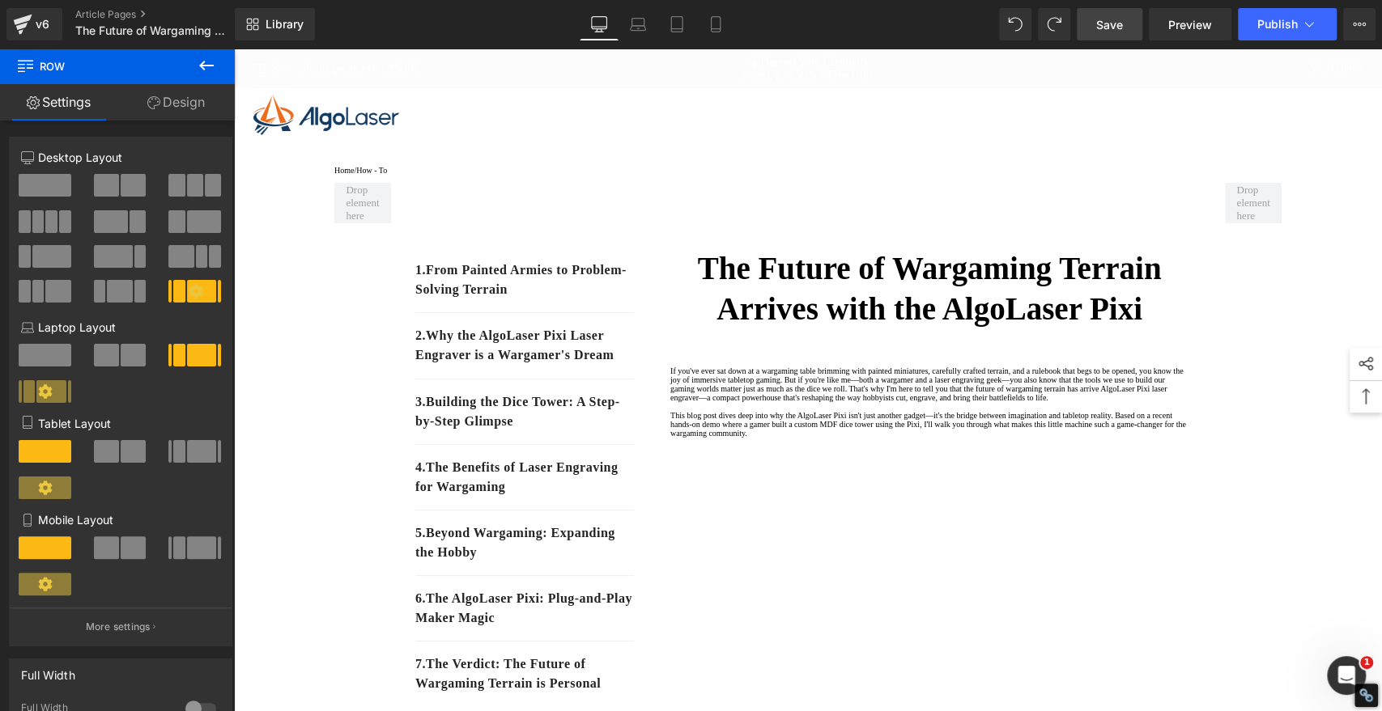
click at [1113, 28] on span "Save" at bounding box center [1109, 24] width 27 height 17
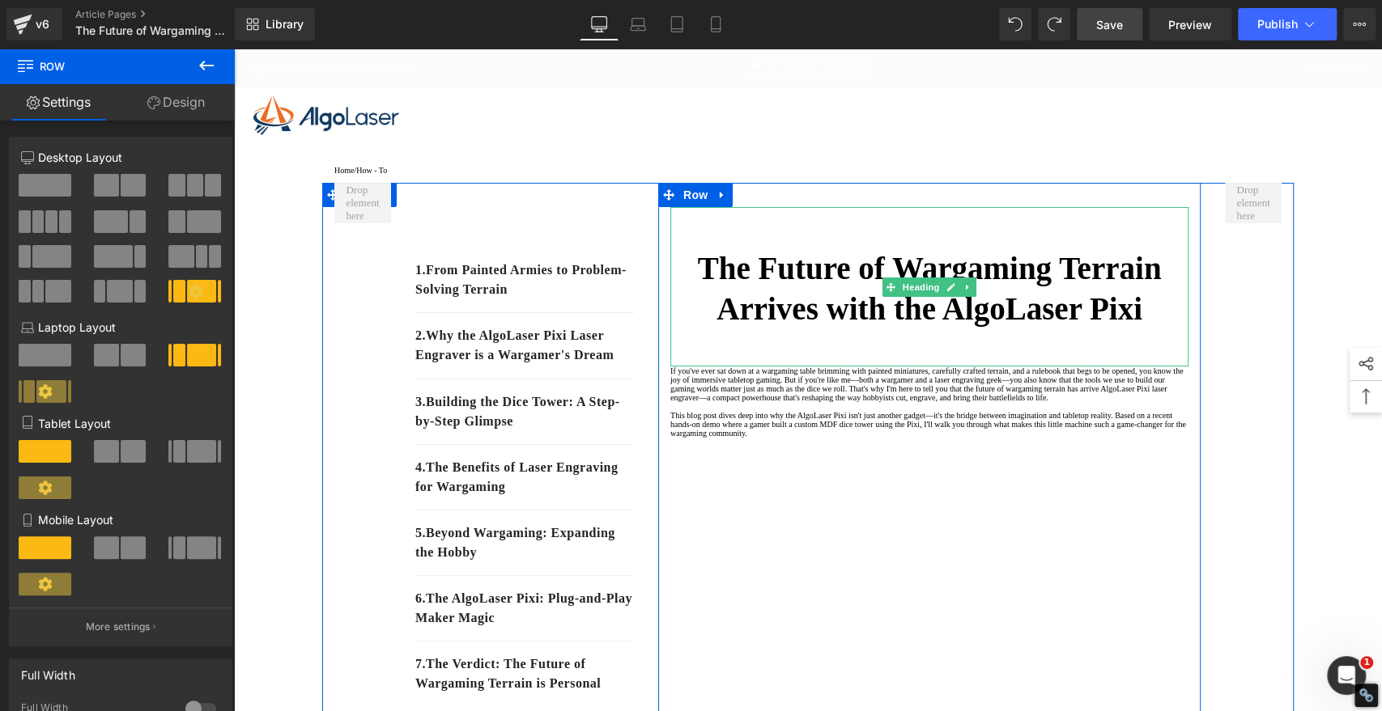
click at [1038, 327] on strong "The Future of Wargaming Terrain Arrives with the AlgoLaser Pixi" at bounding box center [930, 289] width 464 height 76
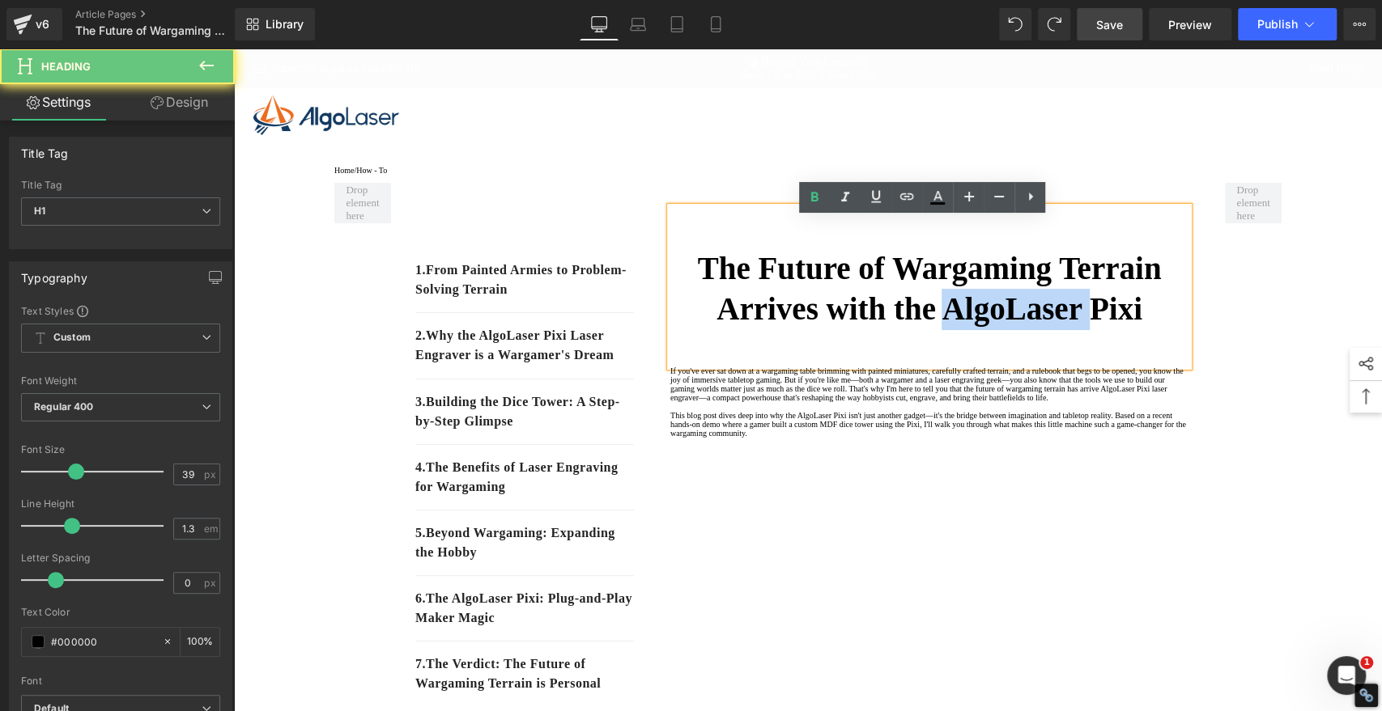
click at [1038, 327] on strong "The Future of Wargaming Terrain Arrives with the AlgoLaser Pixi" at bounding box center [930, 289] width 464 height 76
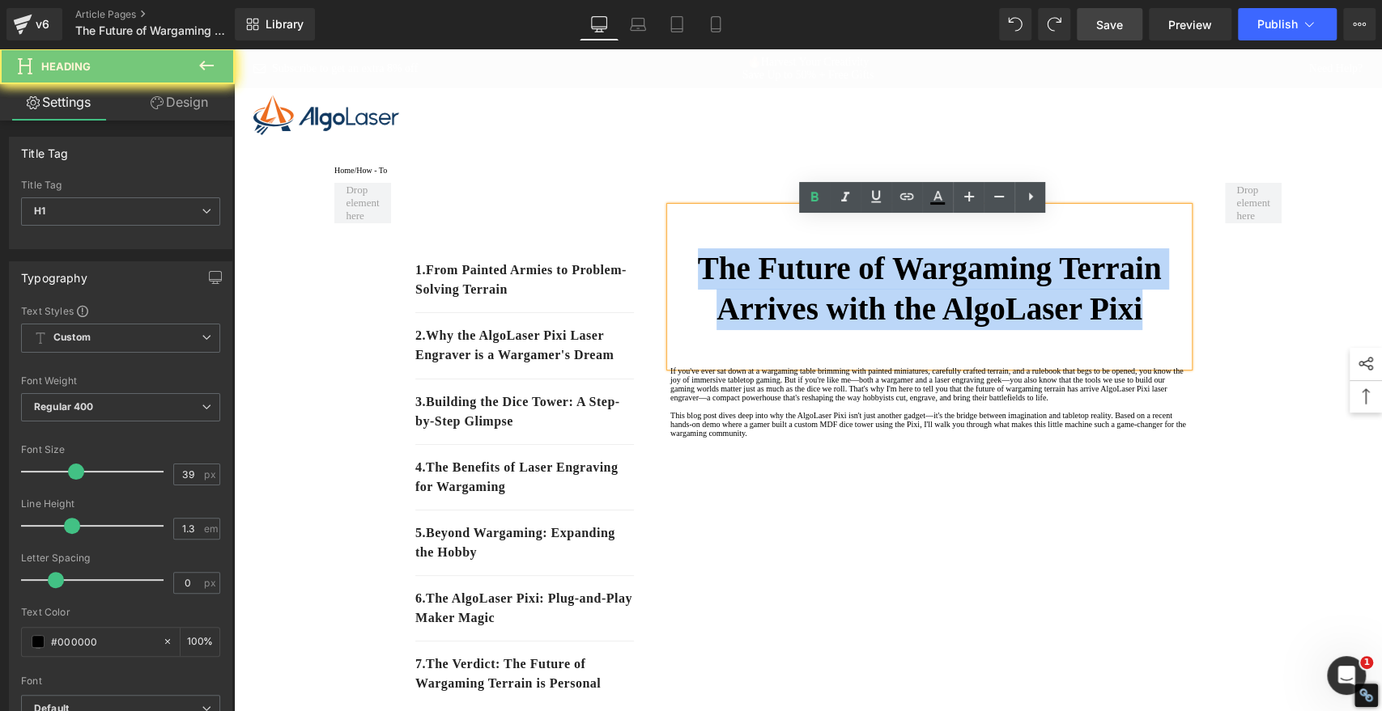
click at [1038, 327] on strong "The Future of Wargaming Terrain Arrives with the AlgoLaser Pixi" at bounding box center [930, 289] width 464 height 76
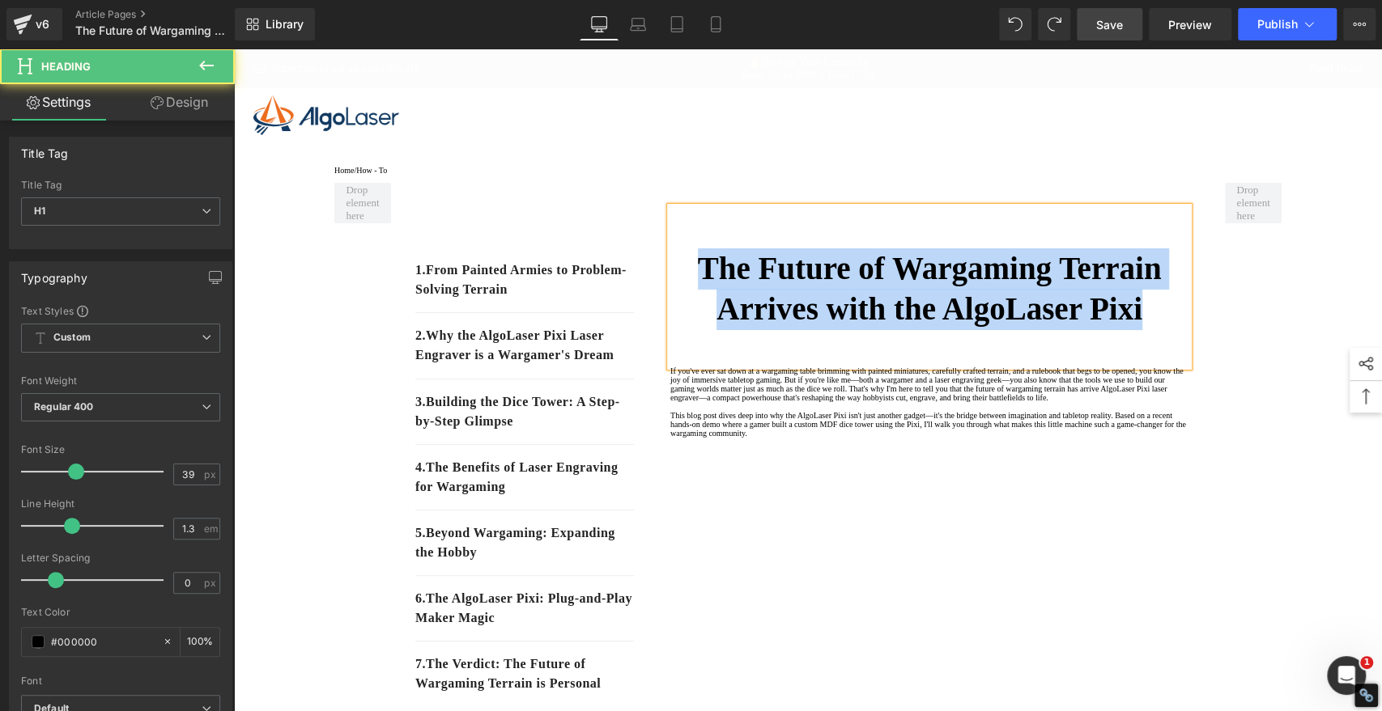
click at [1046, 325] on strong "The Future of Wargaming Terrain Arrives with the AlgoLaser Pixi" at bounding box center [930, 289] width 464 height 76
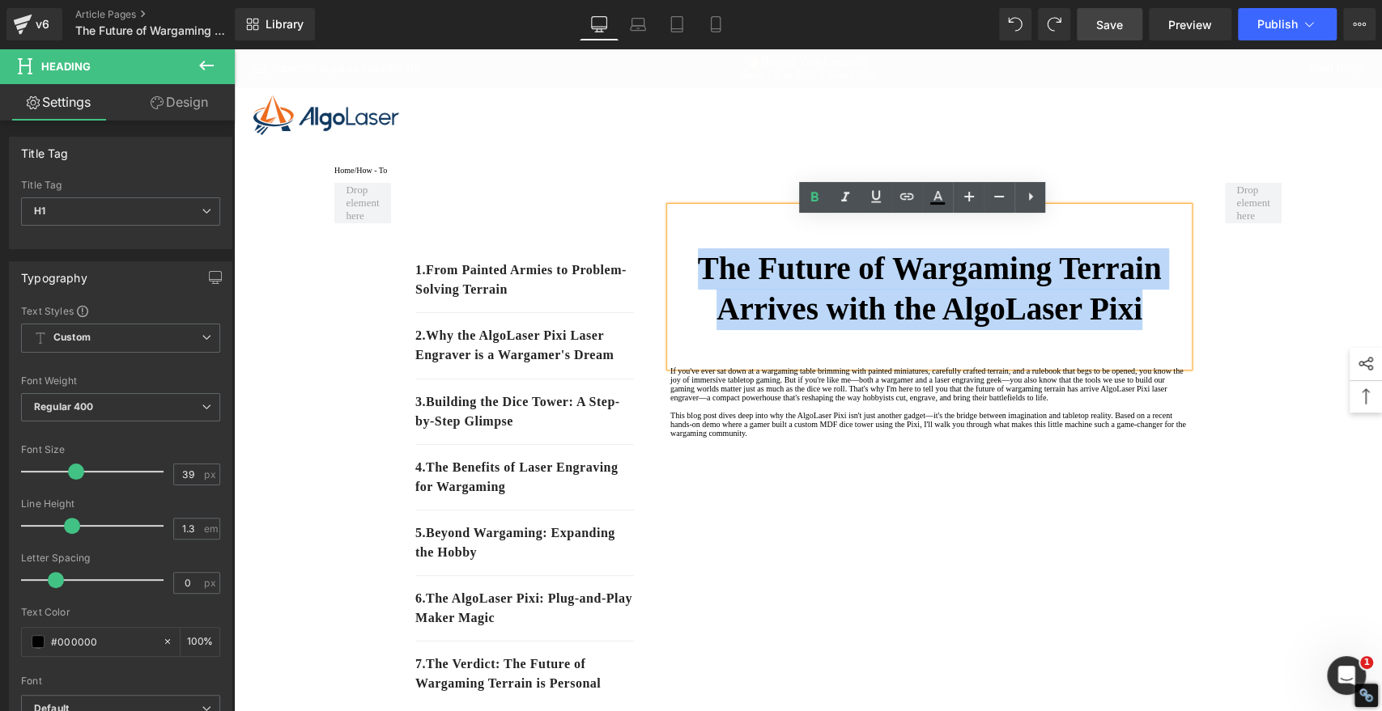
drag, startPoint x: 1161, startPoint y: 324, endPoint x: 656, endPoint y: 287, distance: 505.5
click at [658, 287] on div "The Future of Wargaming Terrain Arrives with the AlgoLaser Pixi Heading If you'…" at bounding box center [929, 472] width 542 height 531
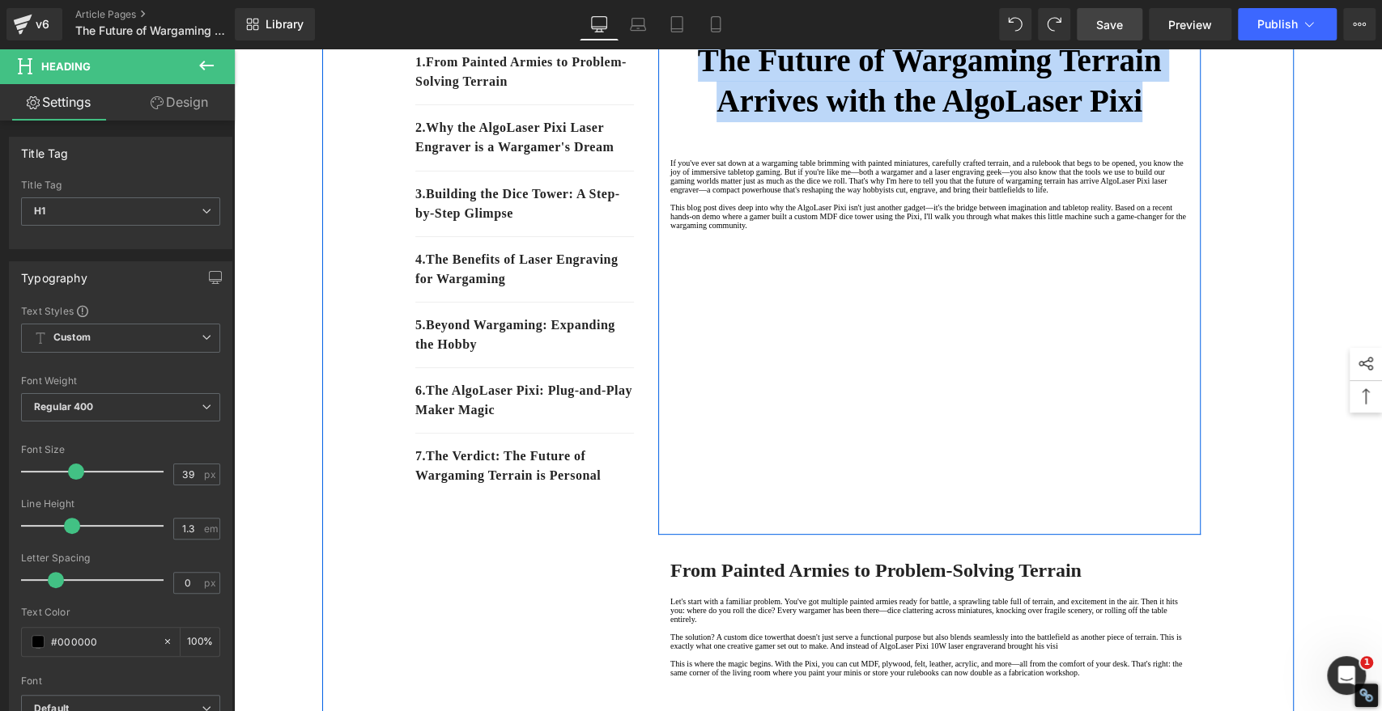
scroll to position [90, 0]
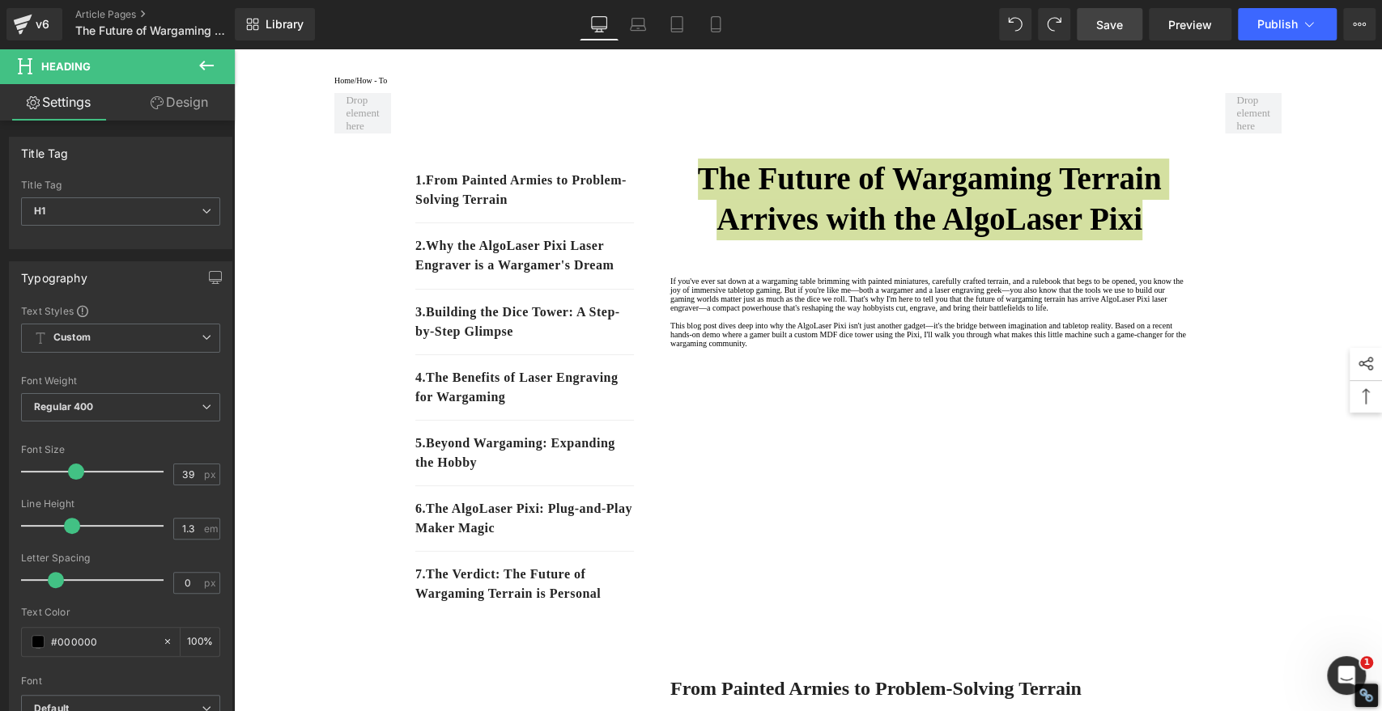
click at [1107, 19] on span "Save" at bounding box center [1109, 24] width 27 height 17
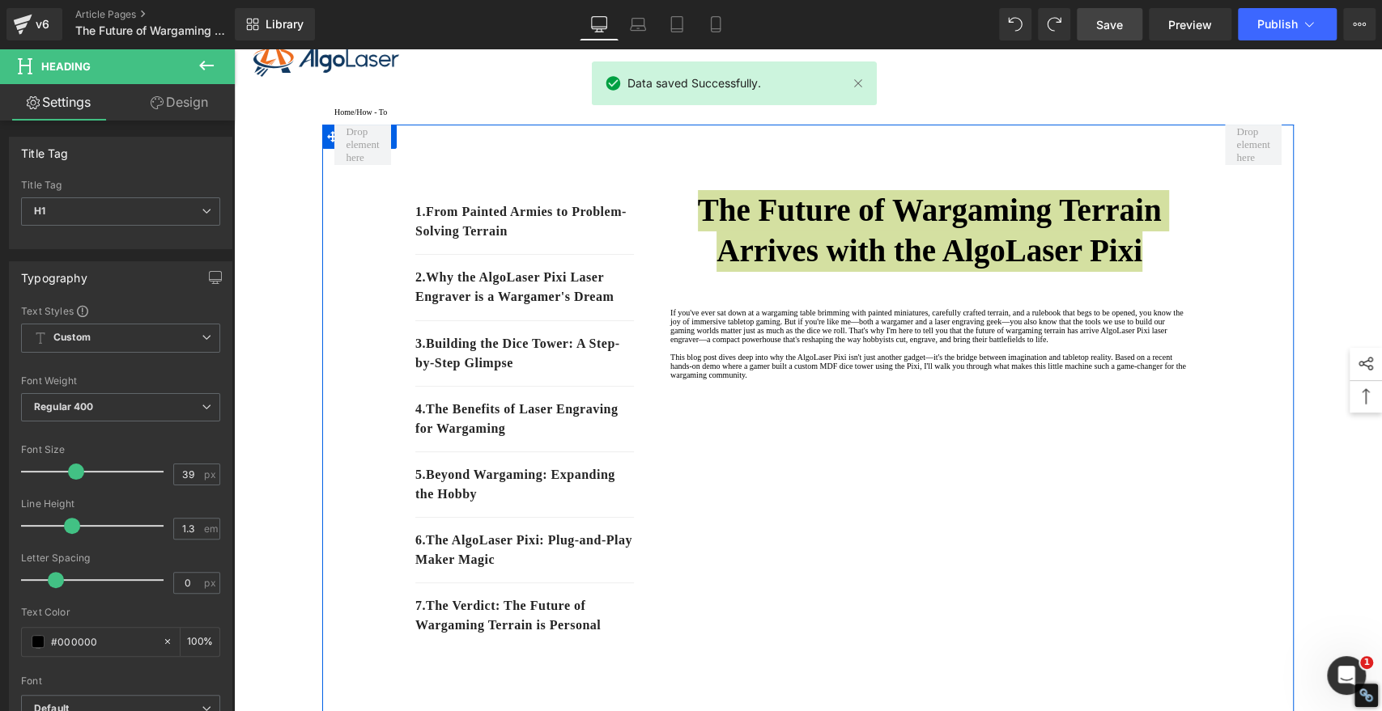
scroll to position [0, 0]
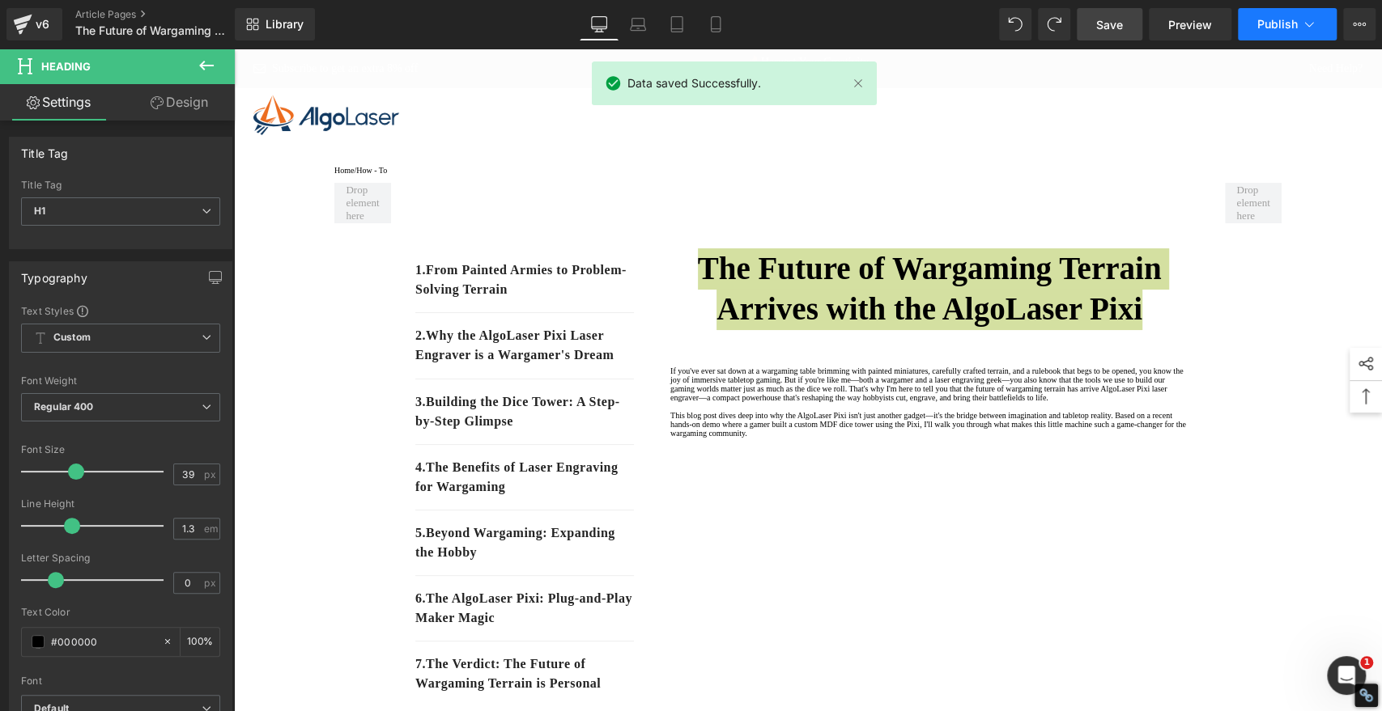
click at [1295, 23] on span "Publish" at bounding box center [1277, 24] width 40 height 13
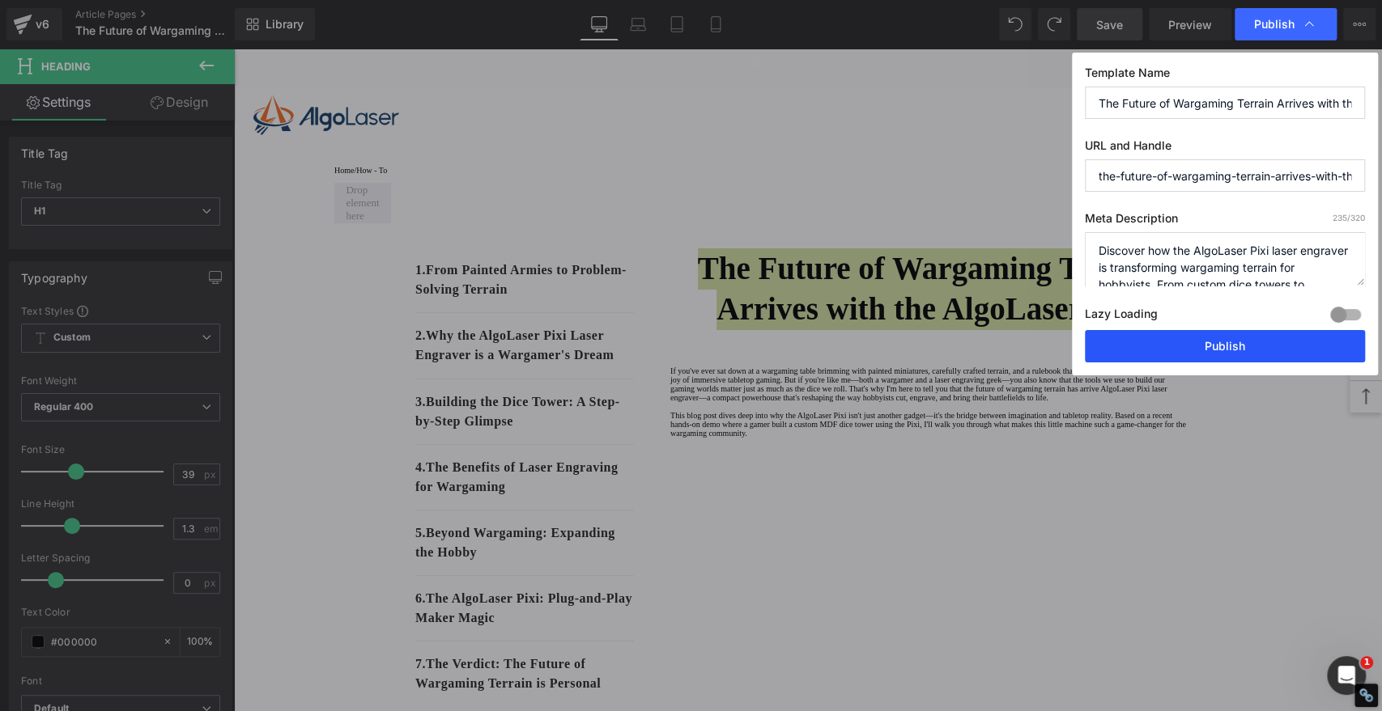
drag, startPoint x: 1253, startPoint y: 353, endPoint x: 1018, endPoint y: 303, distance: 239.8
click at [1253, 353] on button "Publish" at bounding box center [1224, 346] width 280 height 32
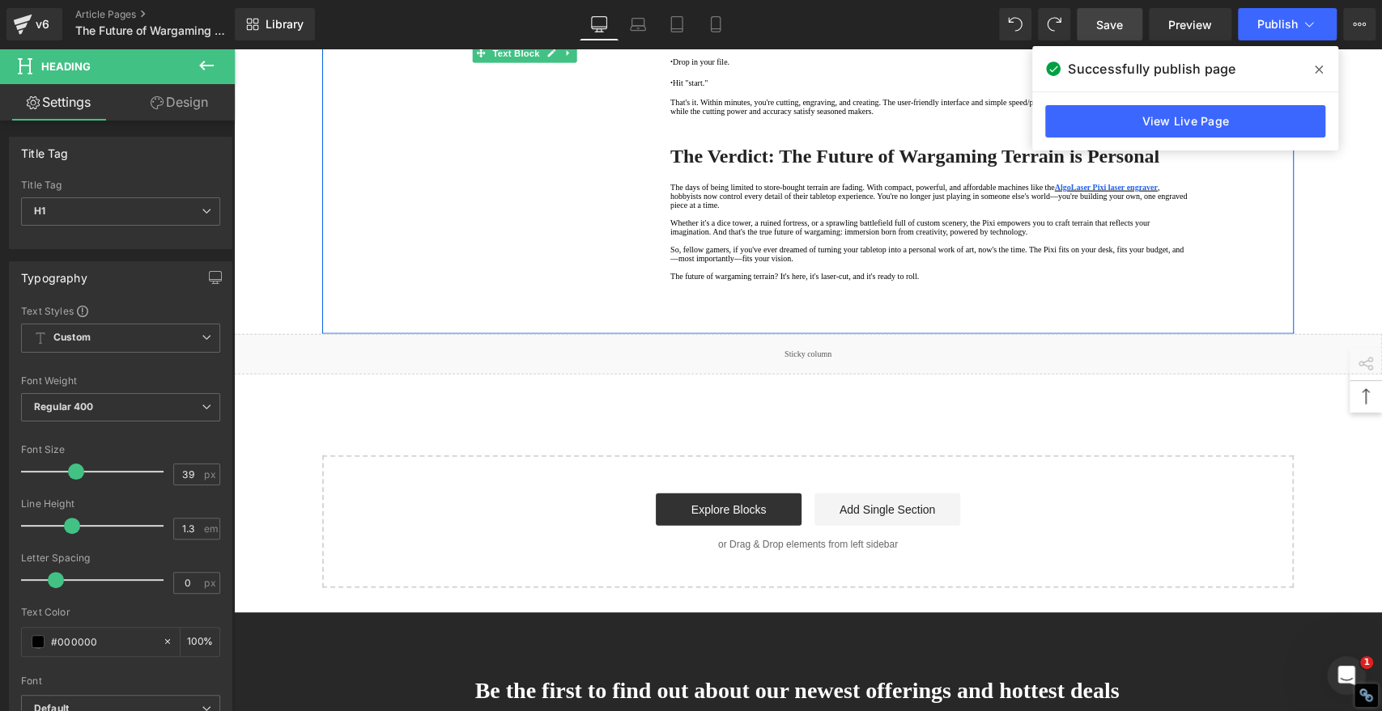
scroll to position [638, 0]
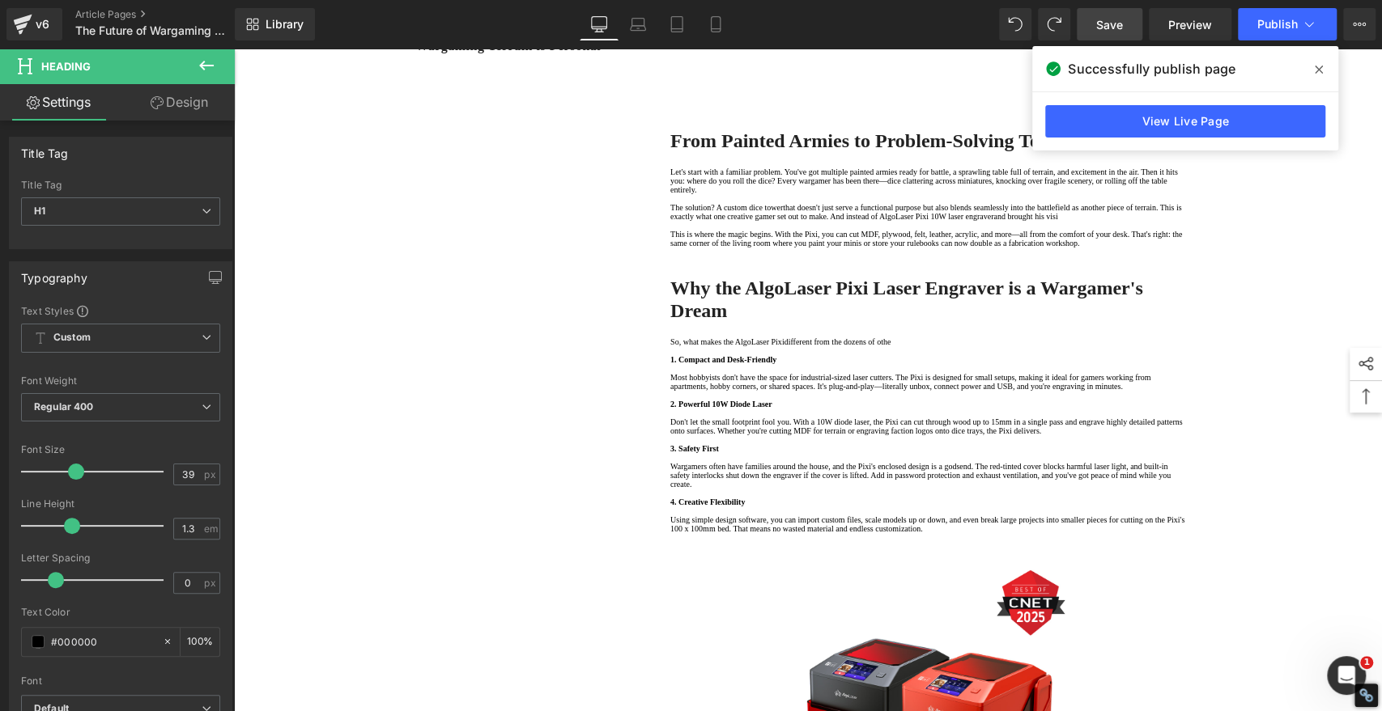
click at [1324, 67] on span at bounding box center [1318, 70] width 26 height 26
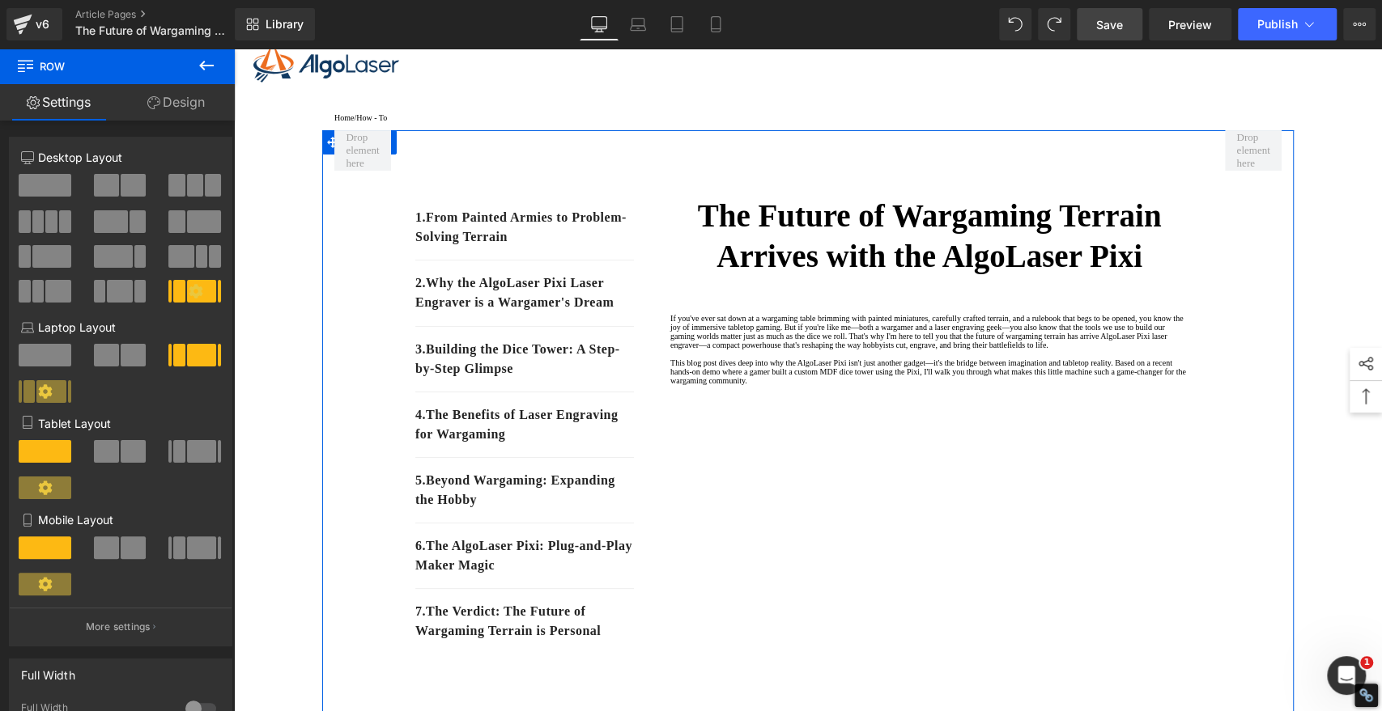
scroll to position [0, 0]
